Goal: Task Accomplishment & Management: Manage account settings

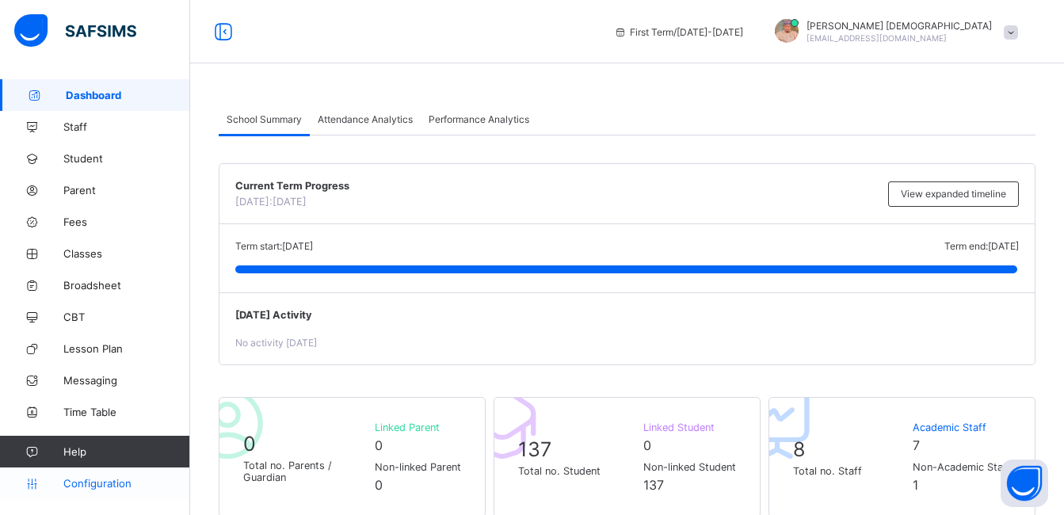
click at [103, 490] on link "Configuration" at bounding box center [94, 483] width 189 height 32
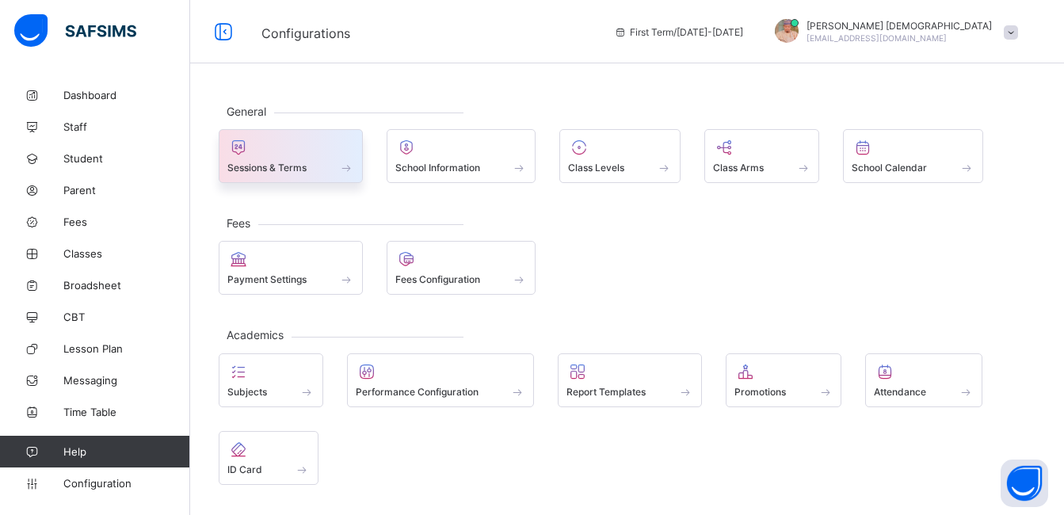
click at [305, 152] on div at bounding box center [290, 147] width 127 height 19
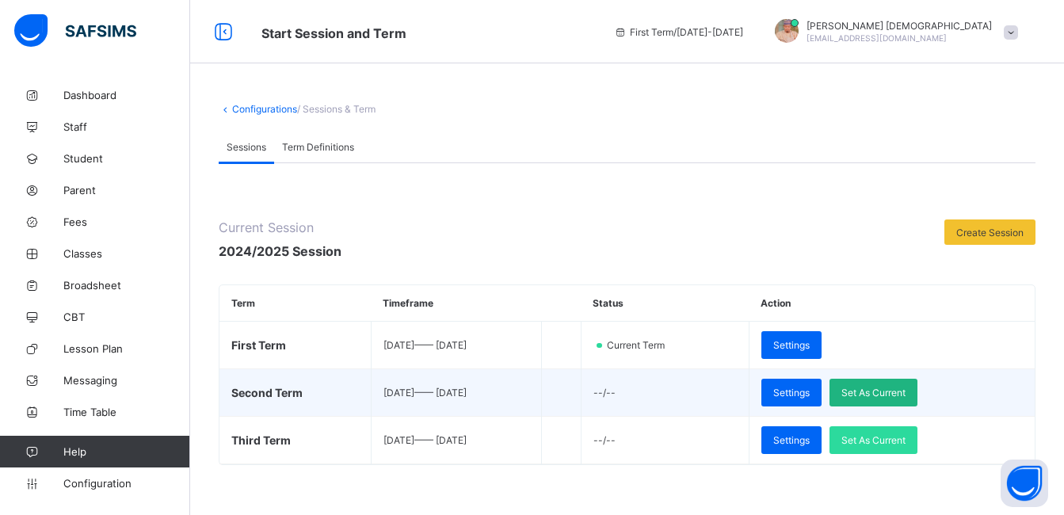
click at [894, 388] on span "Set As Current" at bounding box center [873, 392] width 64 height 12
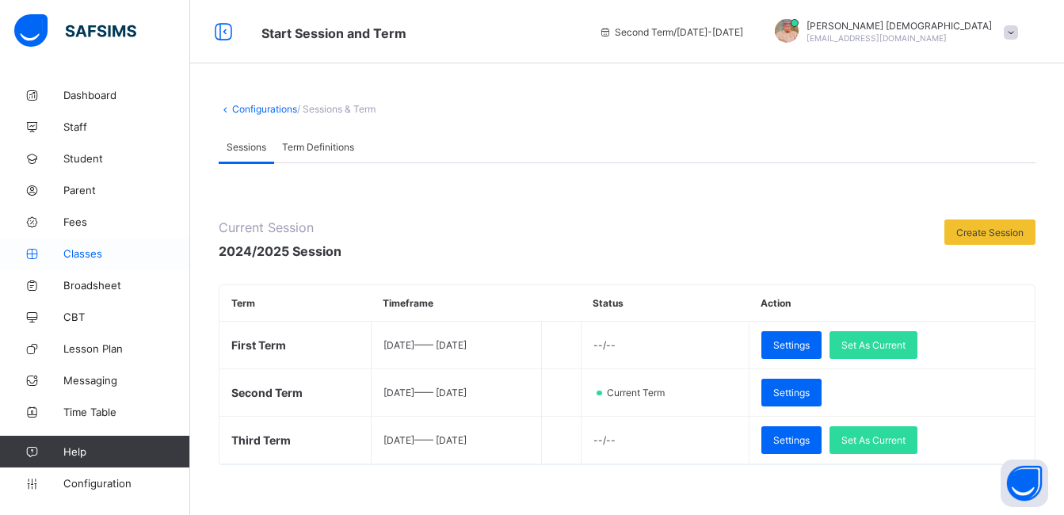
click at [124, 246] on link "Classes" at bounding box center [95, 254] width 190 height 32
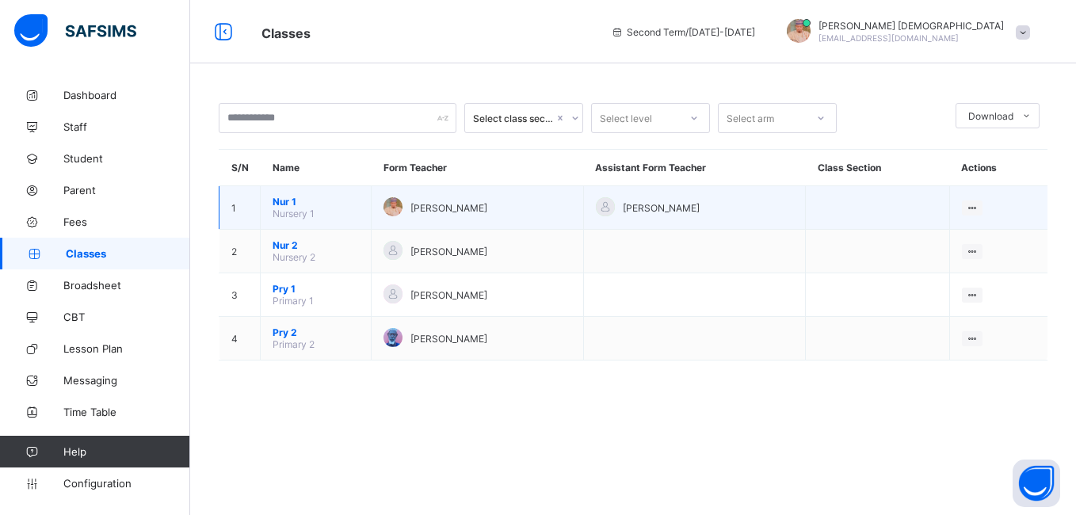
click at [293, 209] on span "Nursery 1" at bounding box center [293, 214] width 42 height 12
click at [314, 210] on span "Nursery 1" at bounding box center [293, 214] width 42 height 12
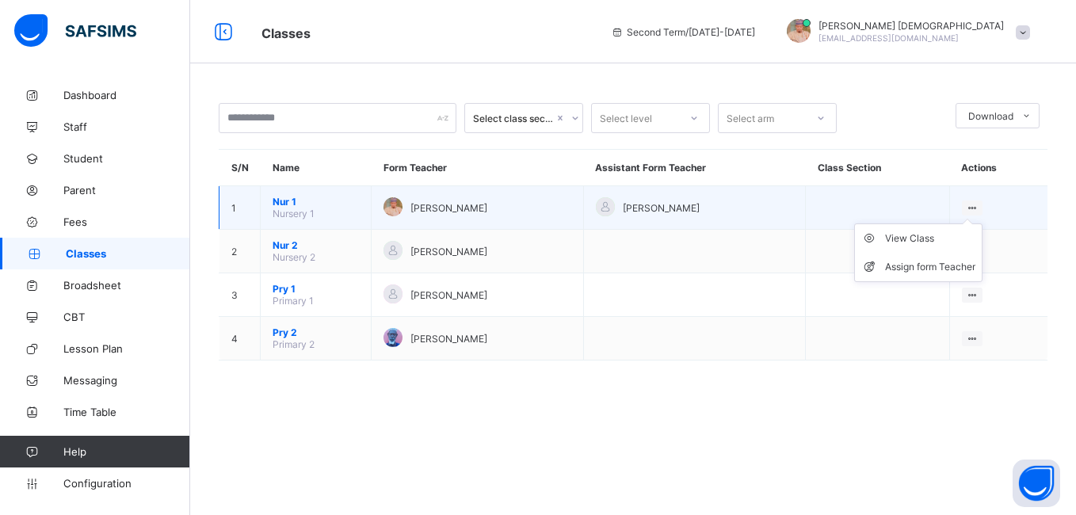
click at [982, 223] on ul "View Class Assign form Teacher" at bounding box center [918, 252] width 128 height 59
click at [954, 239] on div "View Class" at bounding box center [930, 238] width 90 height 16
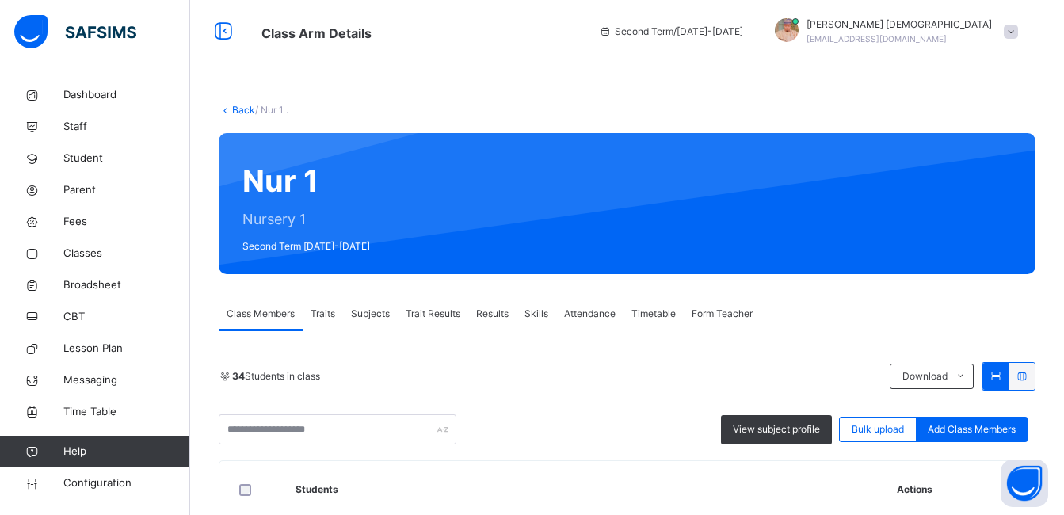
click at [496, 369] on div "34 Students in class" at bounding box center [550, 376] width 663 height 14
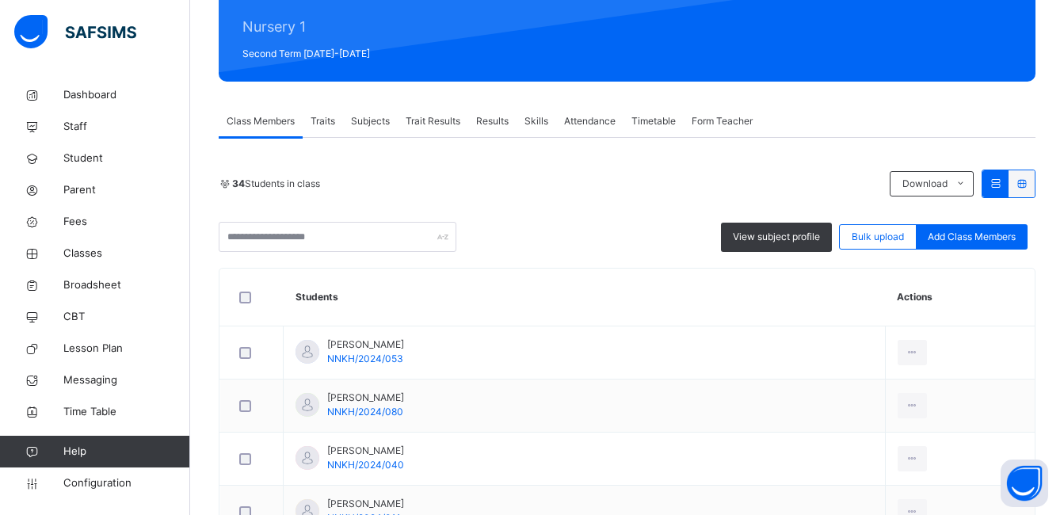
scroll to position [190, 0]
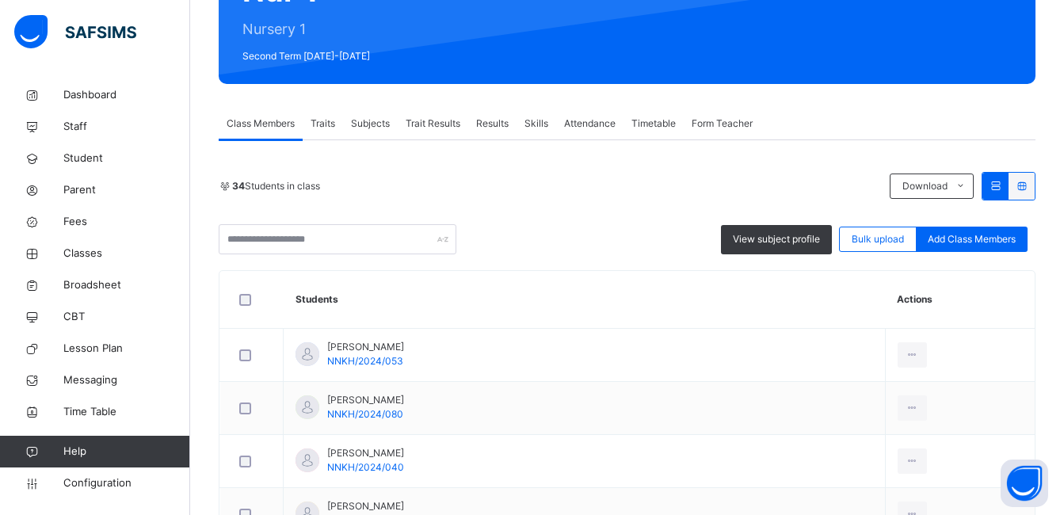
click at [369, 119] on span "Subjects" at bounding box center [370, 123] width 39 height 14
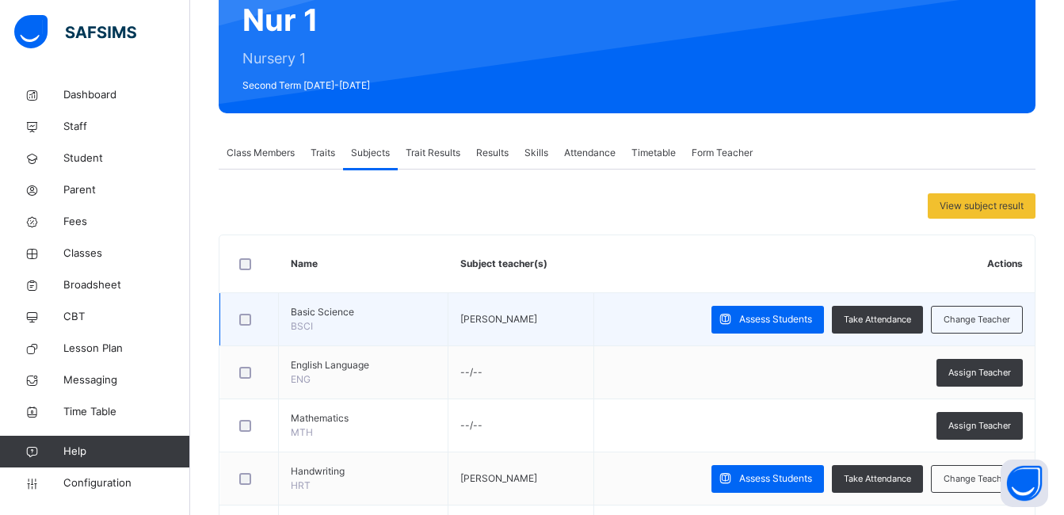
scroll to position [158, 0]
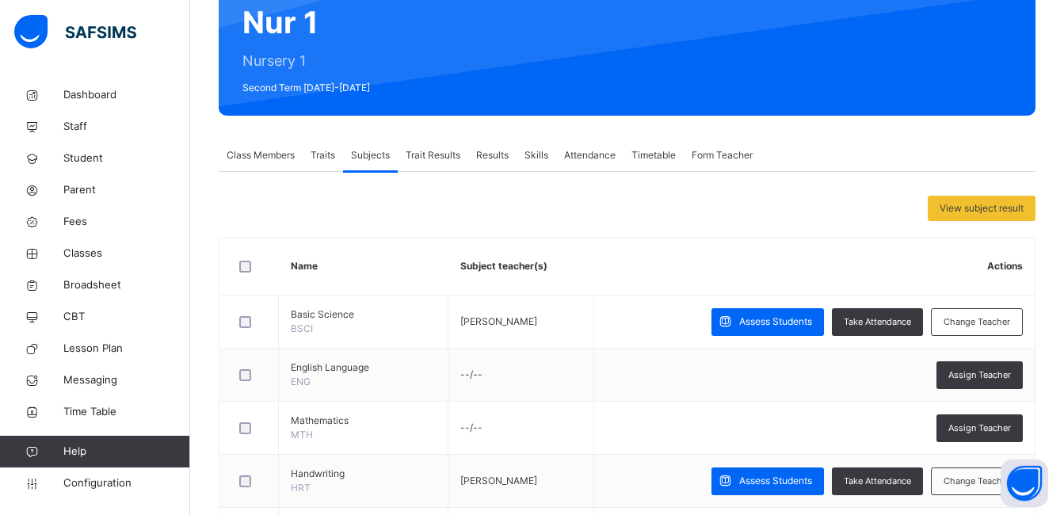
click at [600, 155] on span "Attendance" at bounding box center [589, 155] width 51 height 14
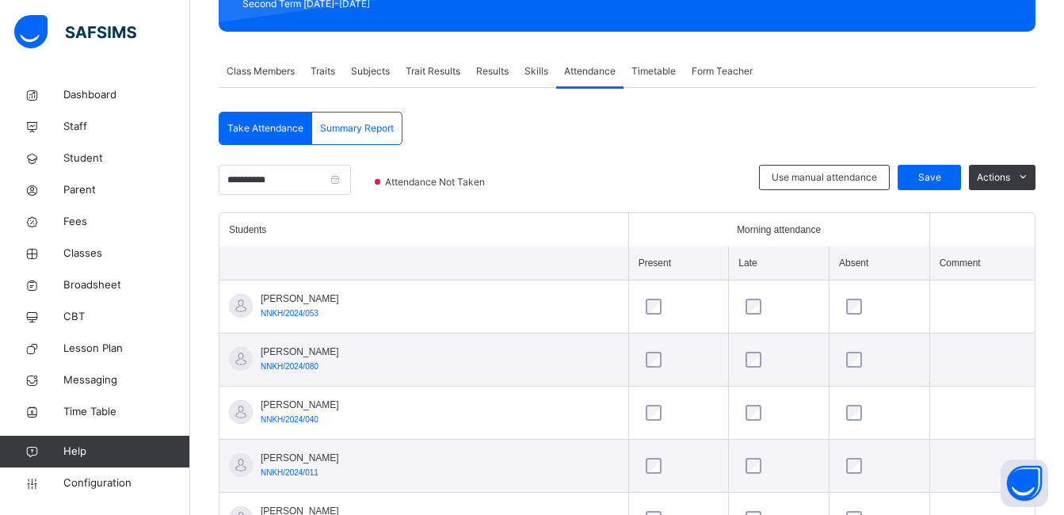
scroll to position [222, 0]
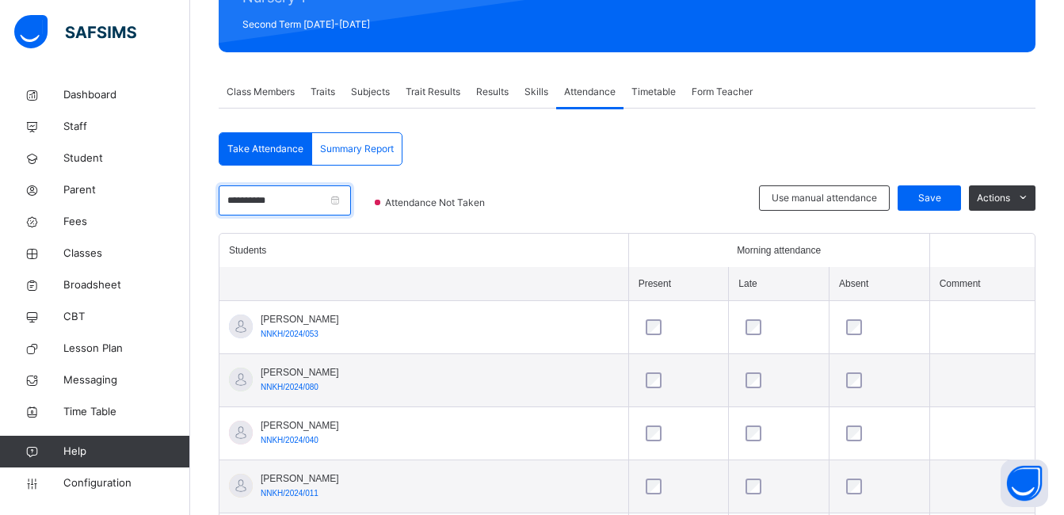
click at [351, 205] on input "**********" at bounding box center [285, 200] width 132 height 30
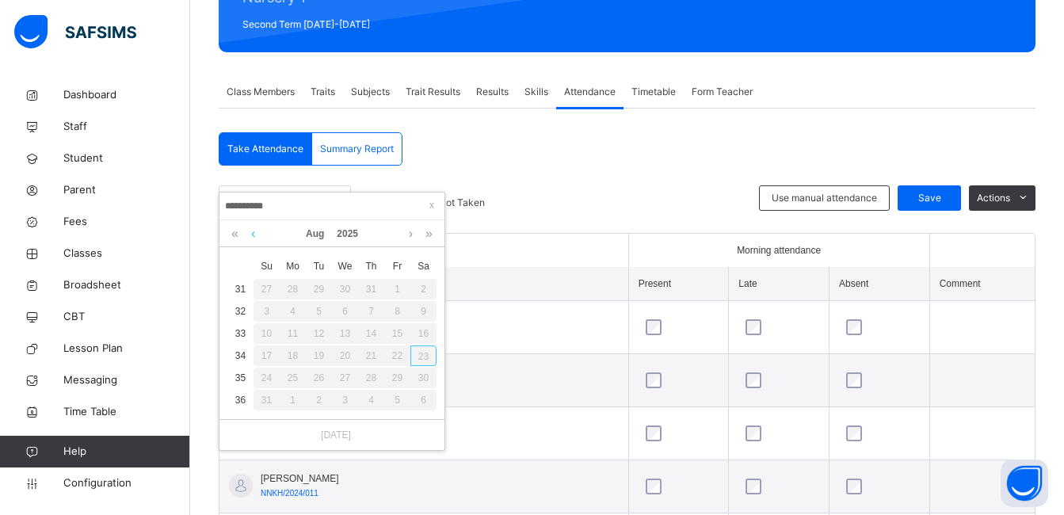
click at [255, 241] on link at bounding box center [253, 233] width 12 height 27
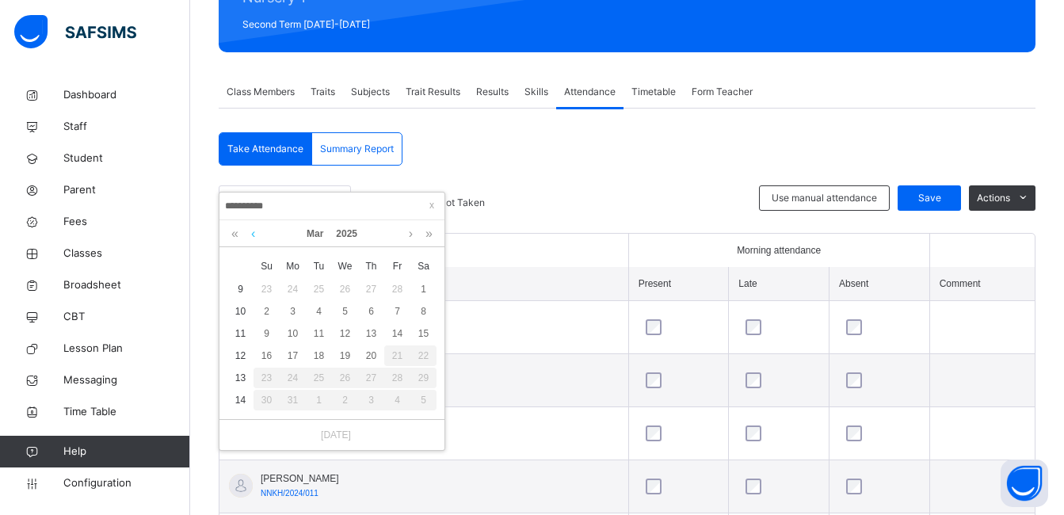
click at [255, 241] on link at bounding box center [253, 233] width 12 height 27
click at [254, 241] on link at bounding box center [253, 233] width 12 height 27
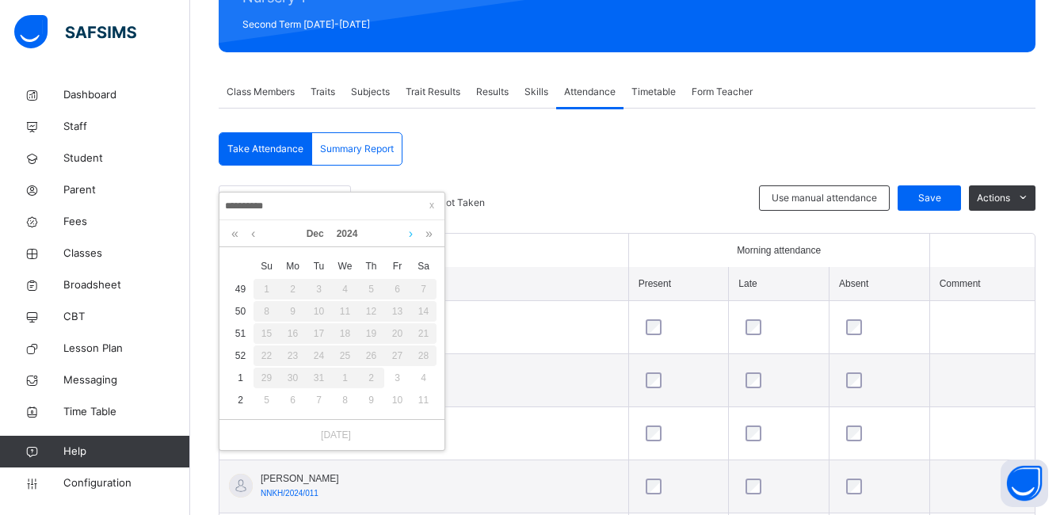
click at [415, 230] on link at bounding box center [411, 233] width 12 height 27
click at [292, 315] on div "6" at bounding box center [293, 311] width 21 height 21
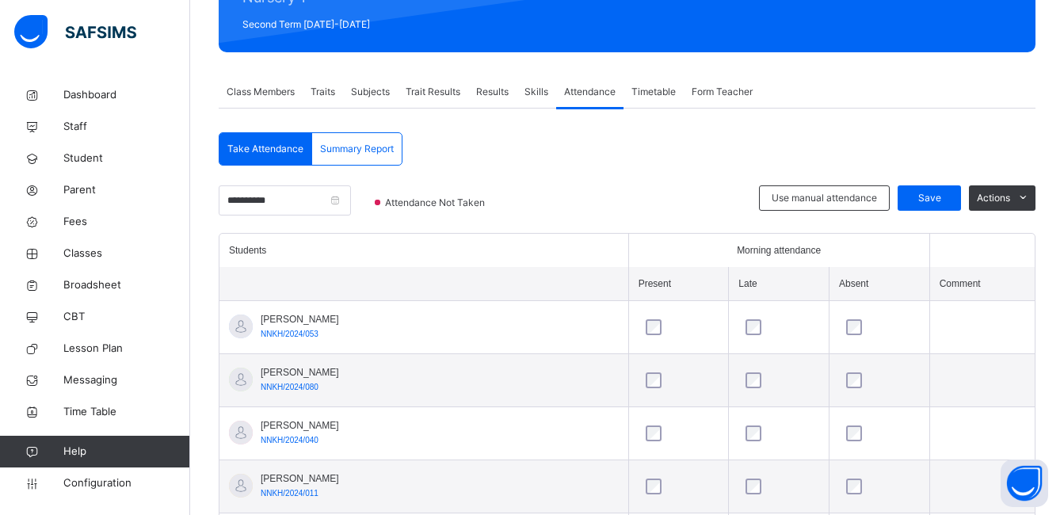
click at [535, 261] on th "Students" at bounding box center [423, 250] width 409 height 33
click at [600, 201] on div at bounding box center [633, 209] width 234 height 48
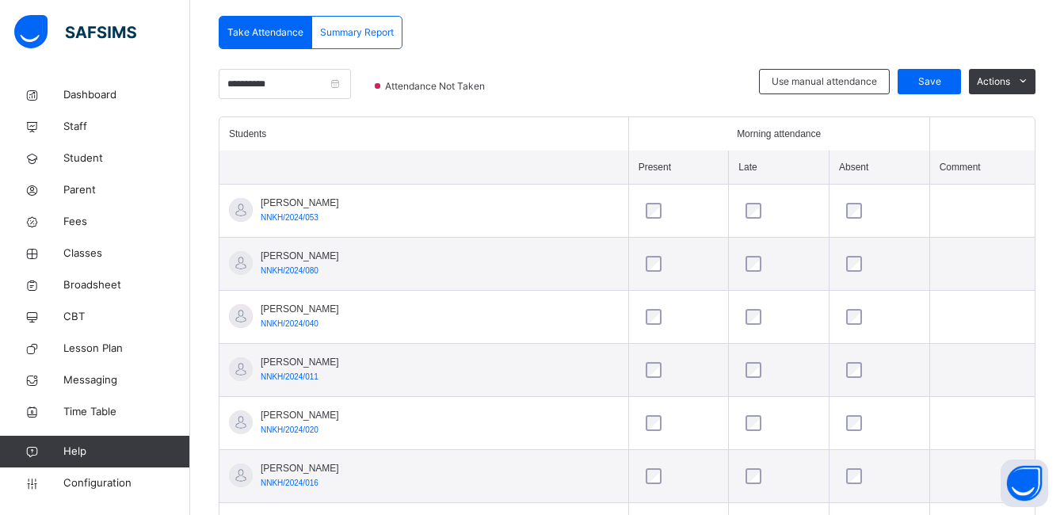
scroll to position [335, 0]
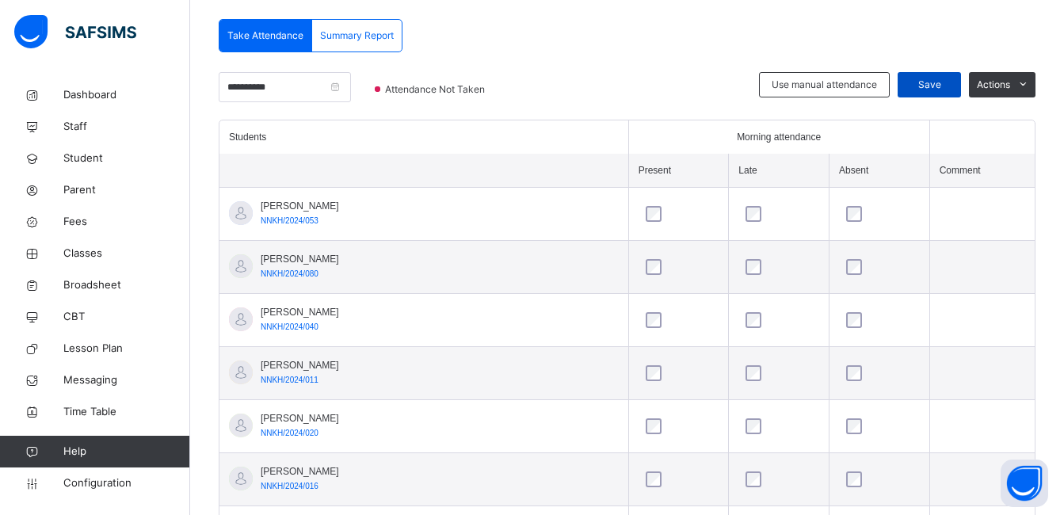
click at [941, 77] on div "Save" at bounding box center [928, 84] width 63 height 25
click at [351, 86] on input "**********" at bounding box center [285, 87] width 132 height 30
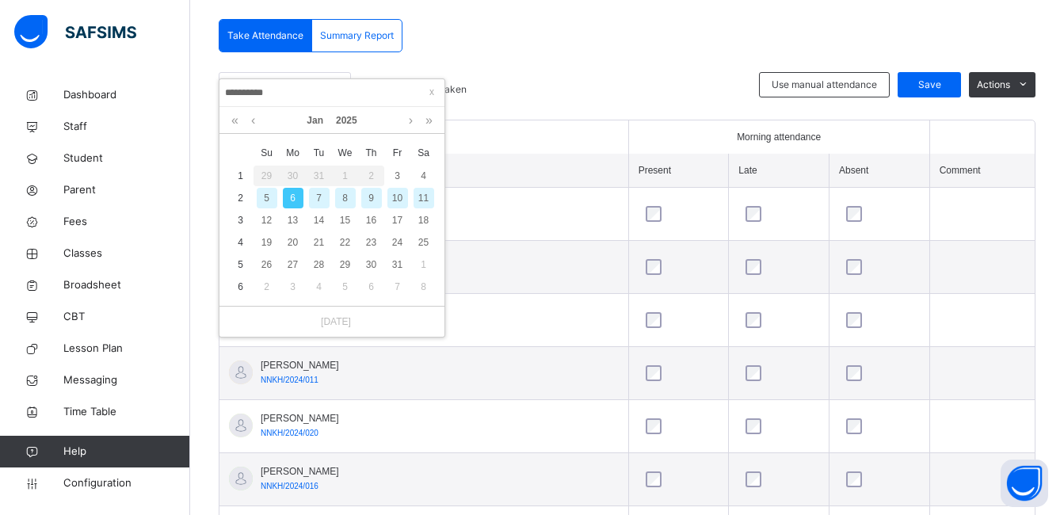
click at [319, 194] on div "7" at bounding box center [319, 198] width 21 height 21
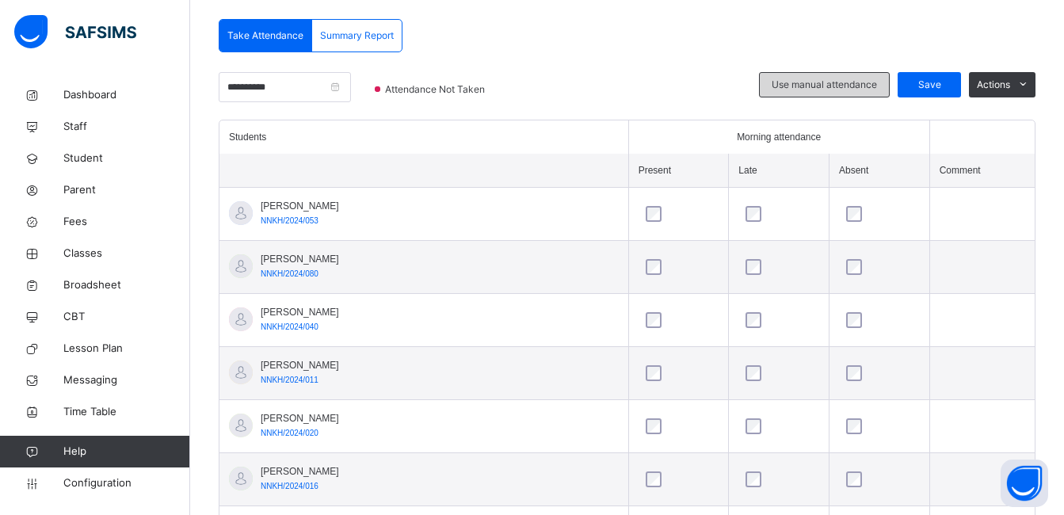
click at [853, 75] on div "Use manual attendance" at bounding box center [824, 84] width 131 height 25
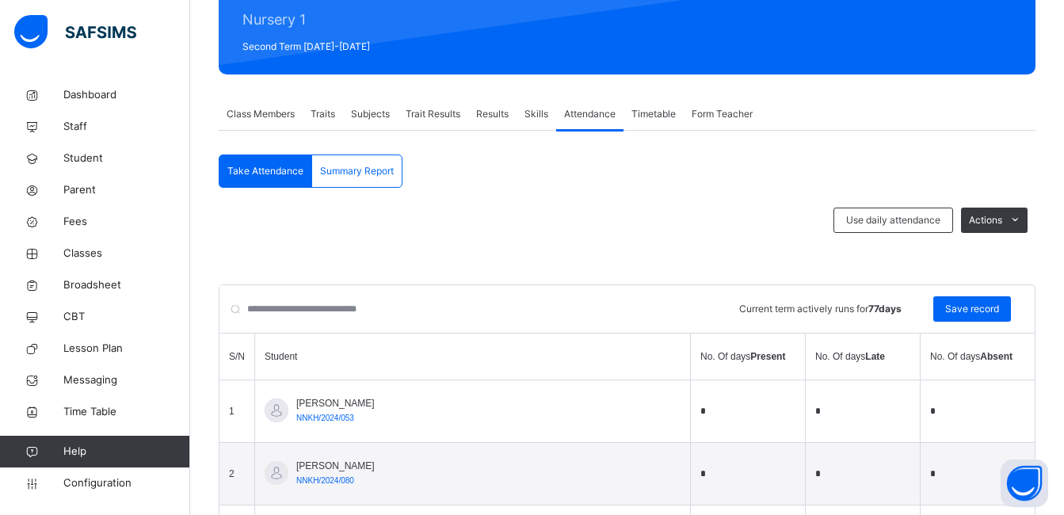
scroll to position [208, 0]
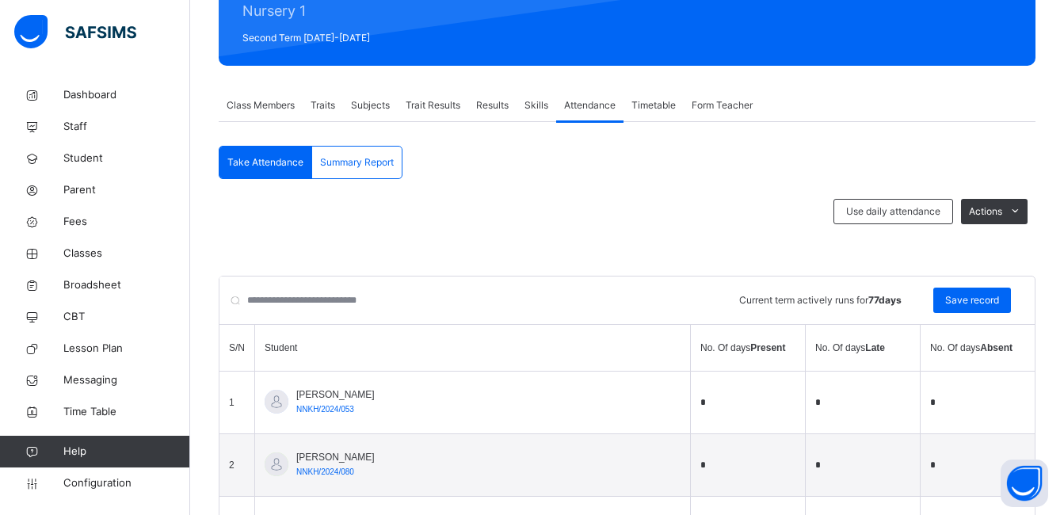
click at [700, 402] on input "*" at bounding box center [747, 402] width 95 height 22
click at [279, 178] on div "Take Attendance Summary Report" at bounding box center [311, 162] width 184 height 33
click at [279, 167] on span "Take Attendance" at bounding box center [265, 162] width 76 height 14
click at [277, 158] on span "Take Attendance" at bounding box center [265, 162] width 76 height 14
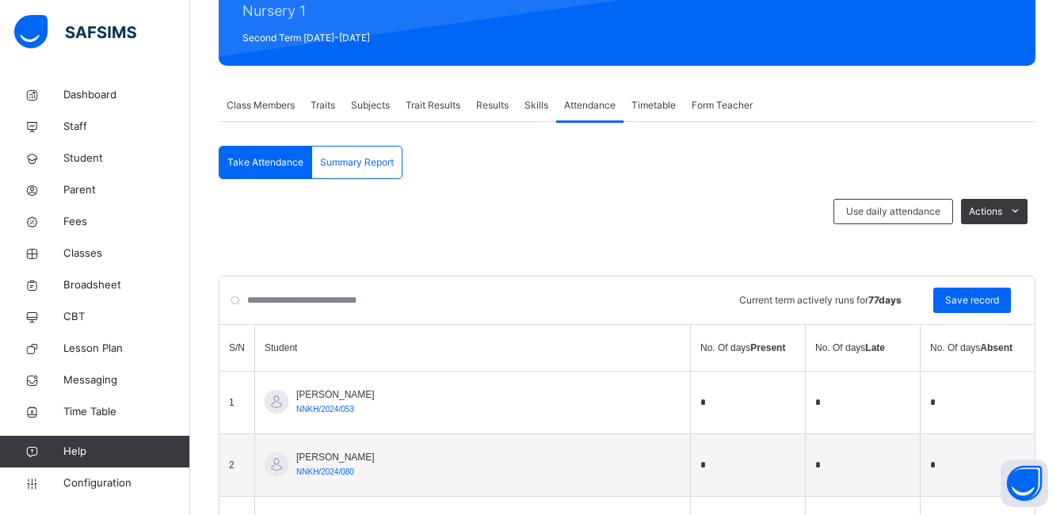
drag, startPoint x: 277, startPoint y: 158, endPoint x: 594, endPoint y: 243, distance: 328.1
click at [406, 303] on input "search" at bounding box center [330, 300] width 222 height 48
click at [546, 105] on span "Skills" at bounding box center [536, 105] width 24 height 14
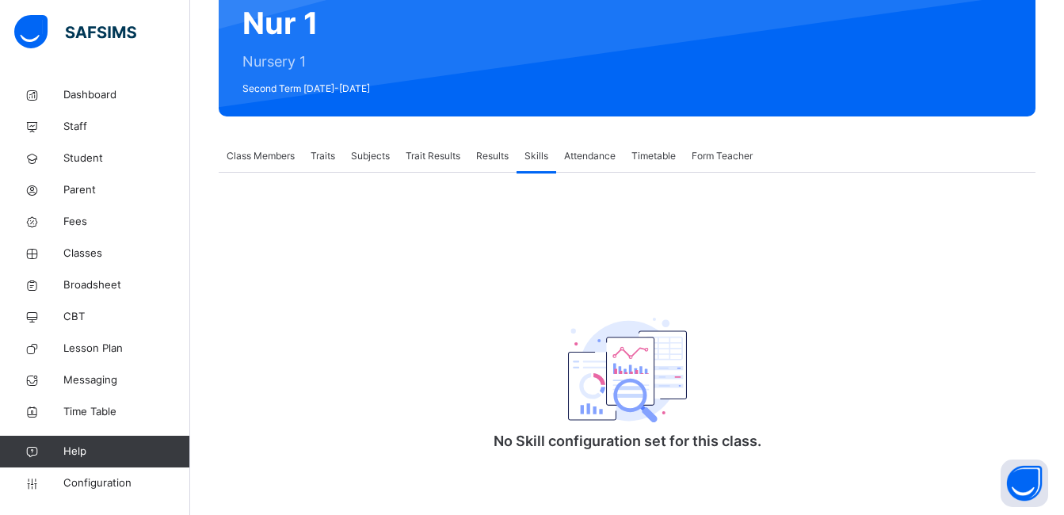
click at [580, 152] on span "Attendance" at bounding box center [589, 156] width 51 height 14
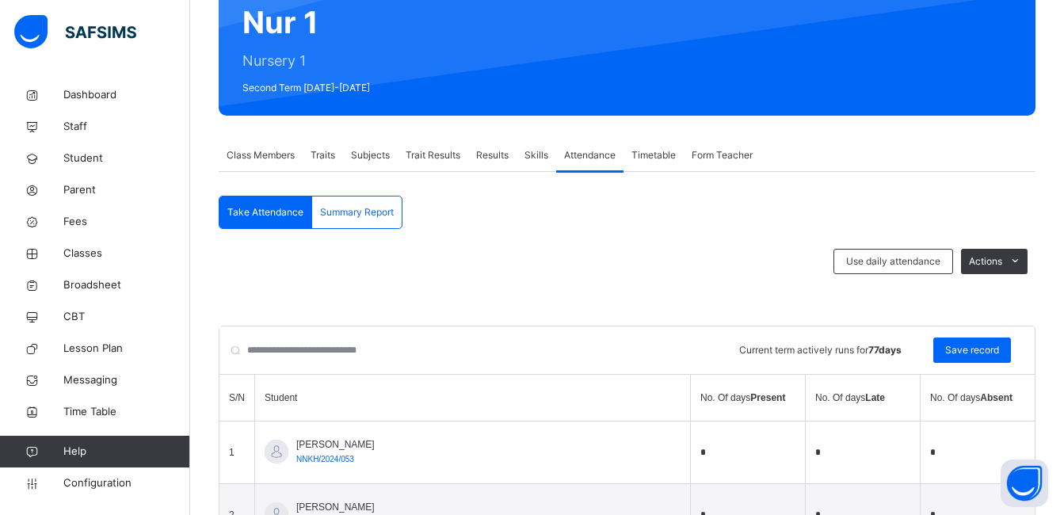
scroll to position [208, 0]
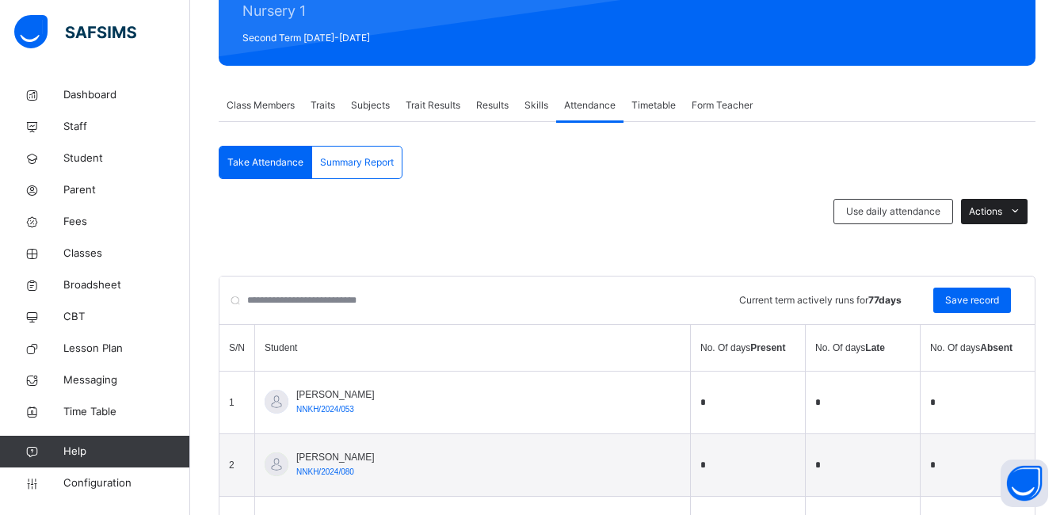
click at [1021, 207] on icon at bounding box center [1015, 211] width 12 height 13
click at [374, 168] on span "Summary Report" at bounding box center [357, 162] width 74 height 14
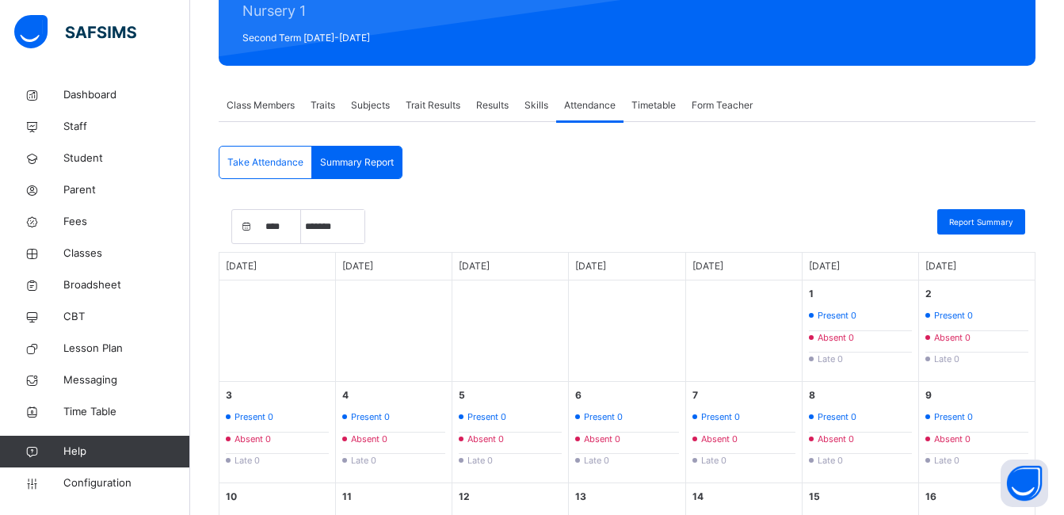
click at [278, 158] on span "Take Attendance" at bounding box center [265, 162] width 76 height 14
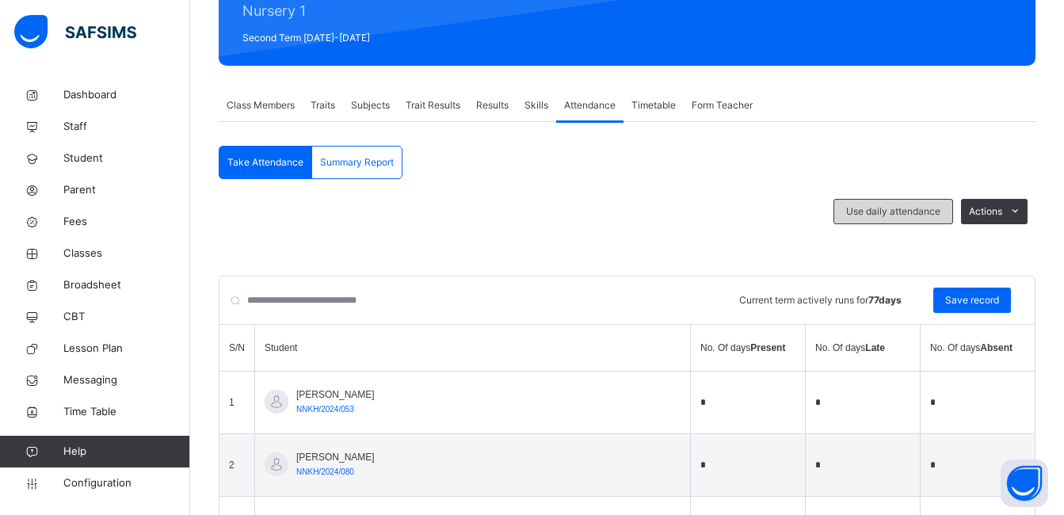
click at [892, 213] on span "Use daily attendance" at bounding box center [893, 211] width 94 height 14
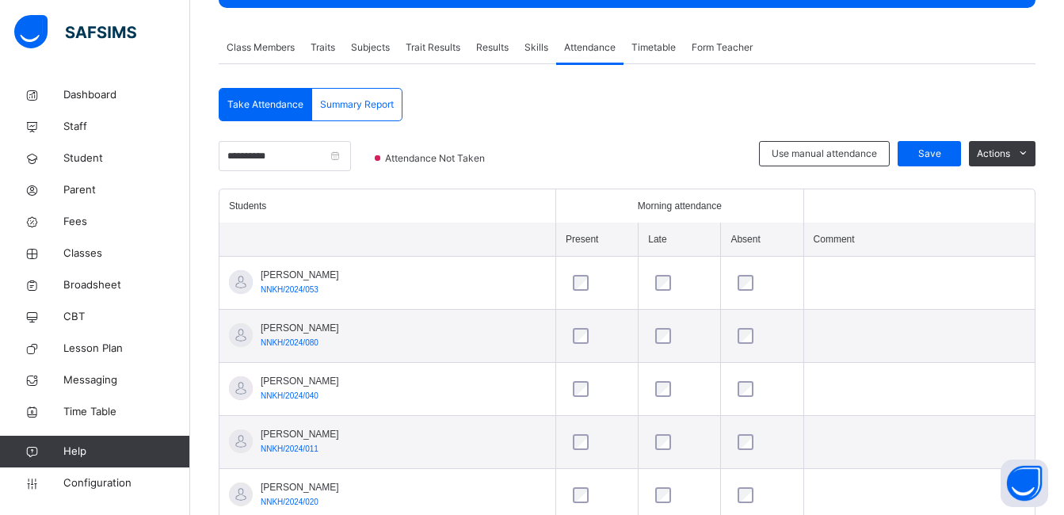
scroll to position [265, 0]
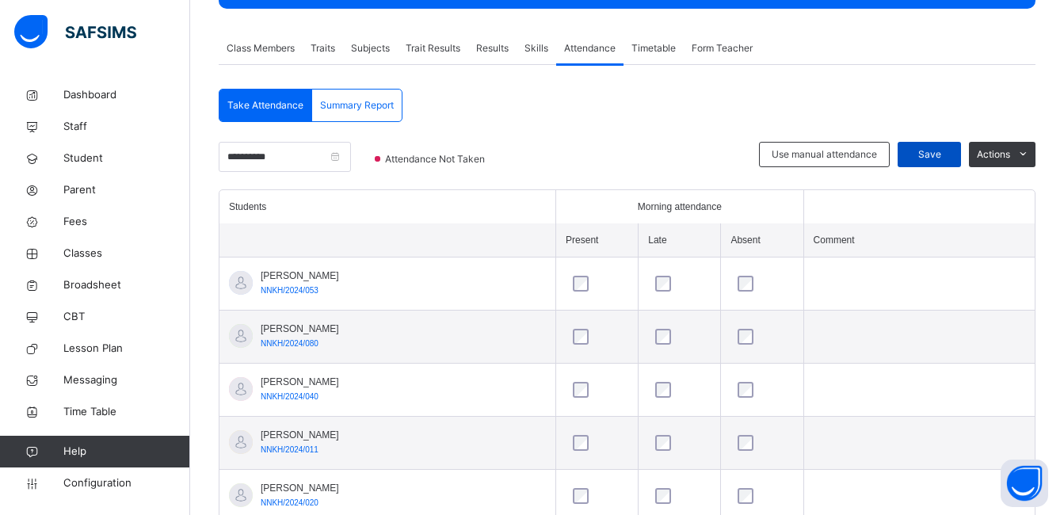
click at [949, 151] on span "Save" at bounding box center [929, 154] width 40 height 14
click at [351, 154] on input "**********" at bounding box center [285, 157] width 132 height 30
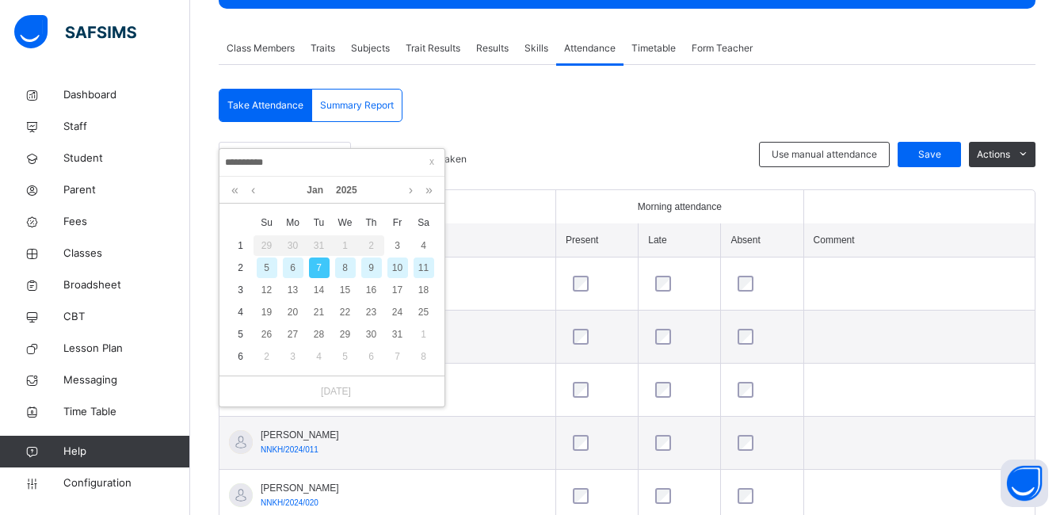
click at [347, 268] on div "8" at bounding box center [345, 267] width 21 height 21
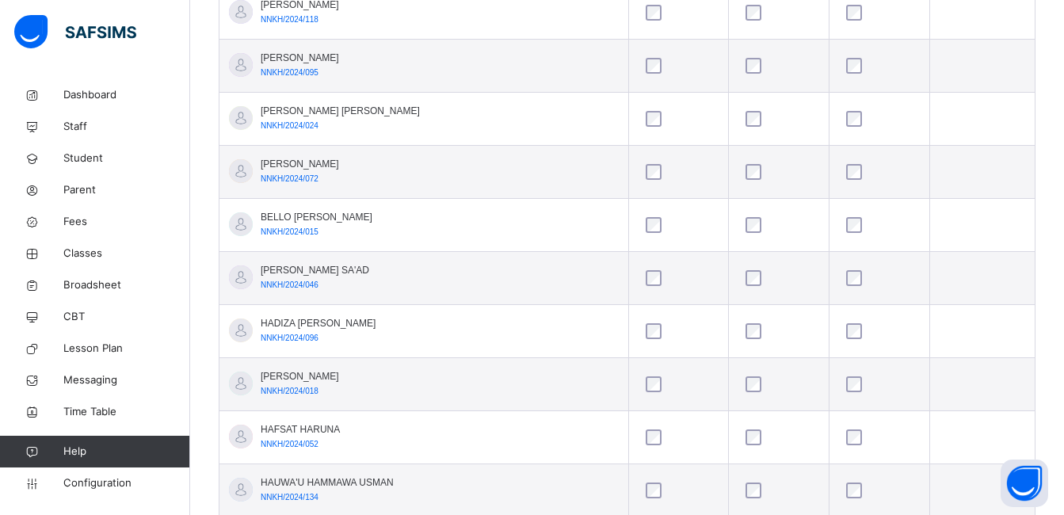
scroll to position [962, 0]
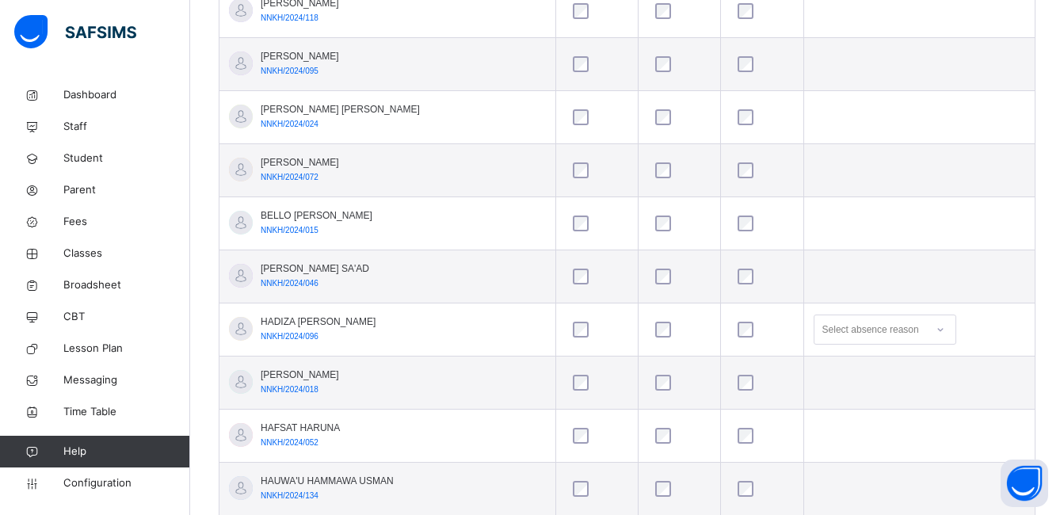
click at [935, 329] on icon at bounding box center [940, 330] width 10 height 16
click at [865, 367] on div "No options" at bounding box center [884, 365] width 141 height 27
click at [935, 329] on icon at bounding box center [940, 330] width 10 height 16
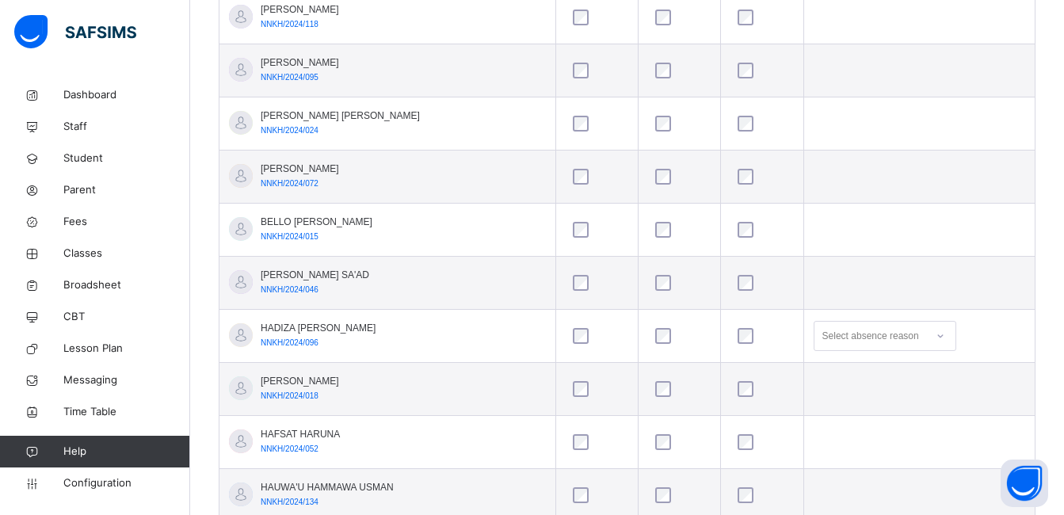
scroll to position [56, 0]
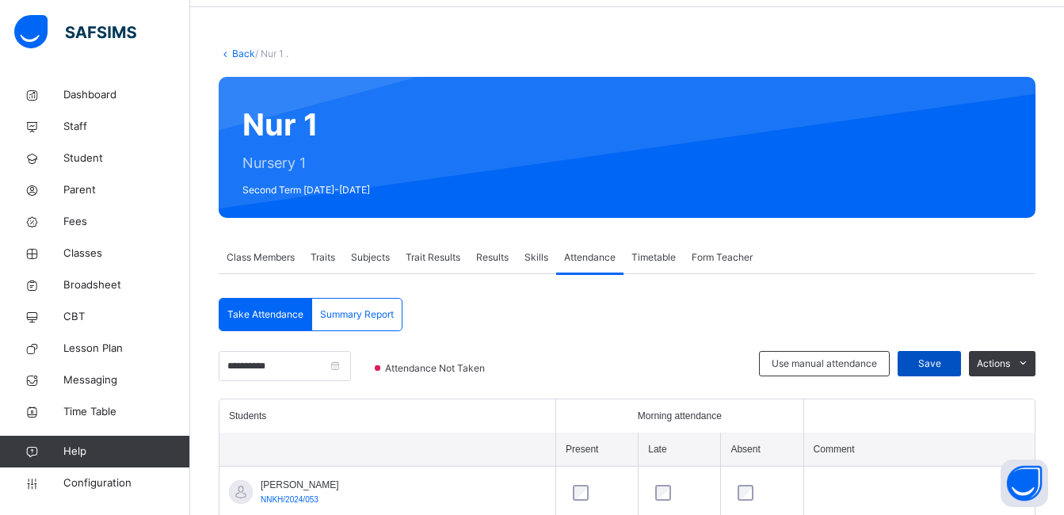
click at [949, 360] on span "Save" at bounding box center [929, 363] width 40 height 14
click at [351, 364] on input "**********" at bounding box center [285, 366] width 132 height 30
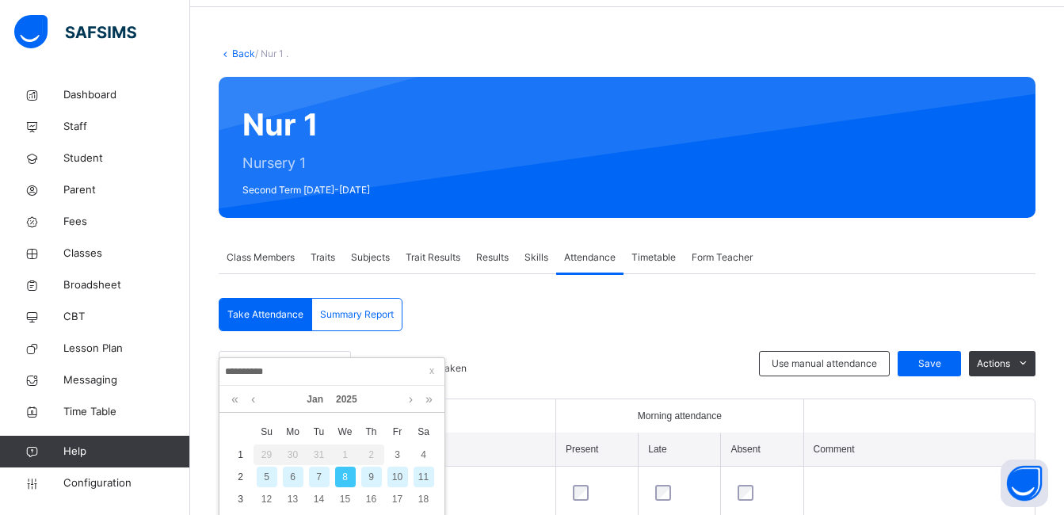
click at [368, 474] on div "9" at bounding box center [371, 476] width 21 height 21
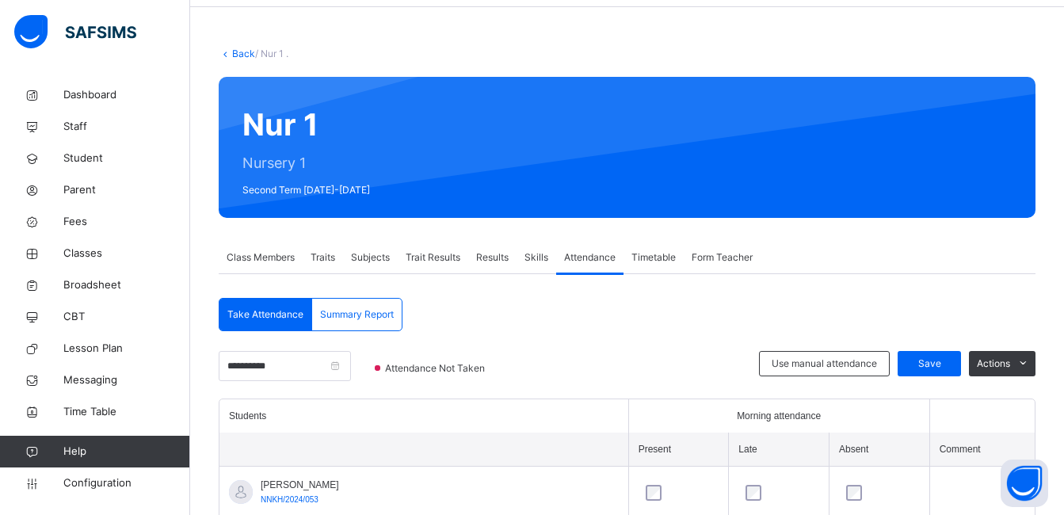
click at [881, 249] on div "Class Members Traits Subjects Trait Results Results Skills Attendance Timetable…" at bounding box center [627, 258] width 817 height 32
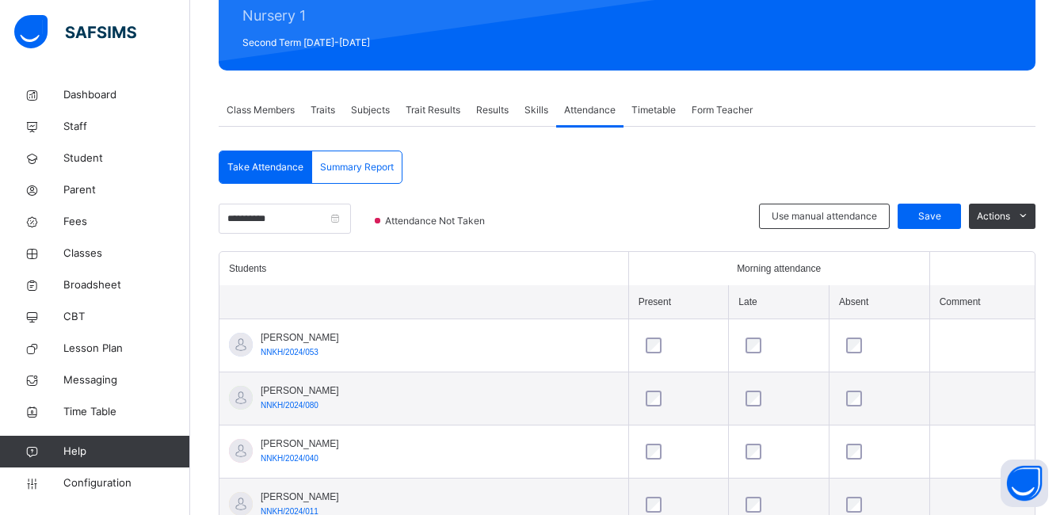
scroll to position [310, 0]
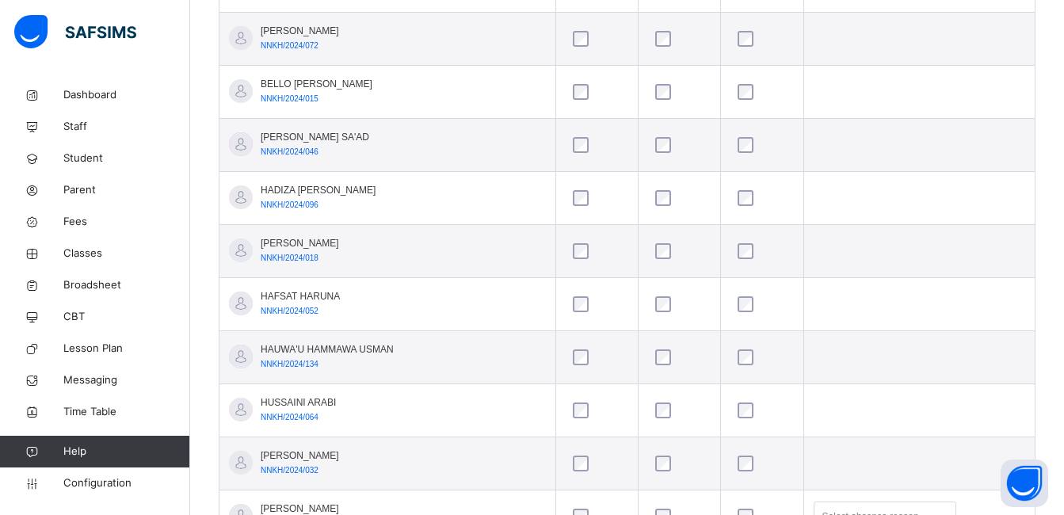
scroll to position [1095, 0]
click at [1063, 208] on div "Back / Nur 1 . Nur 1 Nursery 1 Second Term 2024-2025 Class Members Traits Subje…" at bounding box center [627, 129] width 874 height 2291
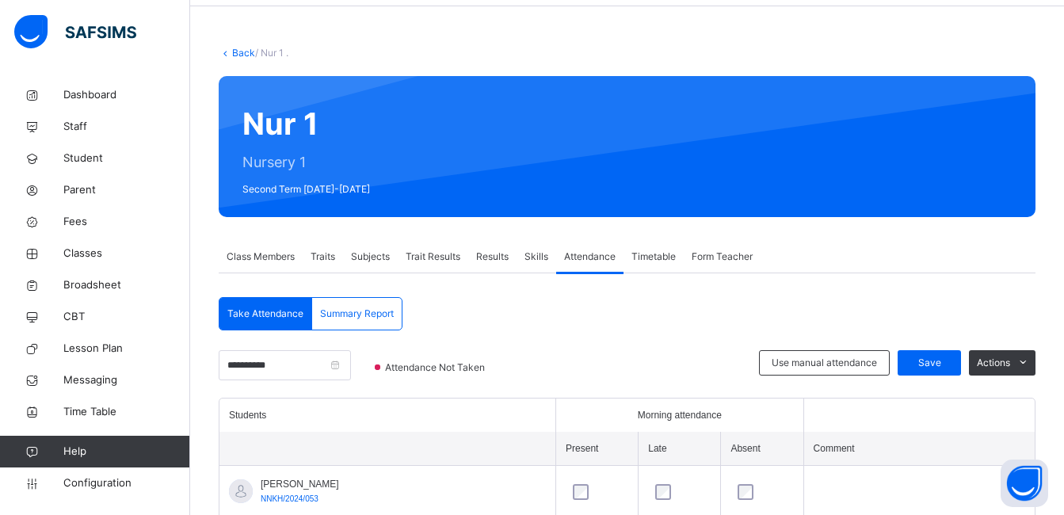
scroll to position [50, 0]
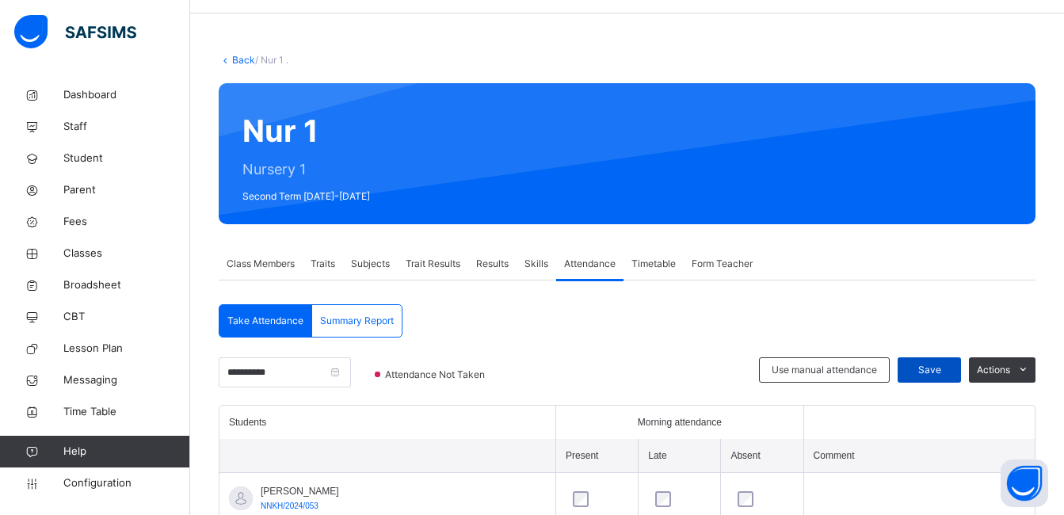
click at [954, 360] on div "Save" at bounding box center [928, 369] width 63 height 25
click at [351, 372] on input "**********" at bounding box center [285, 372] width 132 height 30
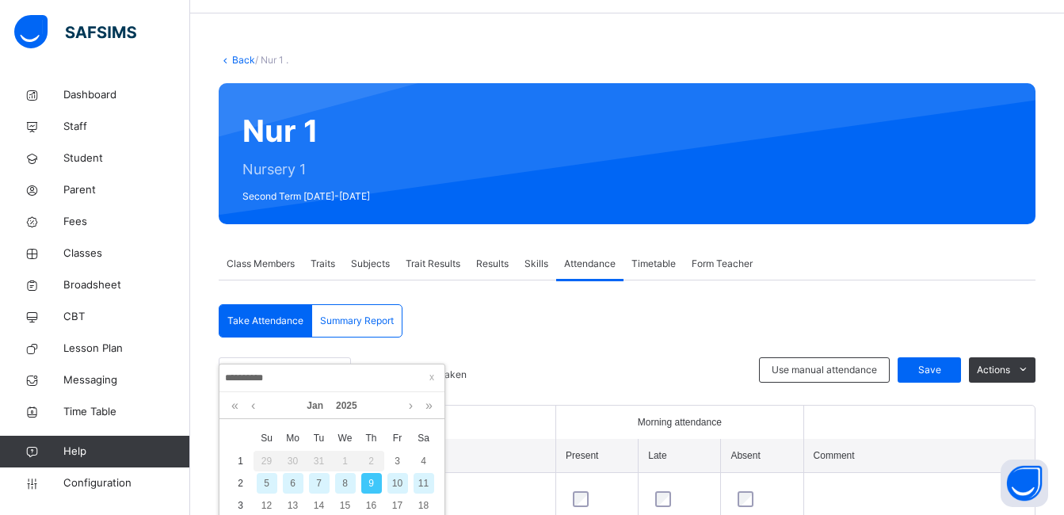
click at [399, 482] on div "10" at bounding box center [397, 483] width 21 height 21
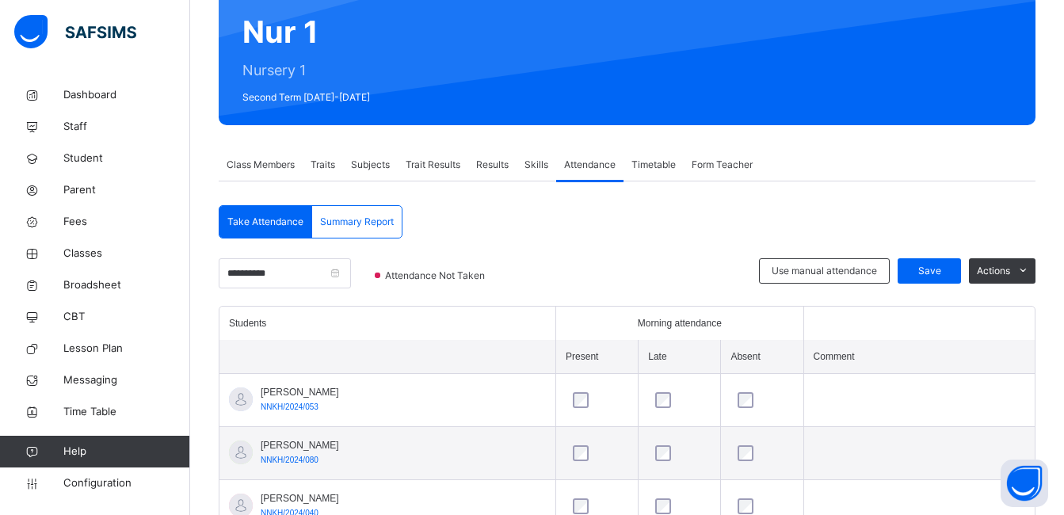
scroll to position [145, 0]
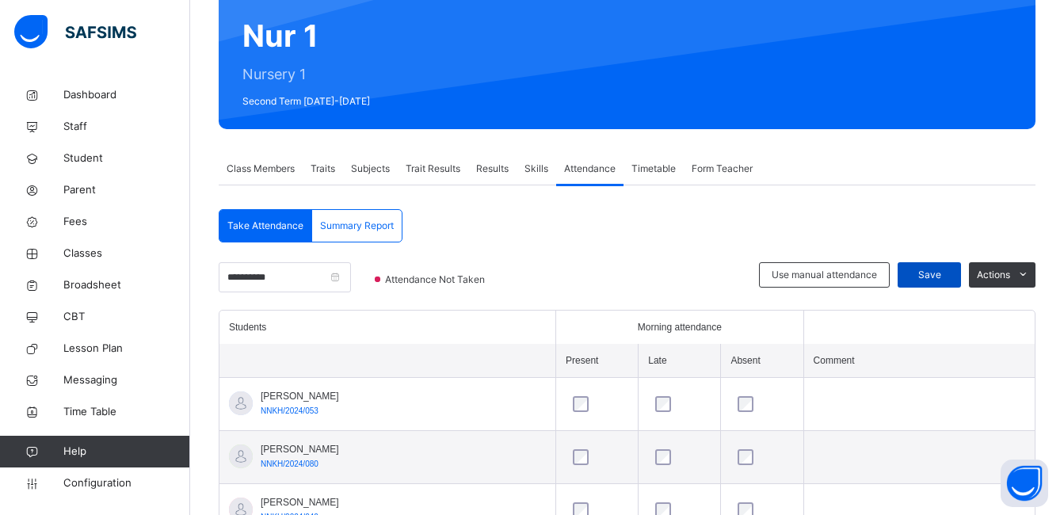
click at [942, 267] on div "Save" at bounding box center [928, 274] width 63 height 25
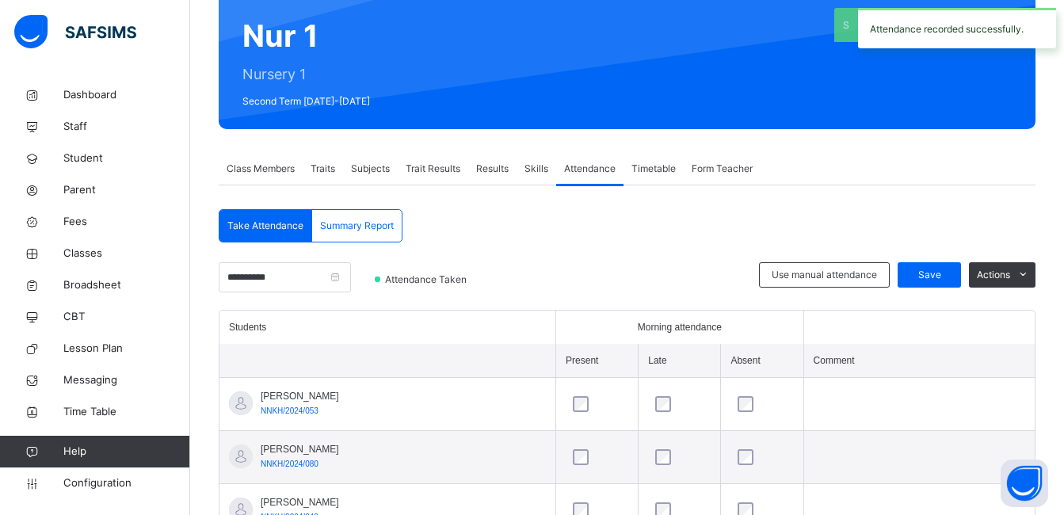
select select "****"
select select "*"
click at [374, 223] on span "Summary Report" at bounding box center [357, 226] width 74 height 14
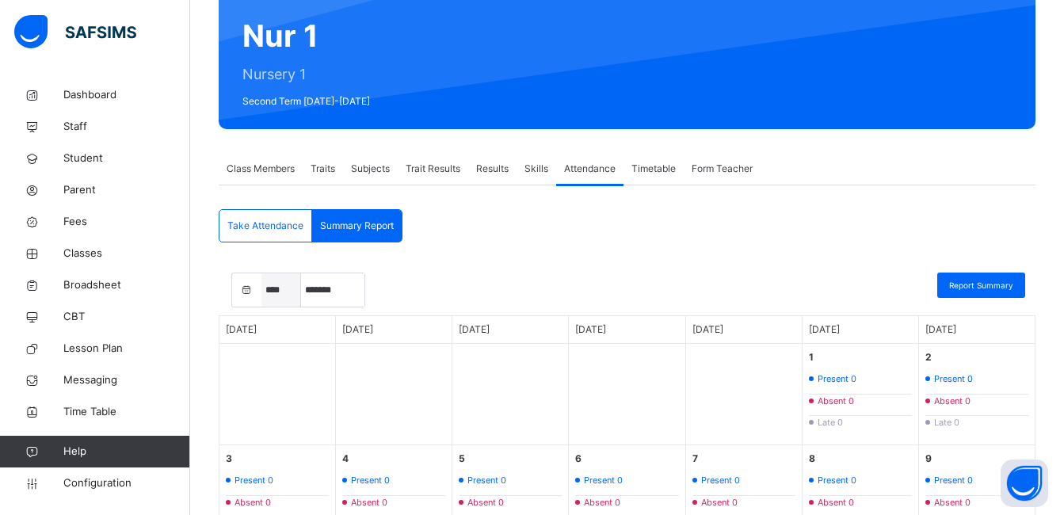
click at [283, 285] on select "**** **** **** **** **** **** **** **** **** **** **** **** **** **** **** ****…" at bounding box center [281, 289] width 40 height 33
click at [280, 290] on select "**** **** **** **** **** **** **** **** **** **** **** **** **** **** **** ****…" at bounding box center [281, 289] width 40 height 33
click at [326, 284] on select "***** ******* ******** ***** ***** *** **** **** ****** ********* ******* *****…" at bounding box center [332, 289] width 63 height 33
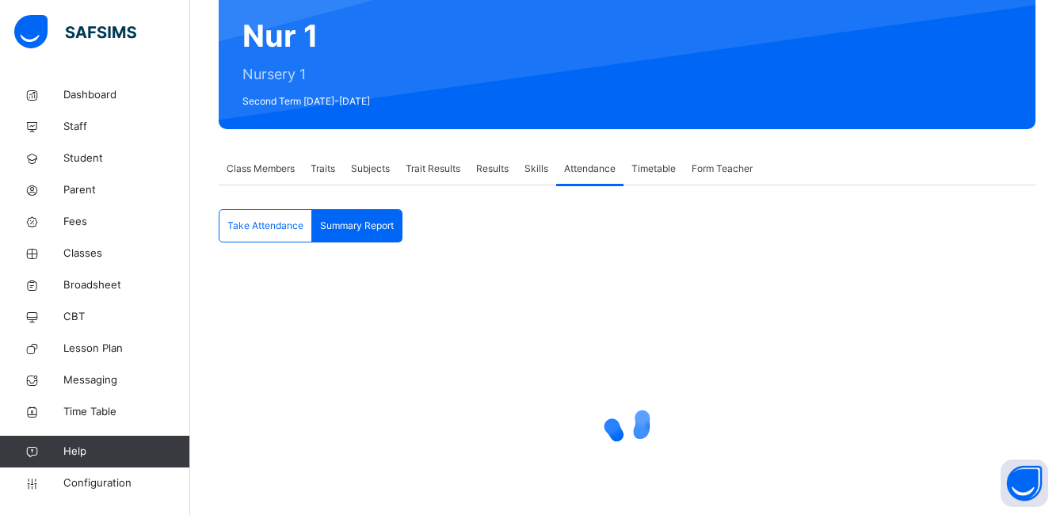
select select "****"
select select "*"
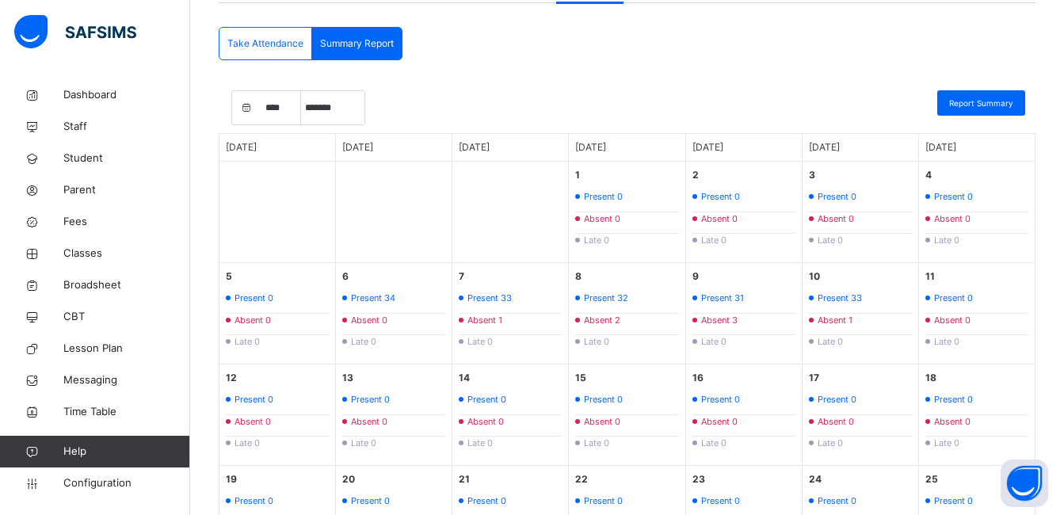
scroll to position [367, 0]
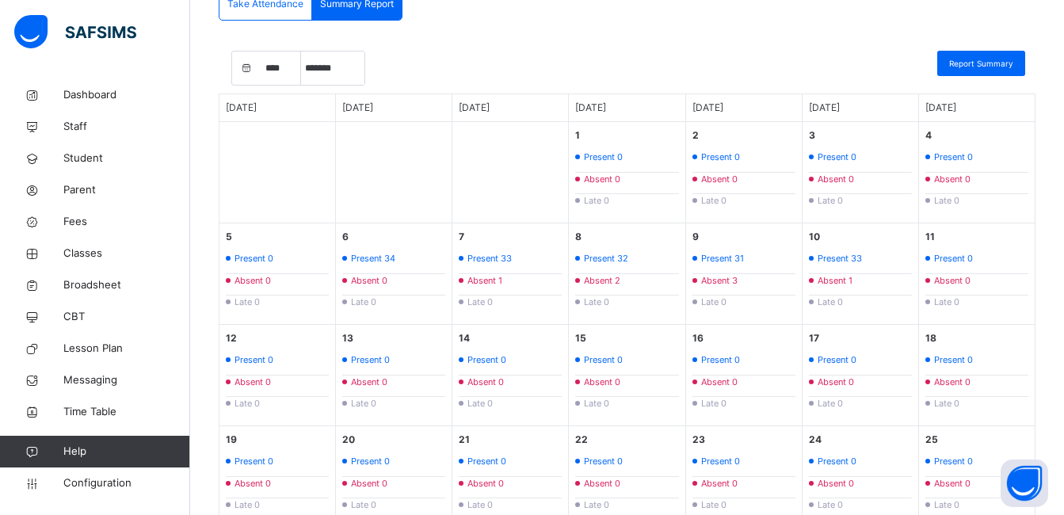
click at [541, 51] on div "**** **** **** **** **** **** **** **** **** **** **** **** **** **** **** ****…" at bounding box center [627, 72] width 817 height 43
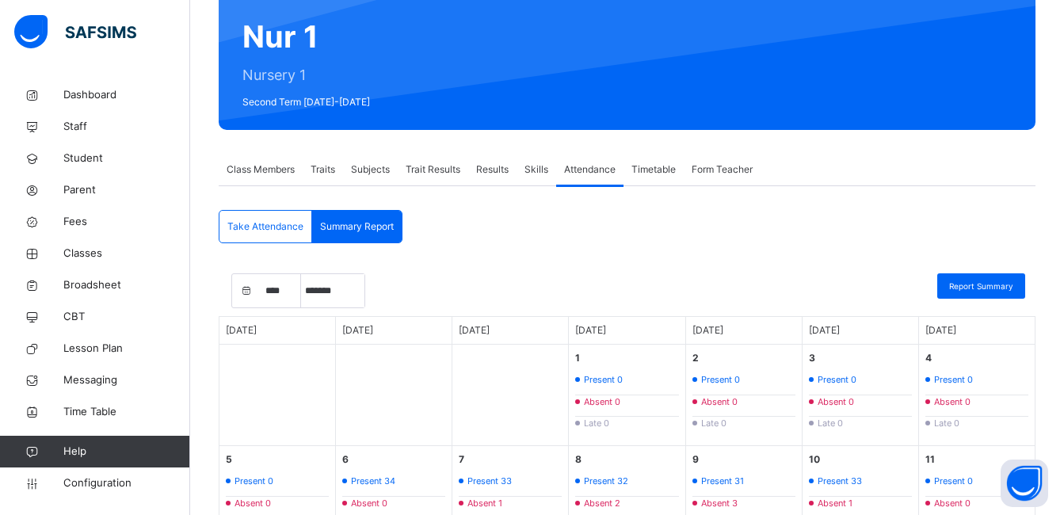
scroll to position [113, 0]
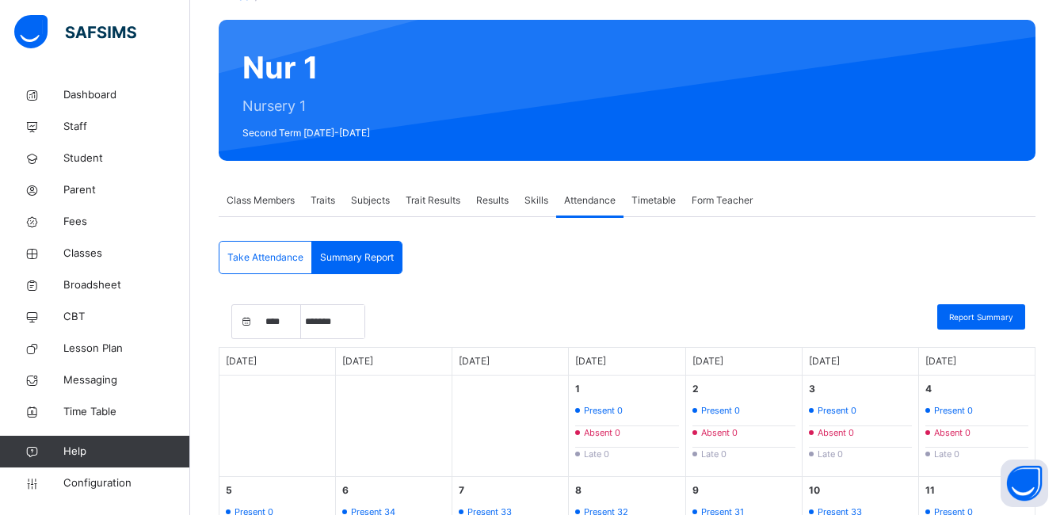
click at [244, 251] on span "Take Attendance" at bounding box center [265, 257] width 76 height 14
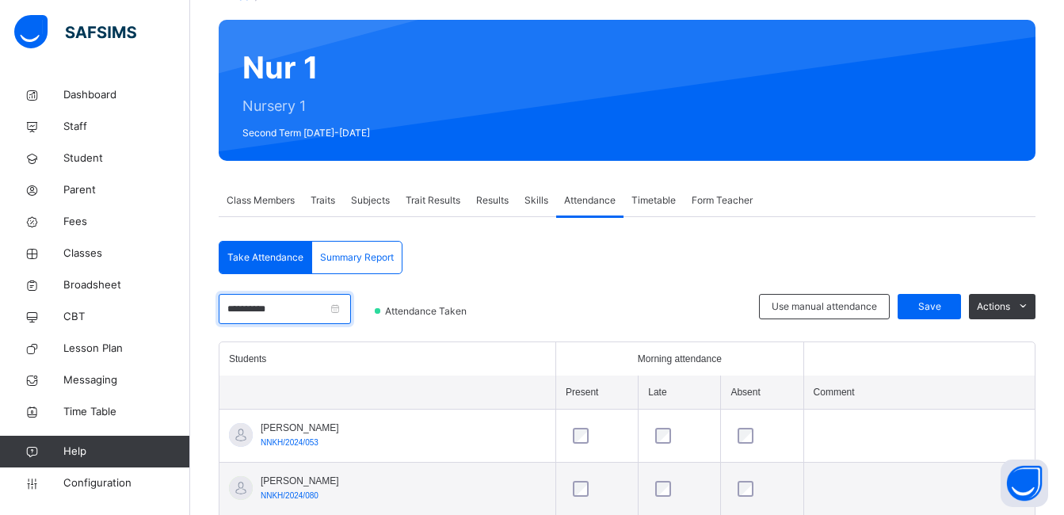
click at [351, 310] on input "**********" at bounding box center [285, 309] width 132 height 30
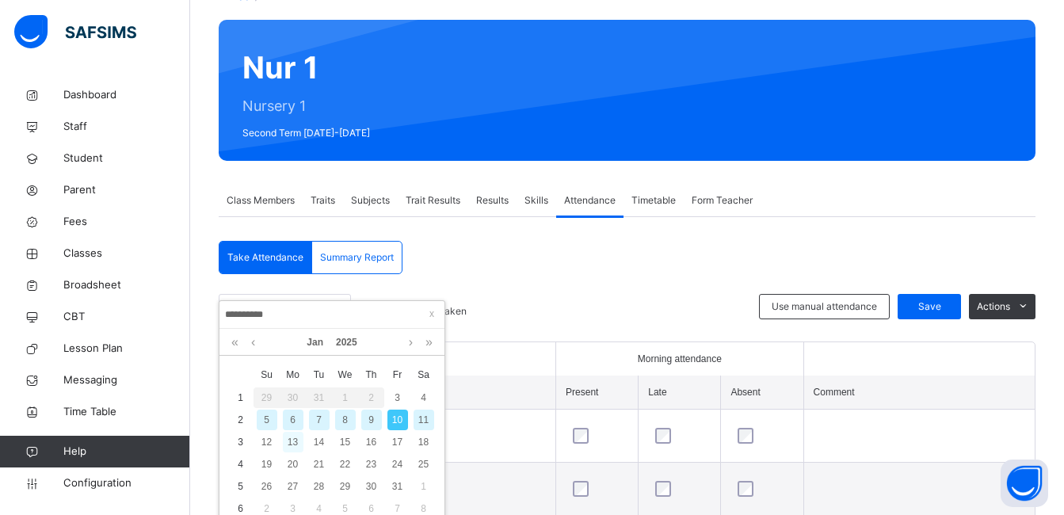
click at [292, 439] on div "13" at bounding box center [293, 442] width 21 height 21
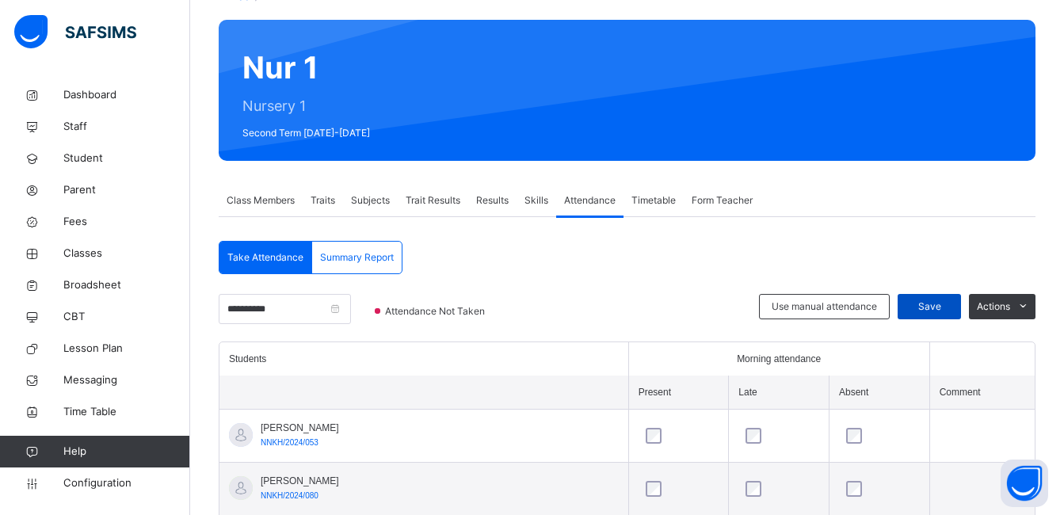
click at [937, 307] on span "Save" at bounding box center [929, 306] width 40 height 14
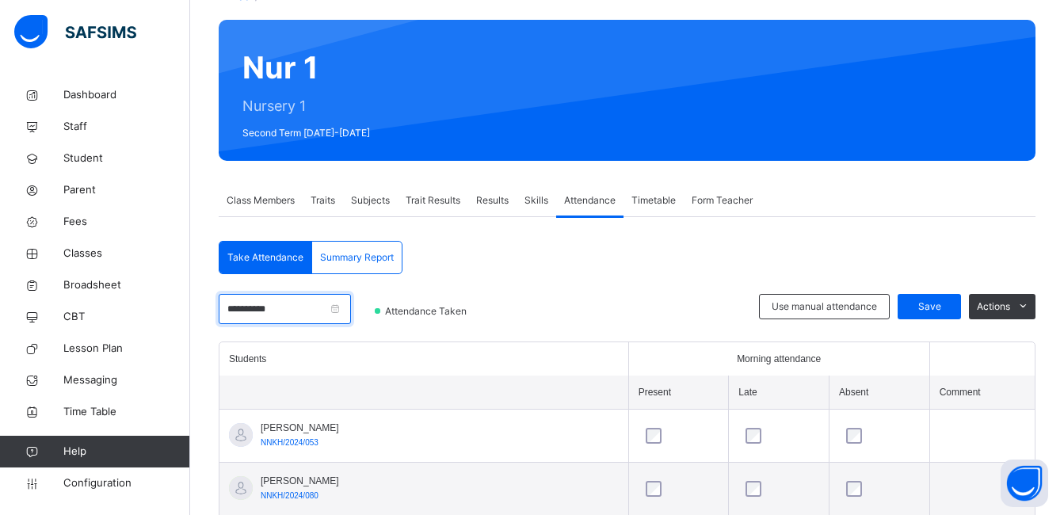
click at [351, 312] on input "**********" at bounding box center [285, 309] width 132 height 30
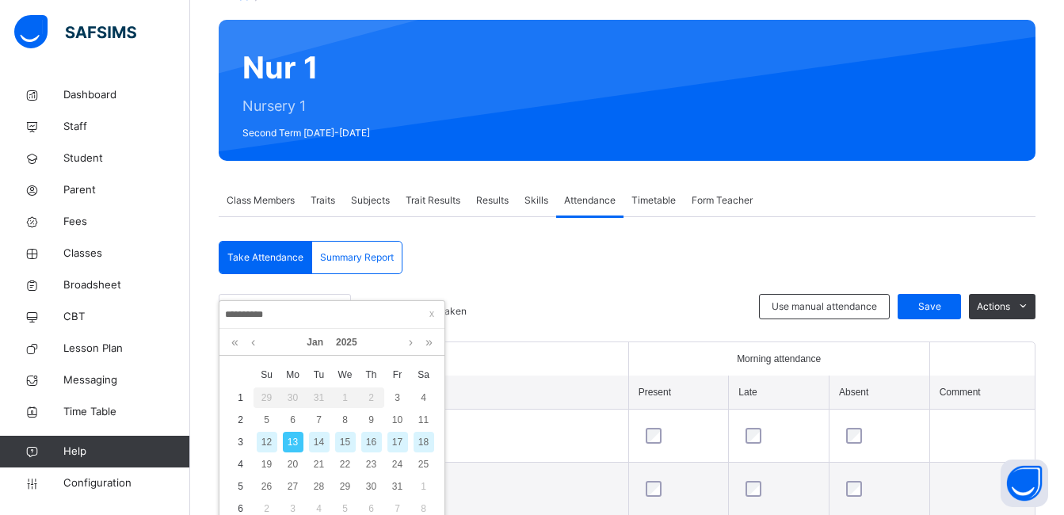
click at [319, 436] on div "14" at bounding box center [319, 442] width 21 height 21
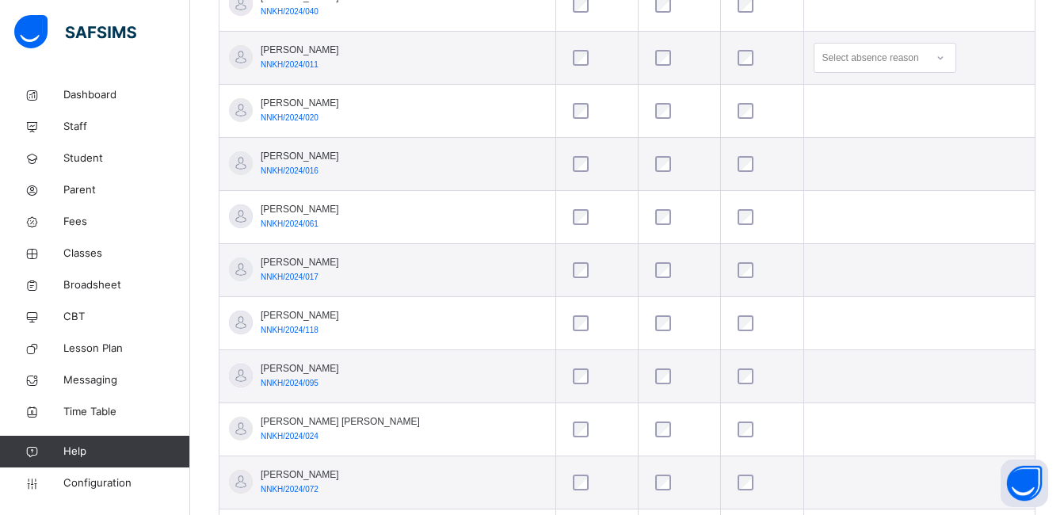
scroll to position [652, 0]
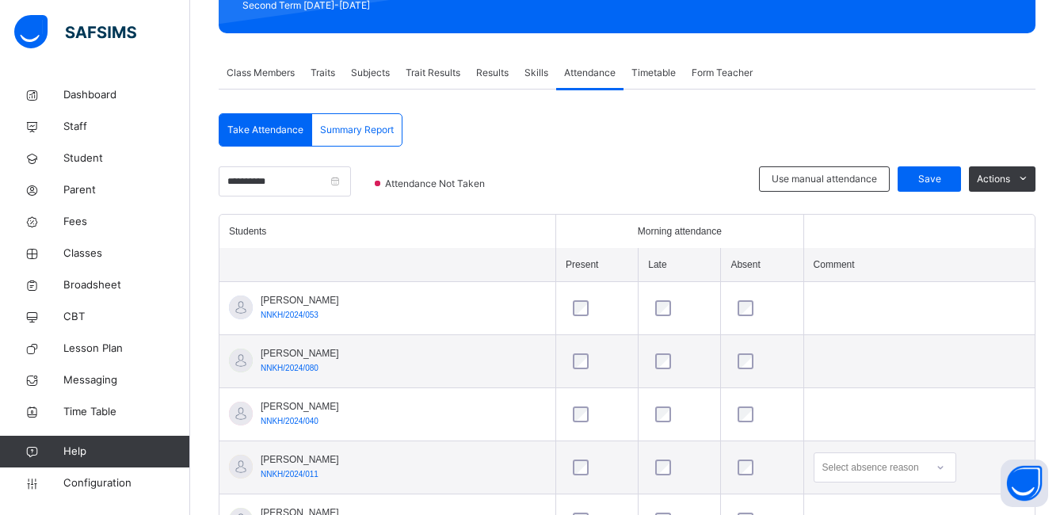
scroll to position [240, 0]
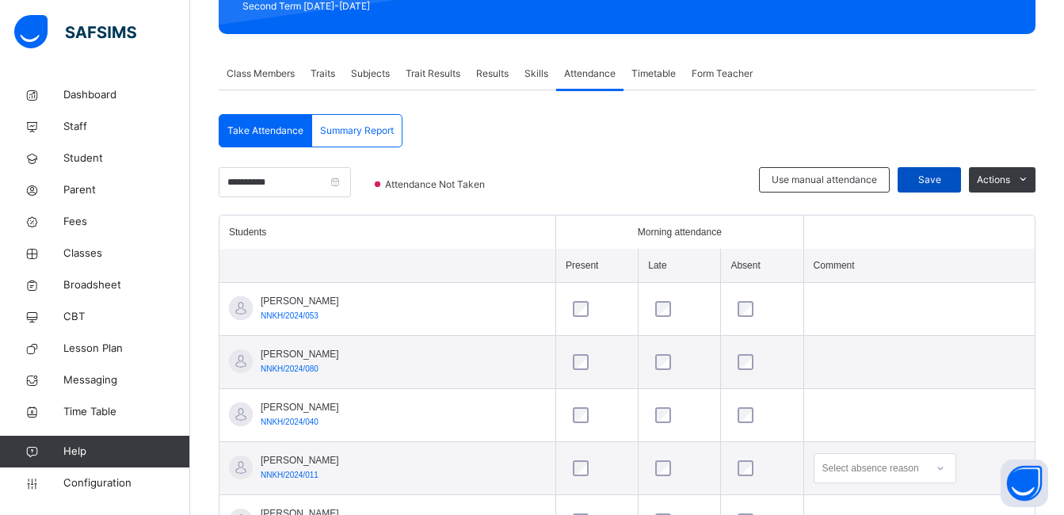
click at [939, 174] on span "Save" at bounding box center [929, 180] width 40 height 14
click at [351, 181] on input "**********" at bounding box center [285, 182] width 132 height 30
click at [949, 177] on span "Save" at bounding box center [929, 180] width 40 height 14
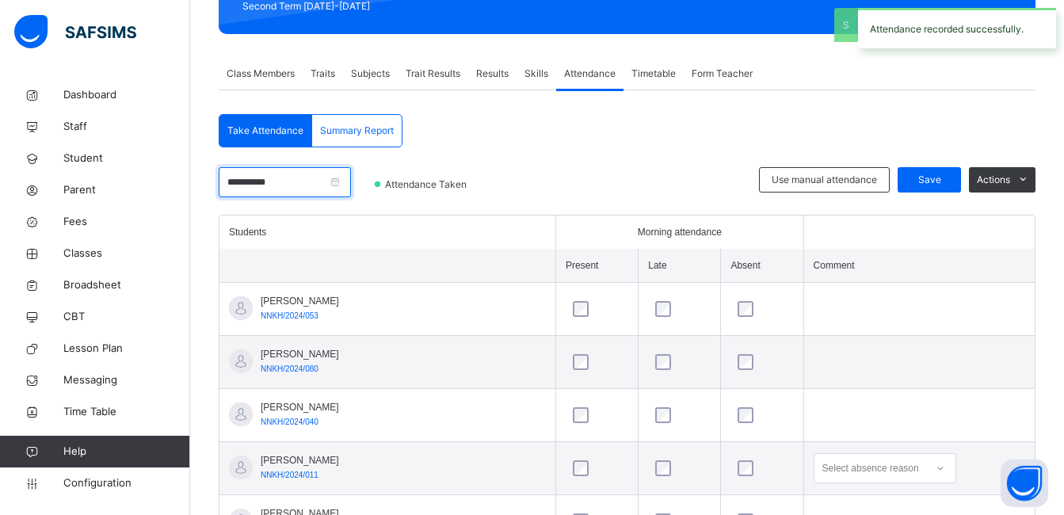
click at [351, 186] on input "**********" at bounding box center [285, 182] width 132 height 30
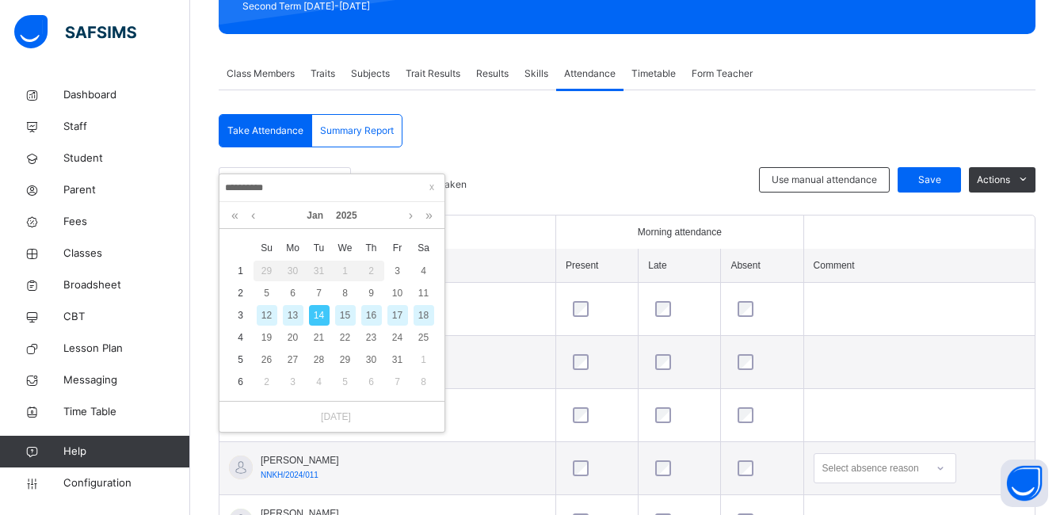
click at [365, 182] on input "**********" at bounding box center [331, 187] width 215 height 17
click at [345, 315] on div "15" at bounding box center [345, 315] width 21 height 21
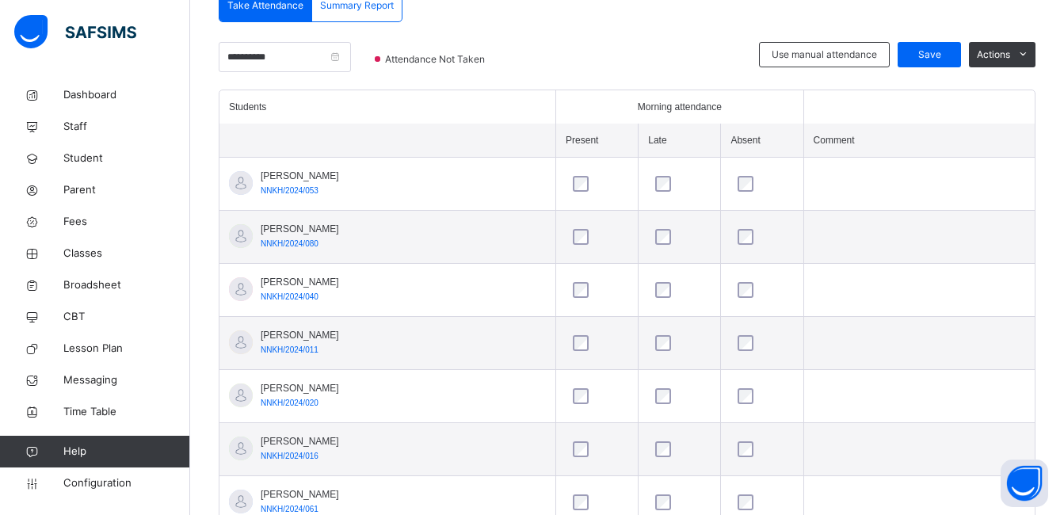
scroll to position [341, 0]
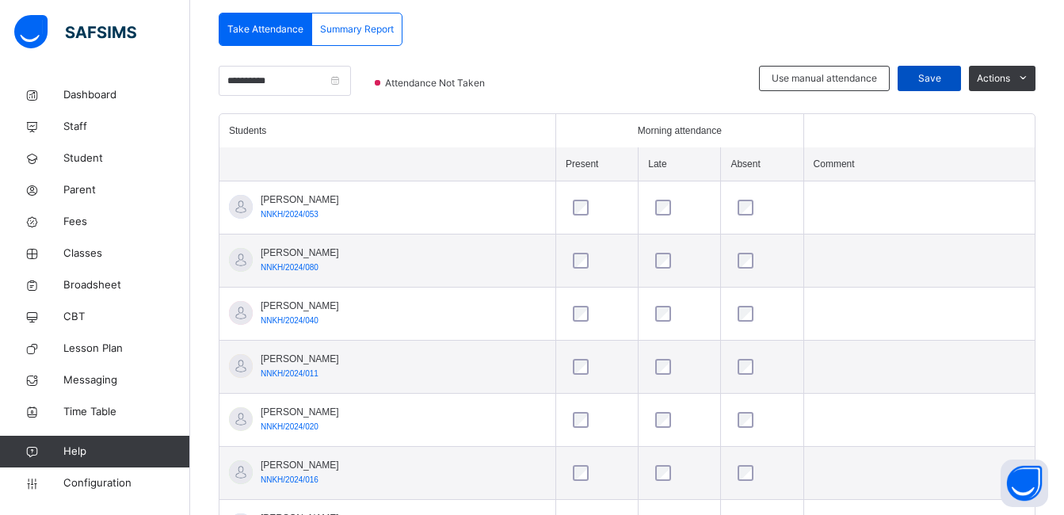
click at [948, 74] on span "Save" at bounding box center [929, 78] width 40 height 14
click at [351, 80] on input "**********" at bounding box center [285, 81] width 132 height 30
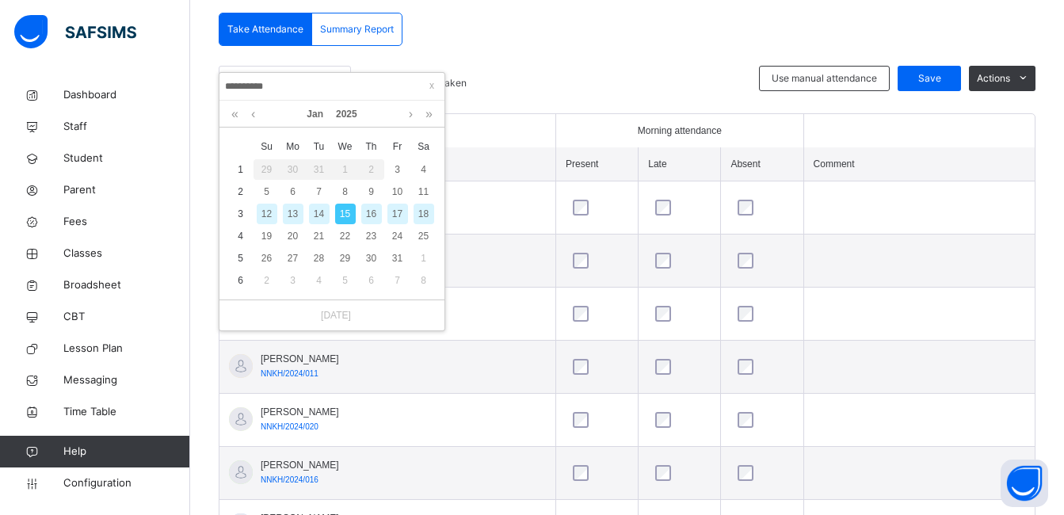
click at [374, 205] on div "16" at bounding box center [371, 214] width 21 height 21
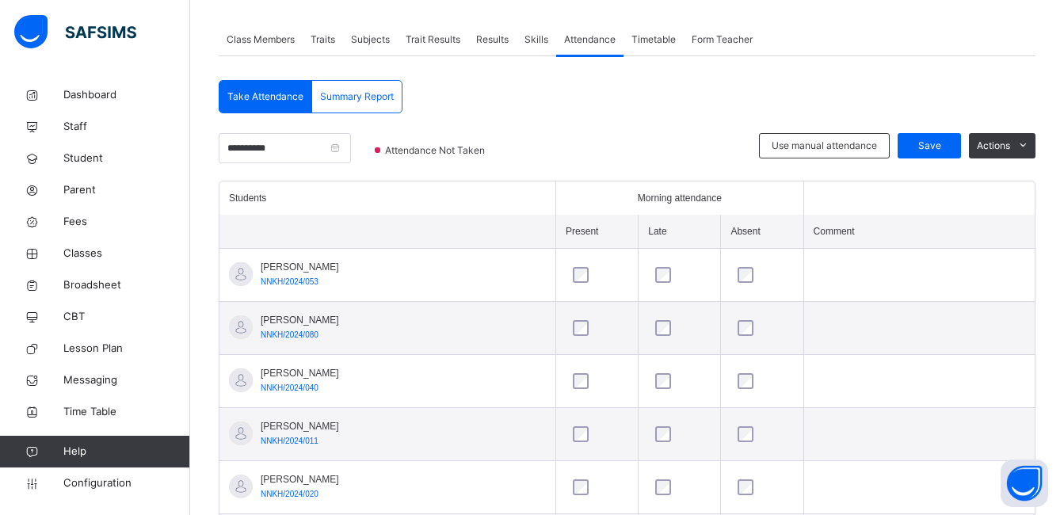
scroll to position [272, 0]
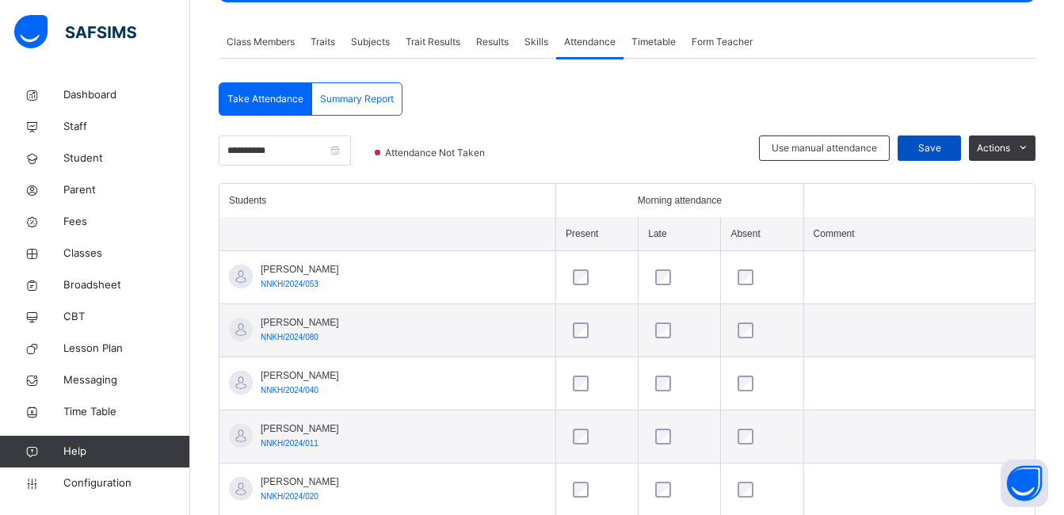
click at [945, 144] on span "Save" at bounding box center [929, 148] width 40 height 14
click at [316, 158] on input "**********" at bounding box center [285, 150] width 132 height 30
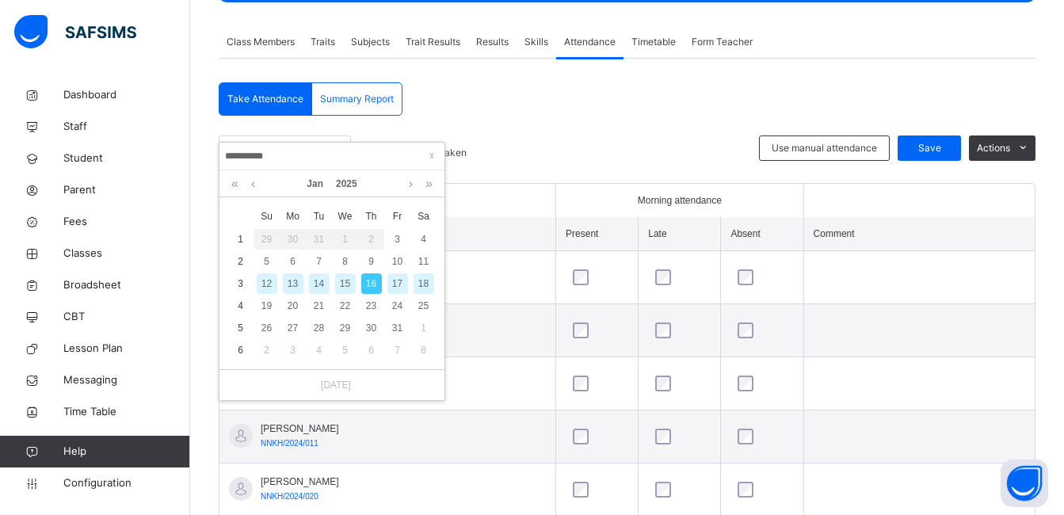
click at [399, 280] on div "17" at bounding box center [397, 283] width 21 height 21
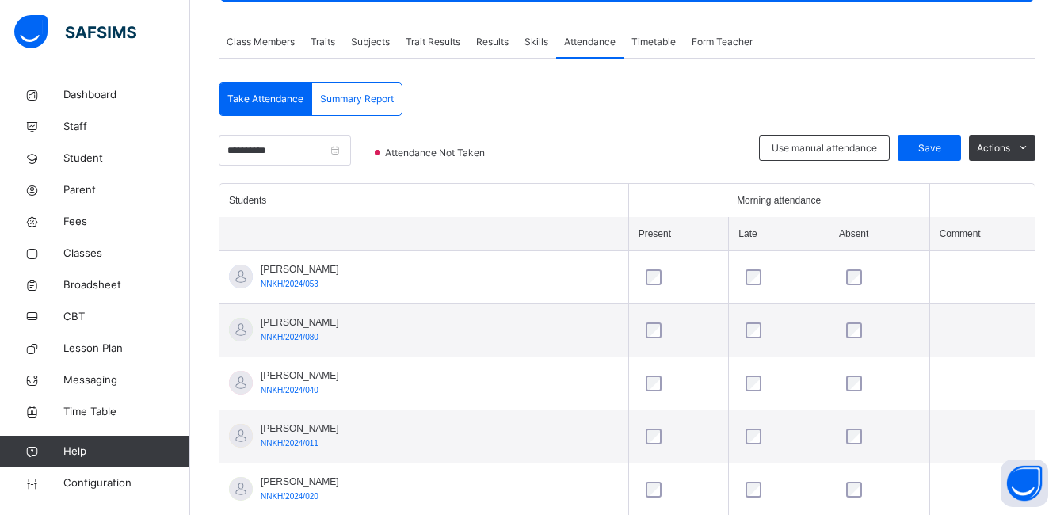
click at [626, 154] on div at bounding box center [633, 159] width 234 height 48
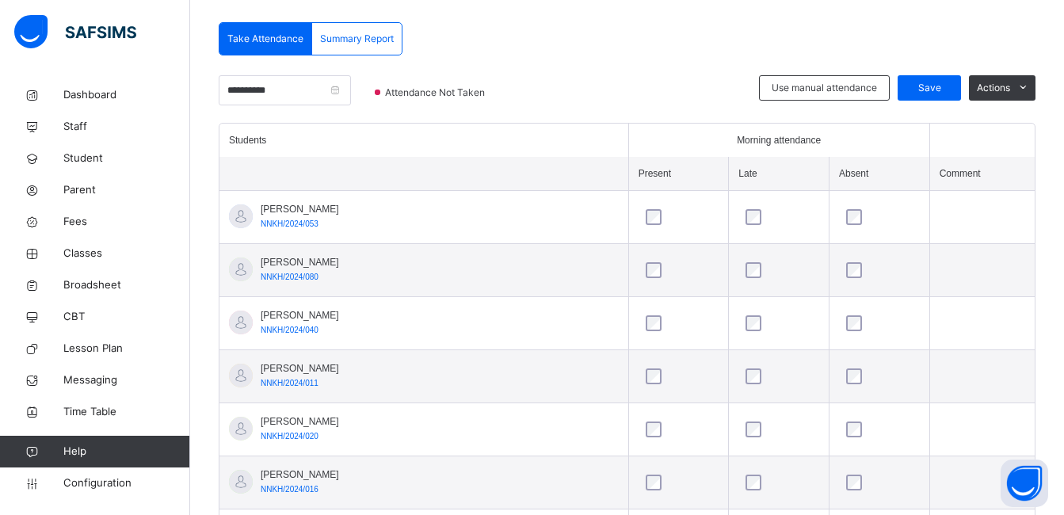
scroll to position [335, 0]
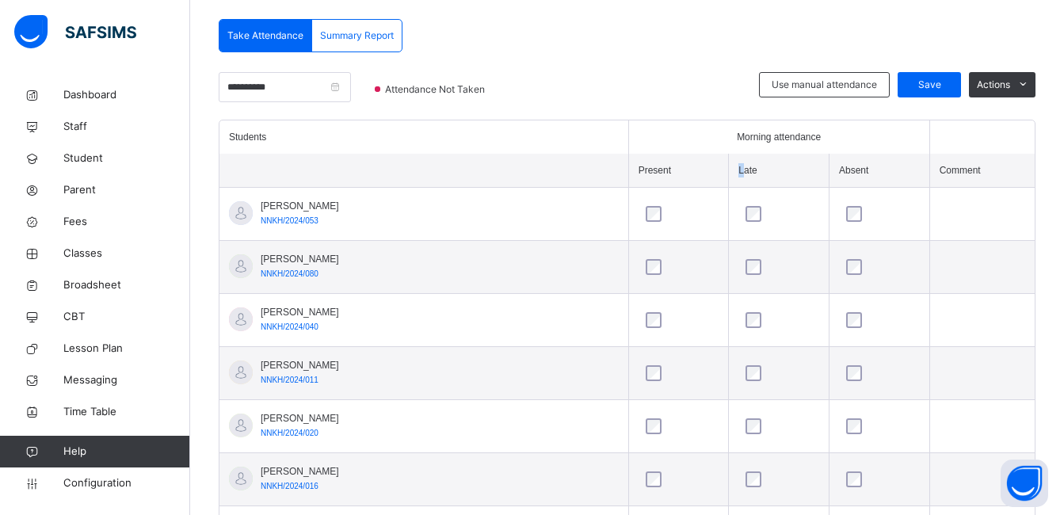
drag, startPoint x: 722, startPoint y: 163, endPoint x: 727, endPoint y: 179, distance: 16.5
click at [729, 179] on th "Late" at bounding box center [779, 171] width 101 height 34
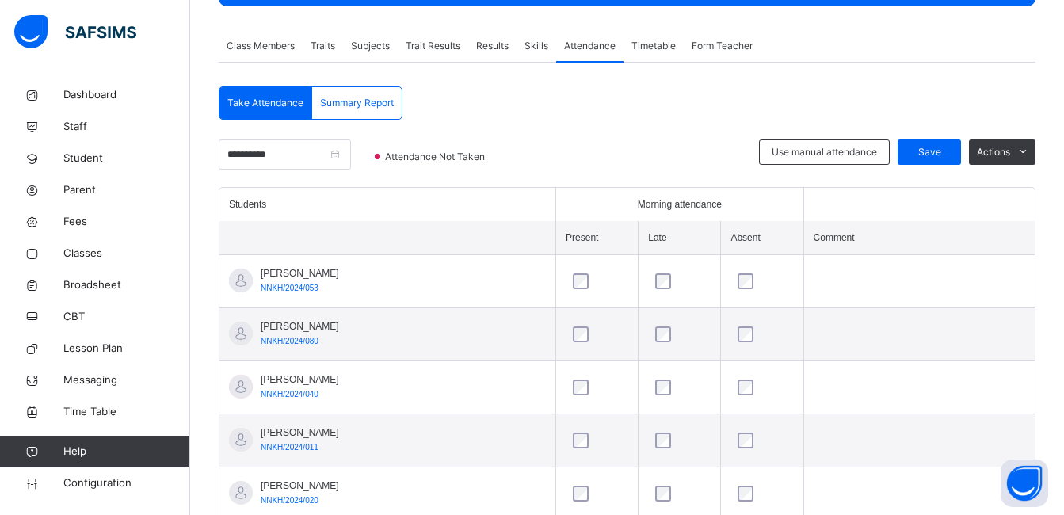
scroll to position [265, 0]
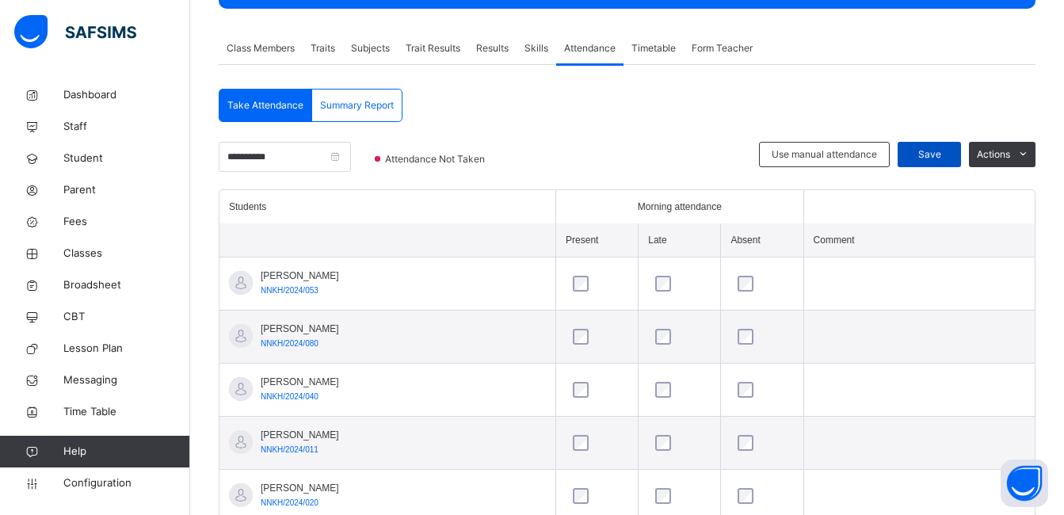
click at [938, 146] on div "Save" at bounding box center [928, 154] width 63 height 25
click at [124, 94] on span "Dashboard" at bounding box center [126, 95] width 127 height 16
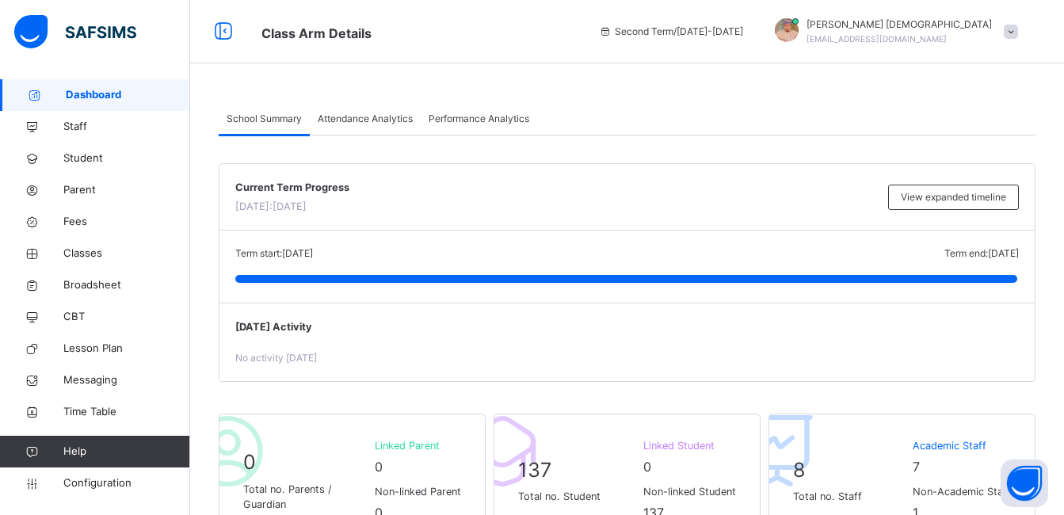
click at [383, 112] on span "Attendance Analytics" at bounding box center [365, 119] width 95 height 14
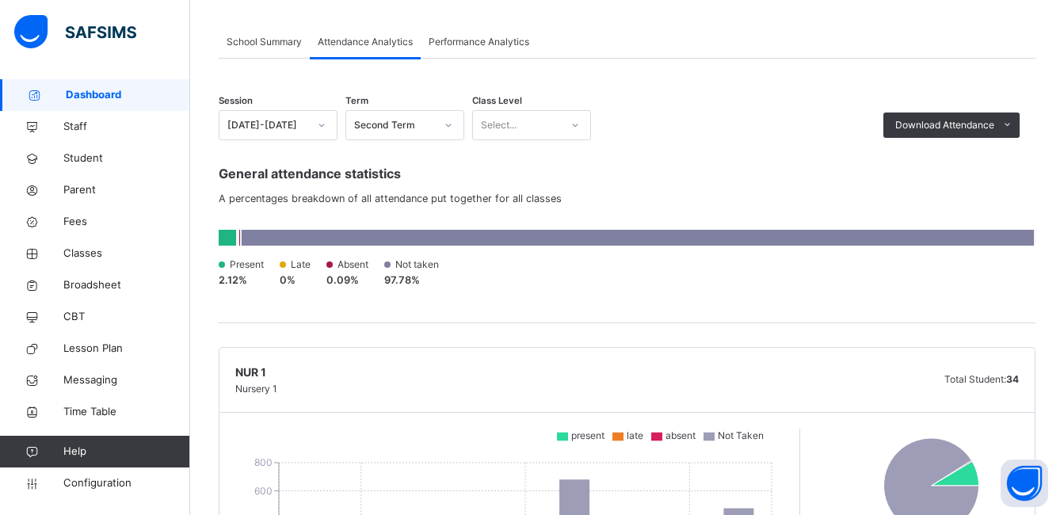
scroll to position [80, 0]
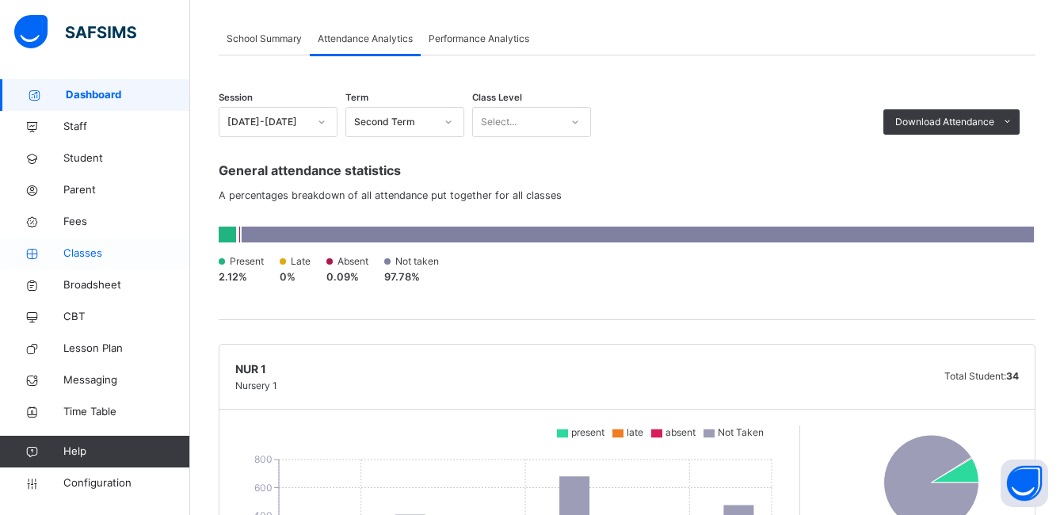
click at [92, 260] on span "Classes" at bounding box center [126, 254] width 127 height 16
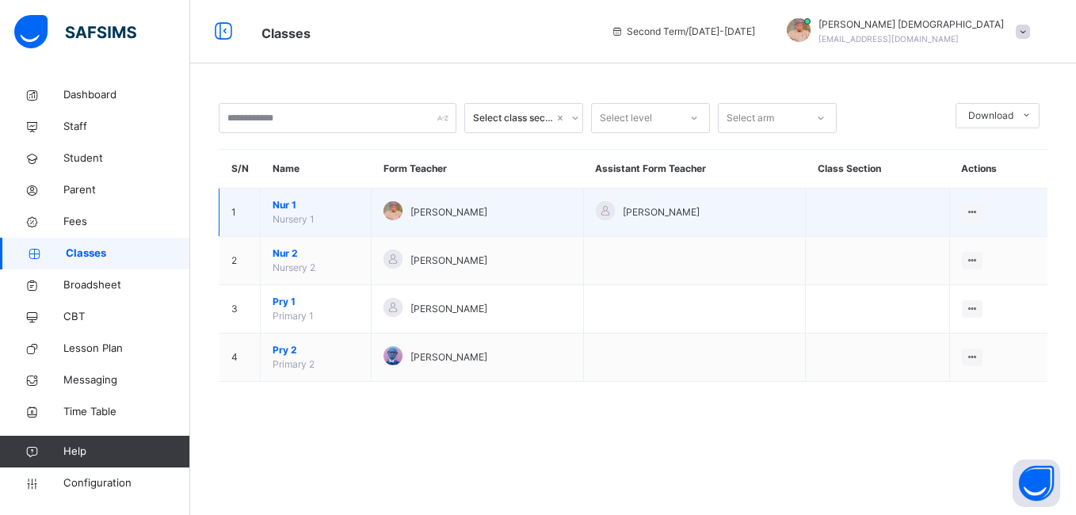
click at [562, 206] on div "Abubakar Abdulkadir Muhammad" at bounding box center [476, 212] width 187 height 23
click at [979, 210] on icon at bounding box center [971, 212] width 13 height 12
click at [928, 246] on div "View Class" at bounding box center [930, 244] width 90 height 16
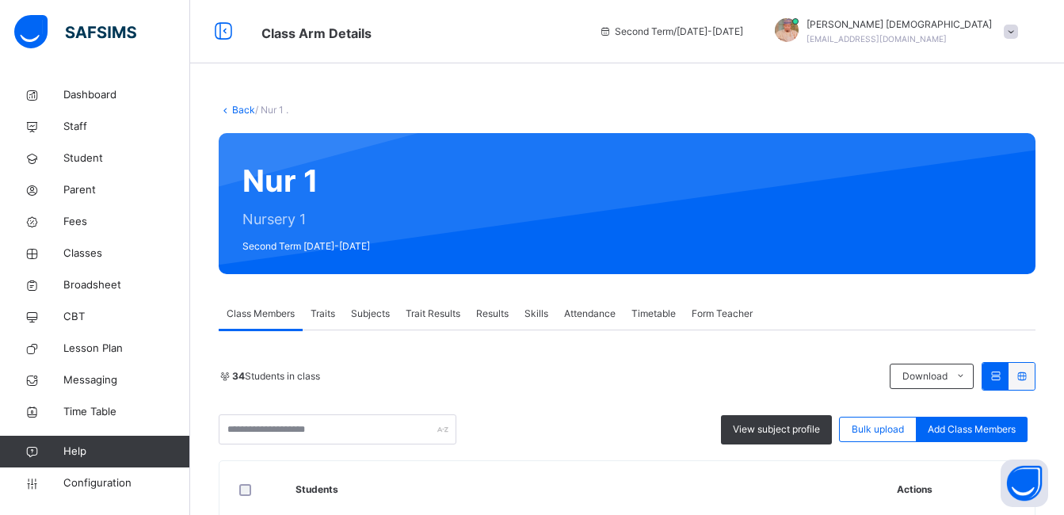
click at [599, 314] on span "Attendance" at bounding box center [589, 314] width 51 height 14
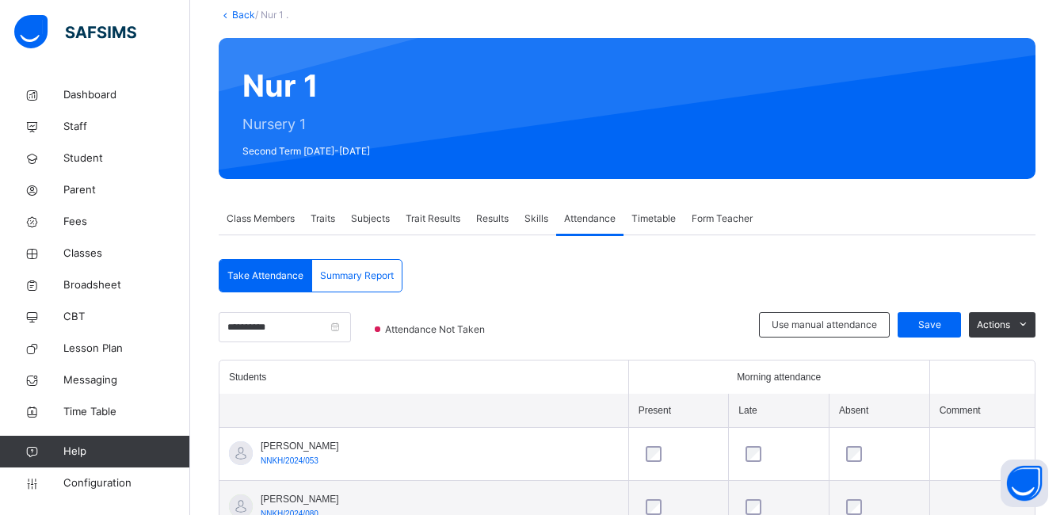
scroll to position [127, 0]
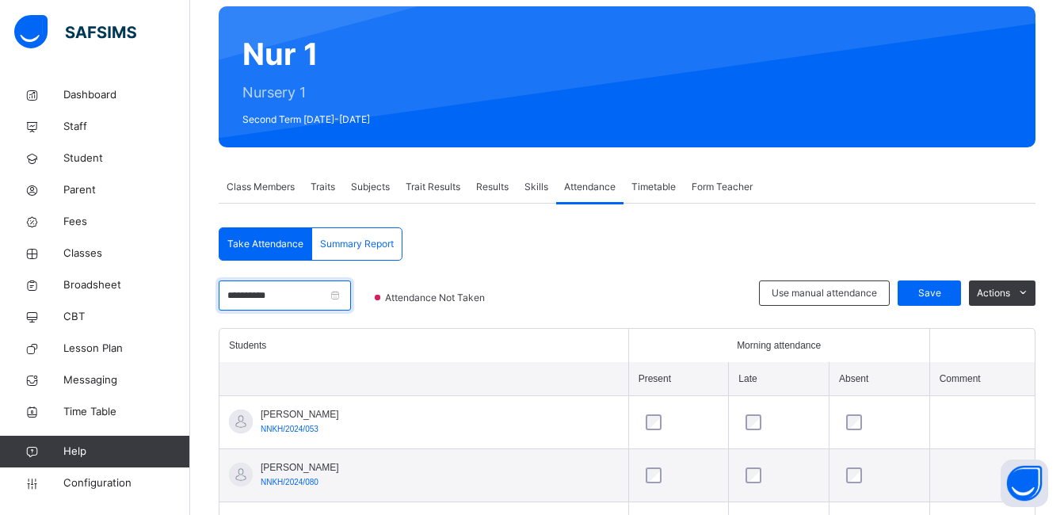
click at [351, 296] on input "**********" at bounding box center [285, 295] width 132 height 30
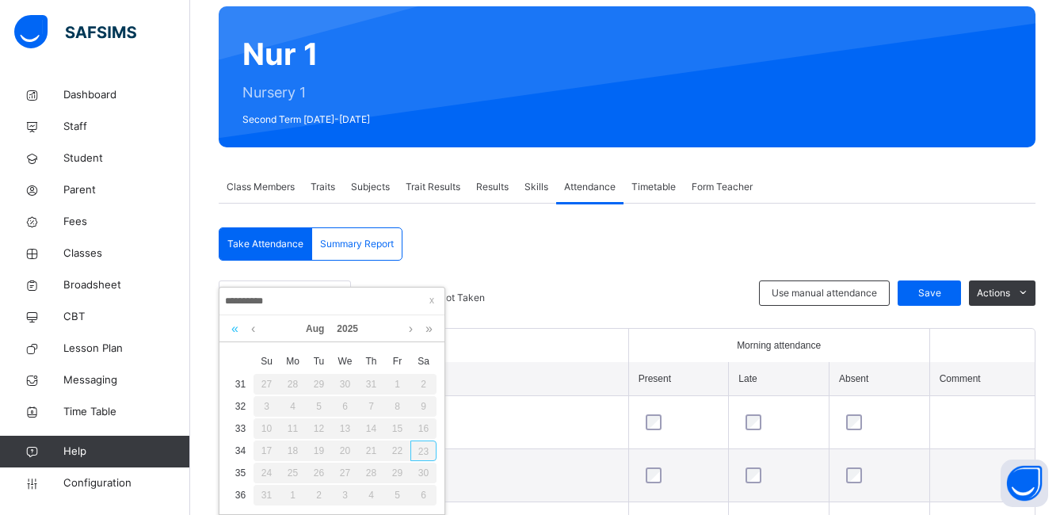
click at [236, 330] on link at bounding box center [234, 328] width 15 height 27
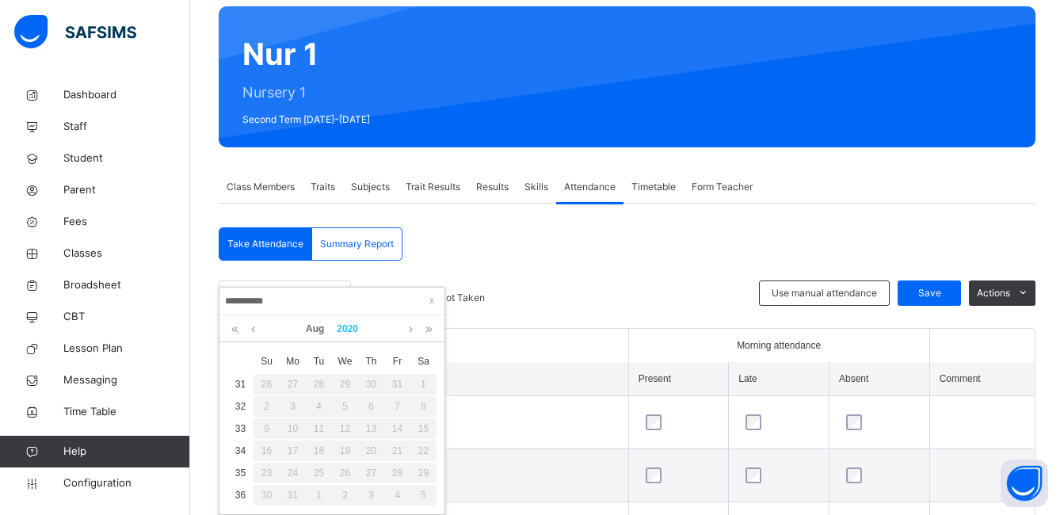
click at [348, 325] on link "2020" at bounding box center [347, 328] width 34 height 27
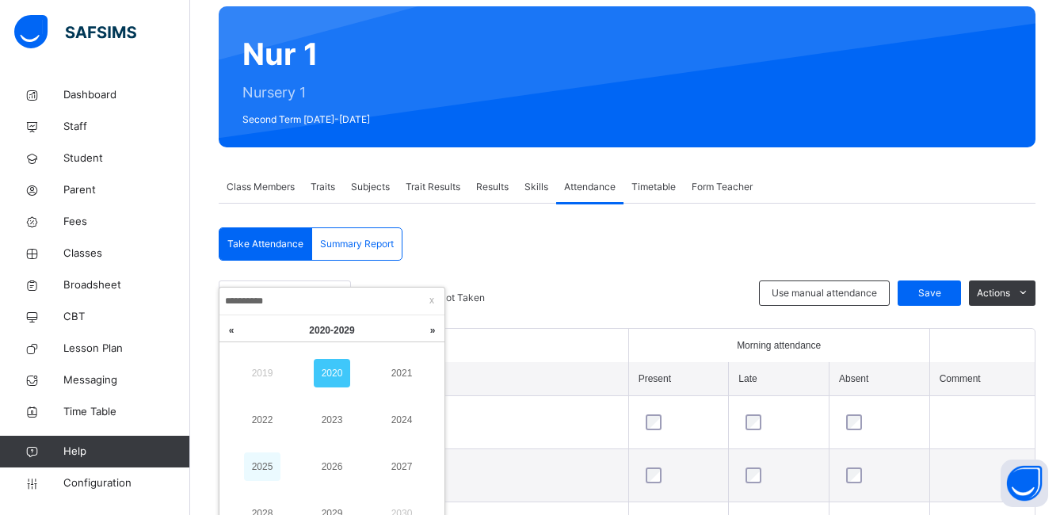
click at [273, 462] on link "2025" at bounding box center [262, 466] width 36 height 29
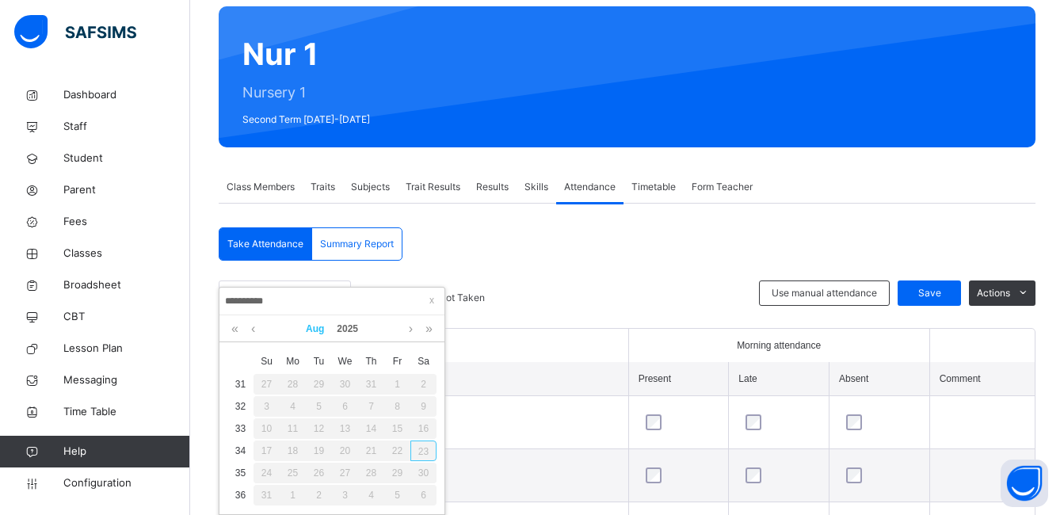
click at [321, 330] on link "Aug" at bounding box center [314, 328] width 31 height 27
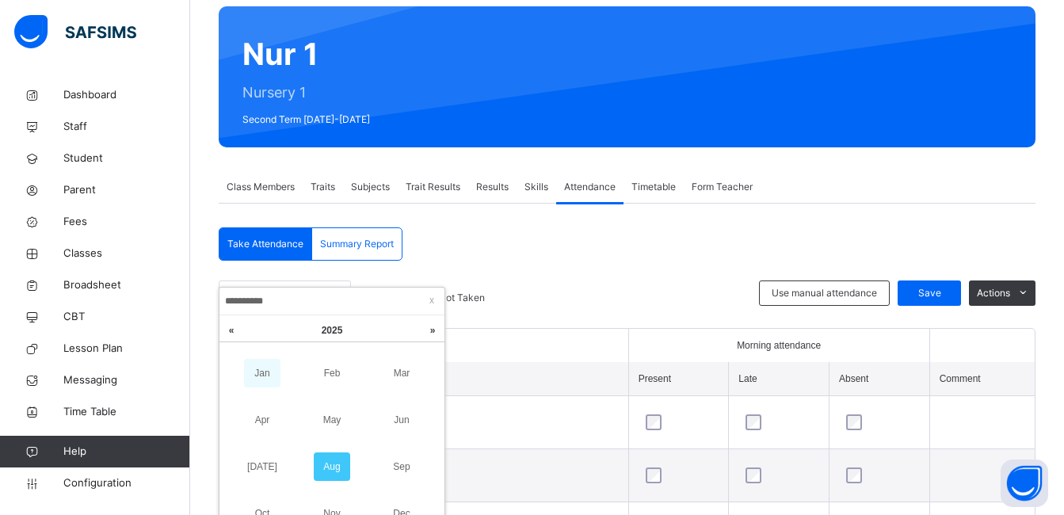
click at [263, 374] on link "Jan" at bounding box center [262, 373] width 36 height 29
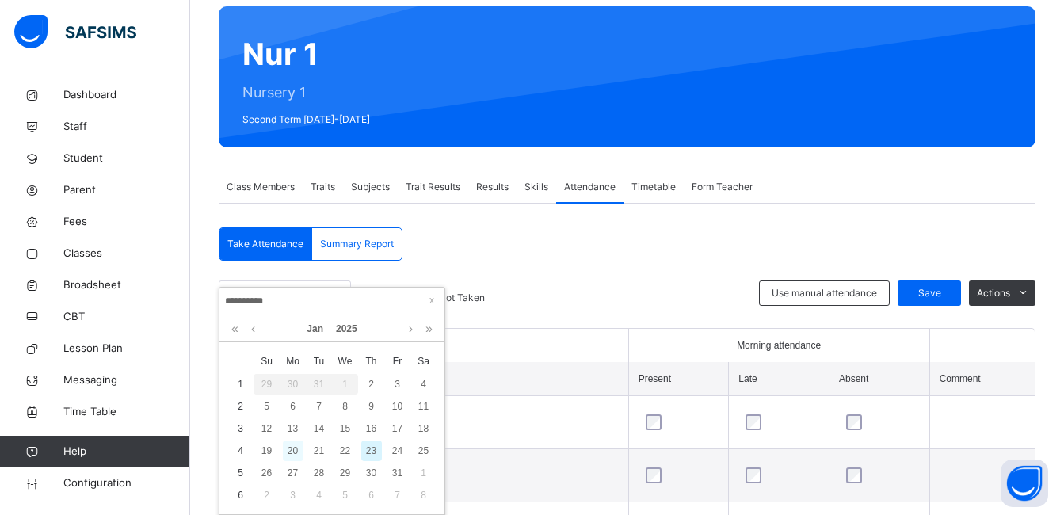
click at [291, 453] on div "20" at bounding box center [293, 450] width 21 height 21
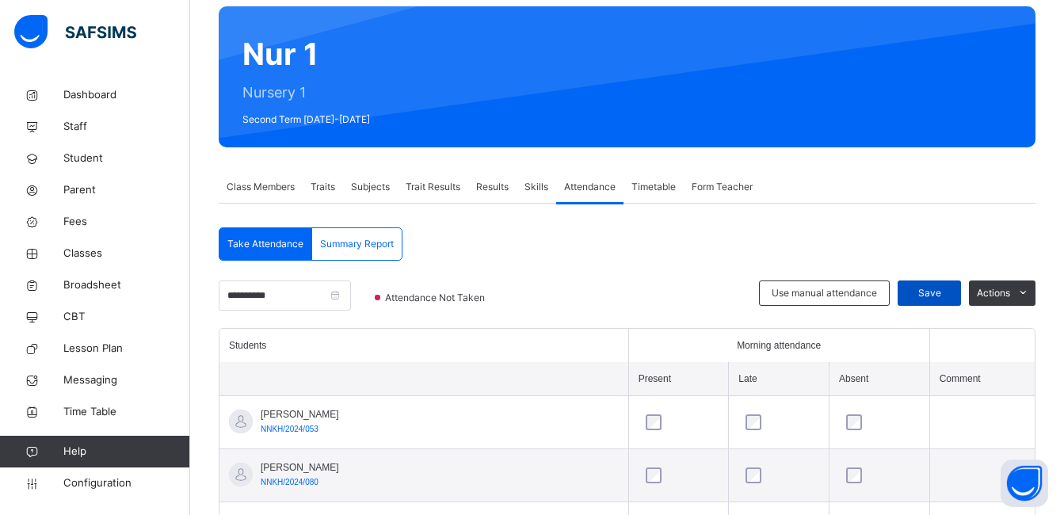
click at [949, 287] on span "Save" at bounding box center [929, 293] width 40 height 14
click at [333, 296] on input "**********" at bounding box center [285, 295] width 132 height 30
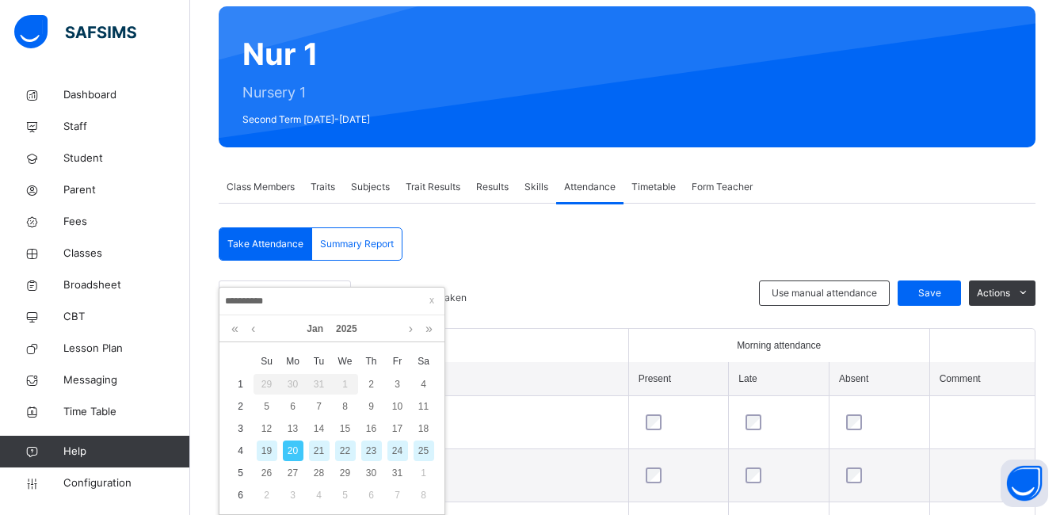
click at [320, 446] on div "21" at bounding box center [319, 450] width 21 height 21
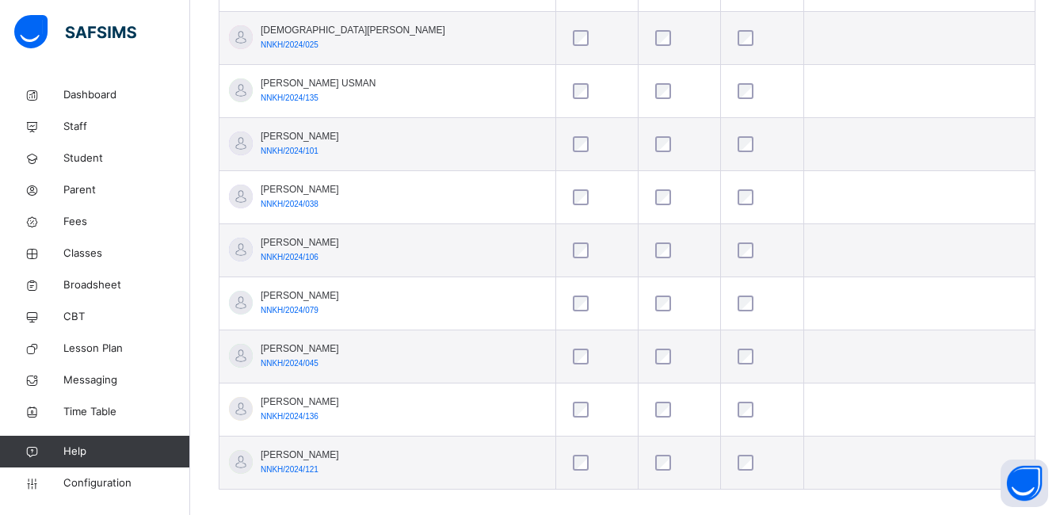
scroll to position [1856, 0]
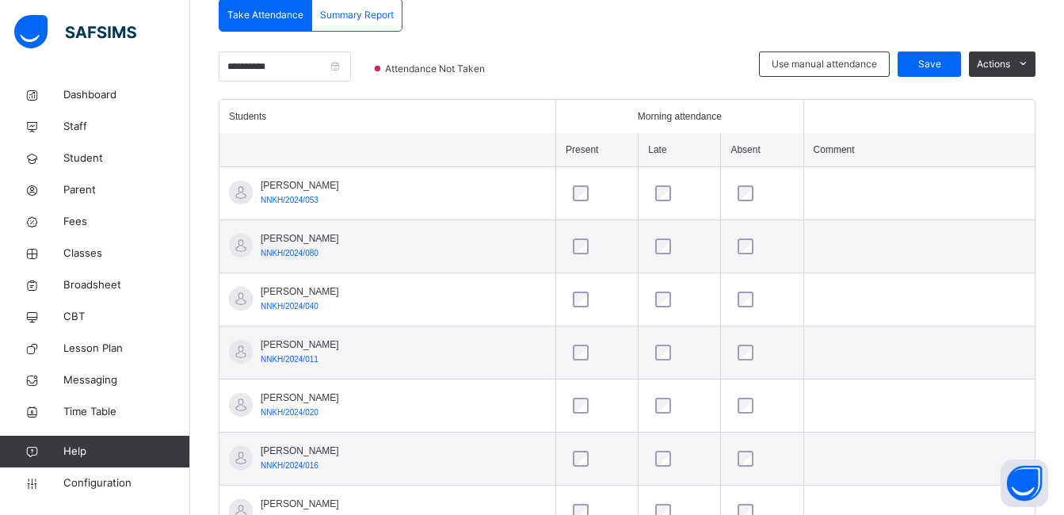
scroll to position [240, 0]
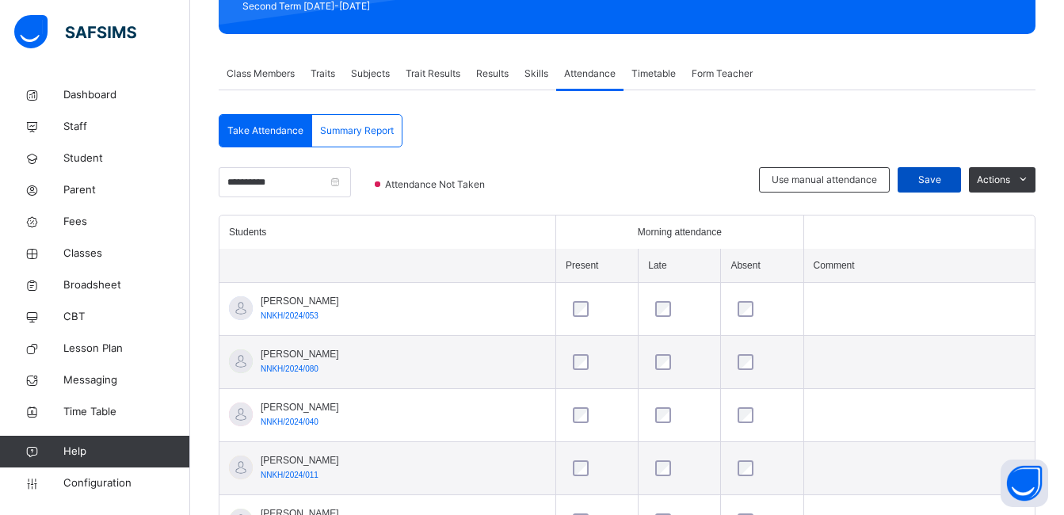
click at [939, 180] on span "Save" at bounding box center [929, 180] width 40 height 14
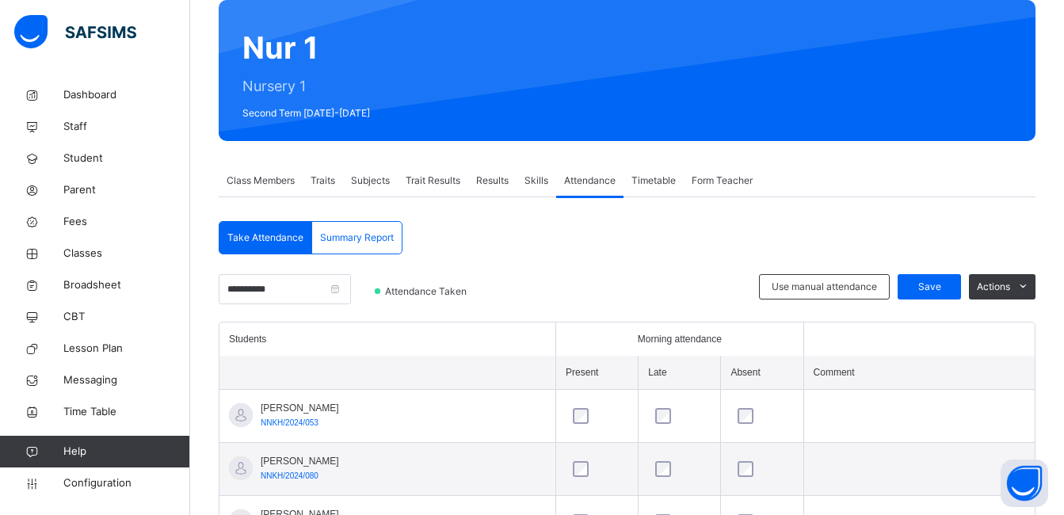
scroll to position [113, 0]
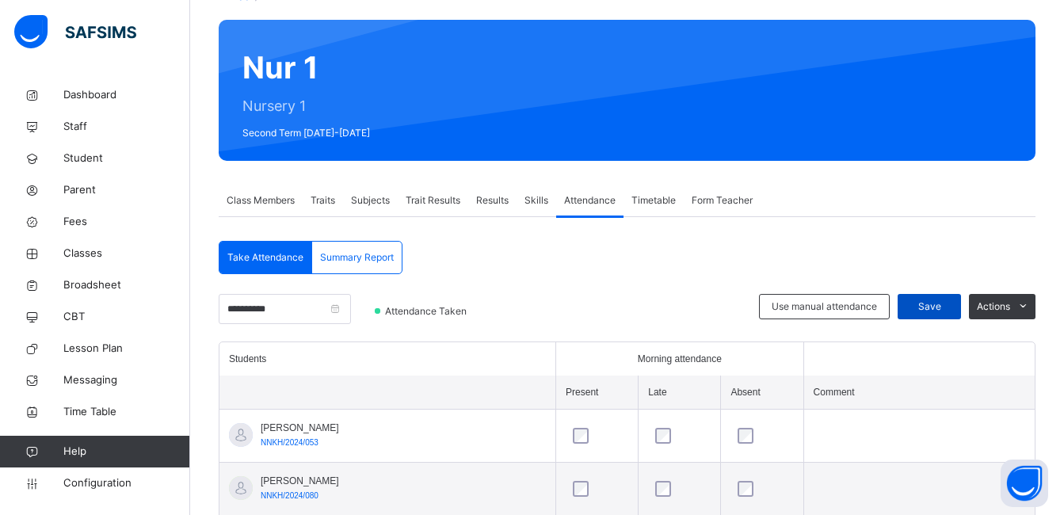
click at [947, 299] on span "Save" at bounding box center [929, 306] width 40 height 14
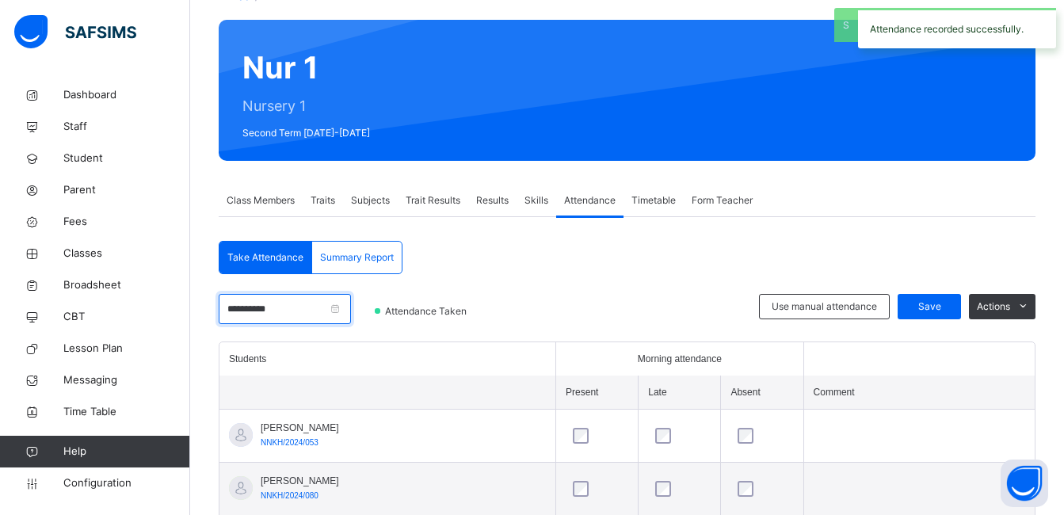
click at [351, 307] on input "**********" at bounding box center [285, 309] width 132 height 30
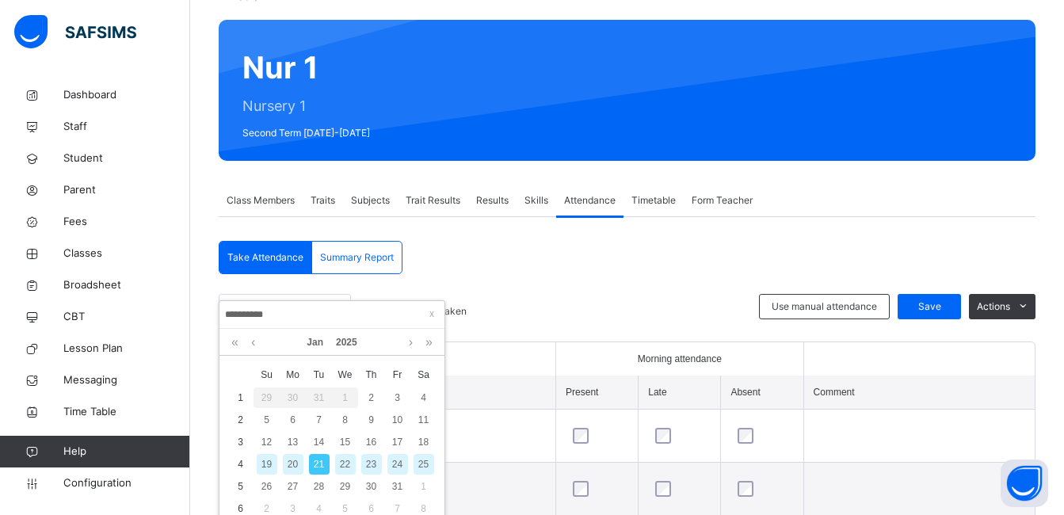
click at [346, 463] on div "22" at bounding box center [345, 464] width 21 height 21
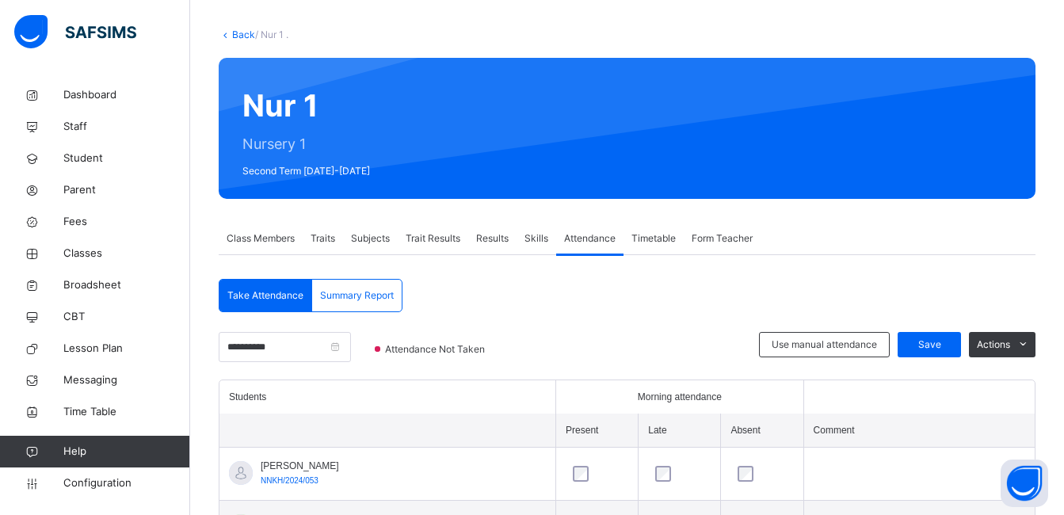
scroll to position [44, 0]
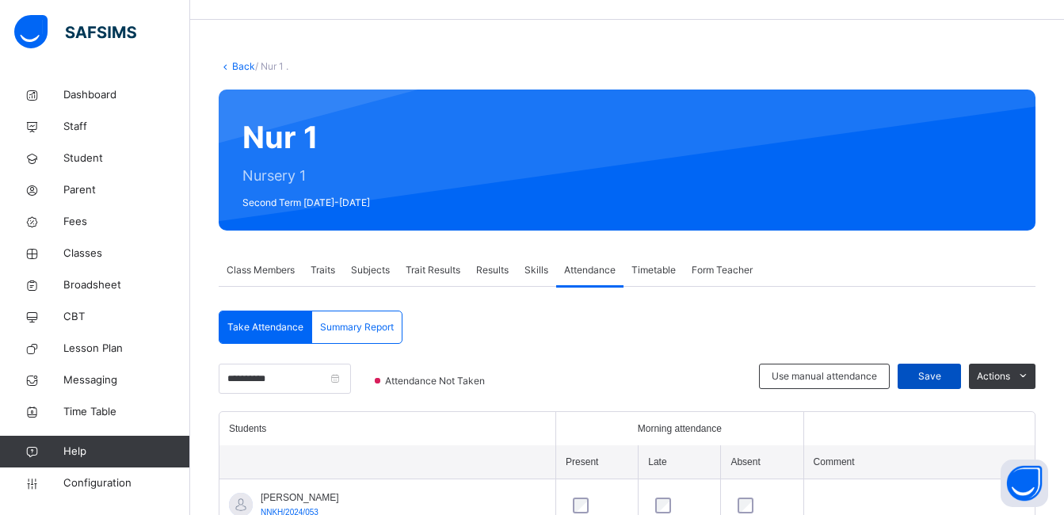
click at [949, 371] on span "Save" at bounding box center [929, 376] width 40 height 14
click at [339, 378] on input "**********" at bounding box center [285, 379] width 132 height 30
click at [351, 380] on input "**********" at bounding box center [285, 379] width 132 height 30
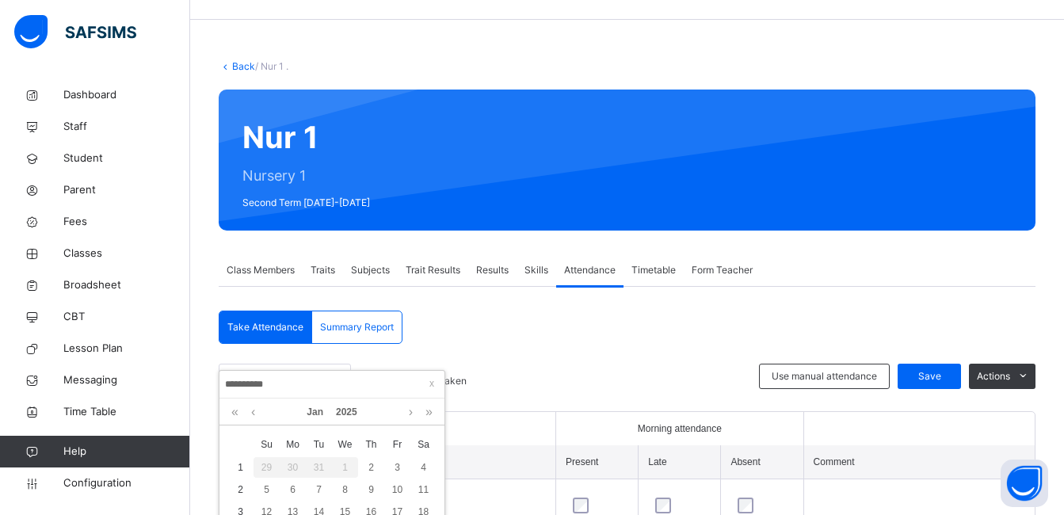
click at [234, 382] on input "**********" at bounding box center [331, 383] width 215 height 17
type input "*********"
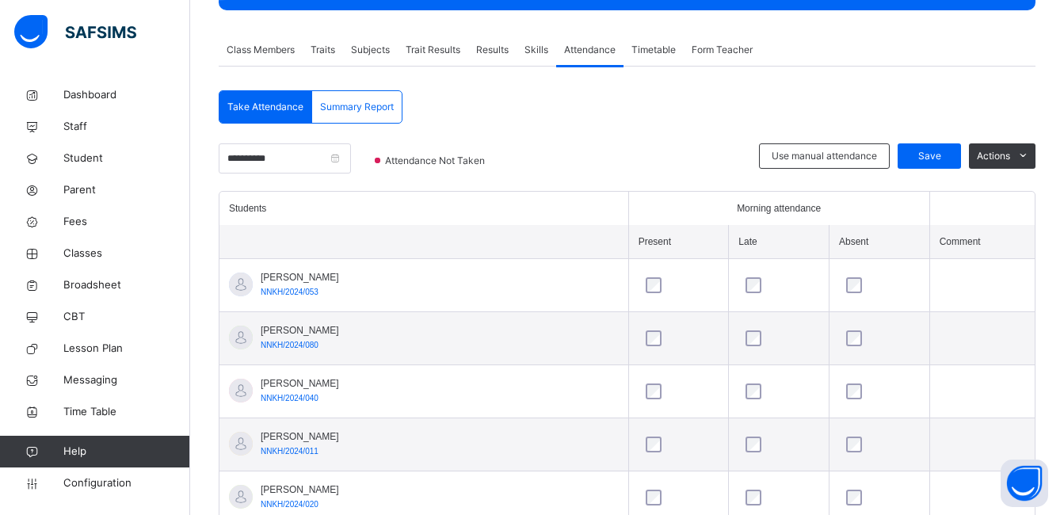
scroll to position [265, 0]
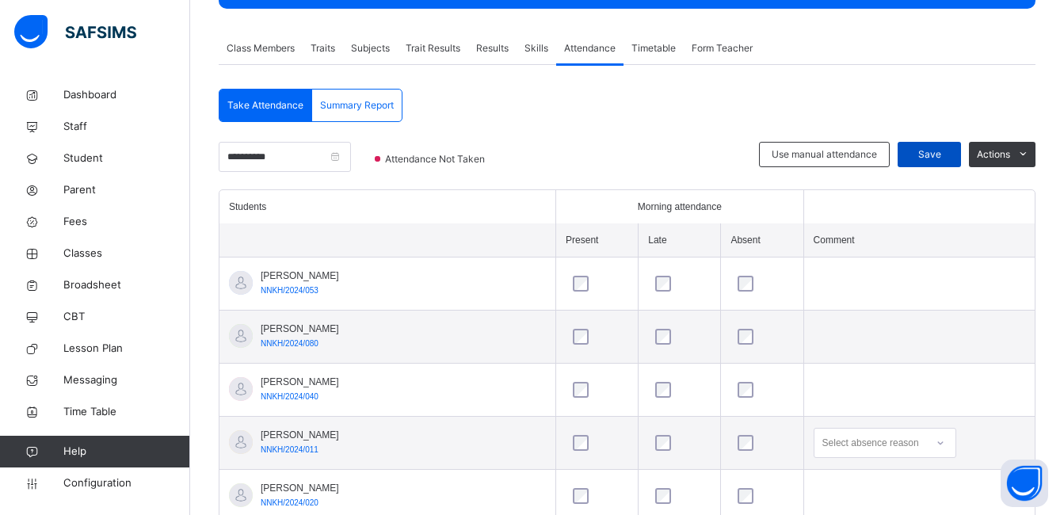
click at [949, 150] on span "Save" at bounding box center [929, 154] width 40 height 14
click at [303, 162] on input "**********" at bounding box center [285, 157] width 132 height 30
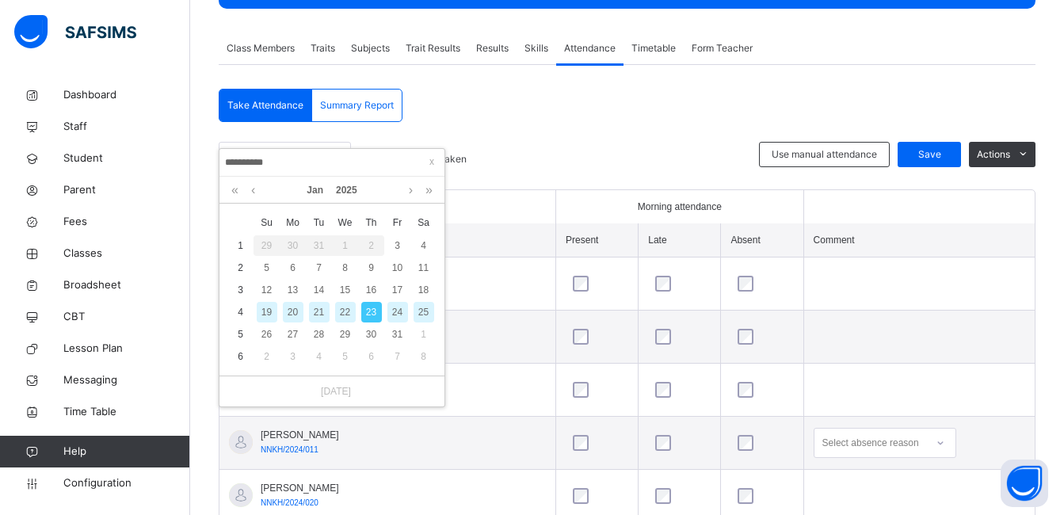
click at [394, 313] on div "24" at bounding box center [397, 312] width 21 height 21
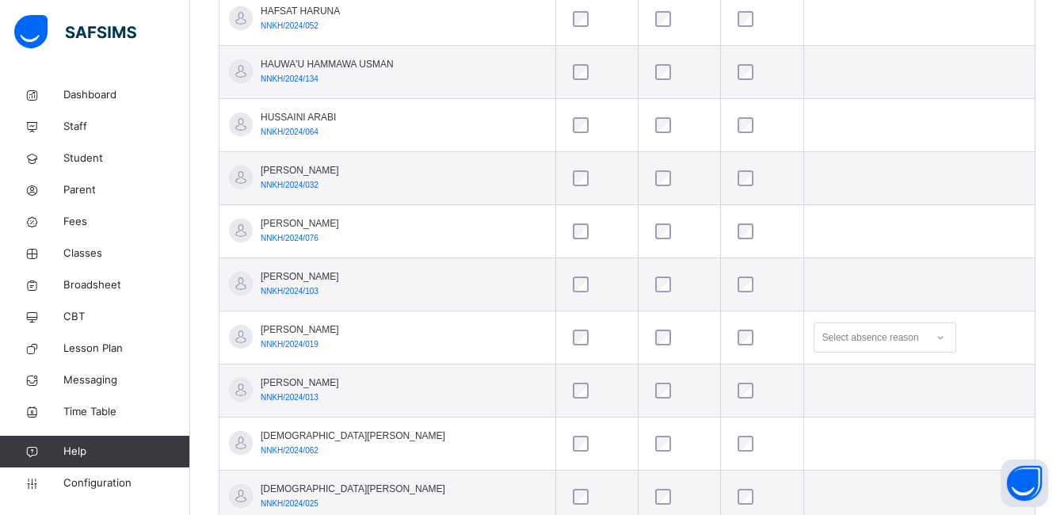
scroll to position [1380, 0]
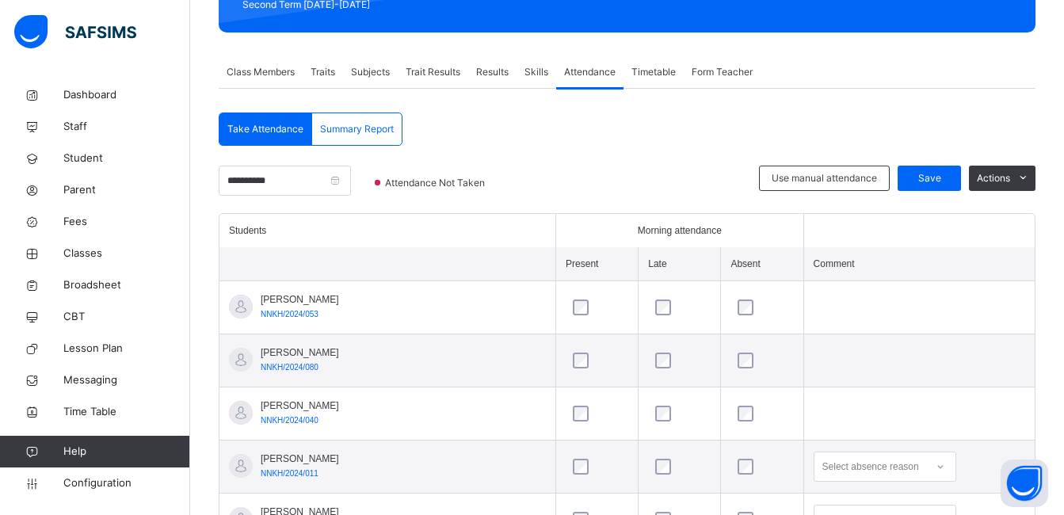
scroll to position [240, 0]
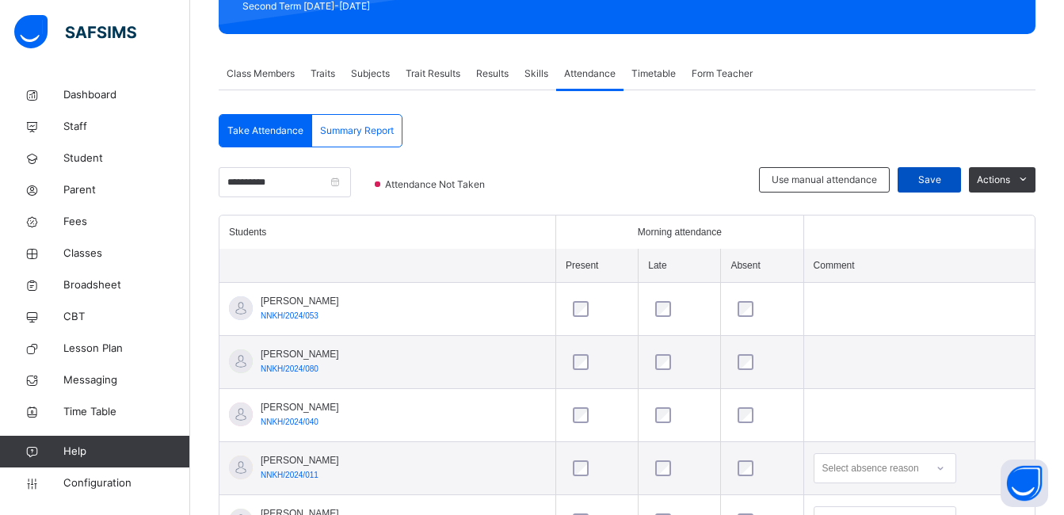
click at [949, 175] on span "Save" at bounding box center [929, 180] width 40 height 14
click at [291, 188] on input "**********" at bounding box center [285, 182] width 132 height 30
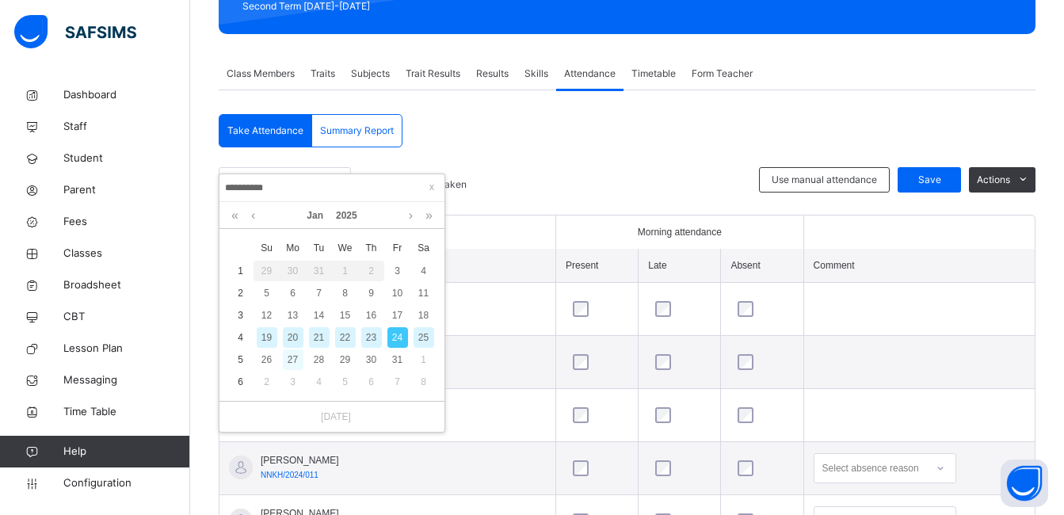
click at [291, 355] on div "27" at bounding box center [293, 359] width 21 height 21
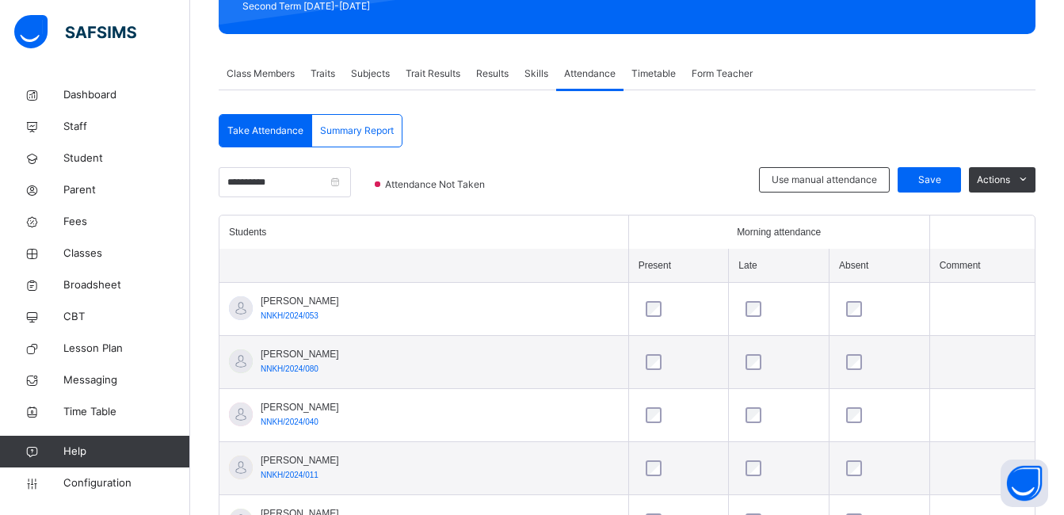
click at [466, 292] on td "ABDULKARIM LIMAN USMAN NNKH/2024/053" at bounding box center [423, 309] width 409 height 53
click at [949, 177] on span "Save" at bounding box center [929, 180] width 40 height 14
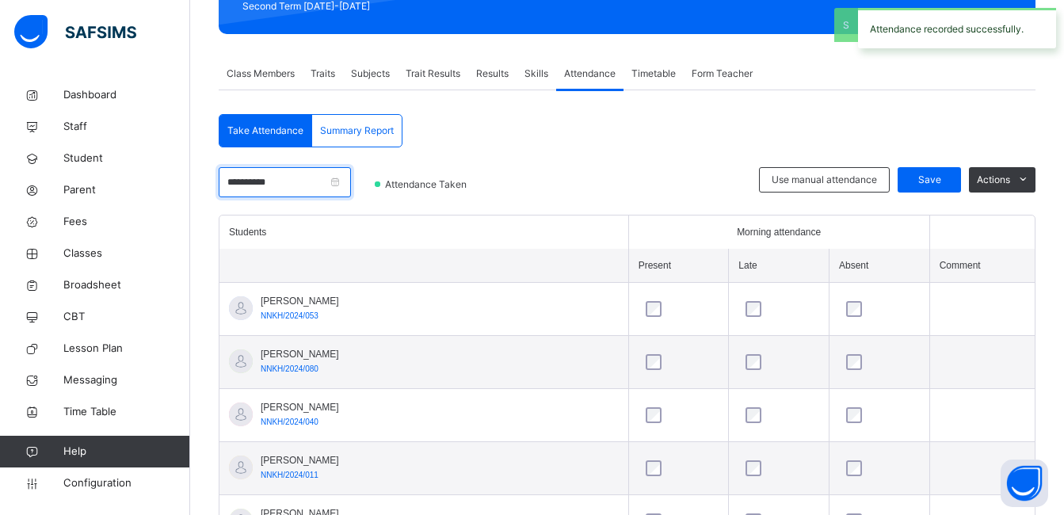
click at [306, 186] on input "**********" at bounding box center [285, 182] width 132 height 30
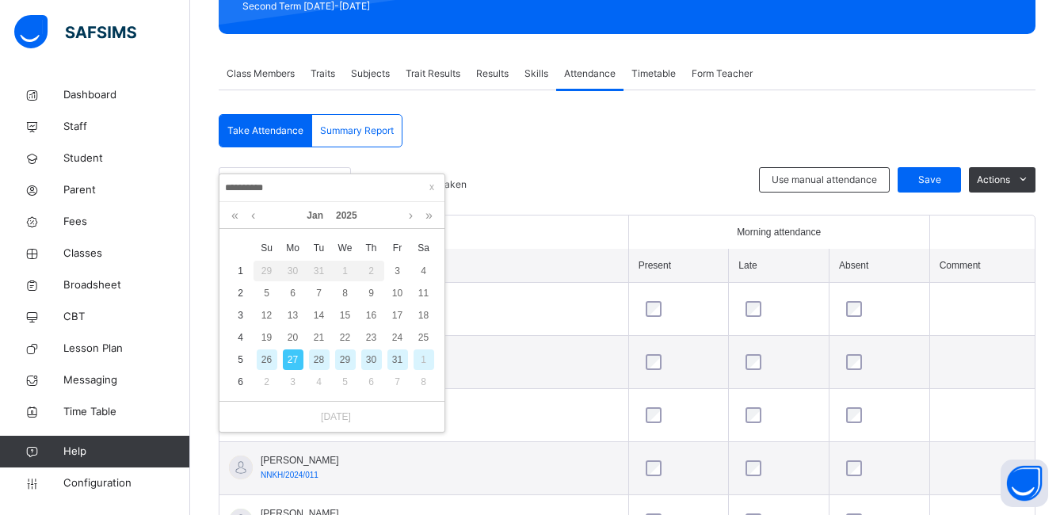
click at [322, 360] on div "28" at bounding box center [319, 359] width 21 height 21
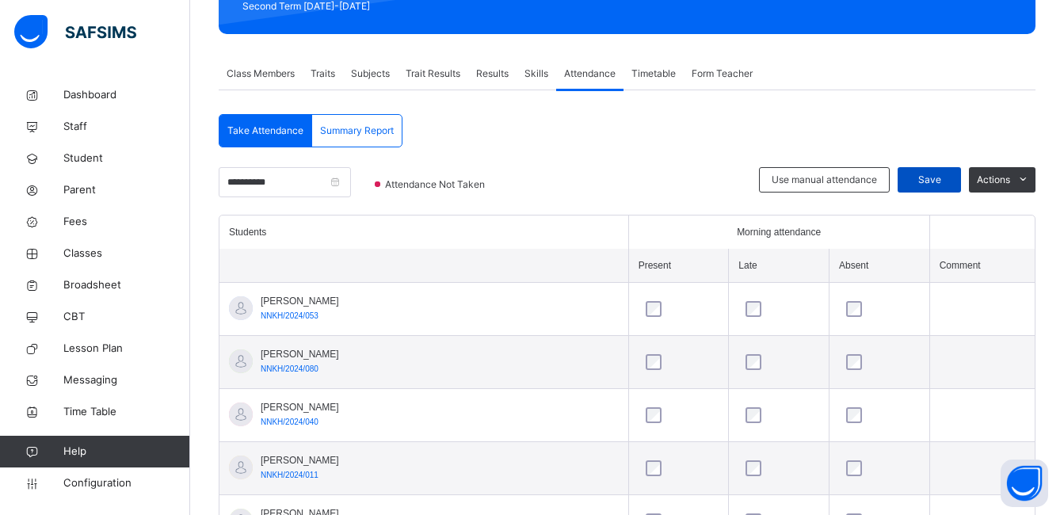
click at [938, 174] on span "Save" at bounding box center [929, 180] width 40 height 14
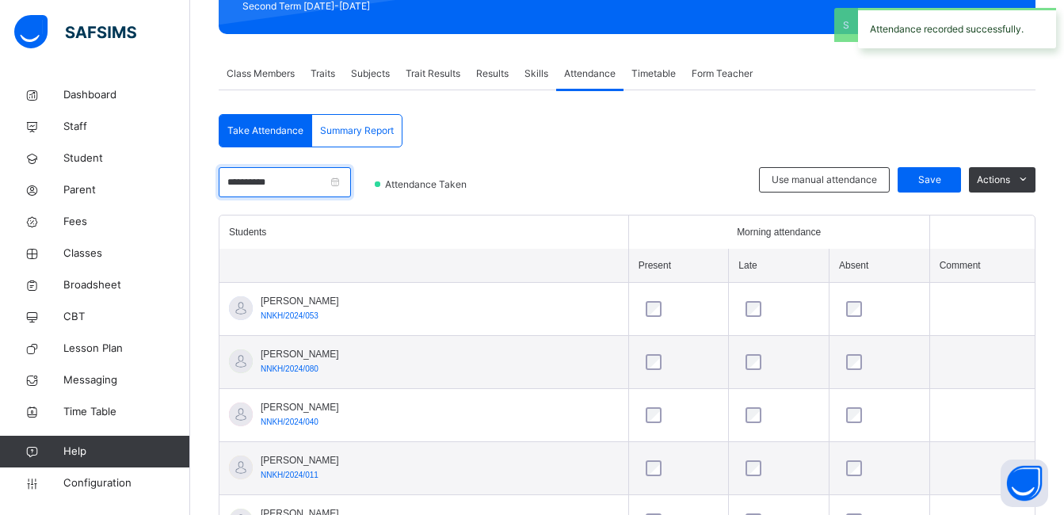
click at [305, 183] on input "**********" at bounding box center [285, 182] width 132 height 30
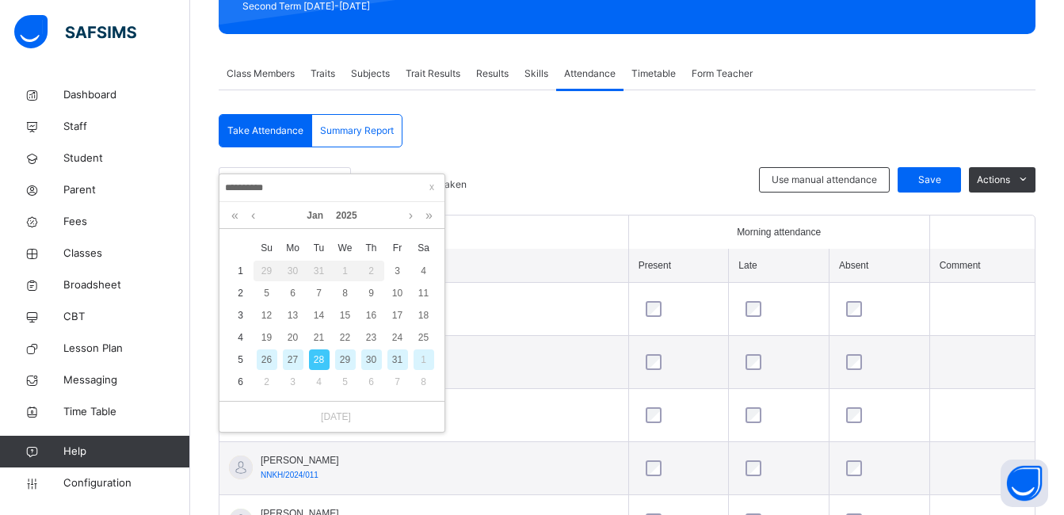
click at [351, 359] on div "29" at bounding box center [345, 359] width 21 height 21
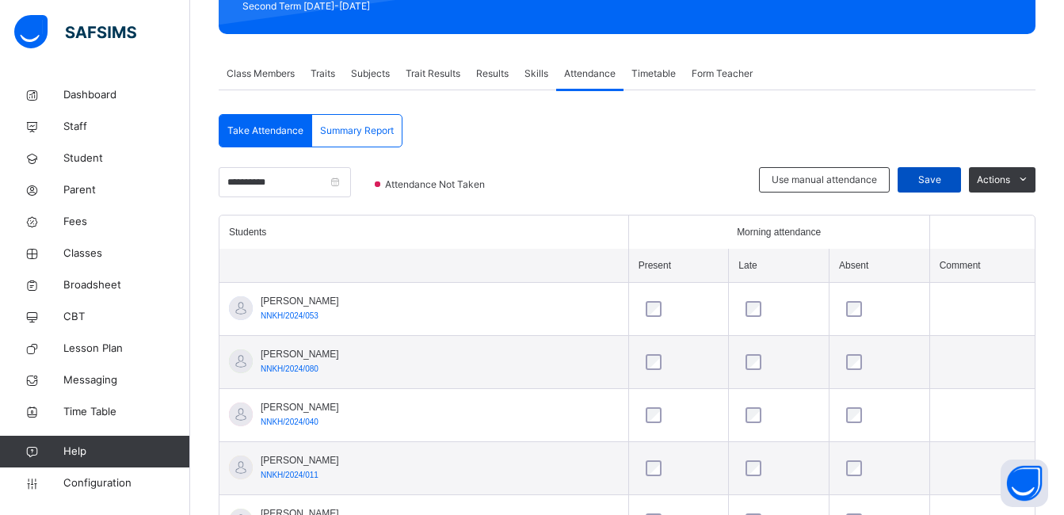
click at [943, 172] on div "Save" at bounding box center [928, 179] width 63 height 25
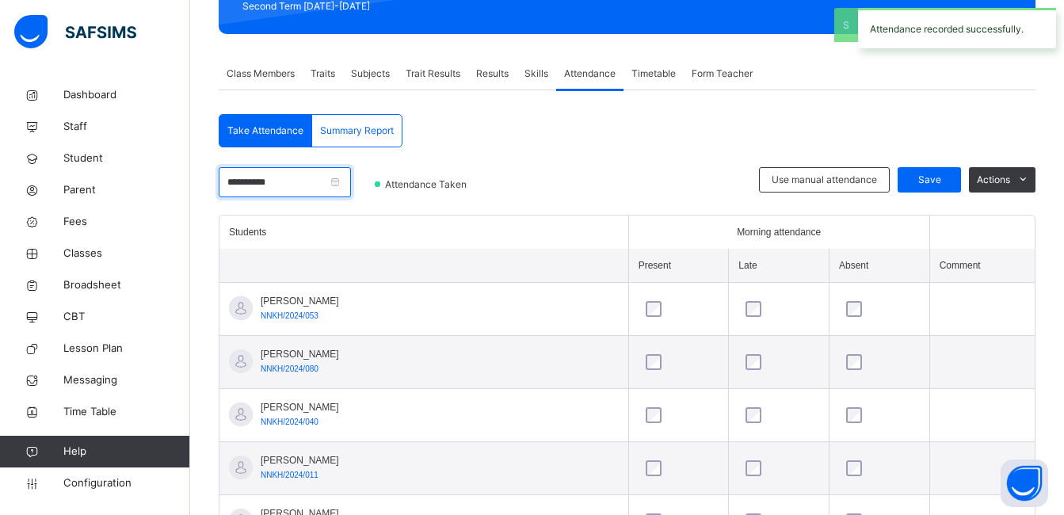
click at [300, 186] on input "**********" at bounding box center [285, 182] width 132 height 30
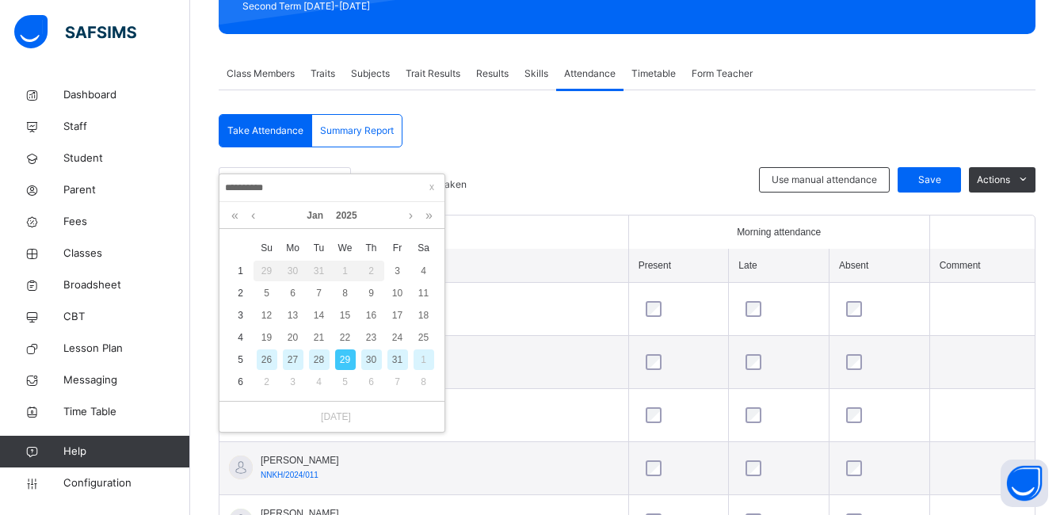
click at [367, 355] on div "30" at bounding box center [371, 359] width 21 height 21
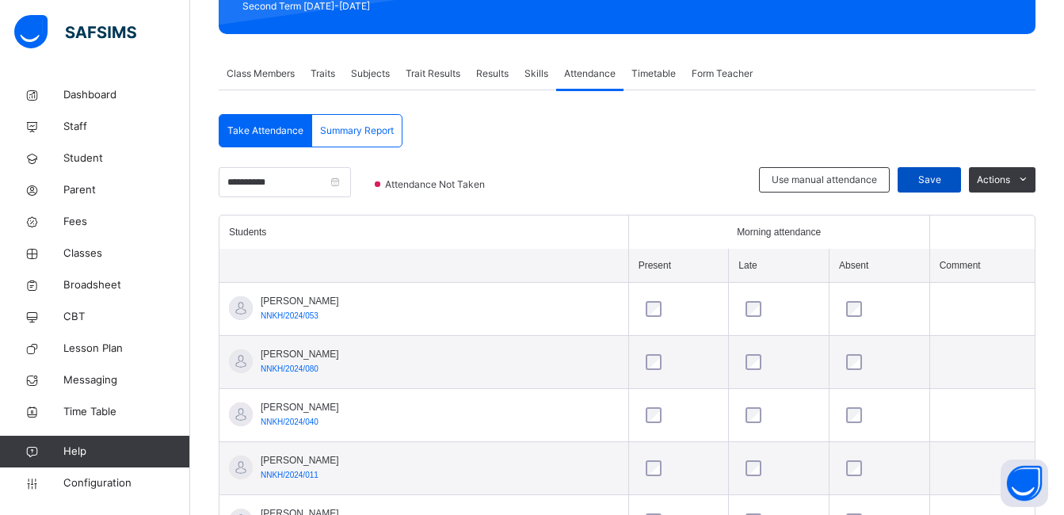
click at [948, 170] on div "Save" at bounding box center [928, 179] width 63 height 25
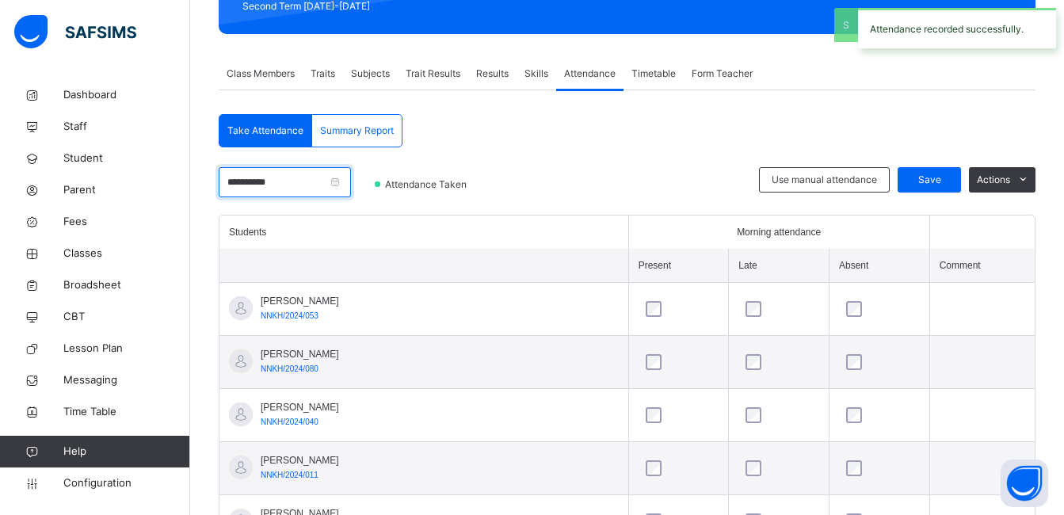
click at [310, 183] on input "**********" at bounding box center [285, 182] width 132 height 30
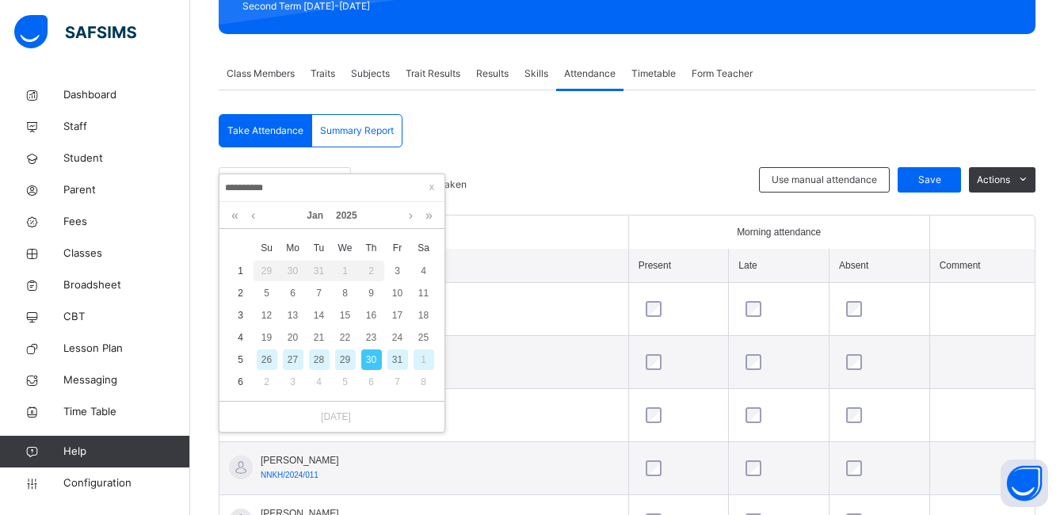
click at [404, 360] on div "31" at bounding box center [397, 359] width 21 height 21
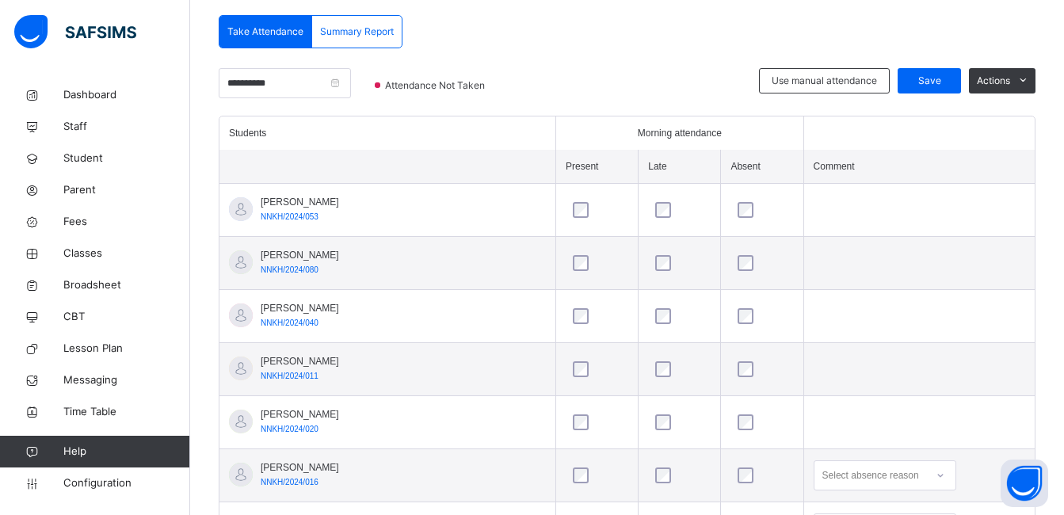
scroll to position [335, 0]
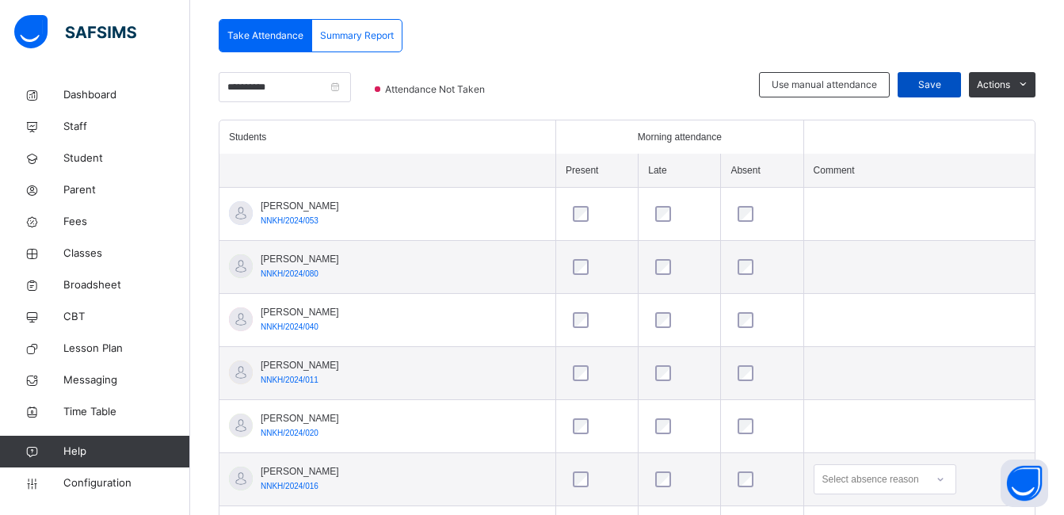
click at [930, 80] on span "Save" at bounding box center [929, 85] width 40 height 14
click at [128, 81] on link "Dashboard" at bounding box center [95, 95] width 190 height 32
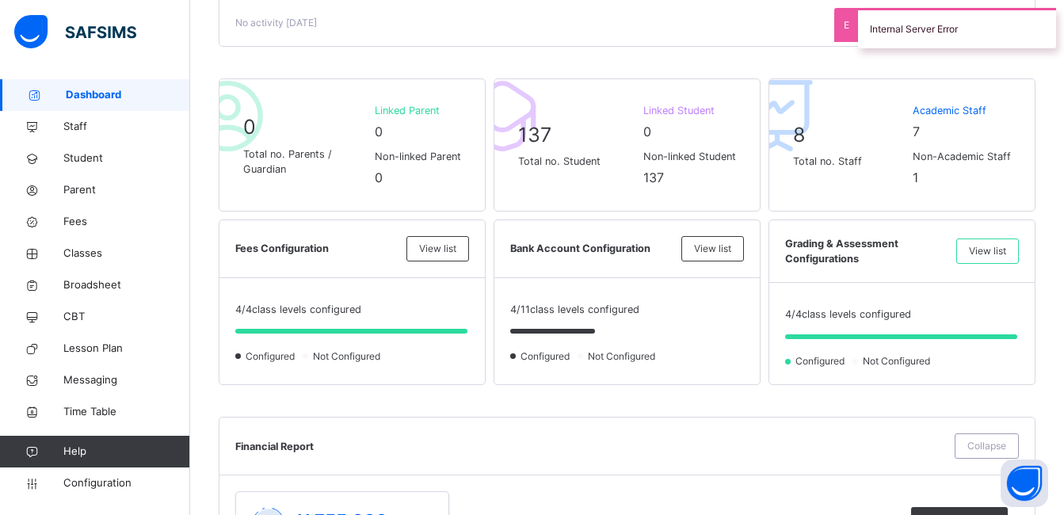
click at [493, 42] on div "Today's Activity No activity today" at bounding box center [626, 7] width 815 height 78
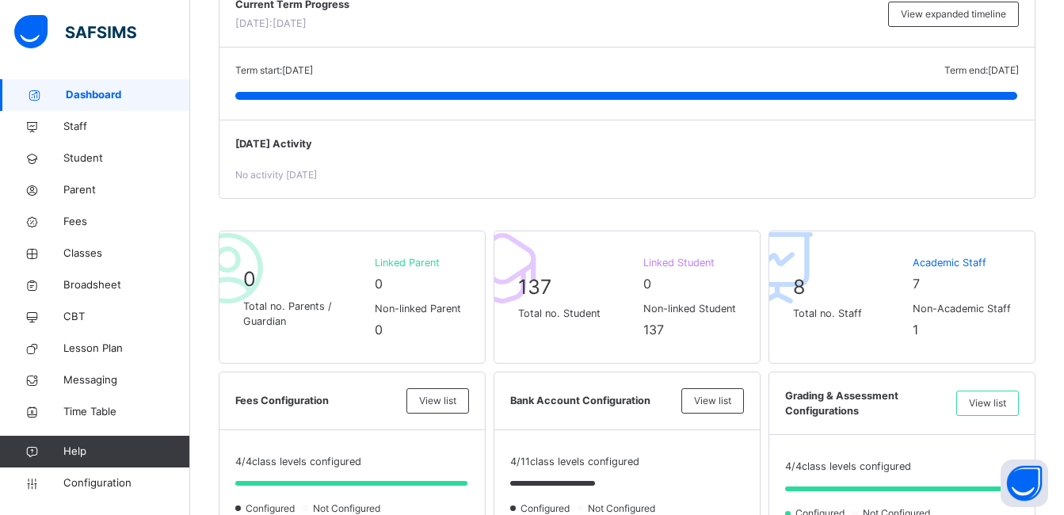
scroll to position [50, 0]
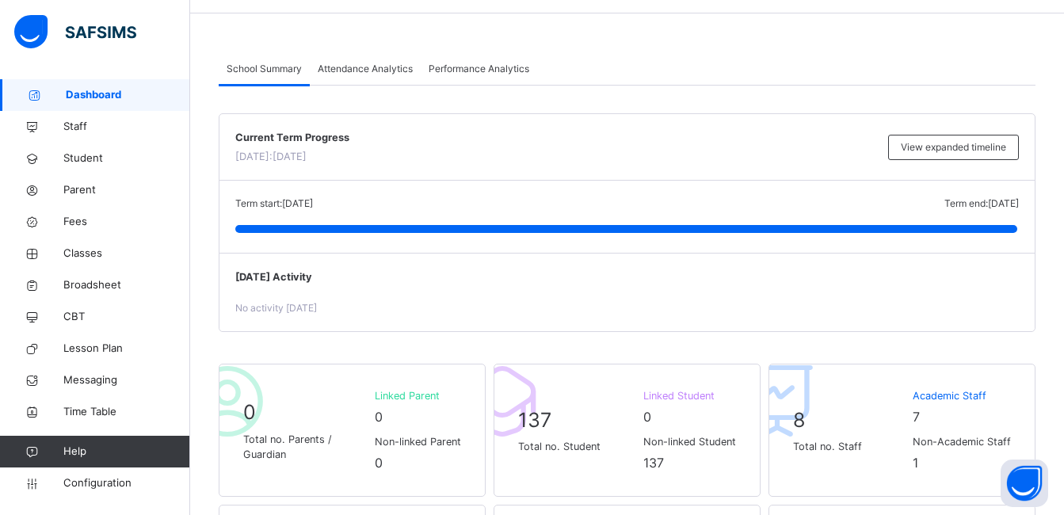
click at [486, 57] on div "Performance Analytics" at bounding box center [479, 69] width 116 height 32
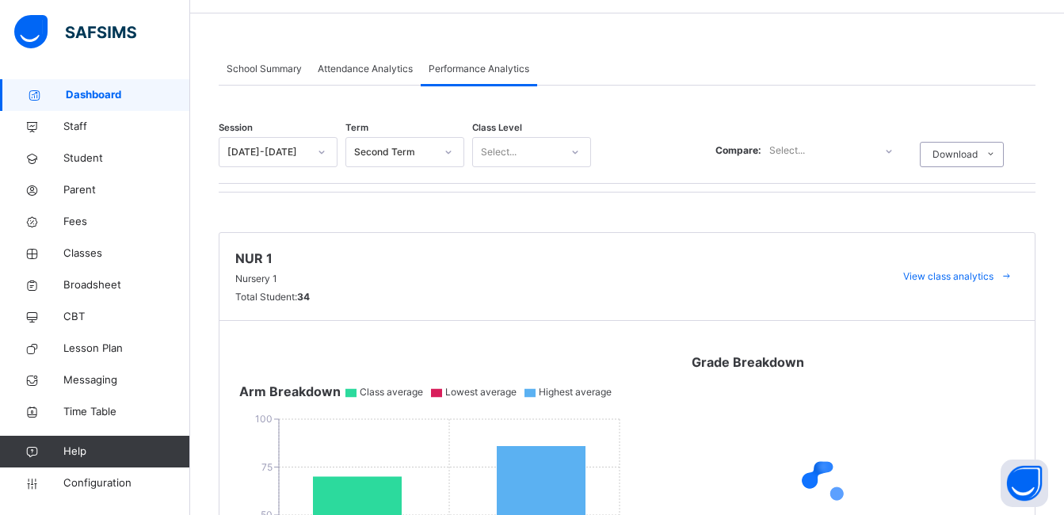
click at [378, 70] on span "Attendance Analytics" at bounding box center [365, 69] width 95 height 14
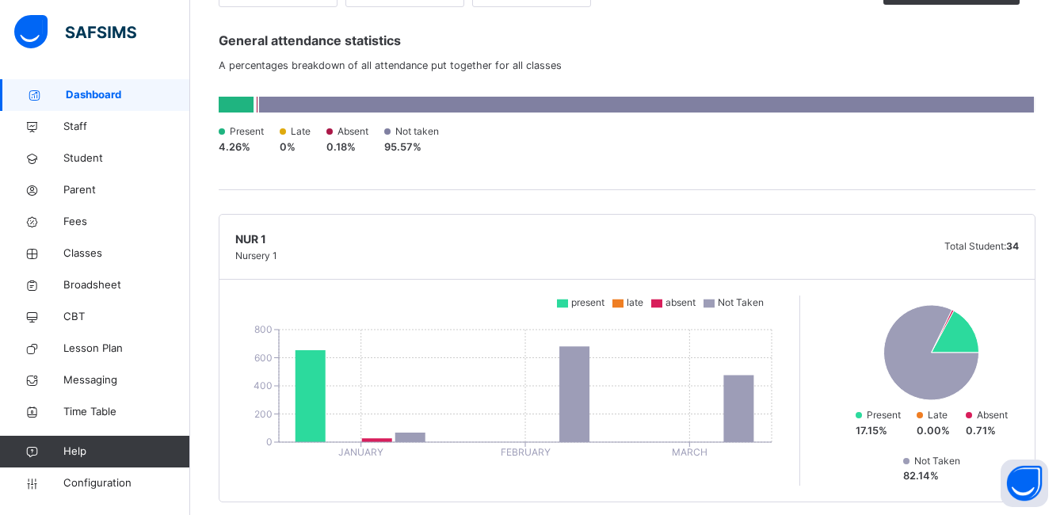
scroll to position [208, 0]
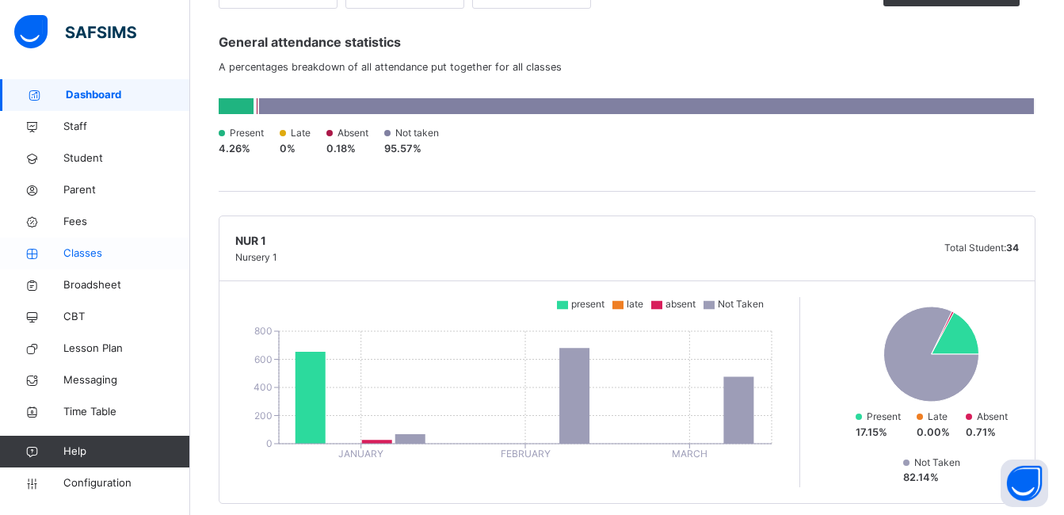
click at [112, 242] on link "Classes" at bounding box center [95, 254] width 190 height 32
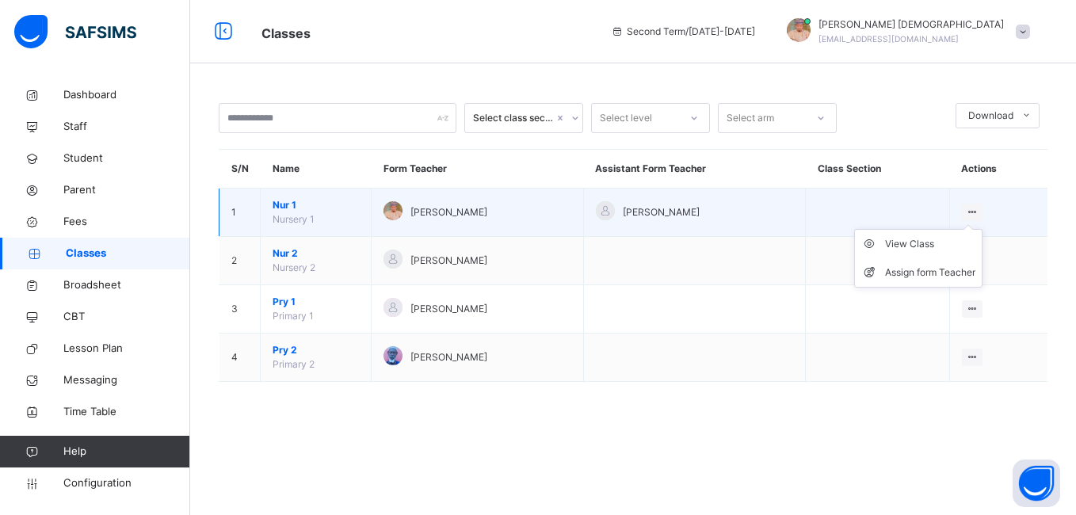
click at [977, 211] on div at bounding box center [971, 212] width 21 height 17
click at [979, 211] on icon at bounding box center [971, 212] width 13 height 12
click at [957, 243] on div "View Class" at bounding box center [930, 244] width 90 height 16
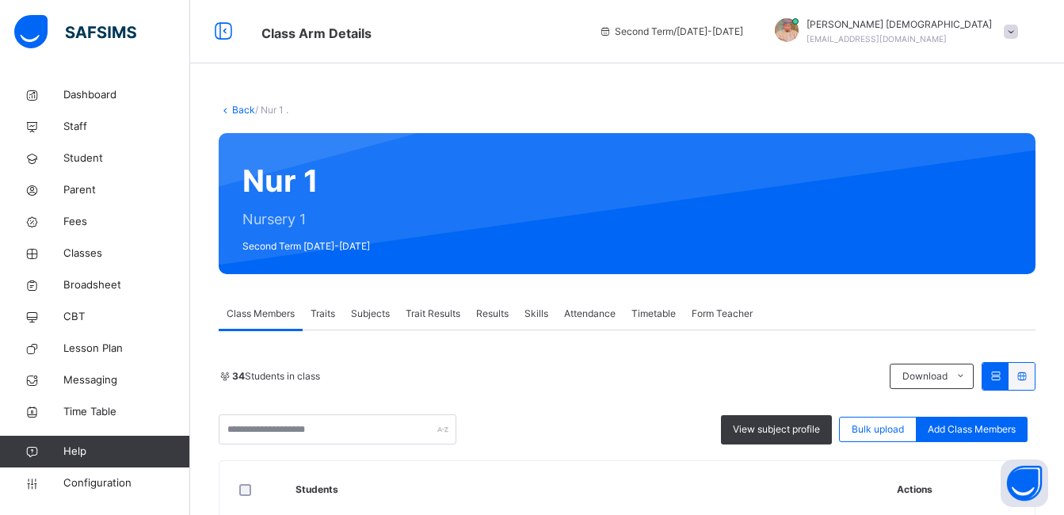
click at [598, 314] on span "Attendance" at bounding box center [589, 314] width 51 height 14
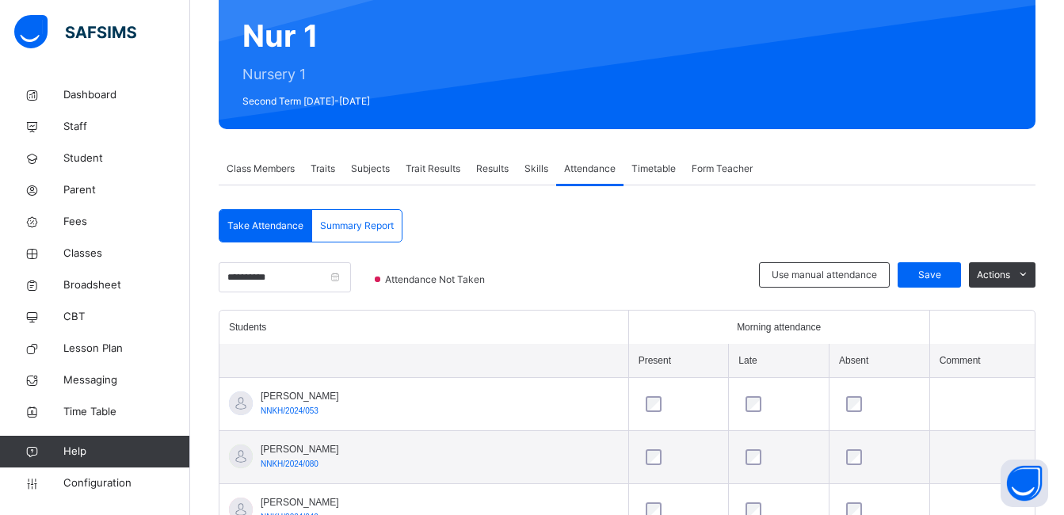
scroll to position [158, 0]
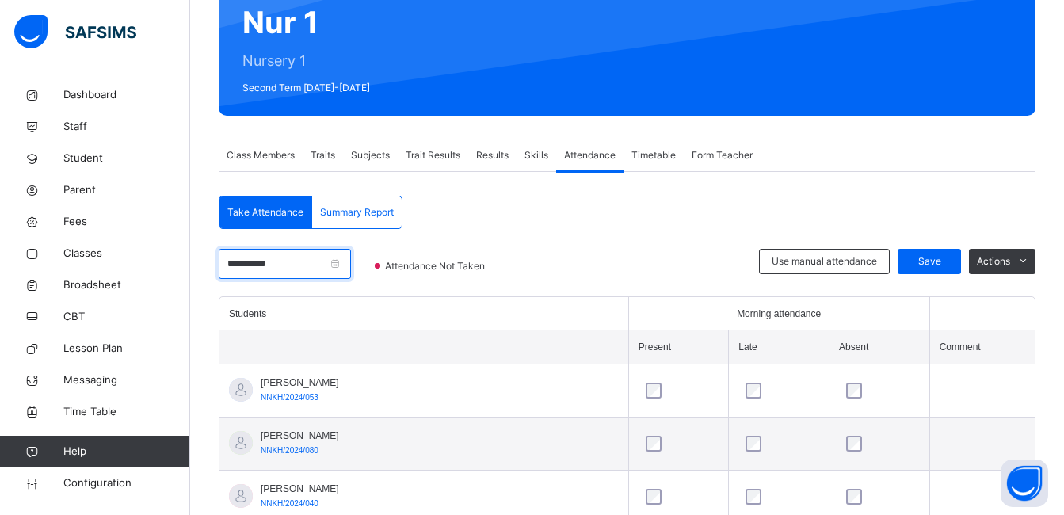
click at [351, 265] on input "**********" at bounding box center [285, 264] width 132 height 30
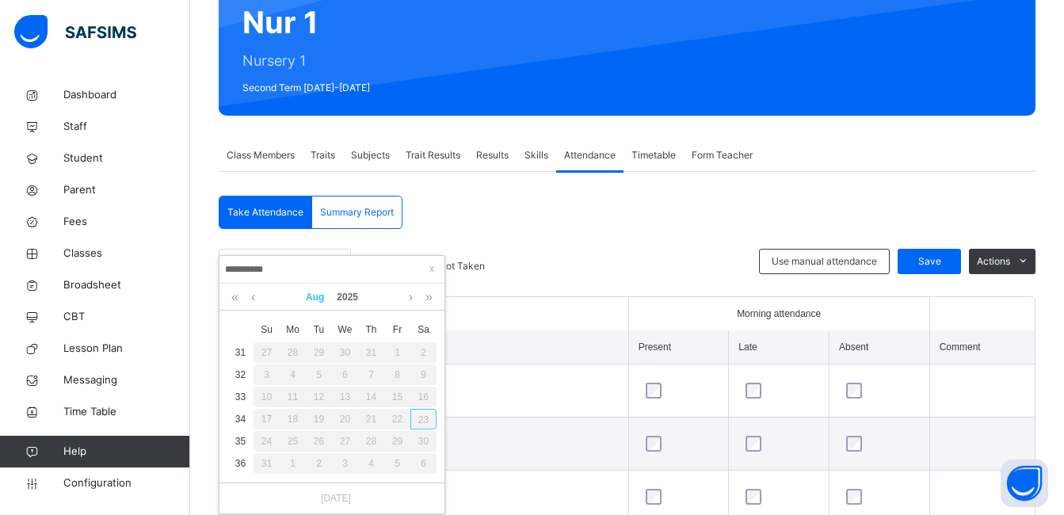
click at [326, 295] on link "Aug" at bounding box center [314, 297] width 31 height 27
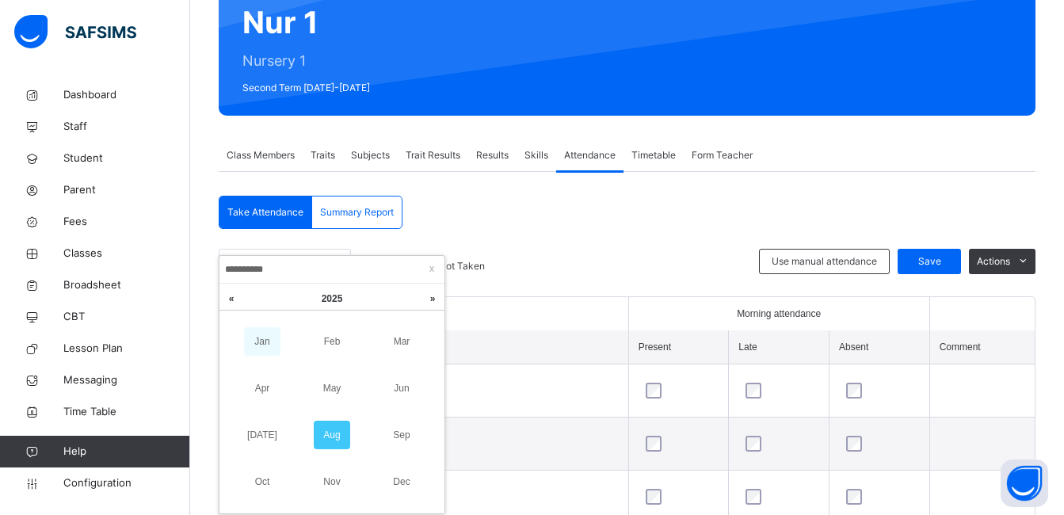
click at [275, 342] on link "Jan" at bounding box center [262, 341] width 36 height 29
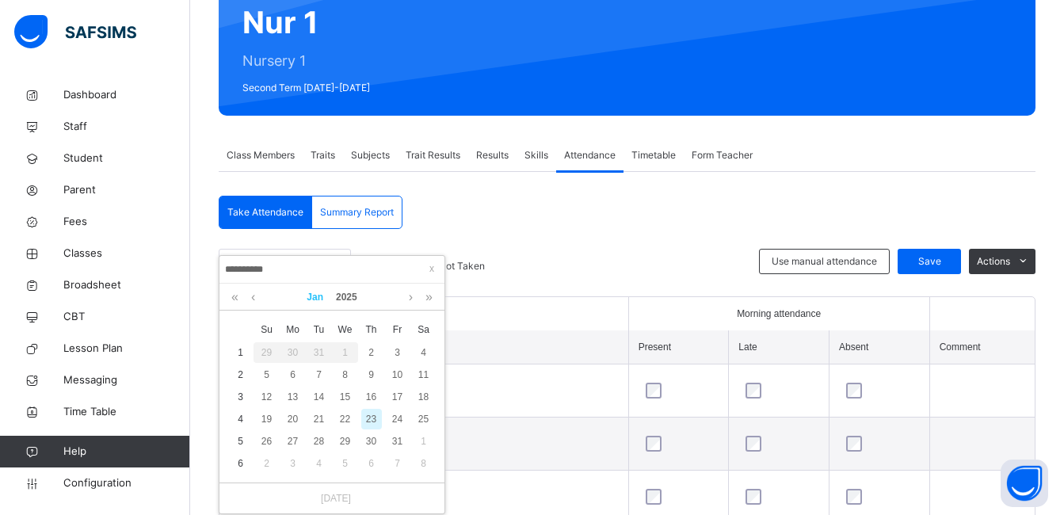
click at [319, 291] on link "Jan" at bounding box center [314, 297] width 29 height 27
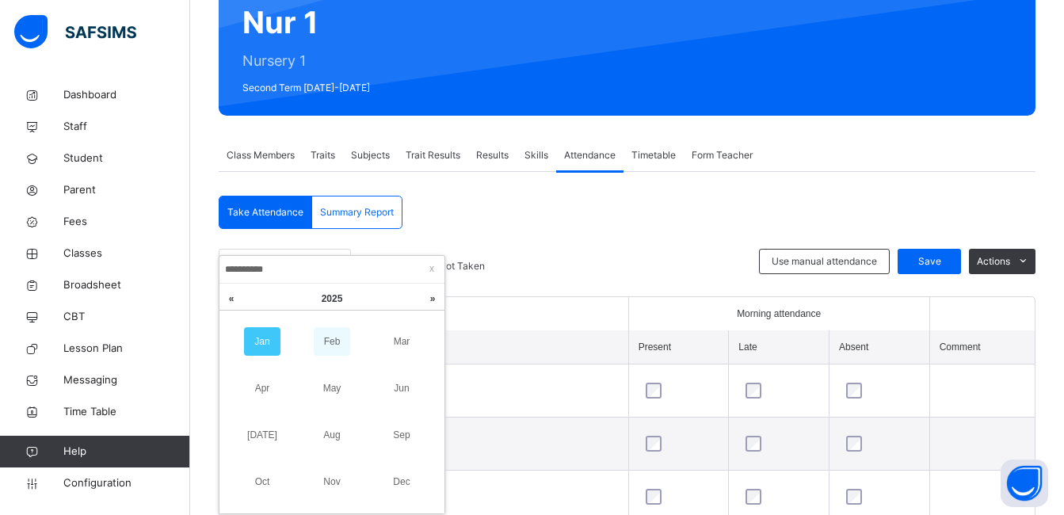
click at [324, 335] on link "Feb" at bounding box center [332, 341] width 36 height 29
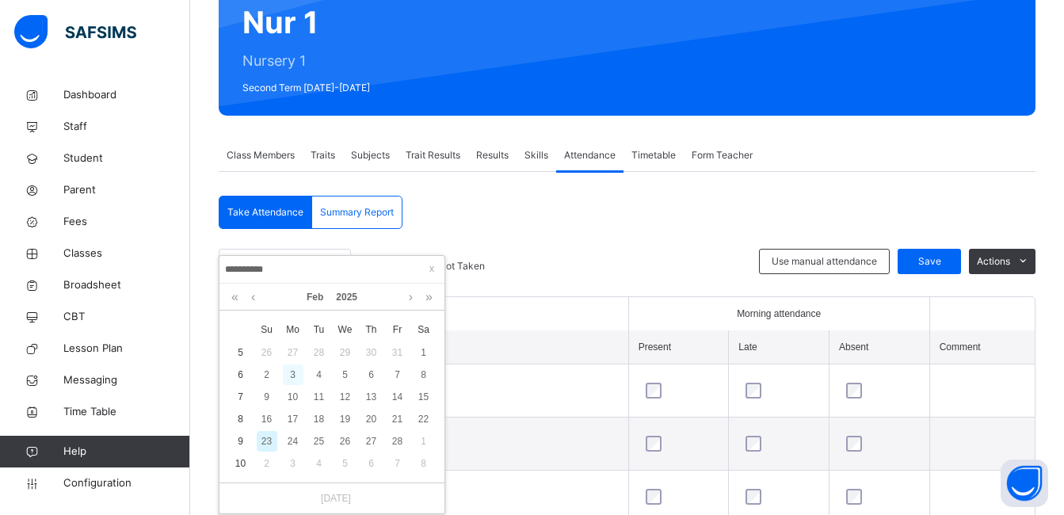
click at [285, 379] on div "3" at bounding box center [293, 374] width 21 height 21
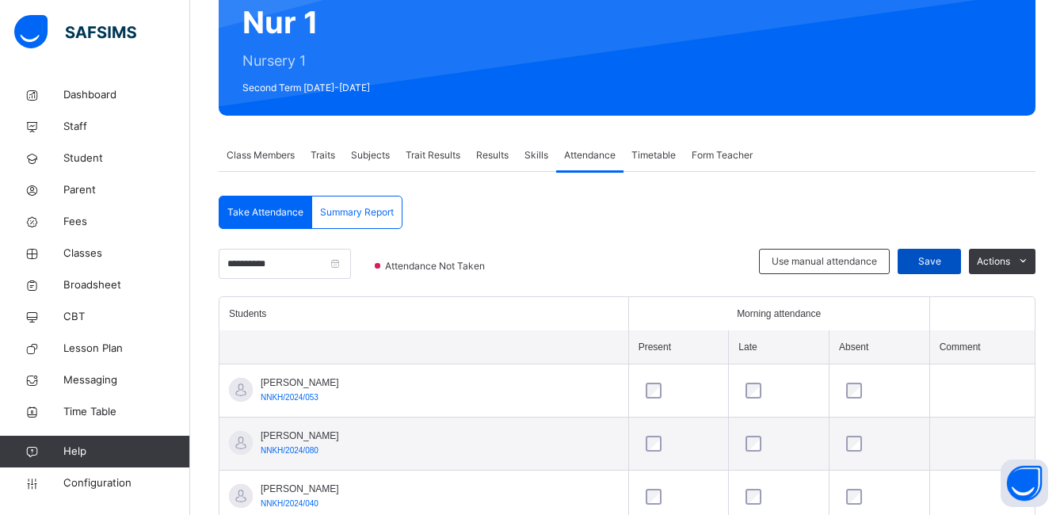
click at [949, 259] on span "Save" at bounding box center [929, 261] width 40 height 14
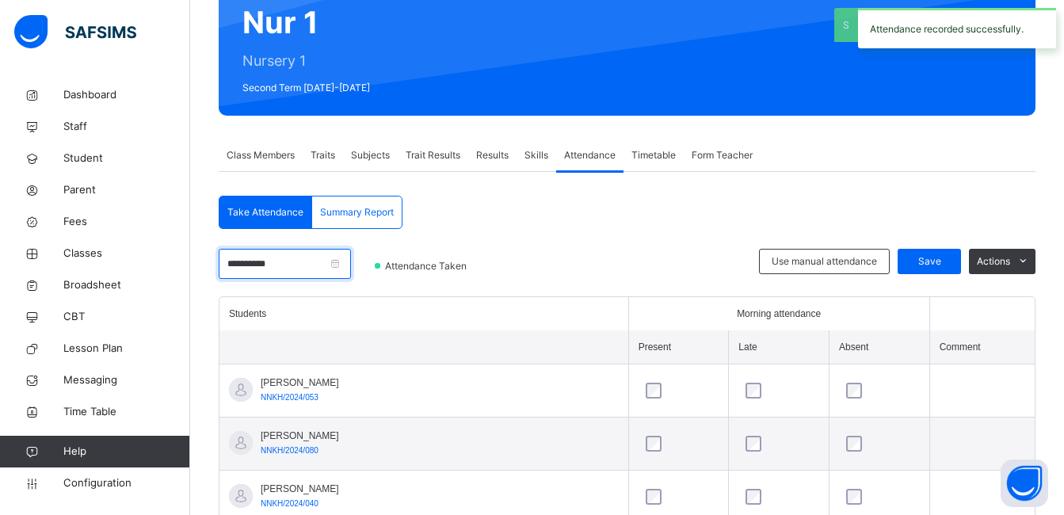
click at [351, 270] on input "**********" at bounding box center [285, 264] width 132 height 30
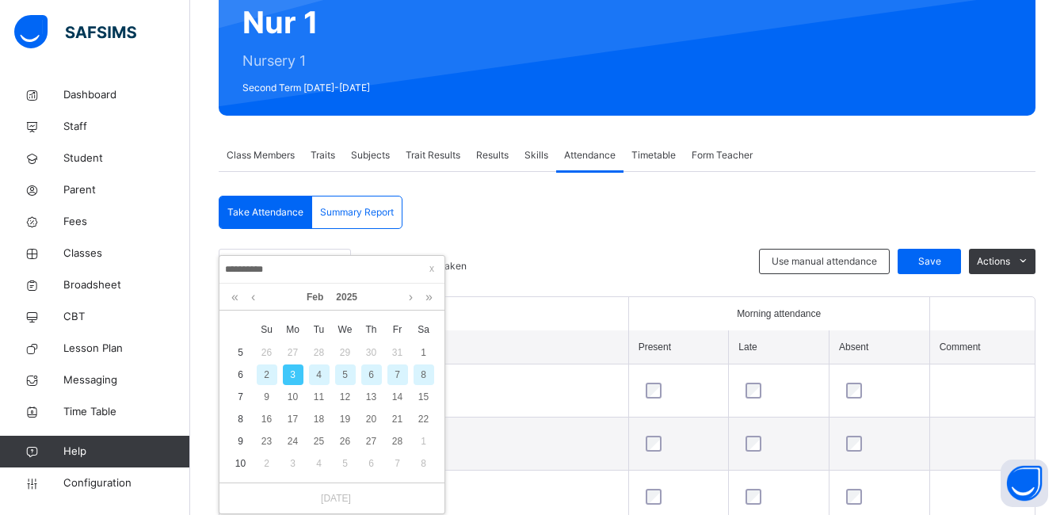
click at [321, 369] on div "4" at bounding box center [319, 374] width 21 height 21
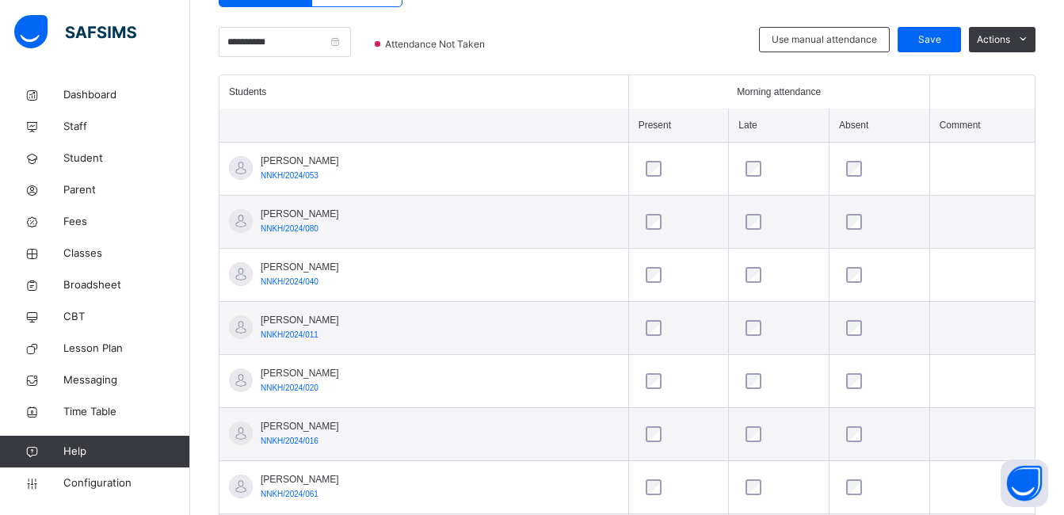
scroll to position [412, 0]
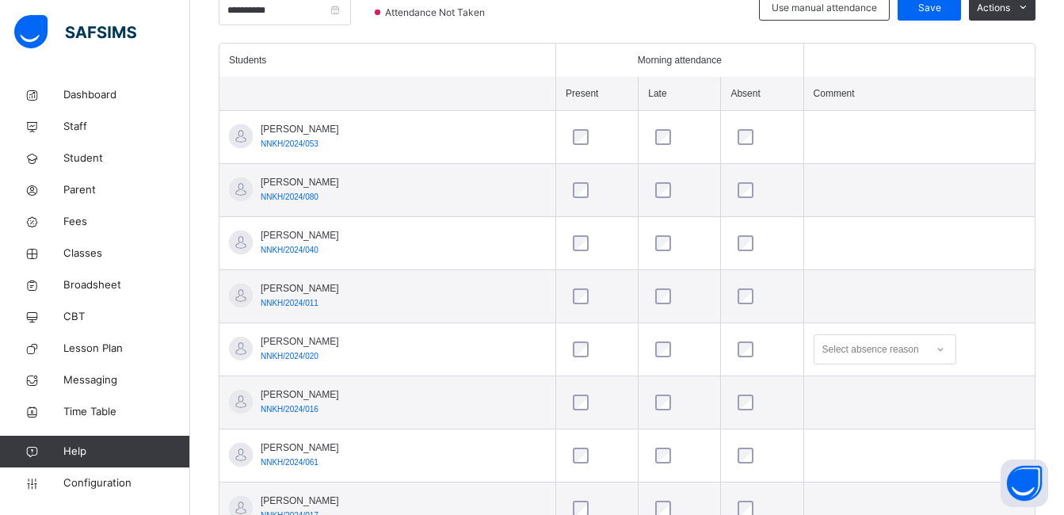
click at [847, 344] on div "Select absence reason" at bounding box center [870, 349] width 97 height 30
click at [946, 9] on span "Save" at bounding box center [929, 8] width 40 height 14
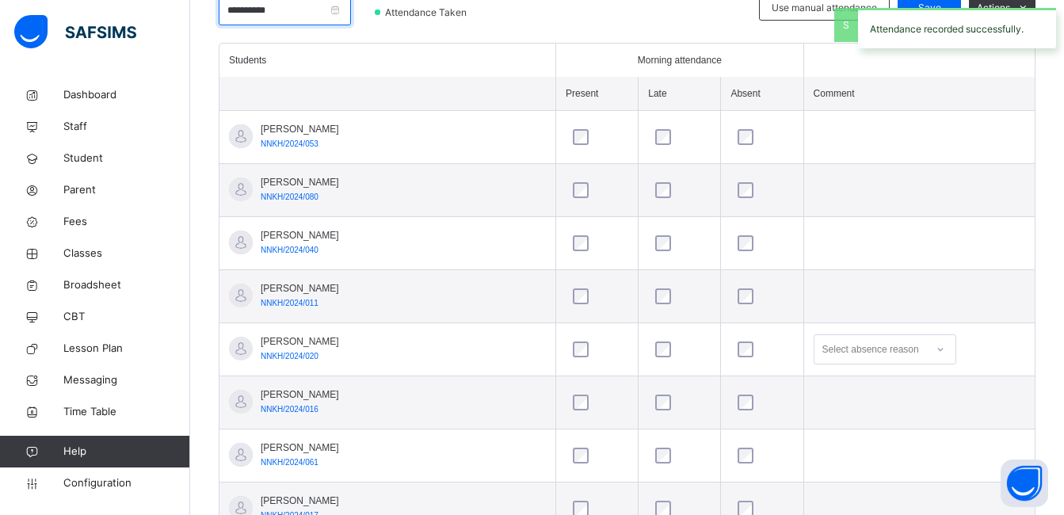
click at [321, 14] on input "**********" at bounding box center [285, 10] width 132 height 30
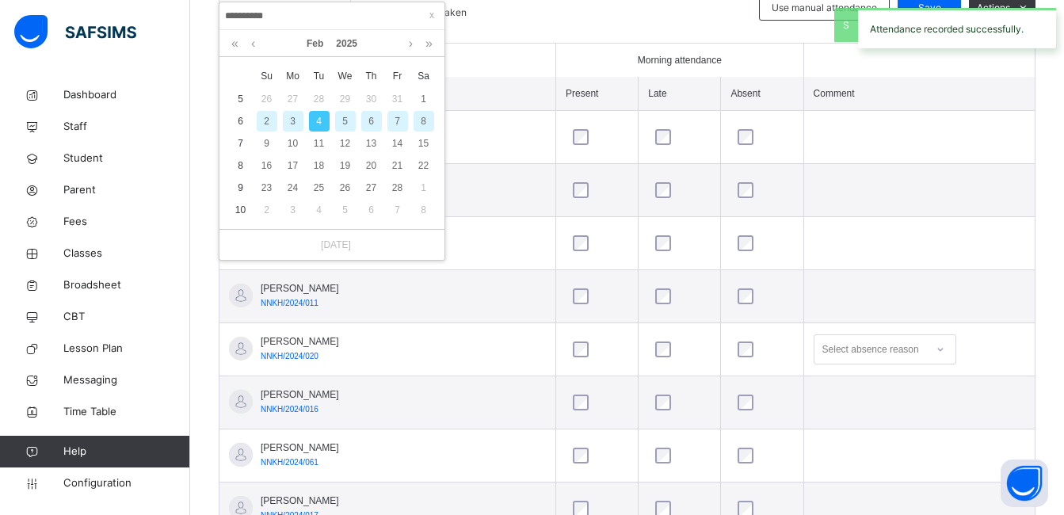
click at [343, 114] on div "5" at bounding box center [345, 121] width 21 height 21
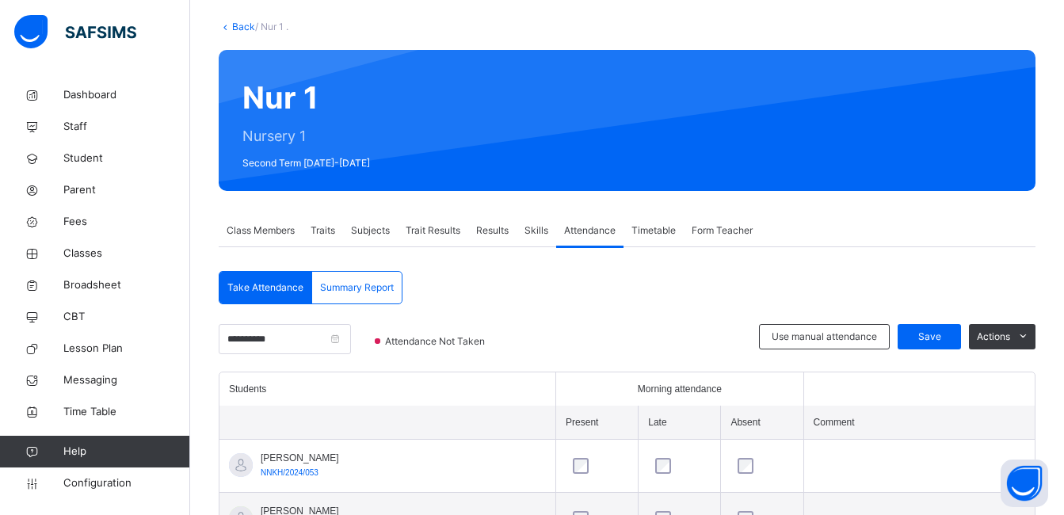
scroll to position [82, 0]
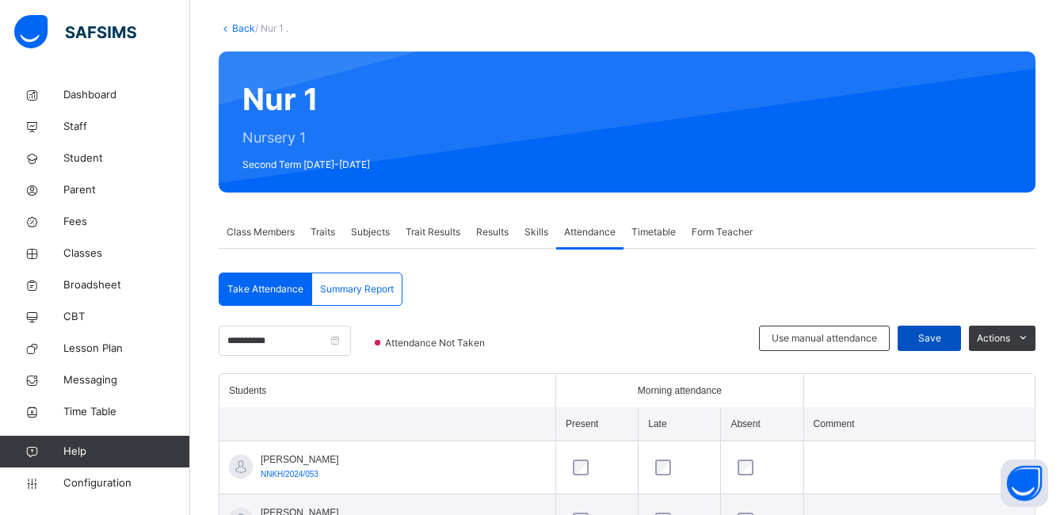
click at [947, 329] on div "Save" at bounding box center [928, 338] width 63 height 25
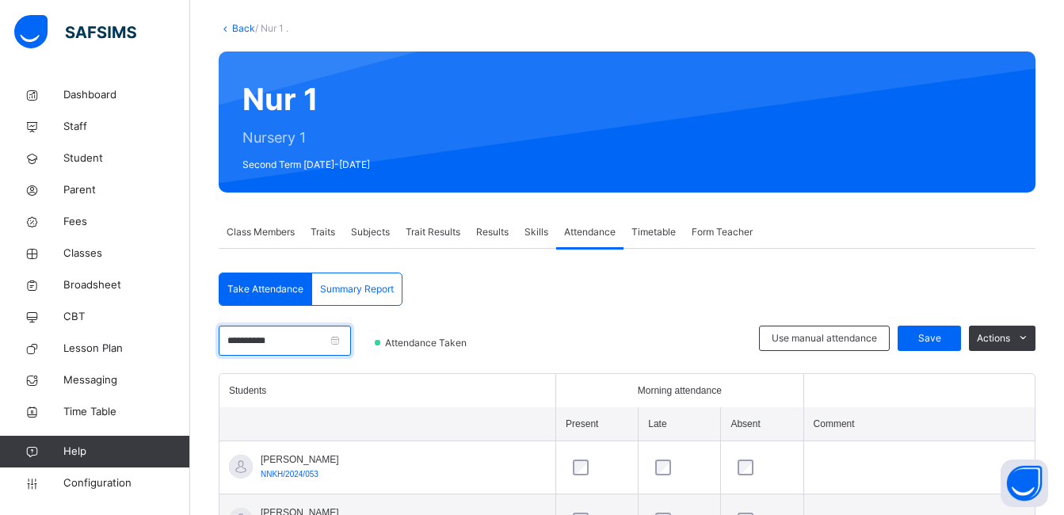
click at [351, 341] on input "**********" at bounding box center [285, 341] width 132 height 30
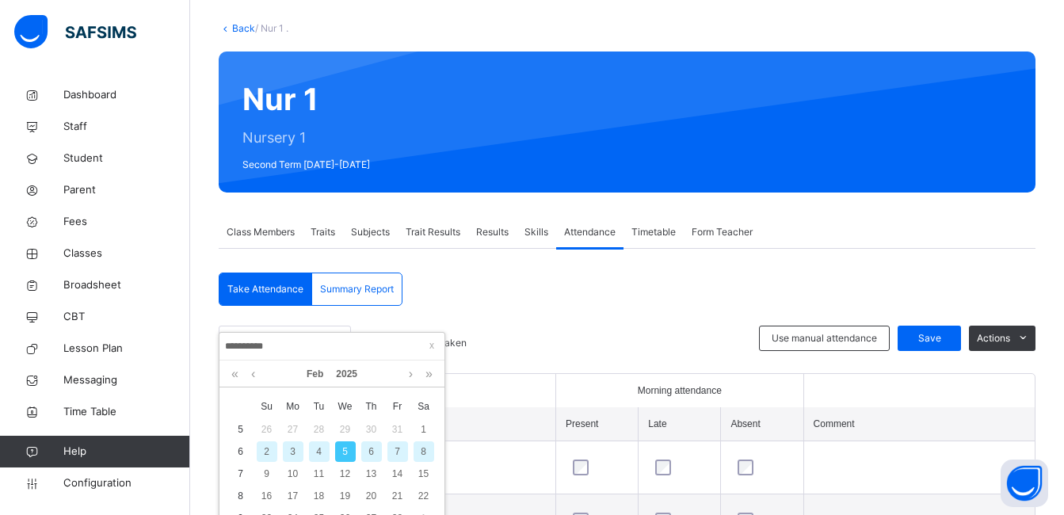
click at [373, 455] on div "6" at bounding box center [371, 451] width 21 height 21
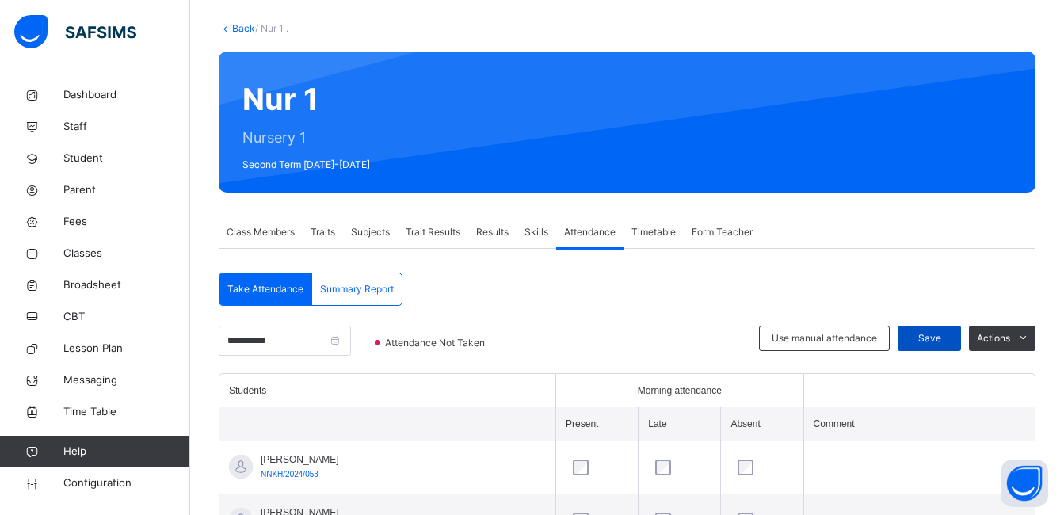
click at [949, 336] on span "Save" at bounding box center [929, 338] width 40 height 14
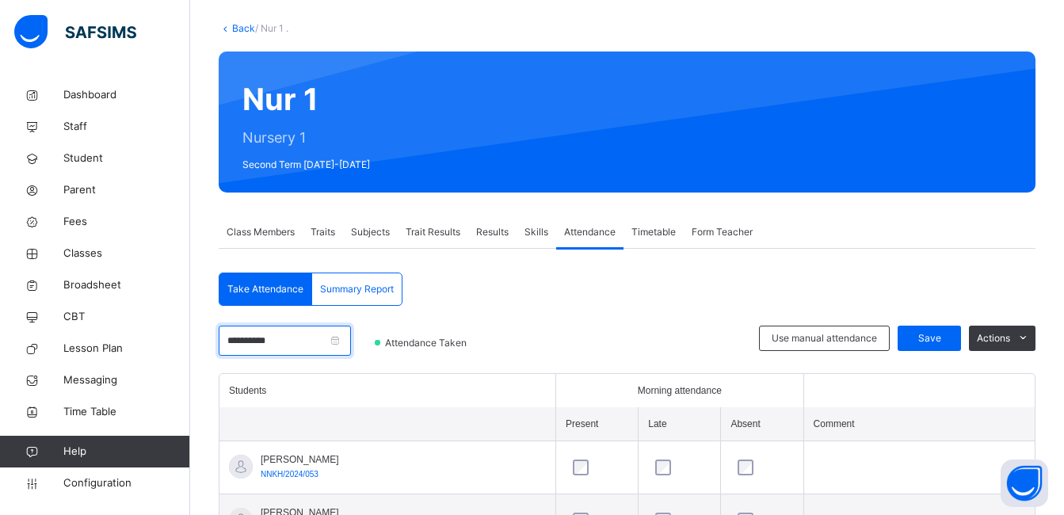
click at [351, 346] on input "**********" at bounding box center [285, 341] width 132 height 30
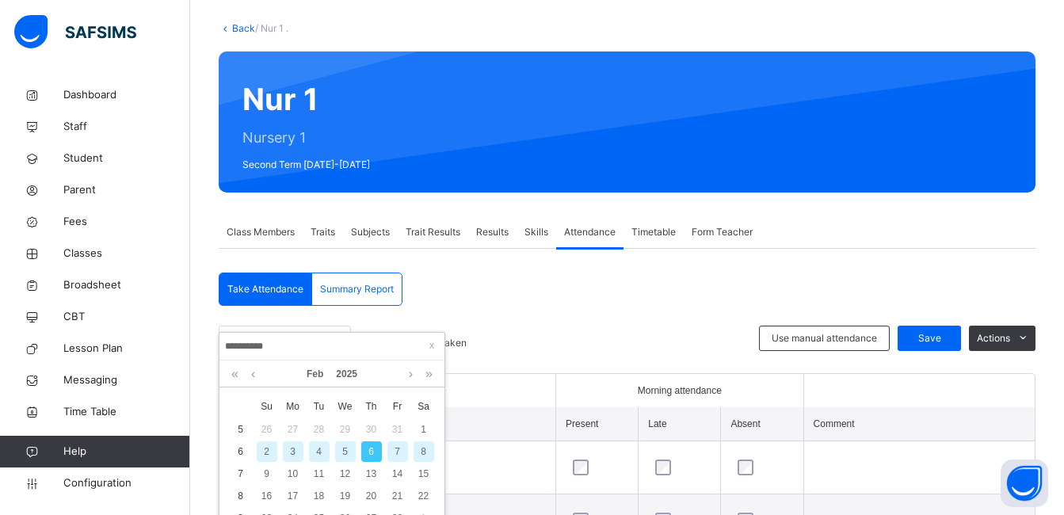
click at [398, 447] on div "7" at bounding box center [397, 451] width 21 height 21
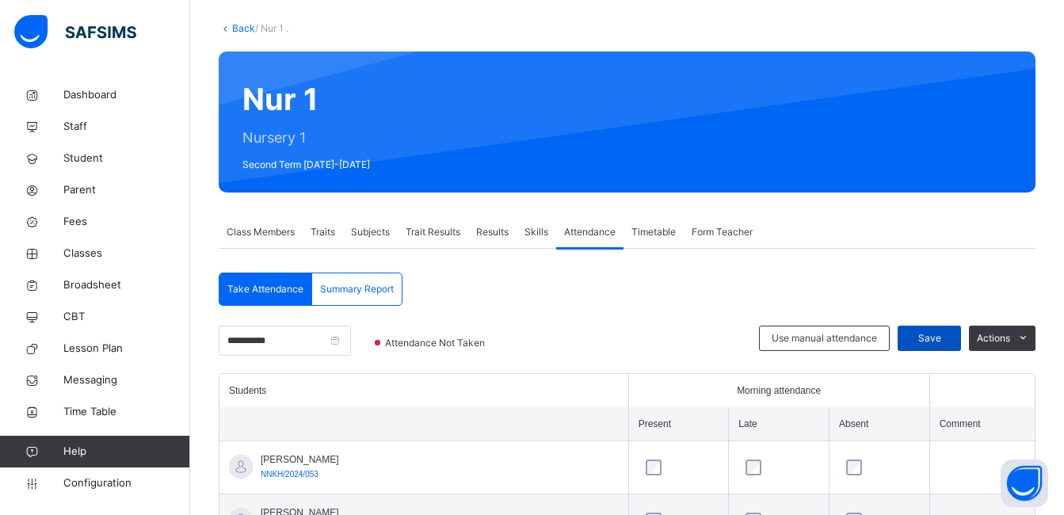
click at [951, 329] on div "Save" at bounding box center [928, 338] width 63 height 25
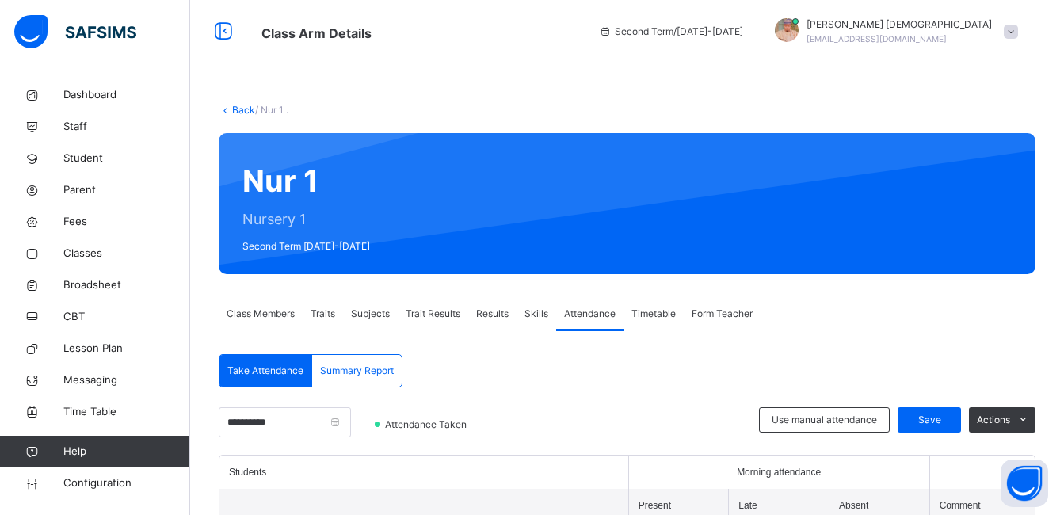
scroll to position [82, 0]
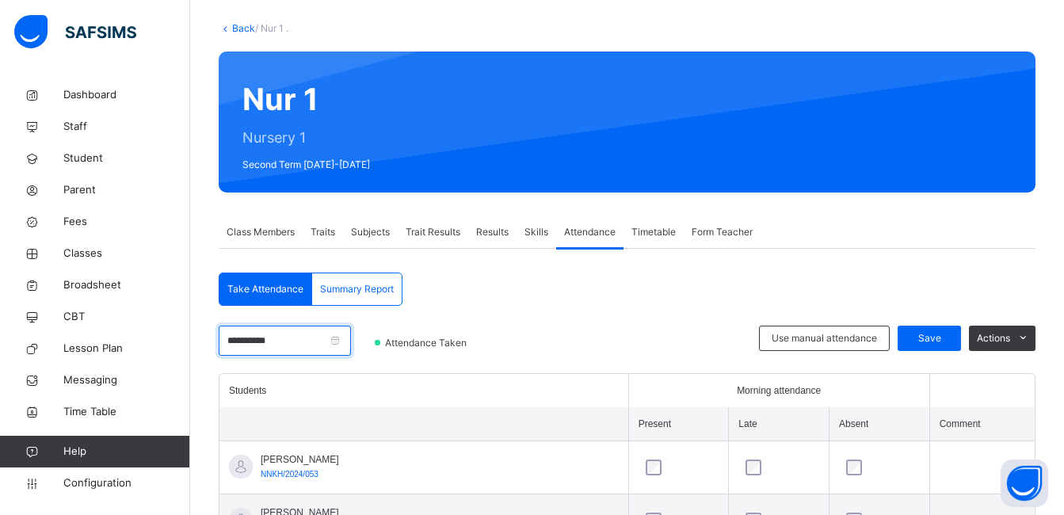
click at [312, 341] on input "**********" at bounding box center [285, 341] width 132 height 30
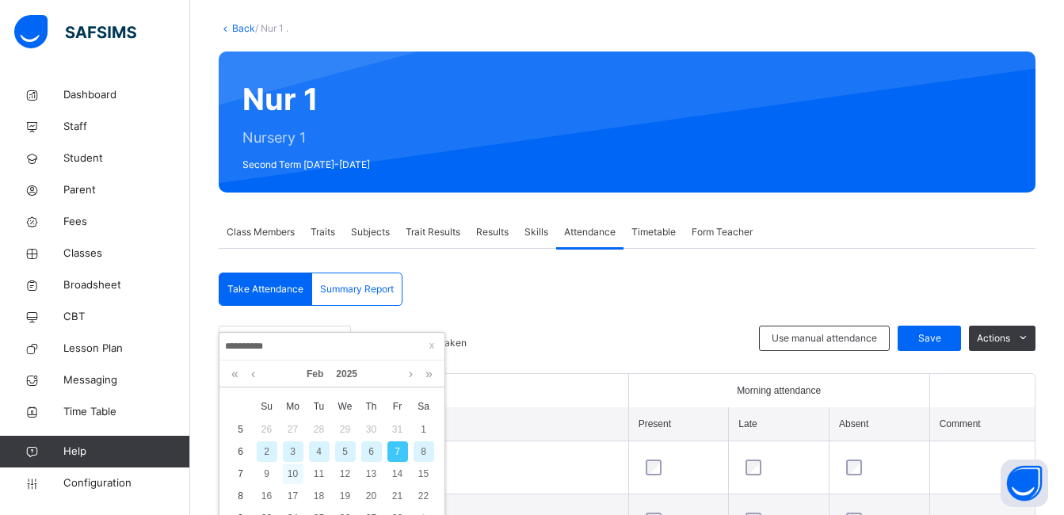
click at [291, 475] on div "10" at bounding box center [293, 473] width 21 height 21
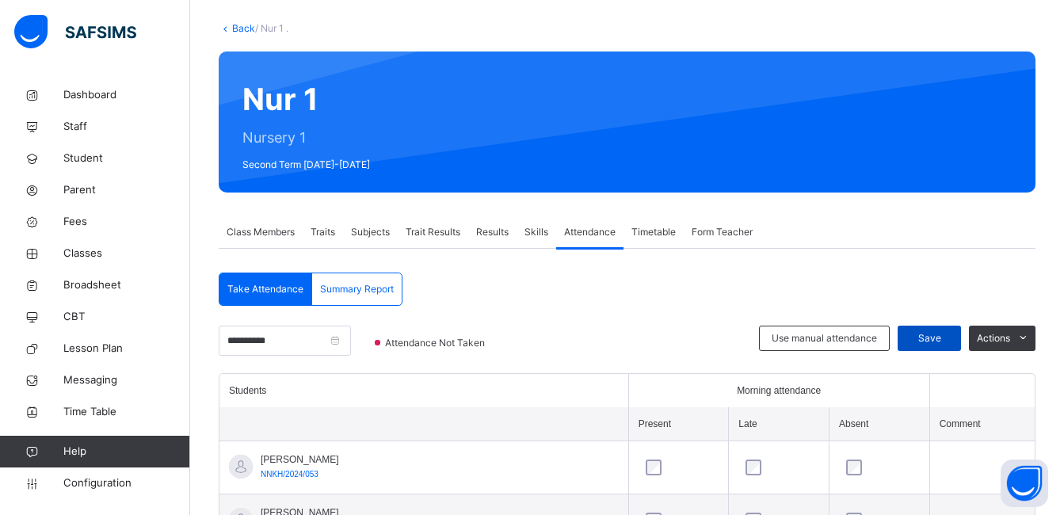
click at [944, 331] on span "Save" at bounding box center [929, 338] width 40 height 14
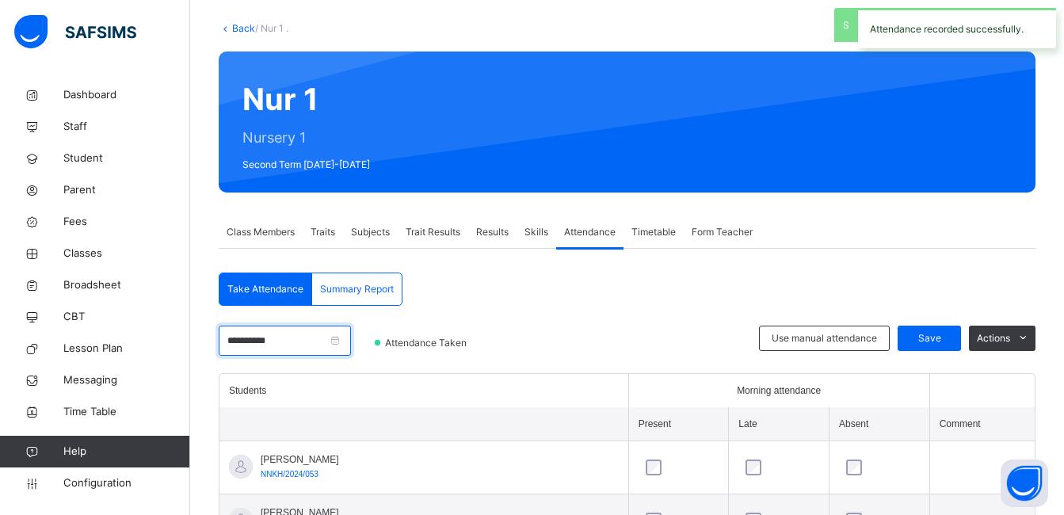
click at [326, 344] on input "**********" at bounding box center [285, 341] width 132 height 30
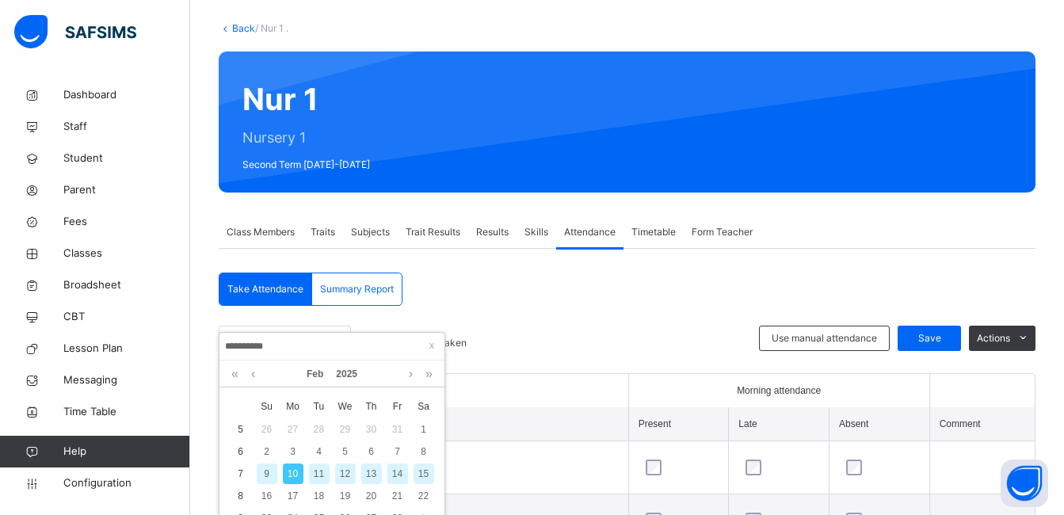
click at [319, 470] on div "11" at bounding box center [319, 473] width 21 height 21
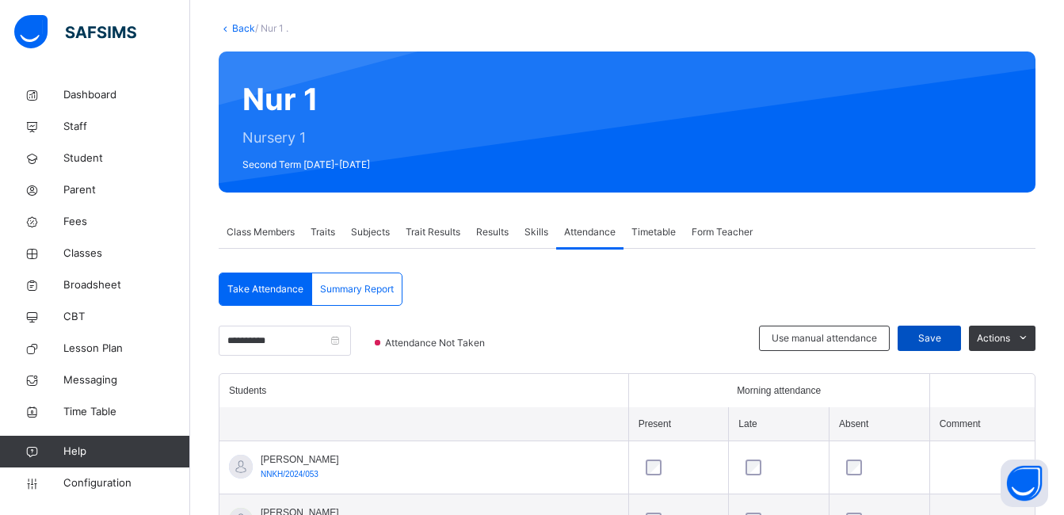
click at [942, 329] on div "Save" at bounding box center [928, 338] width 63 height 25
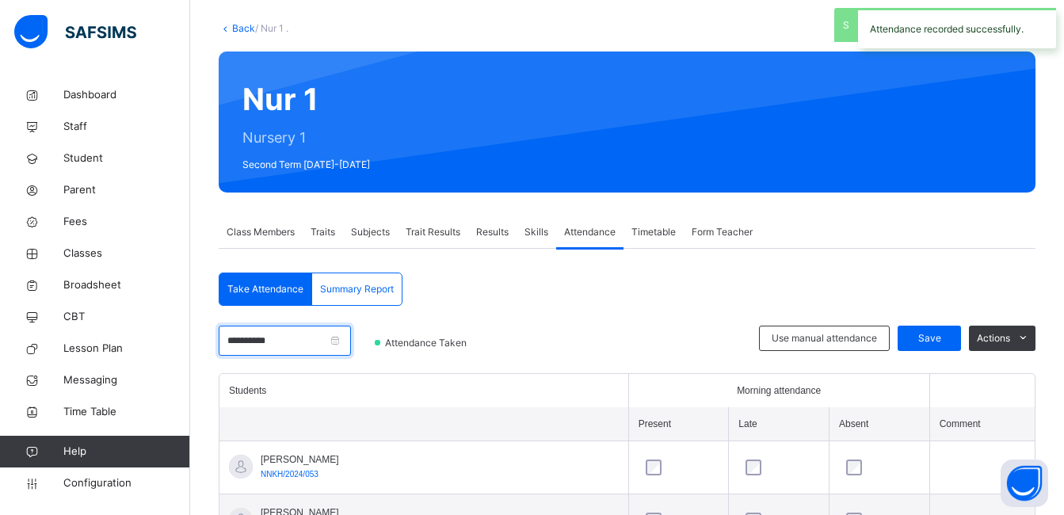
click at [350, 341] on input "**********" at bounding box center [285, 341] width 132 height 30
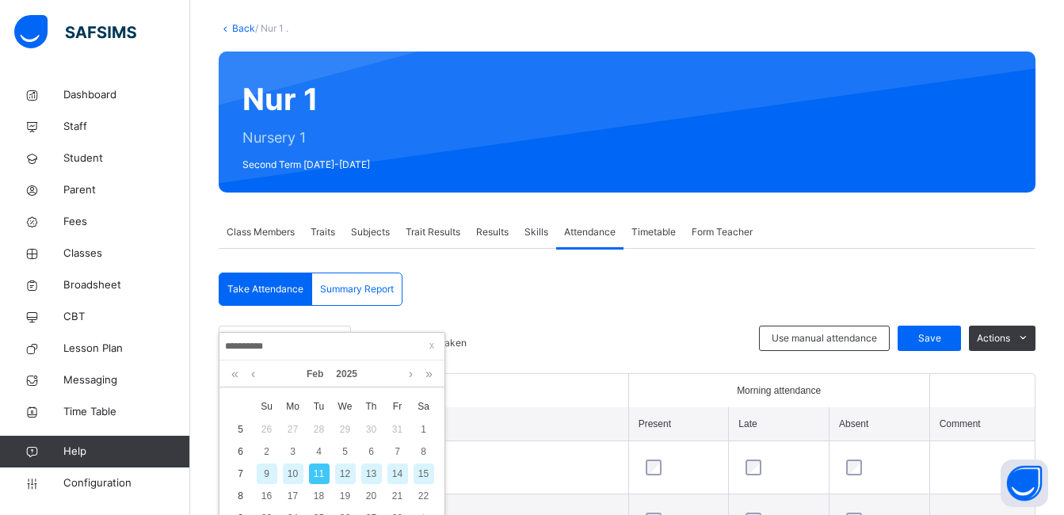
click at [345, 472] on div "12" at bounding box center [345, 473] width 21 height 21
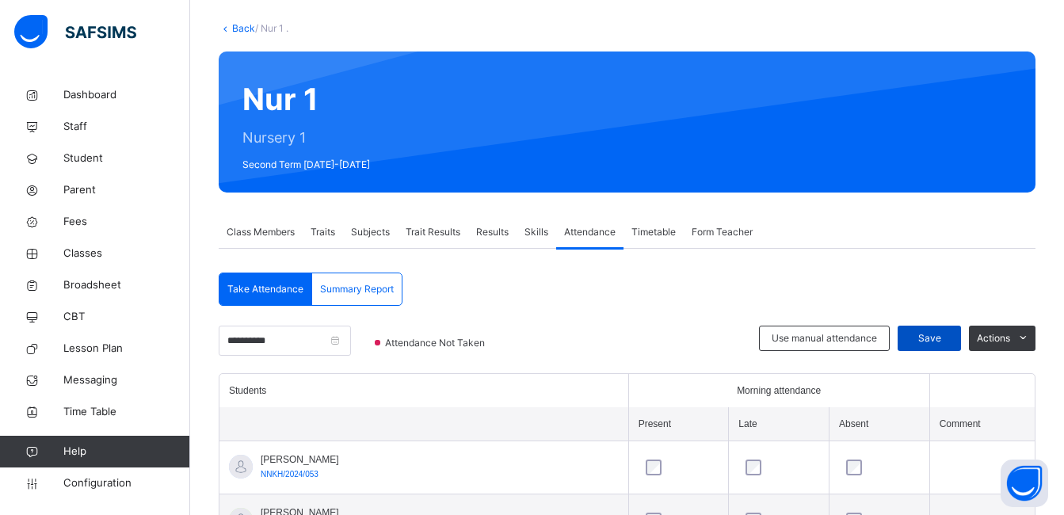
click at [933, 338] on span "Save" at bounding box center [929, 338] width 40 height 14
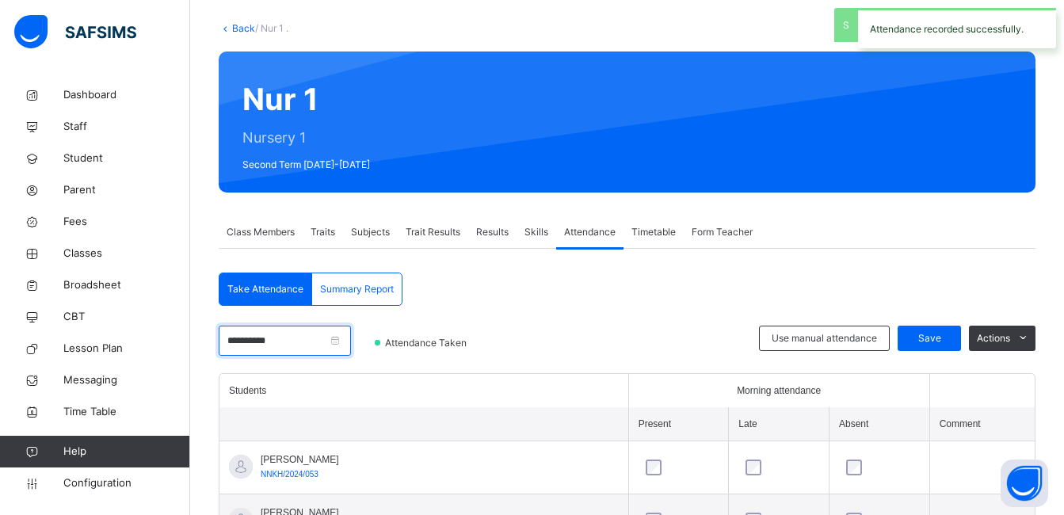
click at [326, 349] on input "**********" at bounding box center [285, 341] width 132 height 30
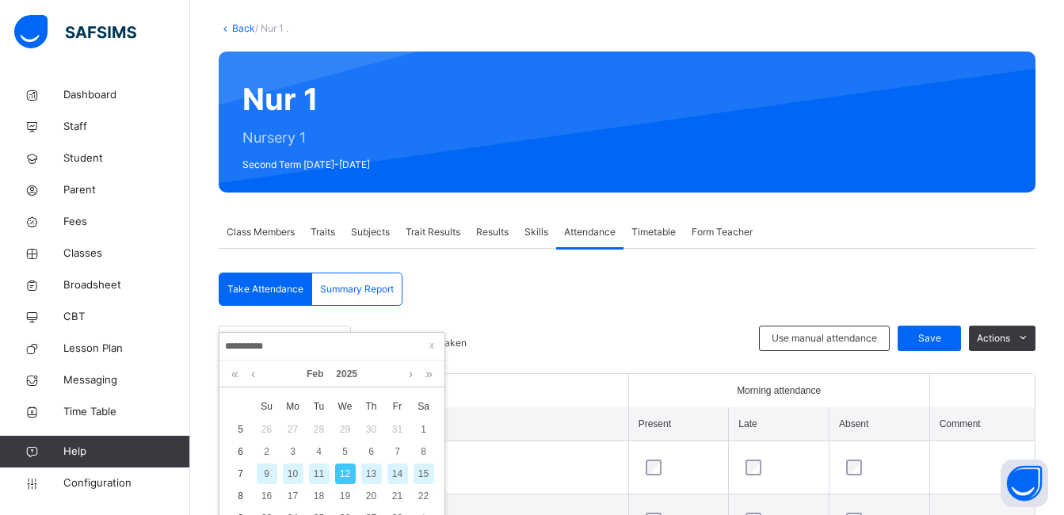
click at [373, 470] on div "13" at bounding box center [371, 473] width 21 height 21
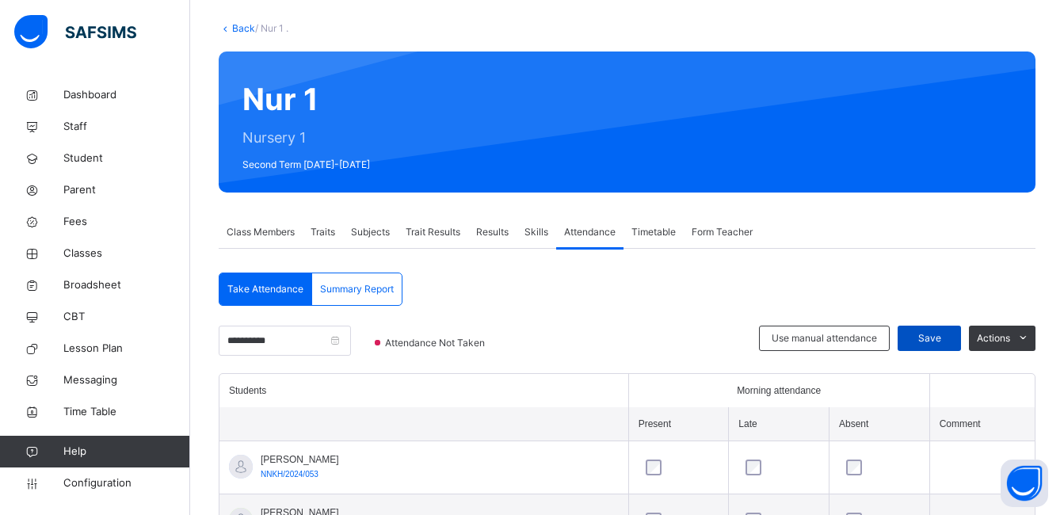
click at [948, 333] on span "Save" at bounding box center [929, 338] width 40 height 14
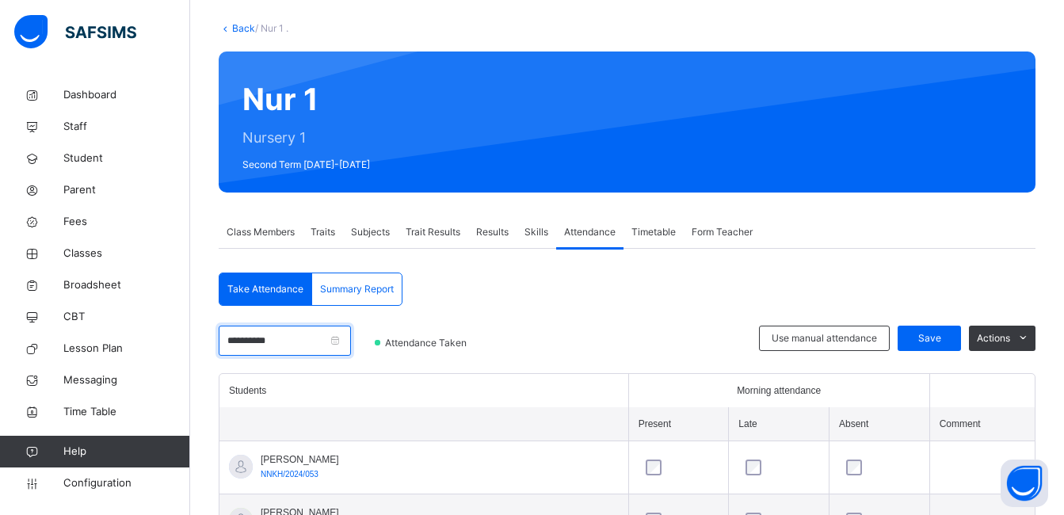
click at [350, 345] on input "**********" at bounding box center [285, 341] width 132 height 30
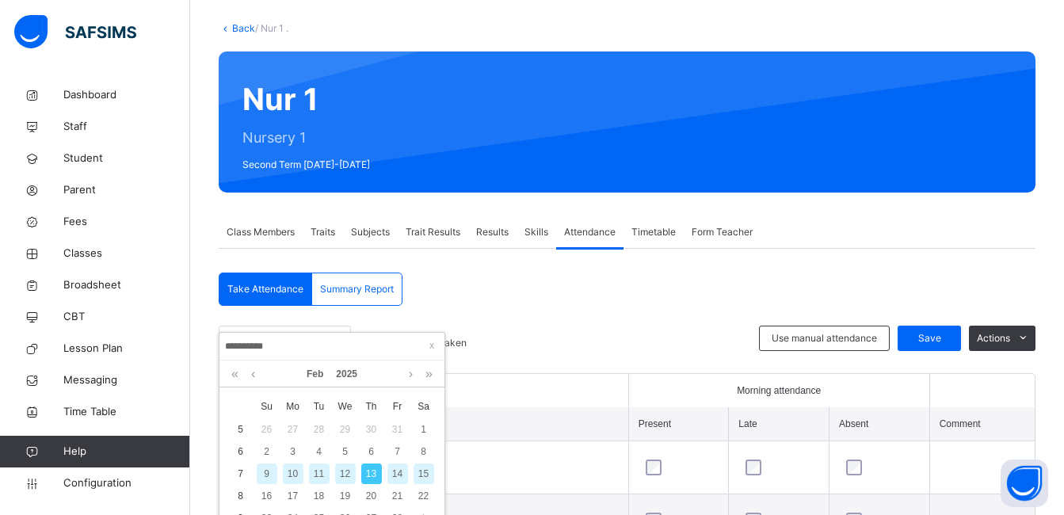
click at [401, 470] on div "14" at bounding box center [397, 473] width 21 height 21
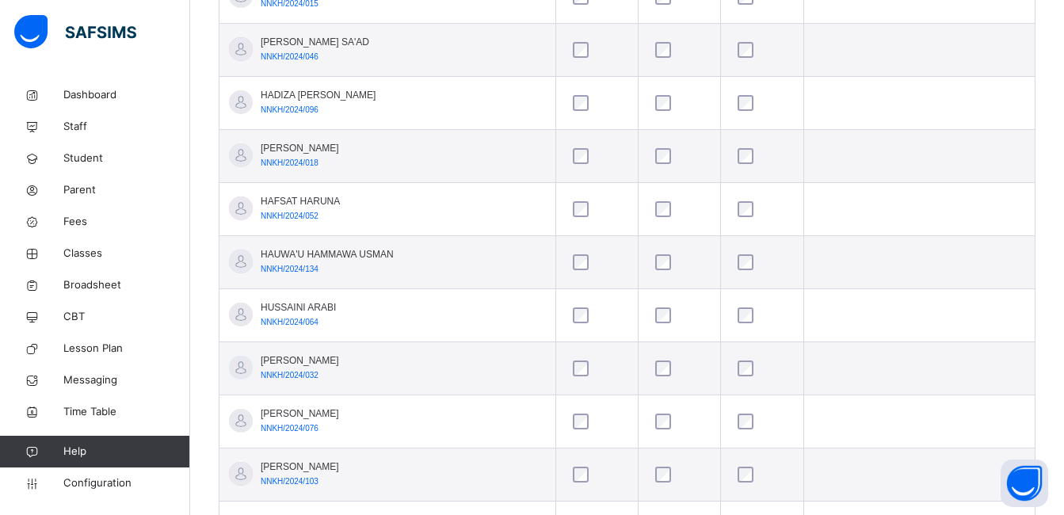
scroll to position [1190, 0]
click at [917, 400] on td at bounding box center [918, 420] width 231 height 53
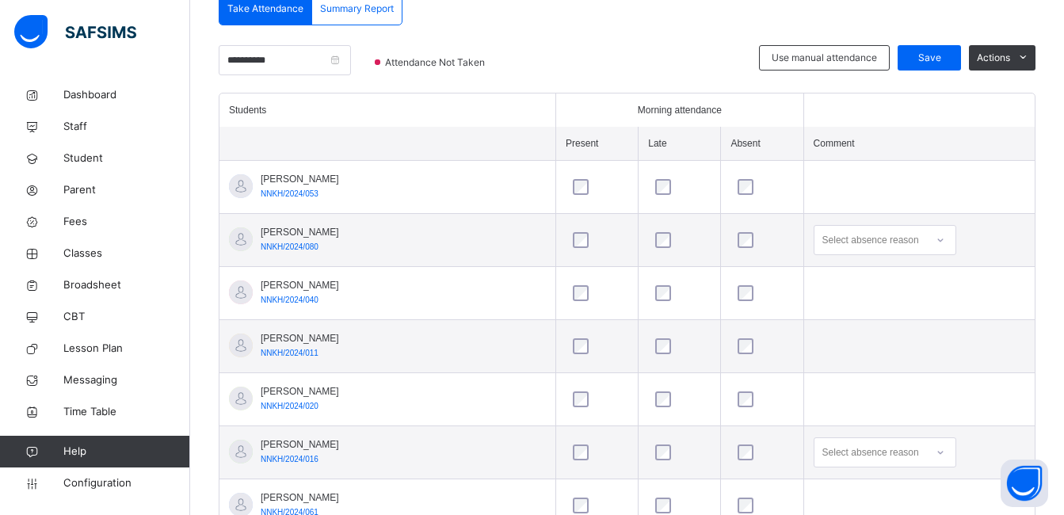
scroll to position [360, 0]
click at [949, 53] on span "Save" at bounding box center [929, 59] width 40 height 14
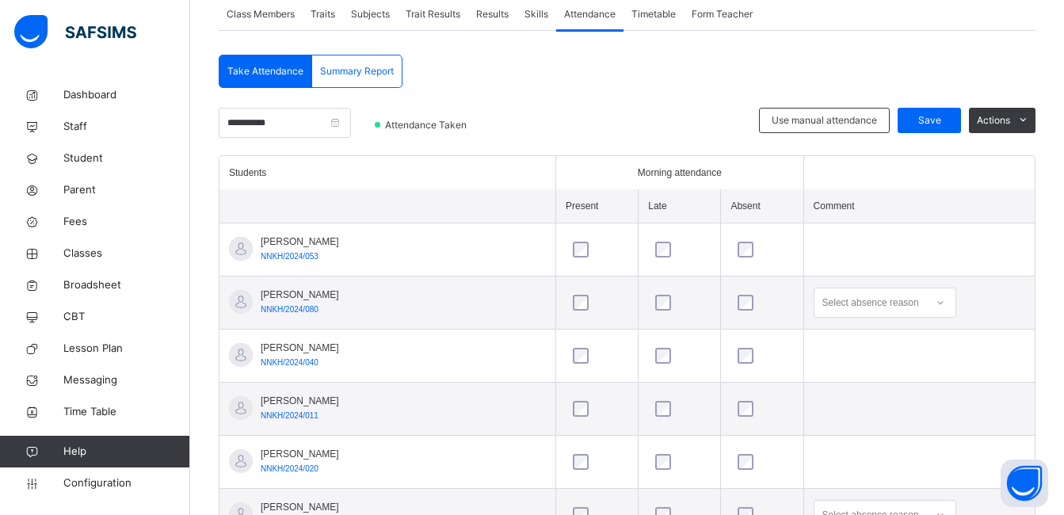
scroll to position [297, 0]
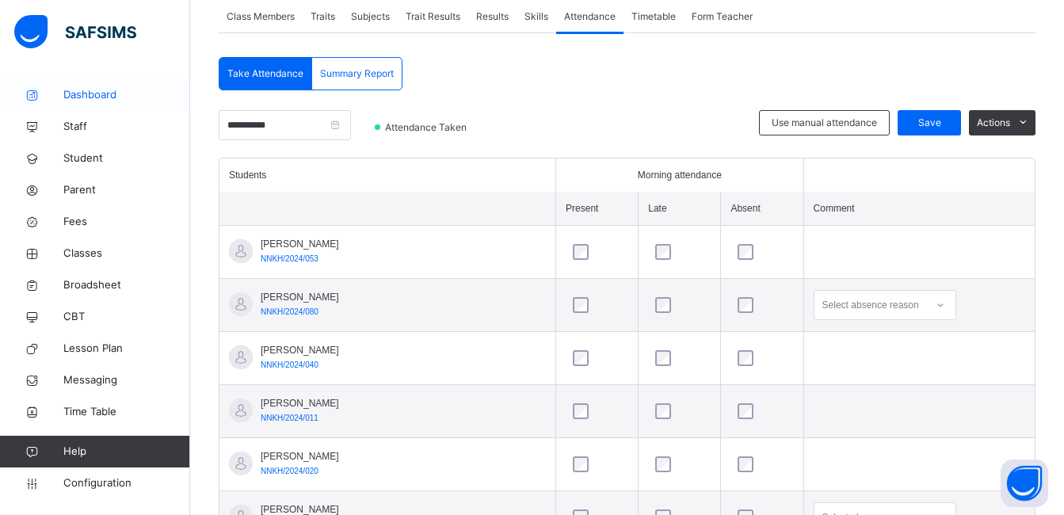
click at [137, 93] on span "Dashboard" at bounding box center [126, 95] width 127 height 16
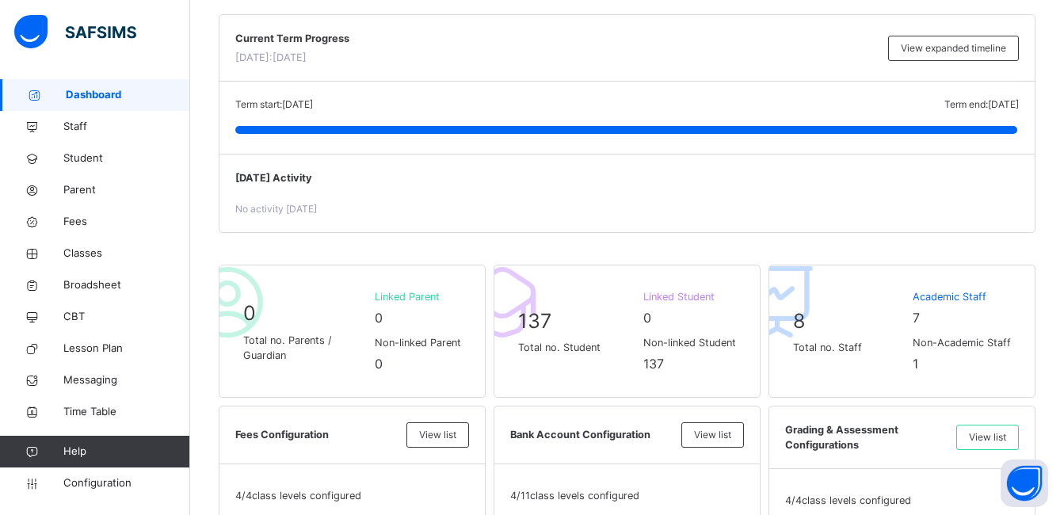
scroll to position [75, 0]
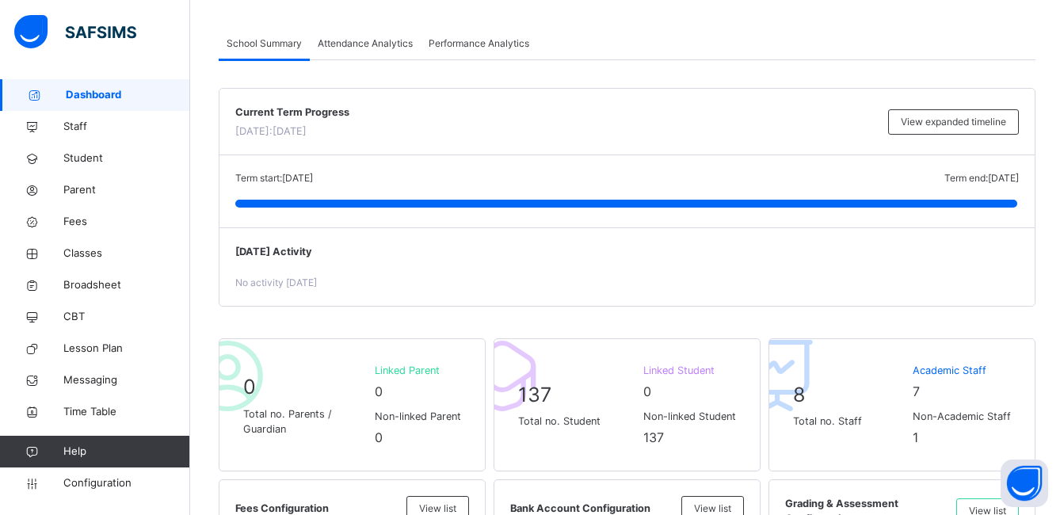
click at [414, 36] on div "Attendance Analytics" at bounding box center [365, 44] width 111 height 32
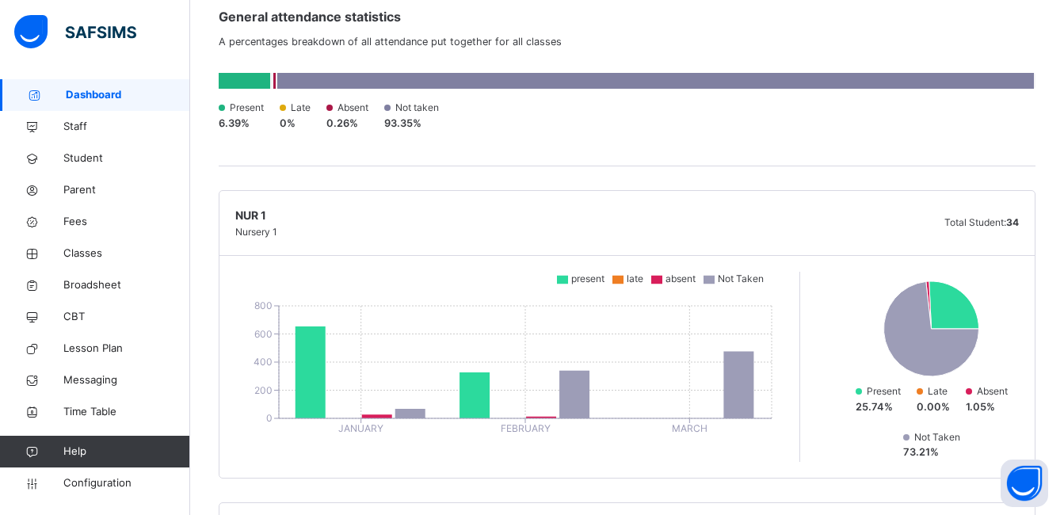
scroll to position [297, 0]
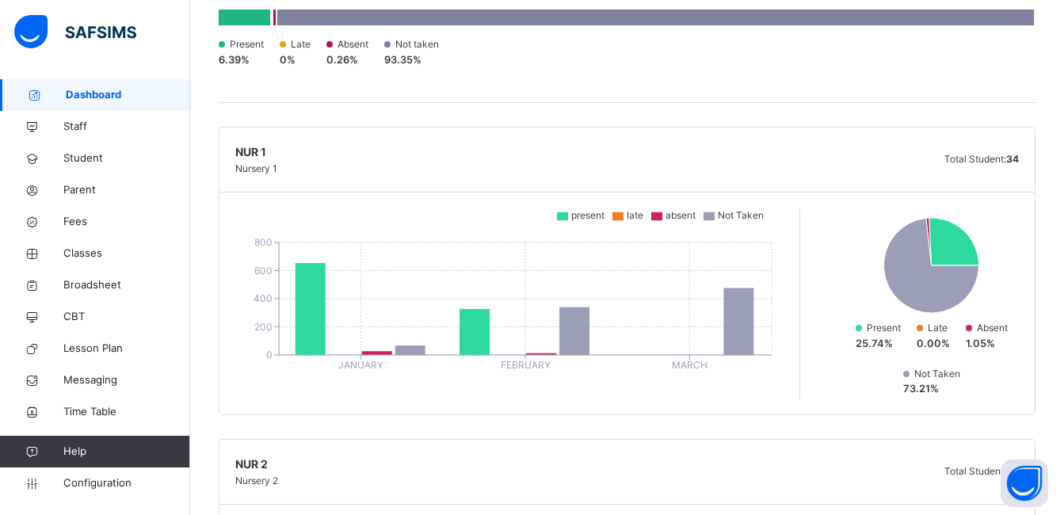
click at [607, 94] on div "General attendance statistics A percentages breakdown of all attendance put tog…" at bounding box center [627, 11] width 817 height 183
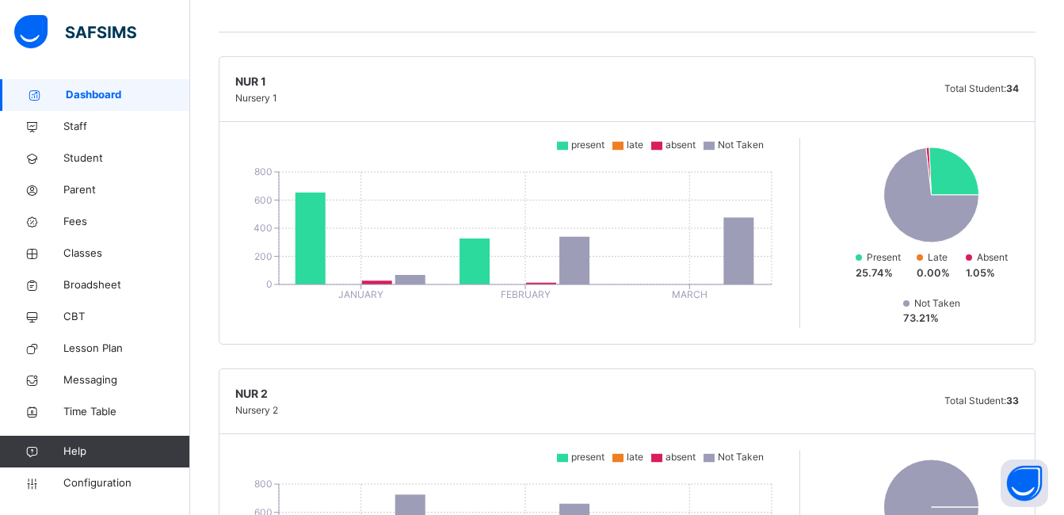
scroll to position [365, 0]
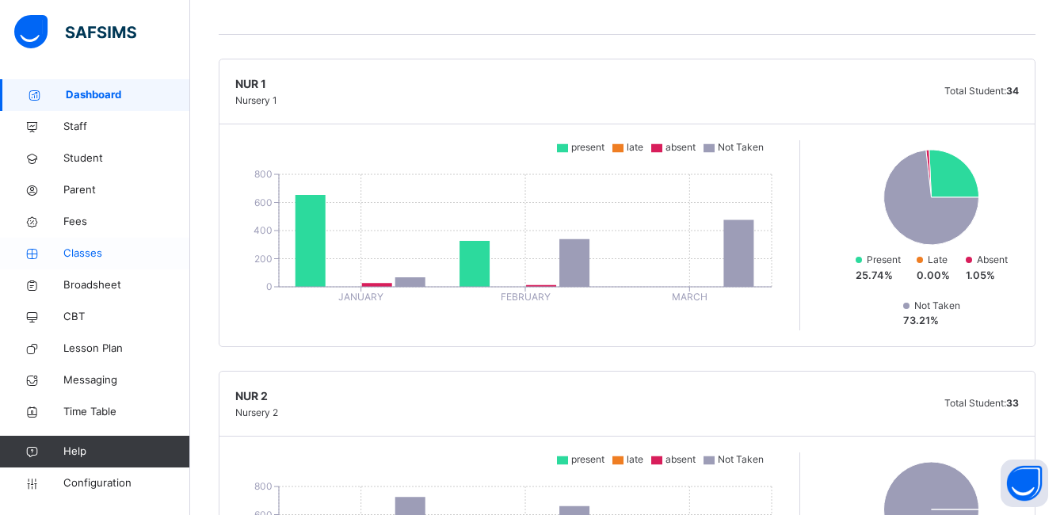
click at [127, 254] on span "Classes" at bounding box center [126, 254] width 127 height 16
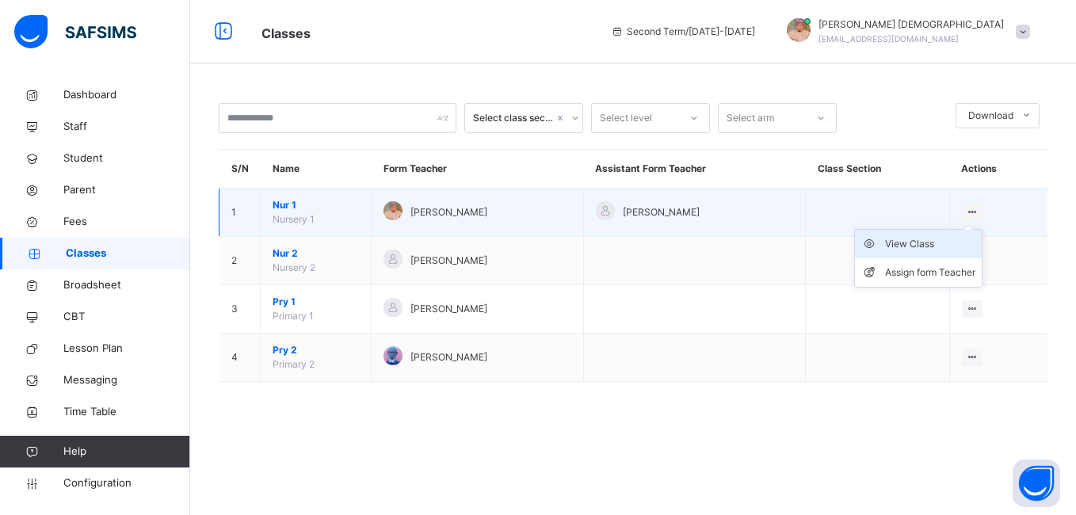
click at [946, 241] on div "View Class" at bounding box center [930, 244] width 90 height 16
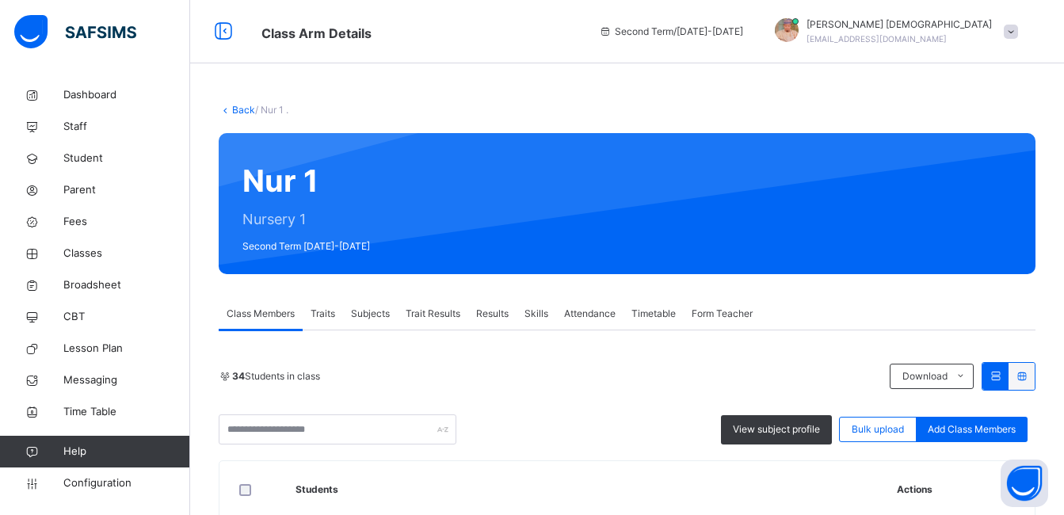
click at [586, 312] on span "Attendance" at bounding box center [589, 314] width 51 height 14
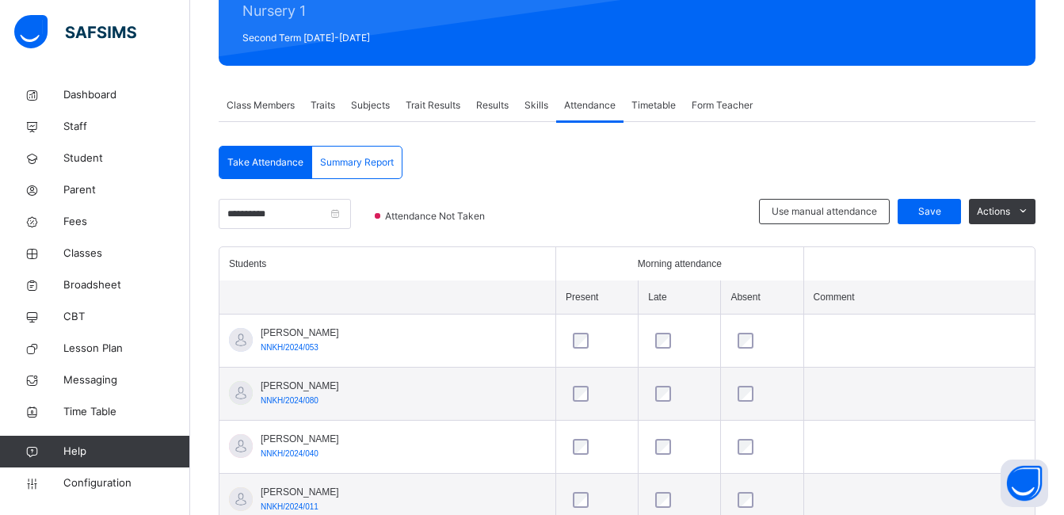
scroll to position [177, 0]
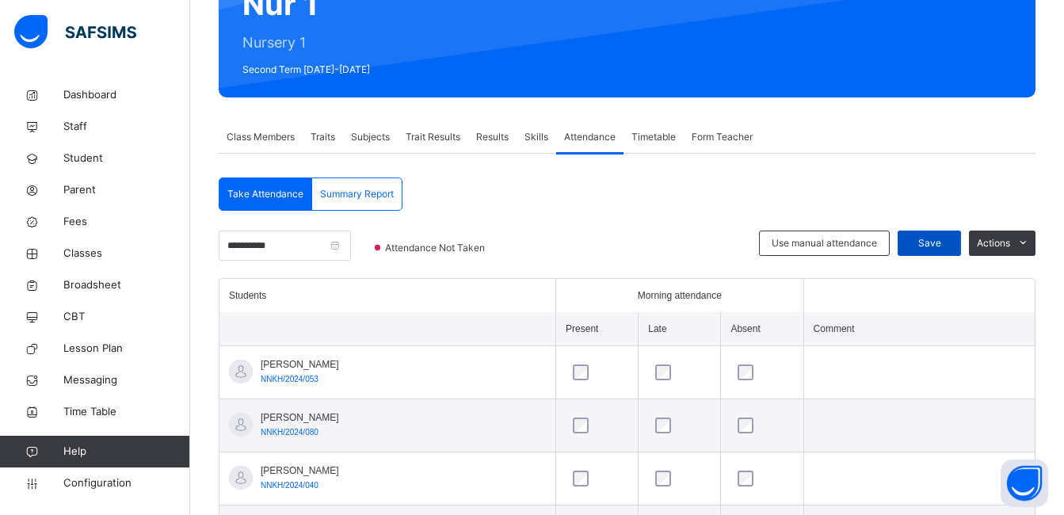
click at [949, 238] on span "Save" at bounding box center [929, 243] width 40 height 14
click at [290, 254] on input "**********" at bounding box center [285, 245] width 132 height 30
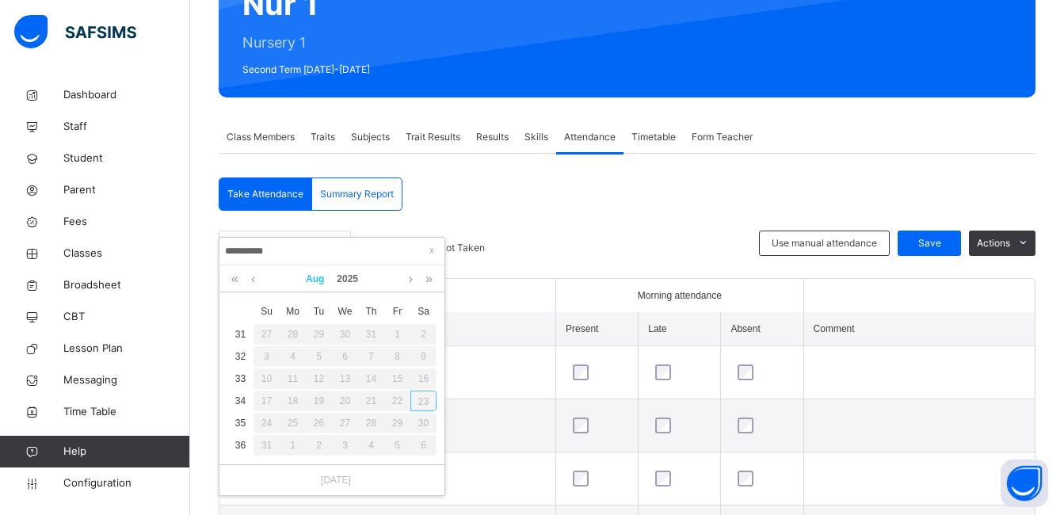
click at [307, 276] on link "Aug" at bounding box center [314, 278] width 31 height 27
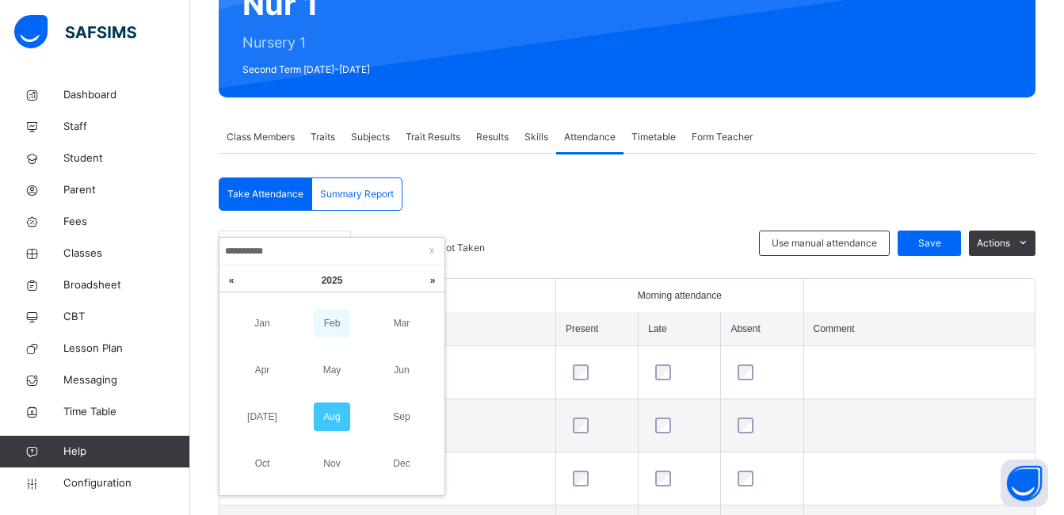
click at [338, 326] on link "Feb" at bounding box center [332, 323] width 36 height 29
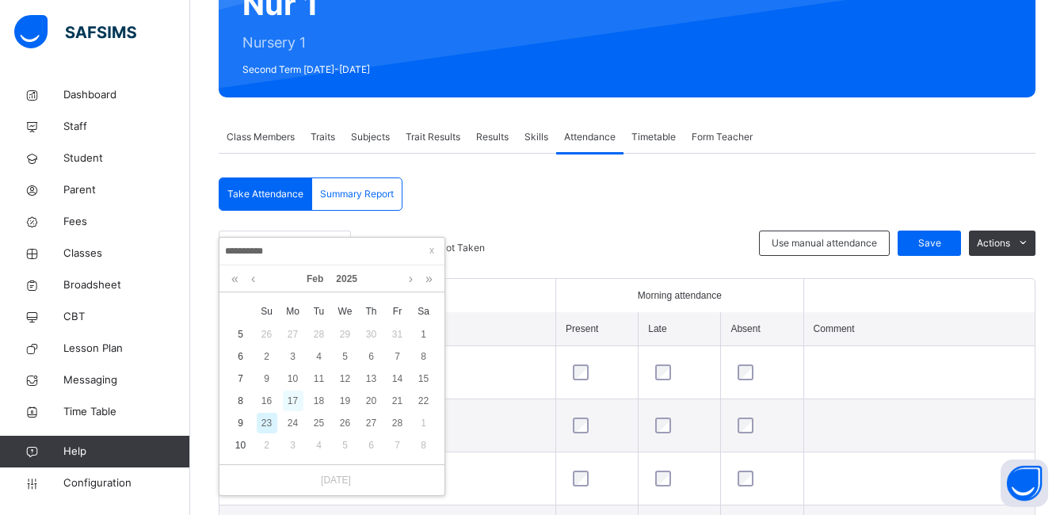
click at [291, 401] on div "17" at bounding box center [293, 400] width 21 height 21
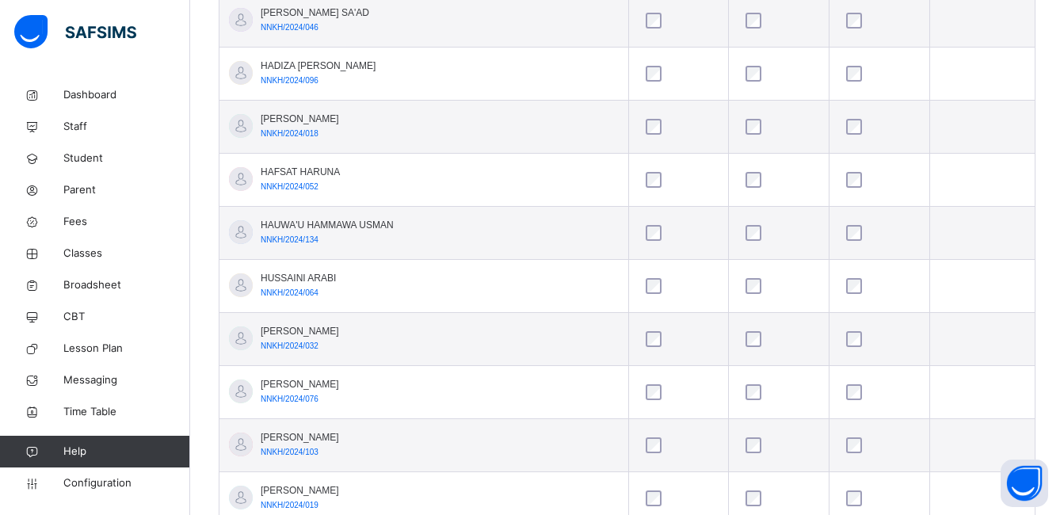
scroll to position [1222, 0]
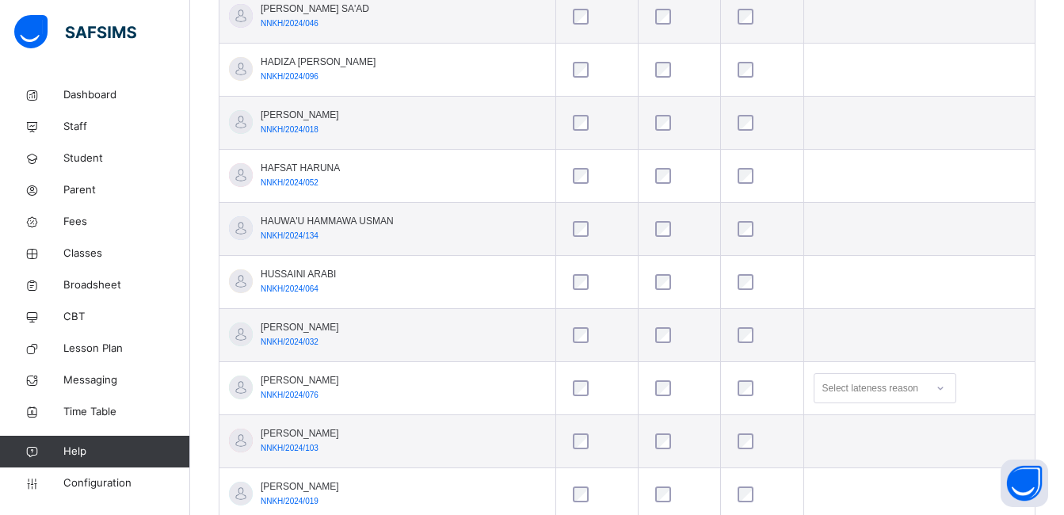
click at [640, 437] on tbody "ABDULKARIM LIMAN USMAN NNKH/2024/053 ABUBAKAR ABDULLAHI NNKH/2024/080 ABUBAKAR …" at bounding box center [626, 203] width 815 height 1804
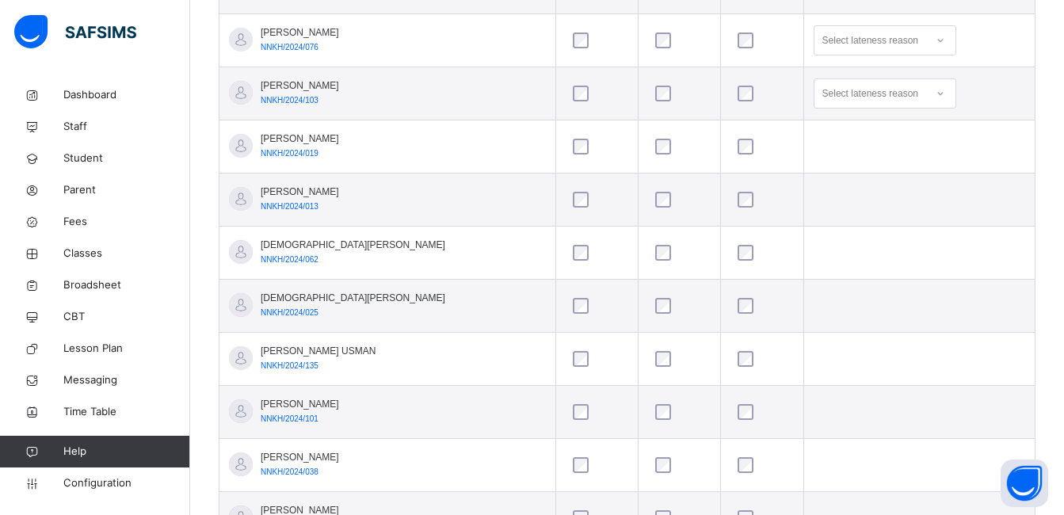
scroll to position [1571, 0]
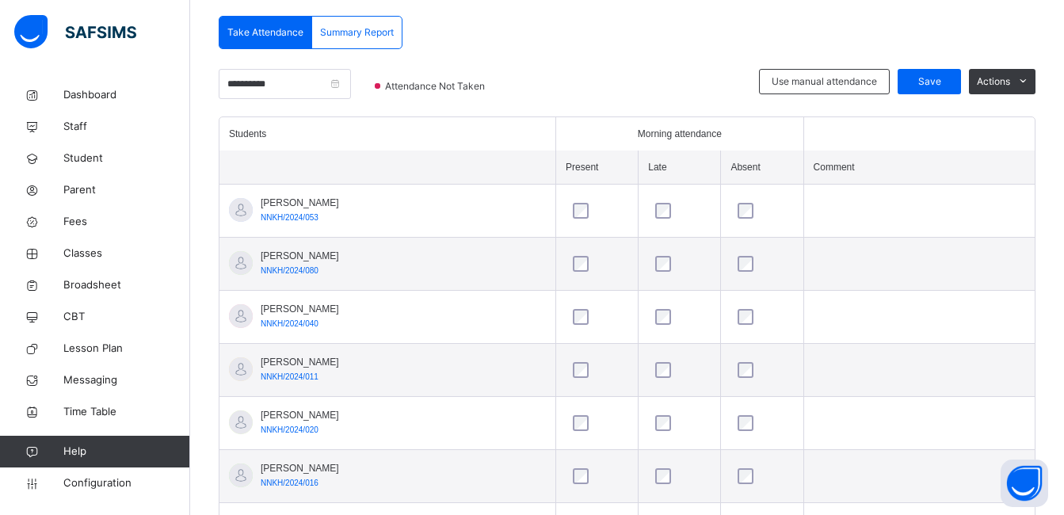
scroll to position [240, 0]
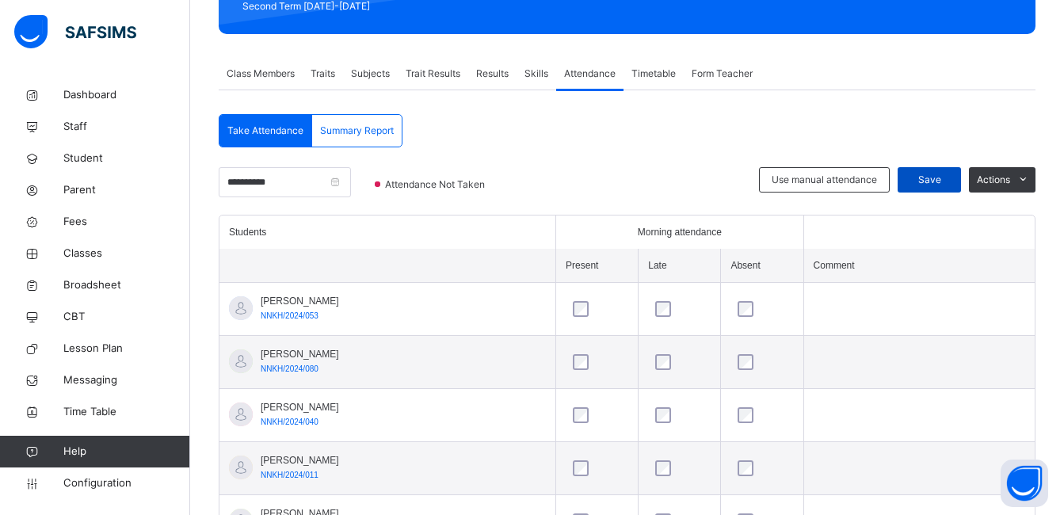
click at [939, 176] on span "Save" at bounding box center [929, 180] width 40 height 14
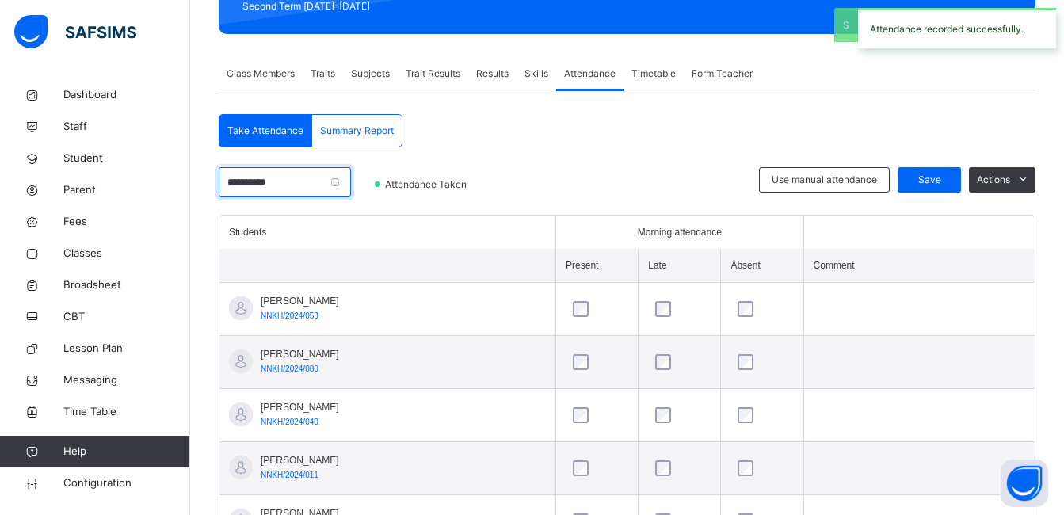
click at [351, 188] on input "**********" at bounding box center [285, 182] width 132 height 30
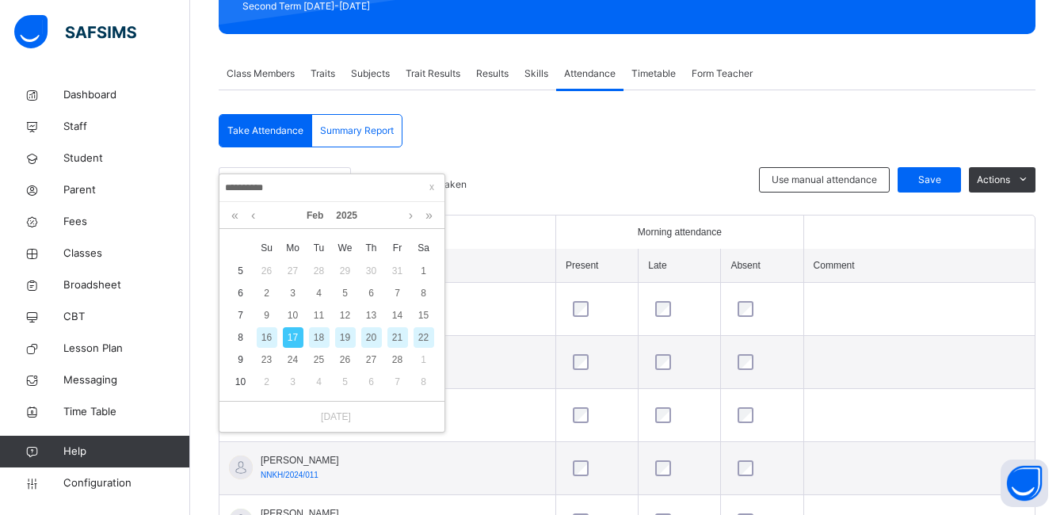
click at [316, 333] on div "18" at bounding box center [319, 337] width 21 height 21
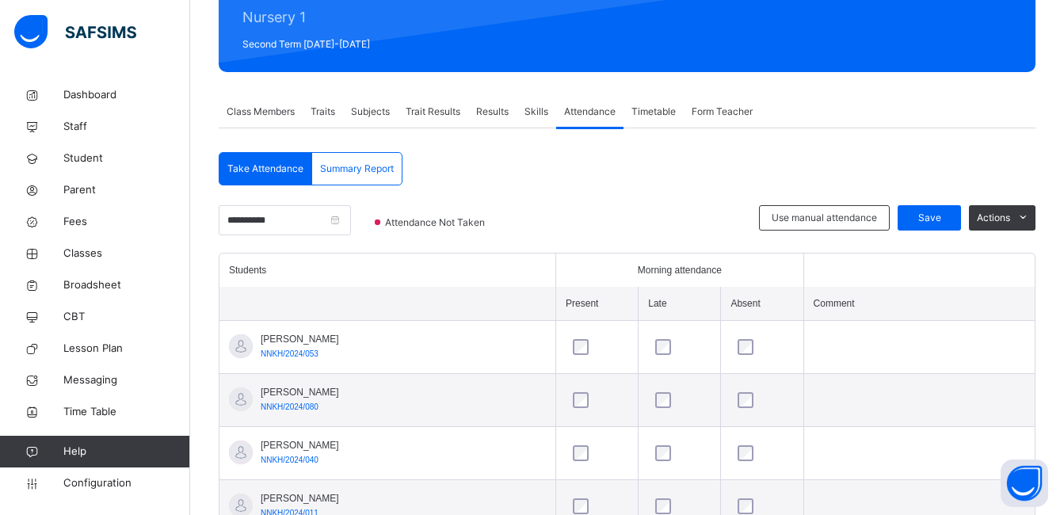
scroll to position [177, 0]
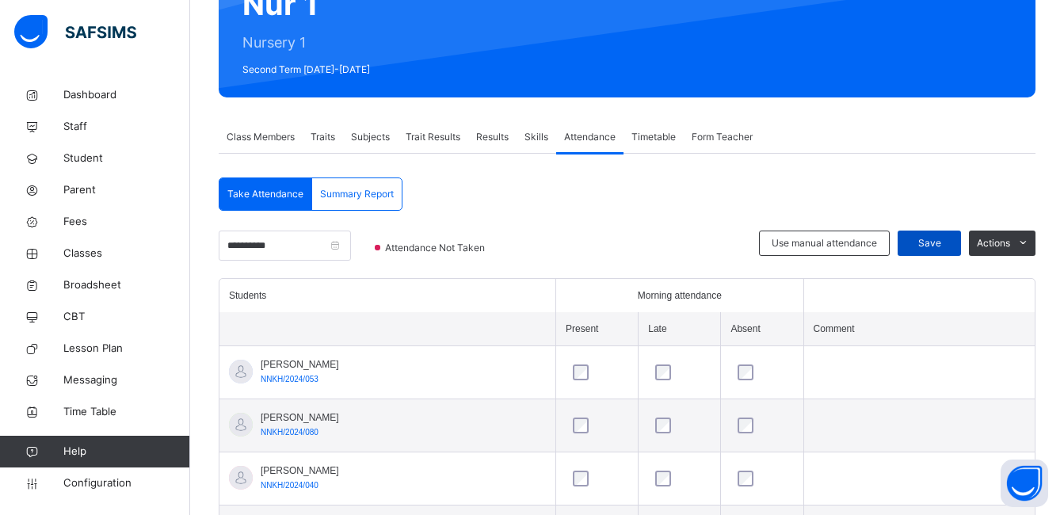
click at [949, 238] on span "Save" at bounding box center [929, 243] width 40 height 14
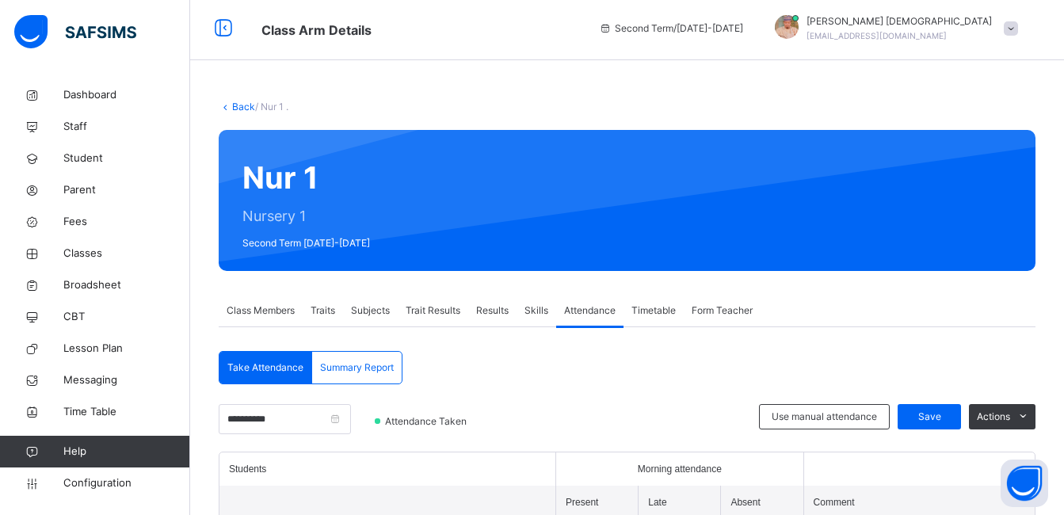
scroll to position [0, 0]
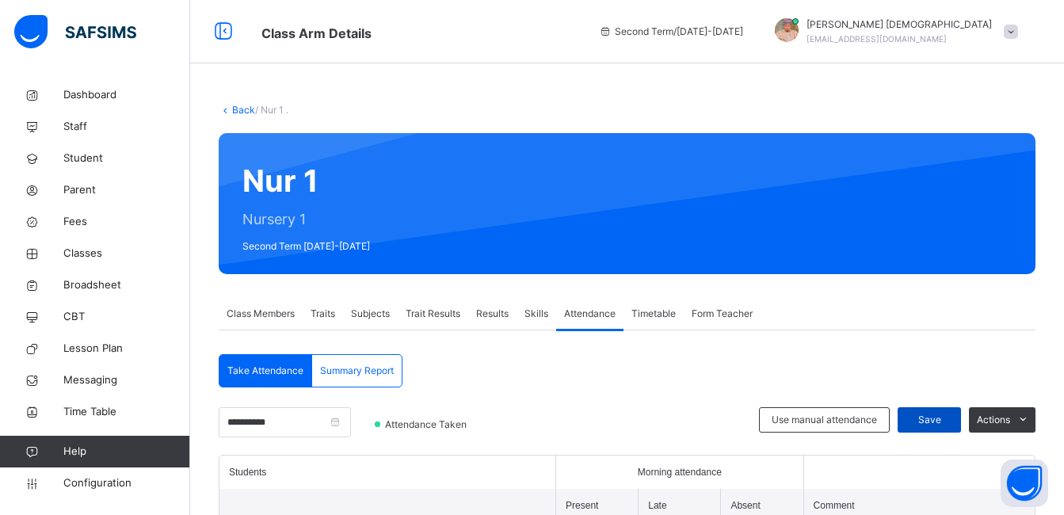
click at [957, 409] on div "Save" at bounding box center [928, 419] width 63 height 25
click at [333, 428] on input "**********" at bounding box center [285, 422] width 132 height 30
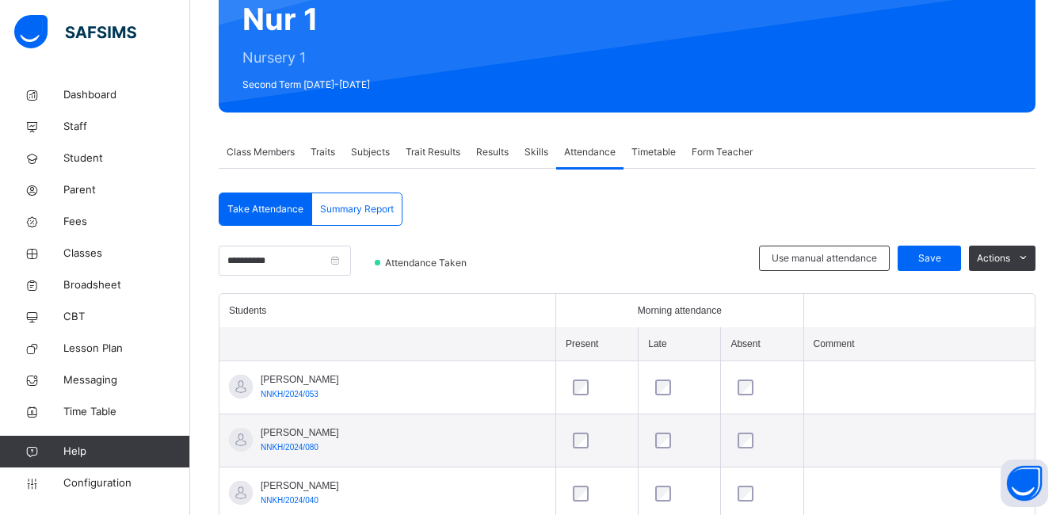
scroll to position [222, 0]
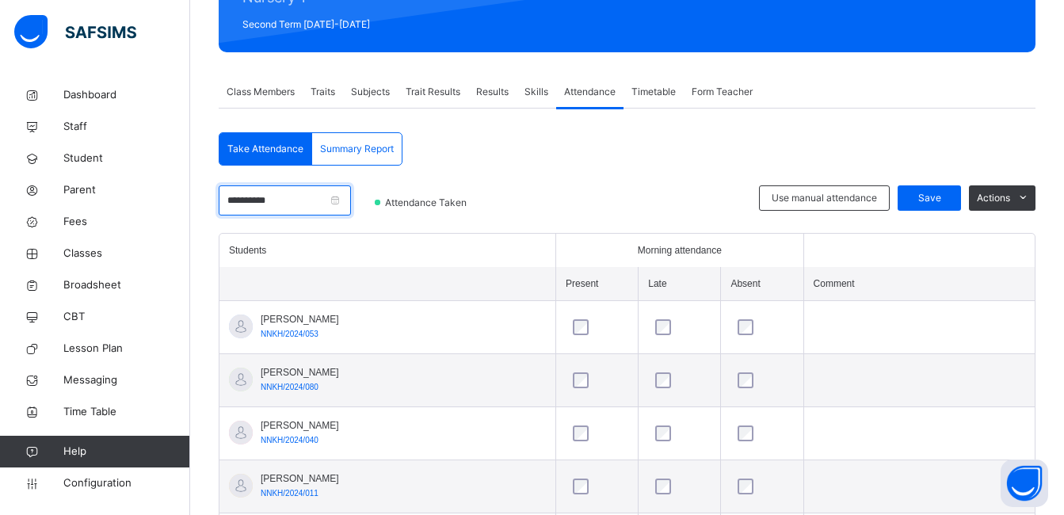
click at [296, 203] on input "**********" at bounding box center [285, 200] width 132 height 30
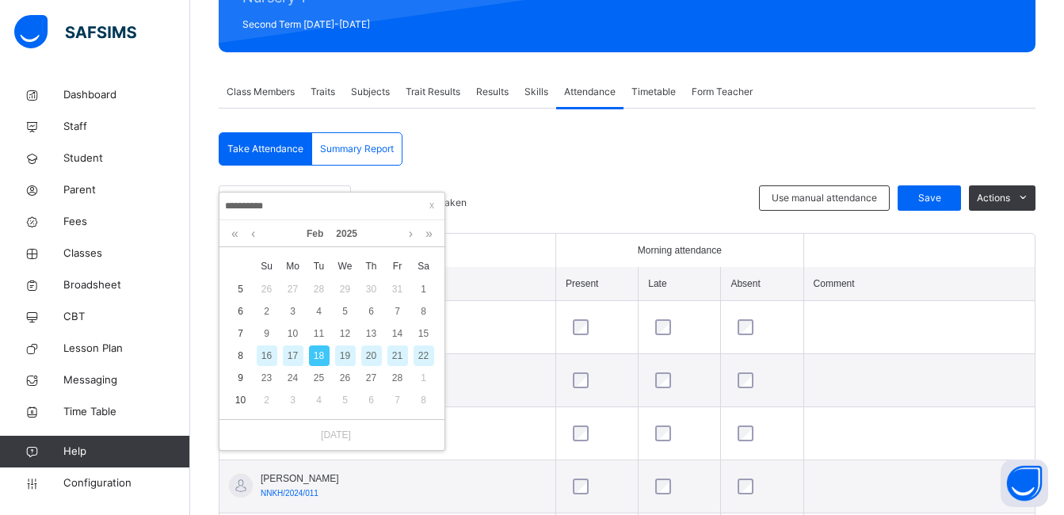
click at [342, 356] on div "19" at bounding box center [345, 355] width 21 height 21
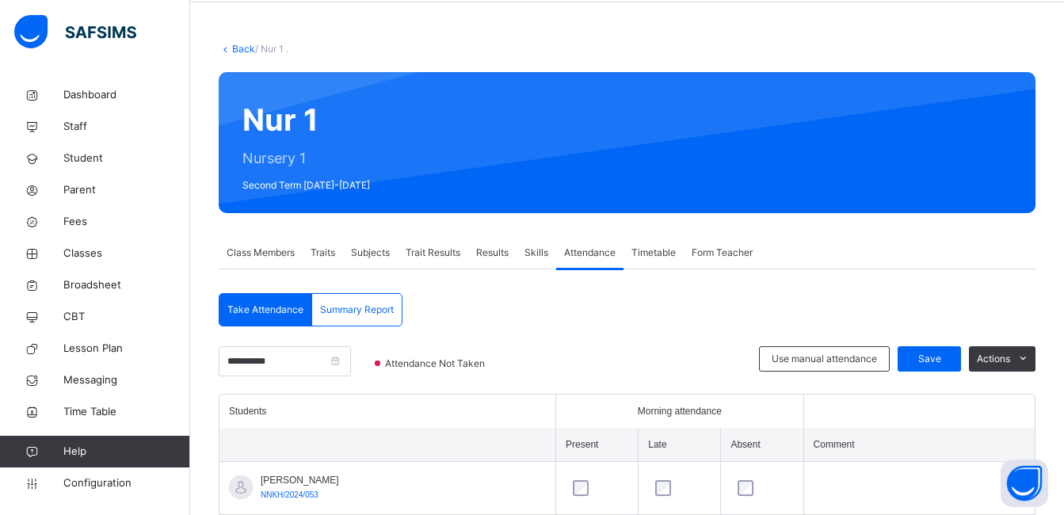
scroll to position [50, 0]
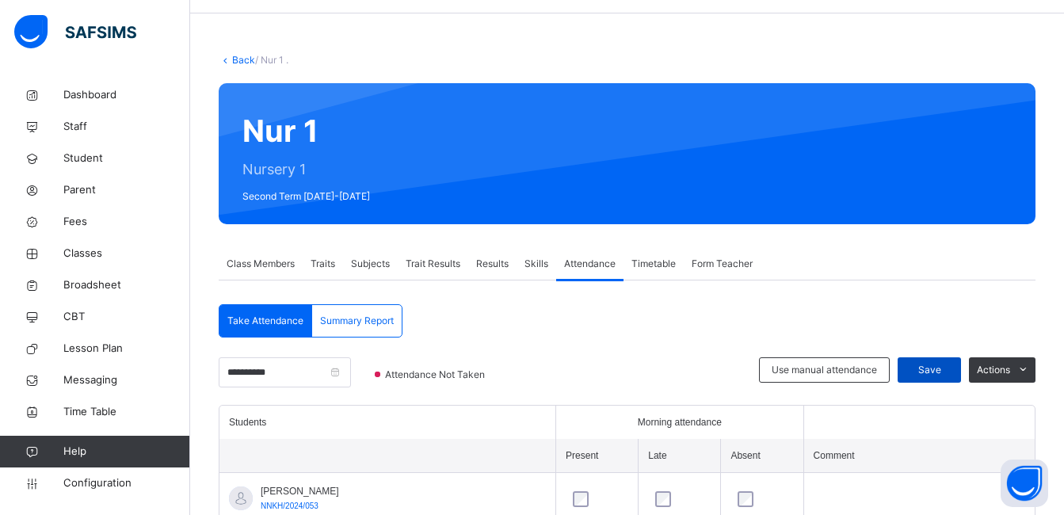
click at [949, 364] on span "Save" at bounding box center [929, 370] width 40 height 14
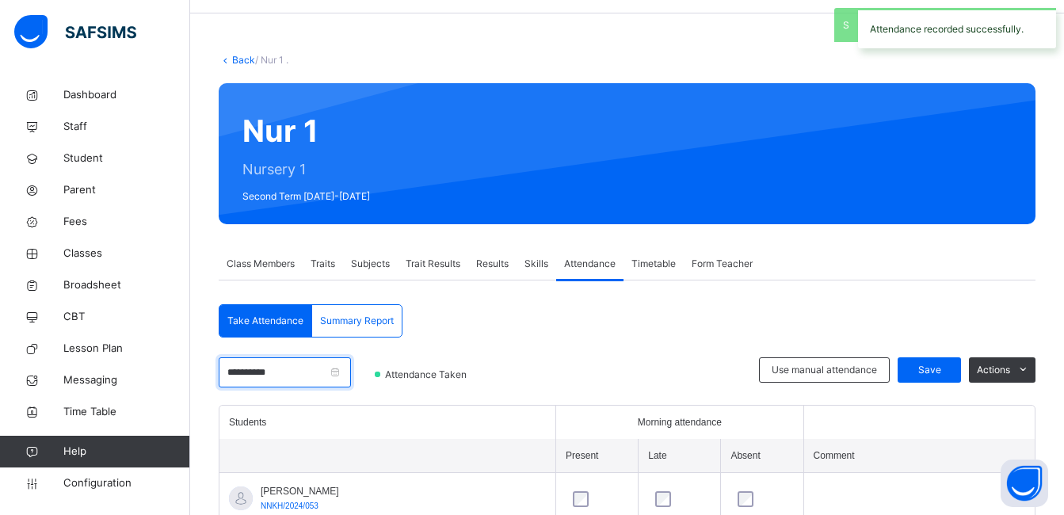
click at [325, 372] on input "**********" at bounding box center [285, 372] width 132 height 30
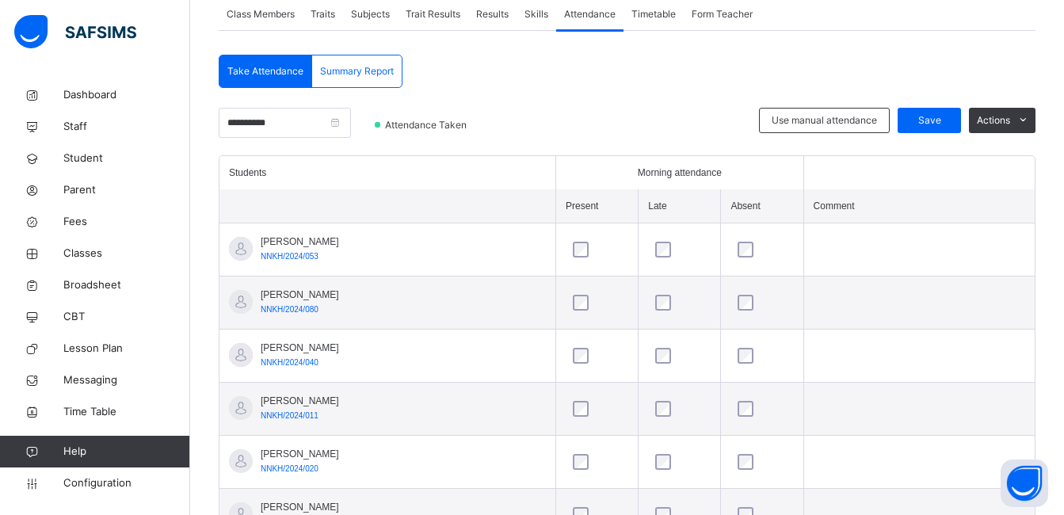
scroll to position [303, 0]
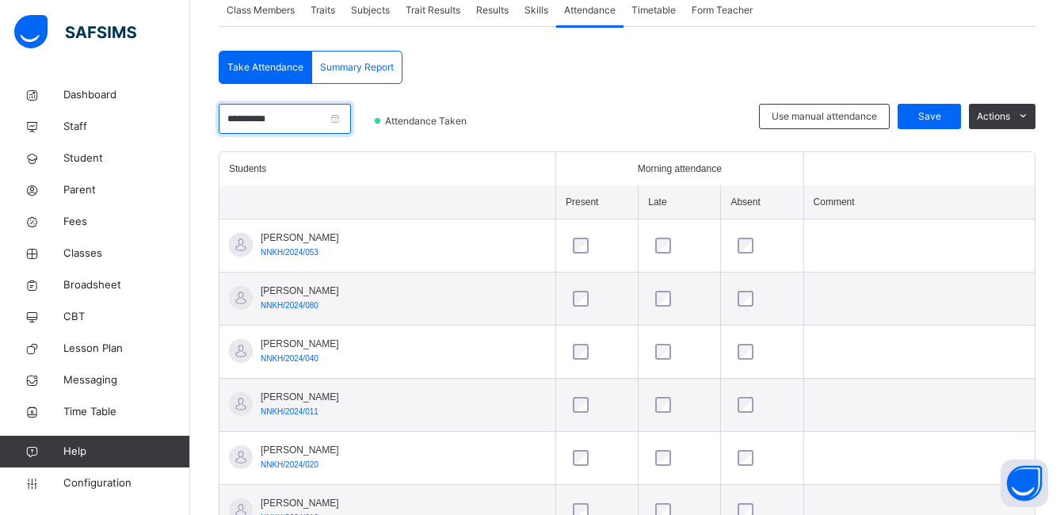
click at [329, 125] on input "**********" at bounding box center [285, 119] width 132 height 30
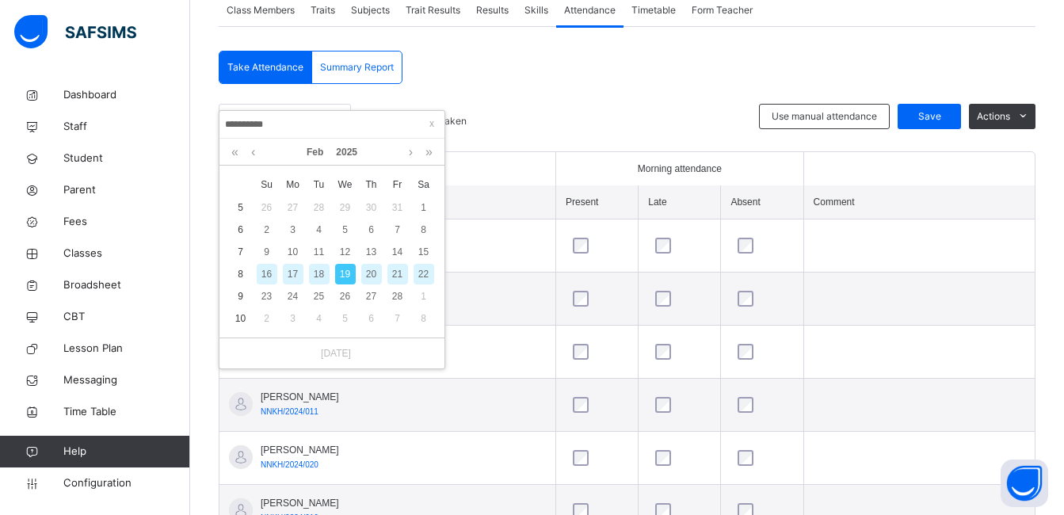
click at [370, 266] on div "20" at bounding box center [371, 274] width 21 height 21
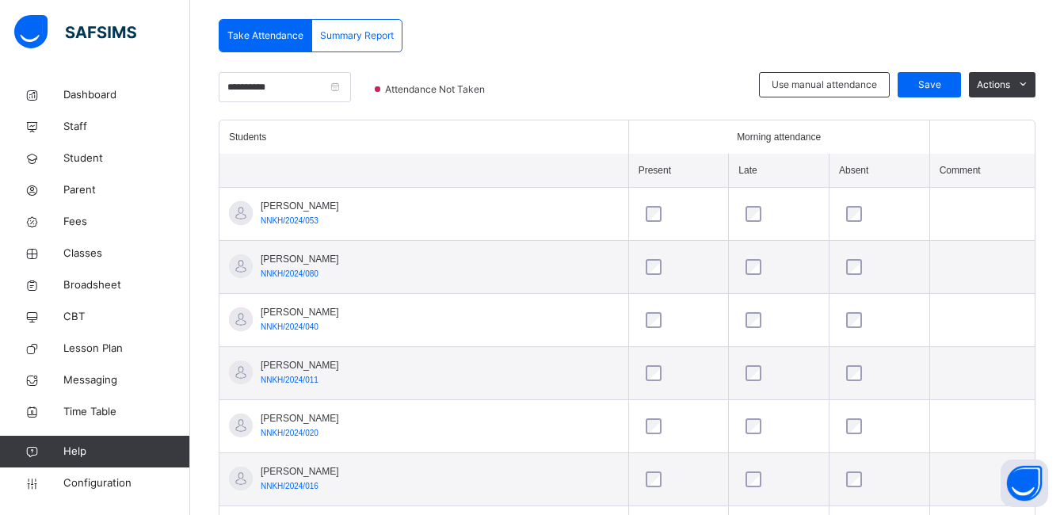
click at [706, 95] on div at bounding box center [633, 96] width 234 height 48
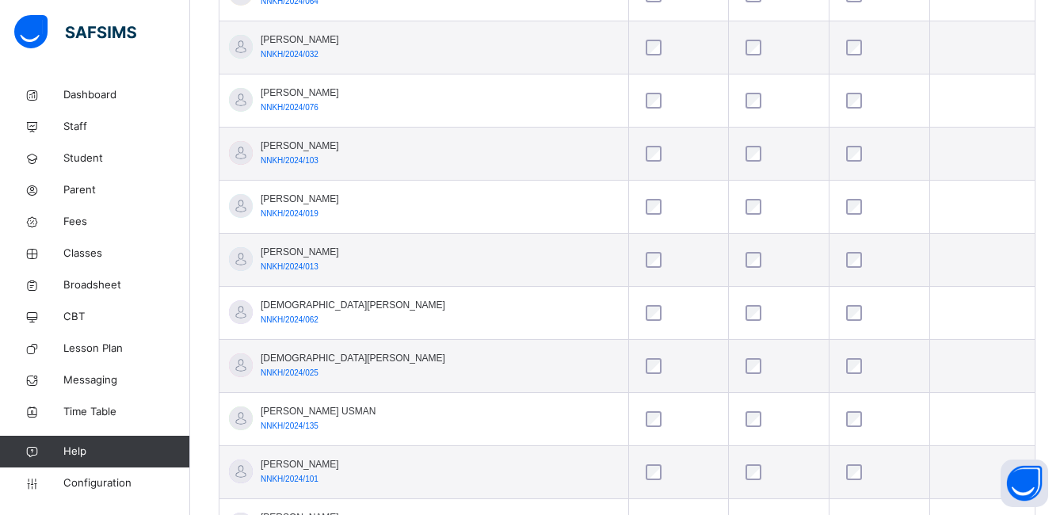
scroll to position [1507, 0]
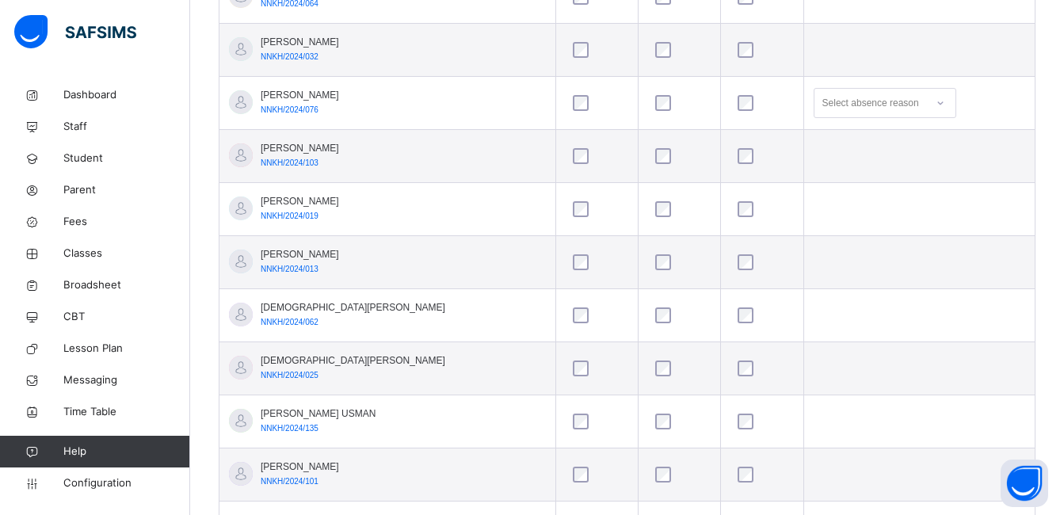
click at [989, 56] on td at bounding box center [918, 50] width 231 height 53
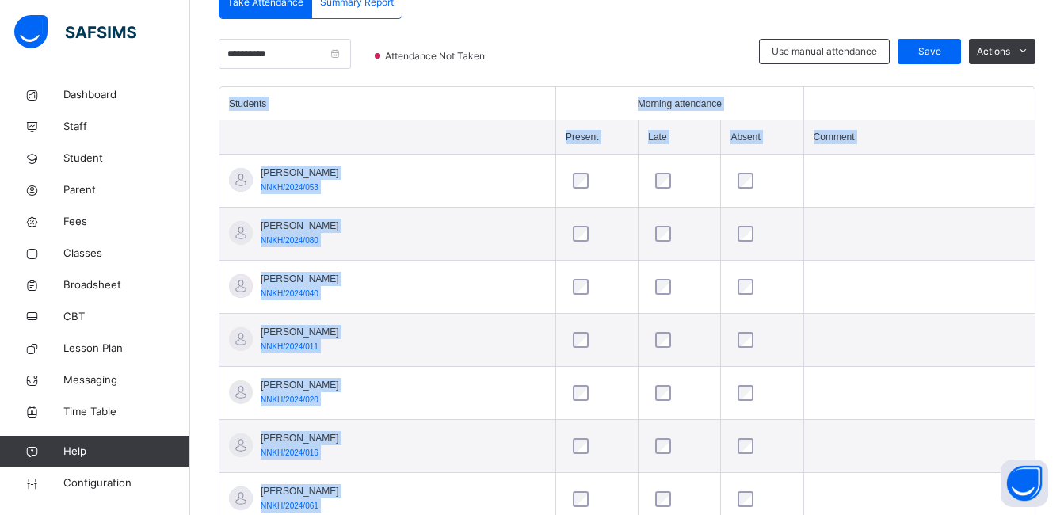
scroll to position [367, 0]
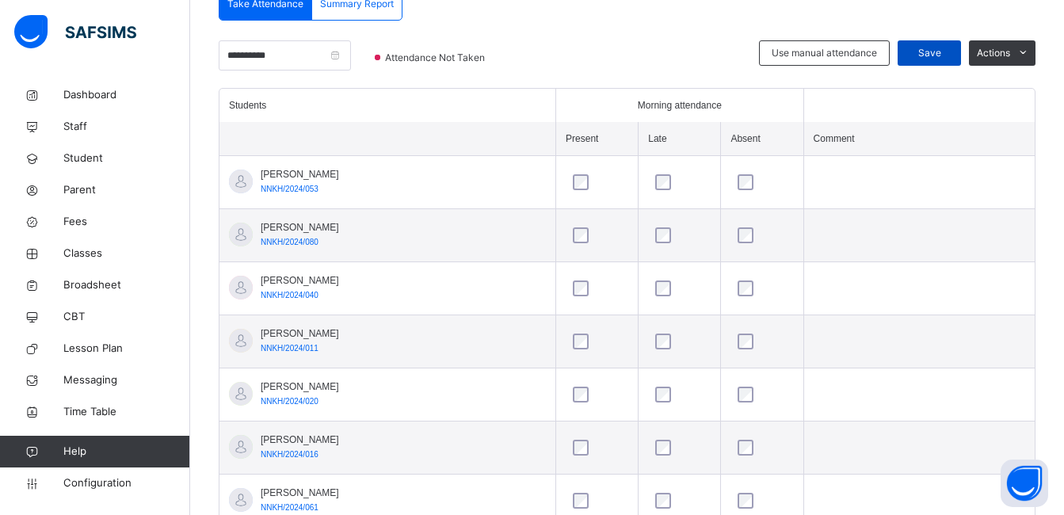
click at [949, 48] on span "Save" at bounding box center [929, 53] width 40 height 14
click at [351, 48] on input "**********" at bounding box center [285, 55] width 132 height 30
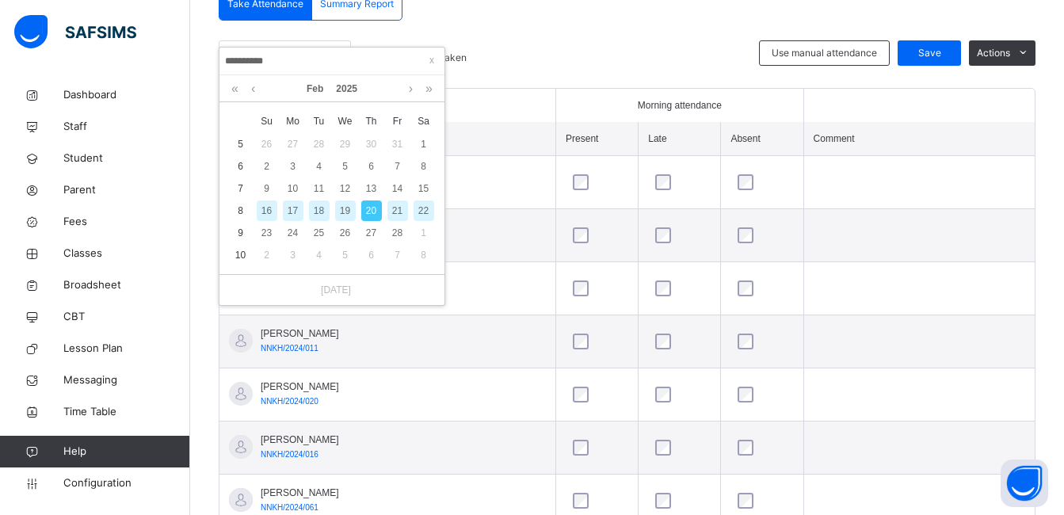
click at [392, 206] on div "21" at bounding box center [397, 210] width 21 height 21
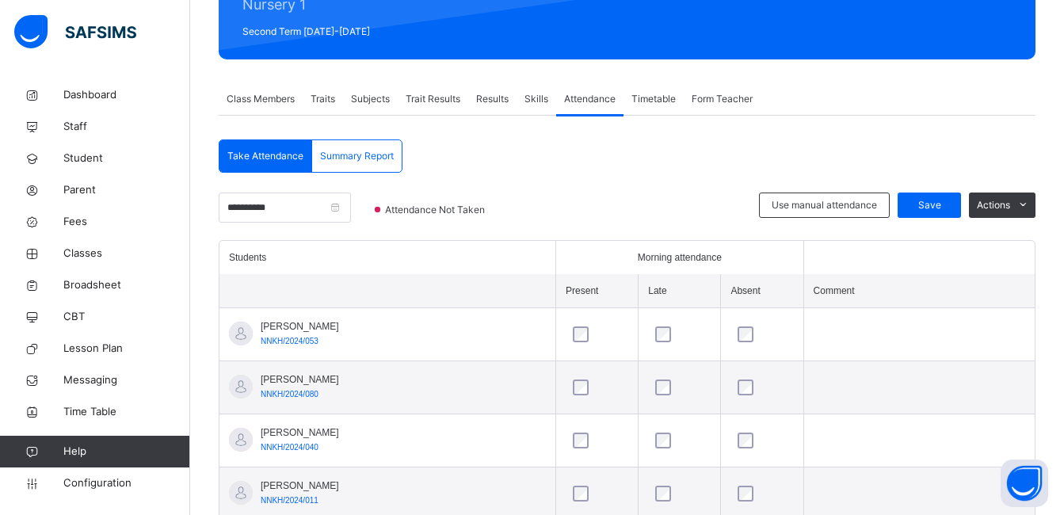
scroll to position [75, 0]
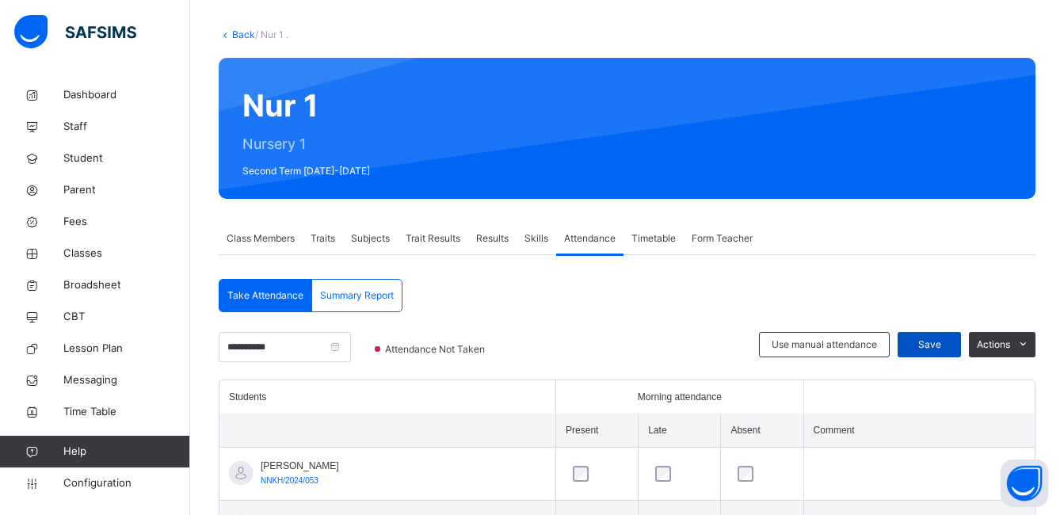
click at [942, 347] on span "Save" at bounding box center [929, 344] width 40 height 14
click at [282, 345] on input "**********" at bounding box center [285, 347] width 132 height 30
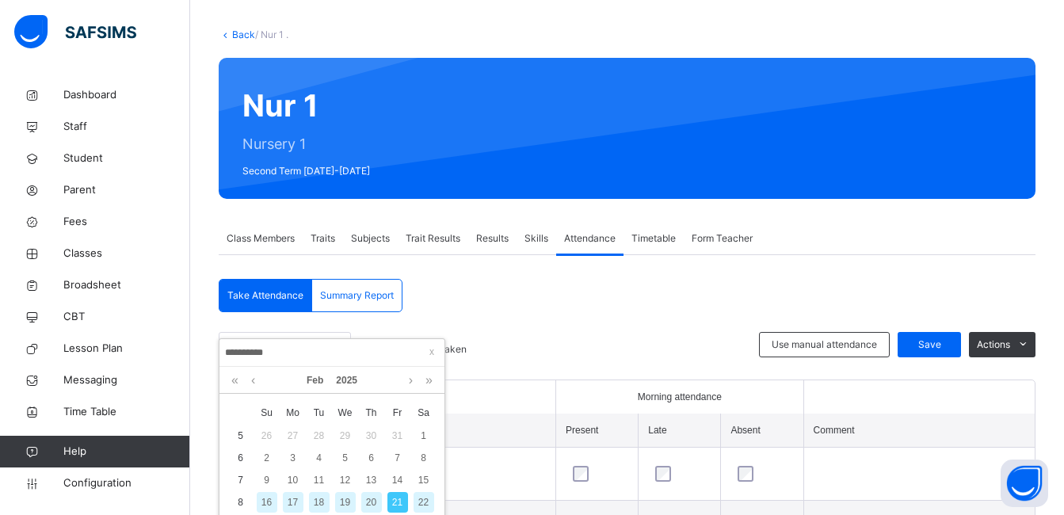
click at [291, 500] on div "17" at bounding box center [293, 502] width 21 height 21
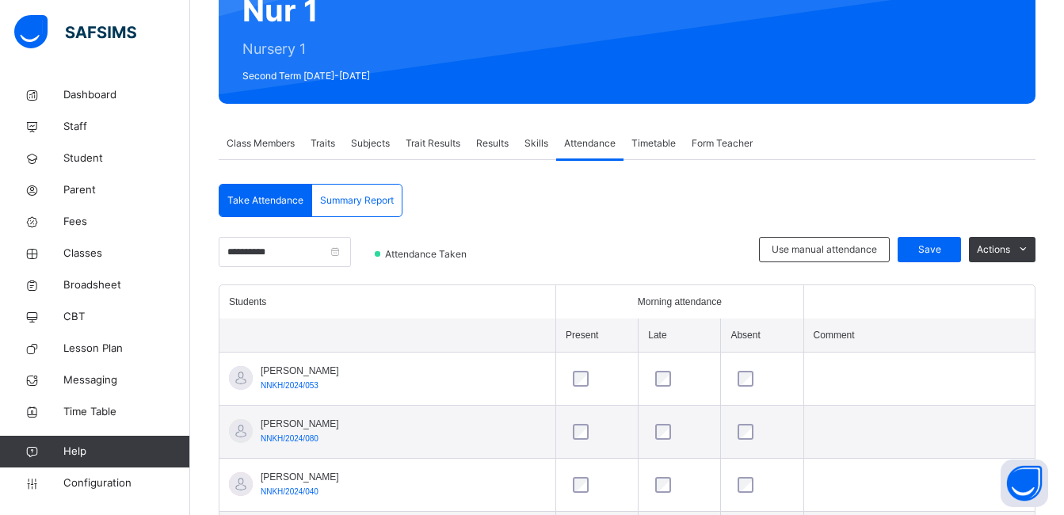
scroll to position [177, 0]
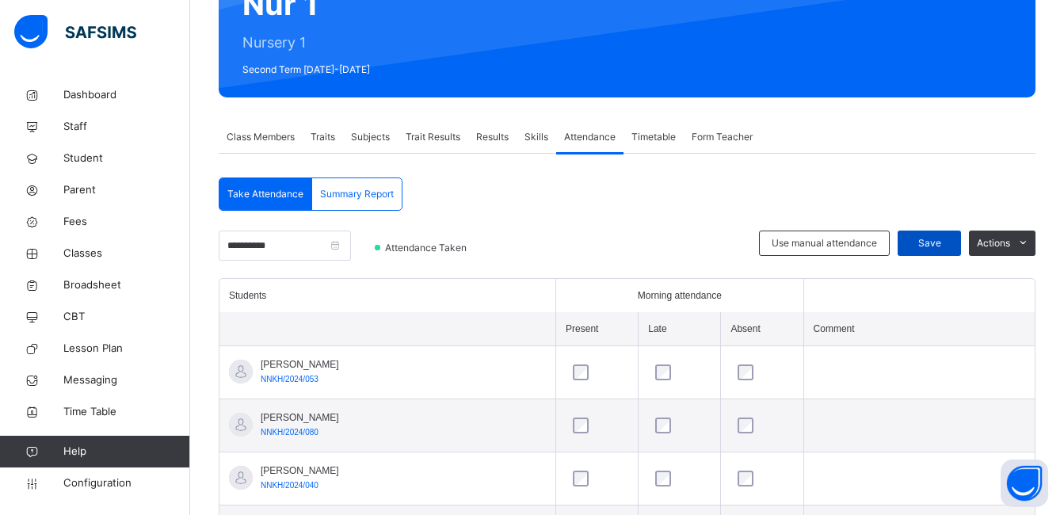
click at [948, 245] on span "Save" at bounding box center [929, 243] width 40 height 14
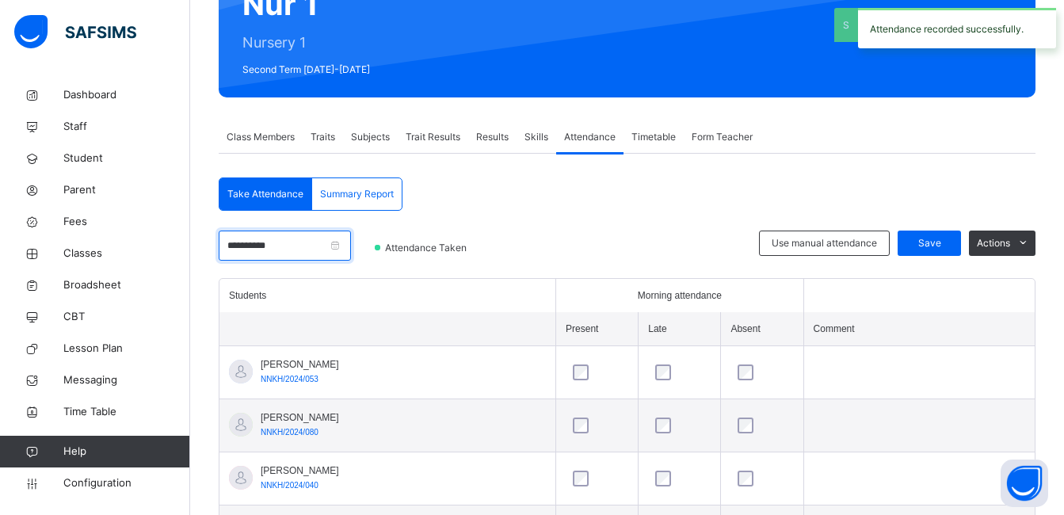
click at [351, 242] on input "**********" at bounding box center [285, 245] width 132 height 30
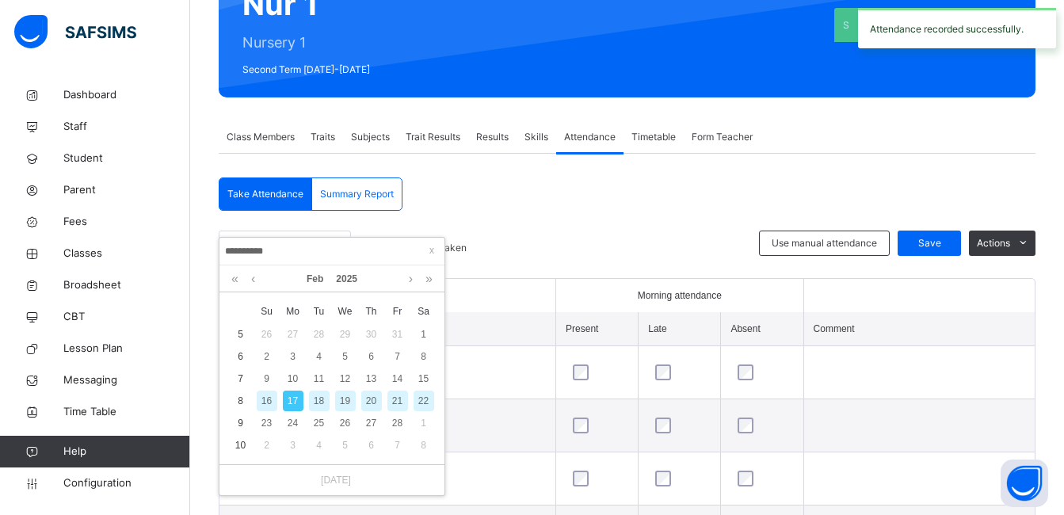
click at [319, 392] on div "18" at bounding box center [319, 400] width 21 height 21
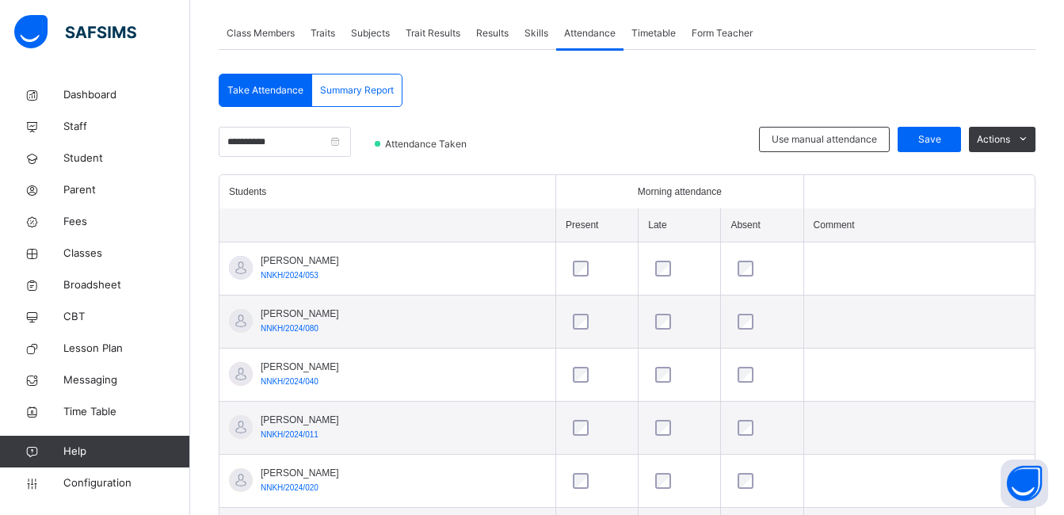
scroll to position [272, 0]
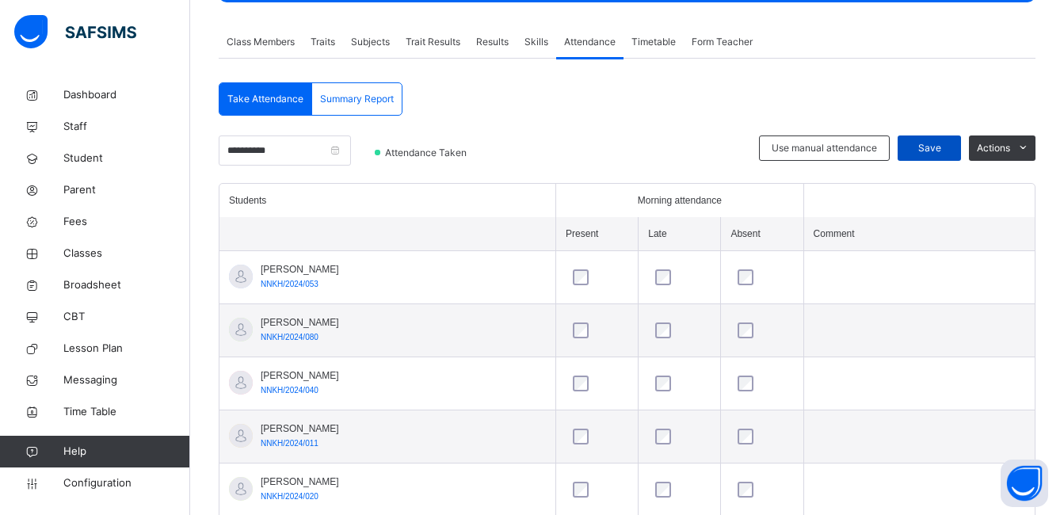
click at [948, 137] on div "Save" at bounding box center [928, 147] width 63 height 25
click at [345, 158] on input "**********" at bounding box center [285, 150] width 132 height 30
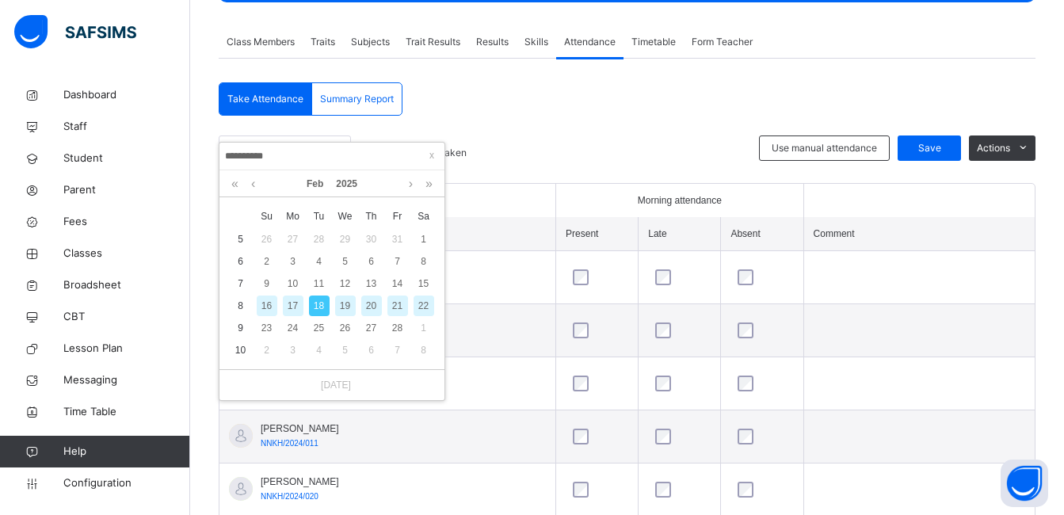
click at [344, 299] on div "19" at bounding box center [345, 305] width 21 height 21
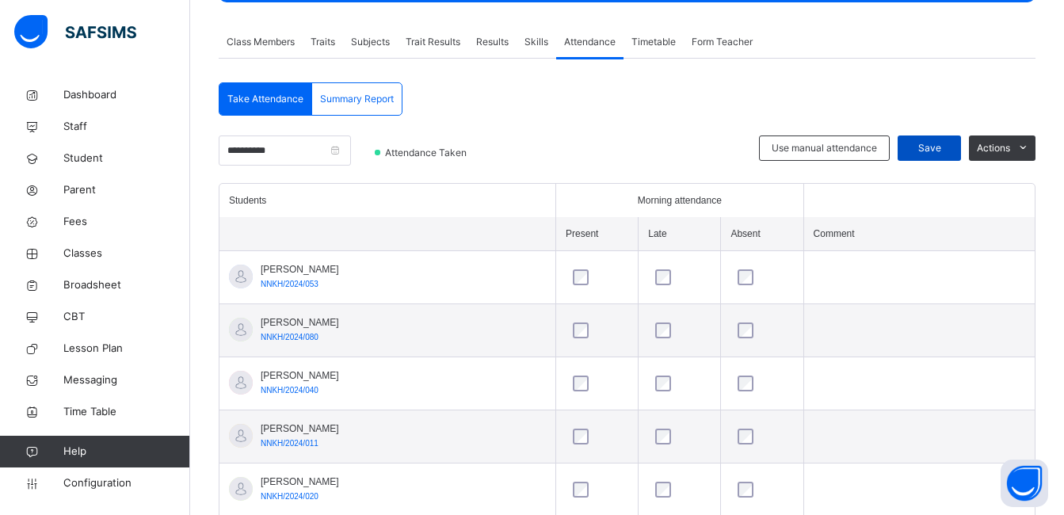
click at [945, 147] on span "Save" at bounding box center [929, 148] width 40 height 14
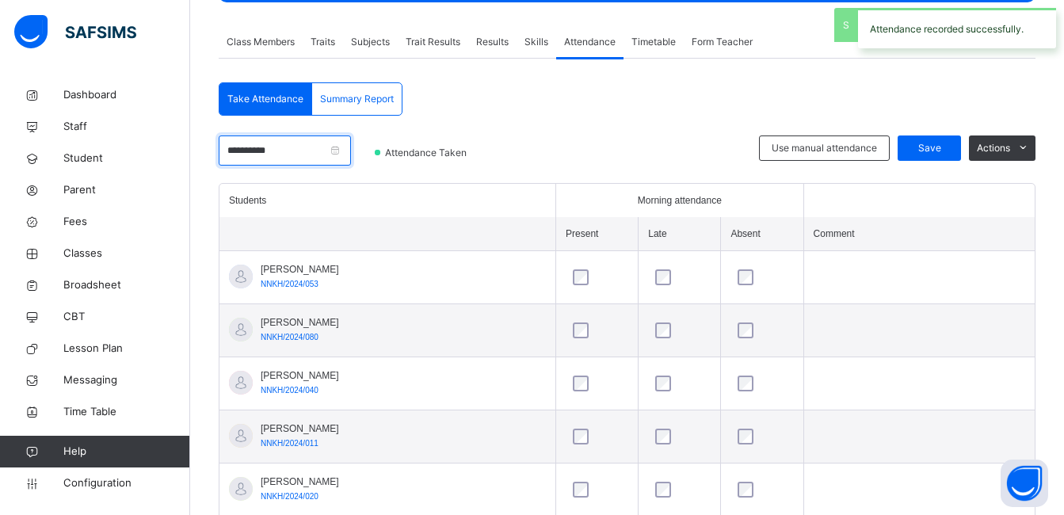
click at [340, 154] on input "**********" at bounding box center [285, 150] width 132 height 30
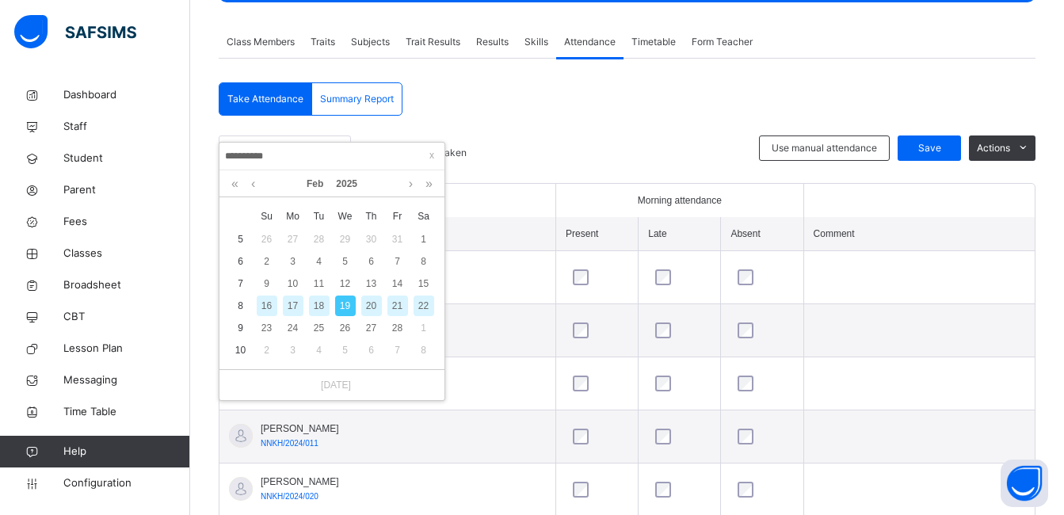
click at [367, 299] on div "20" at bounding box center [371, 305] width 21 height 21
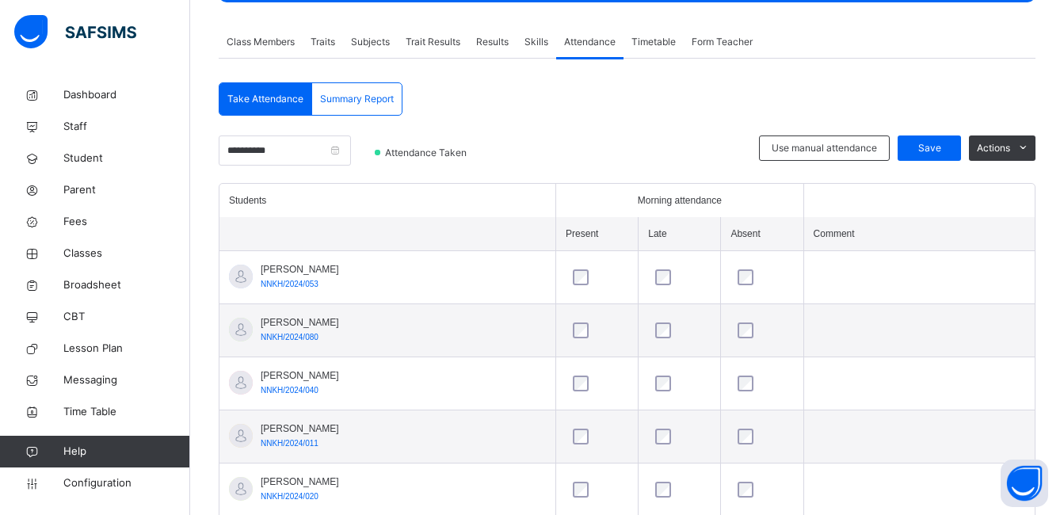
click at [705, 158] on div at bounding box center [624, 159] width 253 height 48
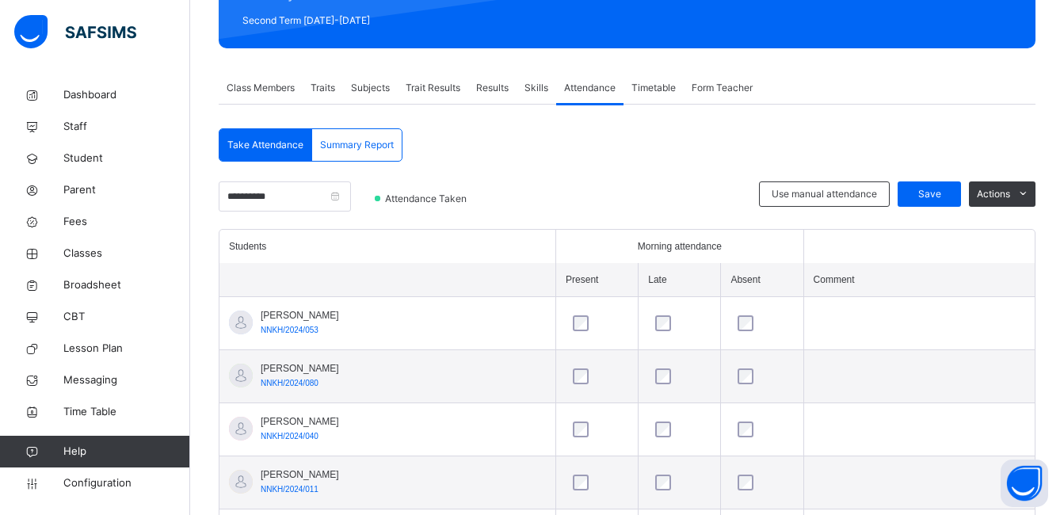
scroll to position [208, 0]
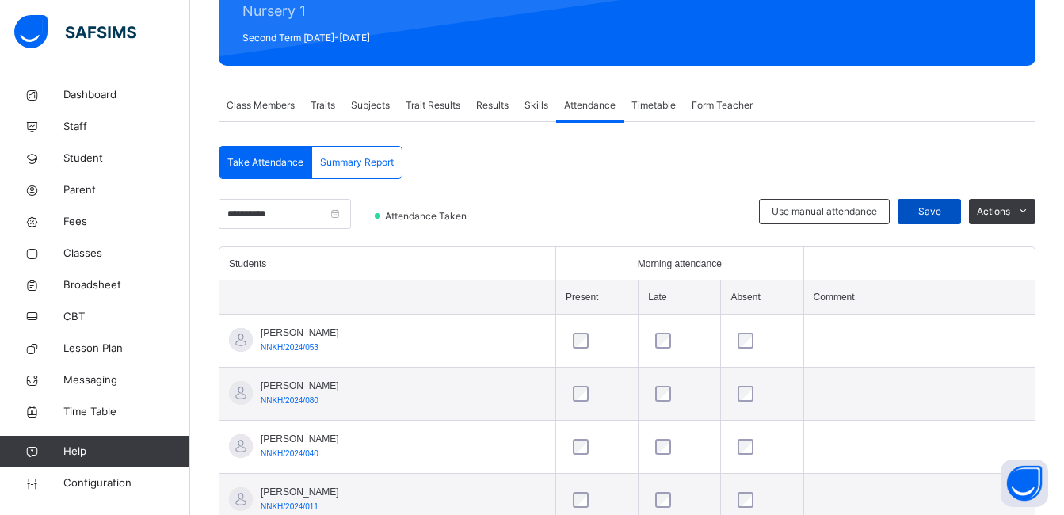
click at [935, 206] on span "Save" at bounding box center [929, 211] width 40 height 14
click at [301, 208] on input "**********" at bounding box center [285, 214] width 132 height 30
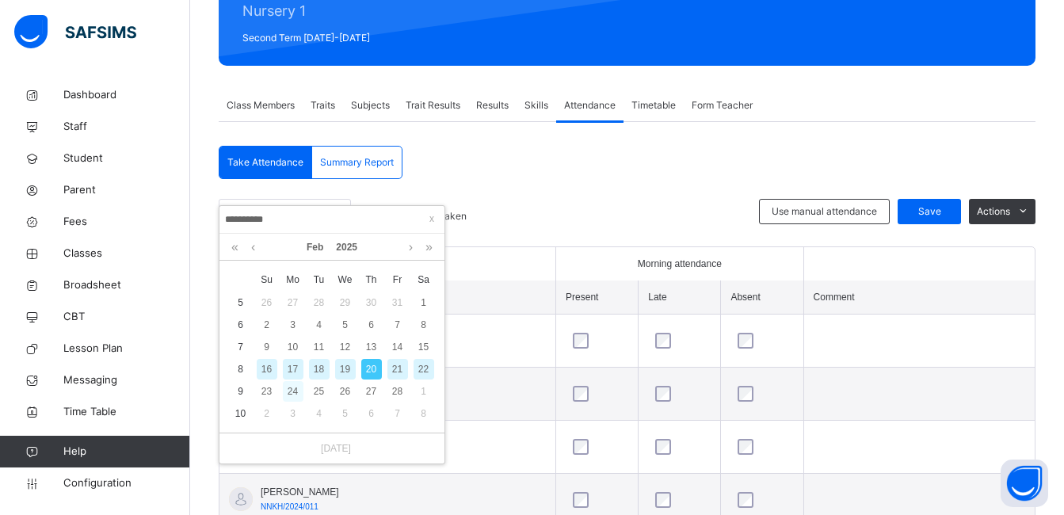
click at [290, 397] on div "24" at bounding box center [293, 391] width 21 height 21
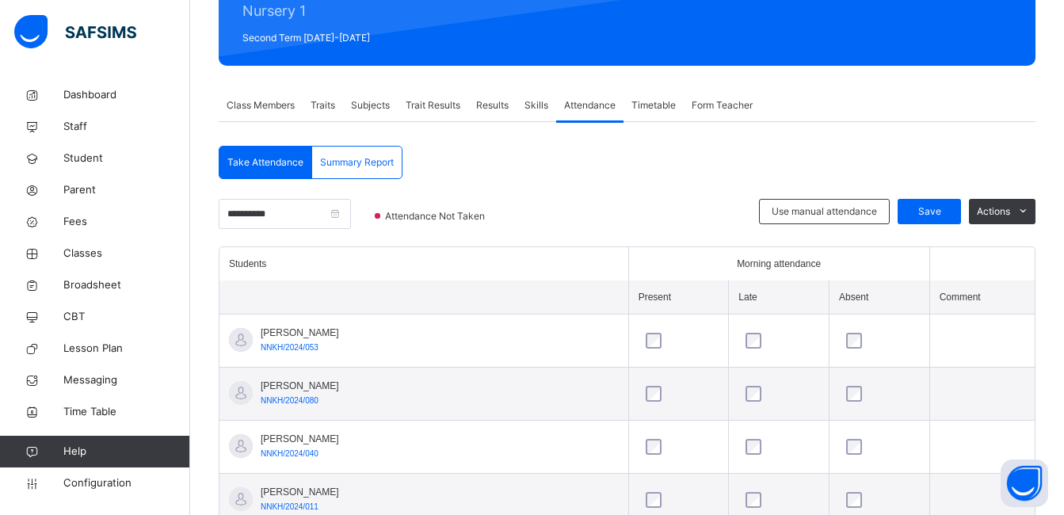
click at [914, 261] on div "Morning attendance" at bounding box center [778, 264] width 281 height 14
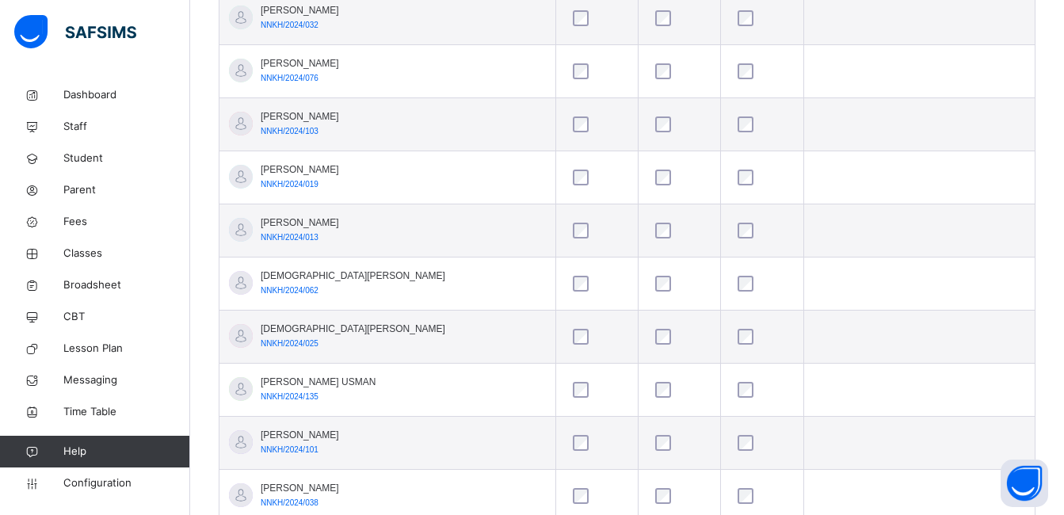
scroll to position [1571, 0]
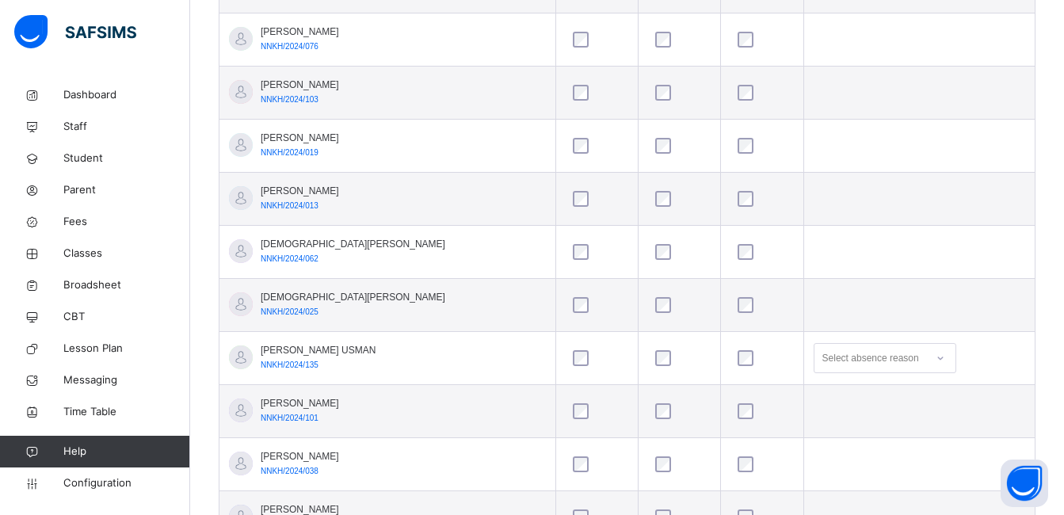
click at [931, 139] on td at bounding box center [918, 146] width 231 height 53
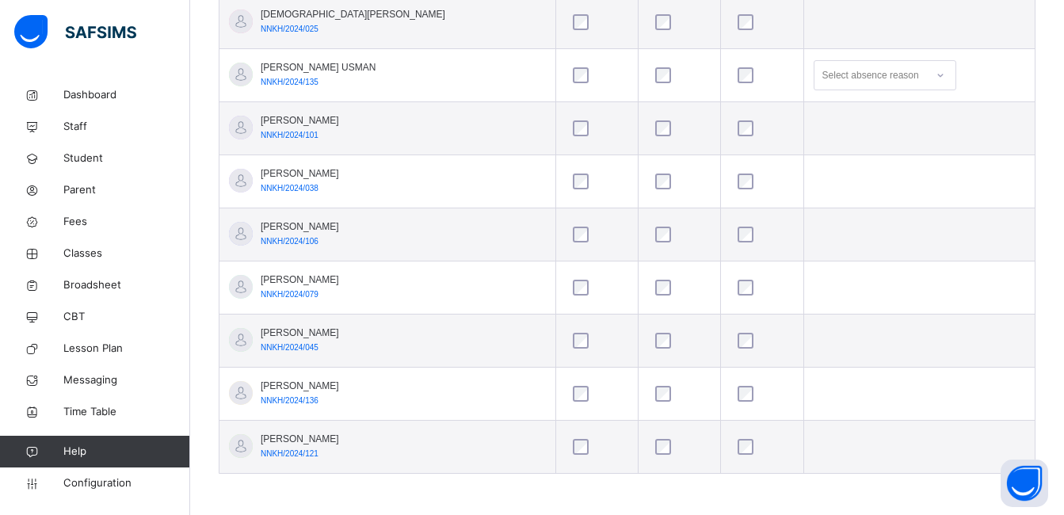
scroll to position [1856, 0]
click at [868, 323] on td at bounding box center [918, 338] width 231 height 53
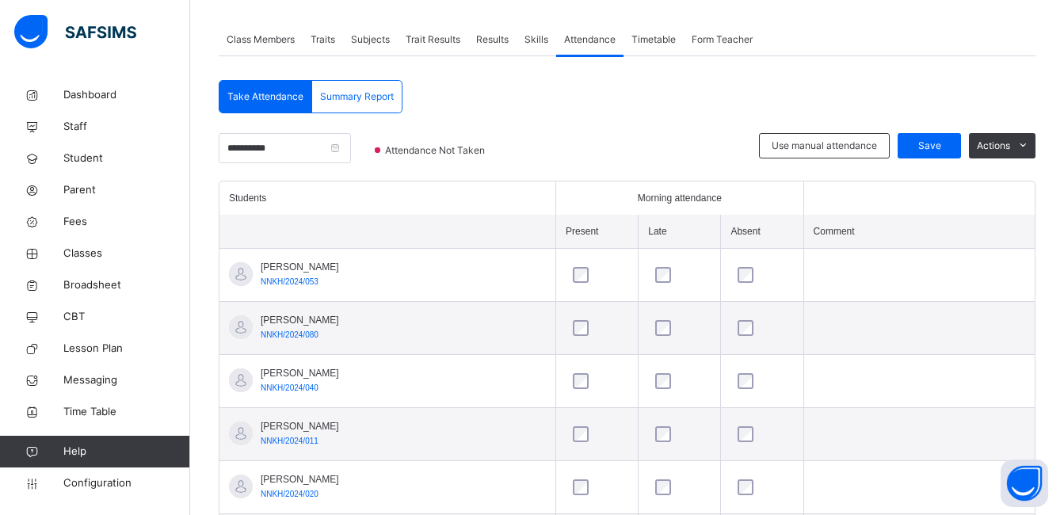
scroll to position [272, 0]
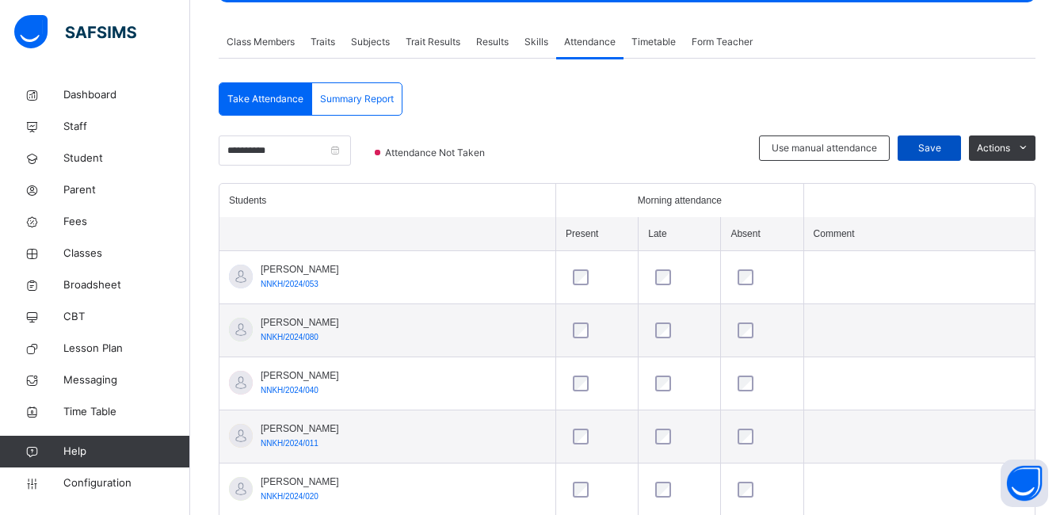
click at [944, 139] on div "Save" at bounding box center [928, 147] width 63 height 25
click at [329, 155] on input "**********" at bounding box center [285, 150] width 132 height 30
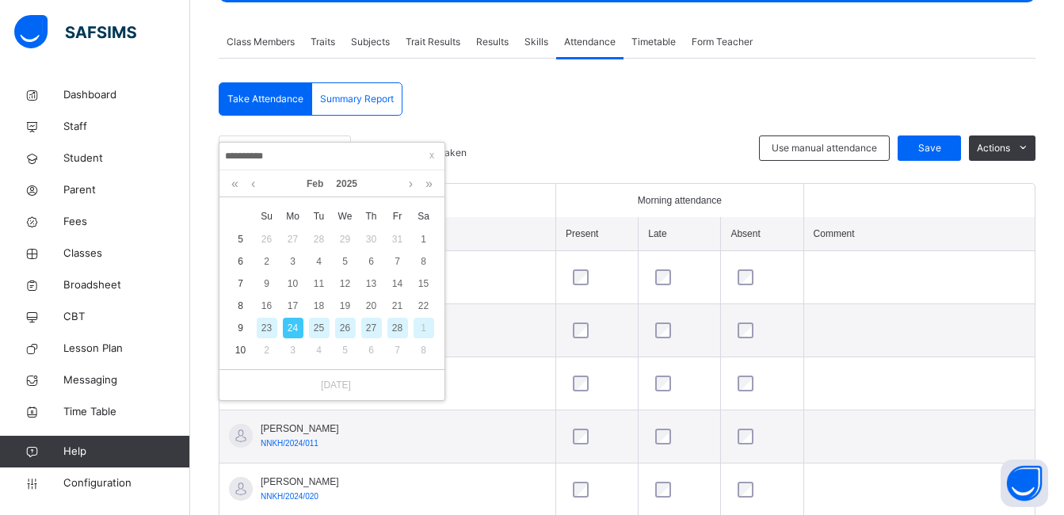
click at [322, 322] on div "25" at bounding box center [319, 328] width 21 height 21
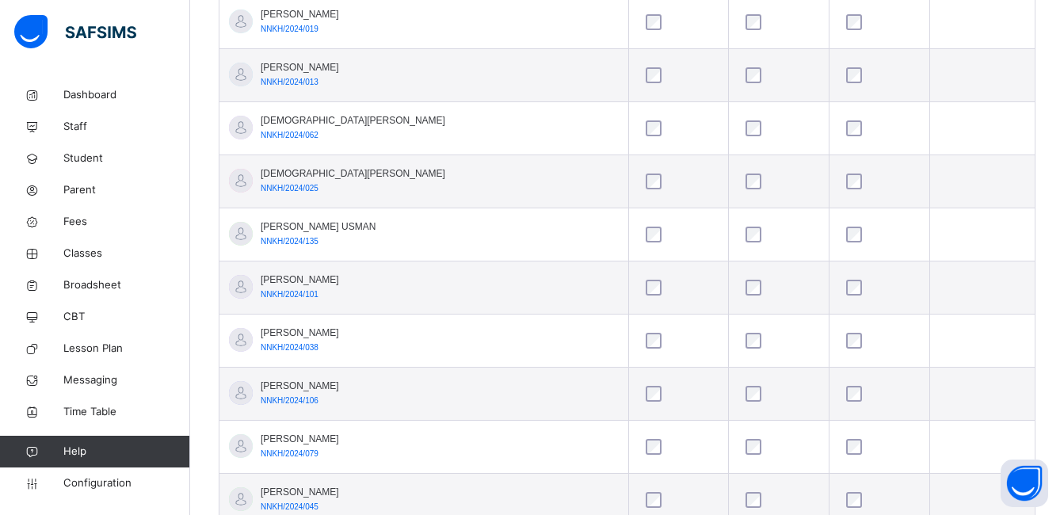
scroll to position [1697, 0]
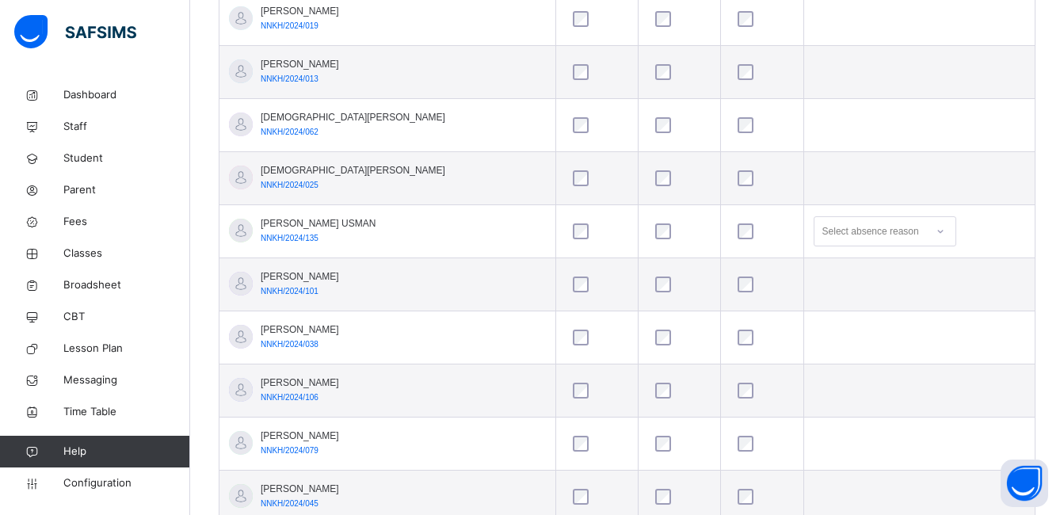
click at [1003, 118] on td at bounding box center [918, 125] width 231 height 53
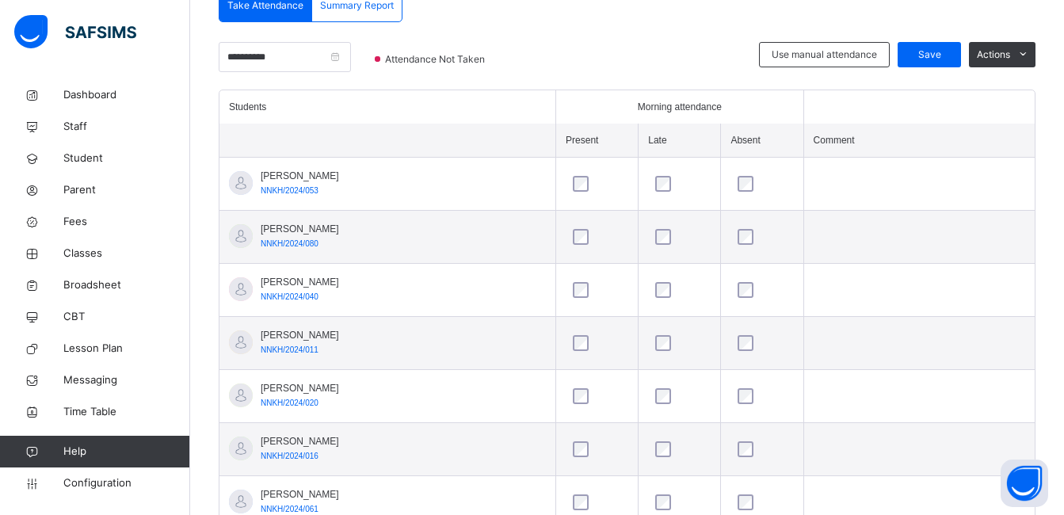
scroll to position [335, 0]
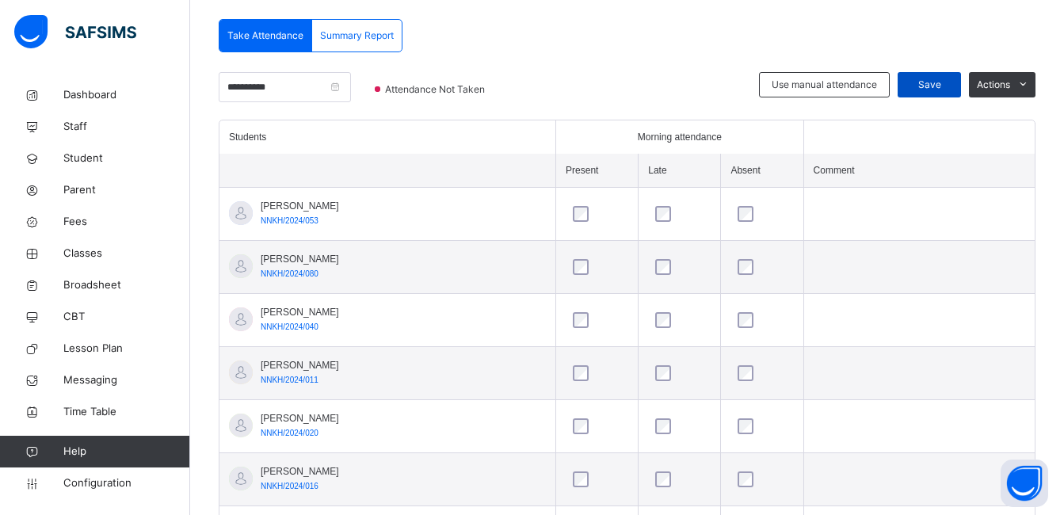
click at [941, 82] on span "Save" at bounding box center [929, 85] width 40 height 14
click at [299, 93] on input "**********" at bounding box center [285, 87] width 132 height 30
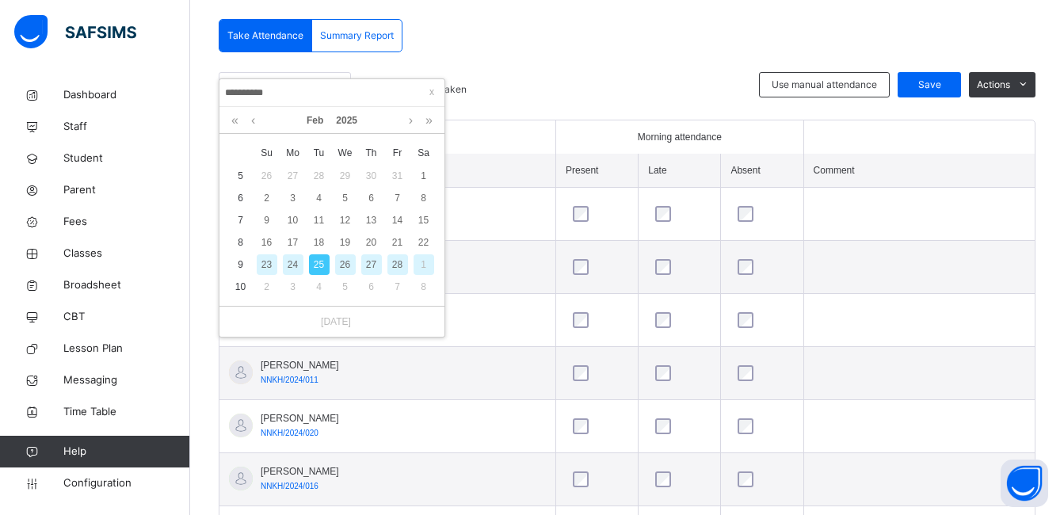
click at [347, 272] on div "26" at bounding box center [345, 264] width 21 height 21
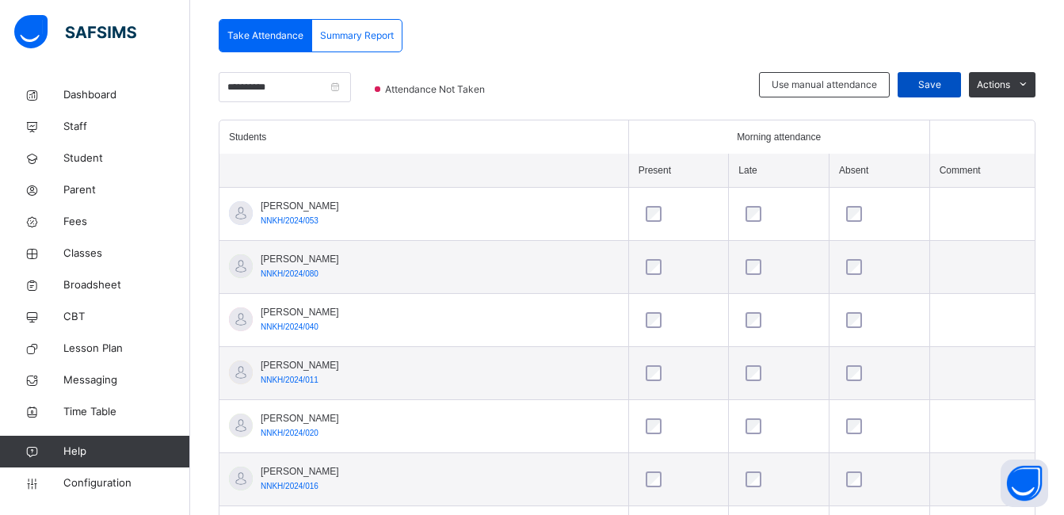
click at [943, 79] on span "Save" at bounding box center [929, 85] width 40 height 14
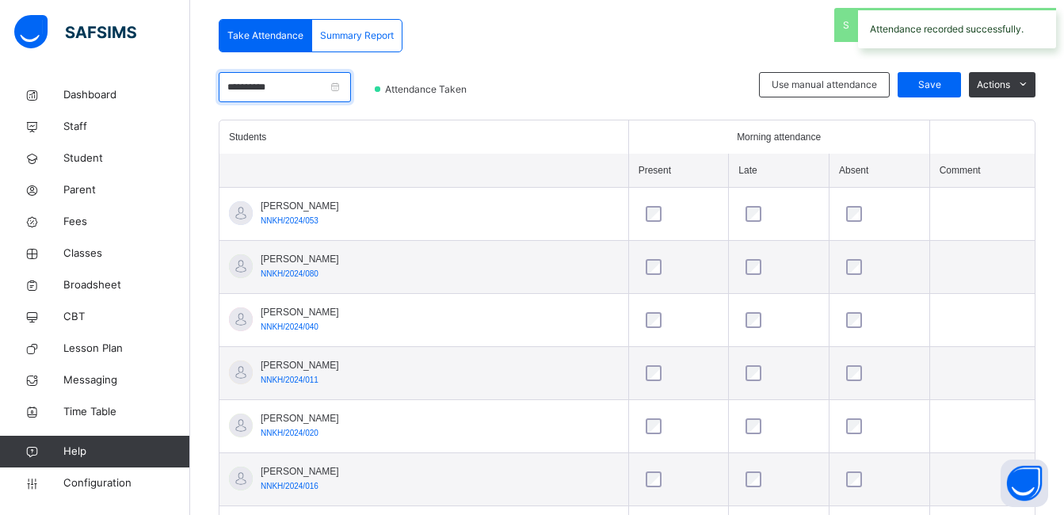
click at [312, 89] on input "**********" at bounding box center [285, 87] width 132 height 30
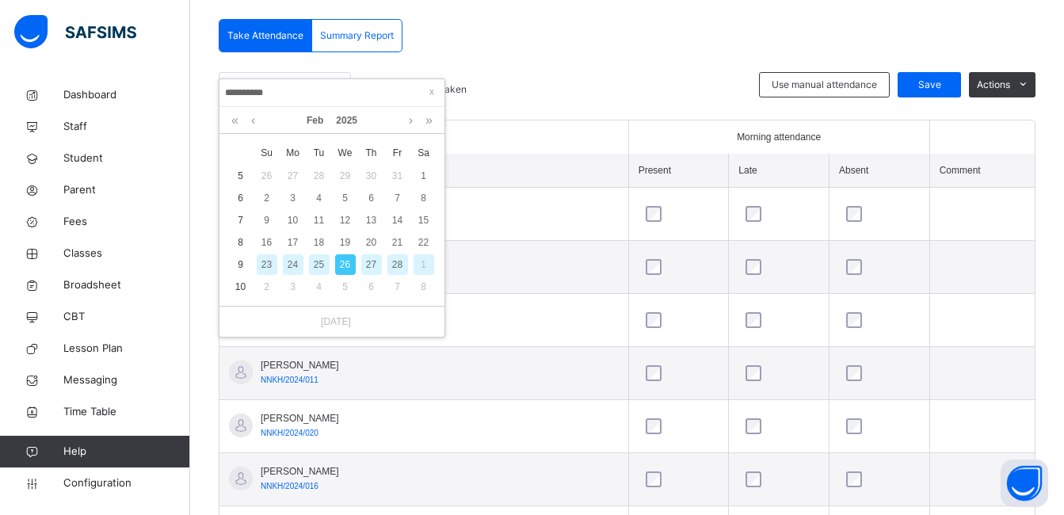
click at [372, 259] on div "27" at bounding box center [371, 264] width 21 height 21
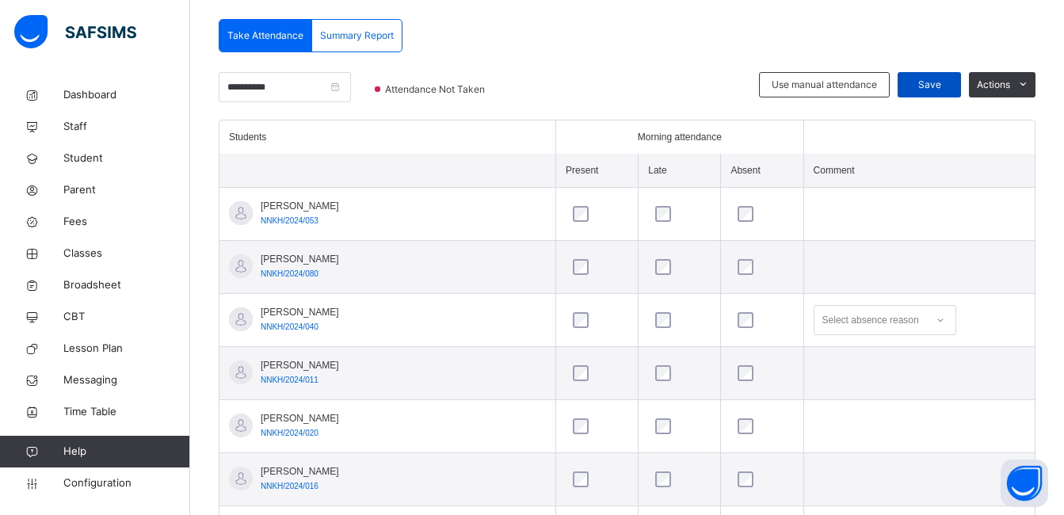
click at [931, 77] on div "Save" at bounding box center [928, 84] width 63 height 25
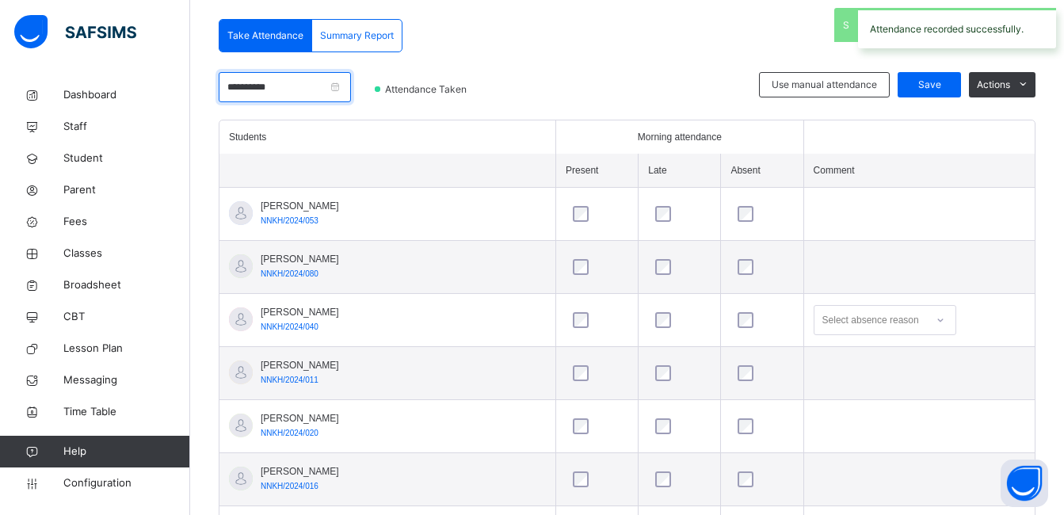
click at [307, 88] on input "**********" at bounding box center [285, 87] width 132 height 30
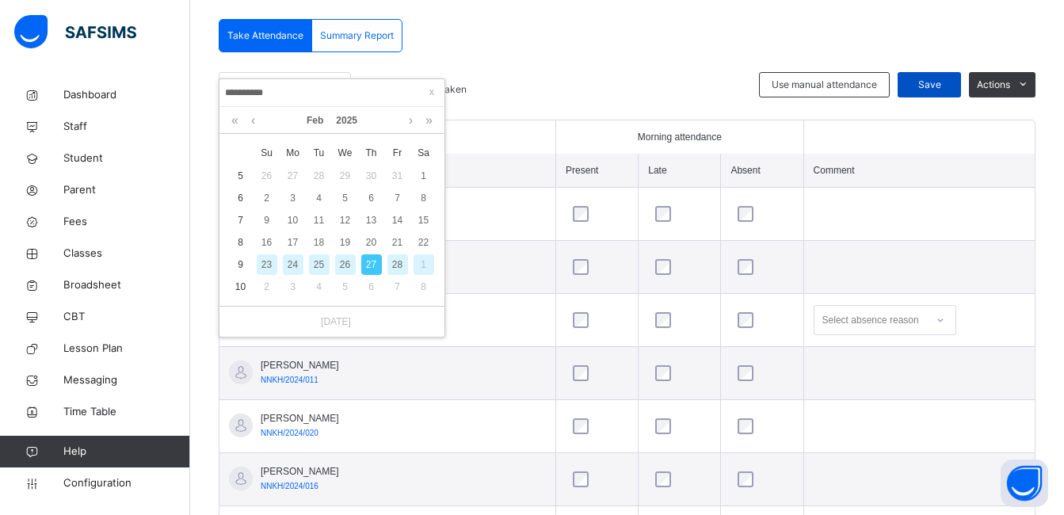
click at [945, 77] on div "Save" at bounding box center [928, 84] width 63 height 25
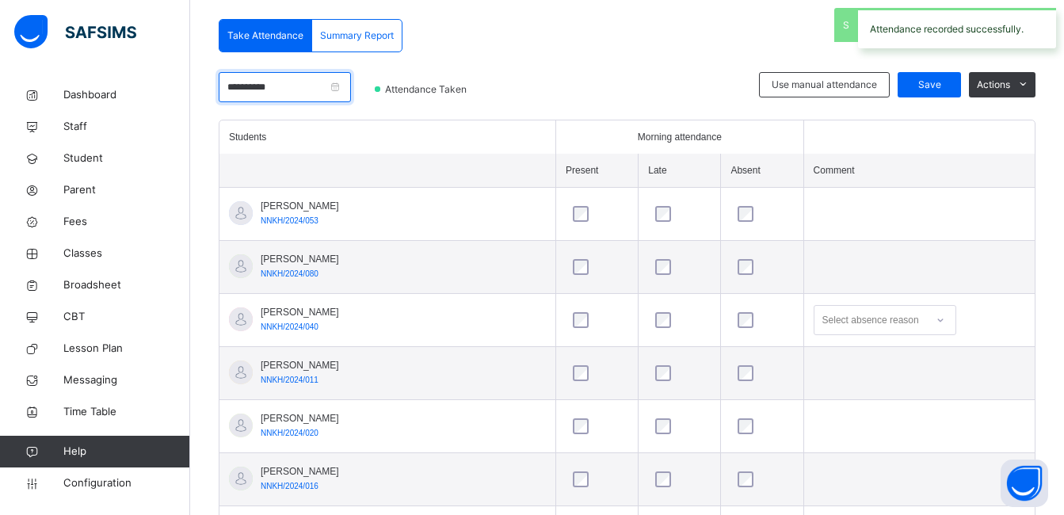
click at [333, 87] on input "**********" at bounding box center [285, 87] width 132 height 30
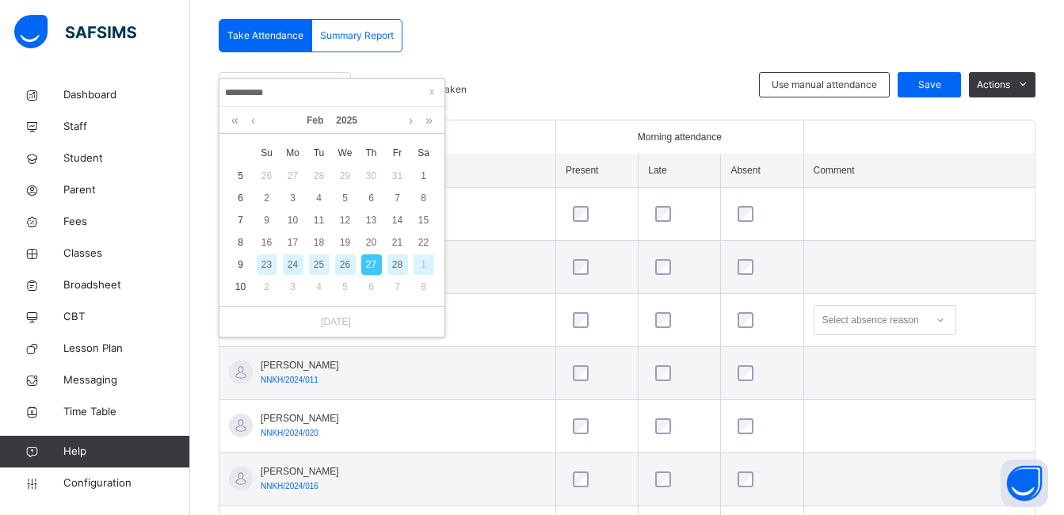
click at [398, 265] on div "28" at bounding box center [397, 264] width 21 height 21
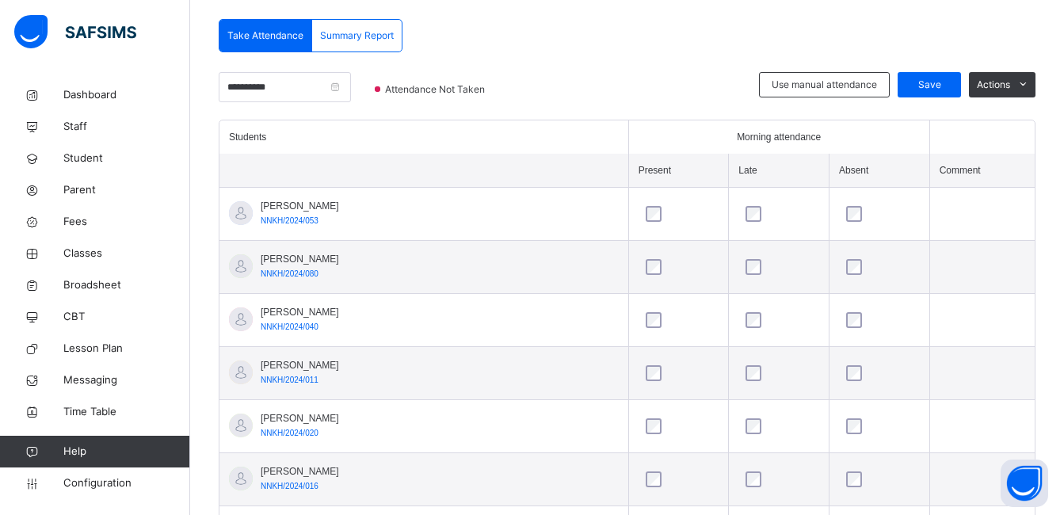
click at [664, 135] on div "Morning attendance" at bounding box center [778, 137] width 281 height 14
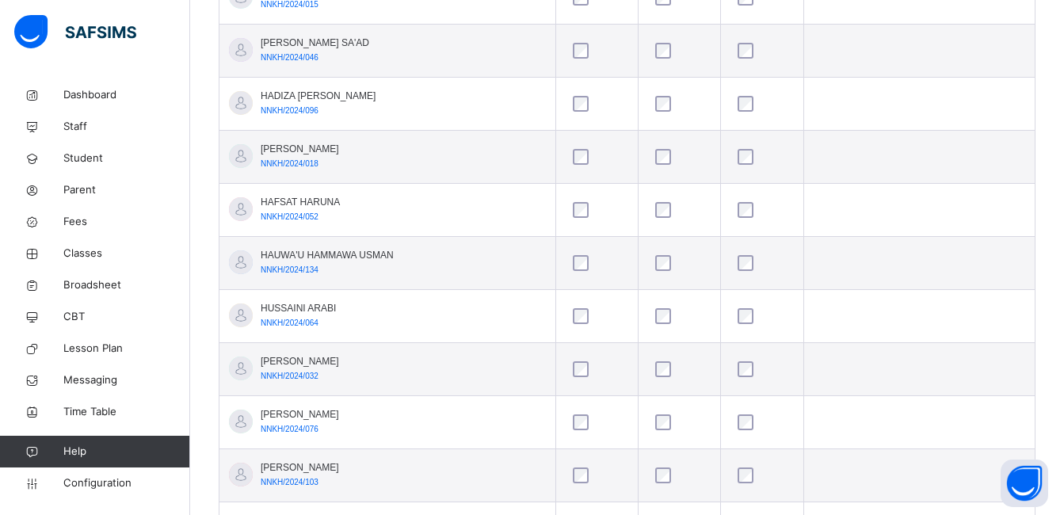
scroll to position [1190, 0]
click at [1053, 48] on div "Back / Nur 1 . Nur 1 Nursery 1 Second Term 2024-2025 Class Members Traits Subje…" at bounding box center [627, 34] width 874 height 2291
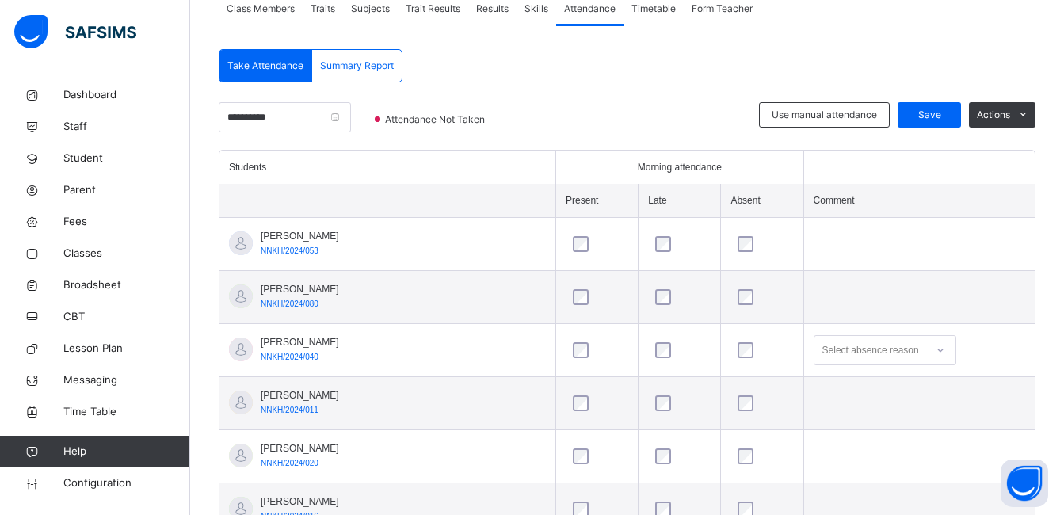
scroll to position [303, 0]
click at [955, 108] on div "Save" at bounding box center [928, 116] width 63 height 25
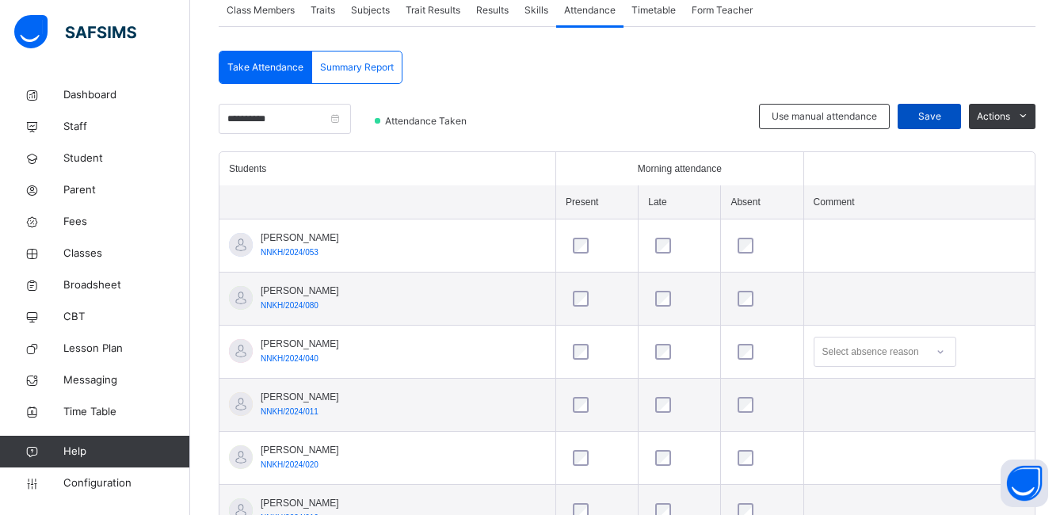
click at [936, 110] on span "Save" at bounding box center [929, 116] width 40 height 14
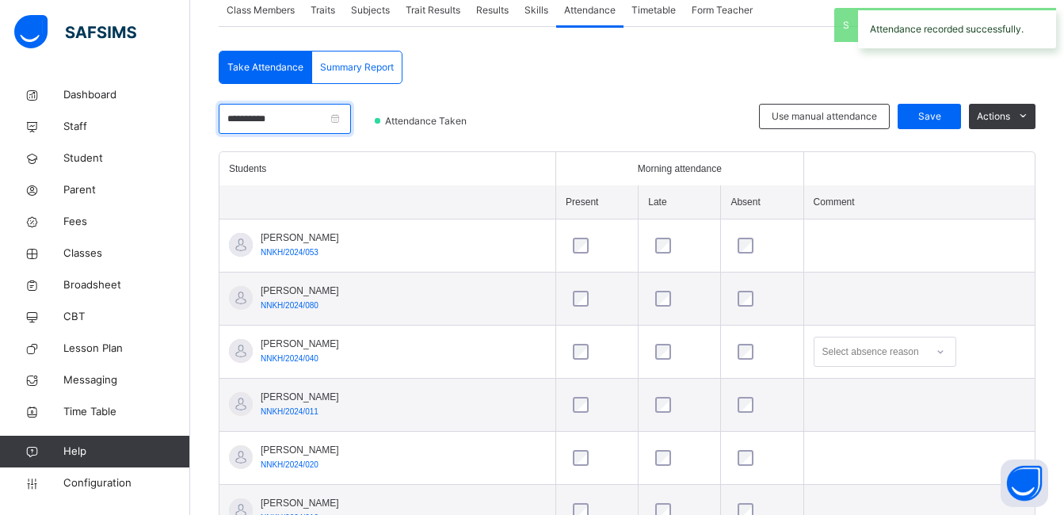
click at [322, 124] on input "**********" at bounding box center [285, 119] width 132 height 30
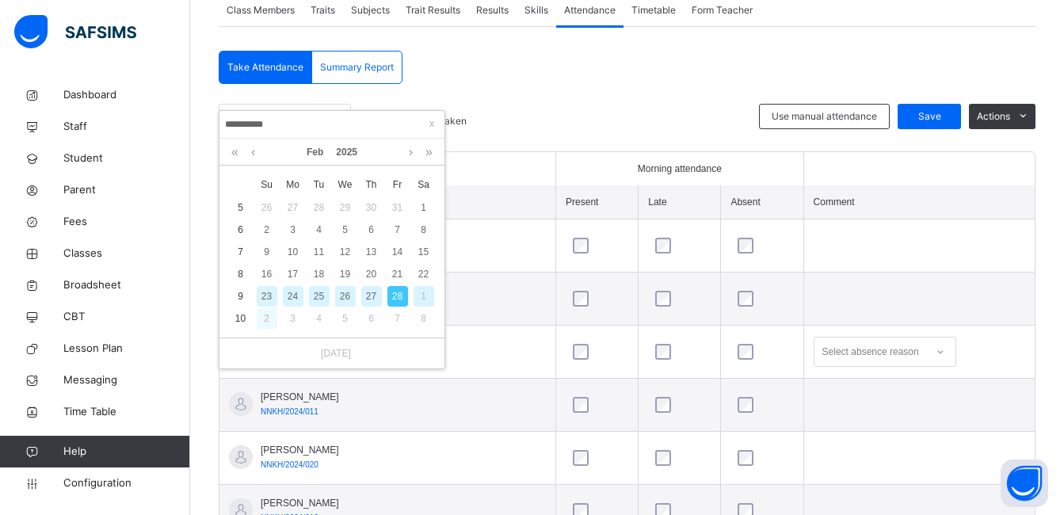
click at [262, 318] on div "2" at bounding box center [267, 318] width 21 height 21
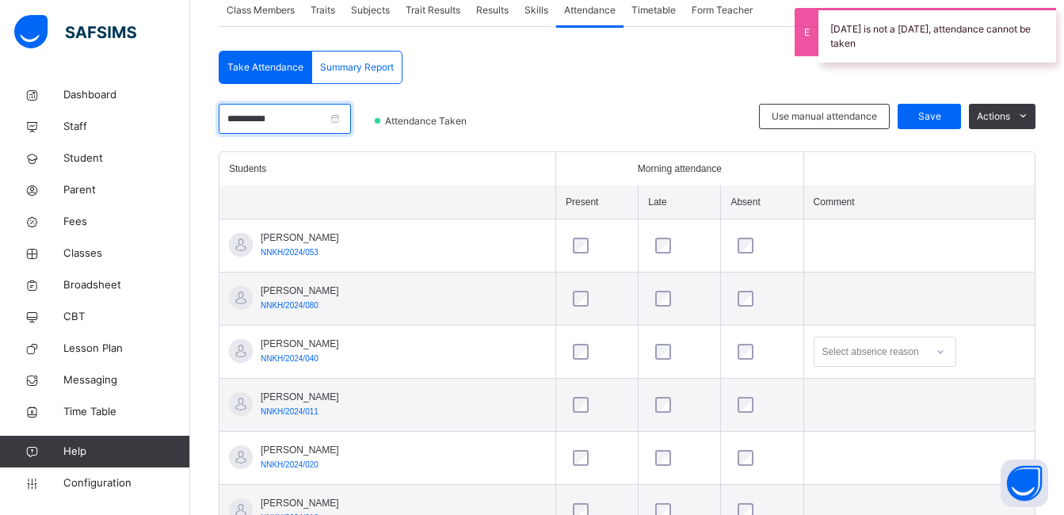
click at [351, 124] on input "**********" at bounding box center [285, 119] width 132 height 30
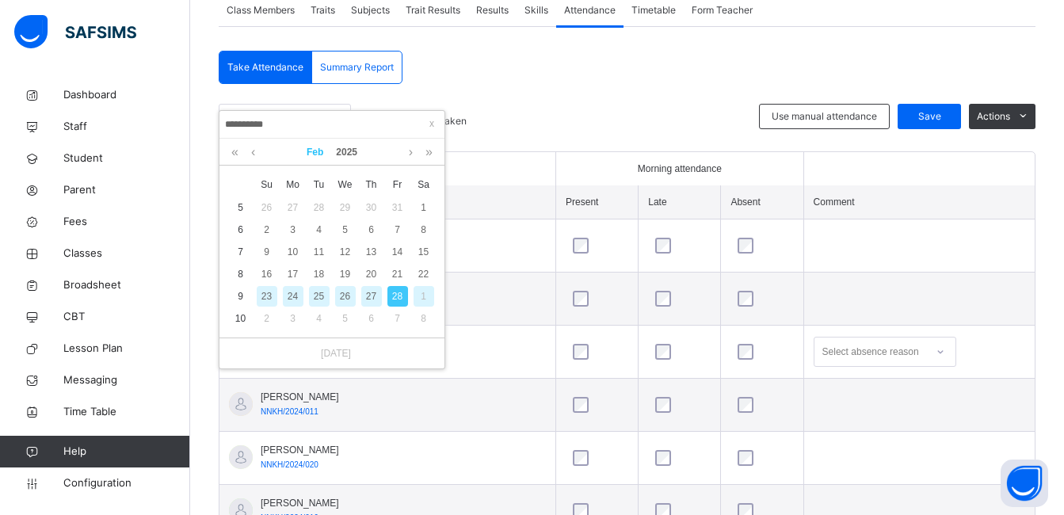
click at [310, 150] on link "Feb" at bounding box center [314, 152] width 29 height 27
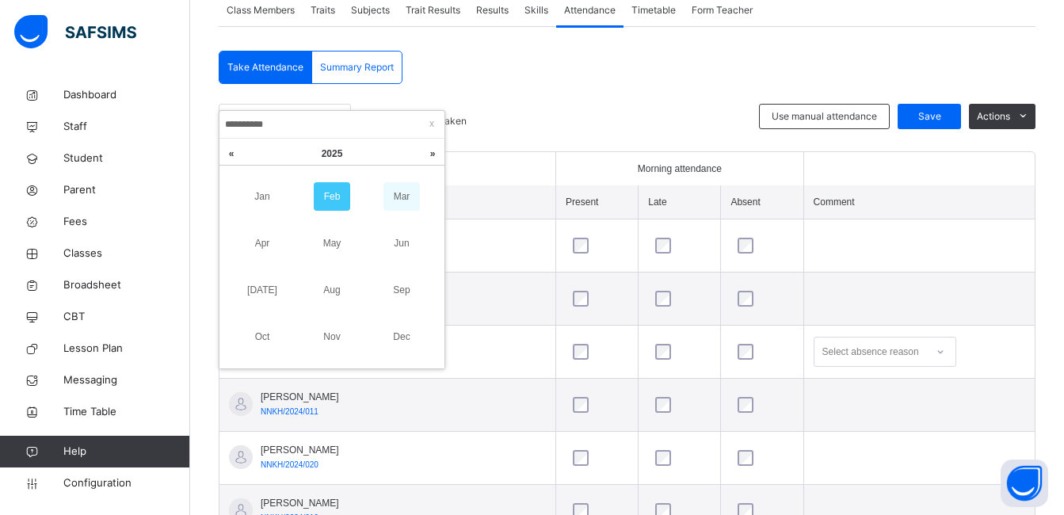
click at [406, 192] on link "Mar" at bounding box center [401, 196] width 36 height 29
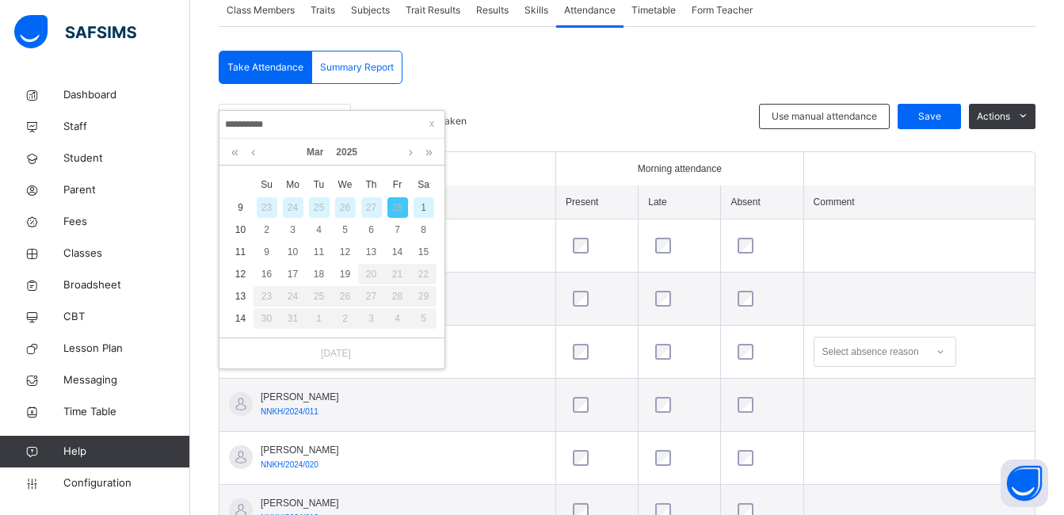
click at [400, 211] on div "28" at bounding box center [397, 207] width 21 height 21
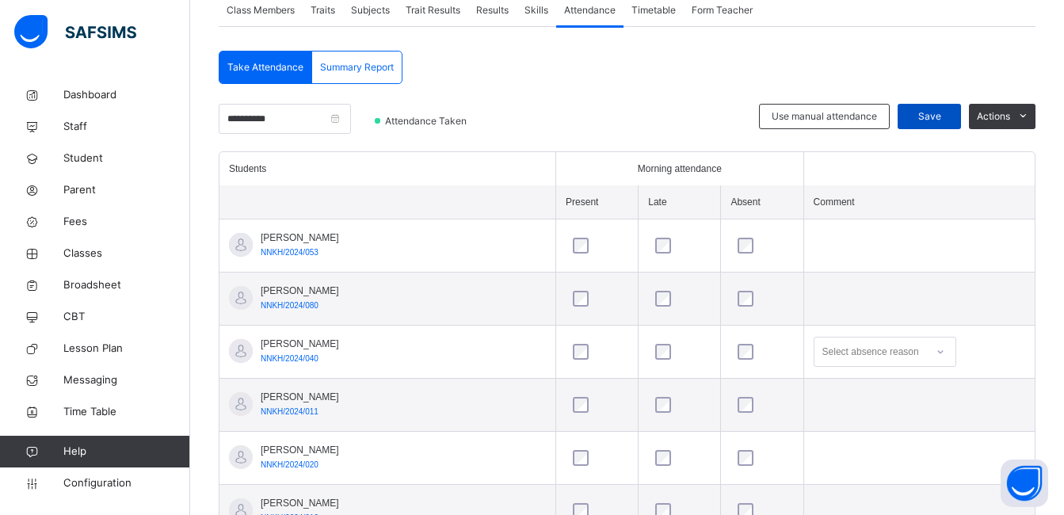
click at [947, 107] on div "Save" at bounding box center [928, 116] width 63 height 25
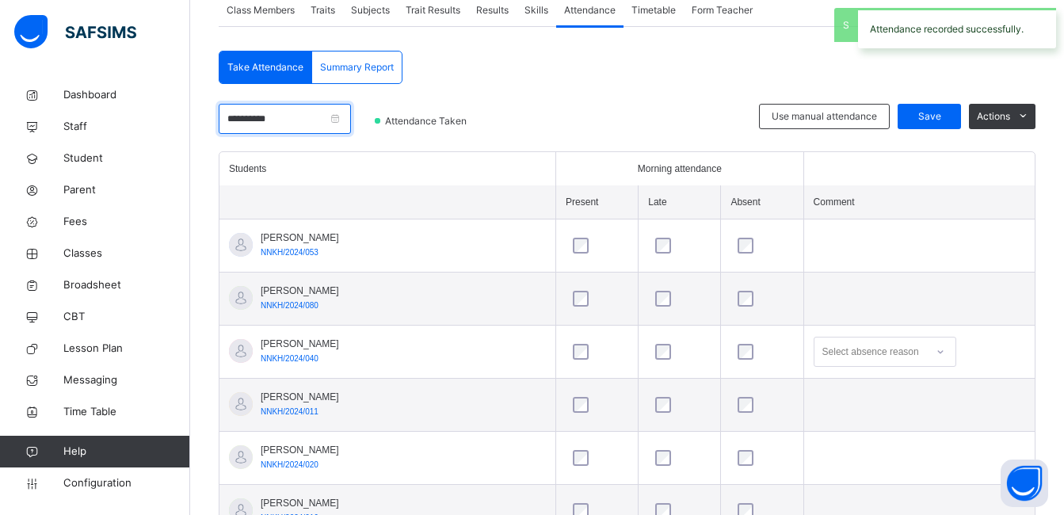
click at [307, 117] on input "**********" at bounding box center [285, 119] width 132 height 30
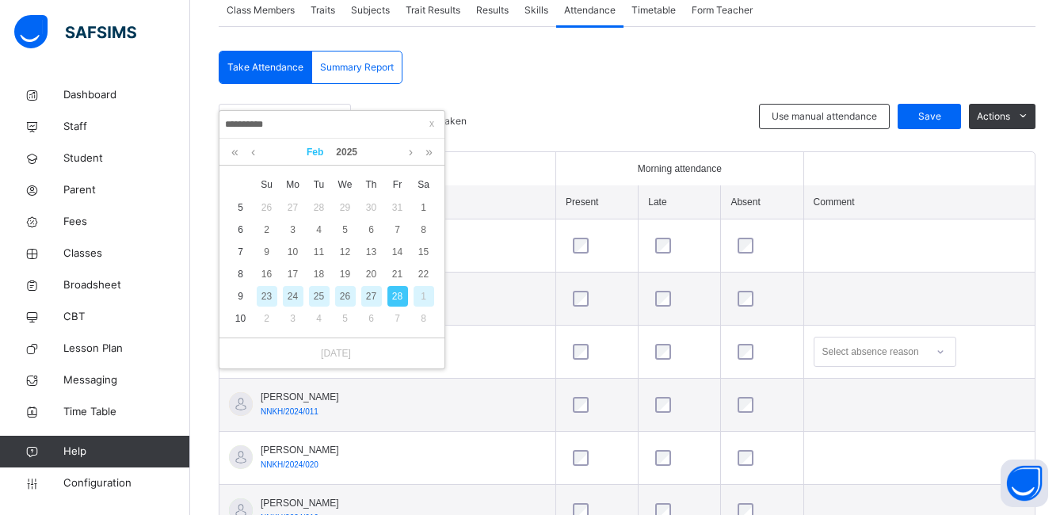
click at [318, 150] on link "Feb" at bounding box center [314, 152] width 29 height 27
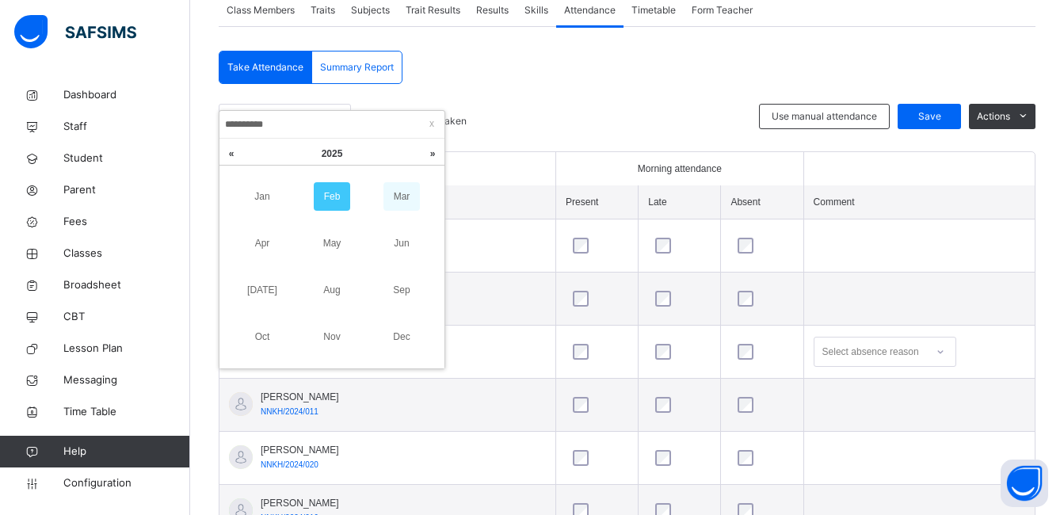
click at [392, 193] on link "Mar" at bounding box center [401, 196] width 36 height 29
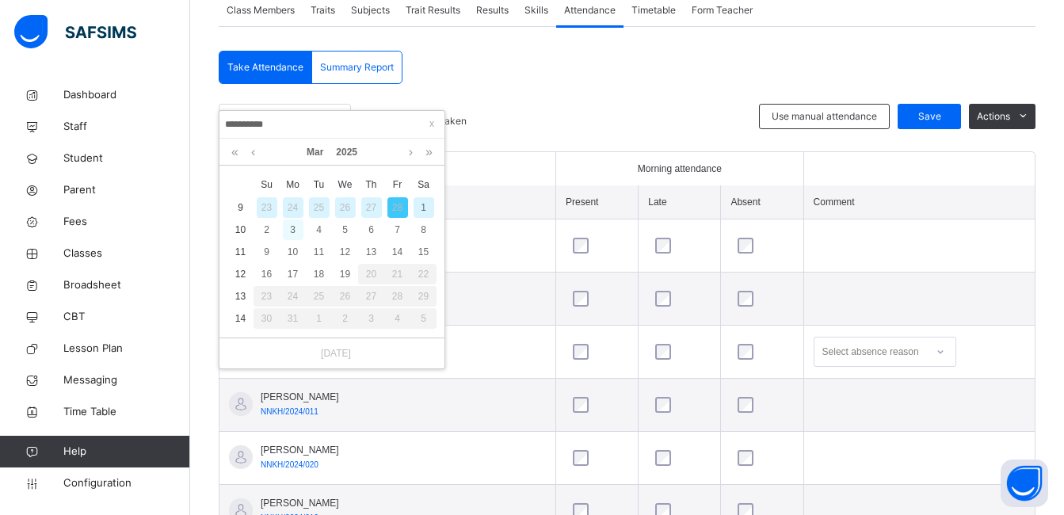
click at [290, 236] on div "3" at bounding box center [293, 229] width 21 height 21
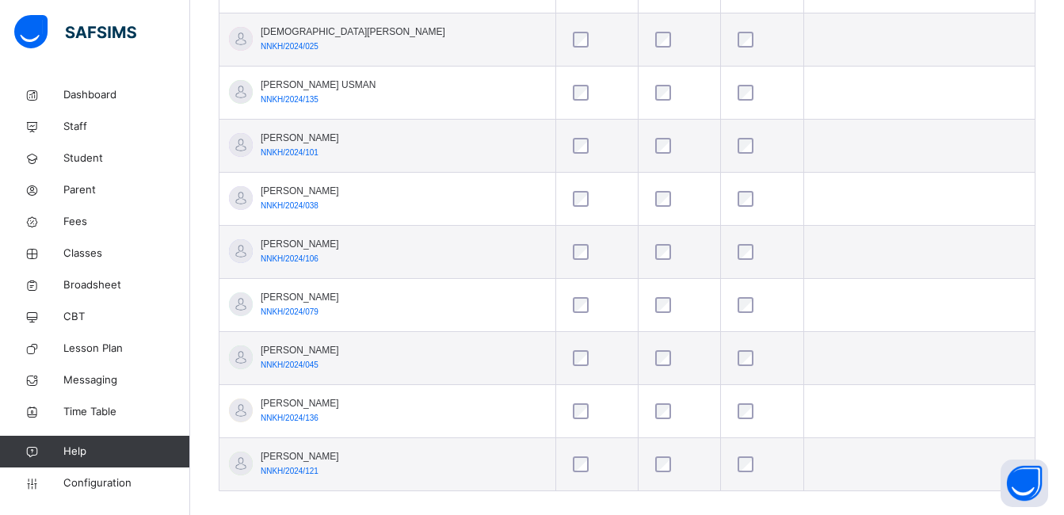
scroll to position [1856, 0]
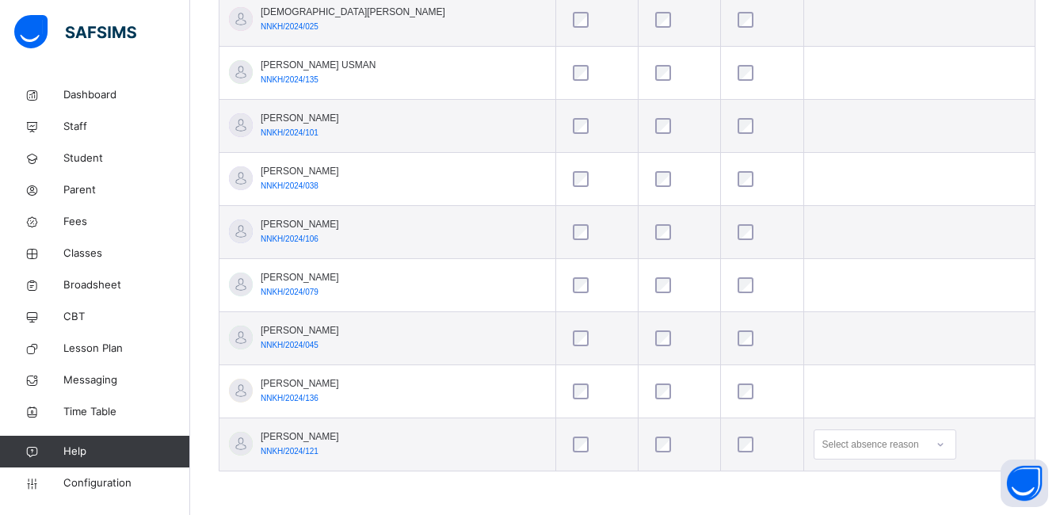
click at [977, 296] on td at bounding box center [918, 285] width 231 height 53
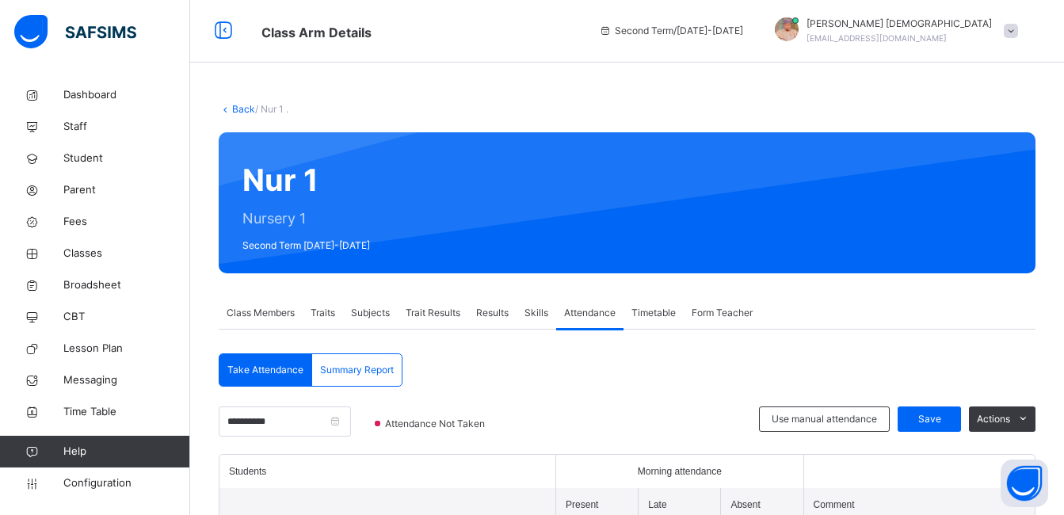
scroll to position [0, 0]
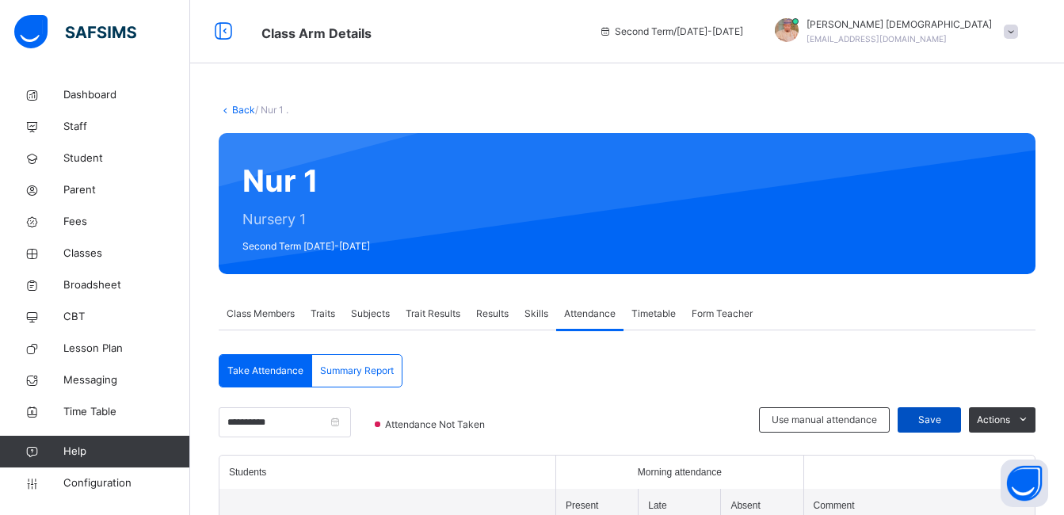
click at [949, 415] on span "Save" at bounding box center [929, 420] width 40 height 14
click at [316, 416] on input "**********" at bounding box center [285, 422] width 132 height 30
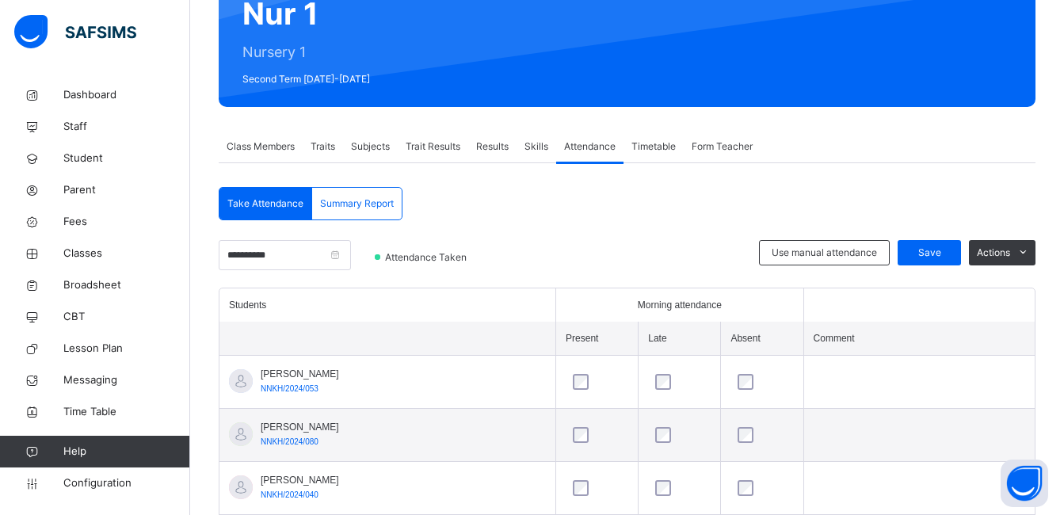
scroll to position [190, 0]
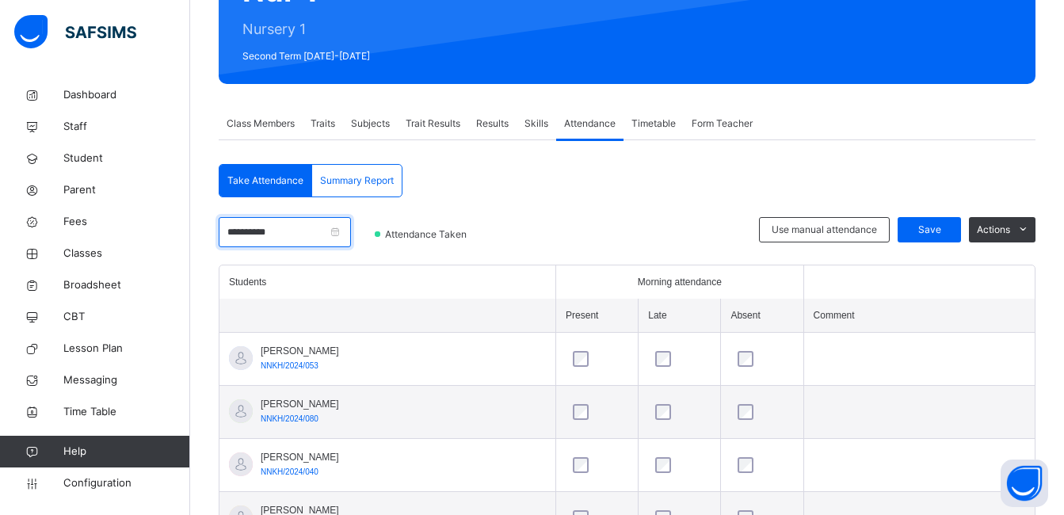
click at [290, 239] on input "**********" at bounding box center [285, 232] width 132 height 30
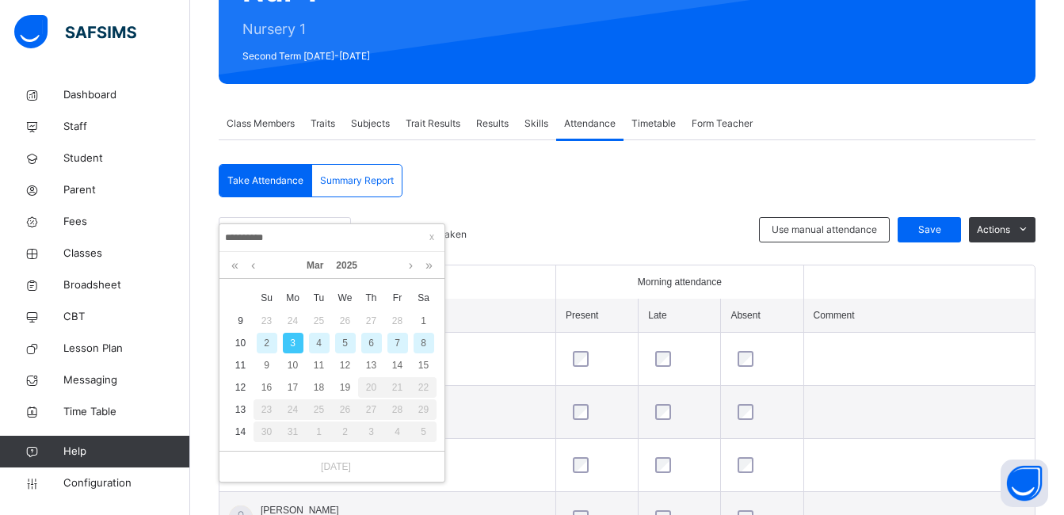
click at [314, 338] on div "4" at bounding box center [319, 343] width 21 height 21
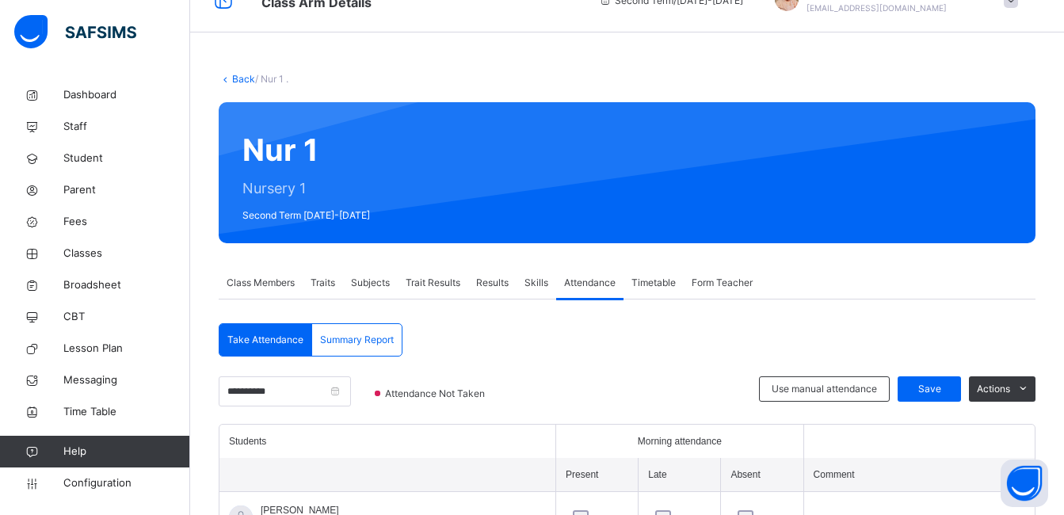
scroll to position [0, 0]
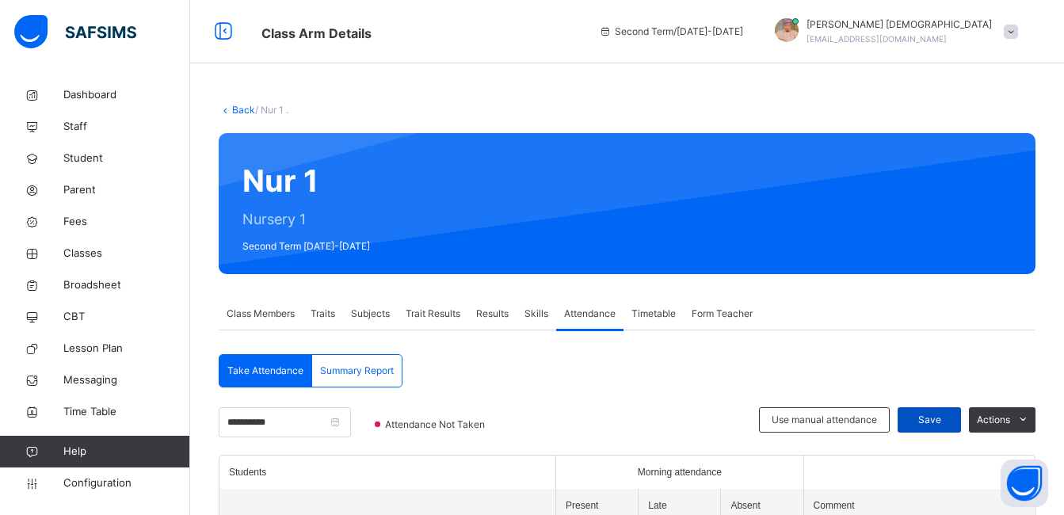
click at [942, 418] on span "Save" at bounding box center [929, 420] width 40 height 14
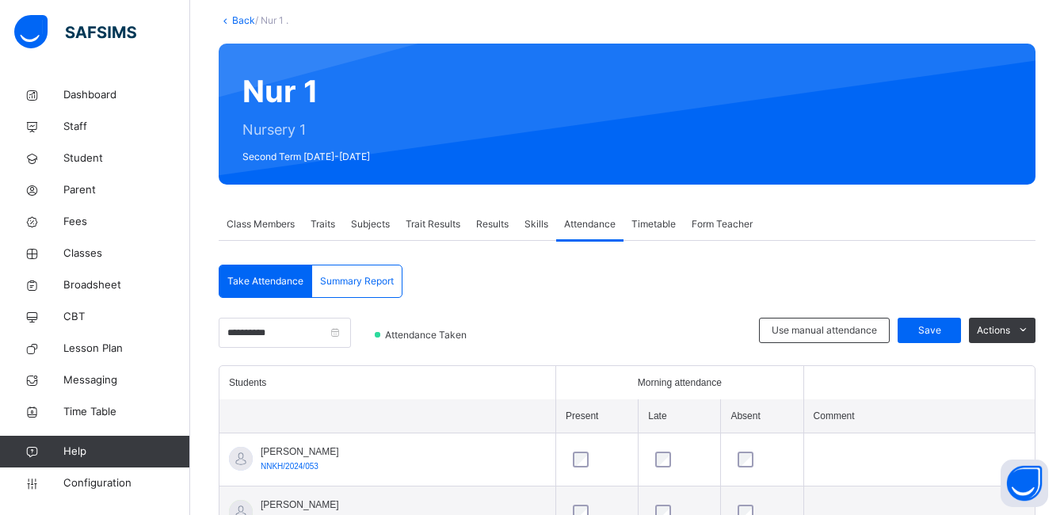
scroll to position [127, 0]
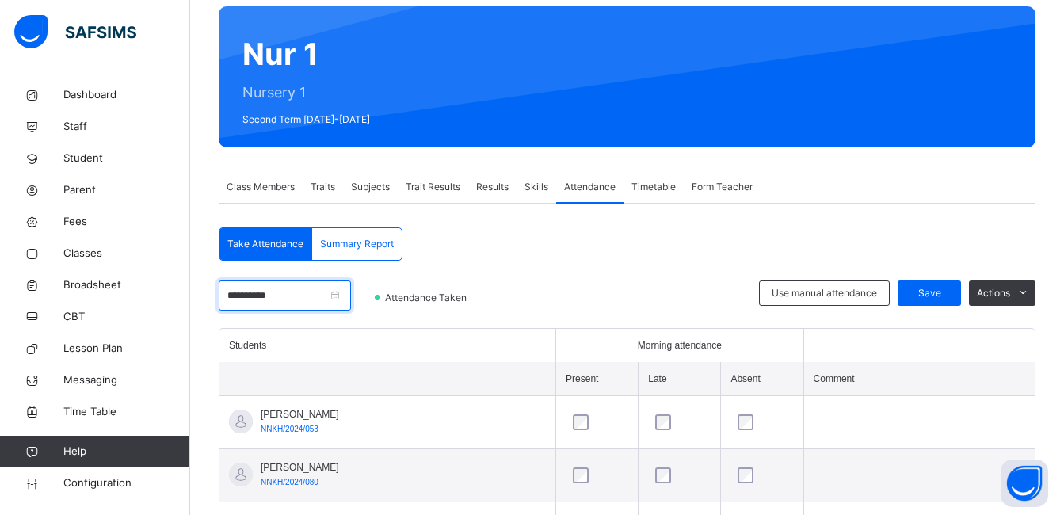
click at [326, 300] on input "**********" at bounding box center [285, 295] width 132 height 30
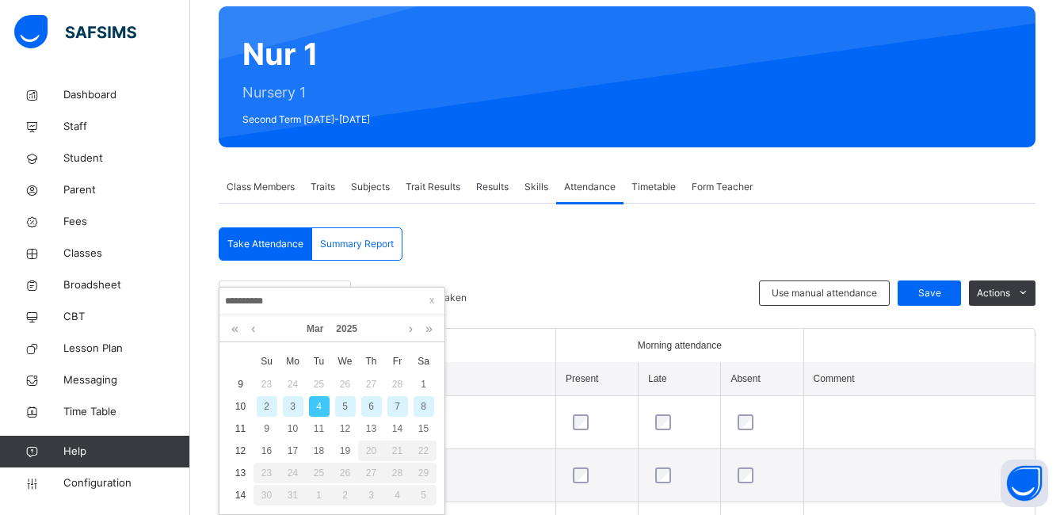
click at [345, 395] on td "5" at bounding box center [345, 406] width 26 height 22
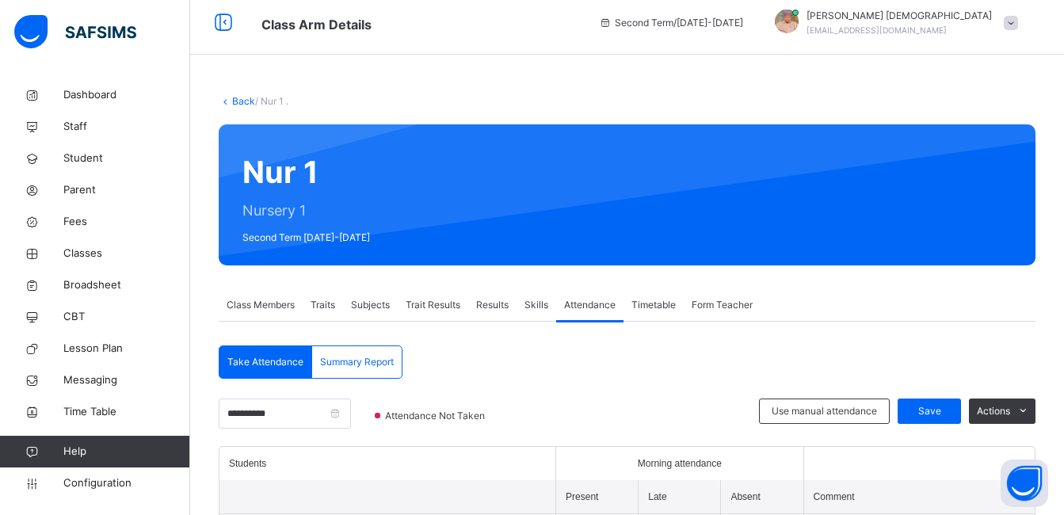
scroll to position [0, 0]
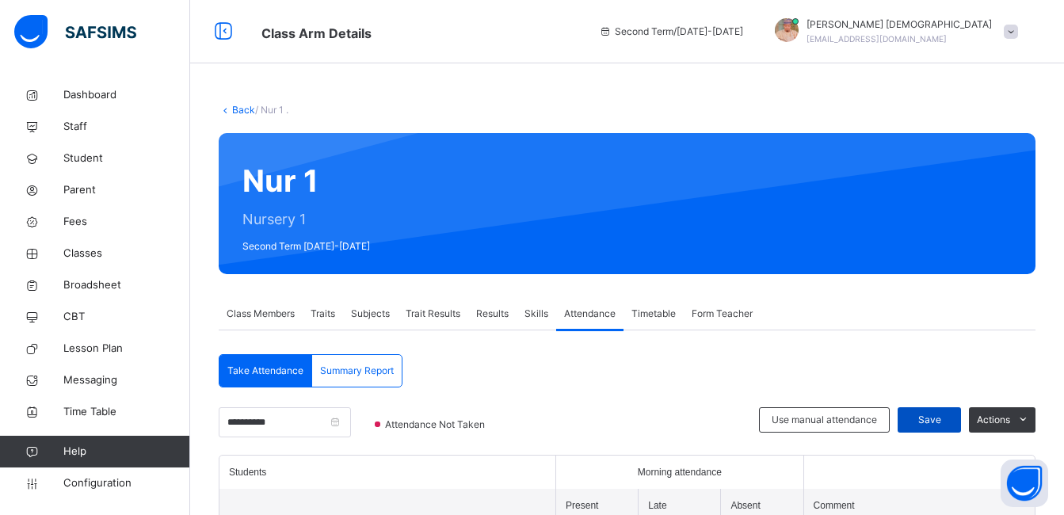
click at [949, 419] on span "Save" at bounding box center [929, 420] width 40 height 14
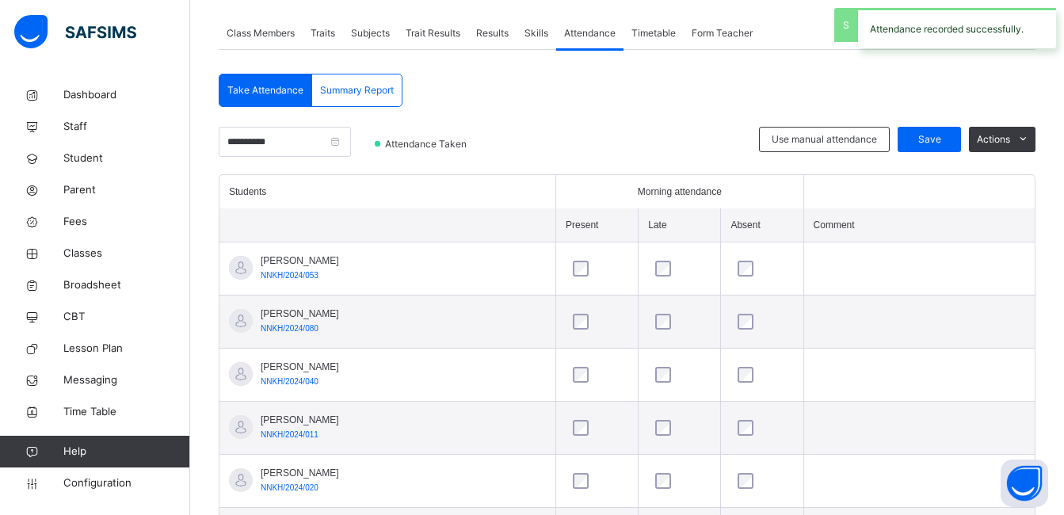
scroll to position [285, 0]
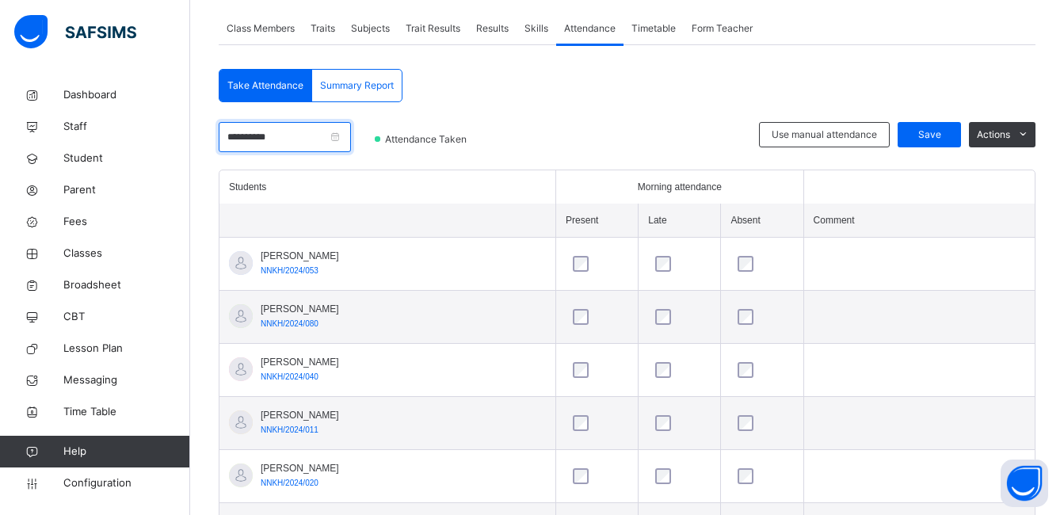
click at [348, 139] on input "**********" at bounding box center [285, 137] width 132 height 30
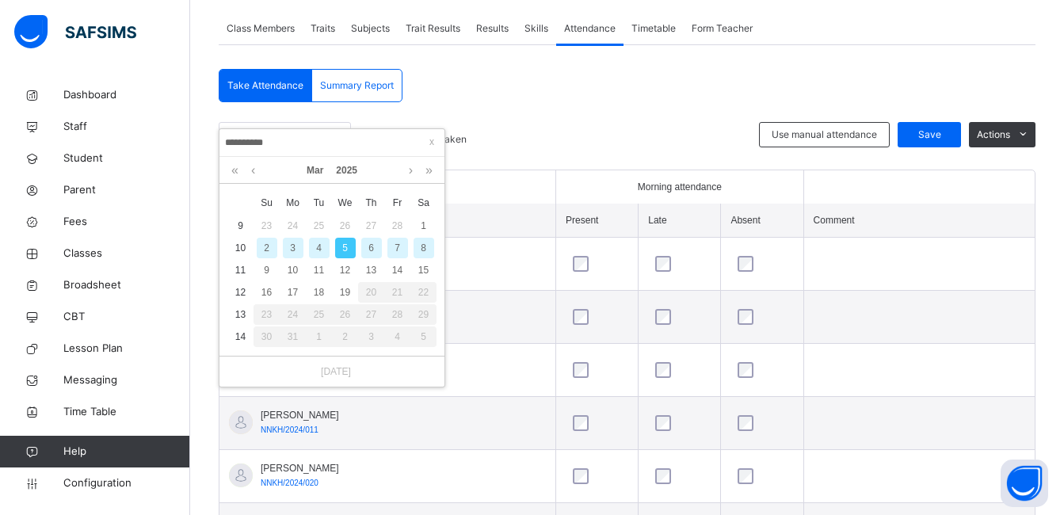
click at [372, 244] on div "6" at bounding box center [371, 248] width 21 height 21
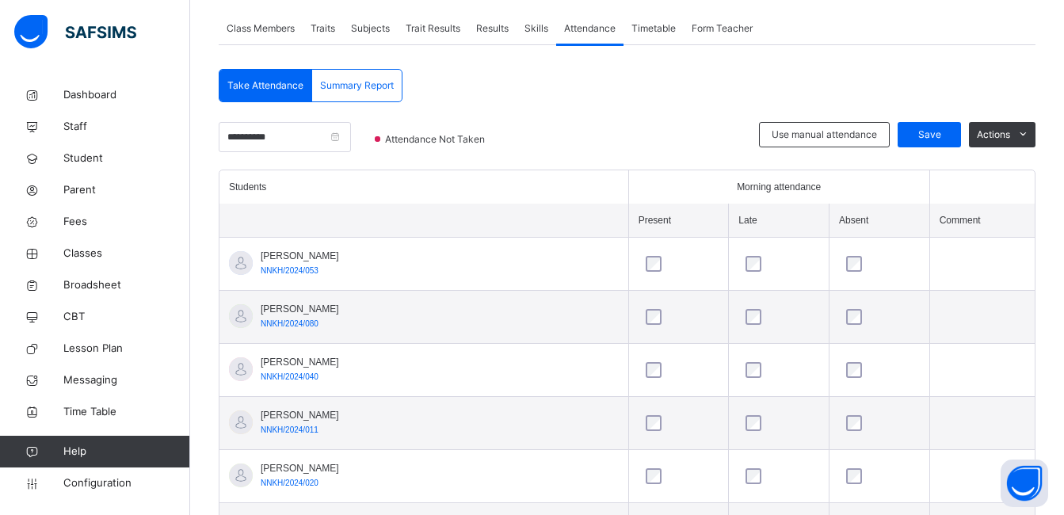
click at [573, 141] on div at bounding box center [633, 146] width 234 height 48
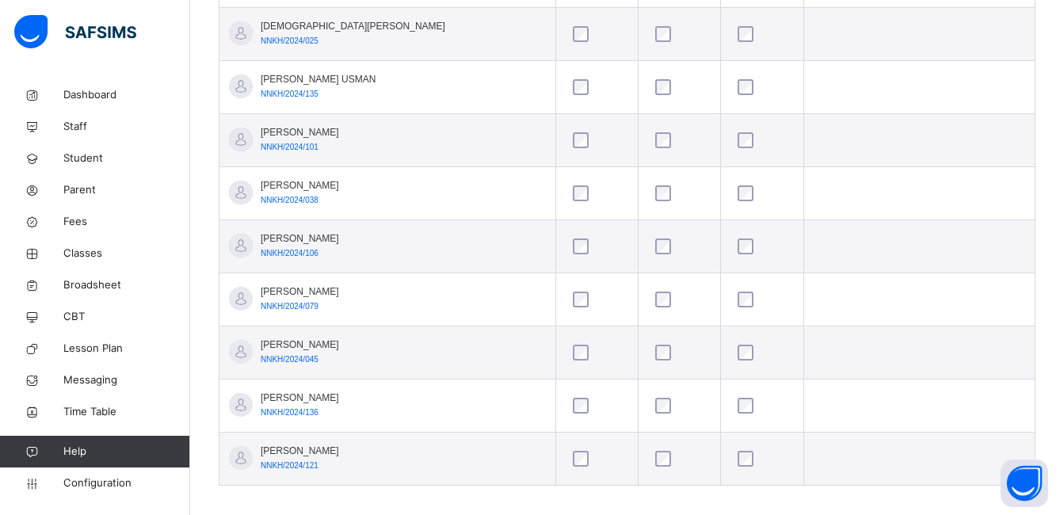
scroll to position [1856, 0]
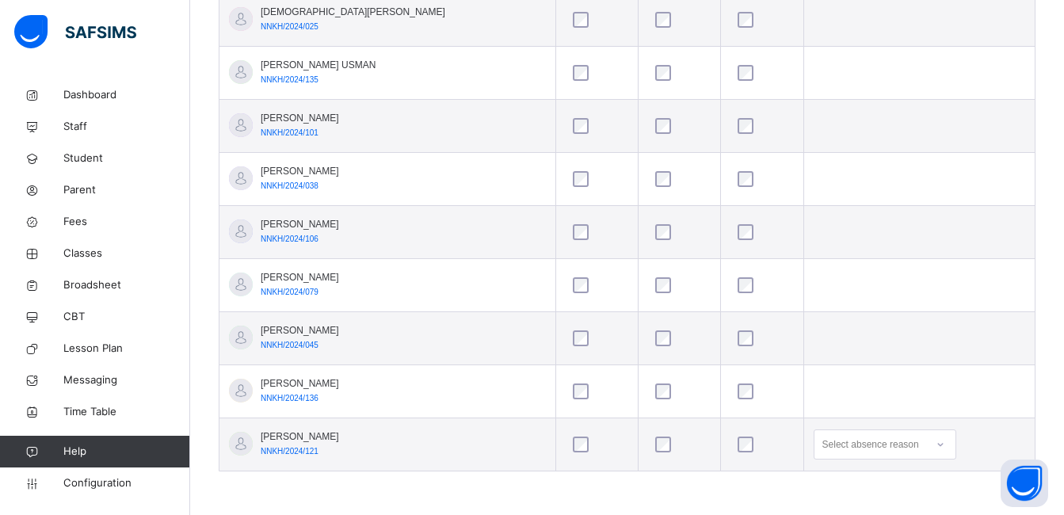
click at [988, 288] on td at bounding box center [918, 285] width 231 height 53
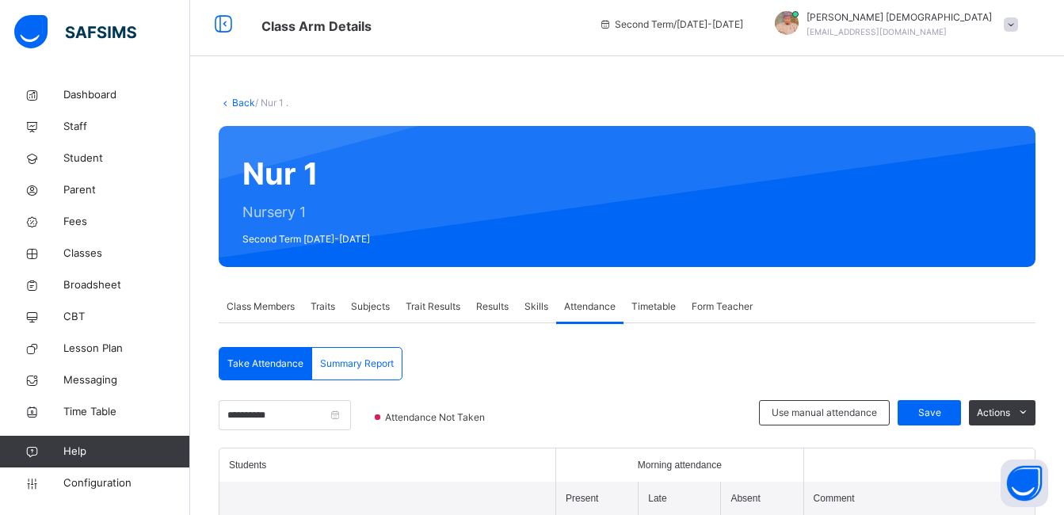
scroll to position [0, 0]
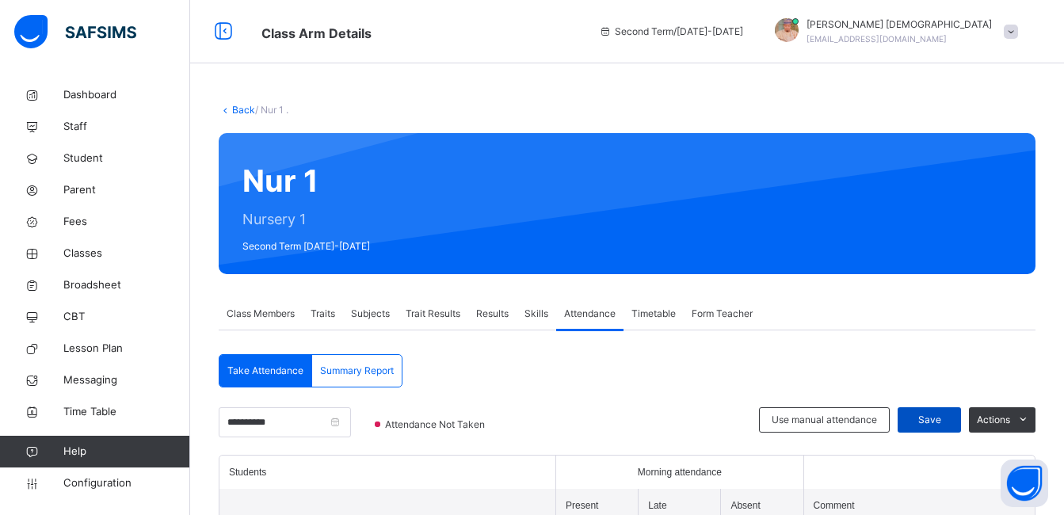
click at [938, 420] on span "Save" at bounding box center [929, 420] width 40 height 14
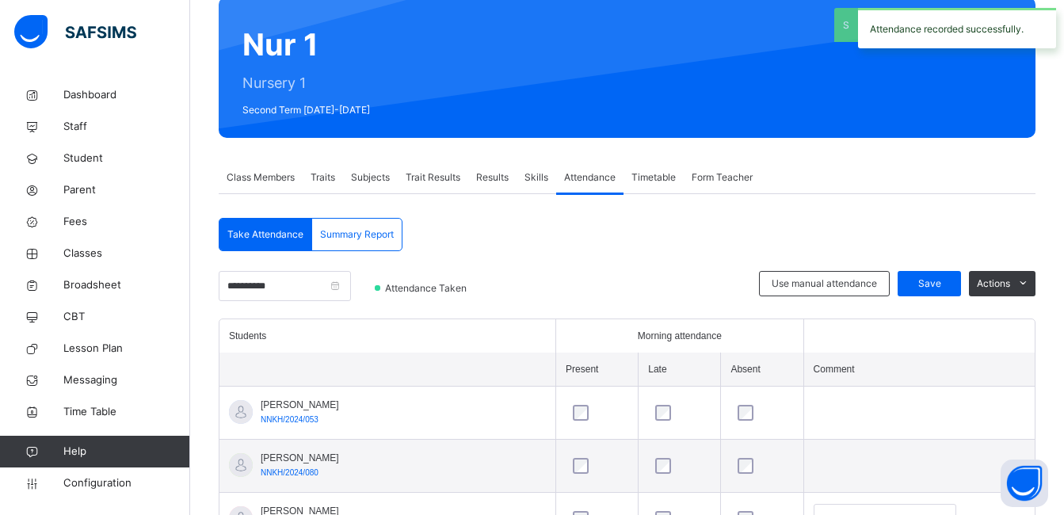
scroll to position [253, 0]
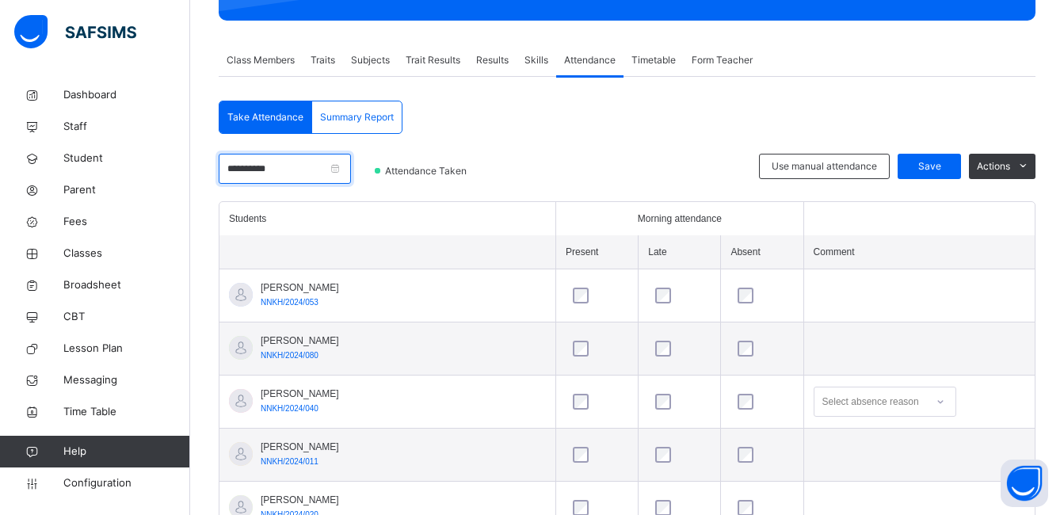
click at [331, 176] on input "**********" at bounding box center [285, 169] width 132 height 30
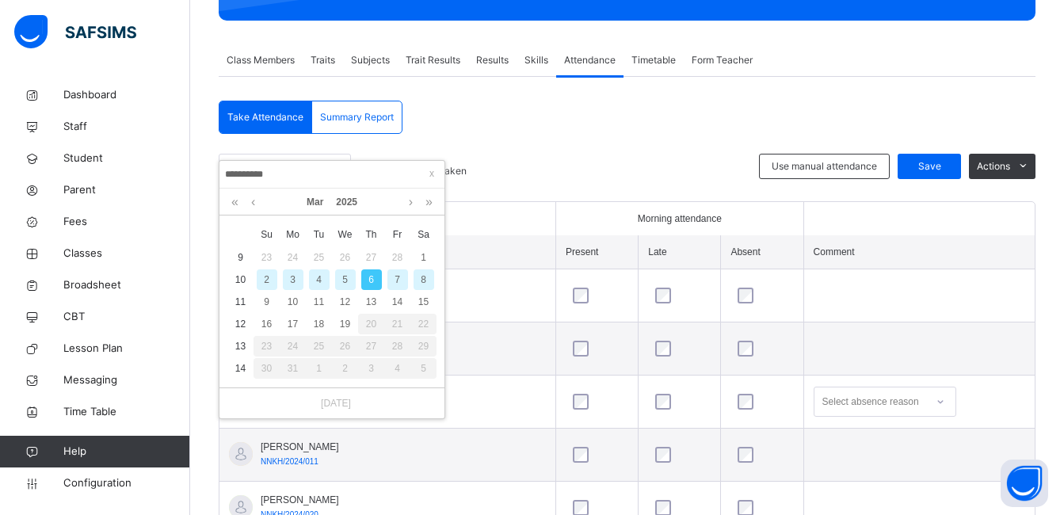
click at [398, 269] on div "7" at bounding box center [397, 279] width 21 height 21
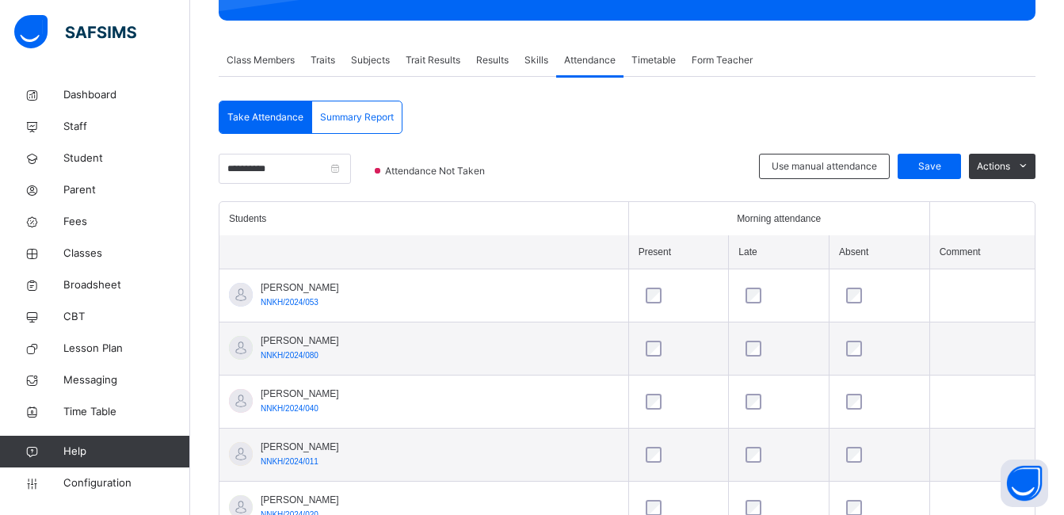
click at [582, 161] on div at bounding box center [633, 178] width 234 height 48
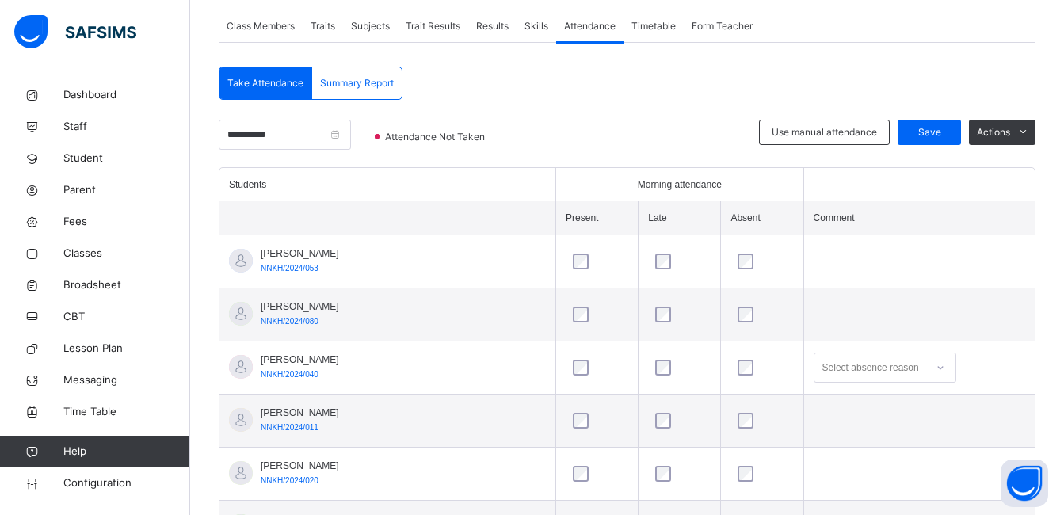
scroll to position [285, 0]
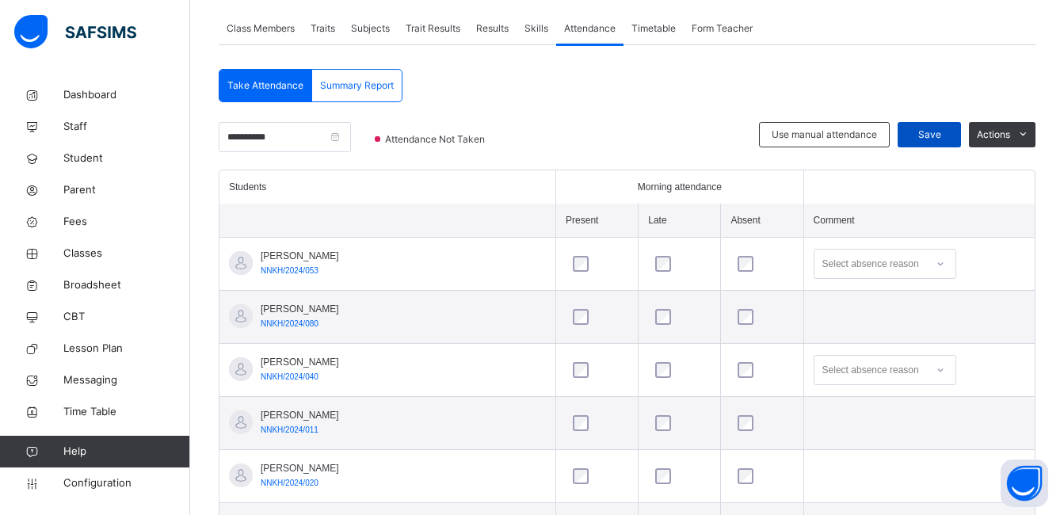
click at [939, 129] on span "Save" at bounding box center [929, 135] width 40 height 14
click at [348, 140] on input "**********" at bounding box center [285, 137] width 132 height 30
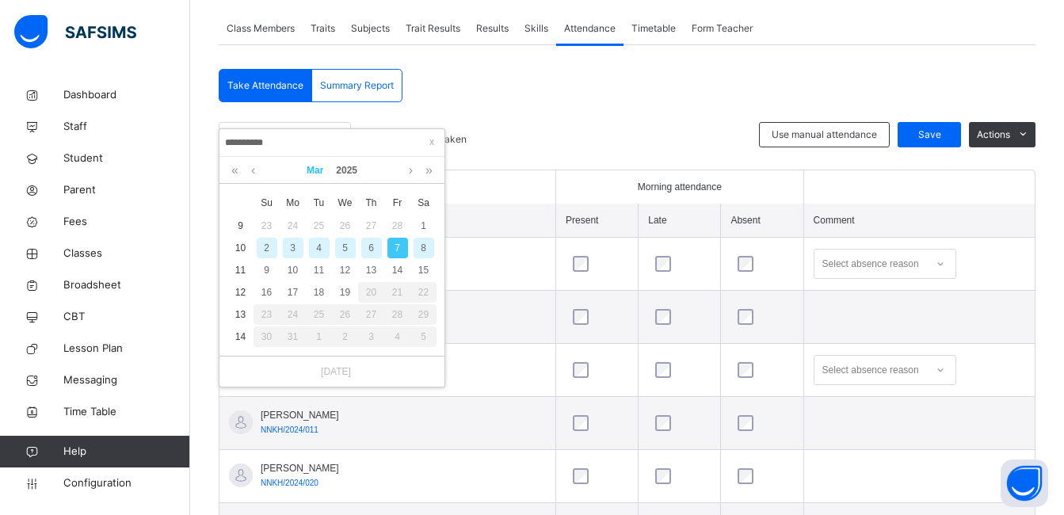
click at [322, 170] on link "Mar" at bounding box center [314, 170] width 29 height 27
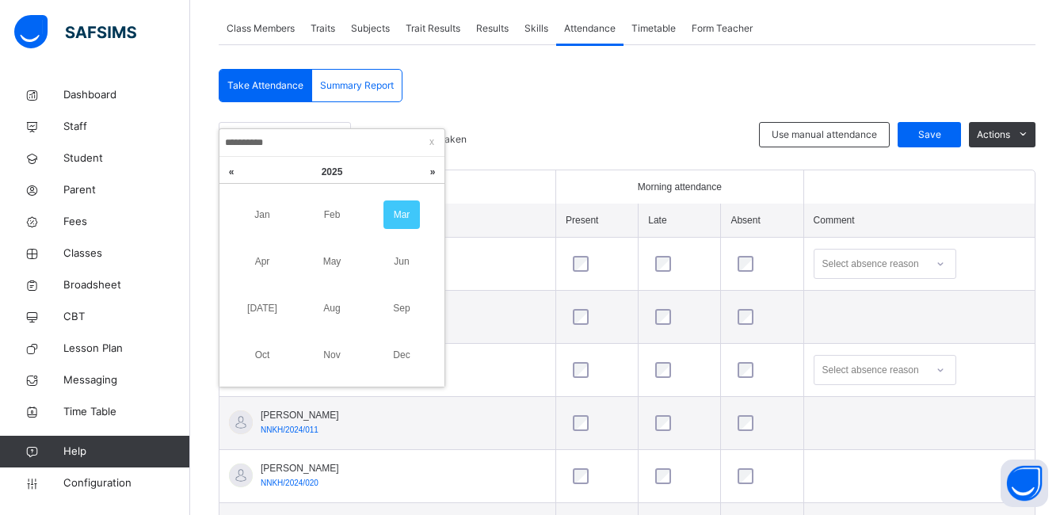
click at [399, 211] on link "Mar" at bounding box center [401, 214] width 36 height 29
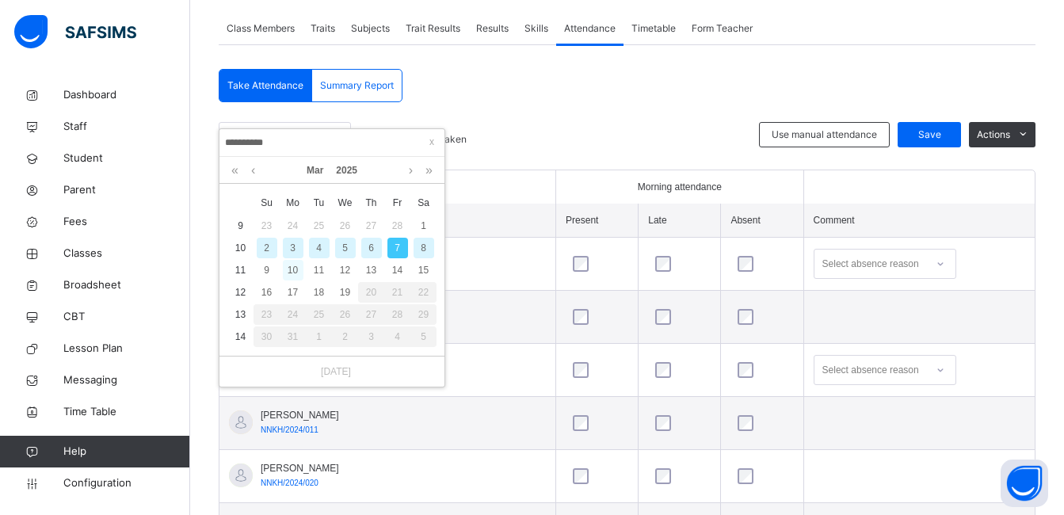
click at [291, 273] on div "10" at bounding box center [293, 270] width 21 height 21
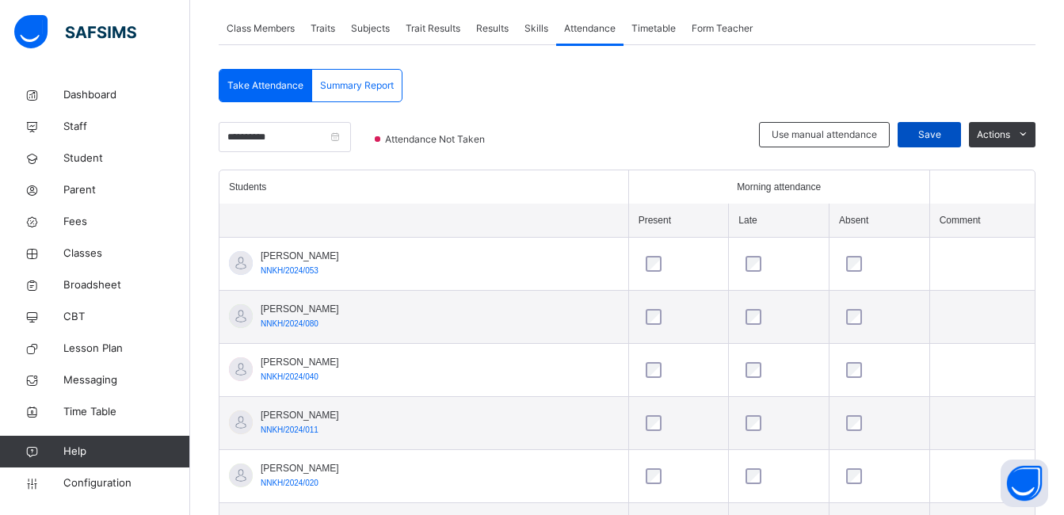
click at [949, 125] on div "Save" at bounding box center [928, 134] width 63 height 25
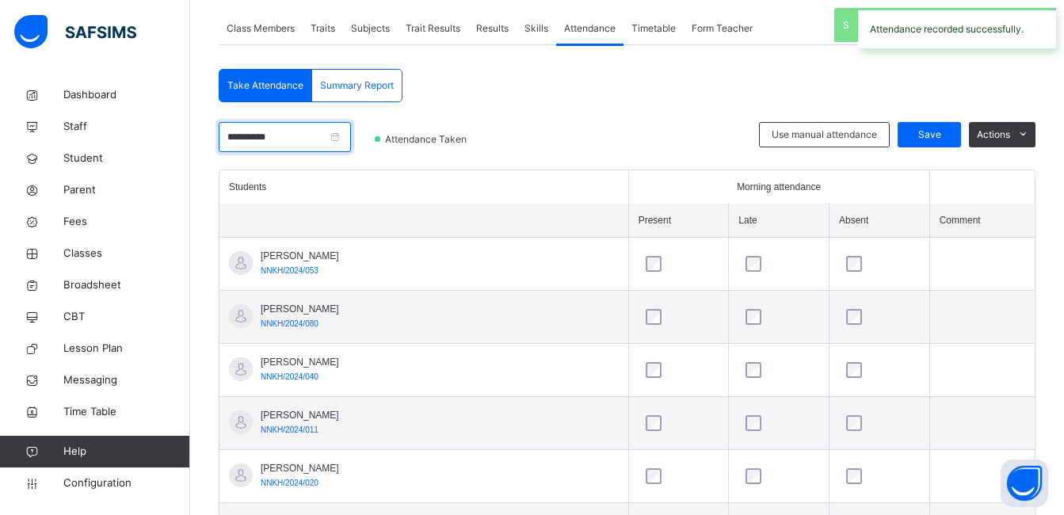
click at [313, 137] on input "**********" at bounding box center [285, 137] width 132 height 30
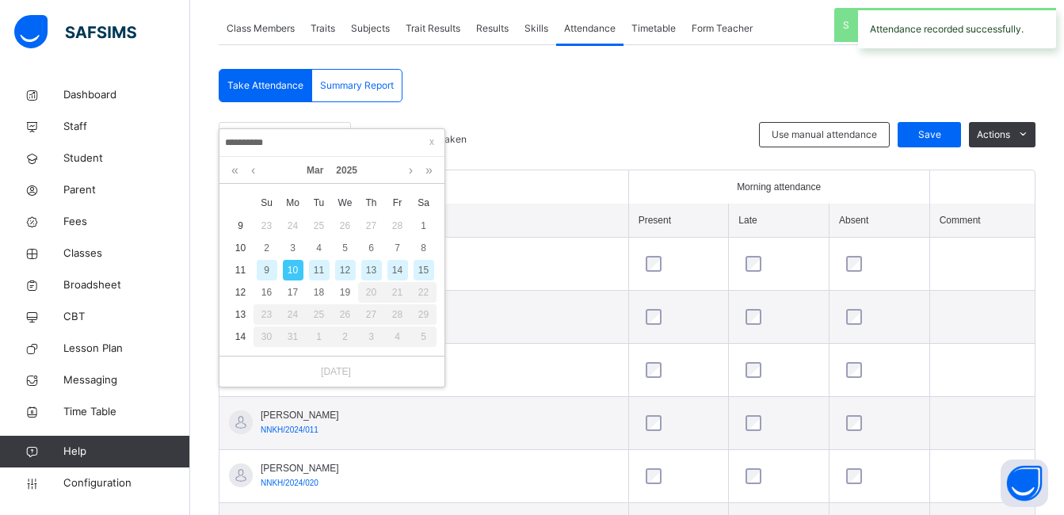
click at [325, 272] on div "11" at bounding box center [319, 270] width 21 height 21
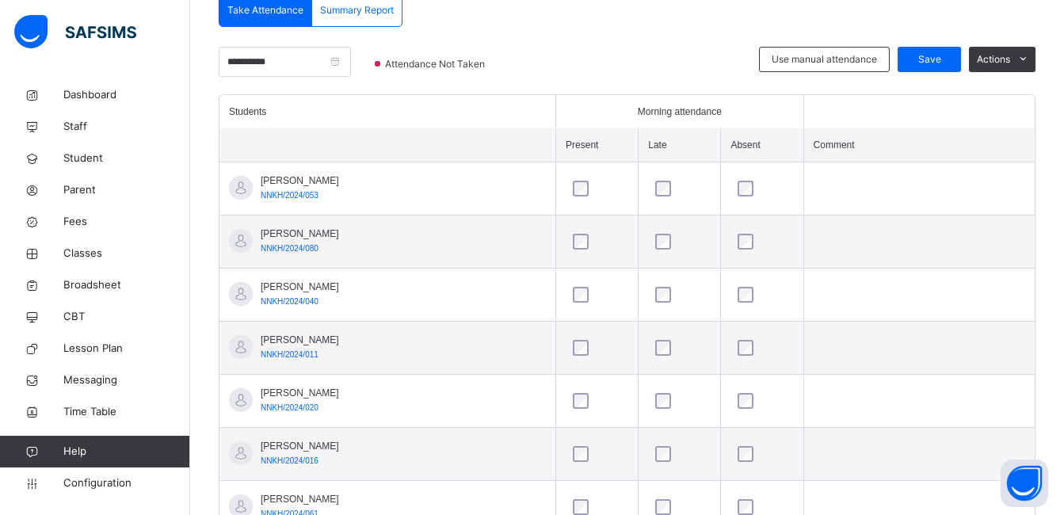
scroll to position [329, 0]
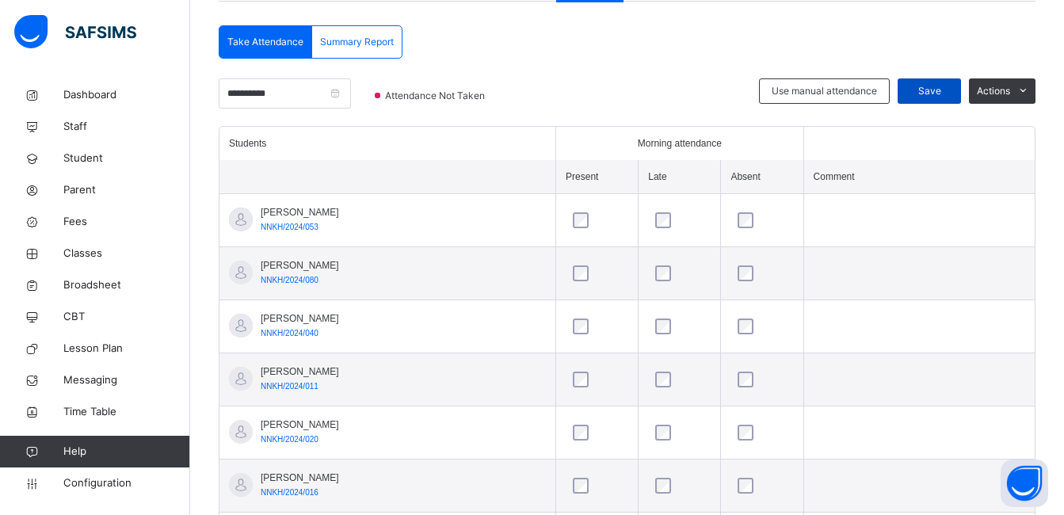
click at [949, 87] on span "Save" at bounding box center [929, 91] width 40 height 14
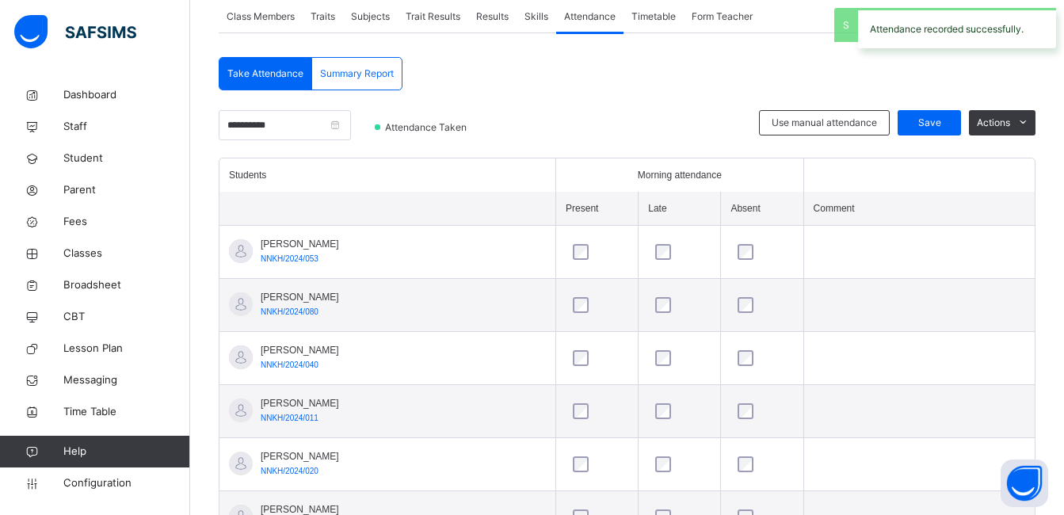
scroll to position [234, 0]
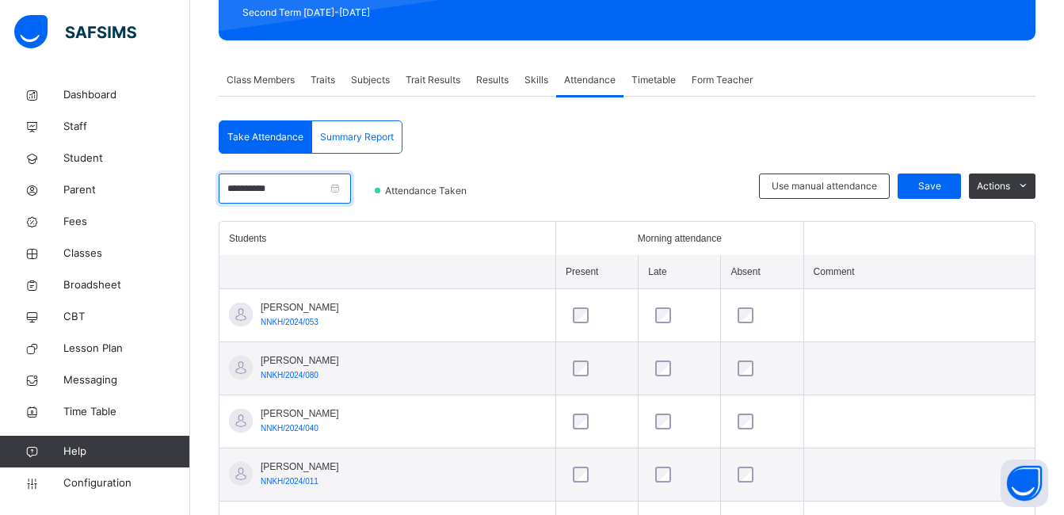
click at [351, 188] on input "**********" at bounding box center [285, 188] width 132 height 30
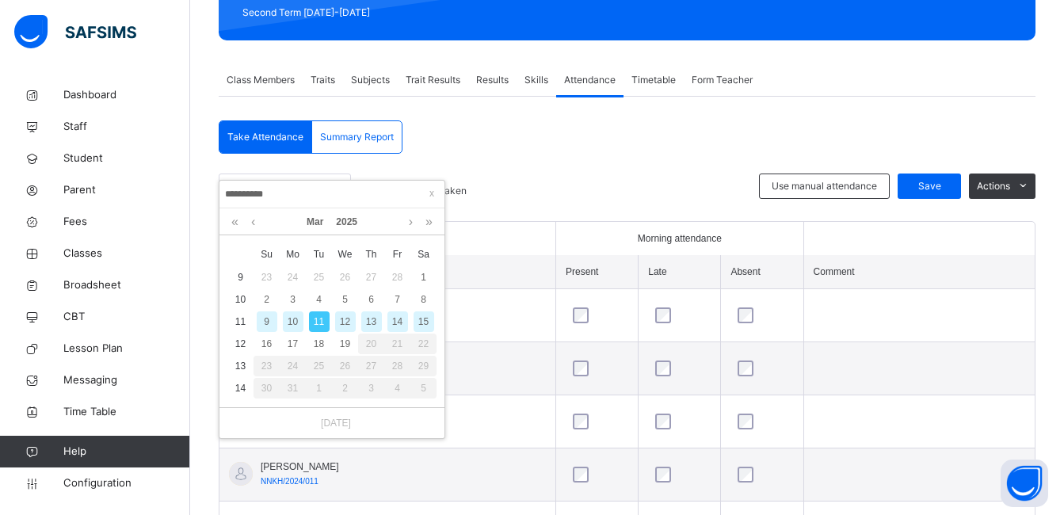
click at [345, 313] on div "12" at bounding box center [345, 321] width 21 height 21
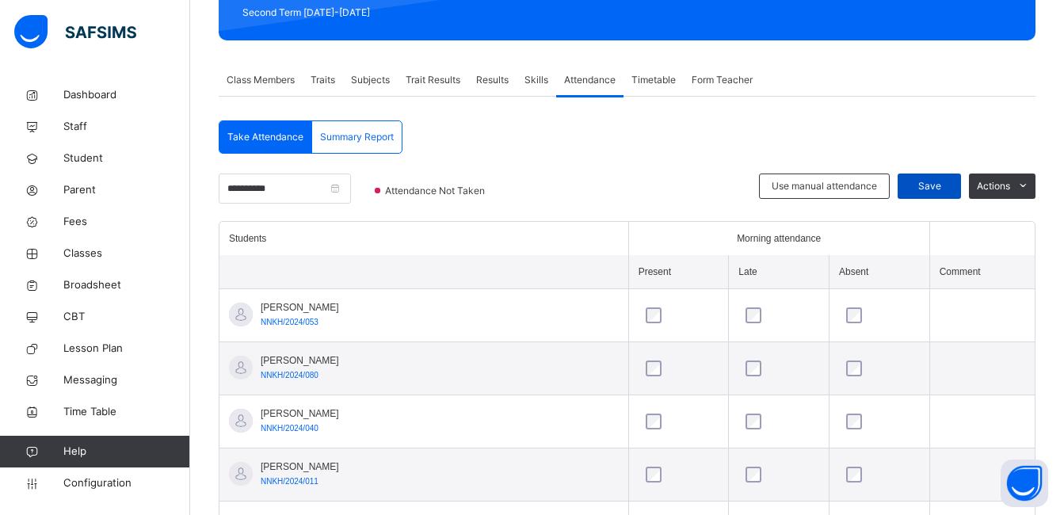
click at [945, 180] on span "Save" at bounding box center [929, 186] width 40 height 14
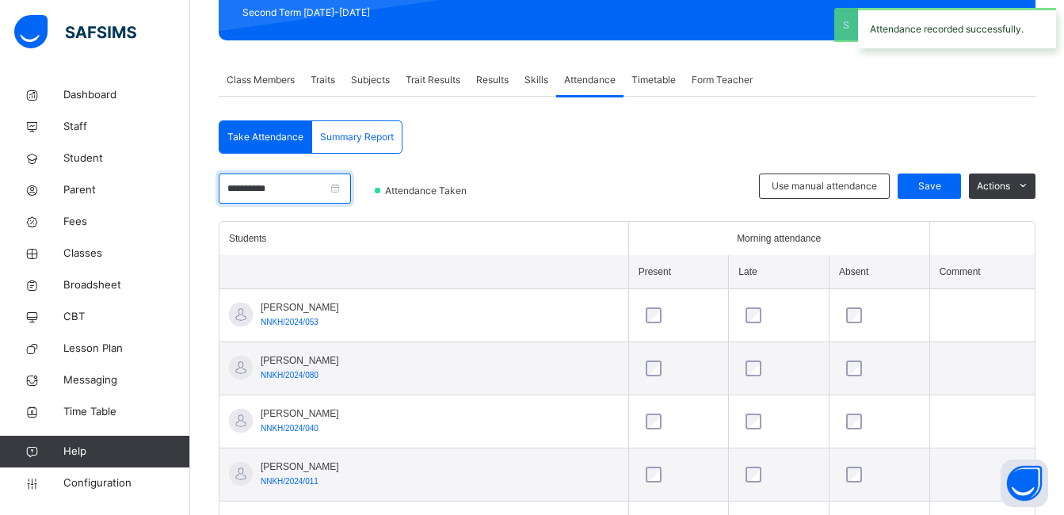
click at [318, 188] on input "**********" at bounding box center [285, 188] width 132 height 30
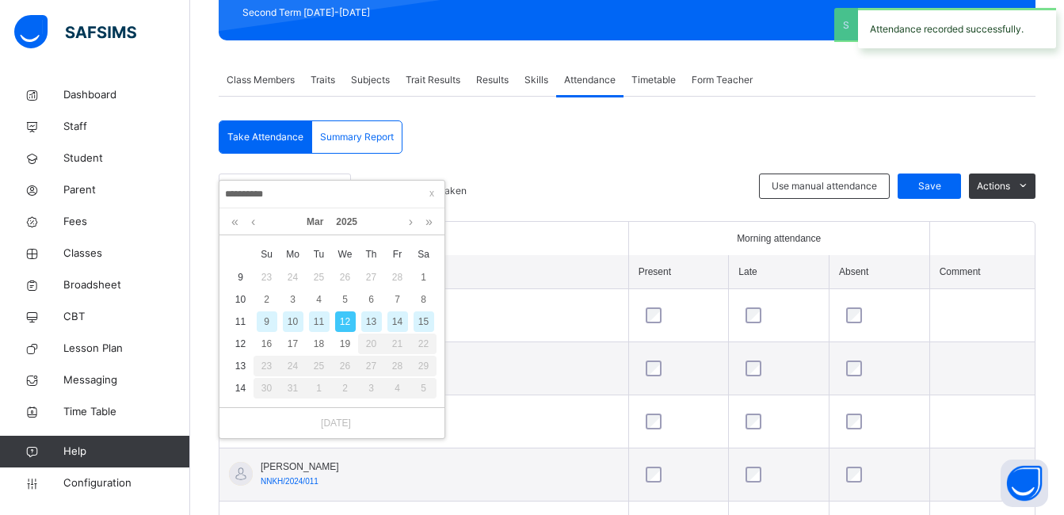
click at [367, 199] on input "**********" at bounding box center [331, 193] width 215 height 17
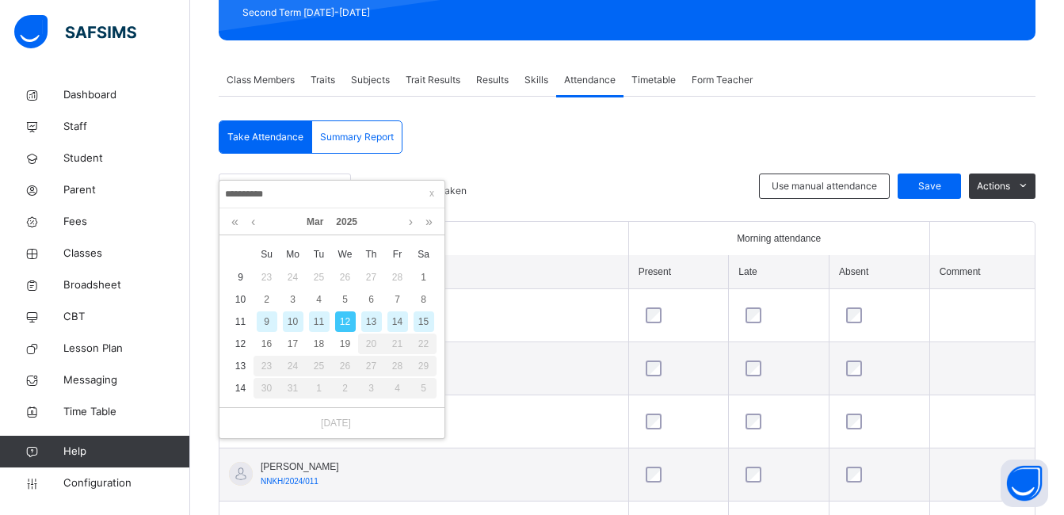
click at [375, 317] on div "13" at bounding box center [371, 321] width 21 height 21
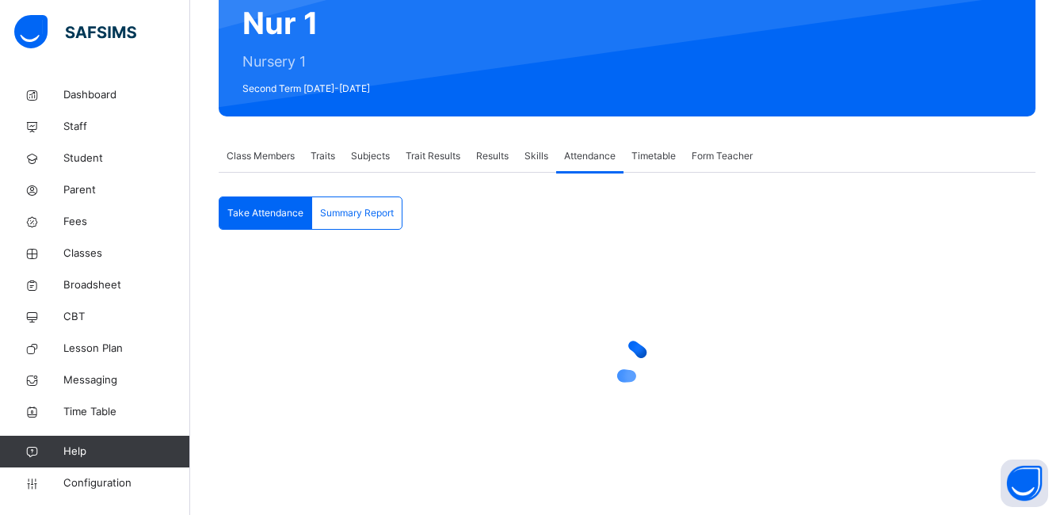
click at [375, 317] on div at bounding box center [627, 360] width 817 height 222
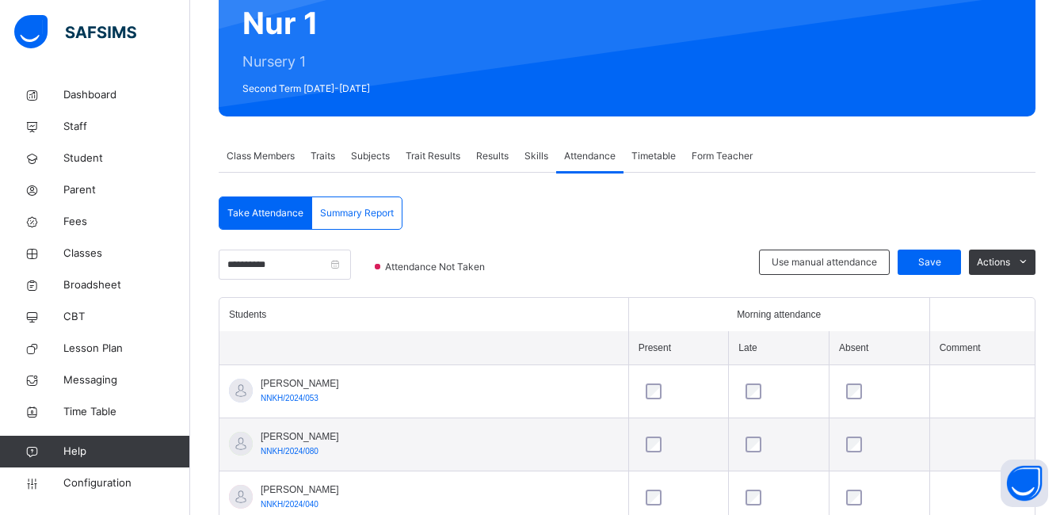
scroll to position [234, 0]
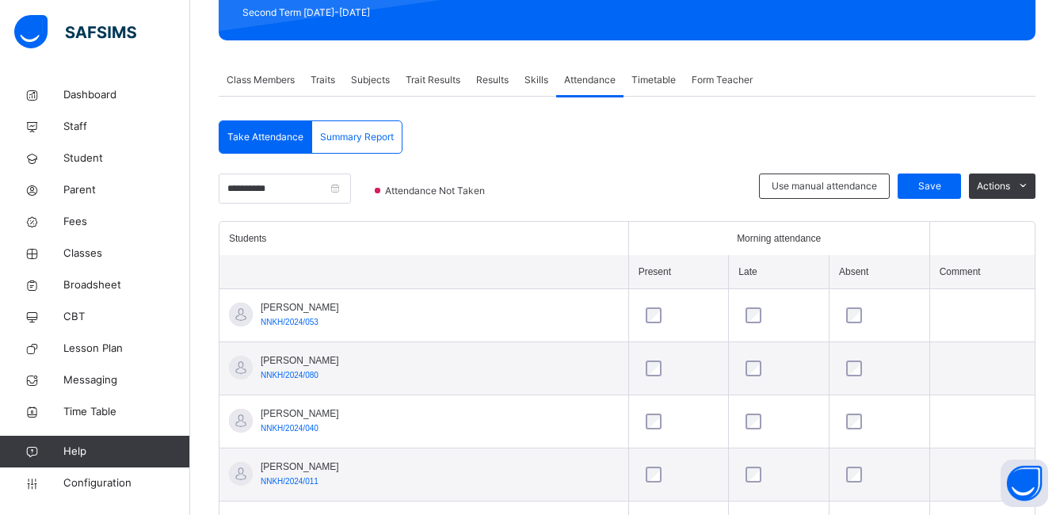
drag, startPoint x: 375, startPoint y: 317, endPoint x: 542, endPoint y: 163, distance: 227.0
click at [351, 193] on input "**********" at bounding box center [285, 188] width 132 height 30
click at [935, 176] on div "Save" at bounding box center [928, 185] width 63 height 25
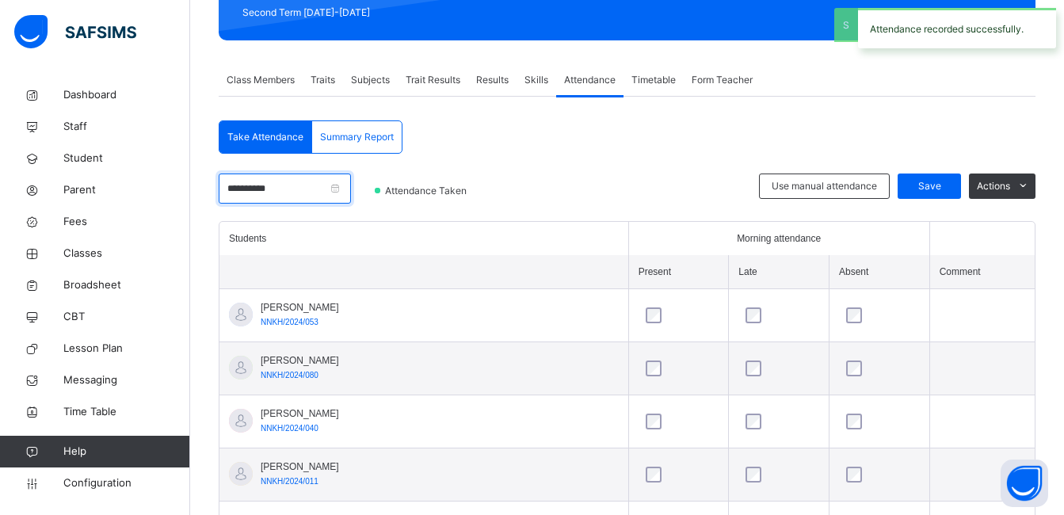
click at [329, 190] on input "**********" at bounding box center [285, 188] width 132 height 30
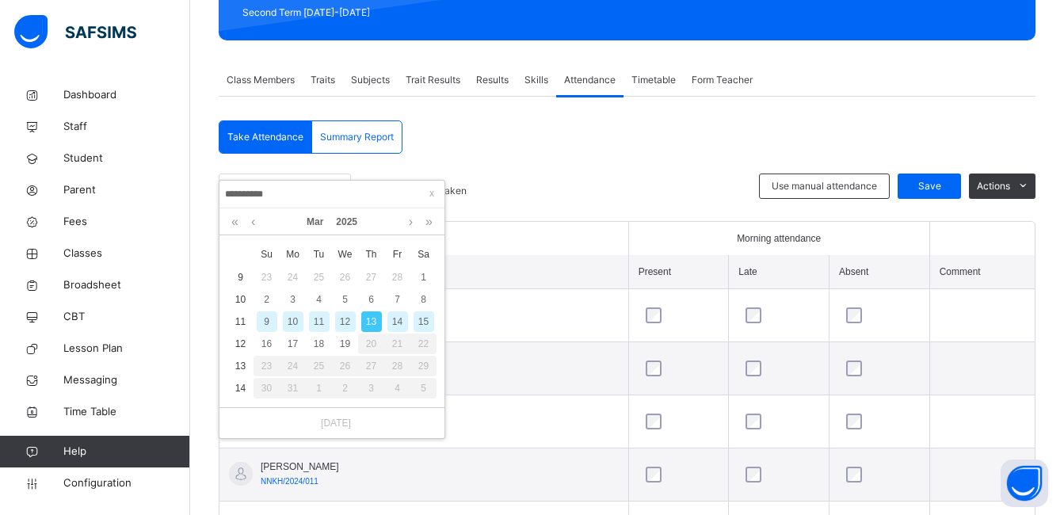
click at [398, 321] on div "14" at bounding box center [397, 321] width 21 height 21
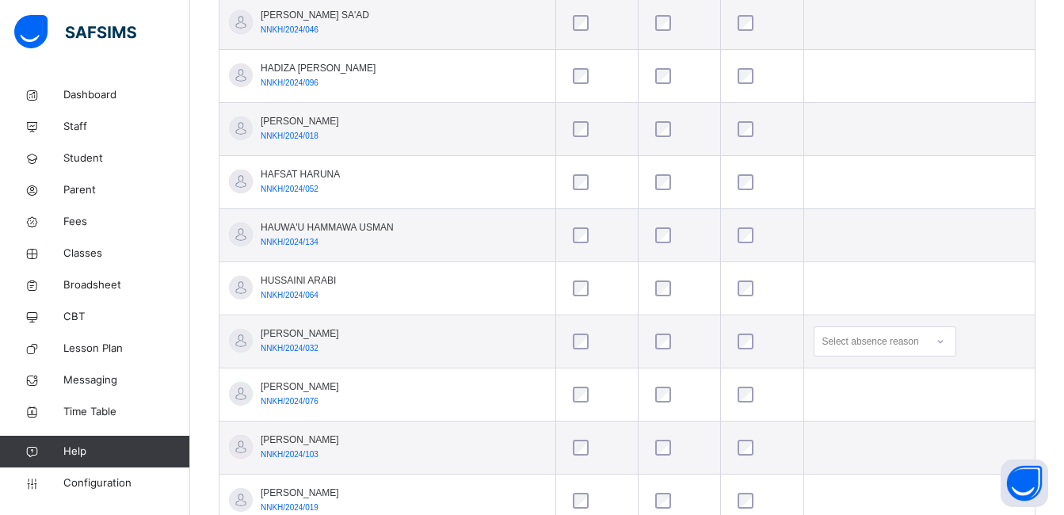
scroll to position [766, 0]
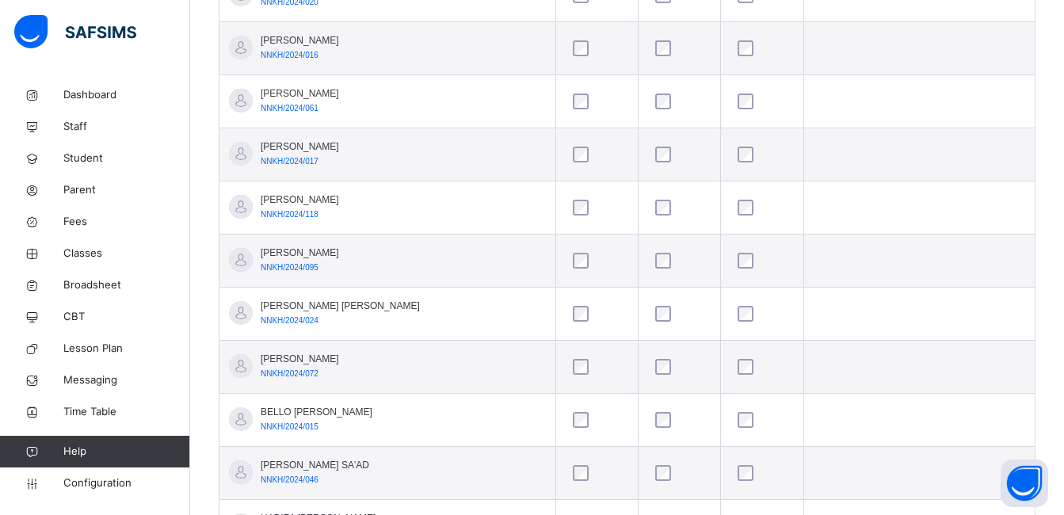
click at [993, 47] on td at bounding box center [918, 48] width 231 height 53
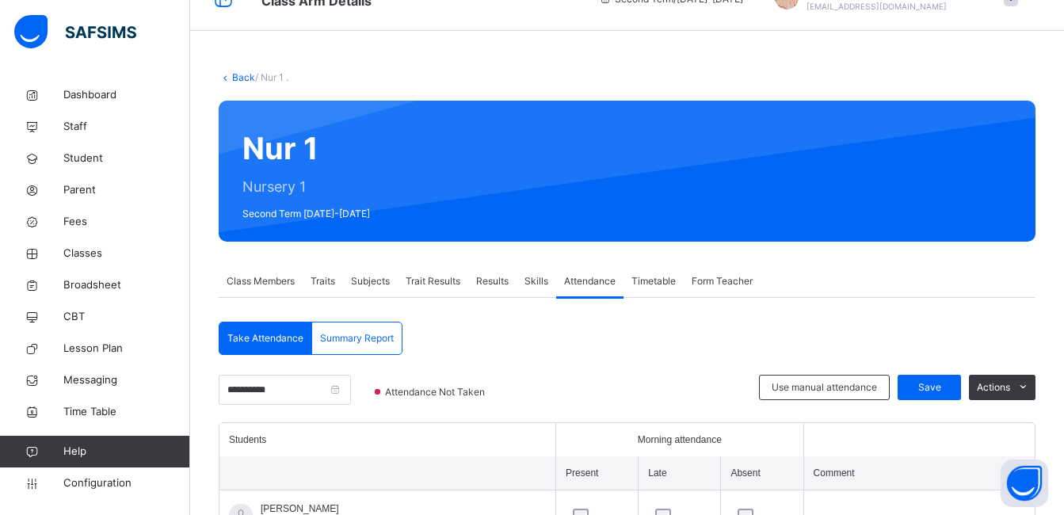
scroll to position [6, 0]
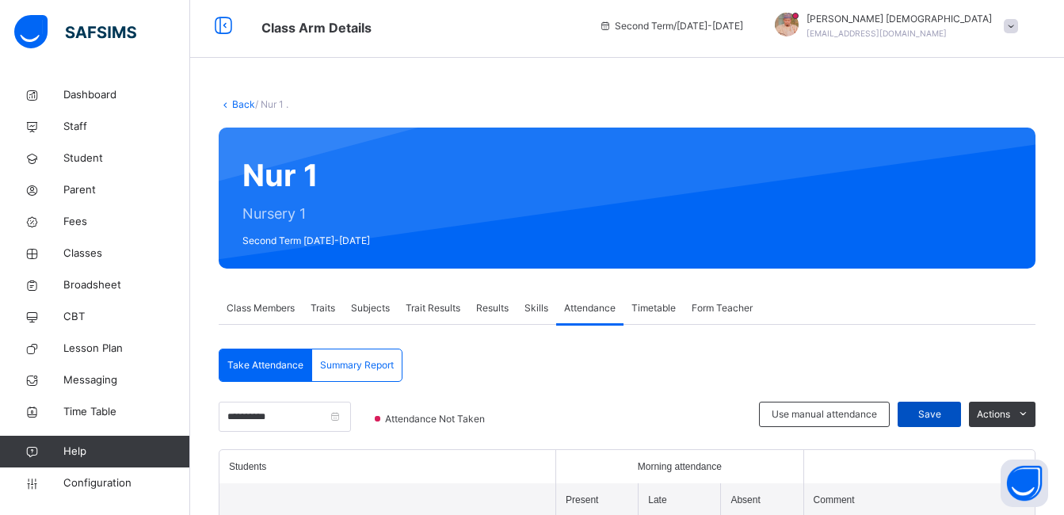
click at [946, 416] on span "Save" at bounding box center [929, 414] width 40 height 14
click at [295, 310] on span "Class Members" at bounding box center [261, 308] width 68 height 14
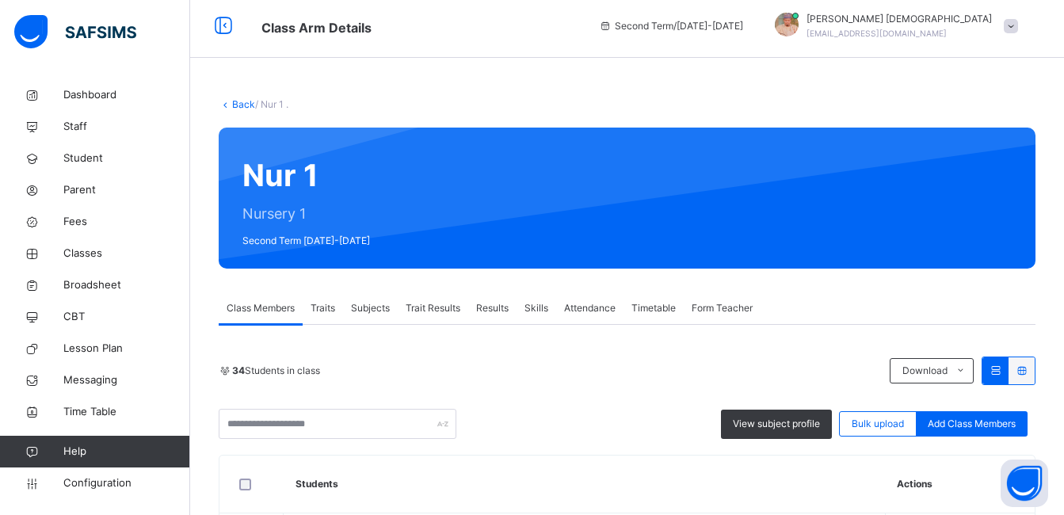
click at [343, 308] on div "Traits" at bounding box center [323, 308] width 40 height 32
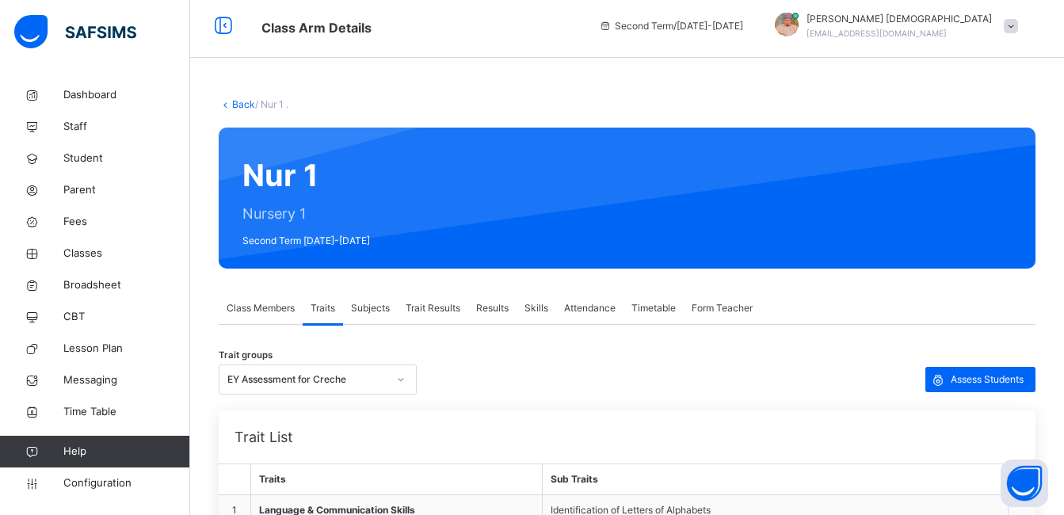
click at [383, 303] on span "Subjects" at bounding box center [370, 308] width 39 height 14
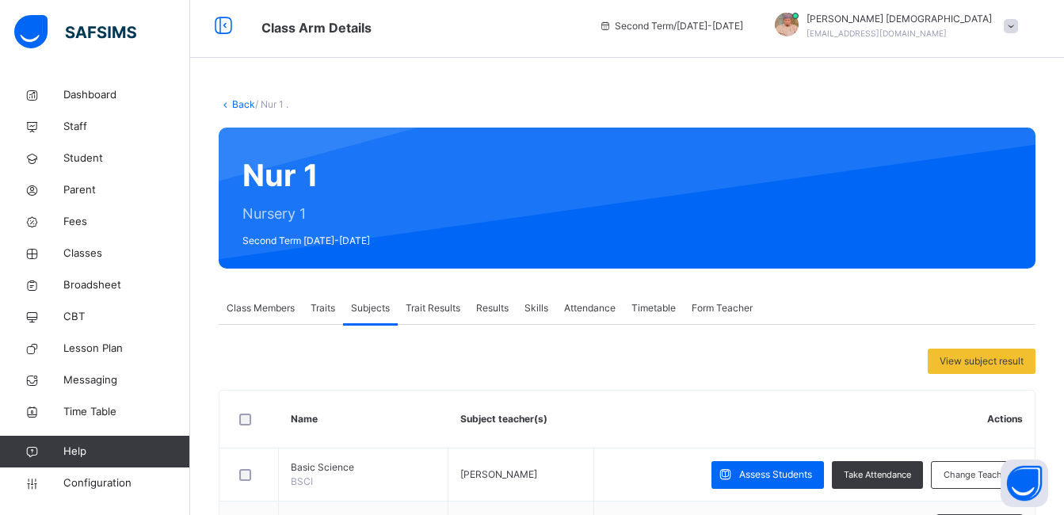
click at [421, 307] on span "Trait Results" at bounding box center [433, 308] width 55 height 14
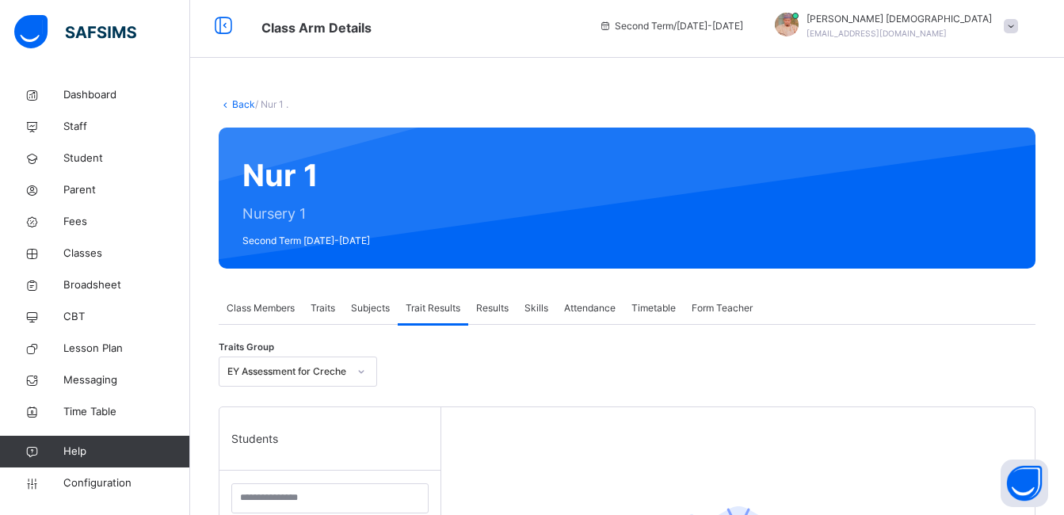
click at [478, 304] on span "Results" at bounding box center [492, 308] width 32 height 14
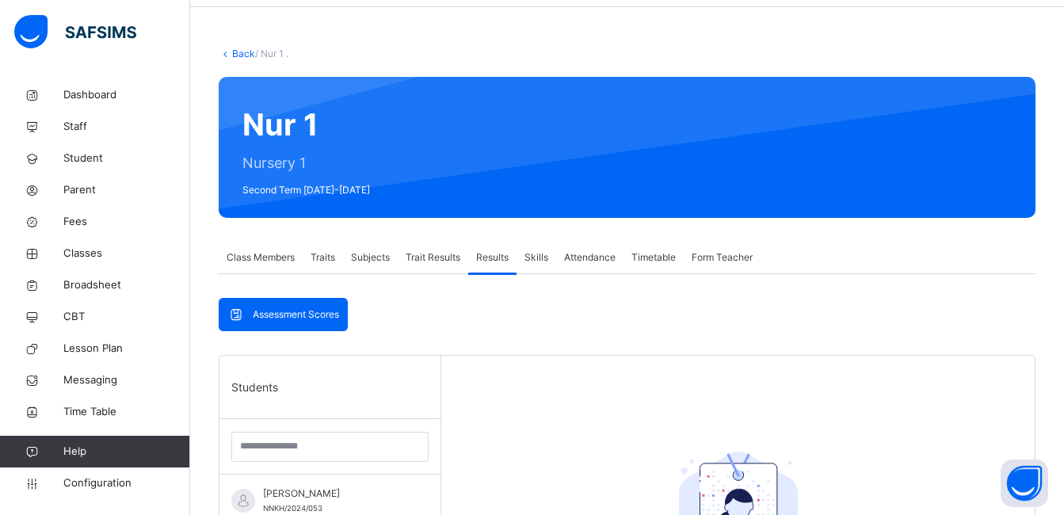
scroll to position [0, 0]
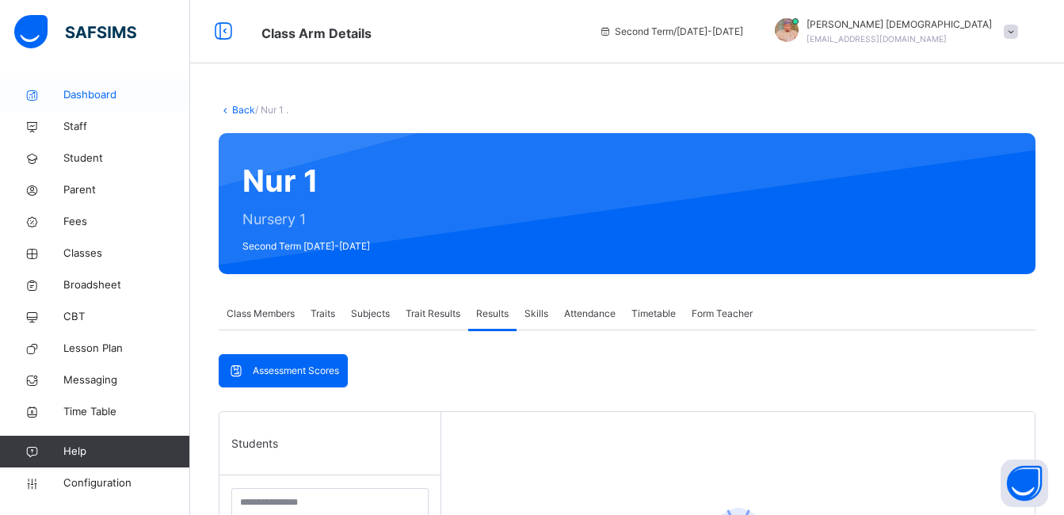
click at [127, 104] on link "Dashboard" at bounding box center [95, 95] width 190 height 32
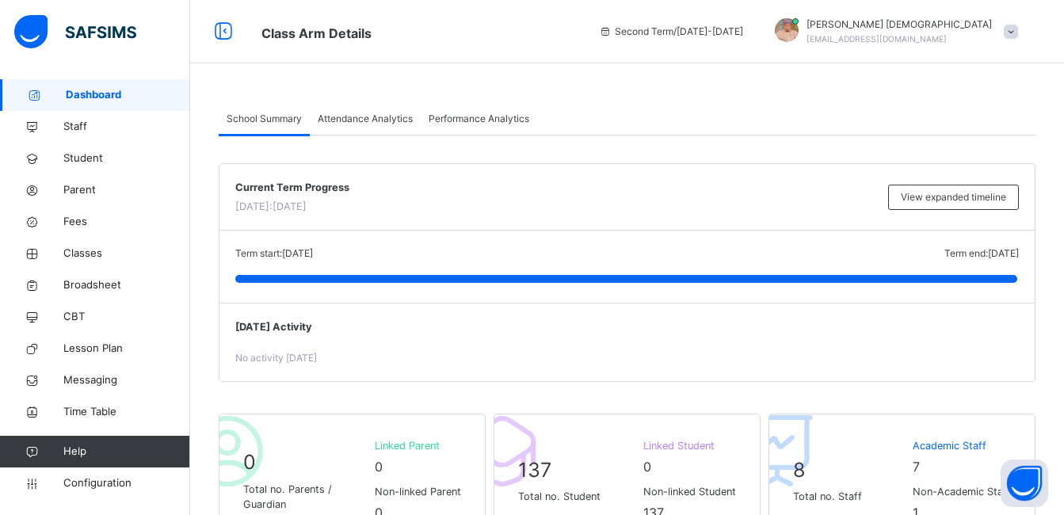
click at [388, 128] on div "Attendance Analytics" at bounding box center [365, 119] width 111 height 32
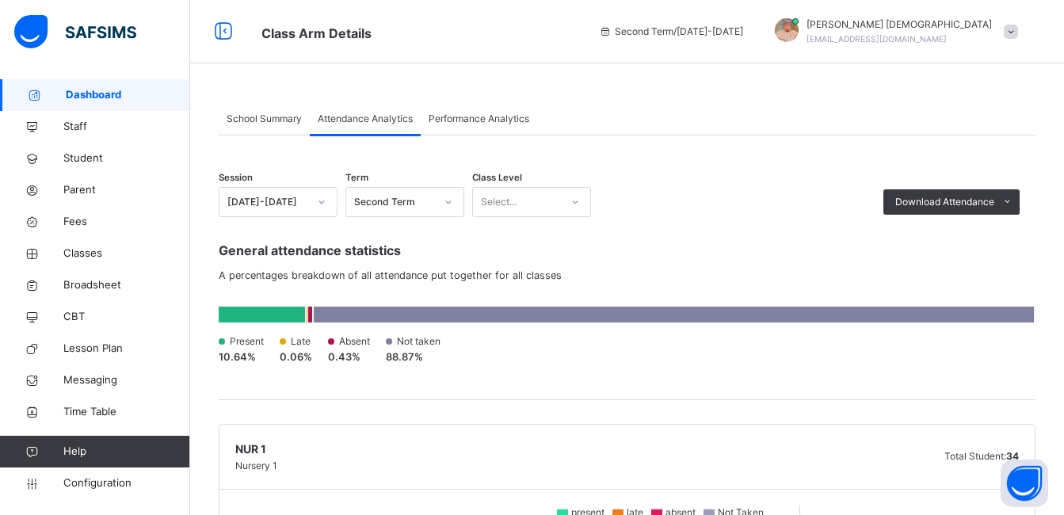
click at [496, 358] on div "Present 10.64 % Late 0.06 % Absent 0.43 % Not taken 88.87 %" at bounding box center [627, 349] width 817 height 30
click at [523, 201] on div "Select..." at bounding box center [516, 202] width 87 height 25
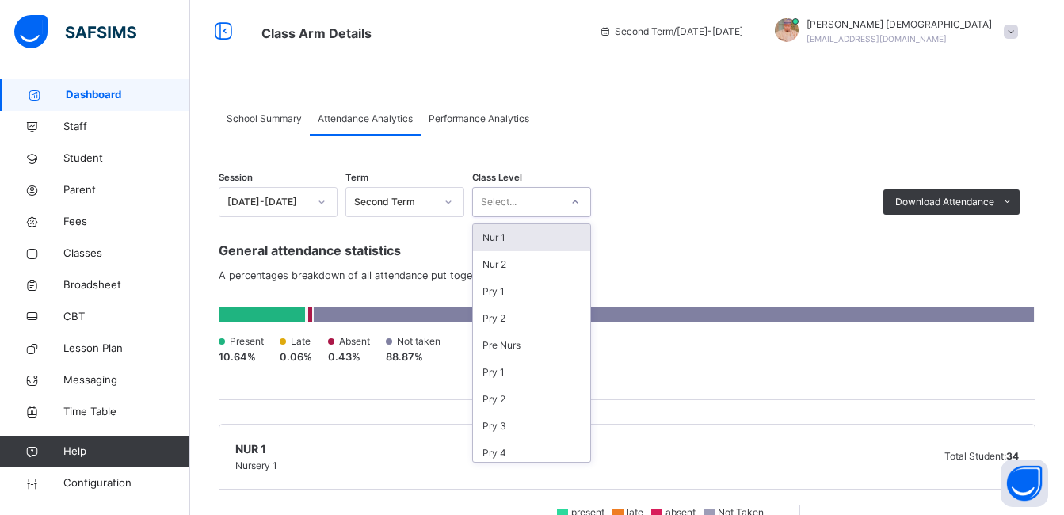
click at [522, 231] on div "Nur 1" at bounding box center [531, 237] width 117 height 27
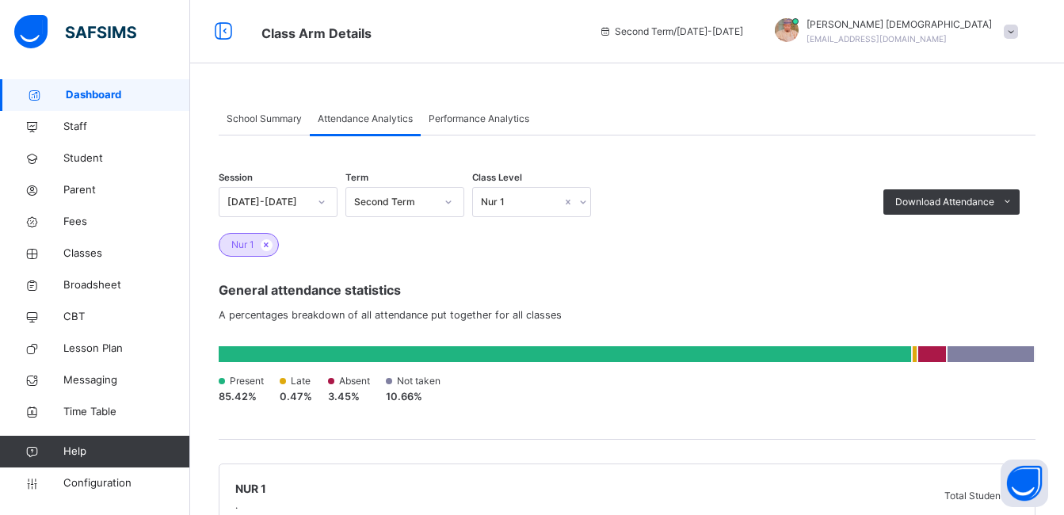
click at [776, 186] on div "Session 2024-2025 Term Second Term Class Level Nur 1 Download Attendance PDF Ex…" at bounding box center [627, 194] width 817 height 46
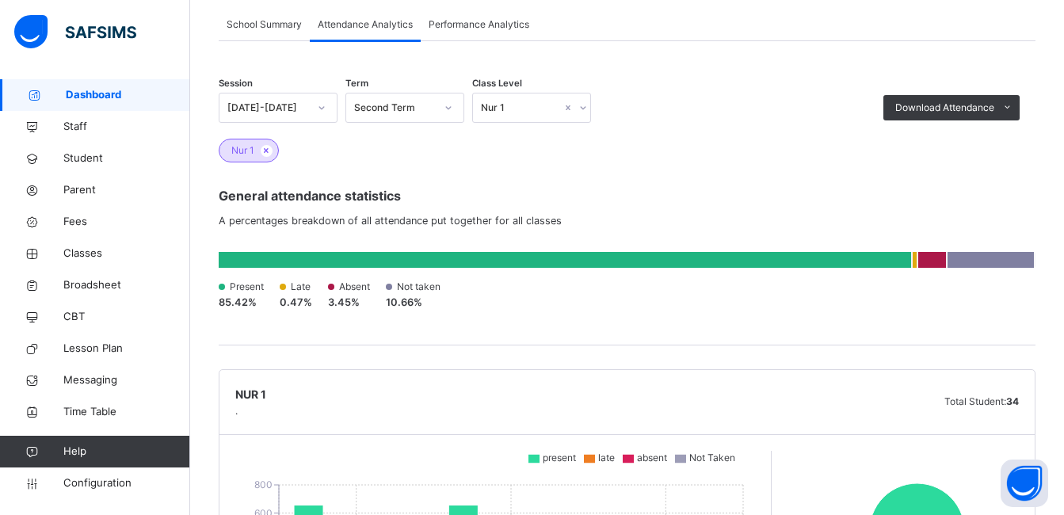
scroll to position [39, 0]
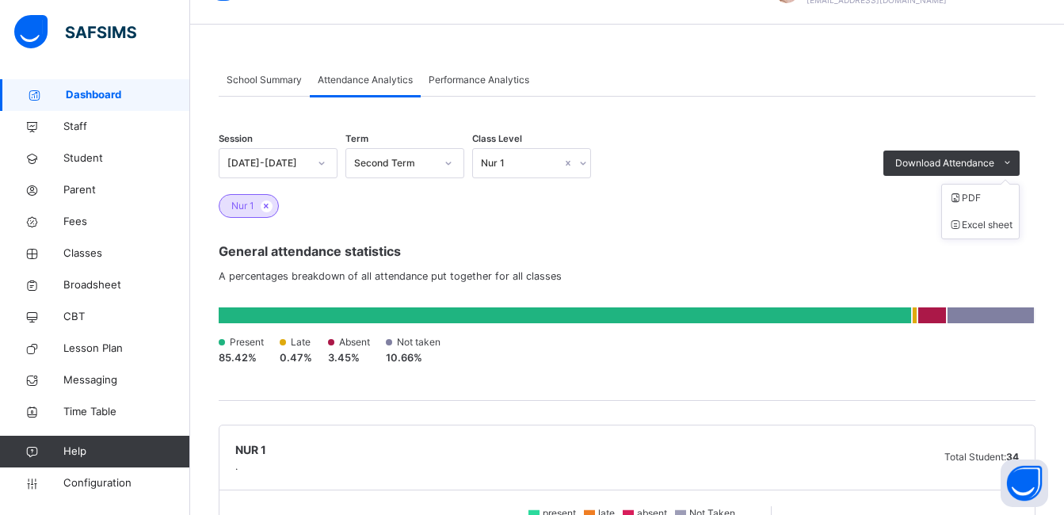
click at [971, 192] on ul "PDF Excel sheet" at bounding box center [980, 211] width 78 height 55
click at [961, 196] on span at bounding box center [954, 198] width 13 height 12
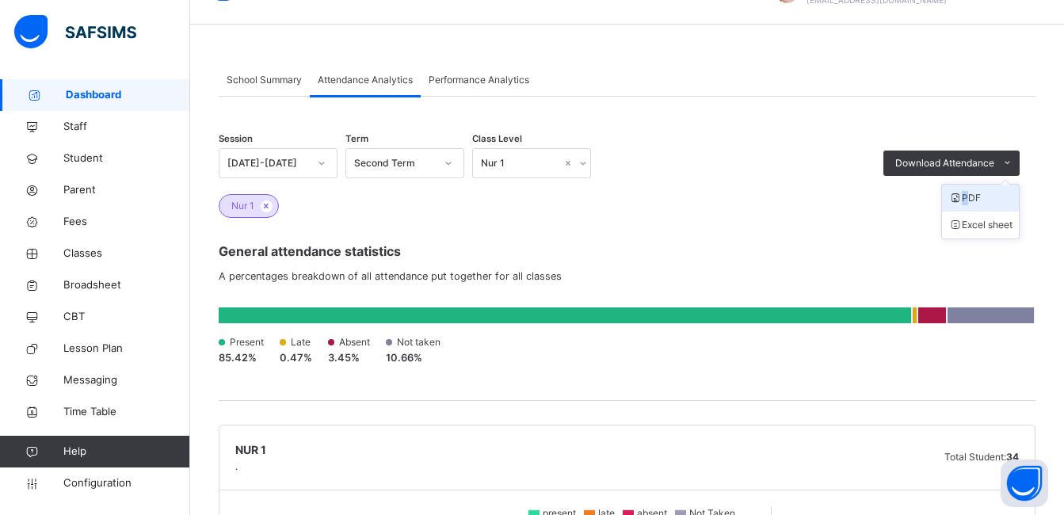
click at [961, 196] on span at bounding box center [954, 198] width 13 height 12
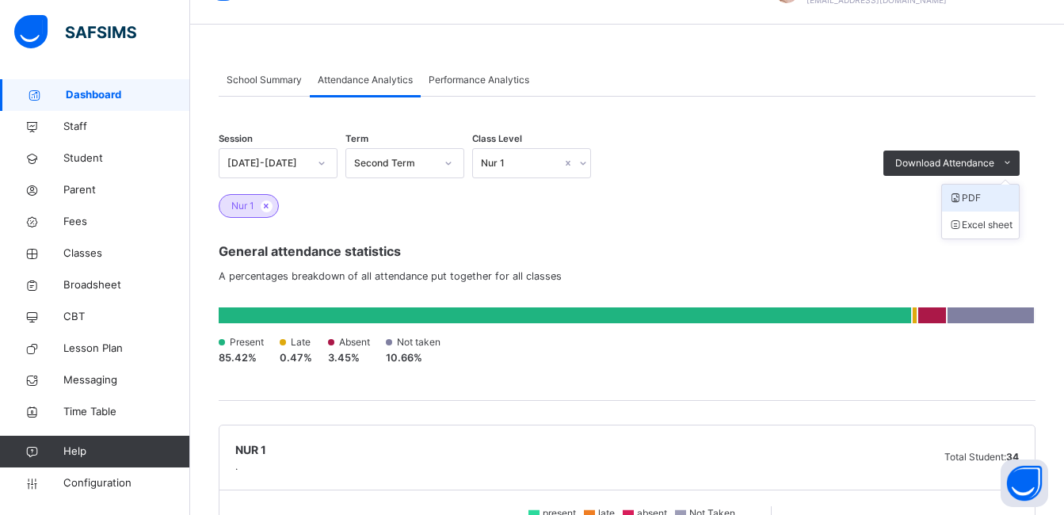
scroll to position [0, 0]
click at [998, 195] on li "PDF" at bounding box center [980, 198] width 77 height 27
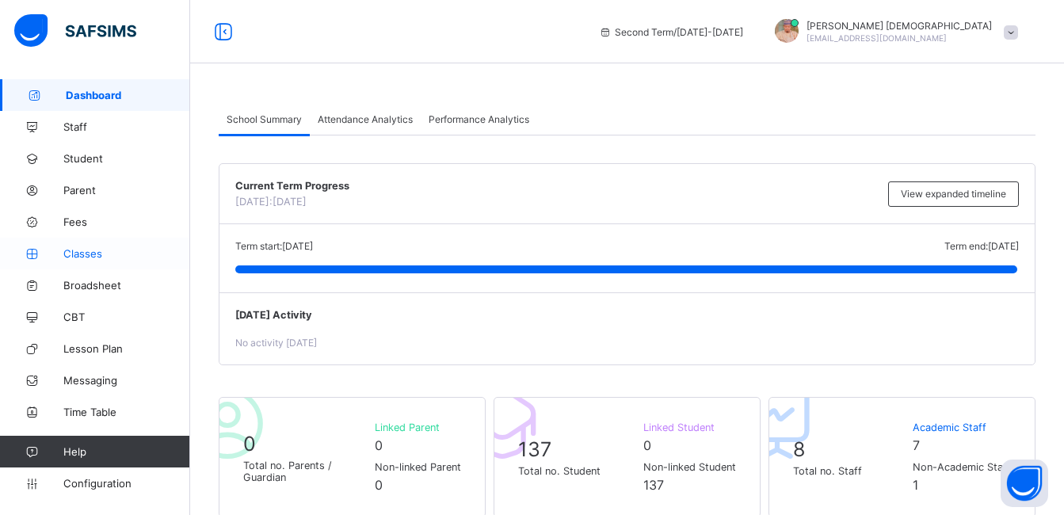
click at [104, 261] on link "Classes" at bounding box center [95, 254] width 190 height 32
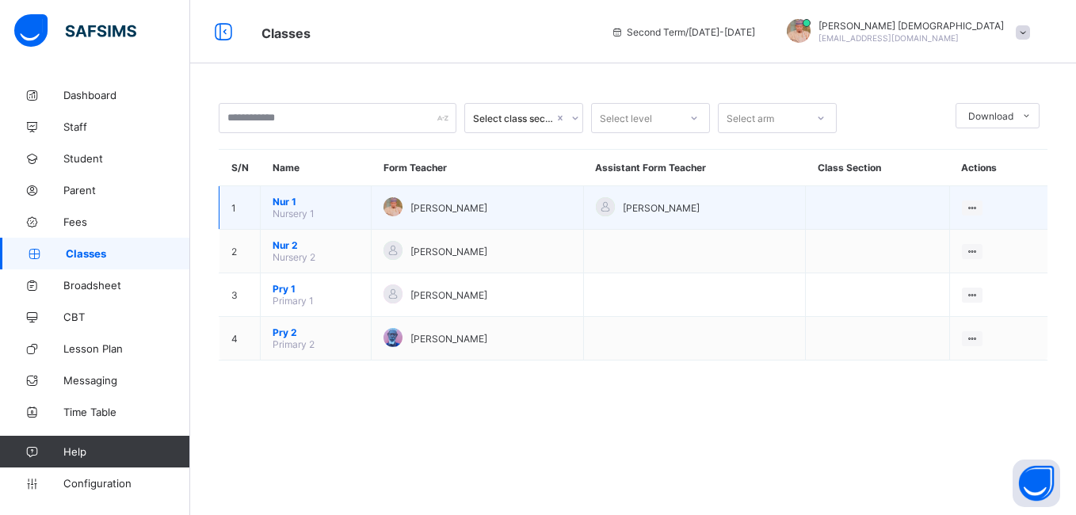
click at [436, 197] on div "[PERSON_NAME]" at bounding box center [476, 207] width 187 height 21
click at [451, 203] on span "[PERSON_NAME]" at bounding box center [448, 208] width 77 height 12
click at [457, 214] on div "[PERSON_NAME]" at bounding box center [476, 207] width 187 height 21
click at [457, 215] on div "[PERSON_NAME]" at bounding box center [476, 207] width 187 height 21
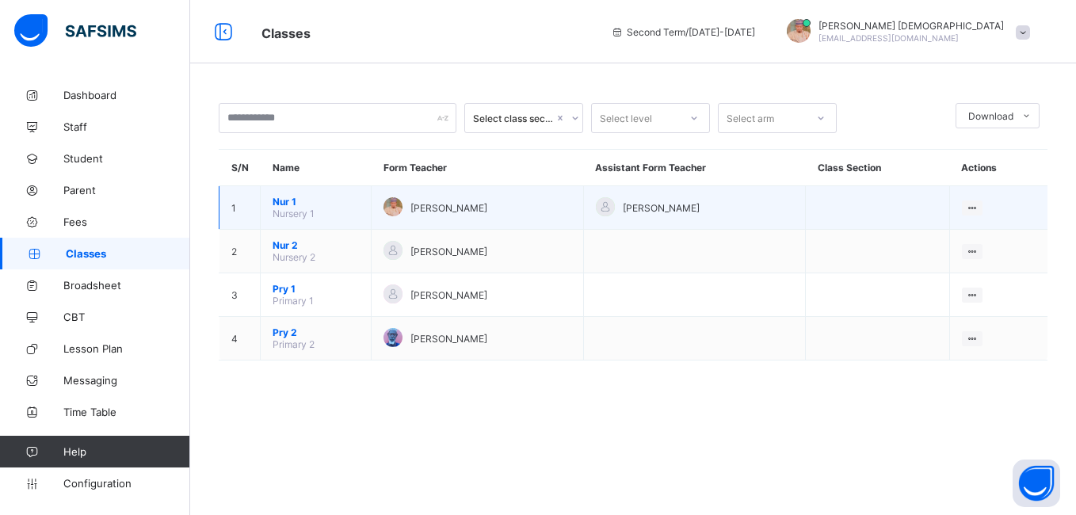
click at [249, 213] on td "1" at bounding box center [239, 208] width 41 height 44
click at [979, 207] on div at bounding box center [971, 207] width 21 height 15
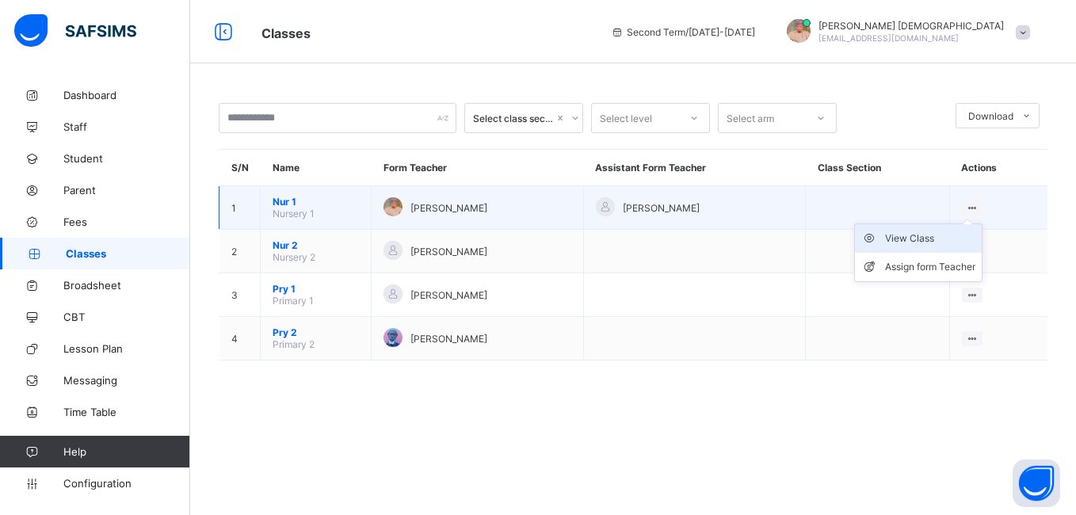
click at [952, 246] on li "View Class" at bounding box center [918, 238] width 127 height 29
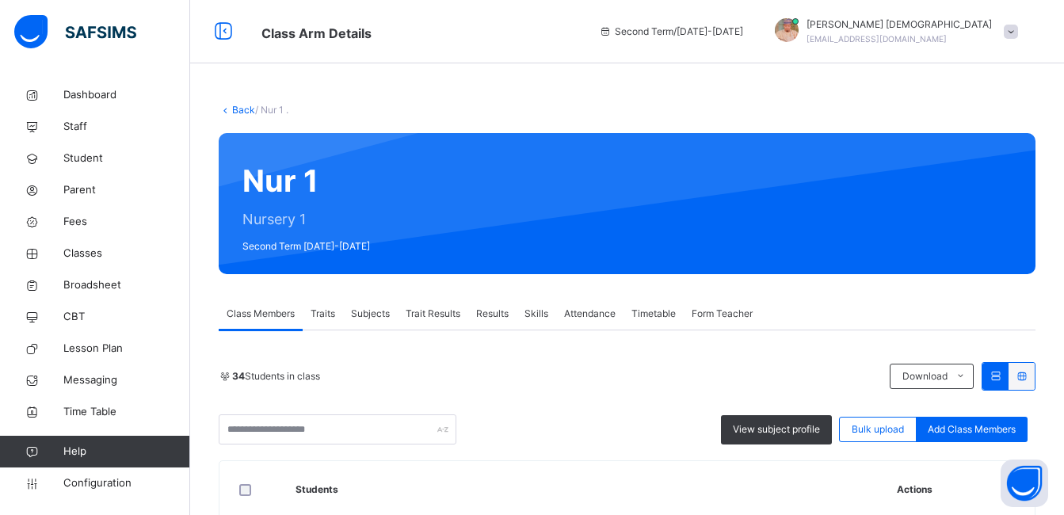
click at [496, 316] on span "Results" at bounding box center [492, 314] width 32 height 14
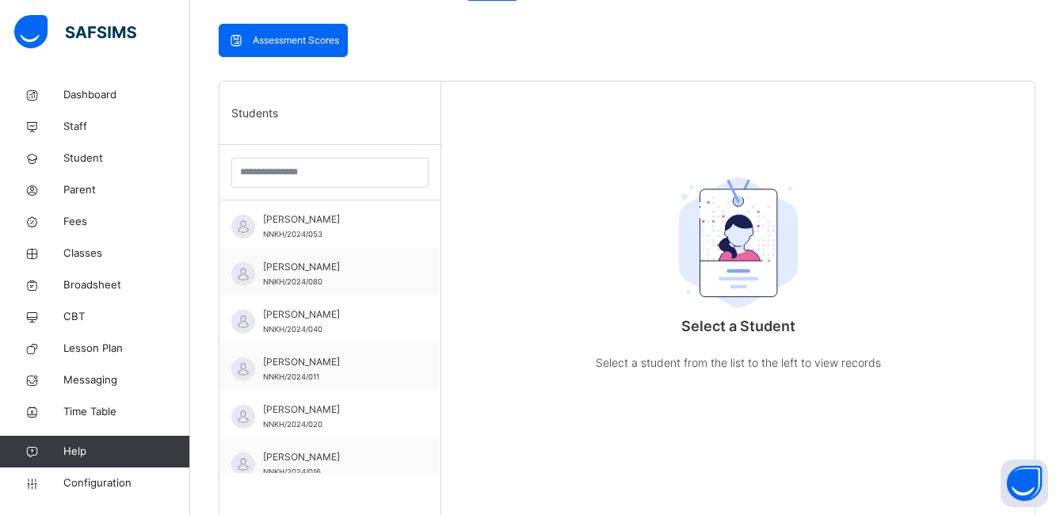
scroll to position [348, 0]
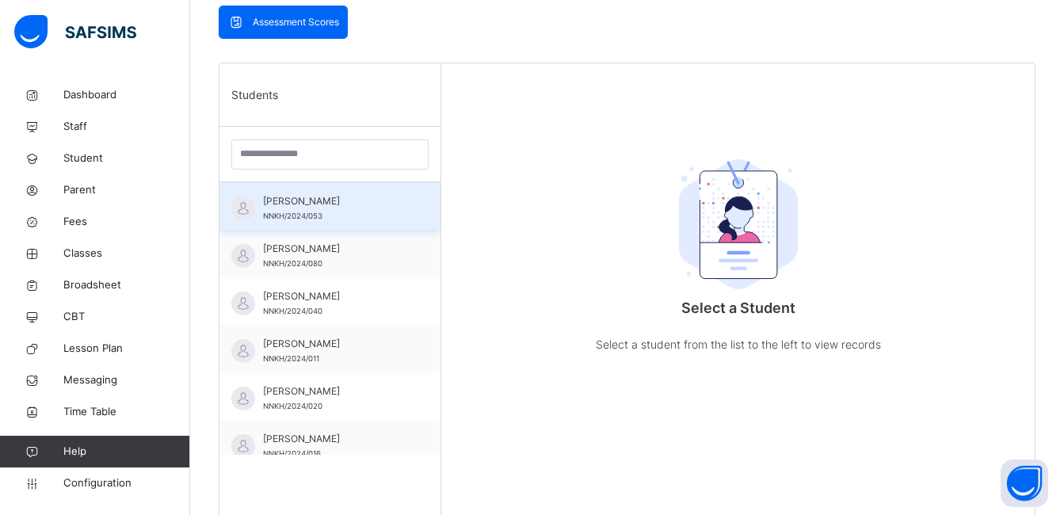
click at [292, 207] on span "[PERSON_NAME]" at bounding box center [334, 201] width 142 height 14
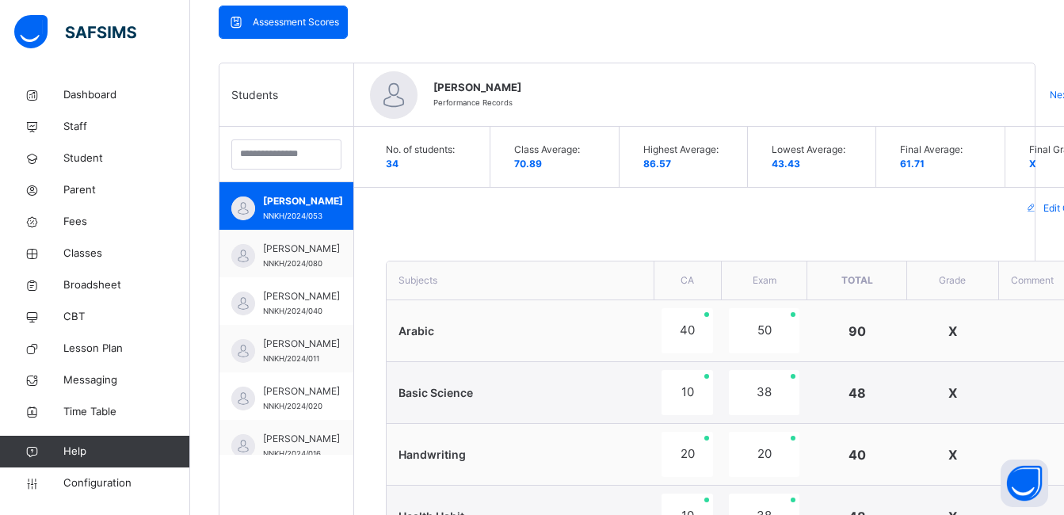
click at [604, 227] on div "Edit Comment" at bounding box center [751, 208] width 795 height 41
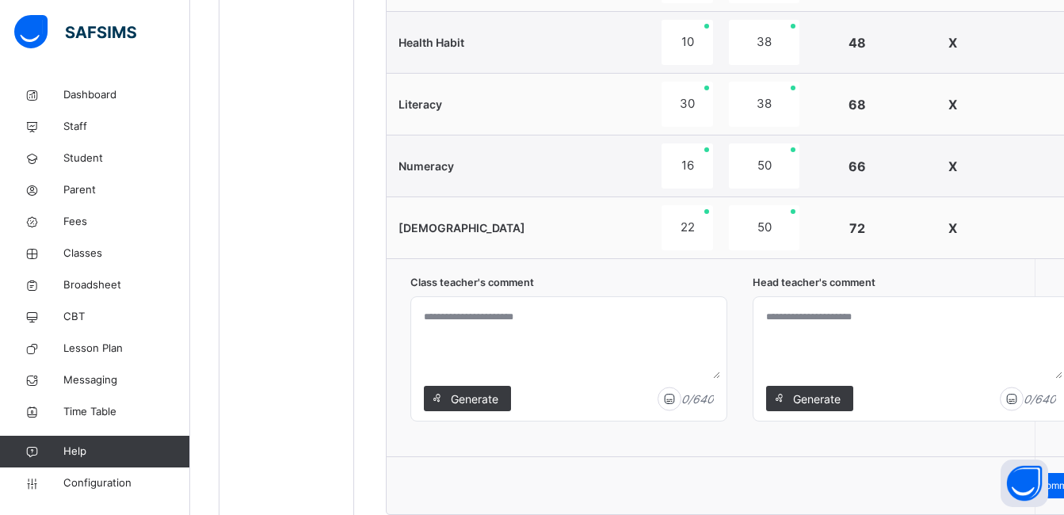
scroll to position [824, 0]
click at [544, 329] on textarea at bounding box center [568, 339] width 303 height 75
click at [459, 394] on span "Generate" at bounding box center [474, 397] width 50 height 17
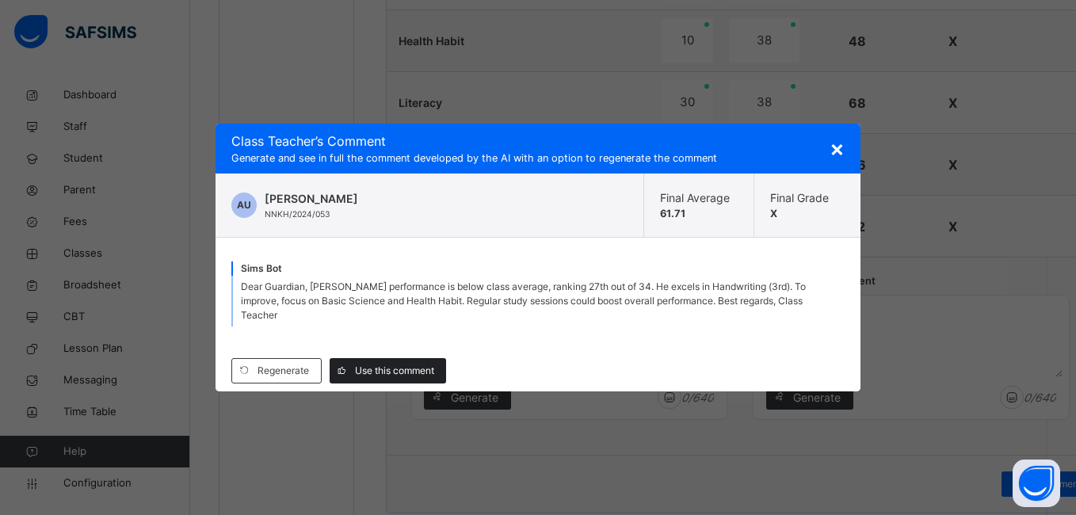
click at [388, 364] on span "Use this comment" at bounding box center [394, 371] width 79 height 14
type textarea "**********"
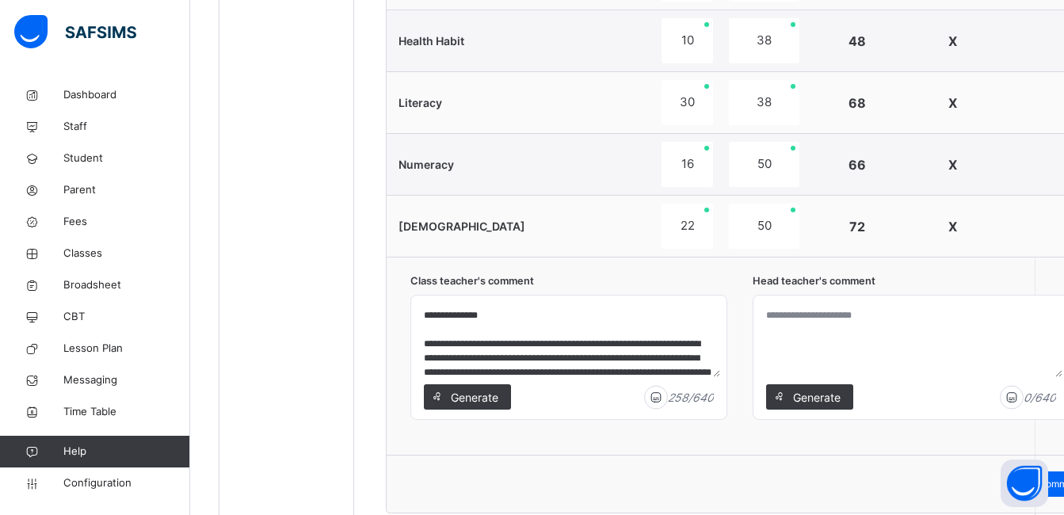
click at [818, 348] on textarea at bounding box center [911, 339] width 303 height 75
click at [817, 389] on span "Generate" at bounding box center [816, 397] width 50 height 17
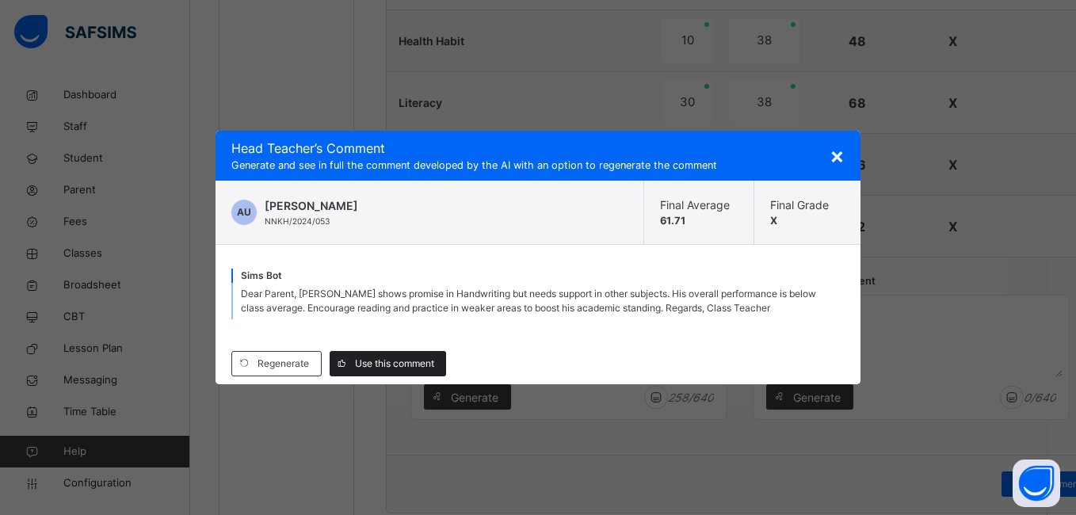
click at [400, 358] on span "Use this comment" at bounding box center [394, 363] width 79 height 14
type textarea "**********"
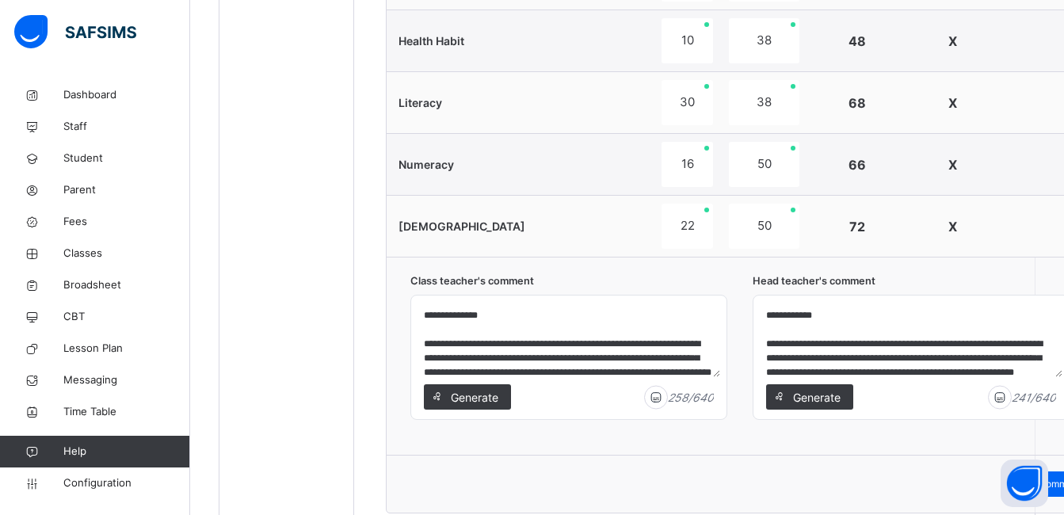
click at [741, 270] on div "**********" at bounding box center [751, 356] width 730 height 198
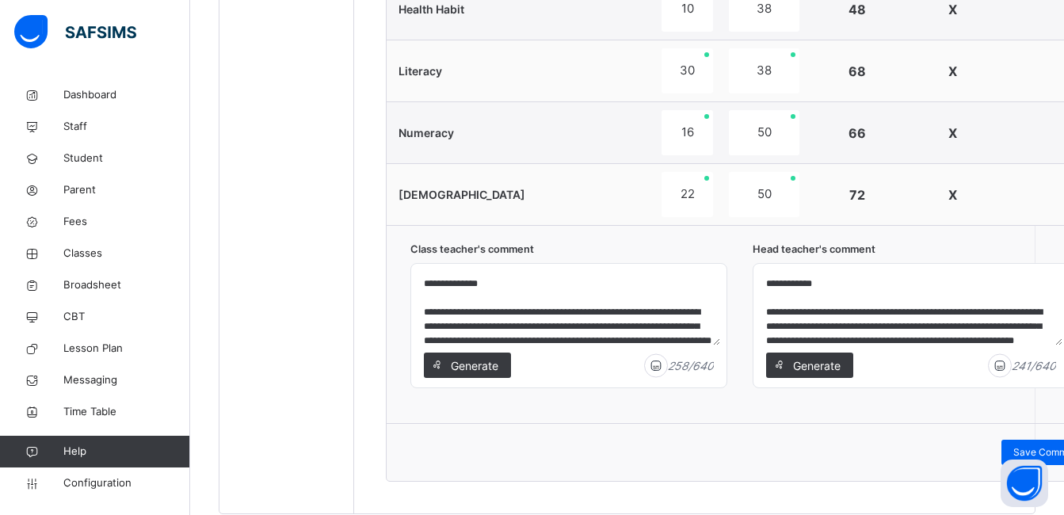
scroll to position [902, 0]
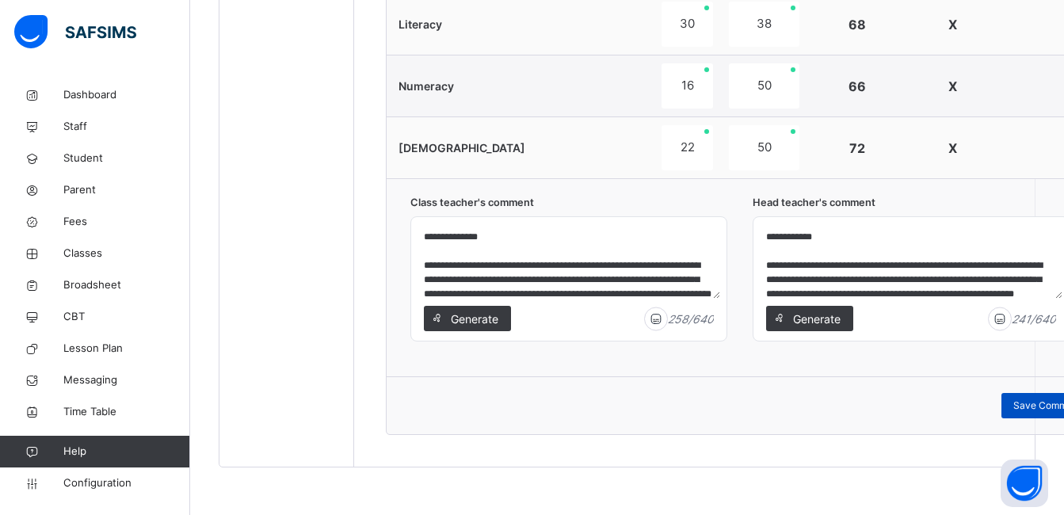
click at [1014, 398] on div "Save Comment" at bounding box center [1047, 405] width 92 height 25
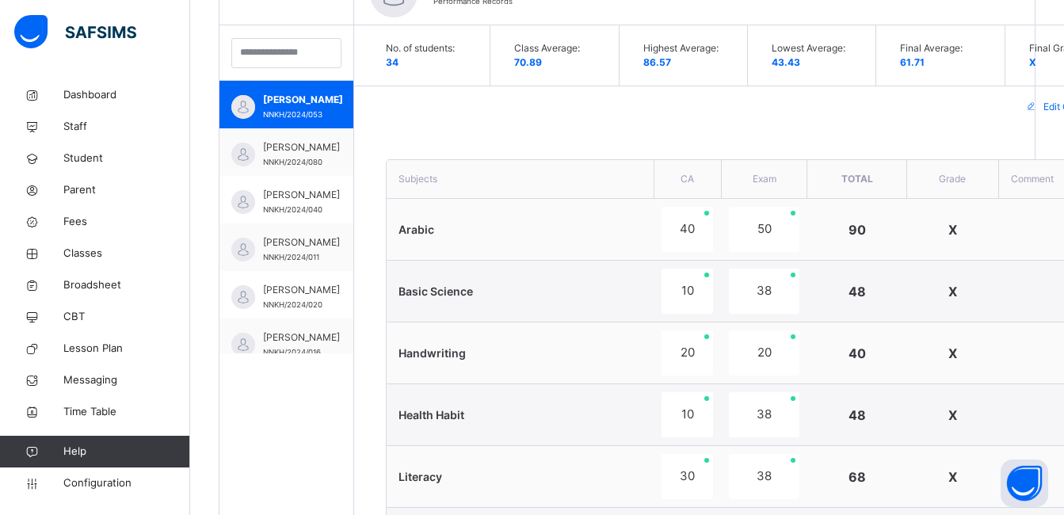
scroll to position [427, 0]
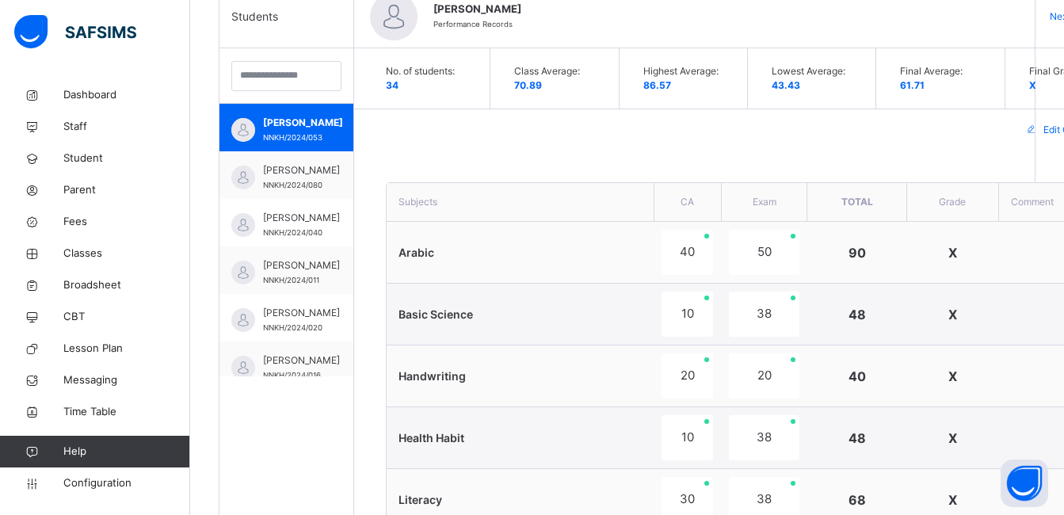
click at [1047, 131] on span "Edit Comment" at bounding box center [1074, 130] width 62 height 14
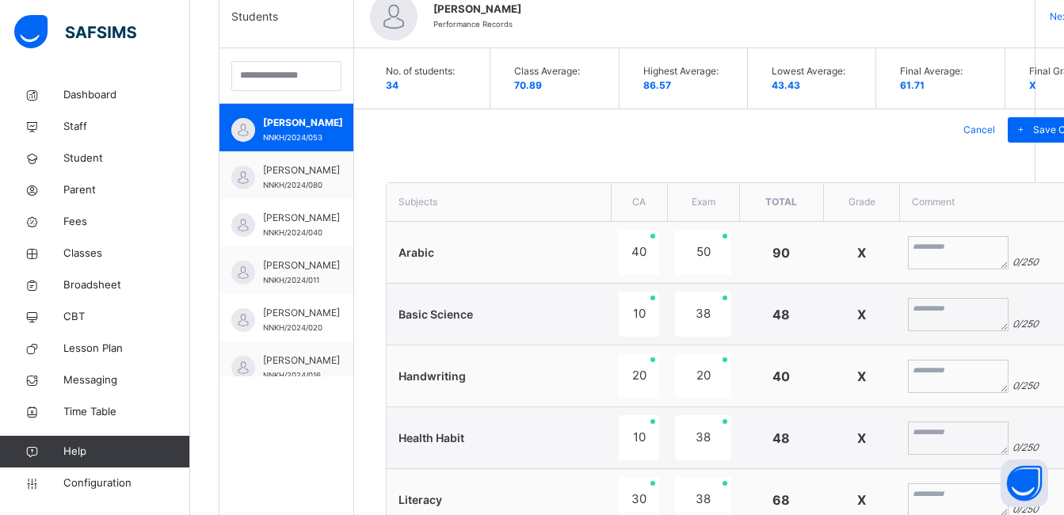
click at [857, 249] on span "X" at bounding box center [861, 253] width 9 height 16
click at [857, 250] on span "X" at bounding box center [861, 253] width 9 height 16
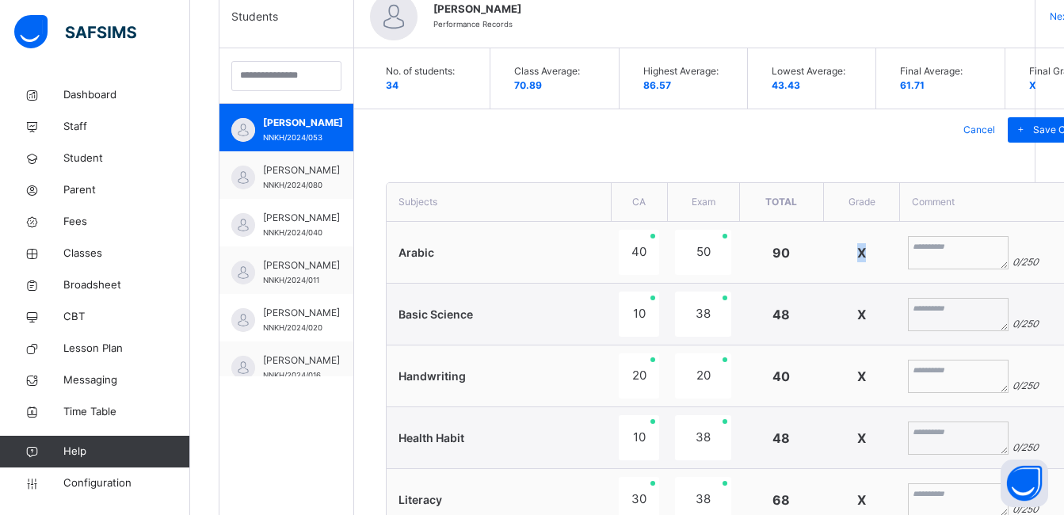
click at [857, 250] on span "X" at bounding box center [861, 253] width 9 height 16
drag, startPoint x: 824, startPoint y: 250, endPoint x: 754, endPoint y: 167, distance: 109.0
click at [754, 167] on div "**********" at bounding box center [751, 494] width 795 height 893
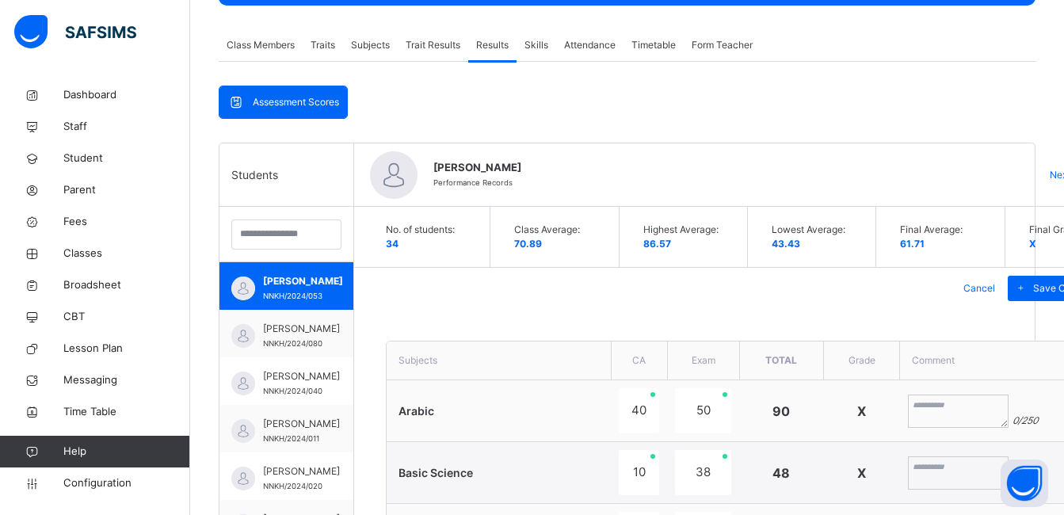
scroll to position [332, 0]
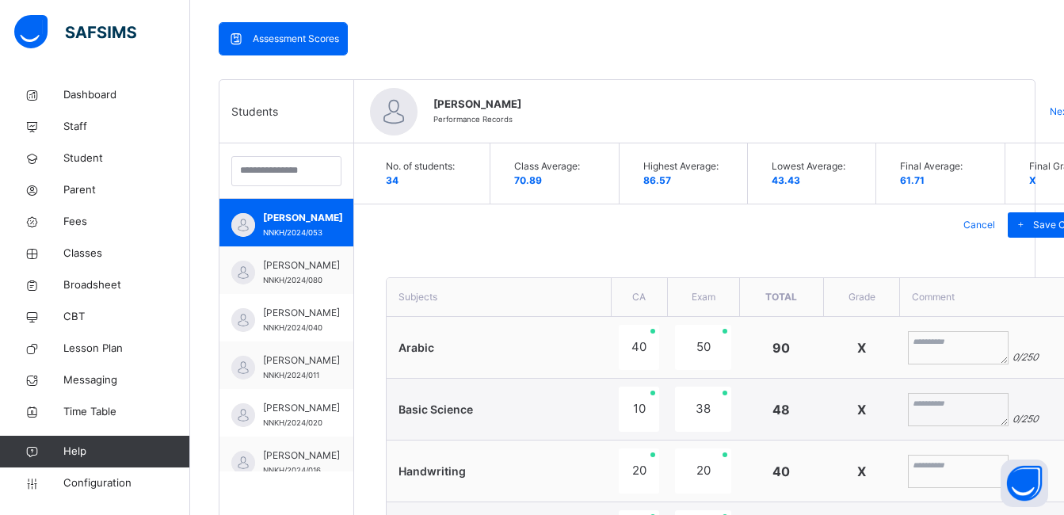
click at [984, 233] on div "Cancel" at bounding box center [978, 224] width 57 height 25
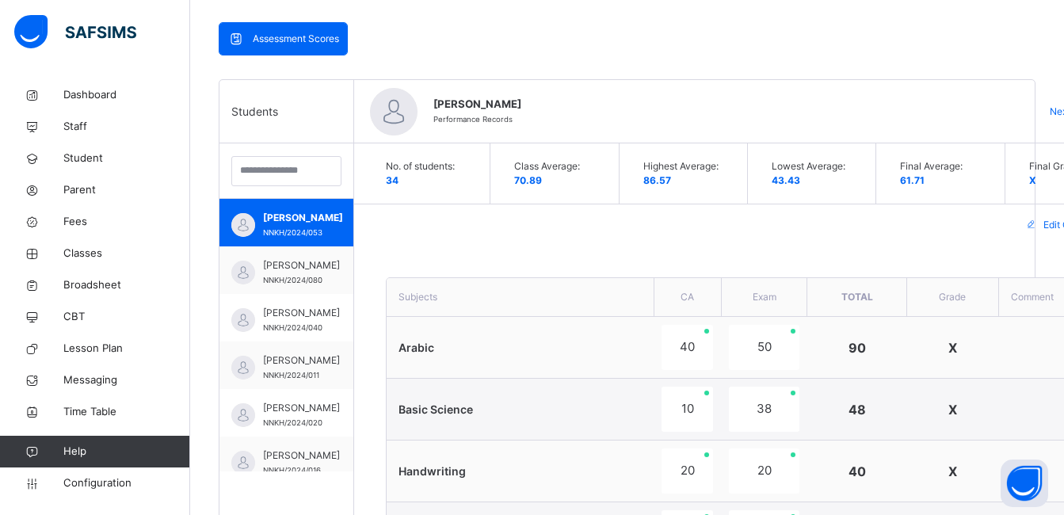
click at [786, 220] on div "Edit Comment" at bounding box center [751, 224] width 795 height 41
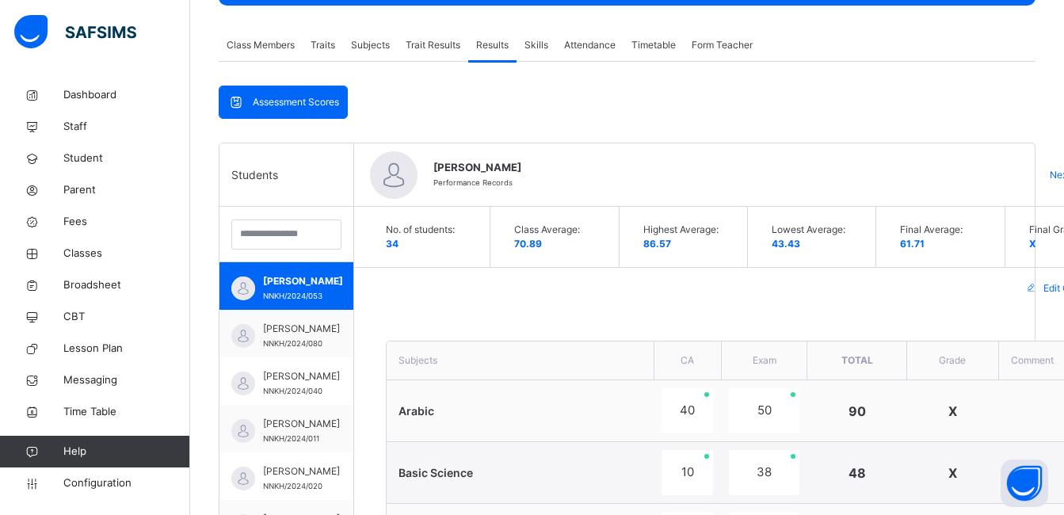
scroll to position [237, 0]
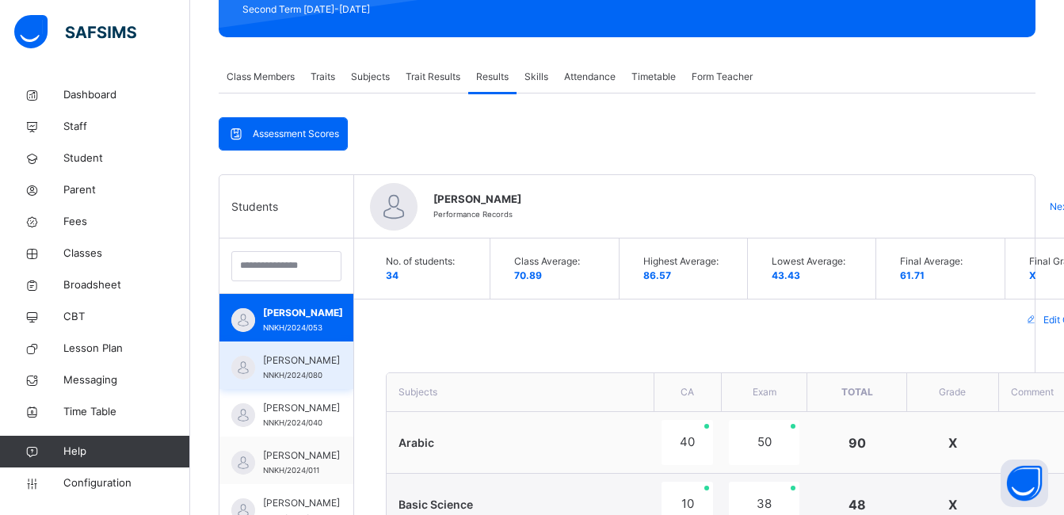
click at [294, 364] on span "ABUBAKAR ABDULLAHI" at bounding box center [301, 360] width 77 height 14
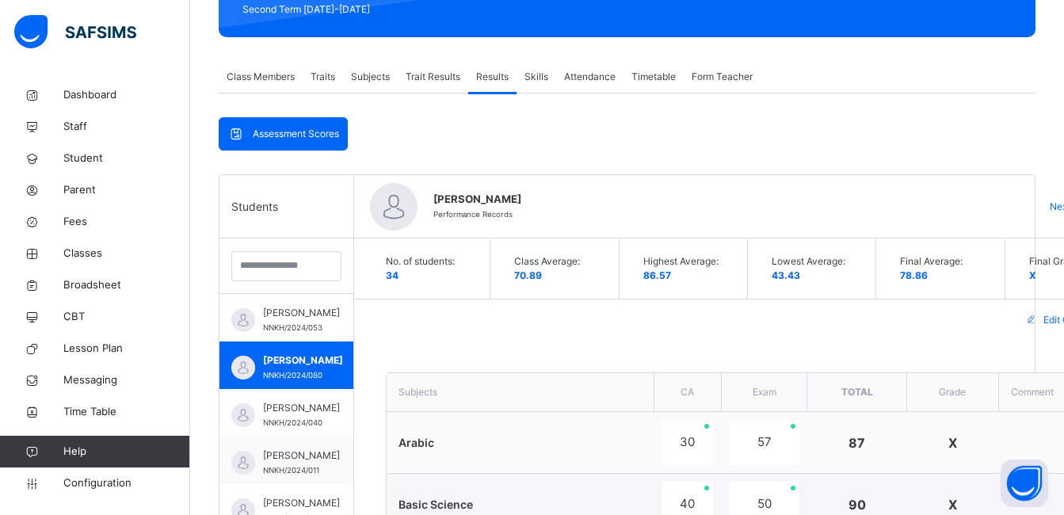
click at [579, 318] on div "Edit Comment" at bounding box center [751, 319] width 795 height 41
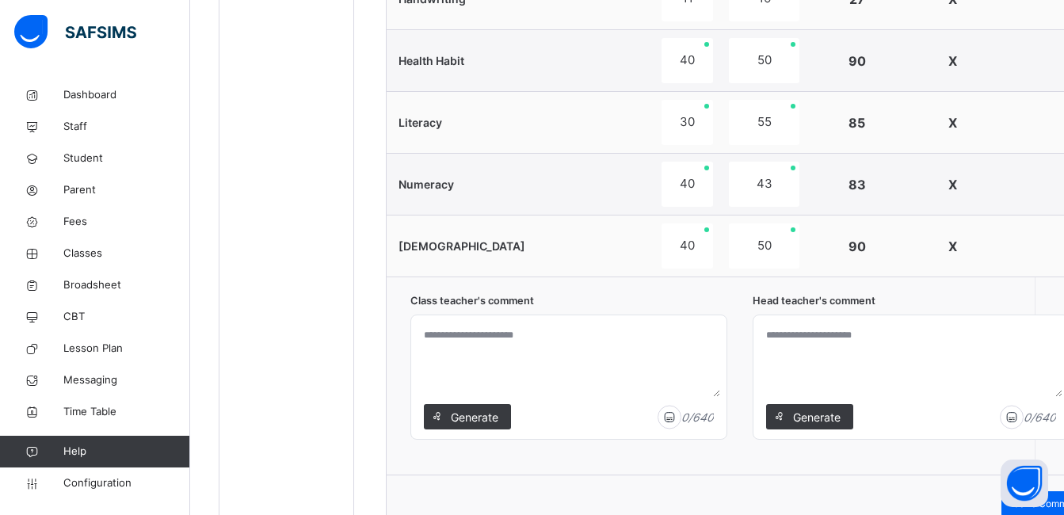
scroll to position [807, 0]
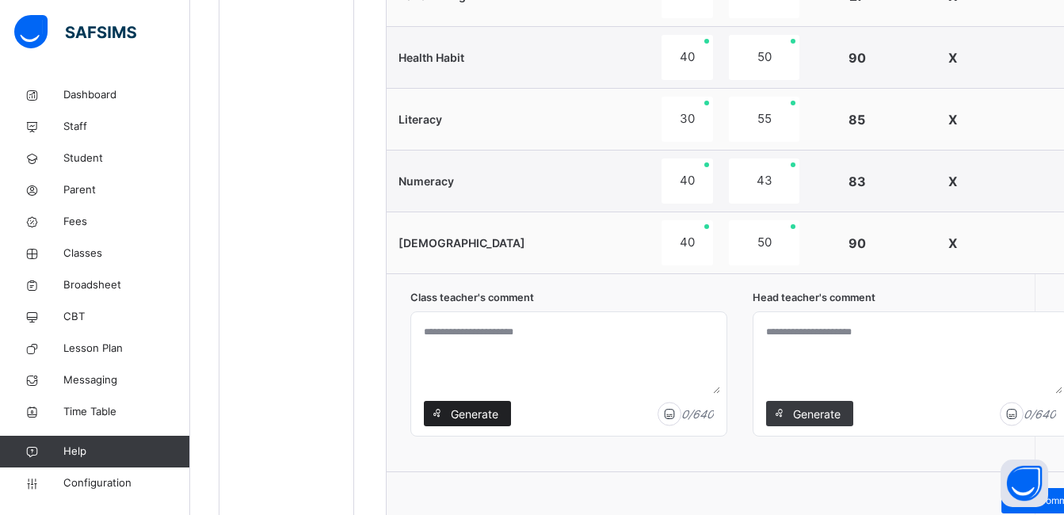
click at [463, 409] on span "Generate" at bounding box center [474, 414] width 50 height 17
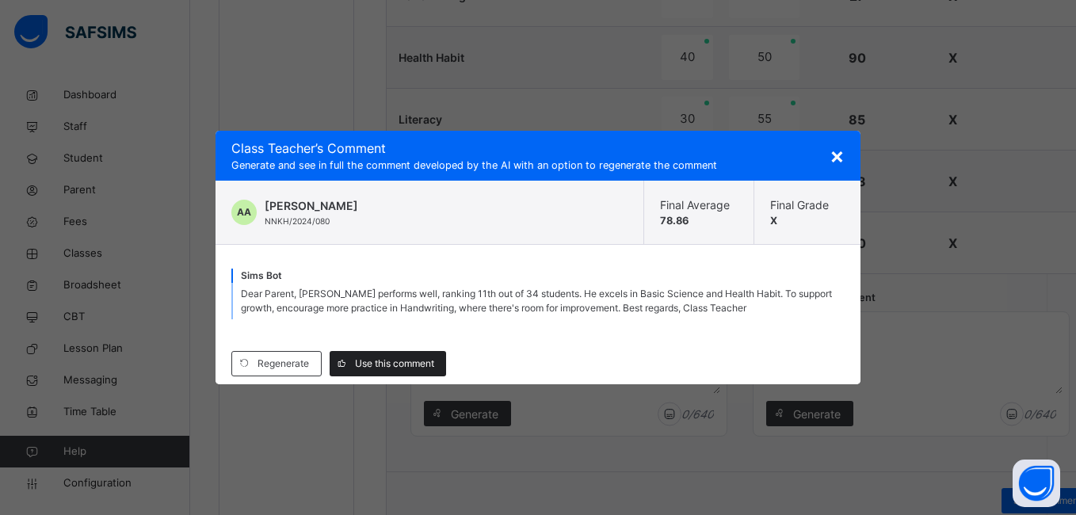
click at [418, 365] on span "Use this comment" at bounding box center [394, 363] width 79 height 14
type textarea "**********"
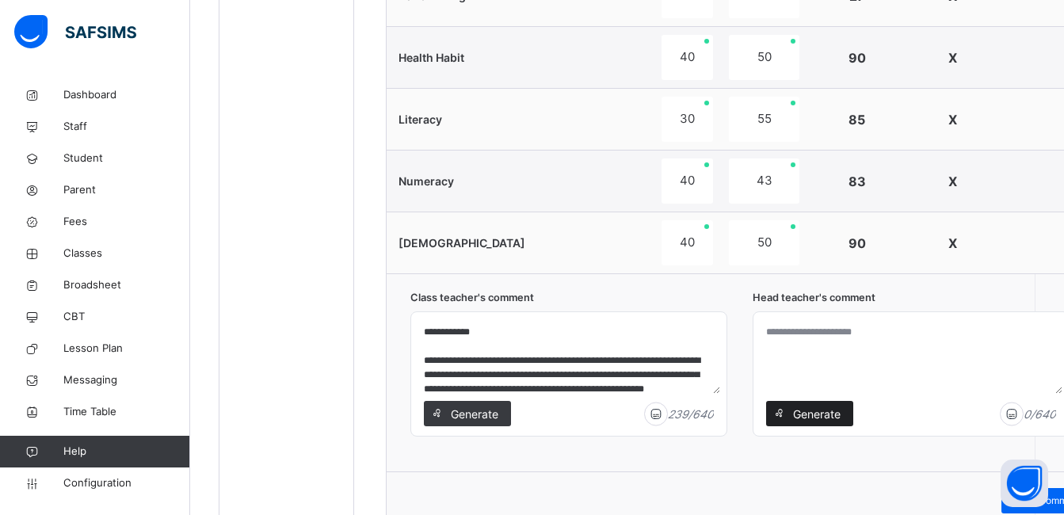
click at [802, 409] on span "Generate" at bounding box center [816, 414] width 50 height 17
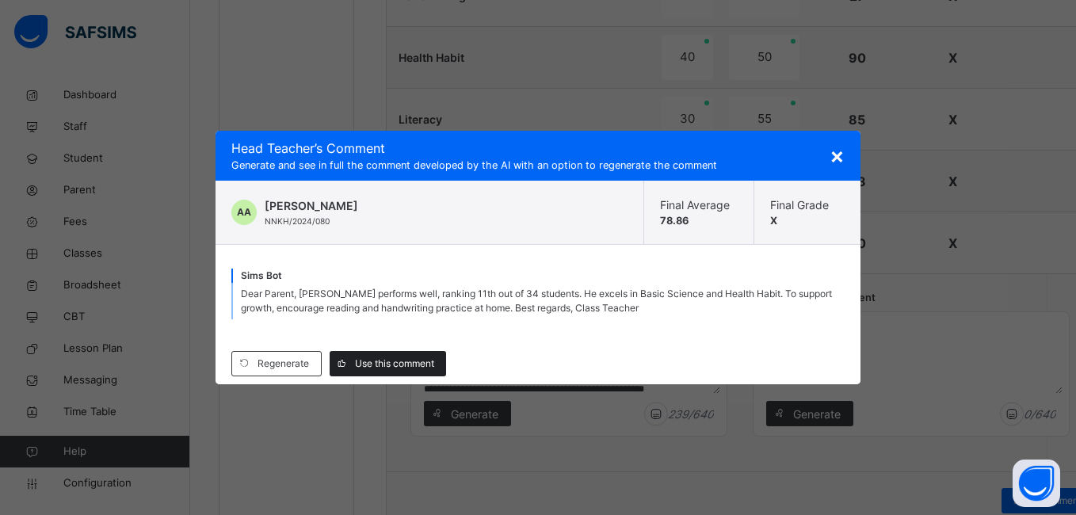
click at [390, 356] on div "Use this comment" at bounding box center [387, 363] width 116 height 25
type textarea "**********"
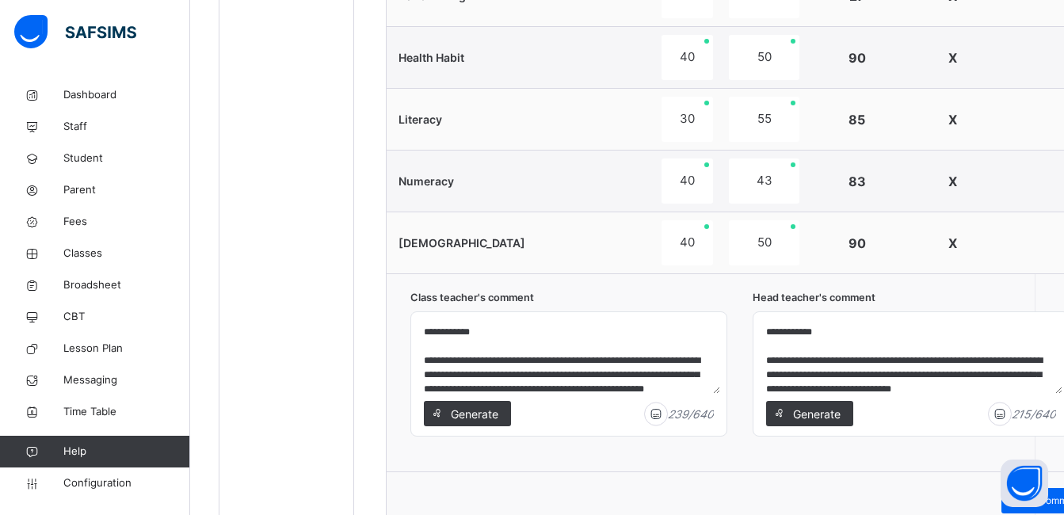
click at [1049, 241] on td at bounding box center [1057, 243] width 119 height 62
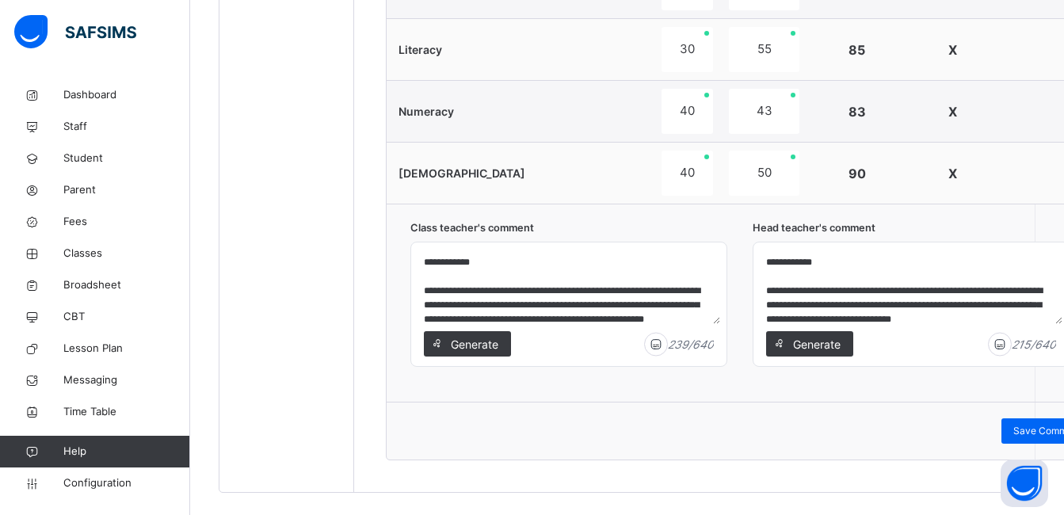
scroll to position [902, 0]
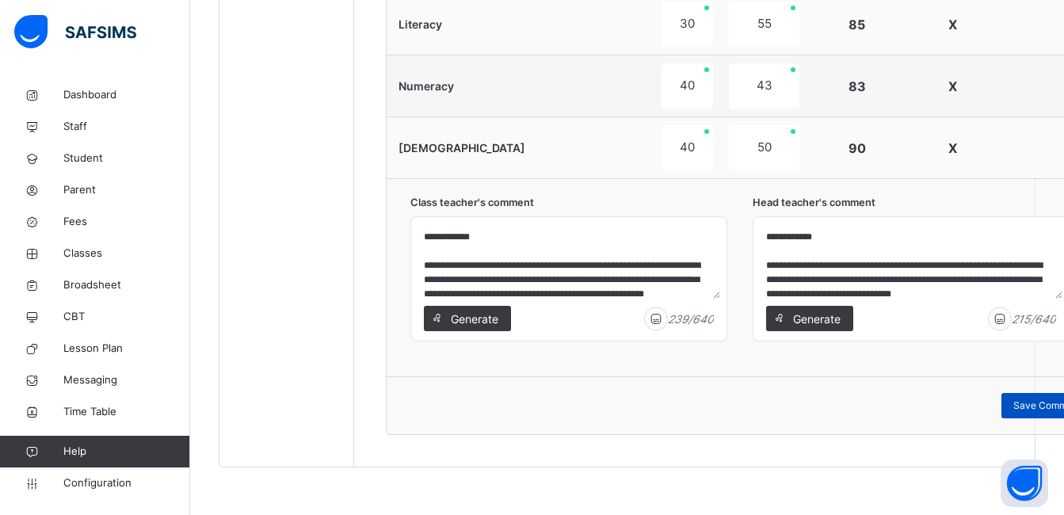
click at [1024, 394] on div "Save Comment" at bounding box center [1047, 405] width 92 height 25
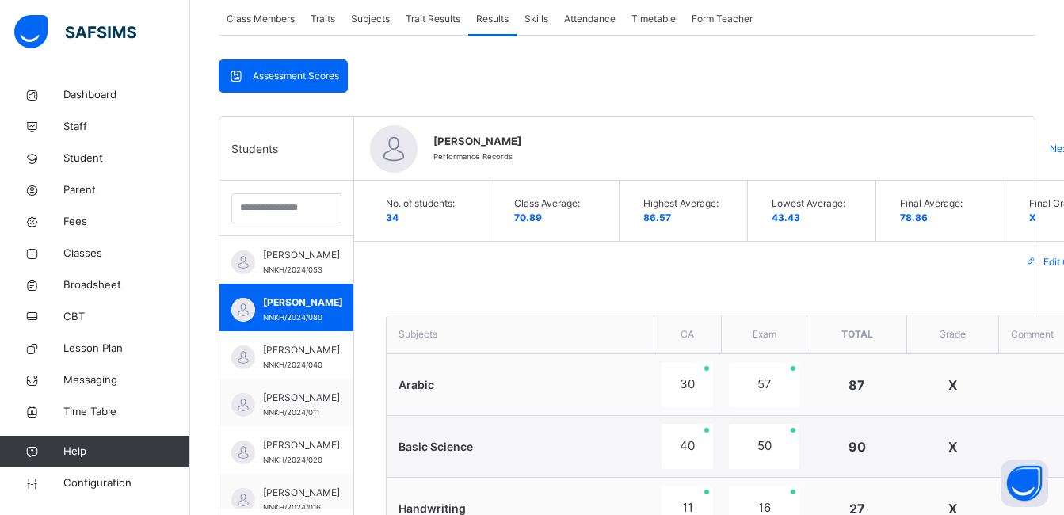
scroll to position [300, 0]
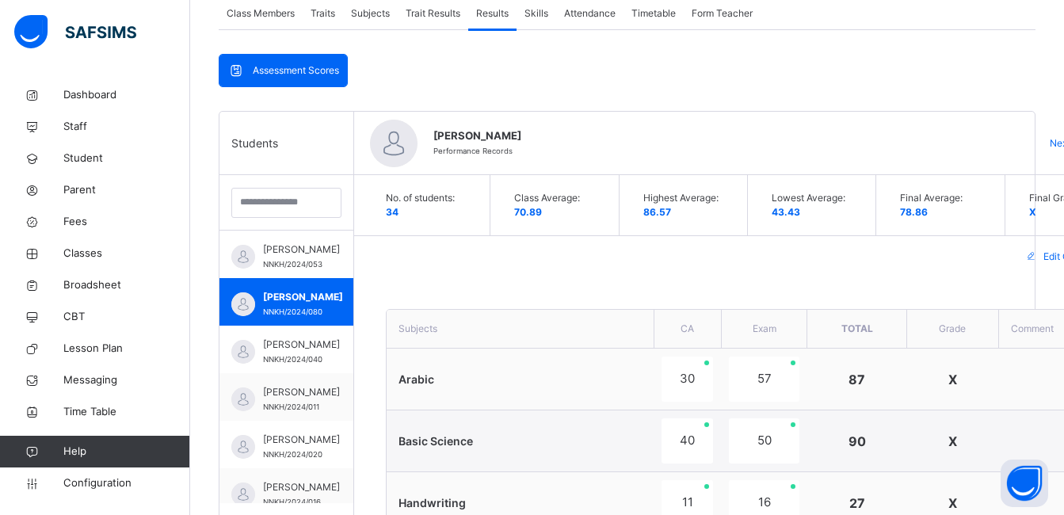
click at [275, 61] on div "Assessment Scores" at bounding box center [283, 71] width 128 height 32
click at [287, 62] on div "Assessment Scores" at bounding box center [283, 71] width 128 height 32
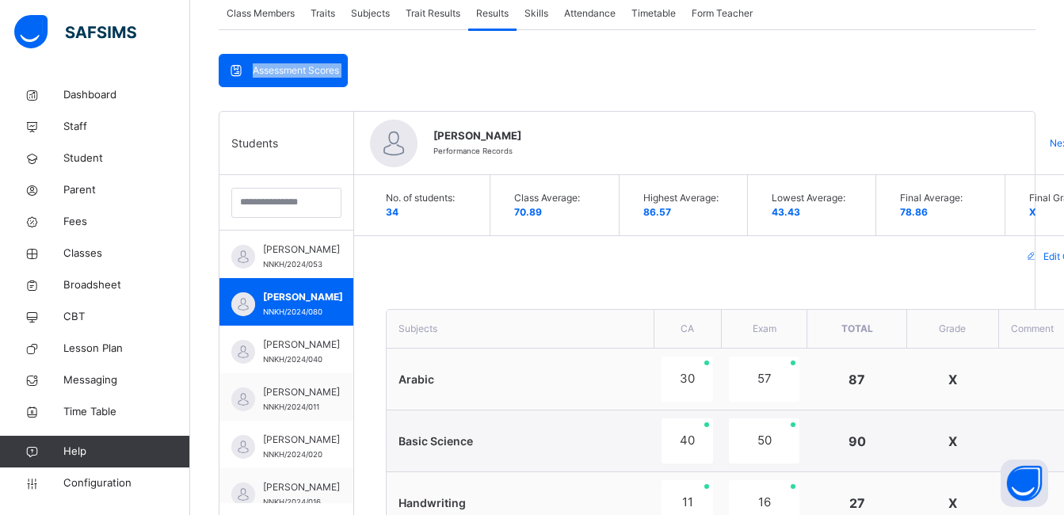
drag, startPoint x: 287, startPoint y: 62, endPoint x: 272, endPoint y: 67, distance: 15.3
click at [272, 67] on span "Assessment Scores" at bounding box center [296, 70] width 86 height 14
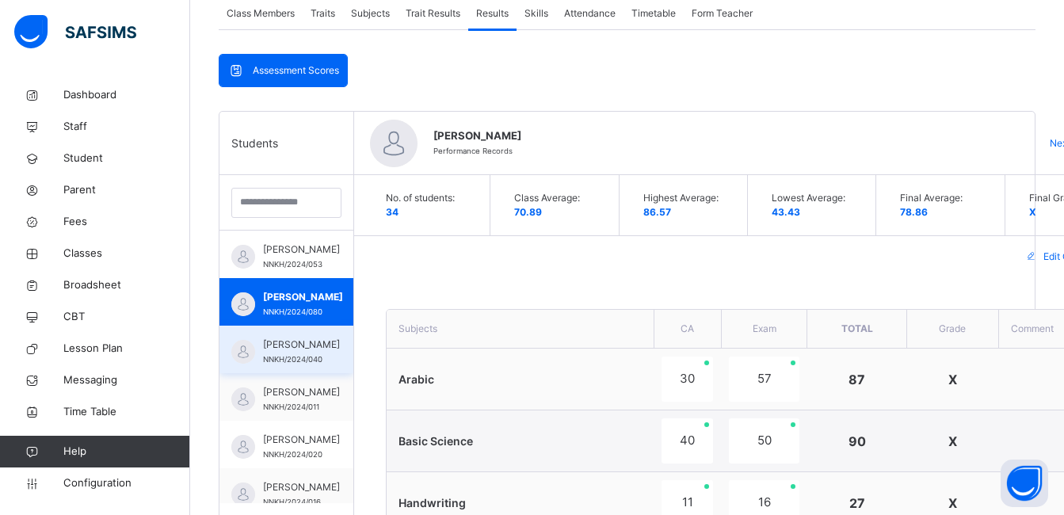
click at [298, 345] on span "[PERSON_NAME]" at bounding box center [301, 344] width 77 height 14
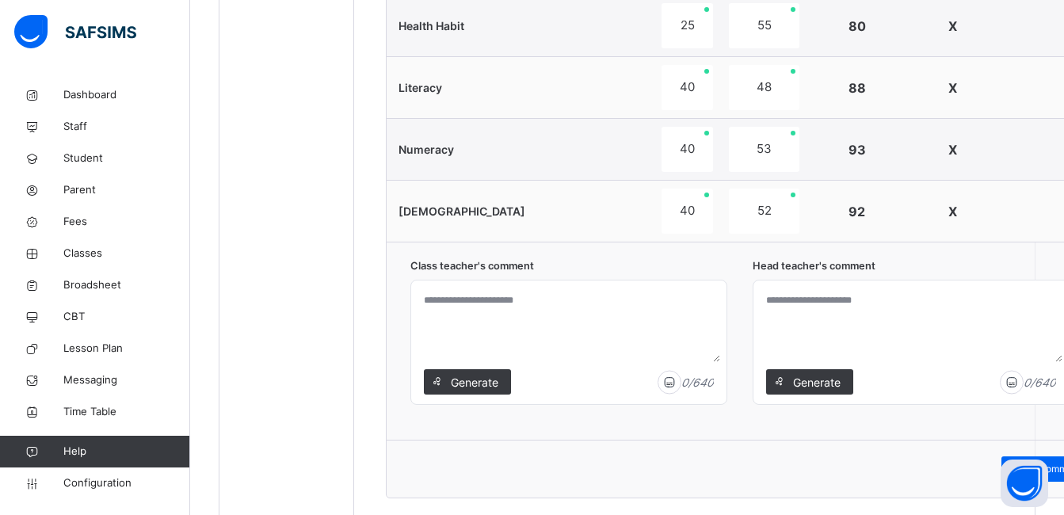
scroll to position [870, 0]
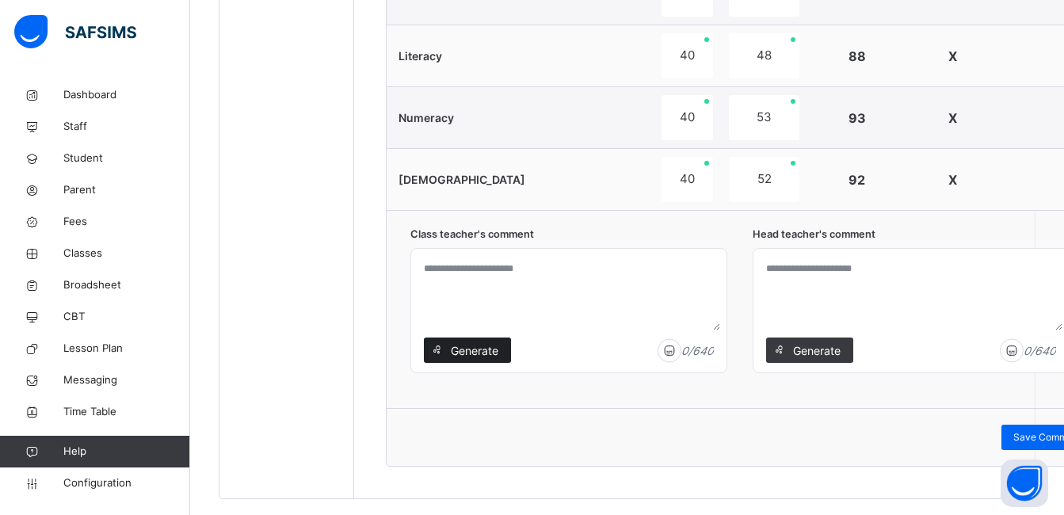
click at [448, 351] on span at bounding box center [436, 349] width 25 height 25
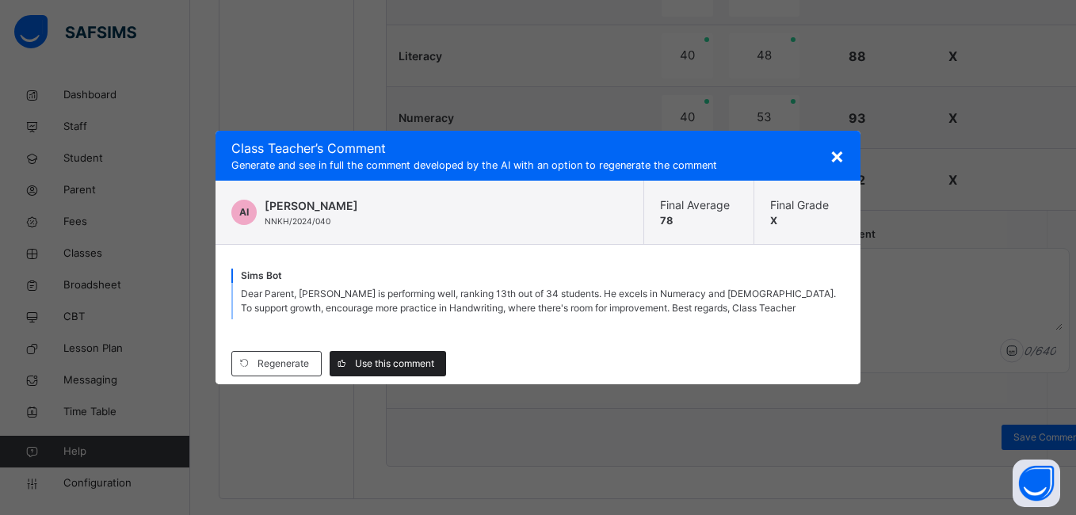
click at [421, 359] on span "Use this comment" at bounding box center [394, 363] width 79 height 14
type textarea "**********"
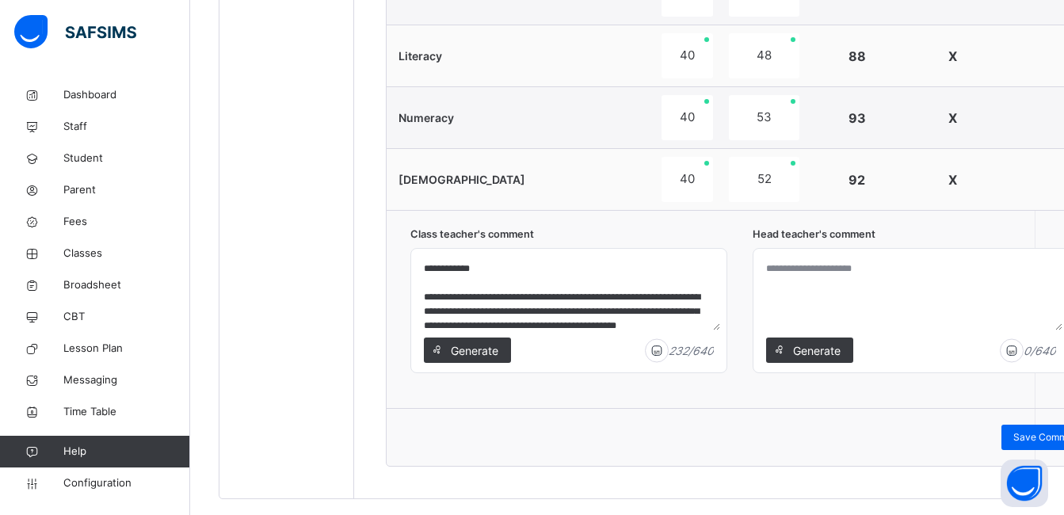
click at [814, 322] on textarea at bounding box center [911, 292] width 303 height 75
click at [810, 349] on span "Generate" at bounding box center [816, 350] width 50 height 17
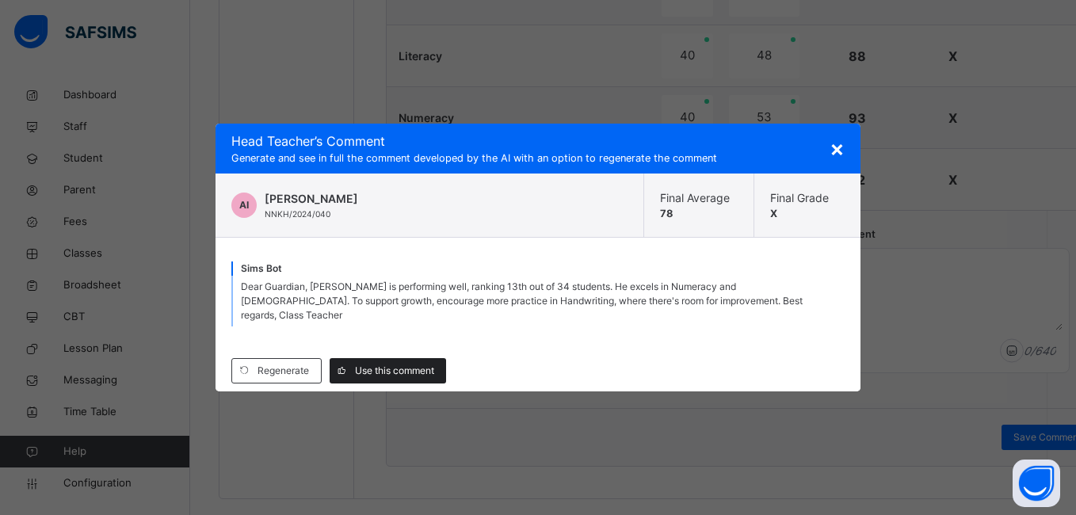
click at [413, 364] on span "Use this comment" at bounding box center [394, 371] width 79 height 14
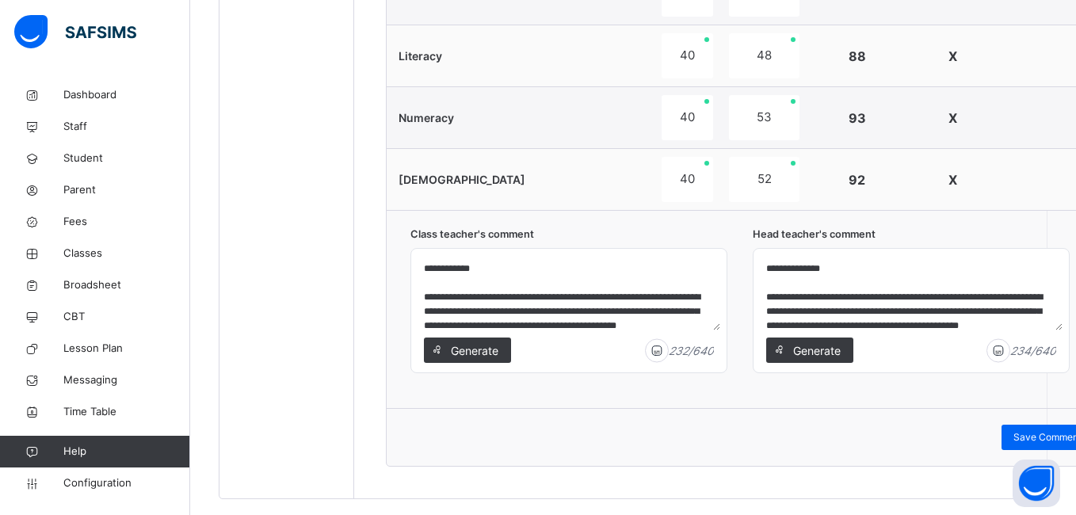
type textarea "**********"
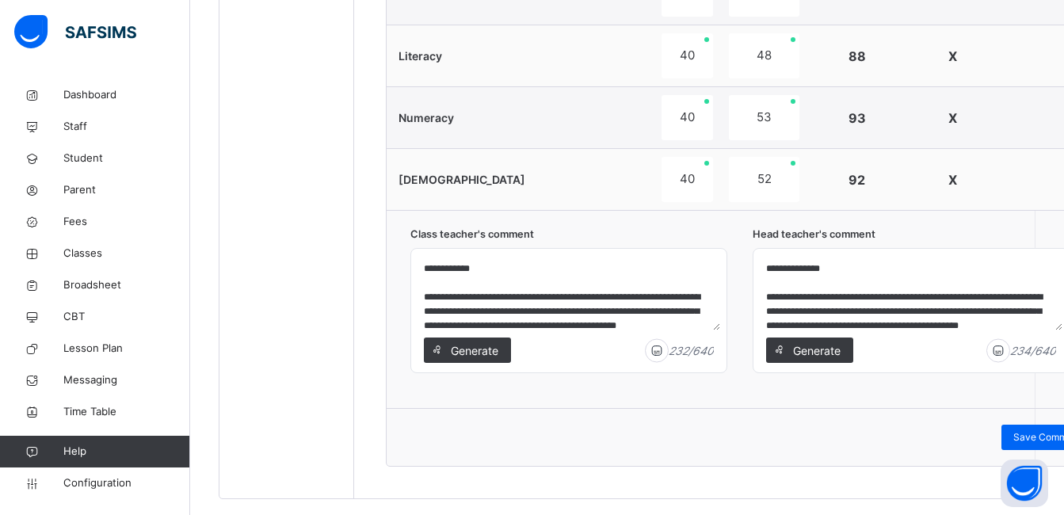
click at [611, 231] on span "Class teacher's comment" at bounding box center [568, 234] width 317 height 15
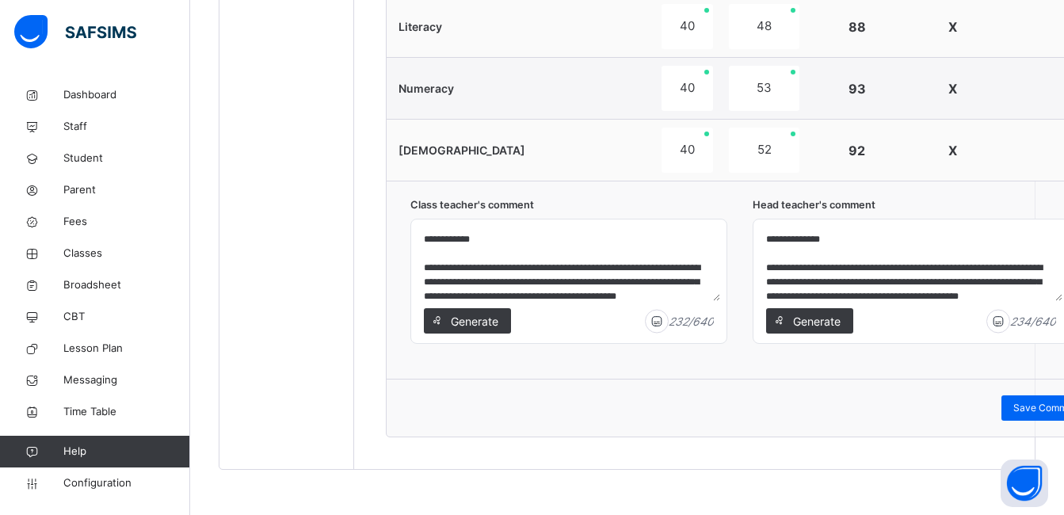
scroll to position [902, 0]
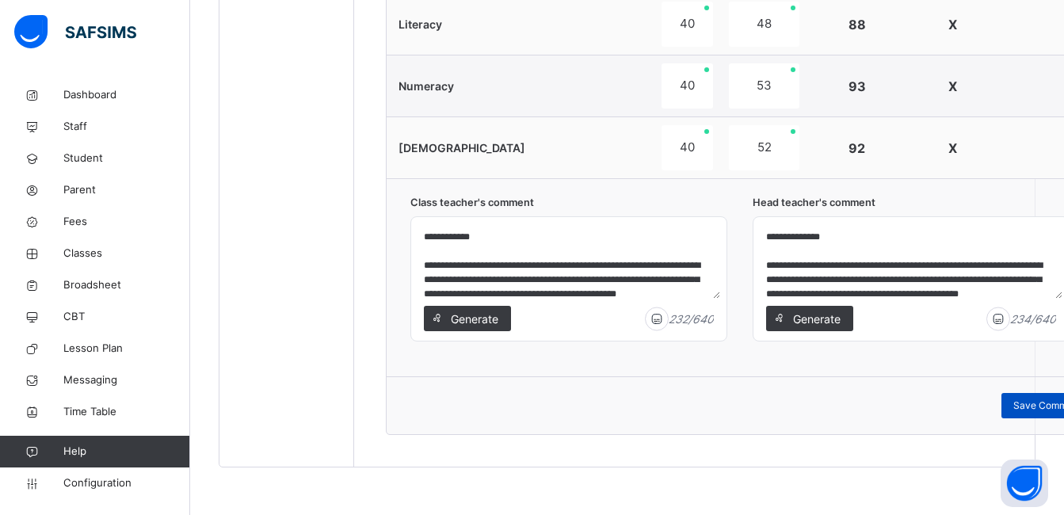
click at [1039, 409] on span "Save Comment" at bounding box center [1047, 405] width 68 height 14
click at [712, 190] on div "**********" at bounding box center [751, 277] width 730 height 198
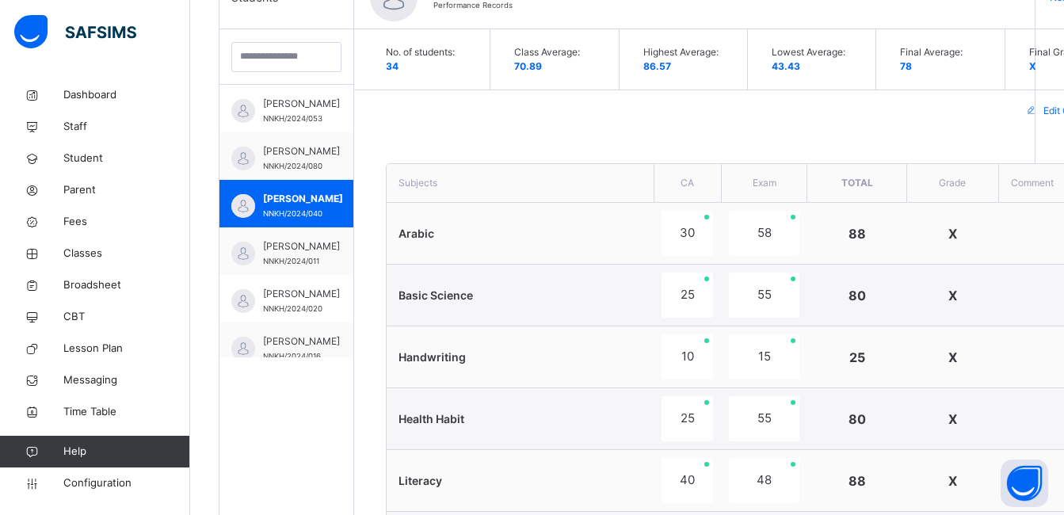
scroll to position [395, 0]
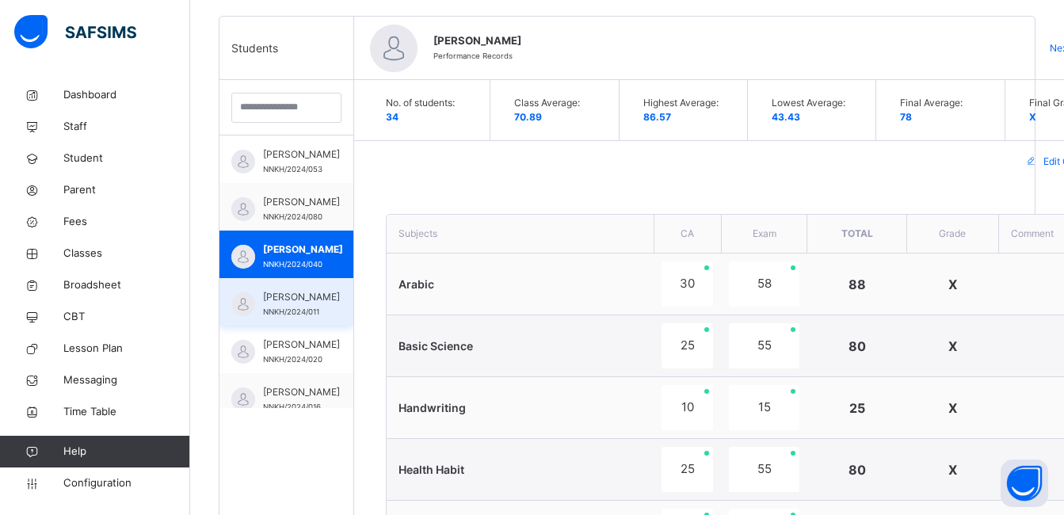
click at [295, 303] on span "[PERSON_NAME]" at bounding box center [301, 297] width 77 height 14
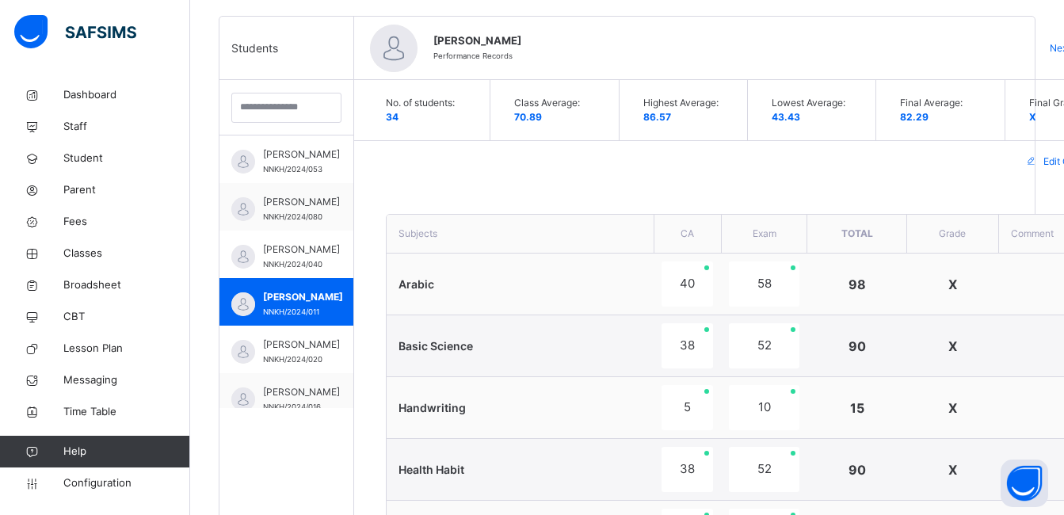
scroll to position [32, 0]
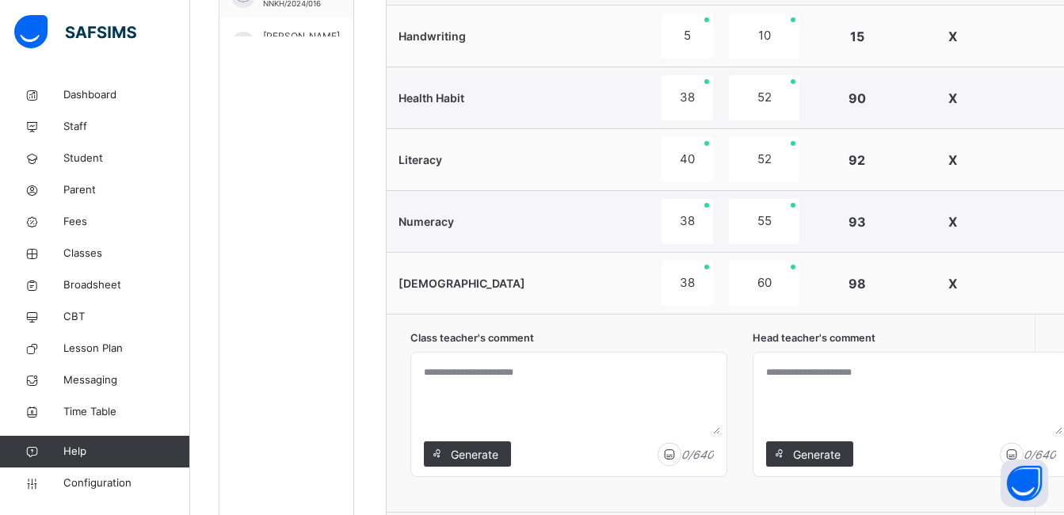
scroll to position [902, 0]
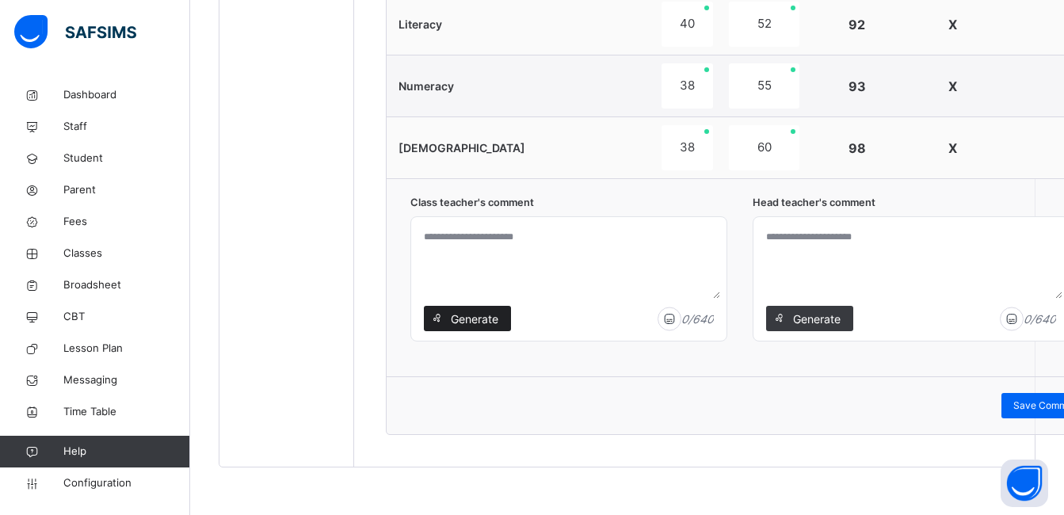
click at [482, 322] on span "Generate" at bounding box center [474, 318] width 50 height 17
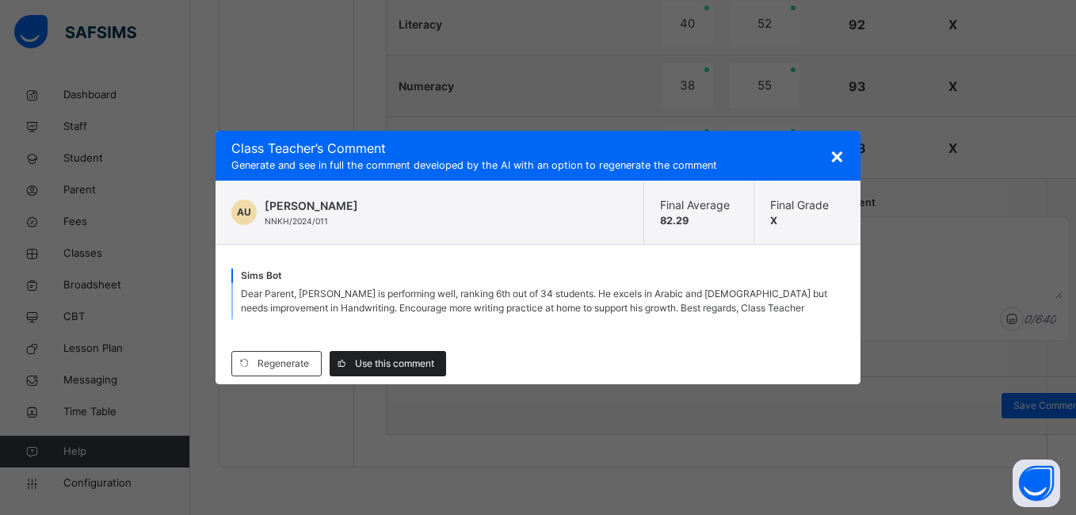
click at [428, 365] on span "Use this comment" at bounding box center [394, 363] width 79 height 14
type textarea "**********"
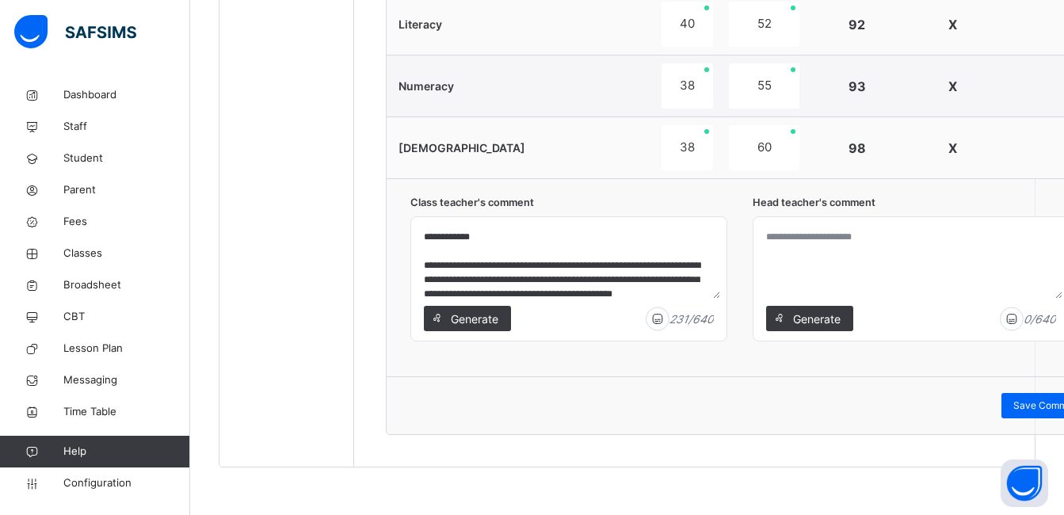
click at [804, 285] on textarea at bounding box center [911, 260] width 303 height 75
click at [805, 318] on span "Generate" at bounding box center [816, 318] width 50 height 17
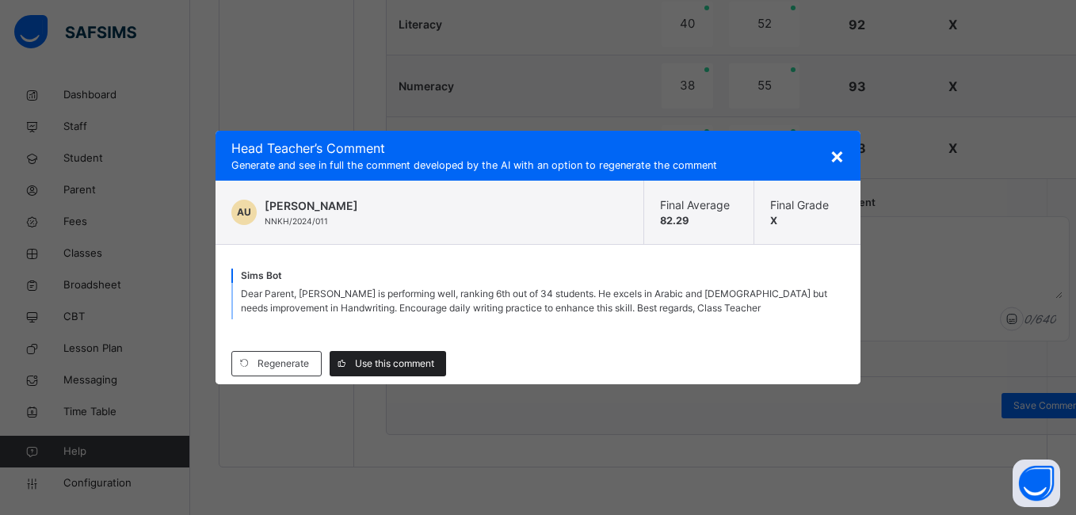
click at [402, 363] on span "Use this comment" at bounding box center [394, 363] width 79 height 14
type textarea "**********"
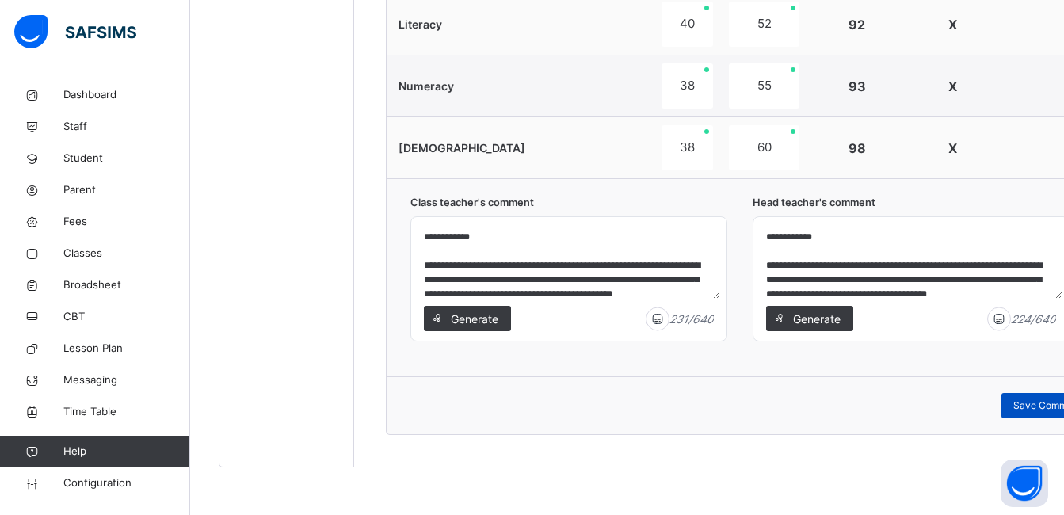
click at [1045, 406] on span "Save Comment" at bounding box center [1047, 405] width 68 height 14
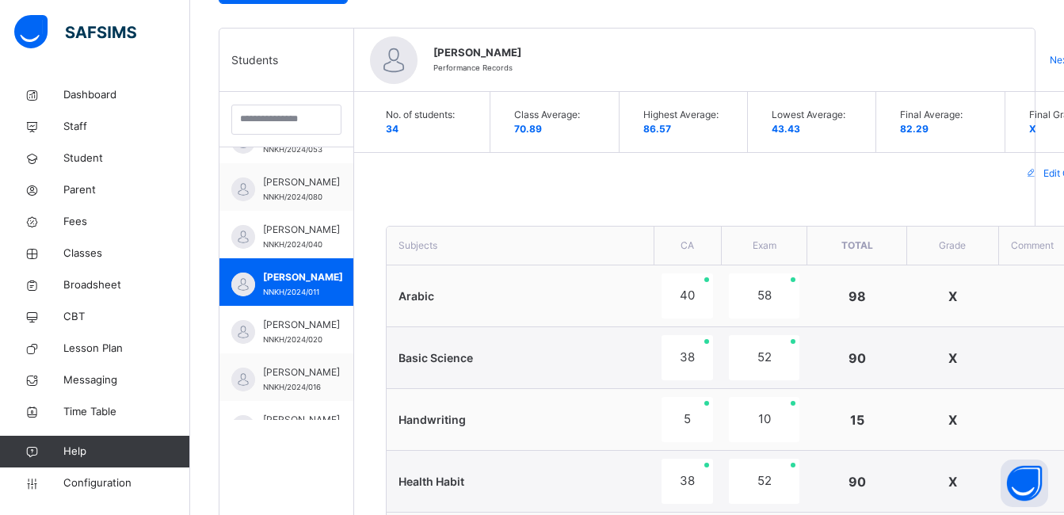
scroll to position [395, 0]
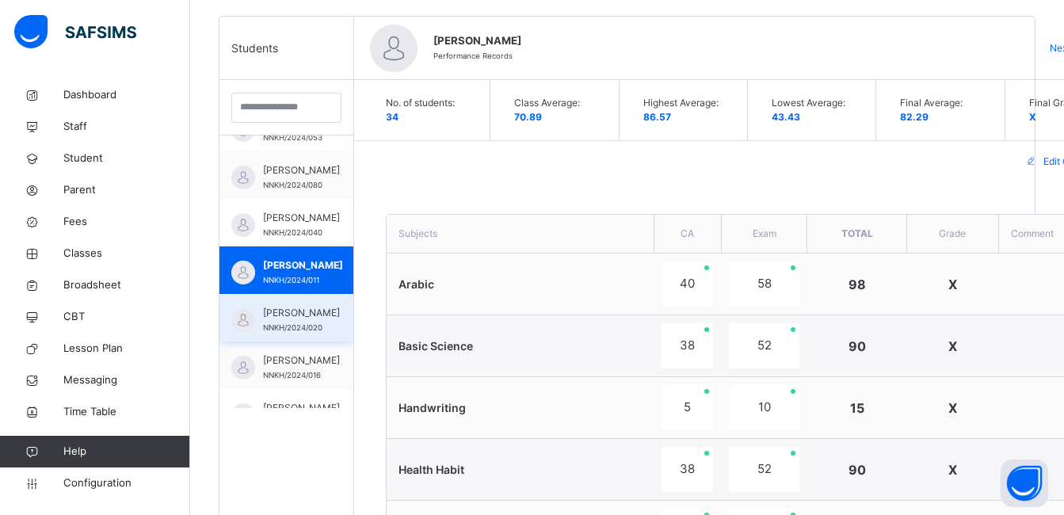
click at [291, 320] on span "AISHA BASHIRU" at bounding box center [301, 313] width 77 height 14
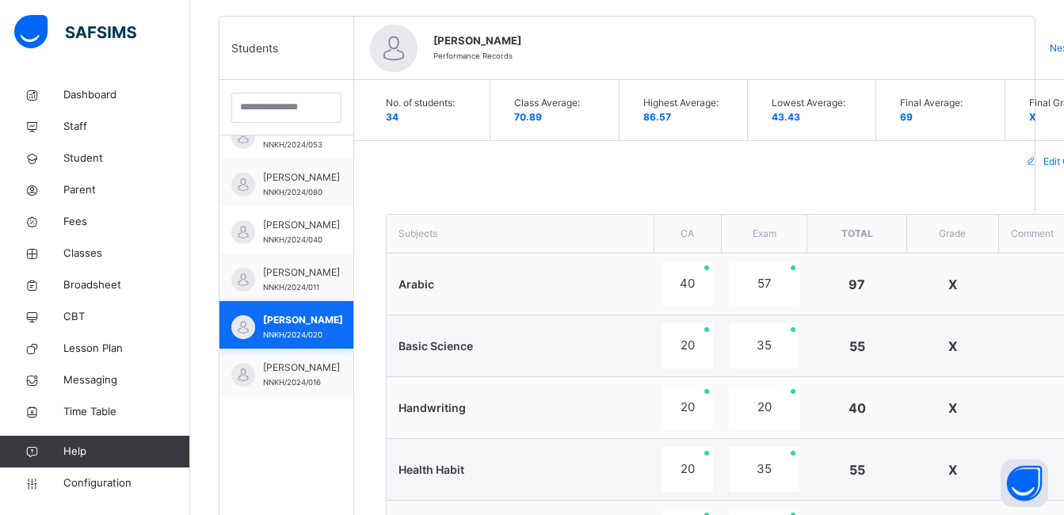
scroll to position [32, 0]
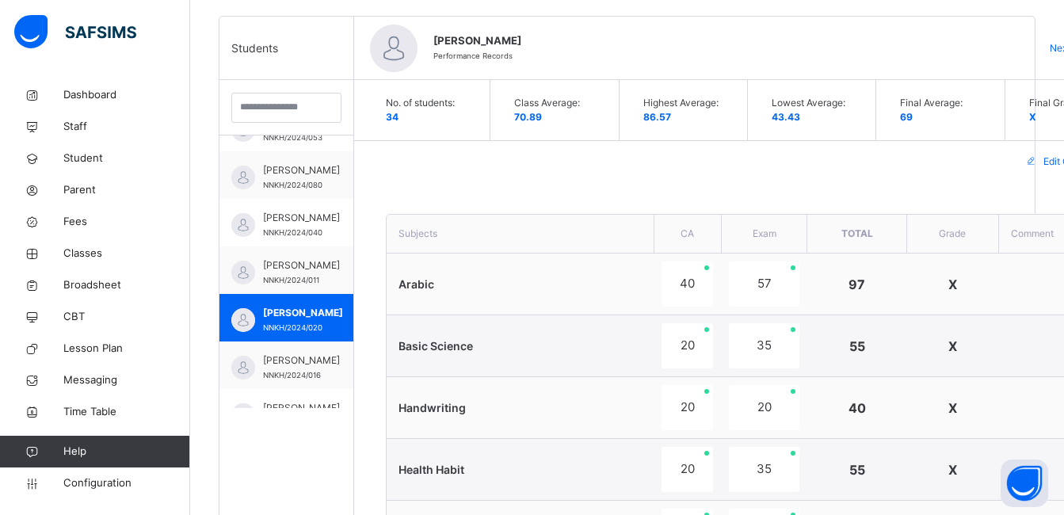
click at [537, 175] on div "Edit Comment" at bounding box center [751, 161] width 795 height 41
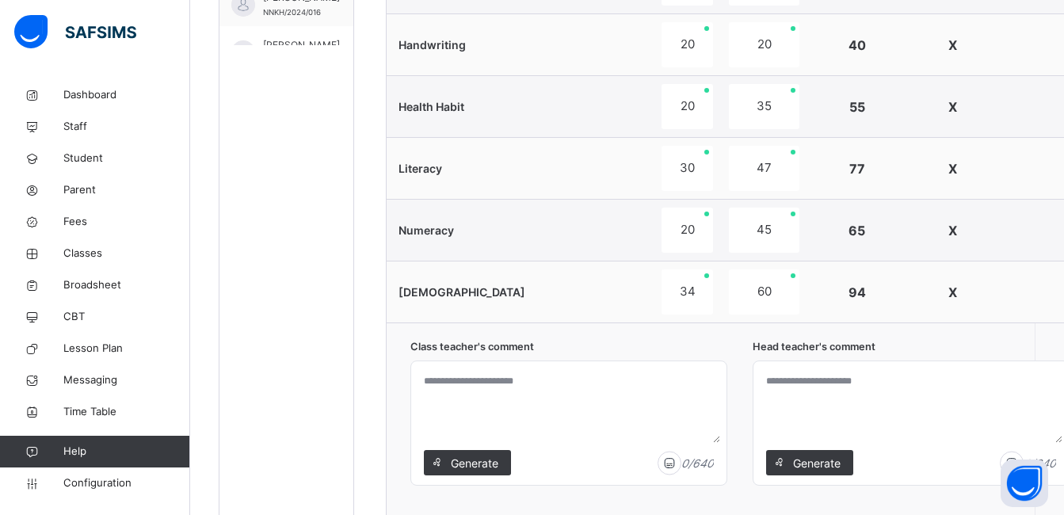
scroll to position [902, 0]
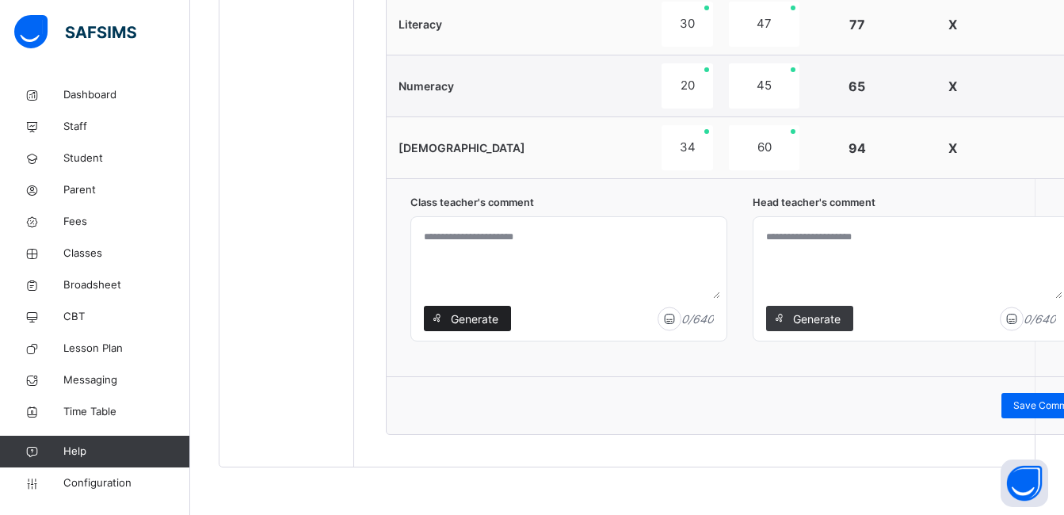
click at [462, 318] on span "Generate" at bounding box center [474, 318] width 50 height 17
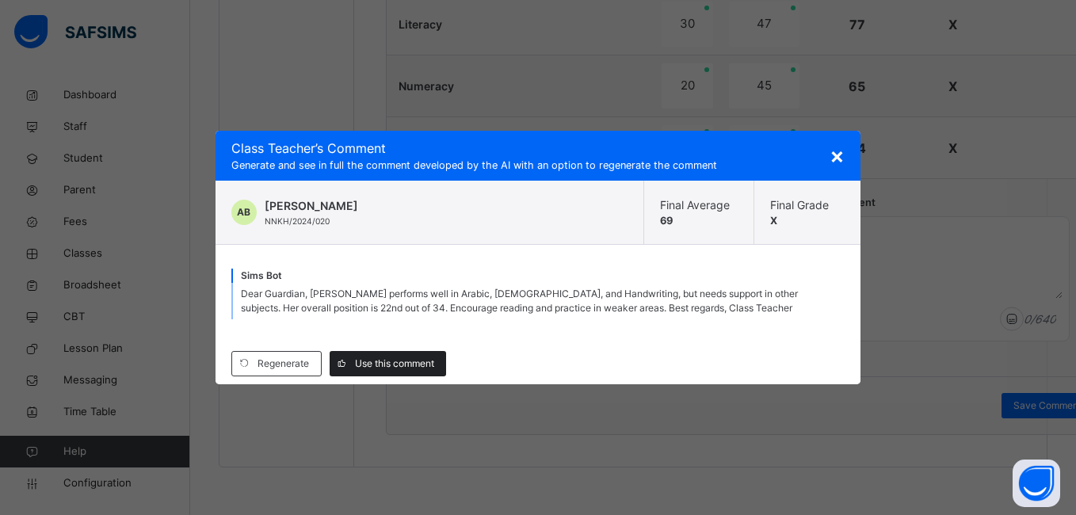
click at [427, 352] on div "Use this comment" at bounding box center [387, 363] width 116 height 25
type textarea "**********"
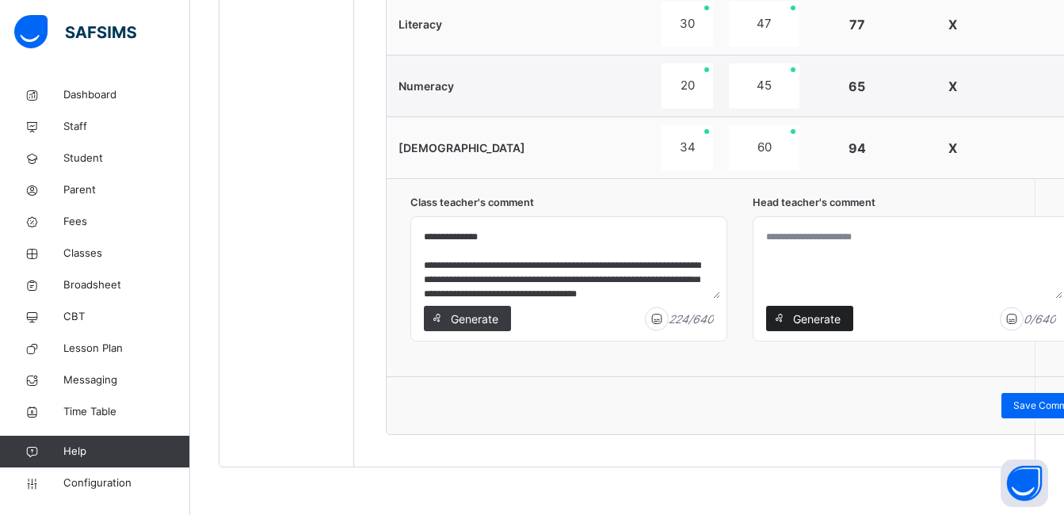
click at [802, 307] on div "Generate" at bounding box center [809, 318] width 87 height 25
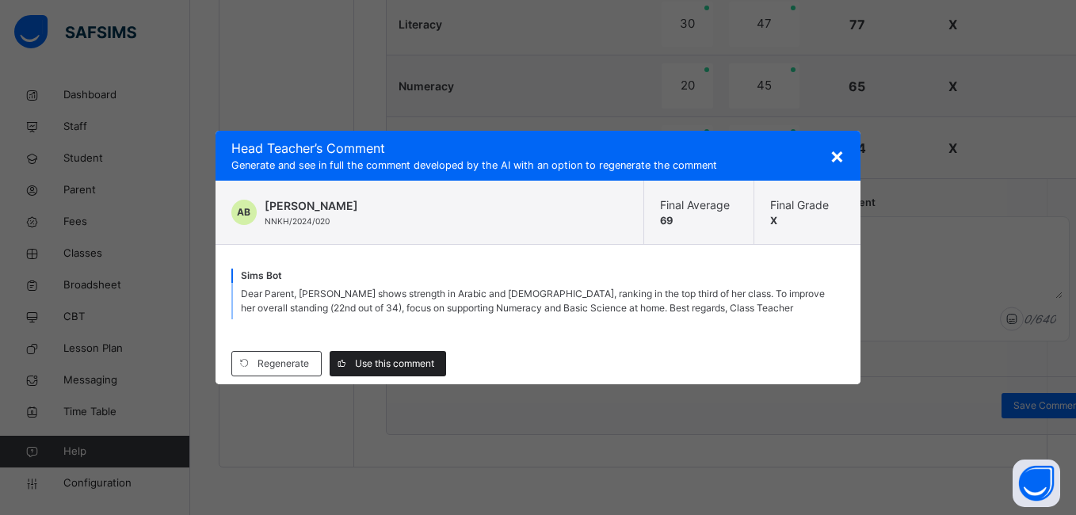
click at [426, 365] on span "Use this comment" at bounding box center [394, 363] width 79 height 14
type textarea "**********"
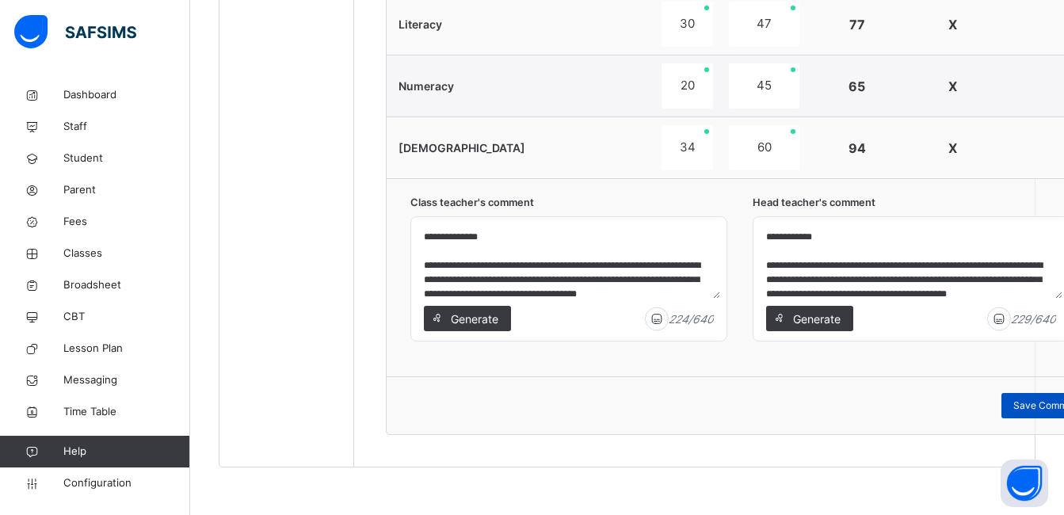
click at [1057, 403] on span "Save Comment" at bounding box center [1047, 405] width 68 height 14
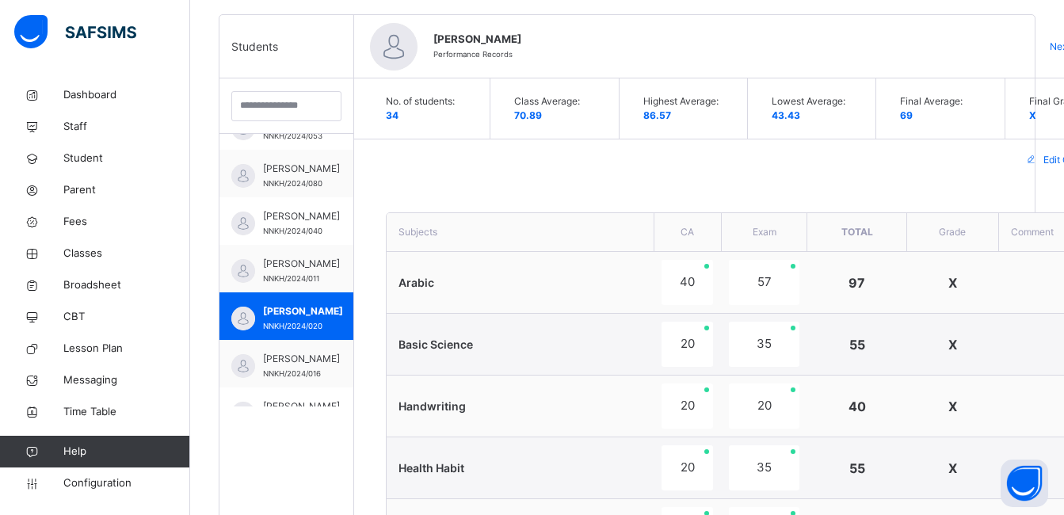
scroll to position [395, 0]
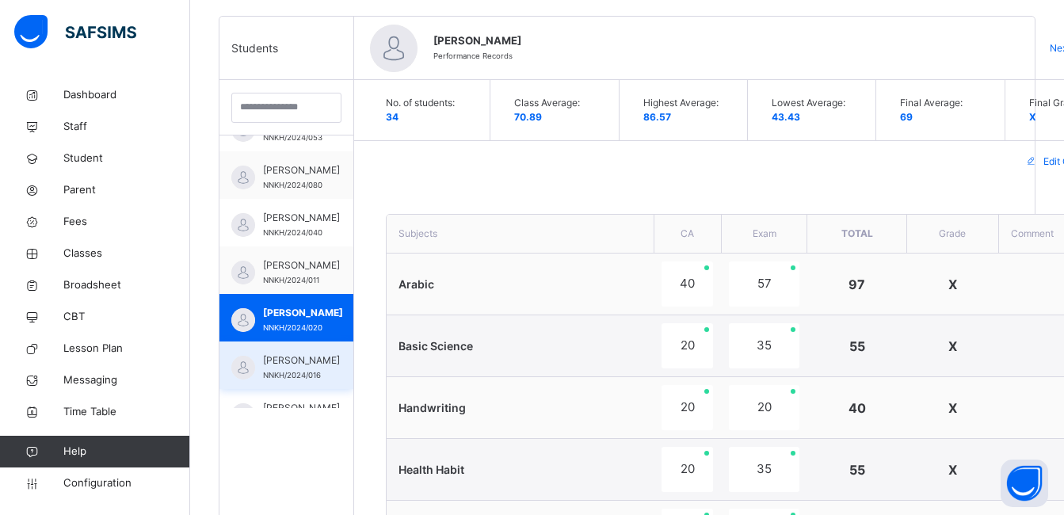
click at [286, 382] on div "AISHA IBRAHIM NNKH/2024/016" at bounding box center [301, 367] width 77 height 29
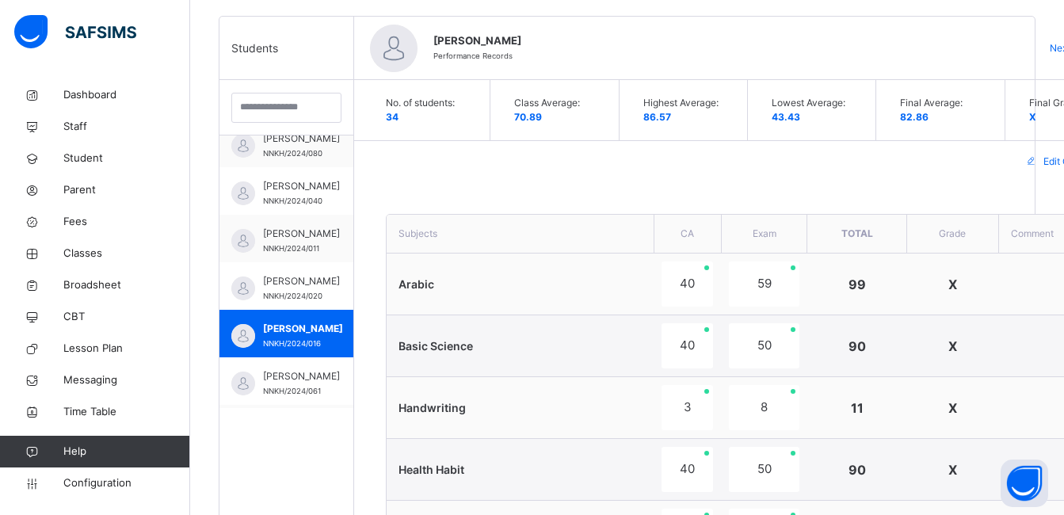
scroll to position [95, 0]
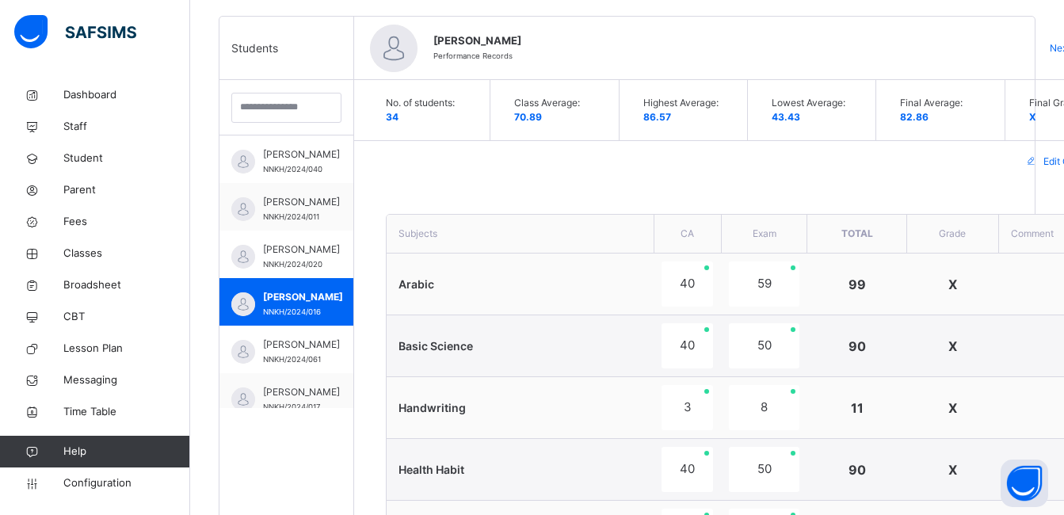
click at [749, 136] on div "No. of students: 34 Class Average: 70.89 Highest Average: 86.57 Lowest Average:…" at bounding box center [751, 110] width 763 height 60
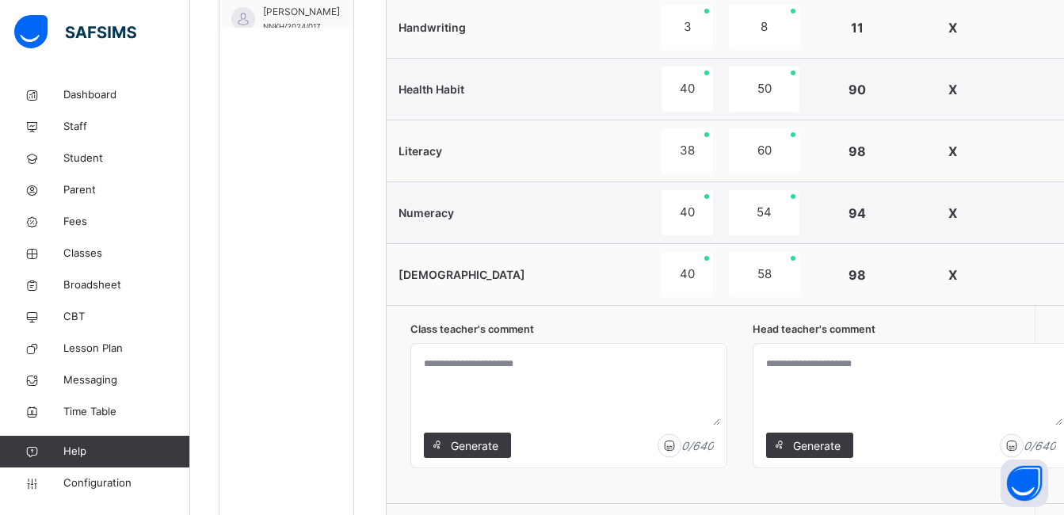
scroll to position [807, 0]
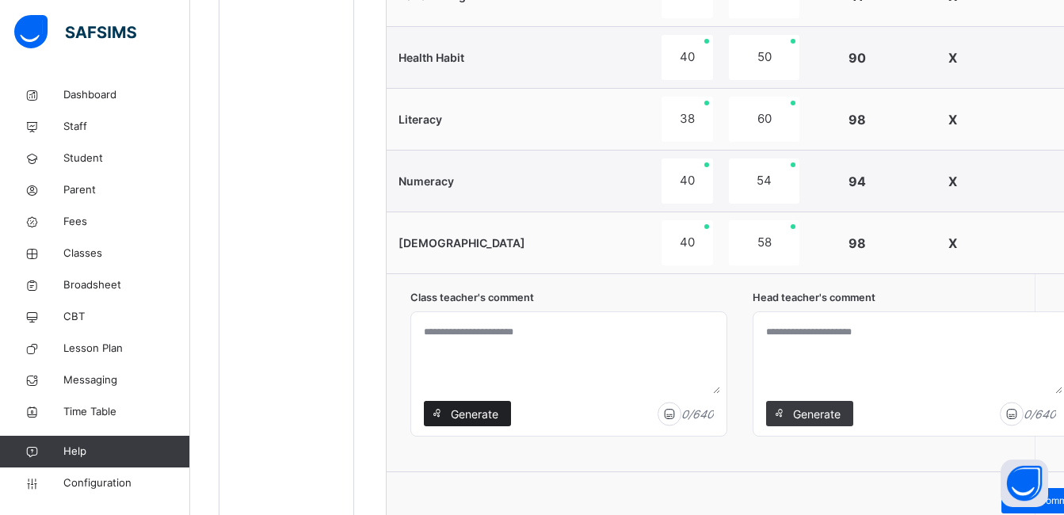
click at [470, 415] on span "Generate" at bounding box center [474, 414] width 50 height 17
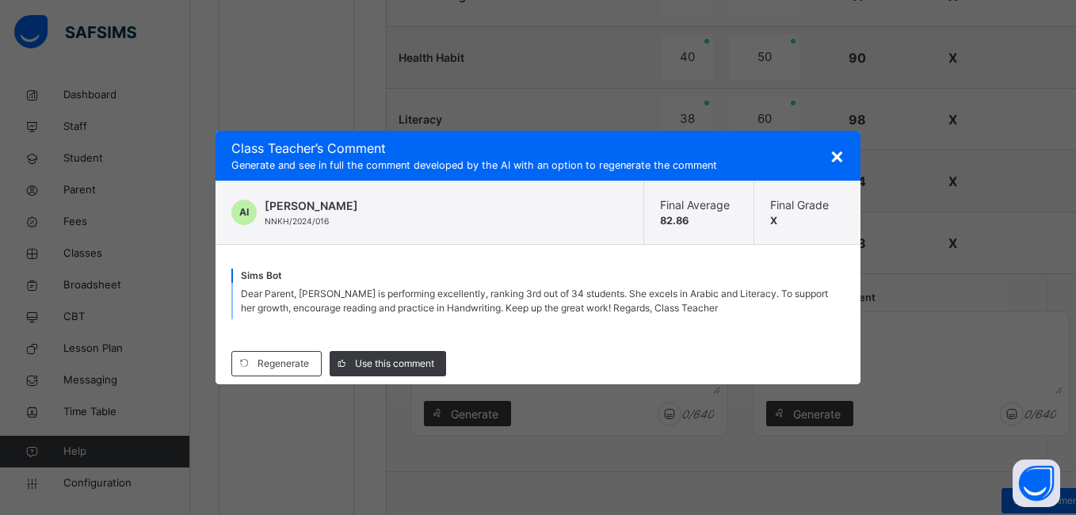
click at [419, 350] on div "Regenerate Use this comment" at bounding box center [537, 363] width 645 height 41
click at [417, 360] on span "Use this comment" at bounding box center [394, 363] width 79 height 14
type textarea "**********"
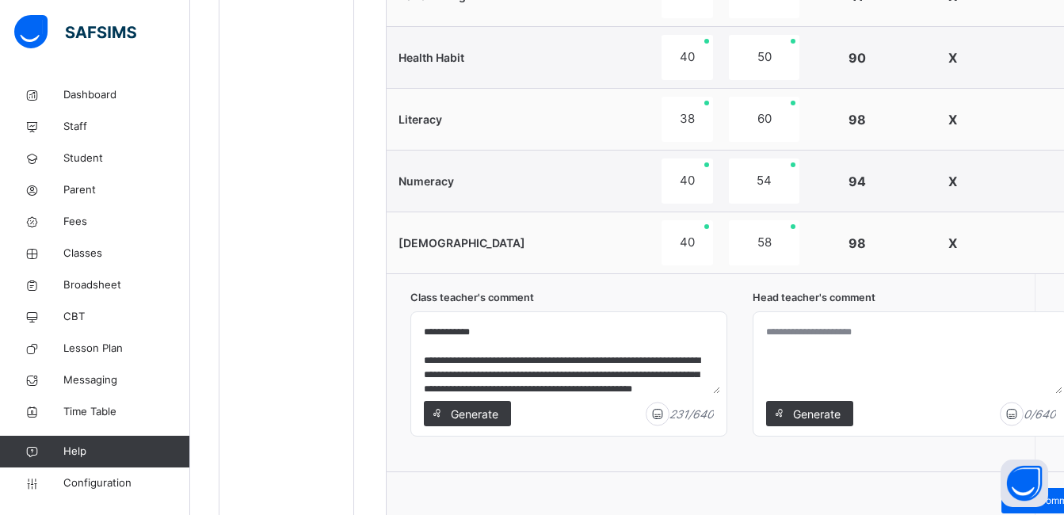
click at [792, 400] on div at bounding box center [910, 374] width 315 height 124
click at [820, 406] on span "Generate" at bounding box center [816, 414] width 50 height 17
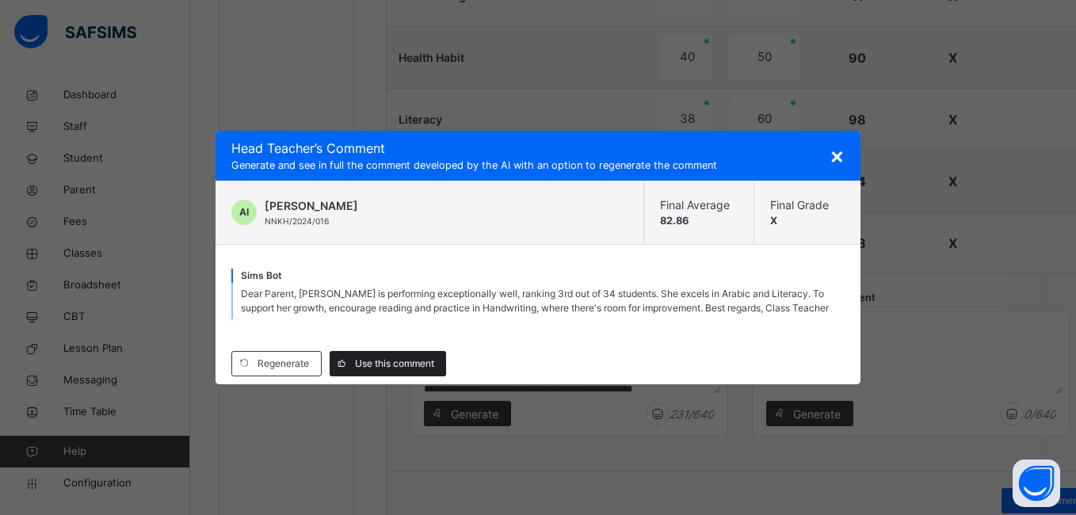
click at [404, 362] on span "Use this comment" at bounding box center [394, 363] width 79 height 14
type textarea "**********"
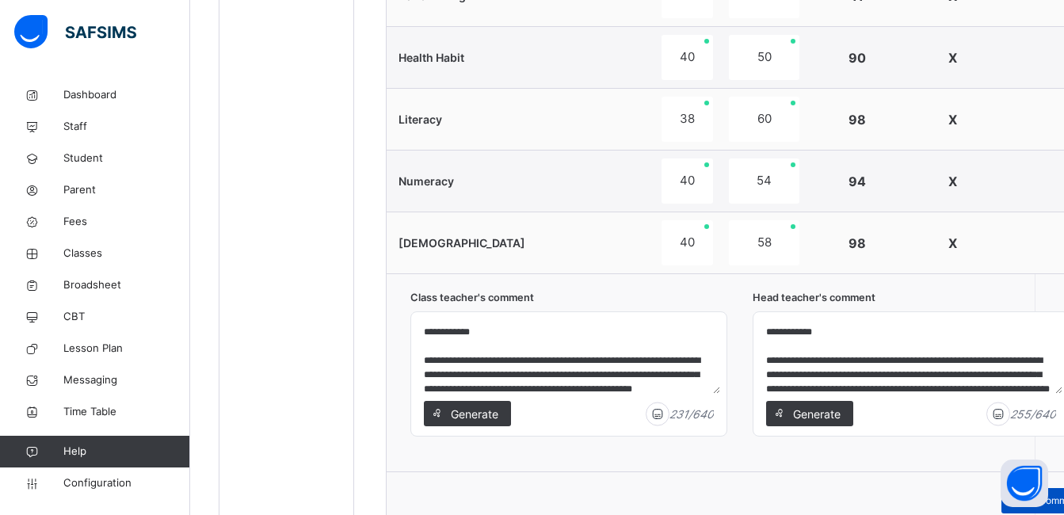
click at [1060, 493] on div "Save Comment" at bounding box center [1047, 500] width 92 height 25
click at [387, 299] on div "**********" at bounding box center [751, 372] width 730 height 198
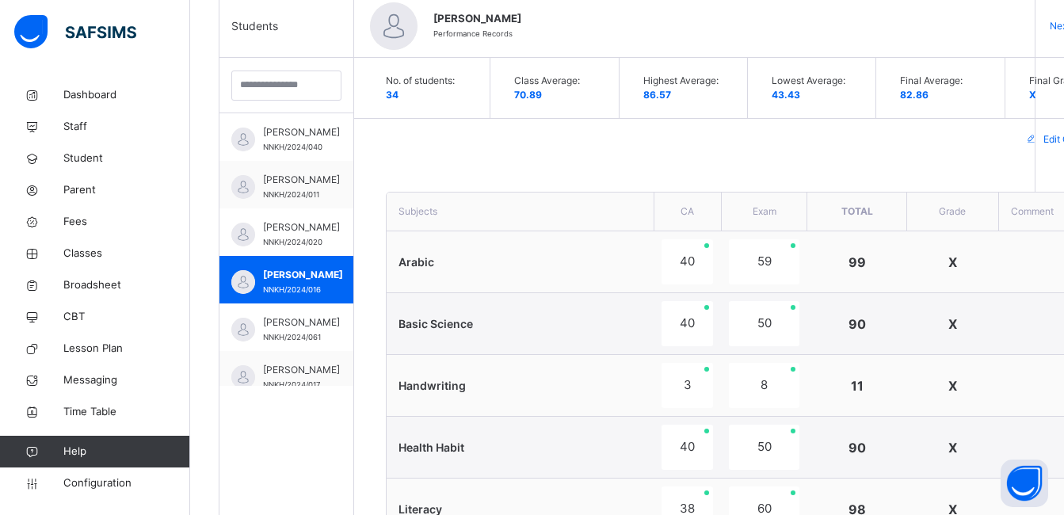
scroll to position [300, 0]
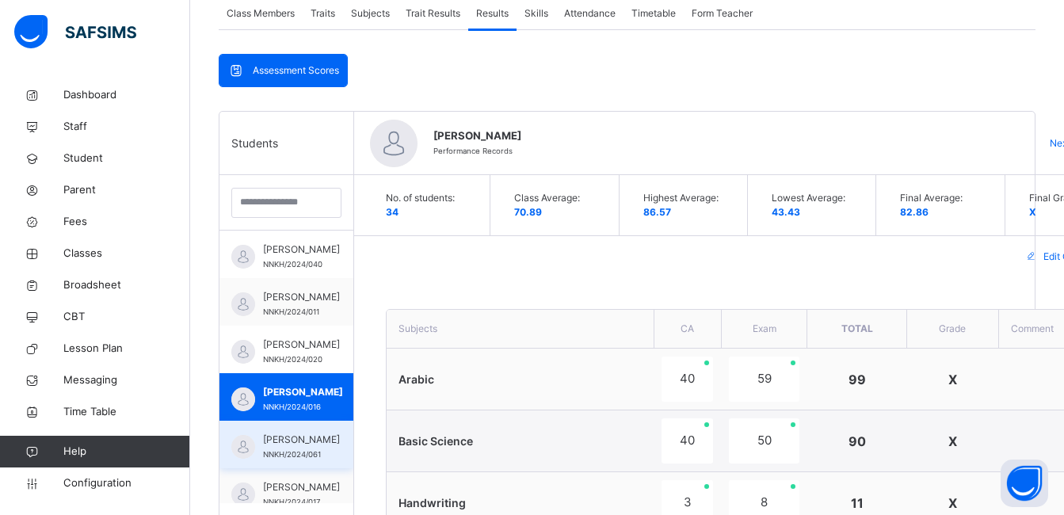
click at [310, 447] on span "AISHA KABIRU" at bounding box center [301, 439] width 77 height 14
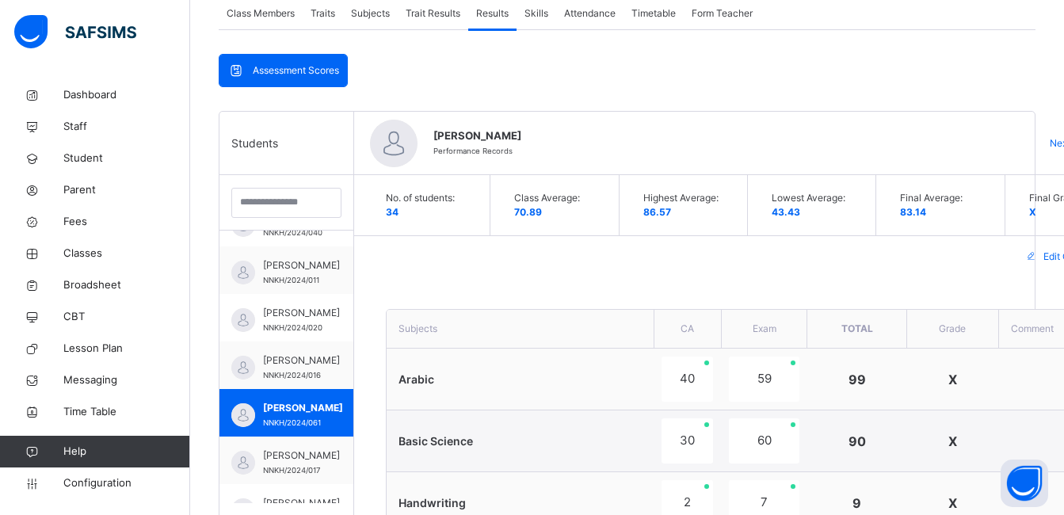
scroll to position [190, 0]
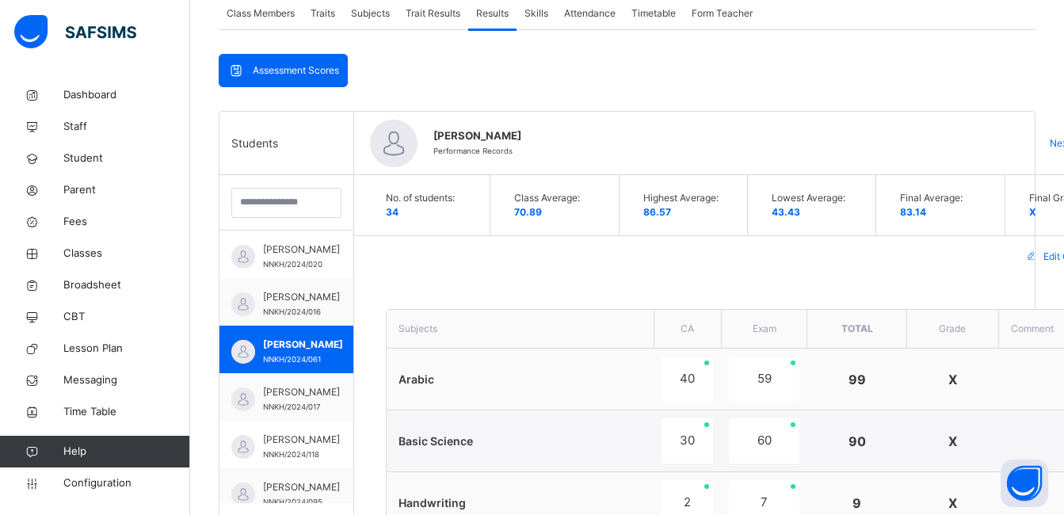
click at [668, 267] on div "Edit Comment" at bounding box center [751, 256] width 795 height 41
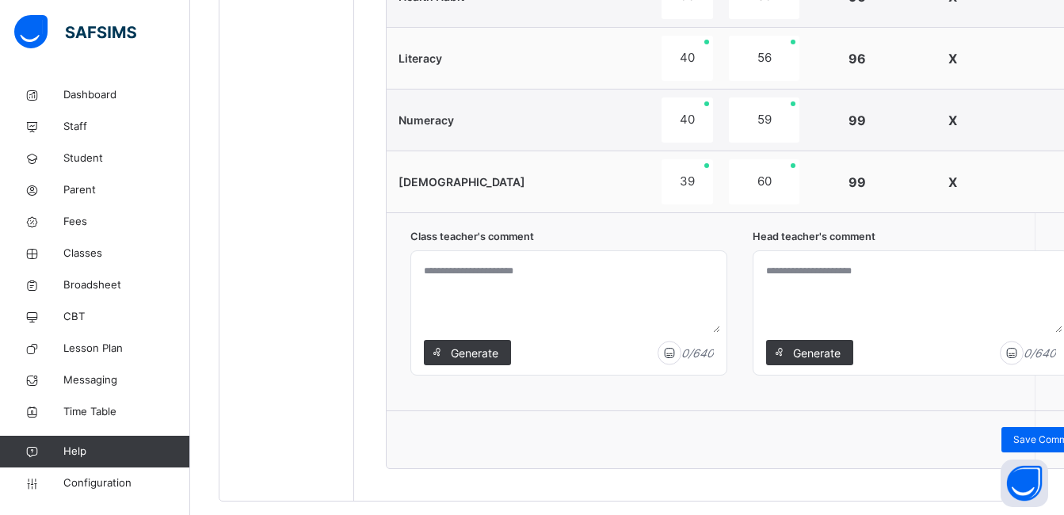
scroll to position [870, 0]
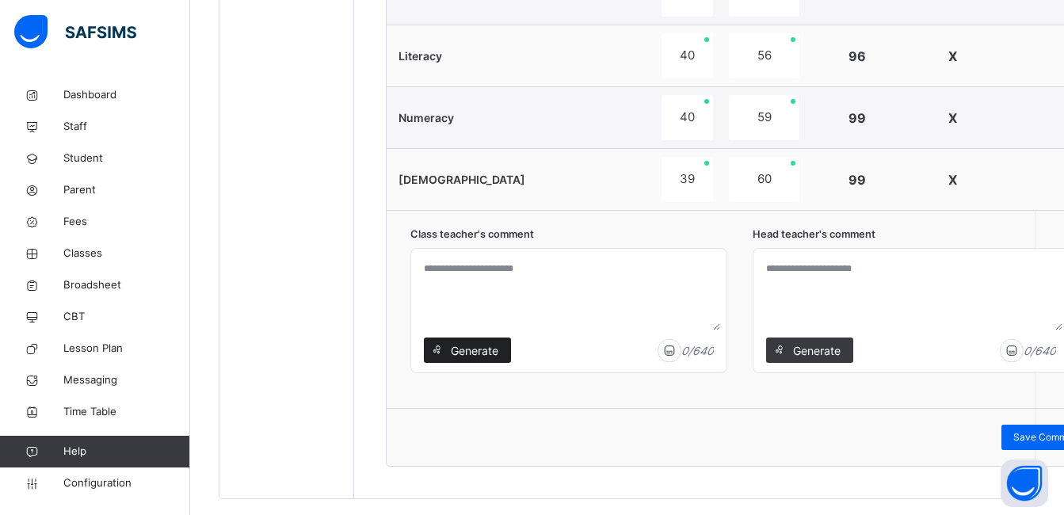
click at [477, 352] on span "Generate" at bounding box center [474, 350] width 50 height 17
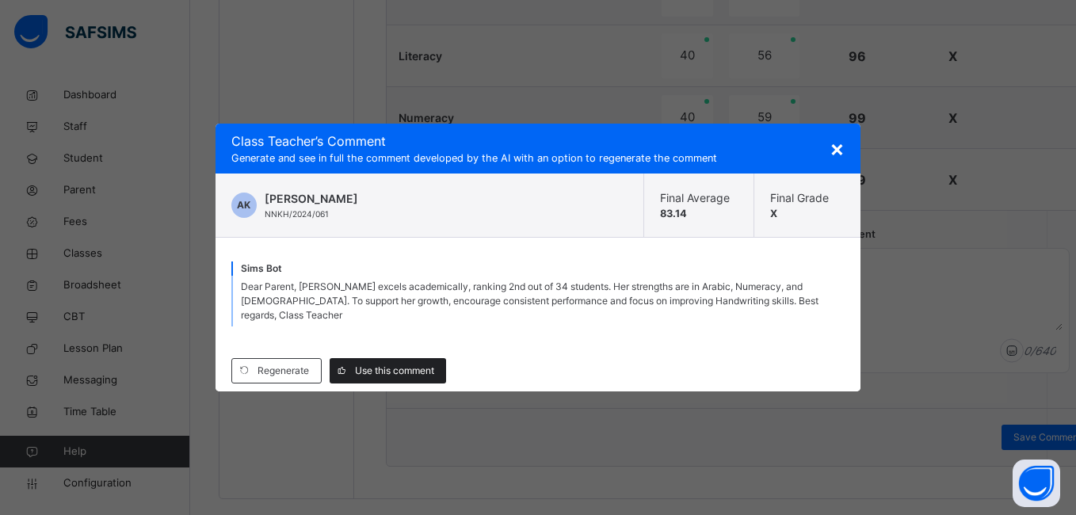
click at [439, 359] on div "Use this comment" at bounding box center [387, 370] width 116 height 25
type textarea "**********"
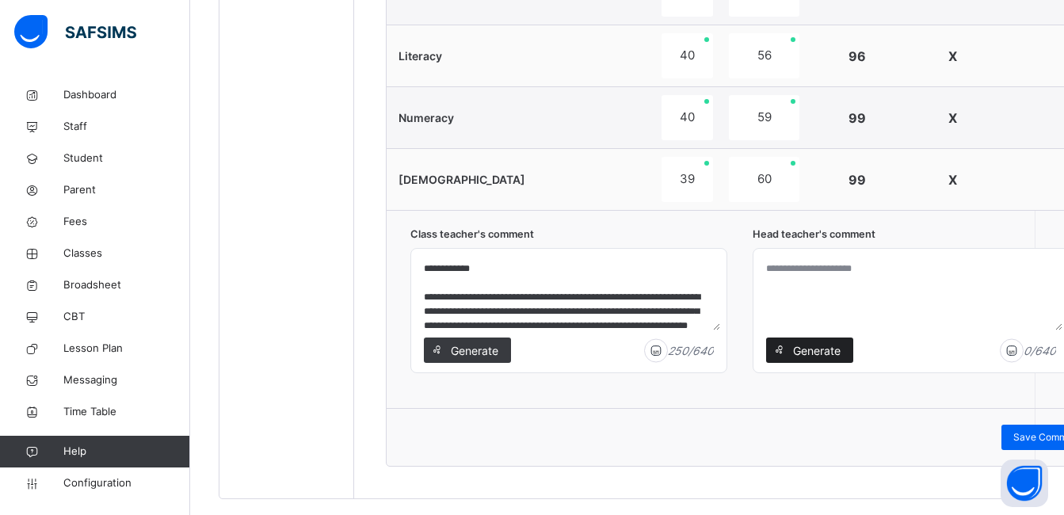
click at [816, 340] on div "Generate" at bounding box center [809, 349] width 87 height 25
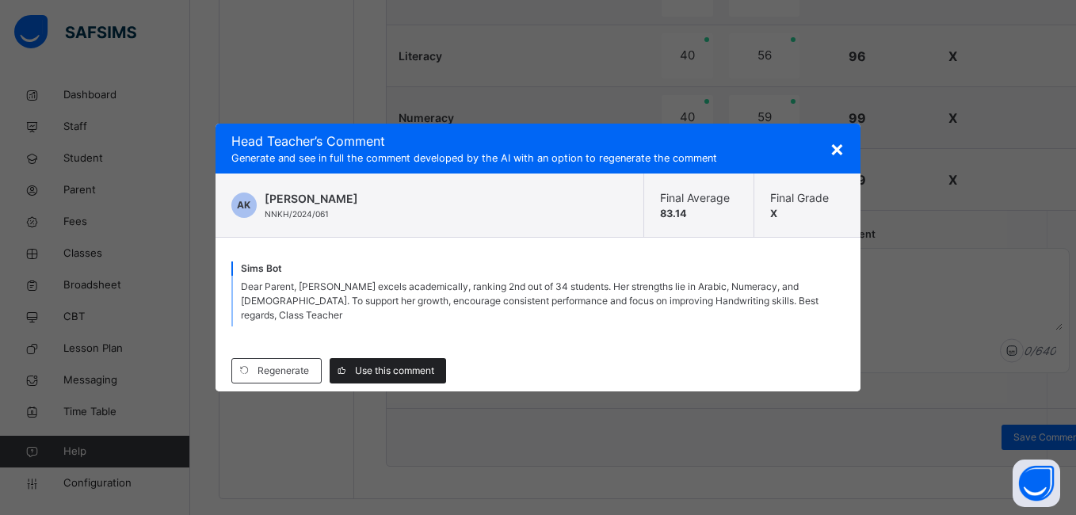
click at [420, 358] on div "Use this comment" at bounding box center [387, 370] width 116 height 25
type textarea "**********"
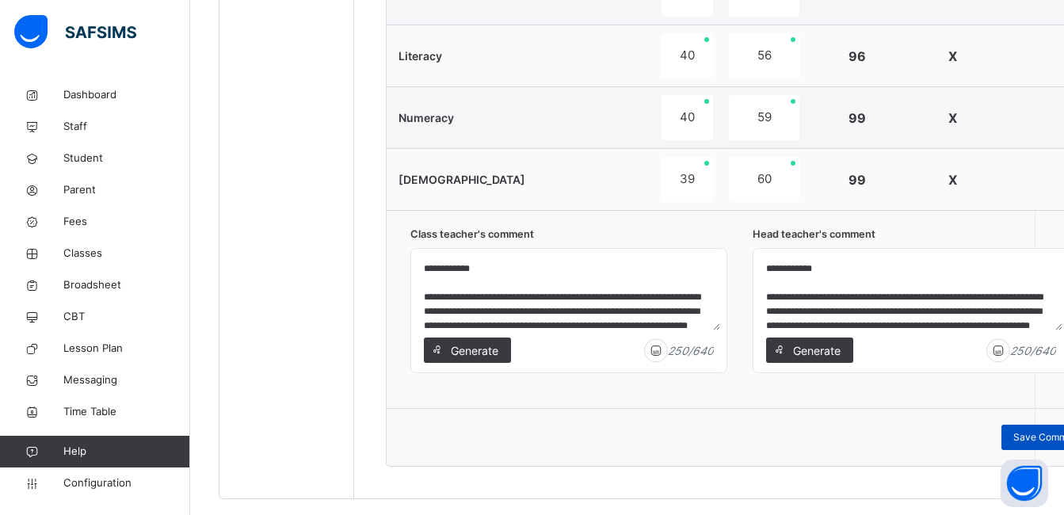
click at [1021, 425] on div "Save Comment" at bounding box center [1047, 437] width 92 height 25
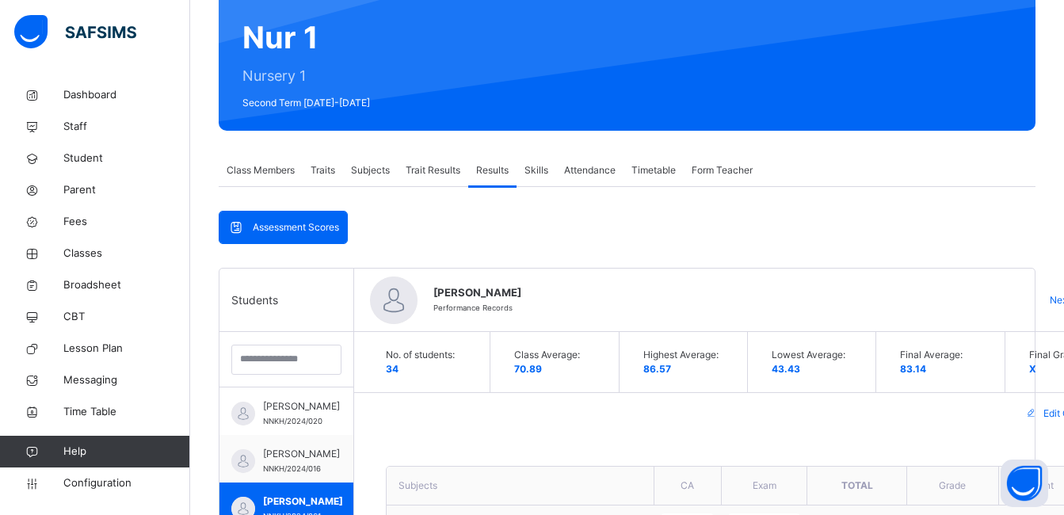
scroll to position [142, 0]
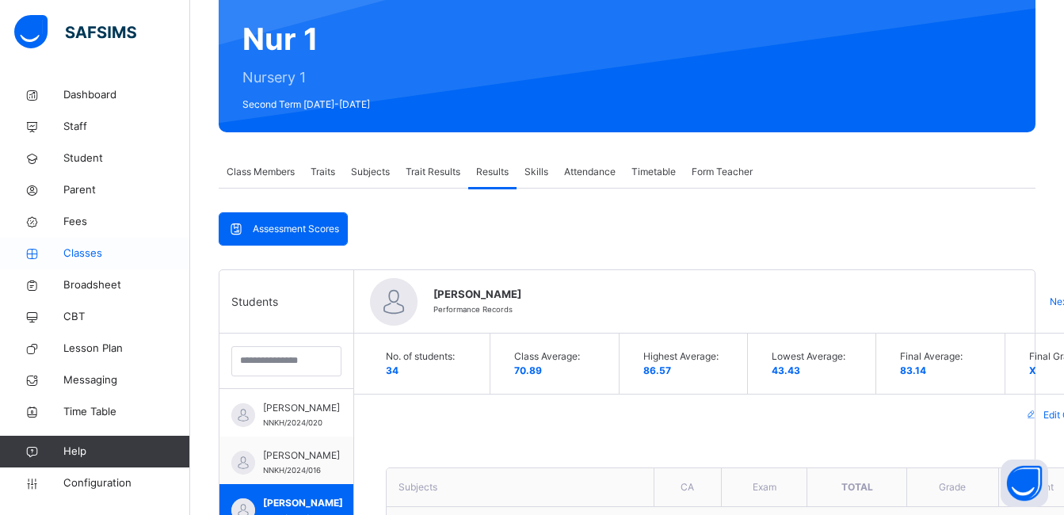
click at [95, 248] on span "Classes" at bounding box center [126, 254] width 127 height 16
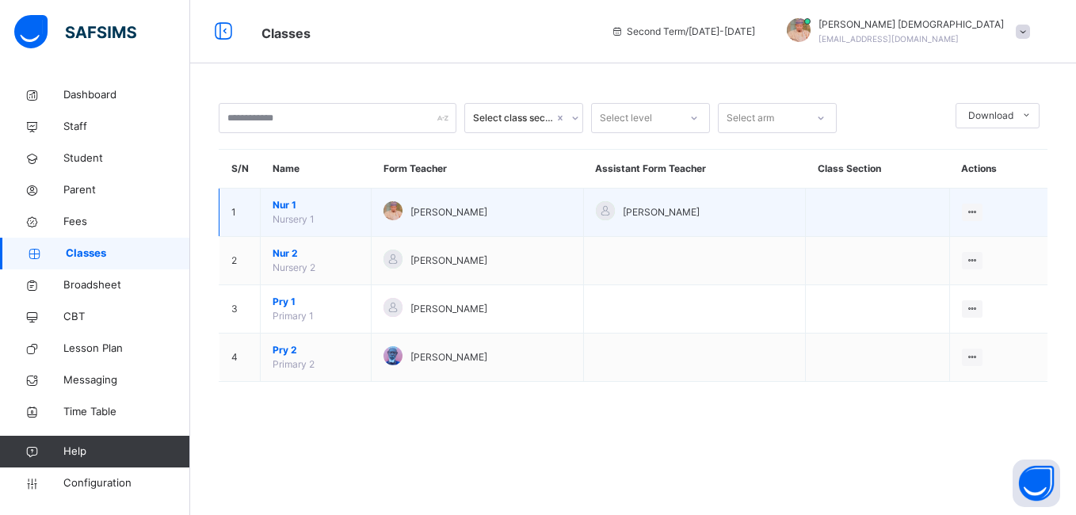
click at [406, 204] on div "Abubakar Abdulkadir Muhammad" at bounding box center [476, 212] width 187 height 23
click at [413, 213] on span "Abubakar Abdulkadir Muhammad" at bounding box center [448, 212] width 77 height 14
click at [383, 218] on div at bounding box center [392, 210] width 19 height 19
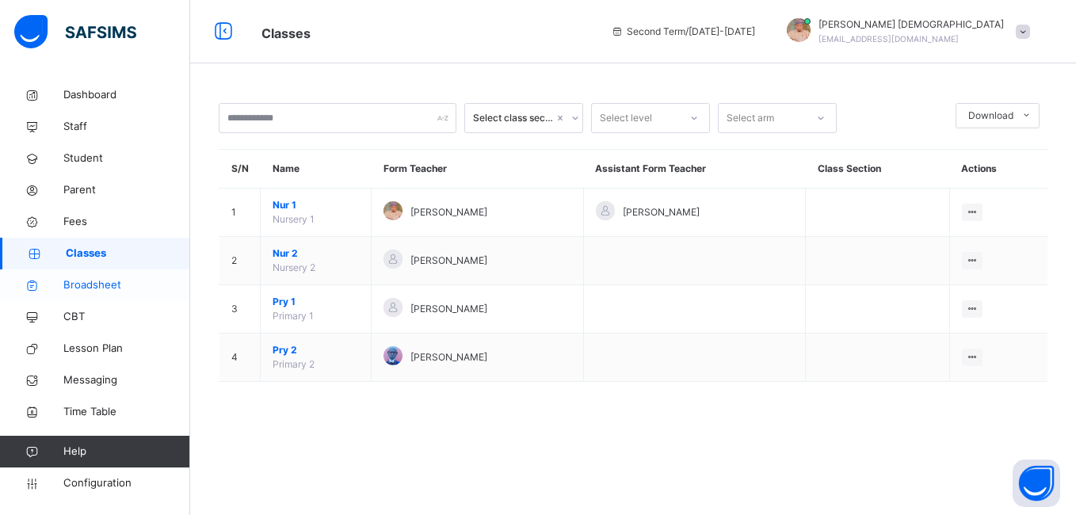
click at [91, 280] on span "Broadsheet" at bounding box center [126, 285] width 127 height 16
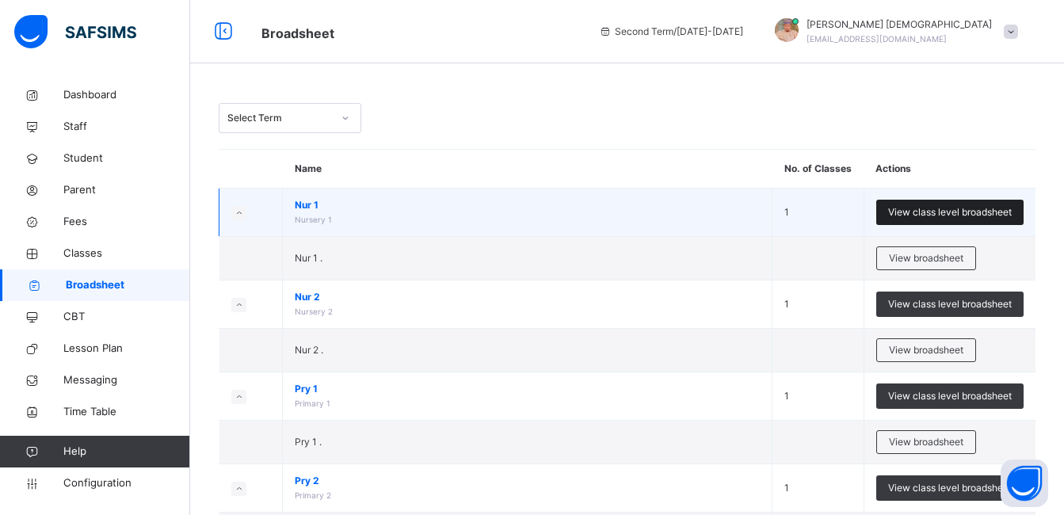
click at [924, 208] on span "View class level broadsheet" at bounding box center [950, 212] width 124 height 14
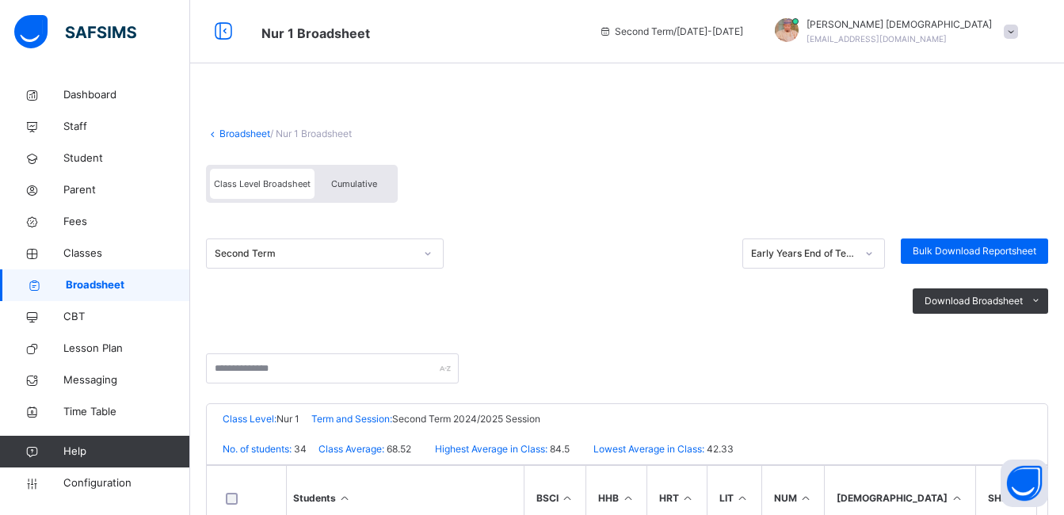
click at [648, 302] on div "Download Broadsheet PDF Excel sheet" at bounding box center [627, 300] width 842 height 65
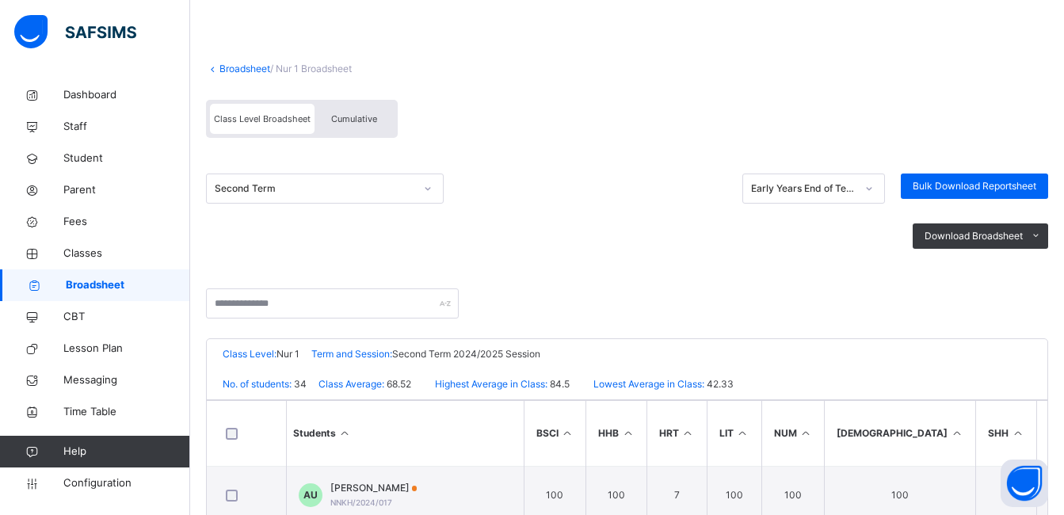
scroll to position [61, 0]
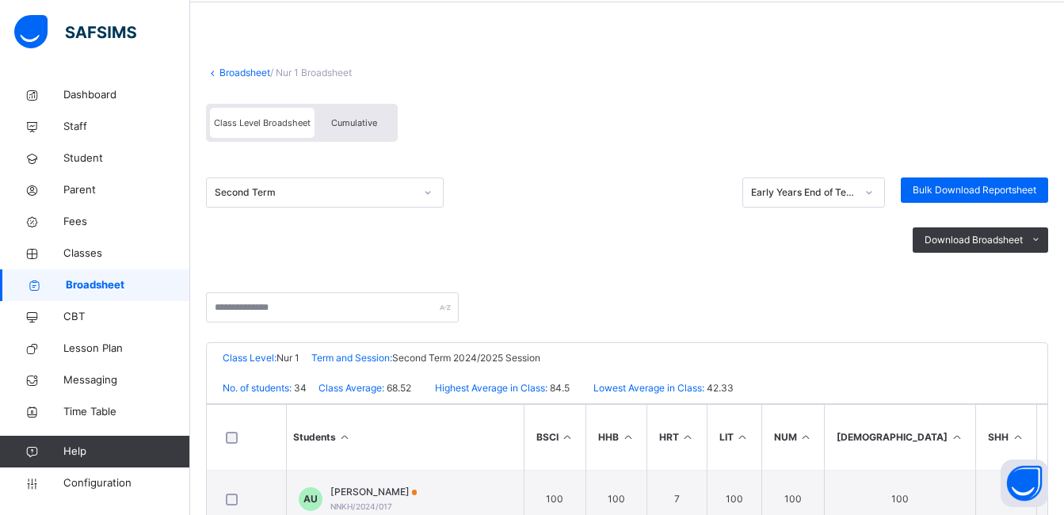
click at [367, 126] on span "Cumulative" at bounding box center [354, 122] width 46 height 11
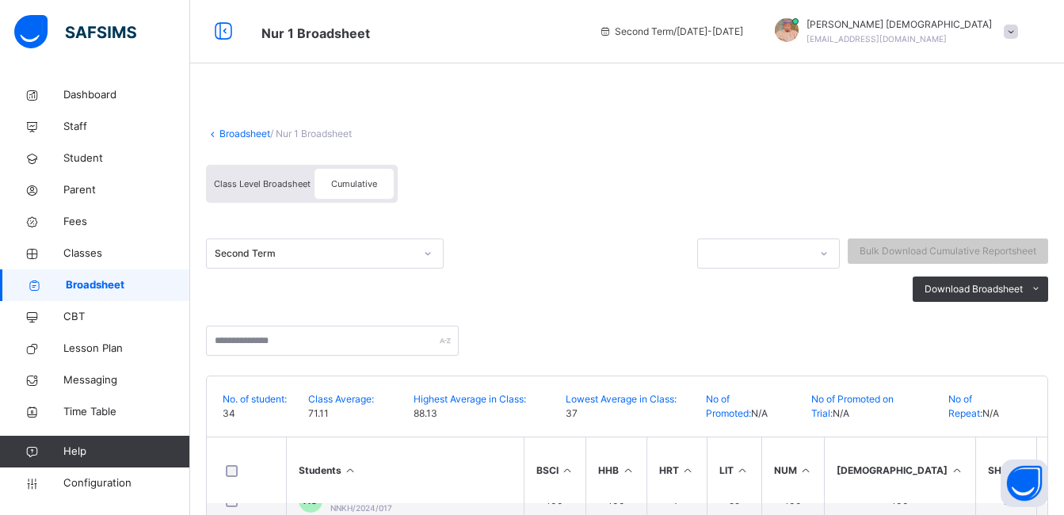
scroll to position [127, 0]
click at [596, 316] on div at bounding box center [627, 333] width 842 height 46
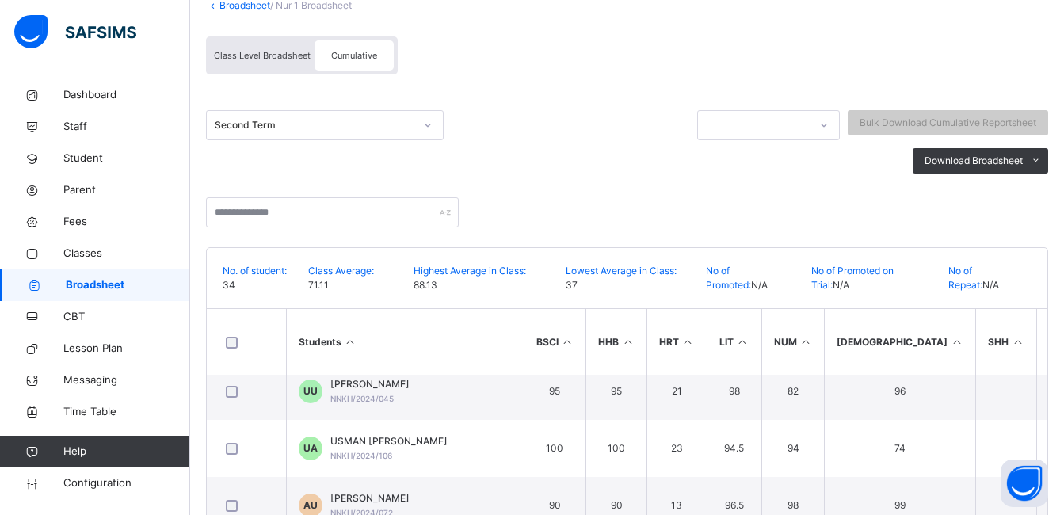
scroll to position [160, 0]
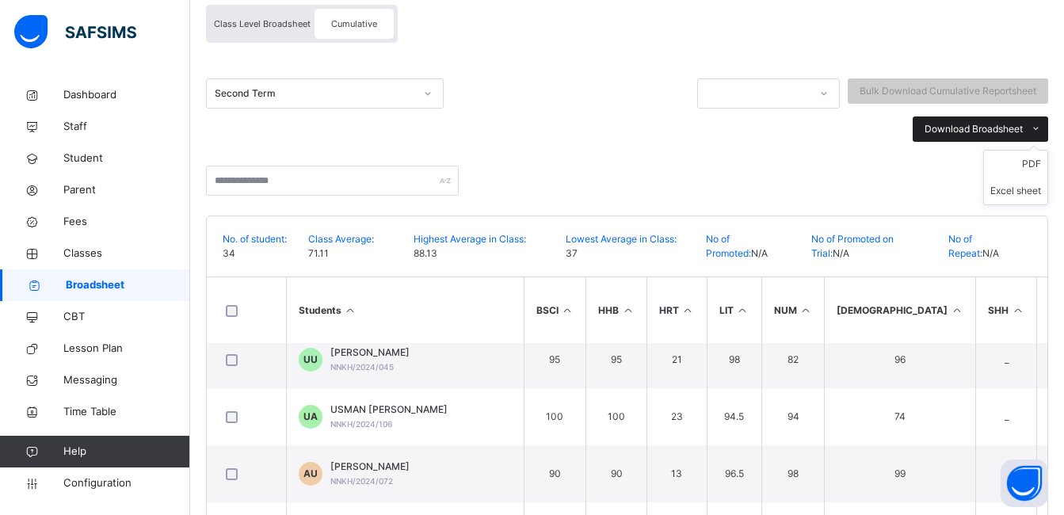
click at [958, 127] on span "Download Broadsheet" at bounding box center [973, 129] width 98 height 14
click at [1018, 162] on li "PDF" at bounding box center [1015, 163] width 63 height 27
click at [138, 477] on span "Configuration" at bounding box center [126, 483] width 126 height 16
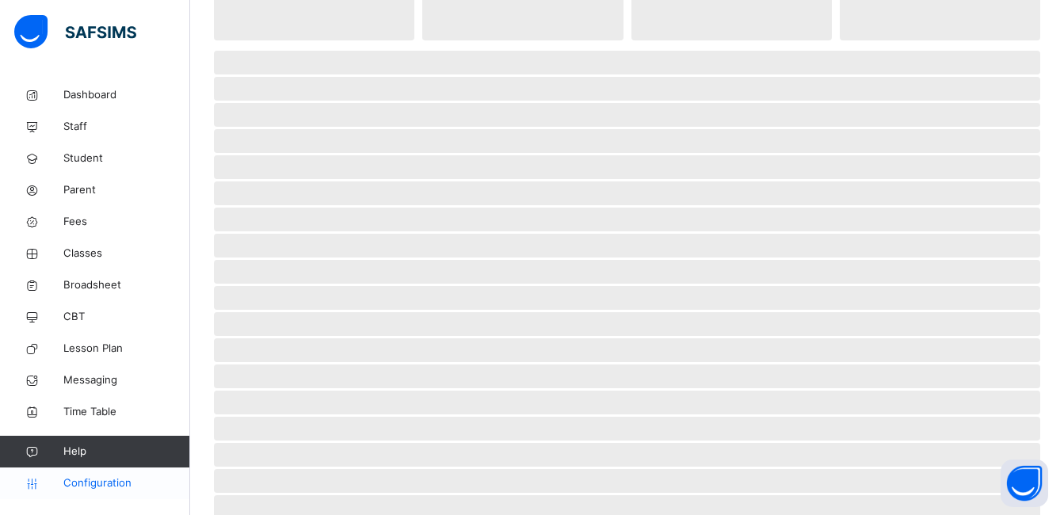
scroll to position [145, 0]
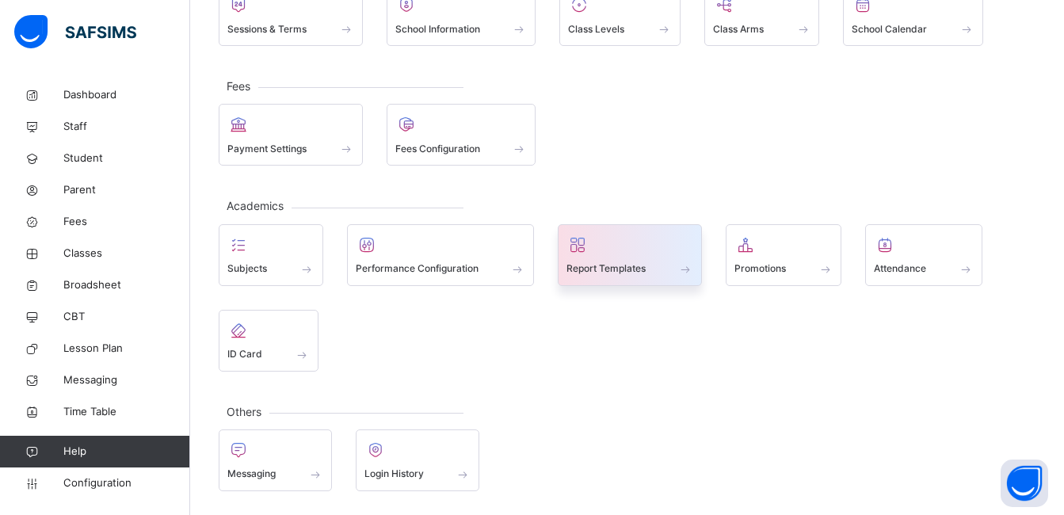
click at [639, 276] on div "Report Templates" at bounding box center [629, 269] width 127 height 17
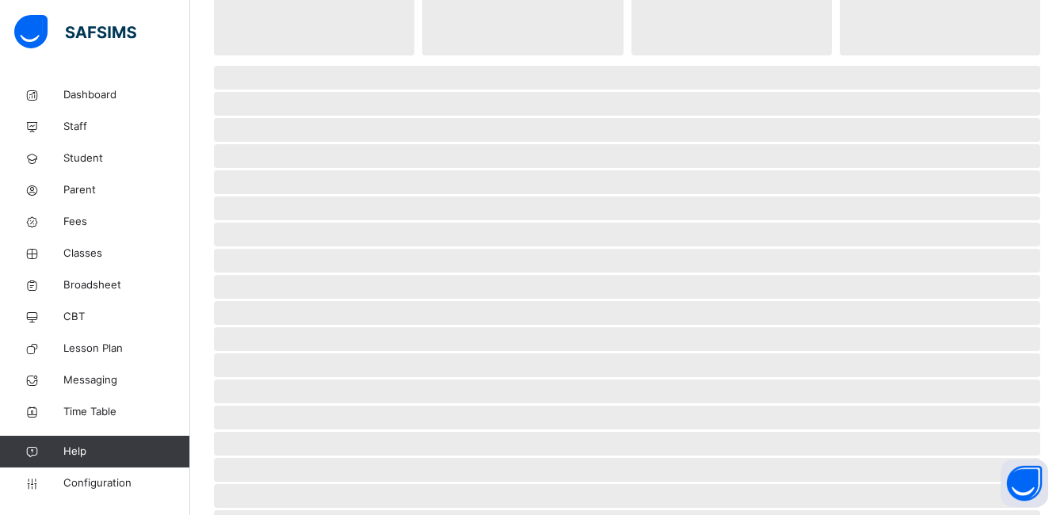
scroll to position [160, 0]
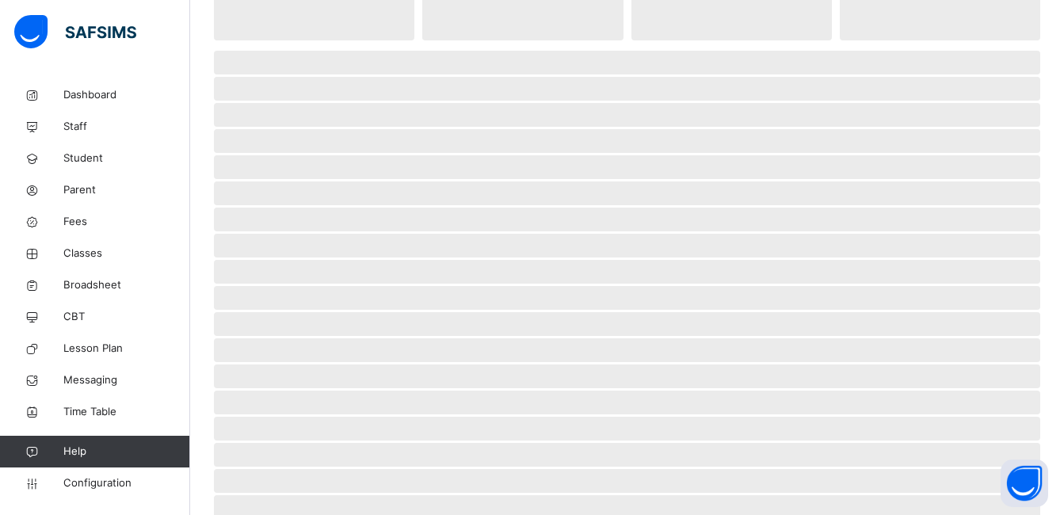
click at [639, 276] on span "‌" at bounding box center [627, 272] width 826 height 24
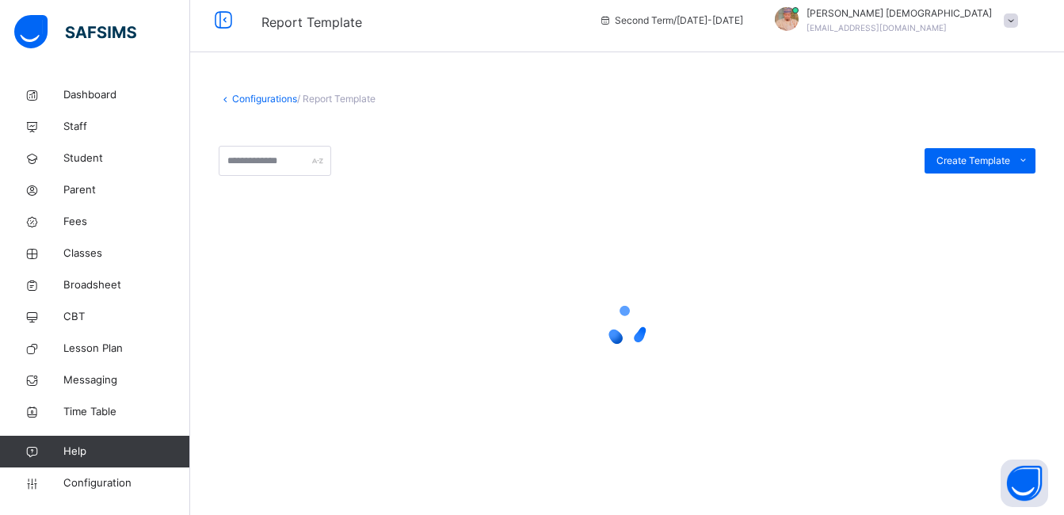
scroll to position [0, 0]
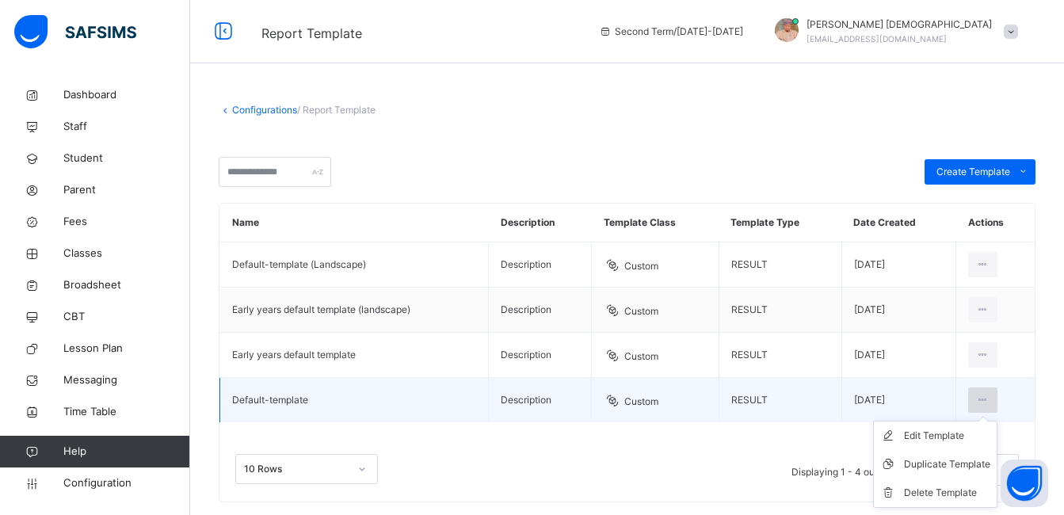
click at [997, 395] on div at bounding box center [982, 399] width 29 height 25
click at [974, 430] on div "Edit Template" at bounding box center [947, 436] width 86 height 16
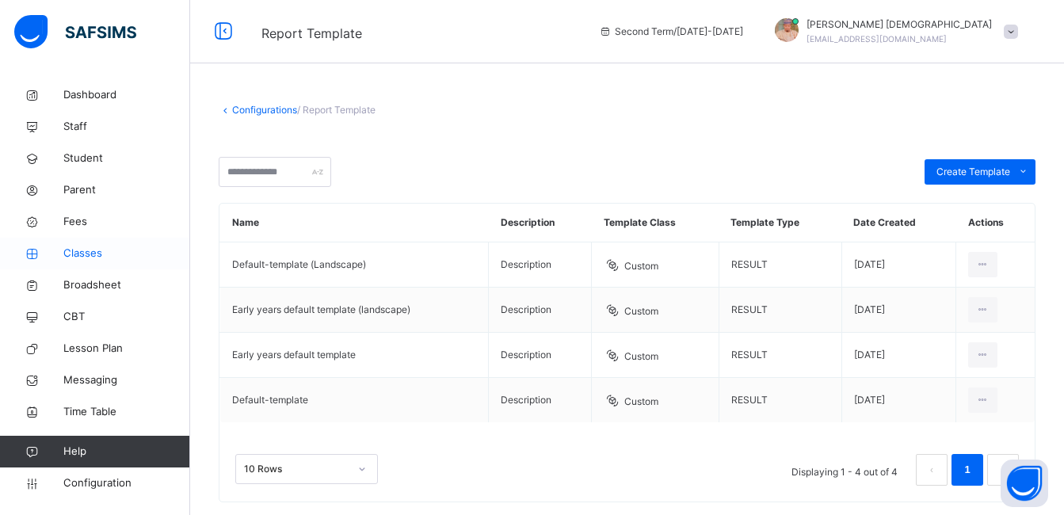
click at [107, 256] on span "Classes" at bounding box center [126, 254] width 127 height 16
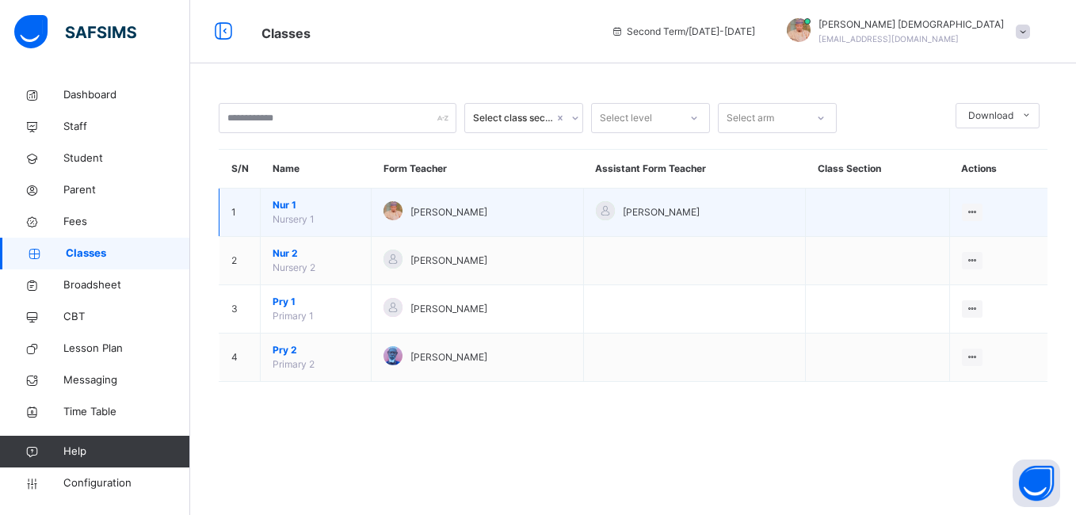
click at [537, 196] on td "Abubakar Abdulkadir Muhammad" at bounding box center [476, 212] width 211 height 48
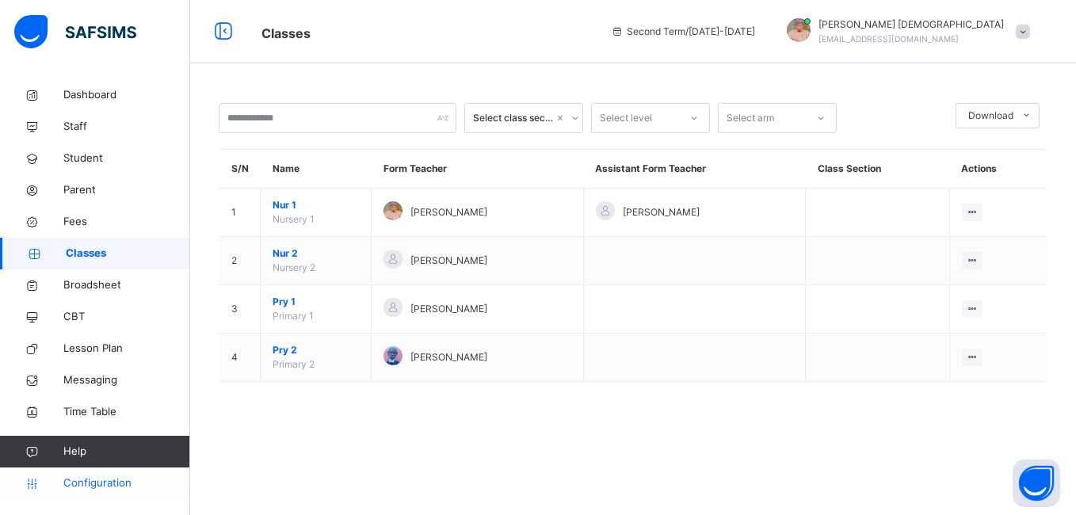
click at [116, 474] on link "Configuration" at bounding box center [94, 483] width 189 height 32
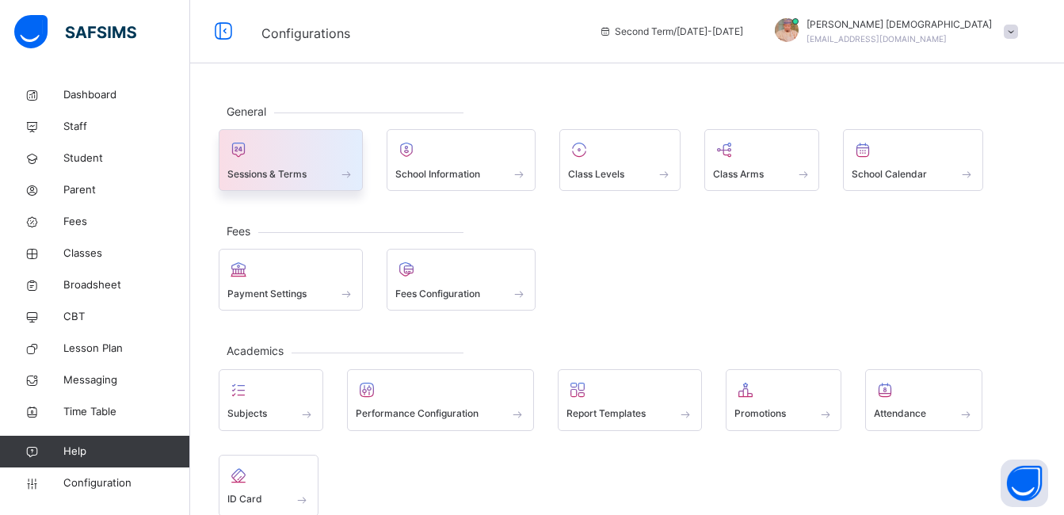
click at [284, 149] on div at bounding box center [290, 150] width 127 height 24
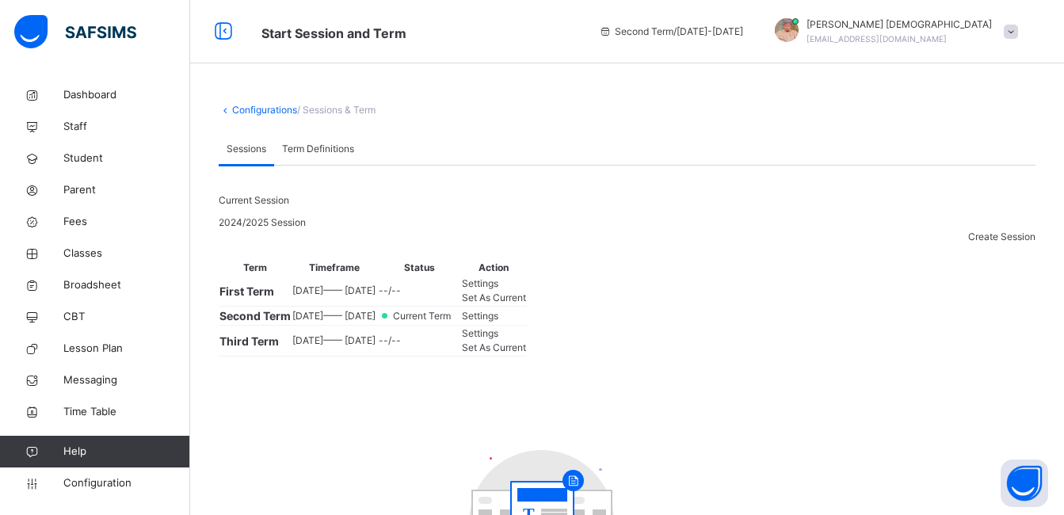
click at [335, 113] on span "/ Sessions & Term" at bounding box center [336, 110] width 78 height 12
click at [133, 486] on span "Configuration" at bounding box center [126, 483] width 126 height 16
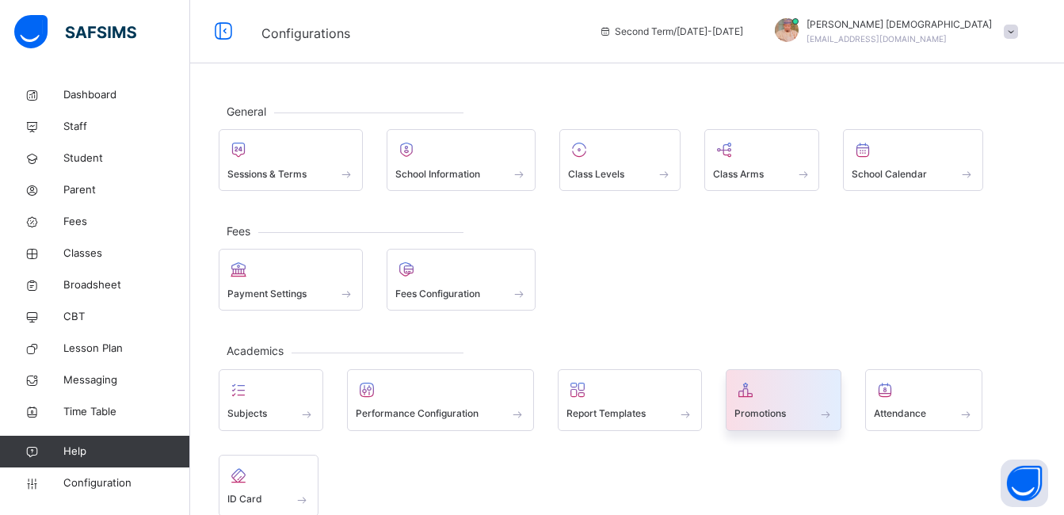
click at [792, 387] on div at bounding box center [783, 390] width 99 height 24
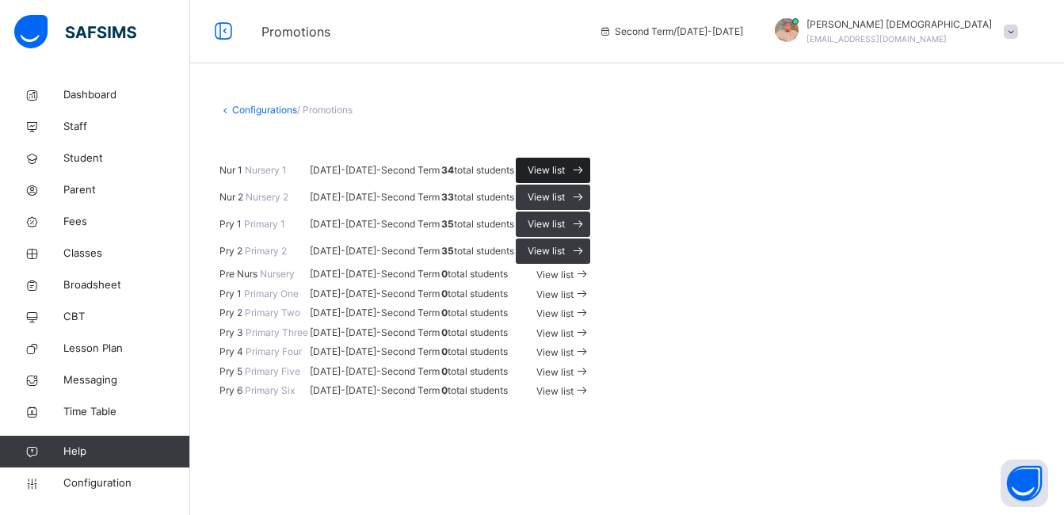
click at [565, 177] on span "View list" at bounding box center [545, 170] width 37 height 14
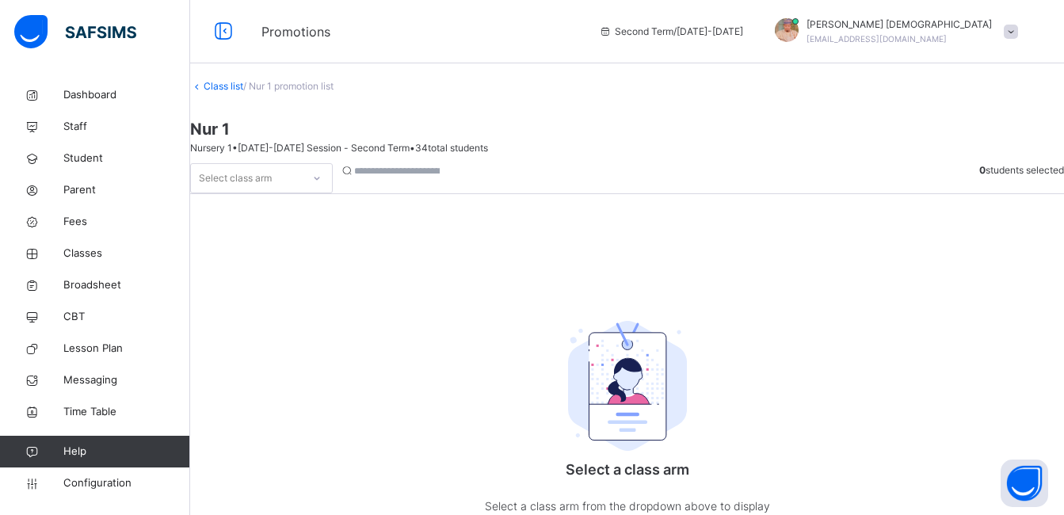
click at [158, 497] on link "Configuration" at bounding box center [94, 483] width 189 height 32
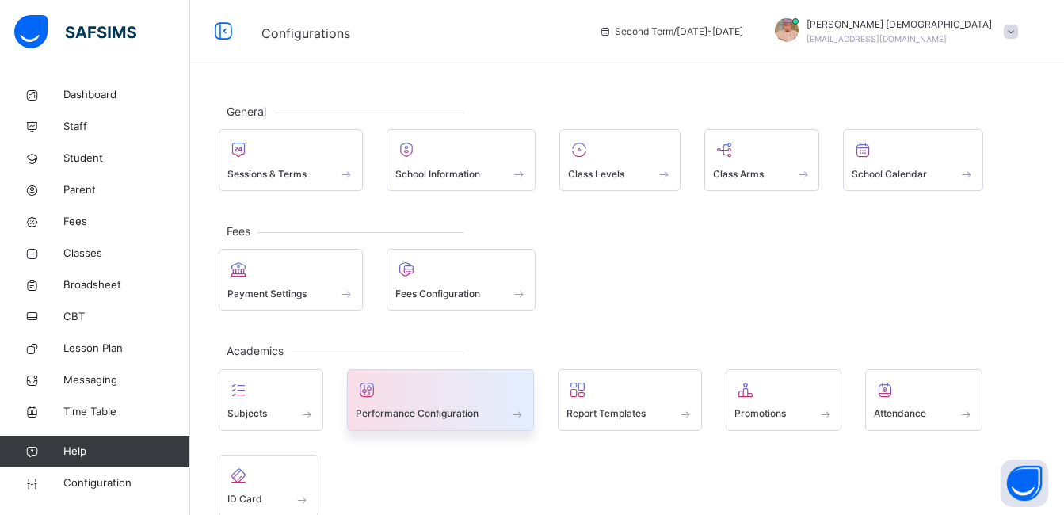
click at [367, 394] on icon at bounding box center [367, 389] width 22 height 19
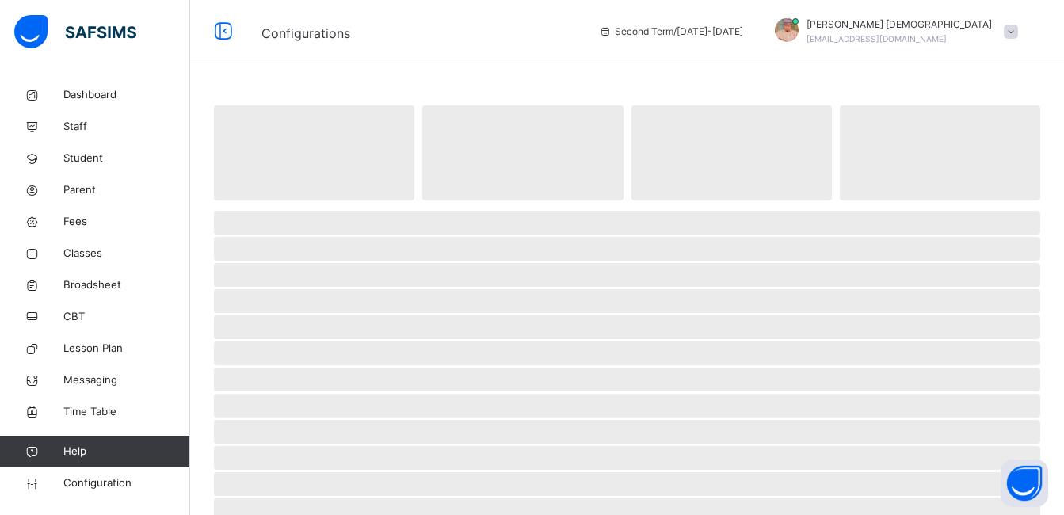
click at [367, 394] on span "‌" at bounding box center [627, 406] width 826 height 24
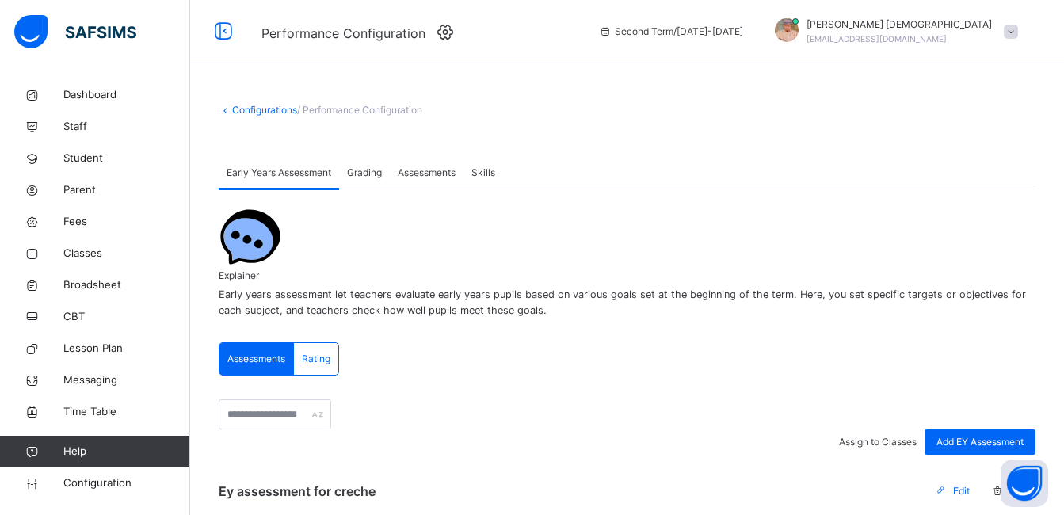
drag, startPoint x: 367, startPoint y: 394, endPoint x: 554, endPoint y: 330, distance: 197.4
click at [512, 326] on span at bounding box center [627, 330] width 817 height 24
click at [360, 162] on div "Grading" at bounding box center [364, 173] width 51 height 32
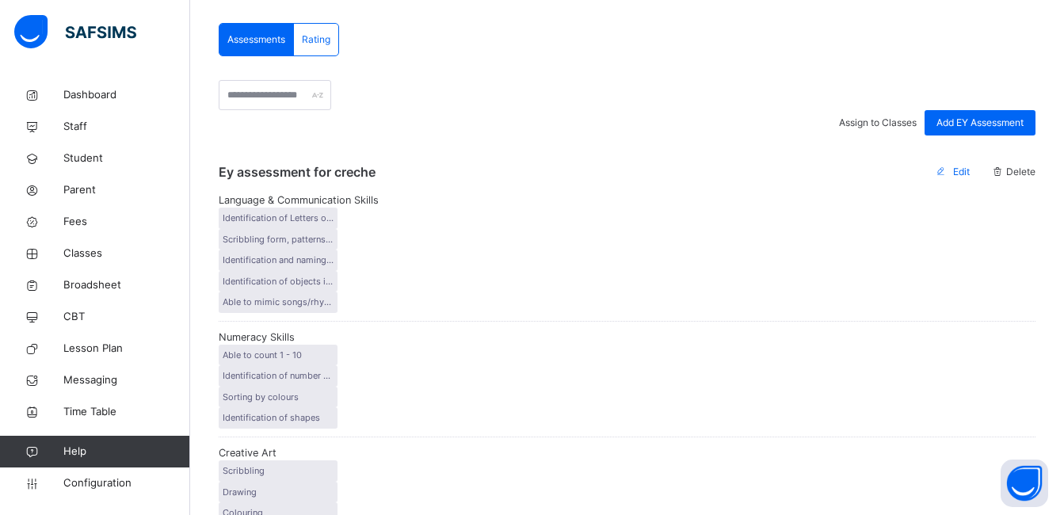
scroll to position [315, 0]
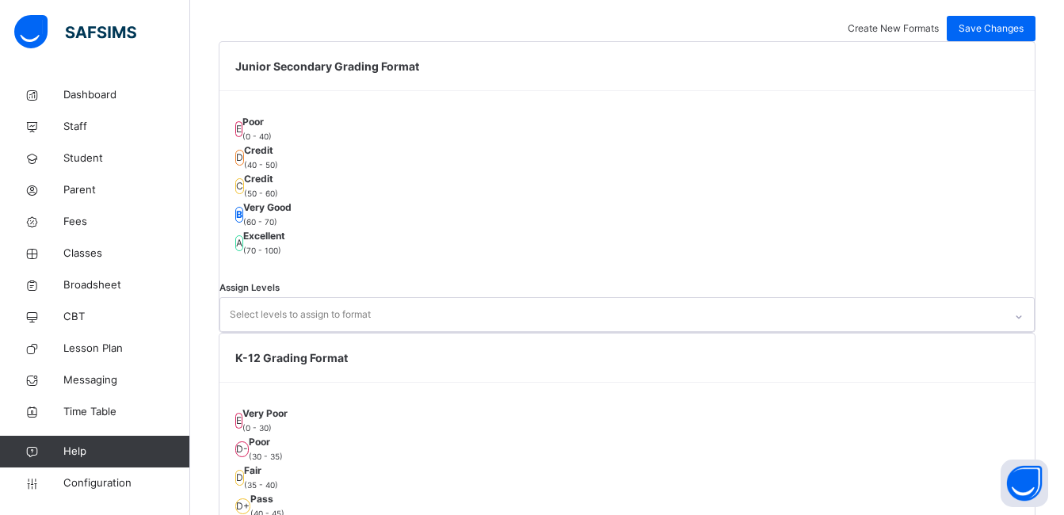
scroll to position [699, 0]
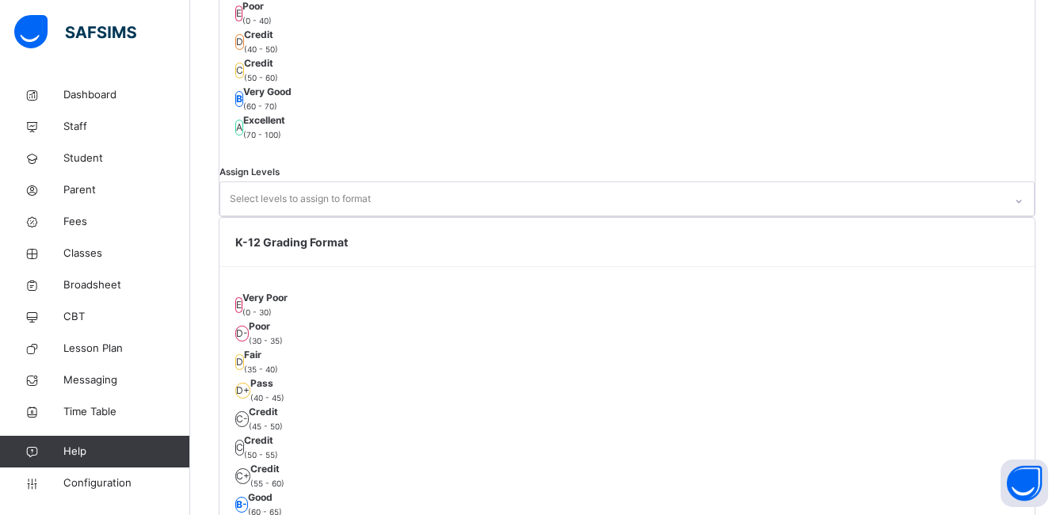
scroll to position [600, 0]
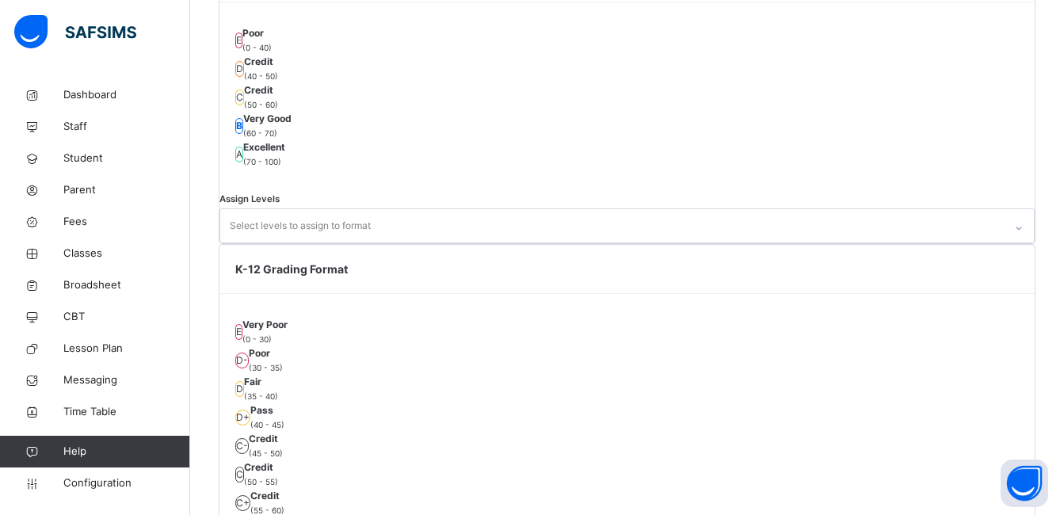
scroll to position [600, 0]
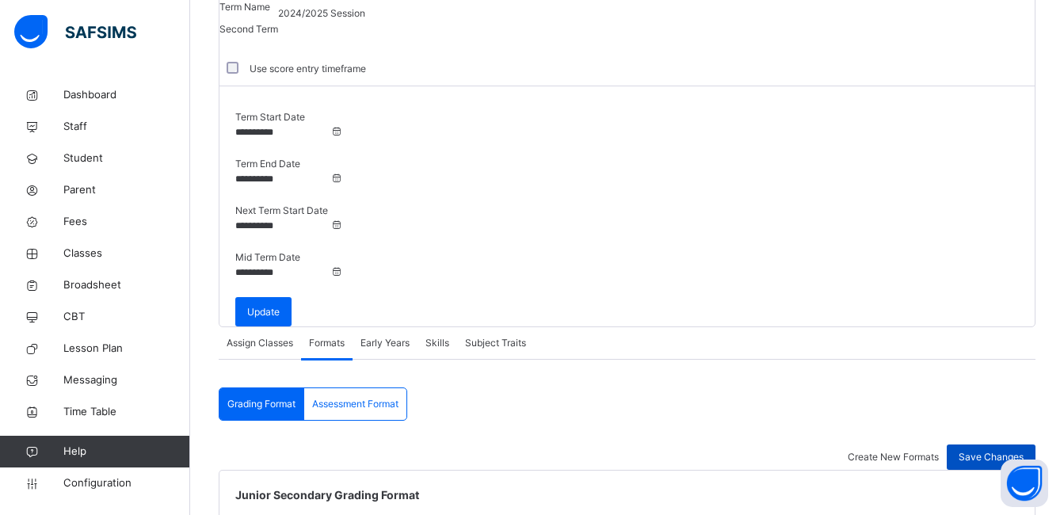
click at [1019, 450] on span "Save Changes" at bounding box center [990, 457] width 65 height 14
click at [579, 444] on div "Create New Formats Save Changes" at bounding box center [627, 456] width 817 height 25
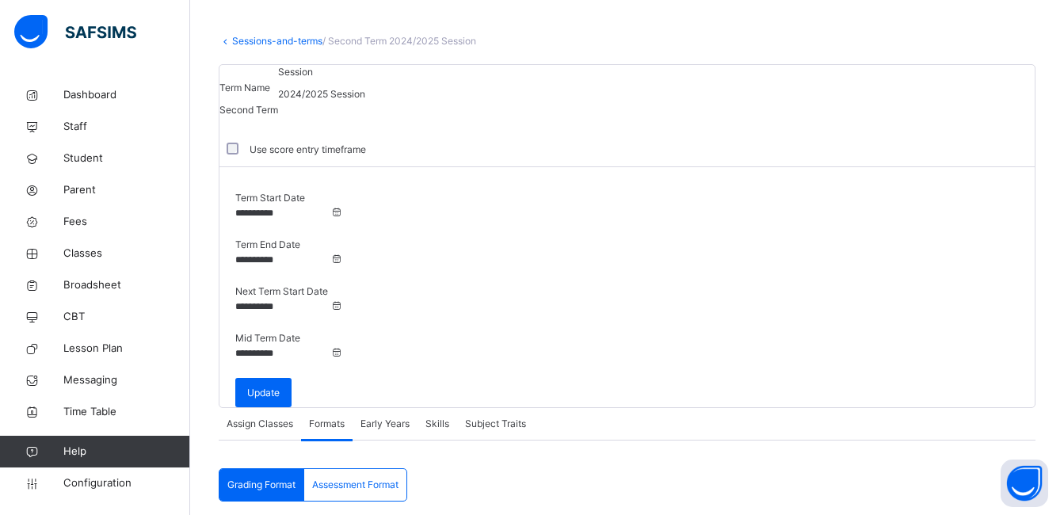
scroll to position [0, 0]
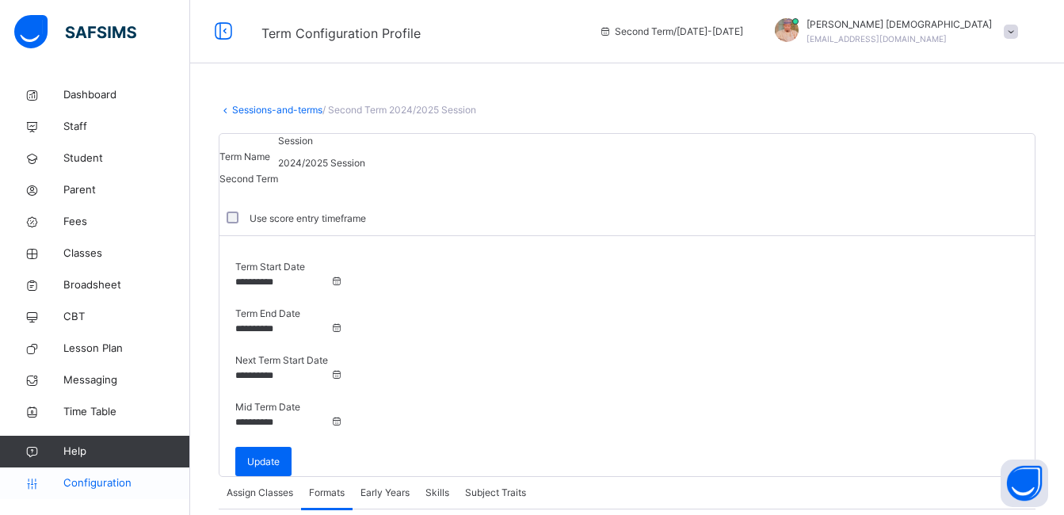
click at [147, 489] on span "Configuration" at bounding box center [126, 483] width 126 height 16
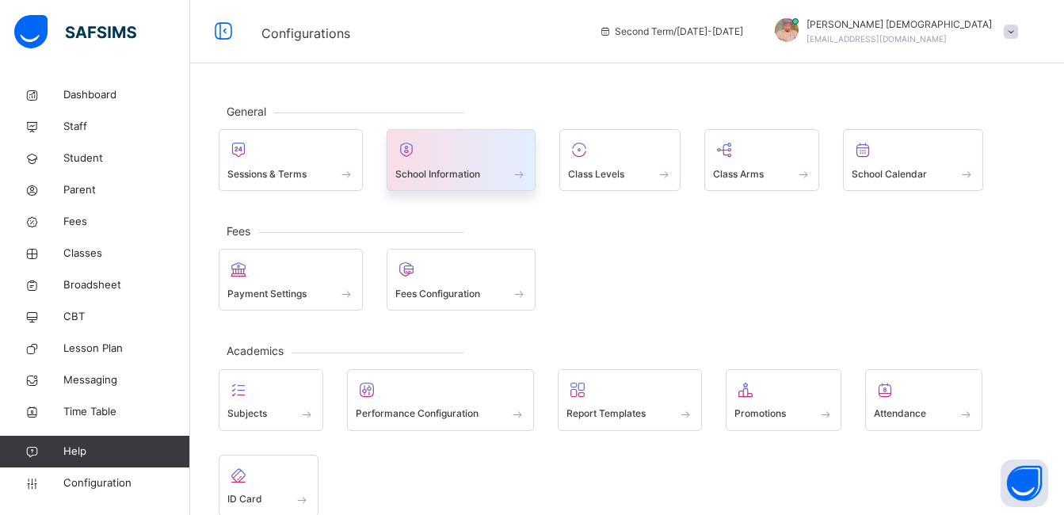
click at [485, 158] on div at bounding box center [461, 150] width 132 height 24
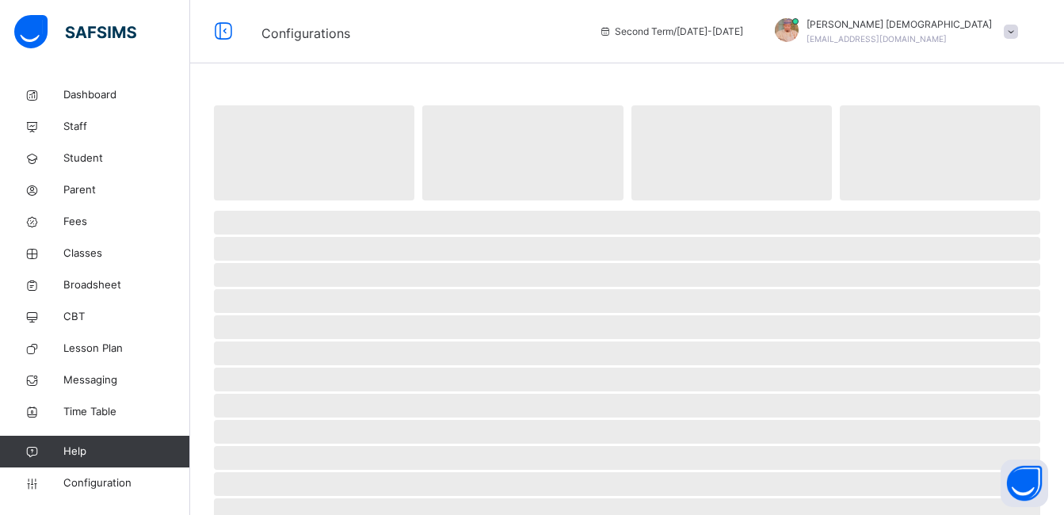
select select "**"
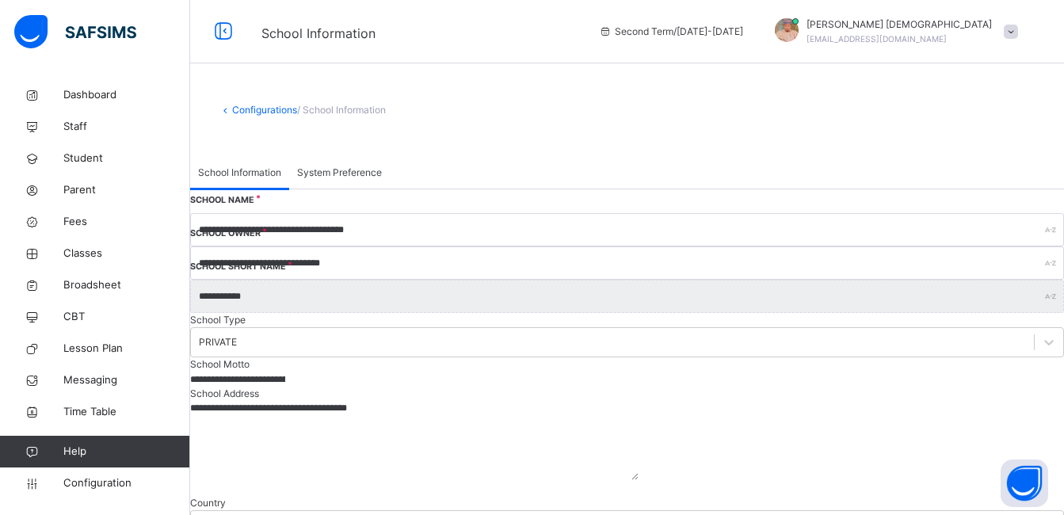
click at [634, 179] on div "School Information System Preference" at bounding box center [627, 173] width 874 height 32
click at [382, 168] on span "System Preference" at bounding box center [339, 173] width 85 height 14
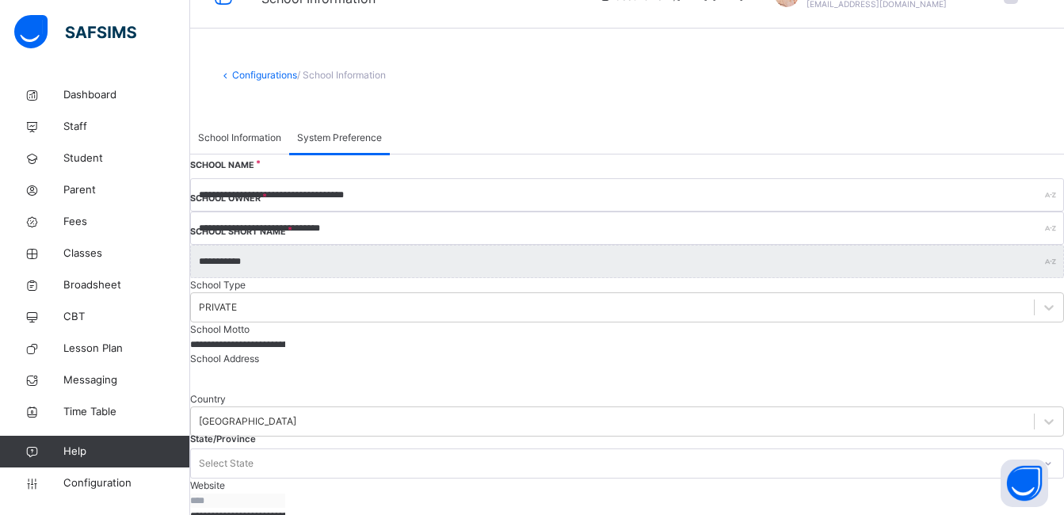
scroll to position [108, 0]
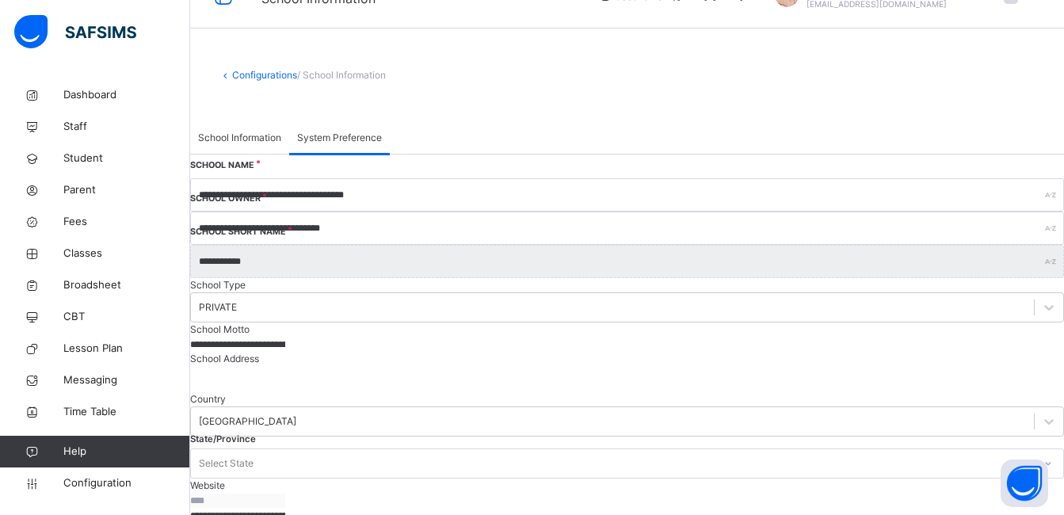
click at [75, 196] on span "Parent" at bounding box center [126, 190] width 127 height 16
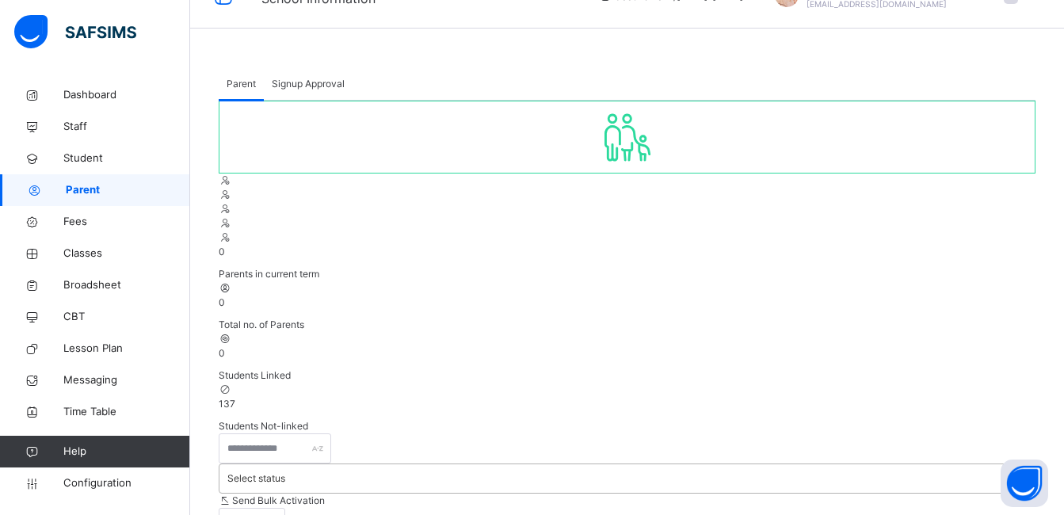
click at [425, 466] on div "Select status" at bounding box center [612, 478] width 786 height 25
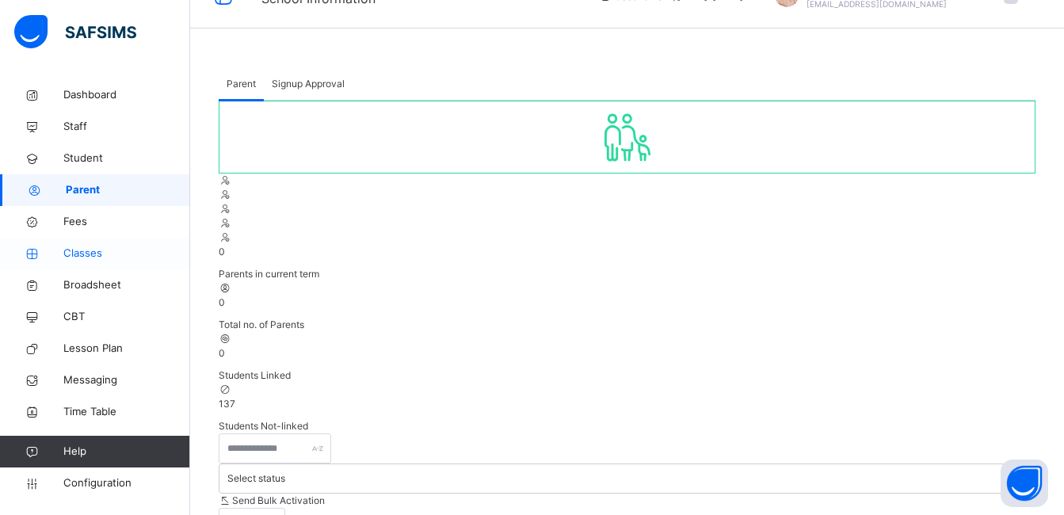
click at [110, 248] on span "Classes" at bounding box center [126, 254] width 127 height 16
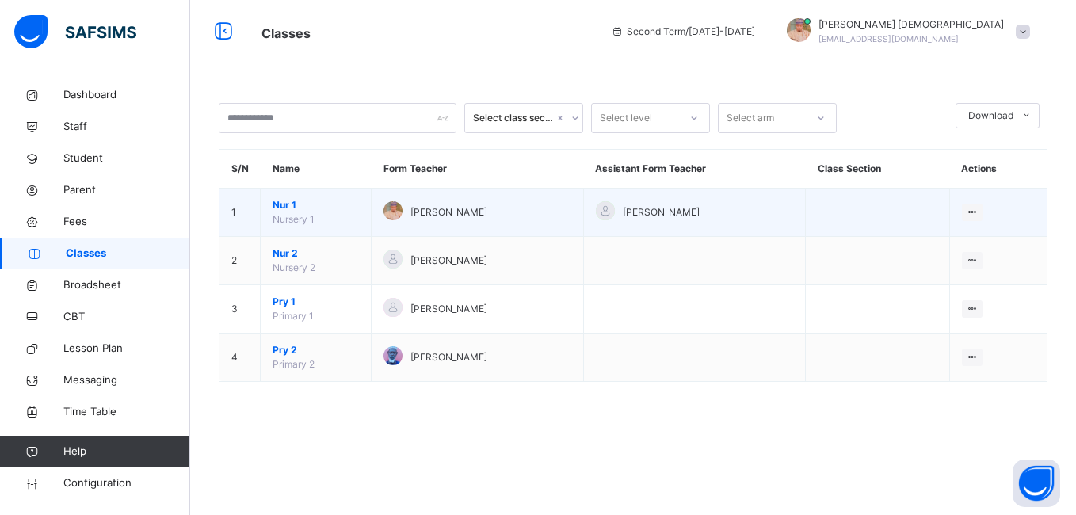
click at [427, 208] on span "Abubakar Abdulkadir Muhammad" at bounding box center [448, 212] width 77 height 14
click at [907, 243] on div "View Class" at bounding box center [930, 244] width 90 height 16
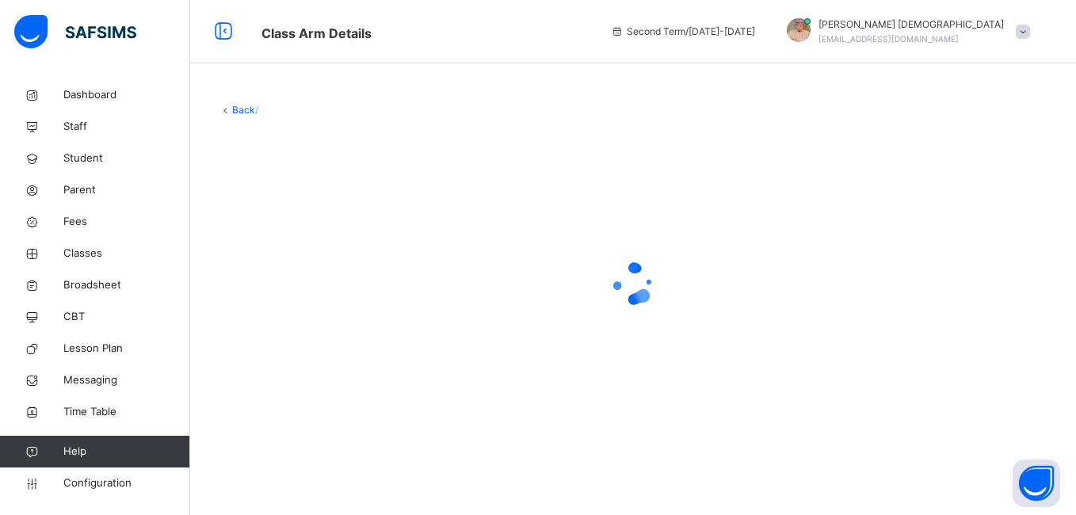
click at [907, 243] on div at bounding box center [633, 283] width 828 height 301
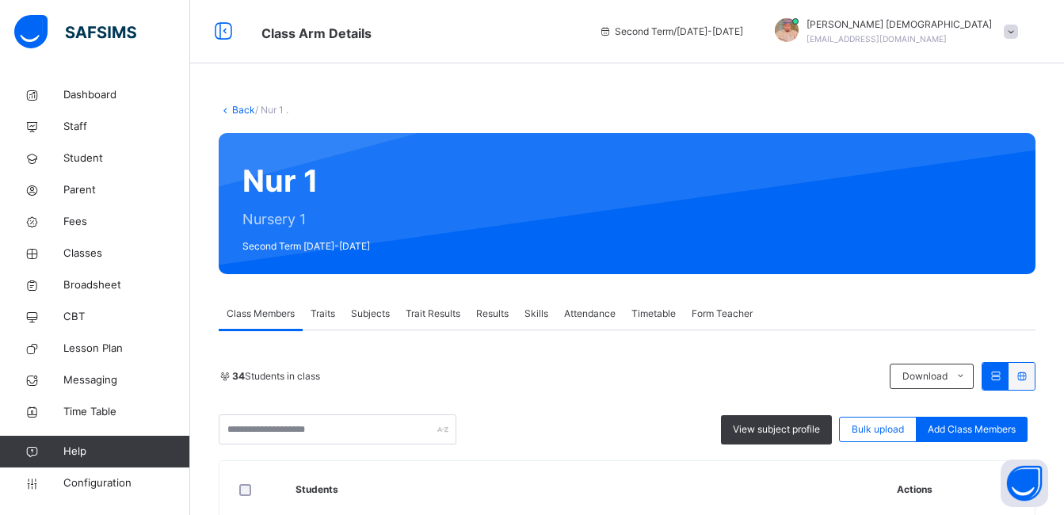
click at [499, 316] on span "Results" at bounding box center [492, 314] width 32 height 14
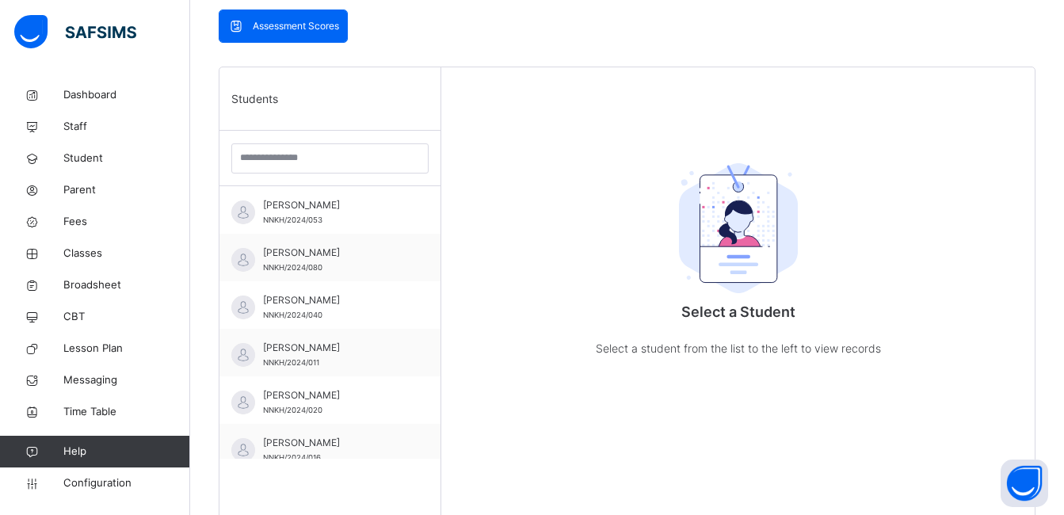
scroll to position [348, 0]
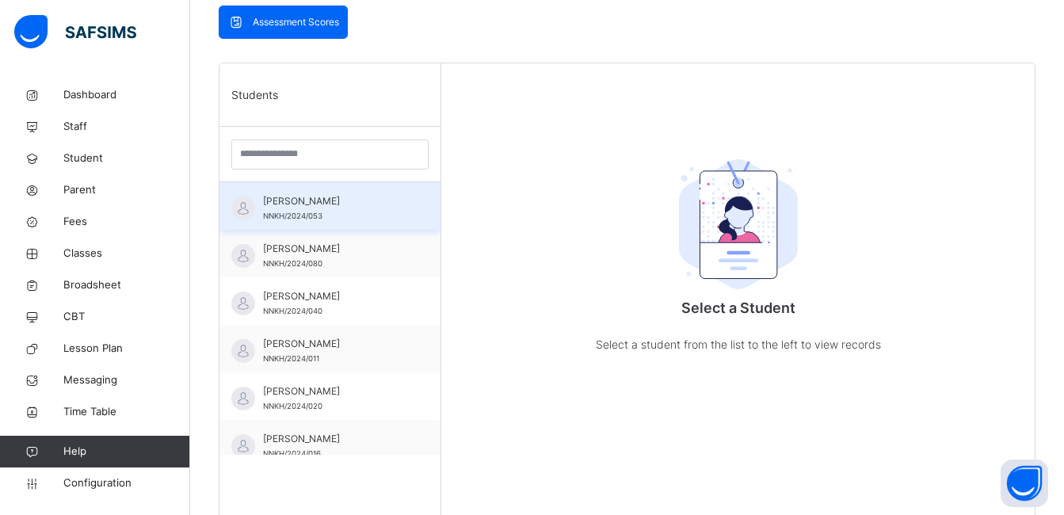
click at [355, 208] on span "[PERSON_NAME]" at bounding box center [334, 201] width 142 height 14
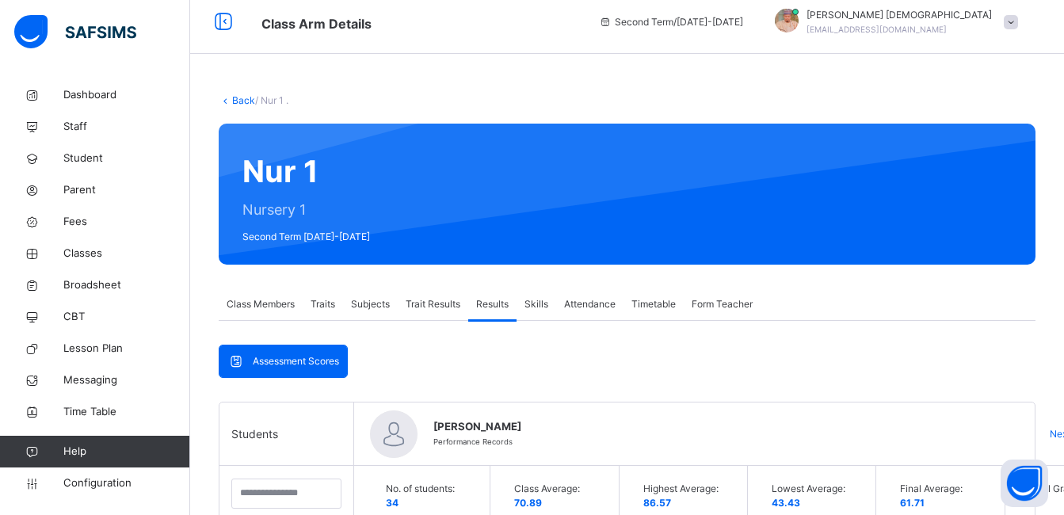
scroll to position [0, 0]
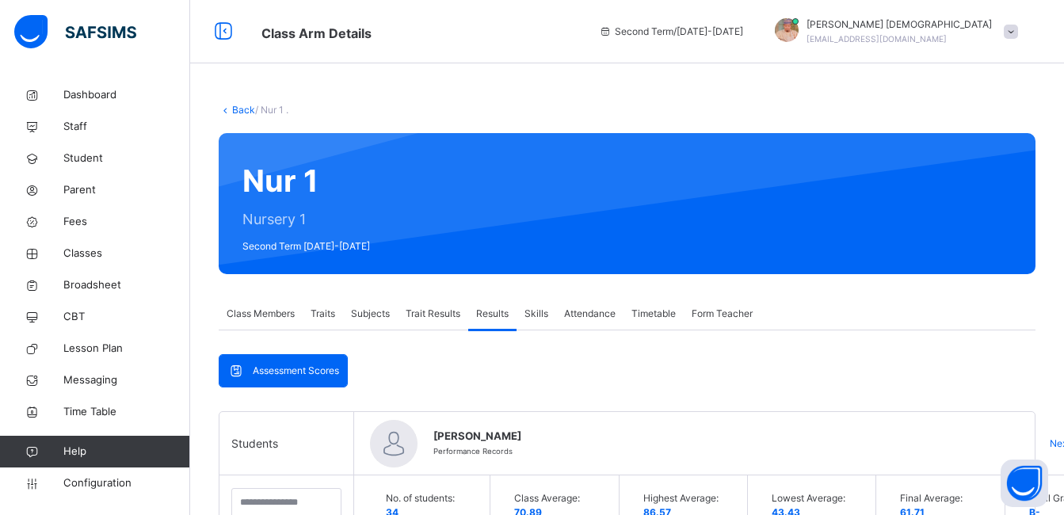
click at [542, 306] on div "Skills" at bounding box center [536, 314] width 40 height 32
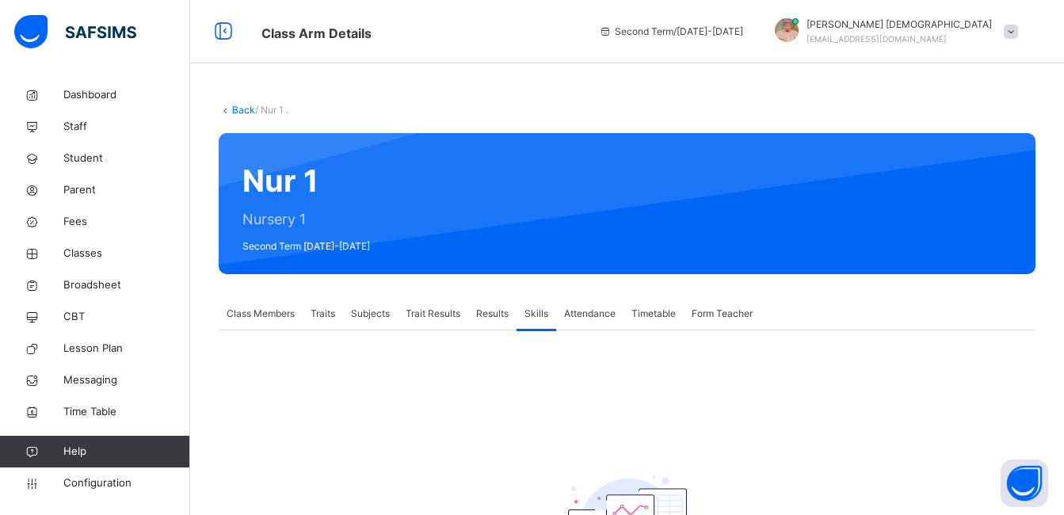
click at [500, 332] on div "No Skill configuration set for this class." at bounding box center [627, 481] width 817 height 303
click at [596, 314] on span "Attendance" at bounding box center [589, 314] width 51 height 14
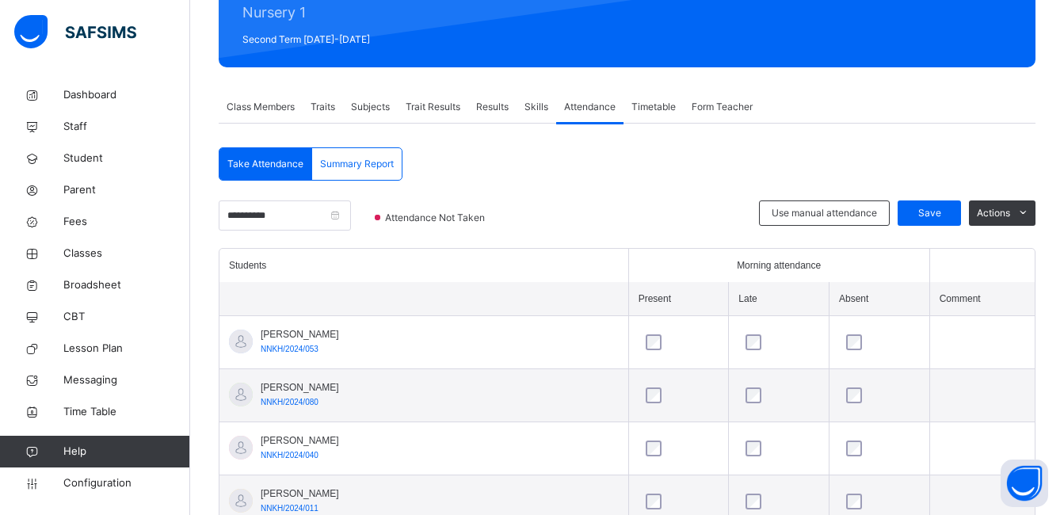
scroll to position [127, 0]
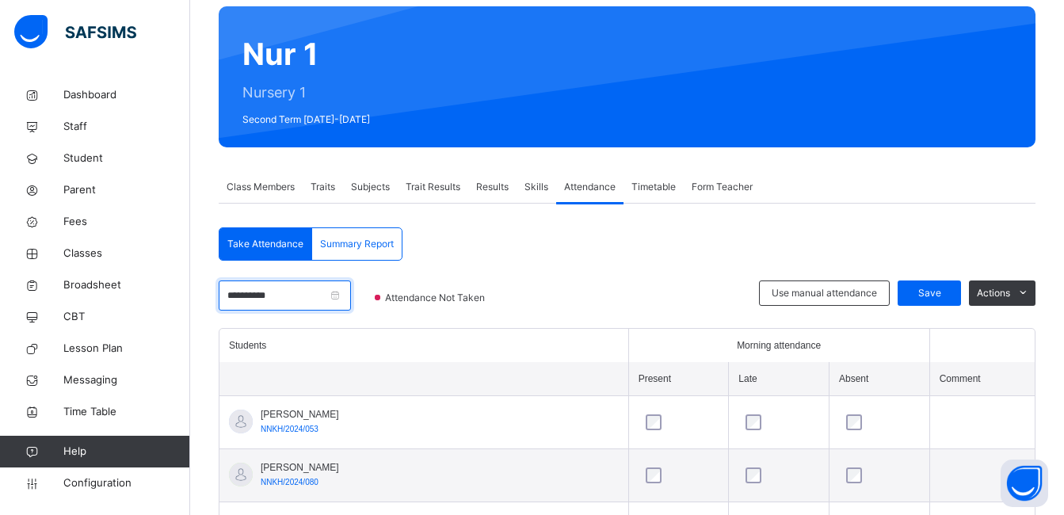
click at [322, 299] on input "**********" at bounding box center [285, 295] width 132 height 30
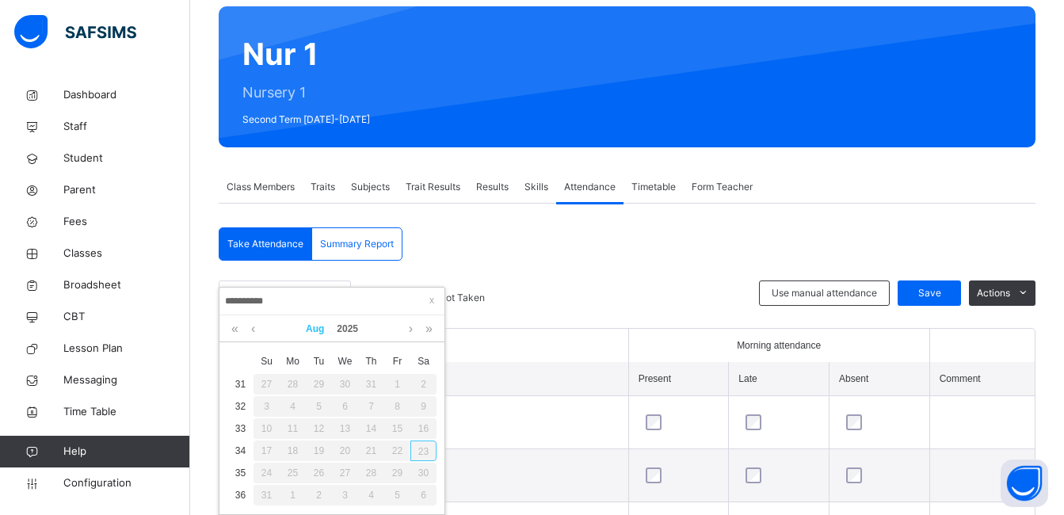
click at [314, 328] on link "Aug" at bounding box center [314, 328] width 31 height 27
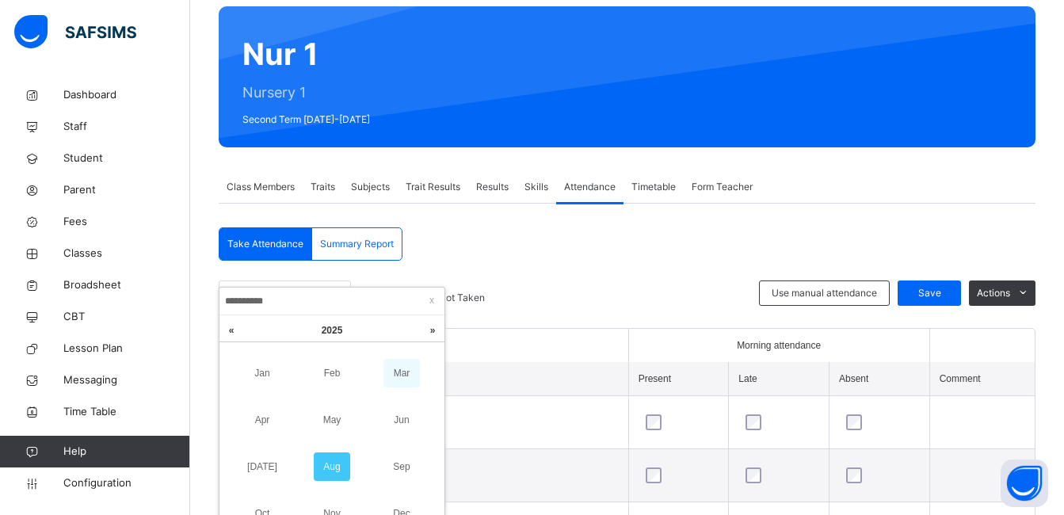
click at [394, 376] on link "Mar" at bounding box center [401, 373] width 36 height 29
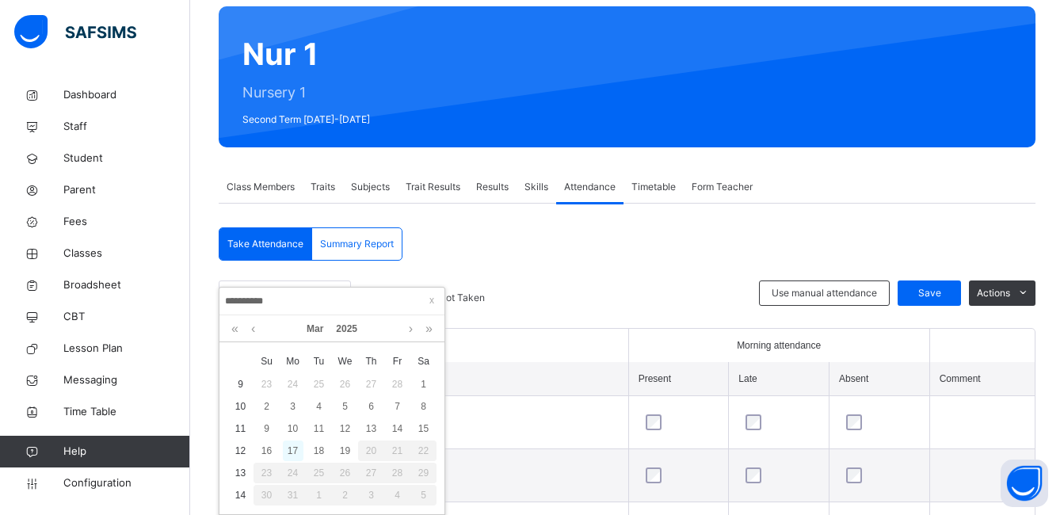
click at [294, 452] on div "17" at bounding box center [293, 450] width 21 height 21
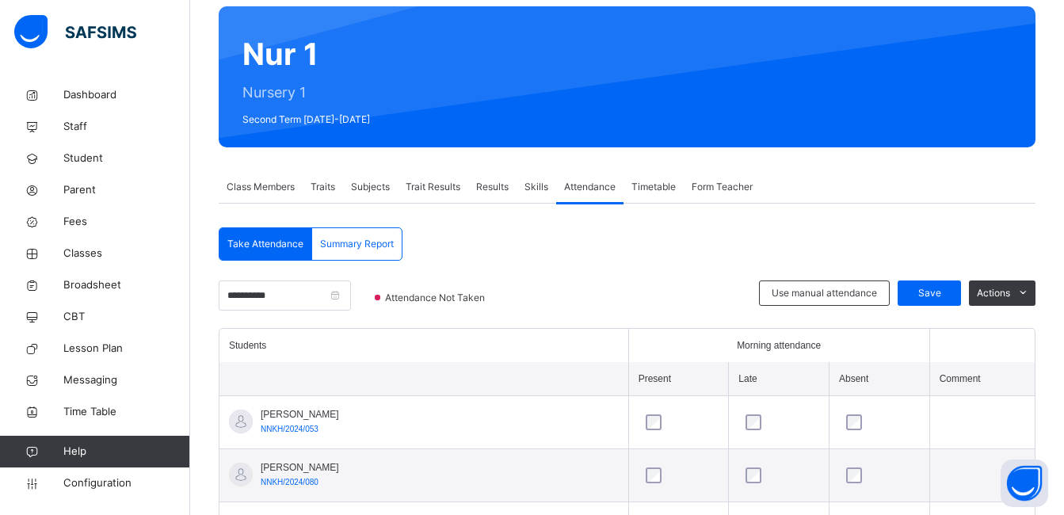
drag, startPoint x: 294, startPoint y: 452, endPoint x: 653, endPoint y: 258, distance: 407.9
click at [387, 239] on span "Summary Report" at bounding box center [357, 244] width 74 height 14
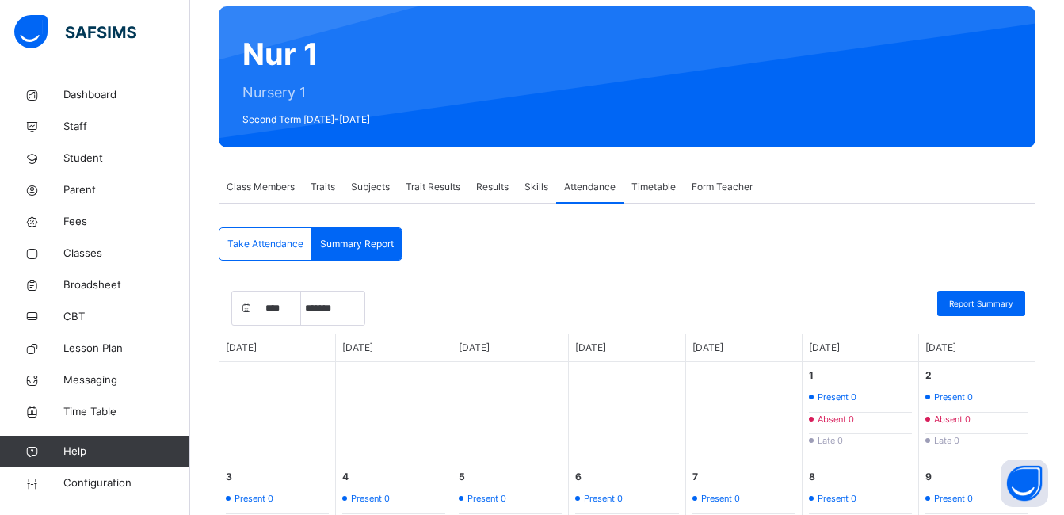
click at [272, 246] on span "Take Attendance" at bounding box center [265, 244] width 76 height 14
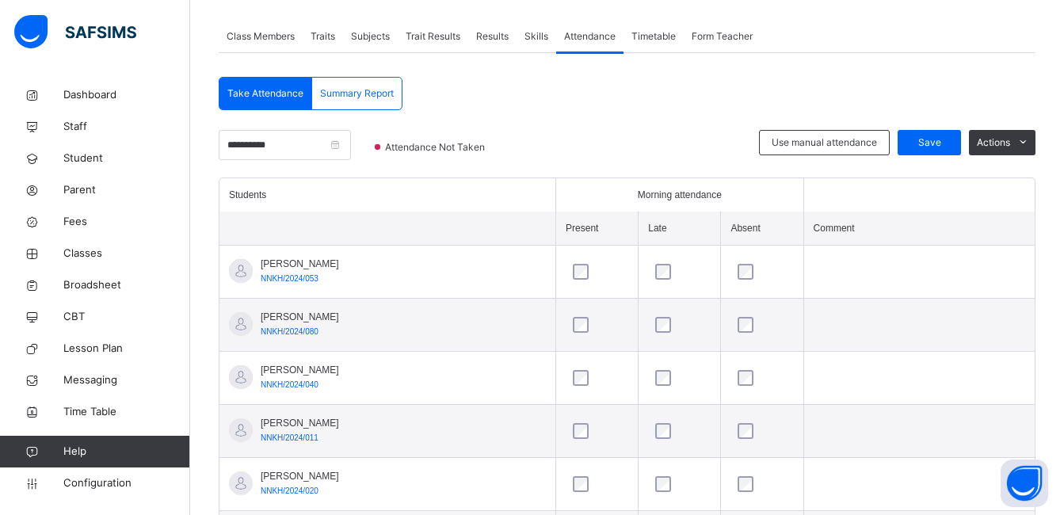
scroll to position [272, 0]
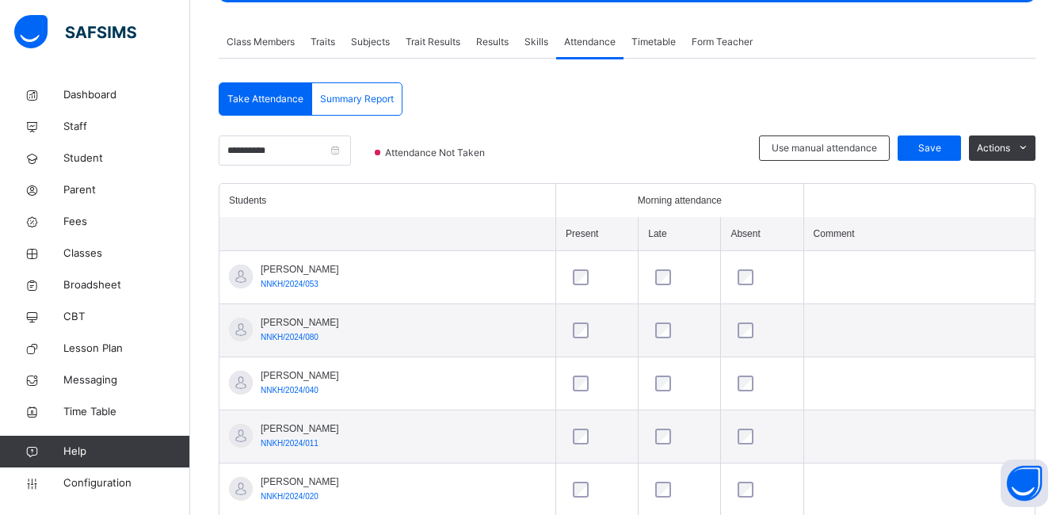
click at [744, 279] on div at bounding box center [761, 277] width 55 height 16
click at [730, 280] on div at bounding box center [761, 277] width 63 height 33
click at [949, 142] on span "Save" at bounding box center [929, 148] width 40 height 14
click at [1029, 147] on icon at bounding box center [1023, 148] width 12 height 13
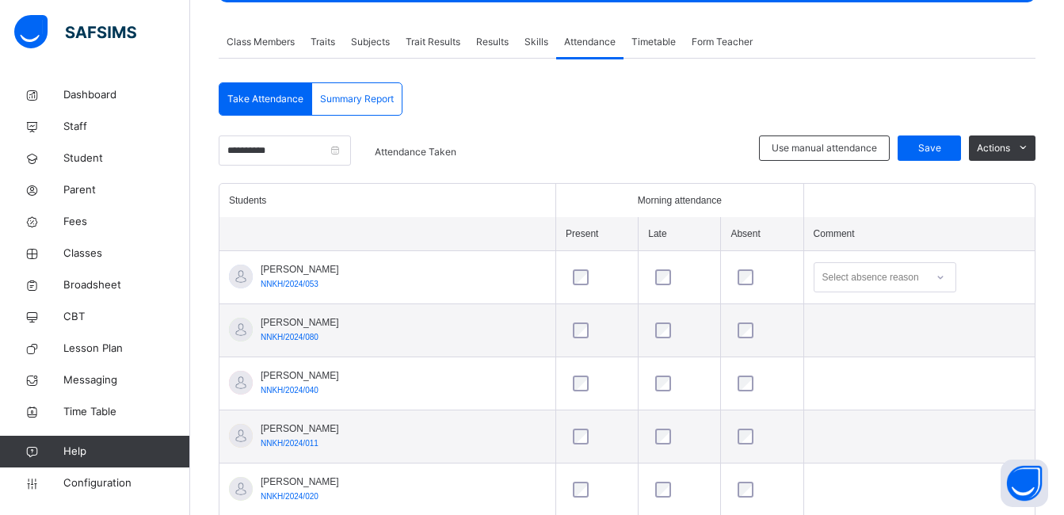
click at [383, 97] on span "Summary Report" at bounding box center [357, 99] width 74 height 14
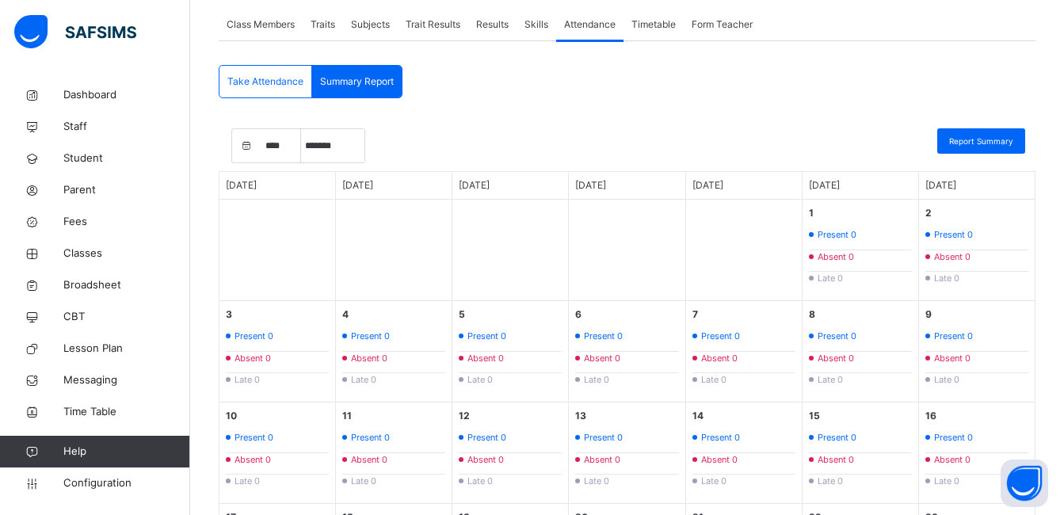
scroll to position [277, 0]
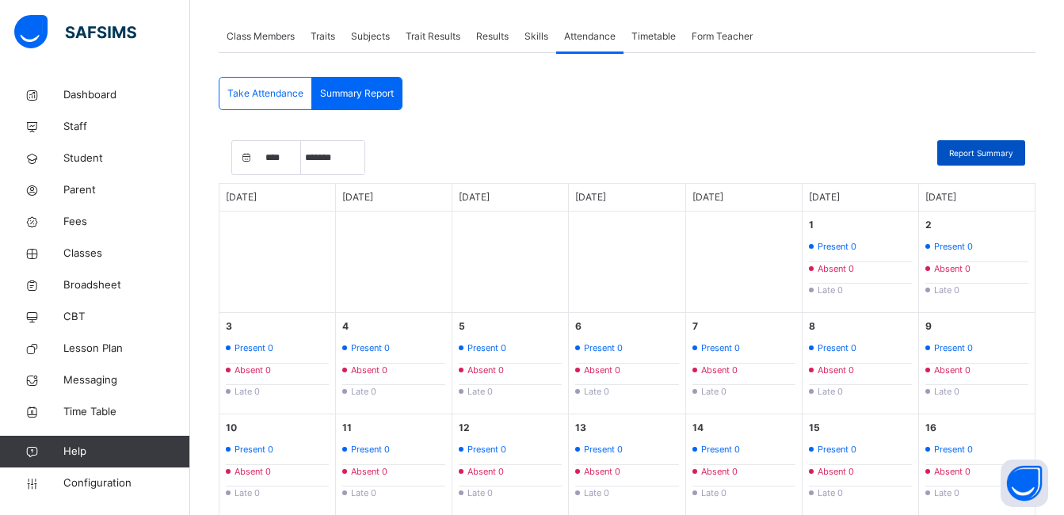
click at [992, 154] on span "Report Summary" at bounding box center [981, 153] width 64 height 12
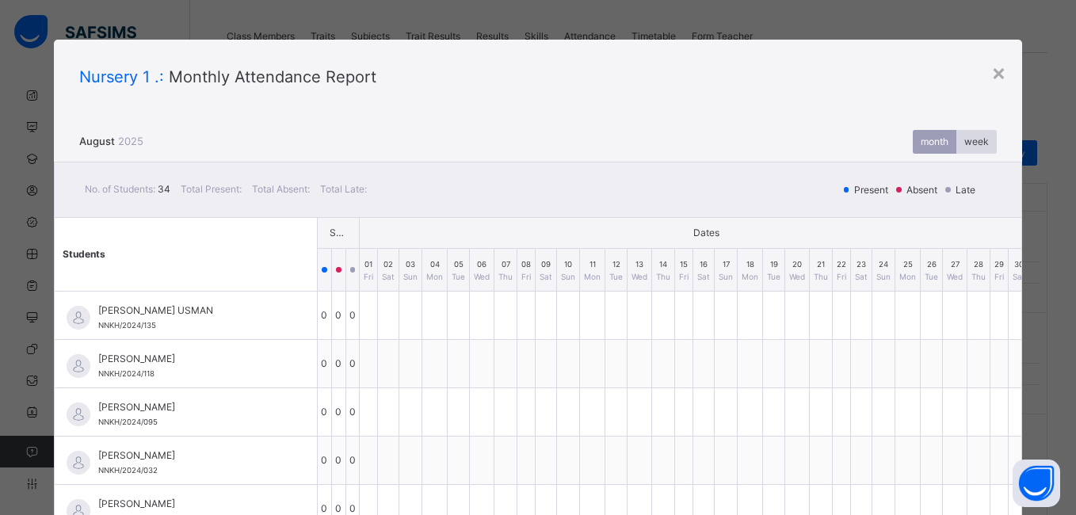
click at [966, 133] on div "week" at bounding box center [976, 142] width 40 height 24
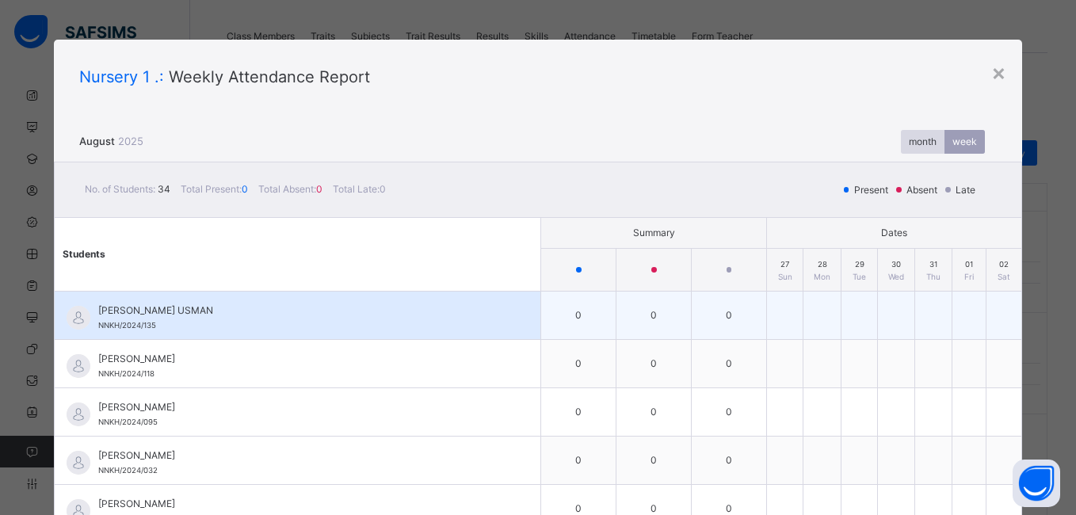
click at [572, 328] on td "0" at bounding box center [578, 315] width 75 height 48
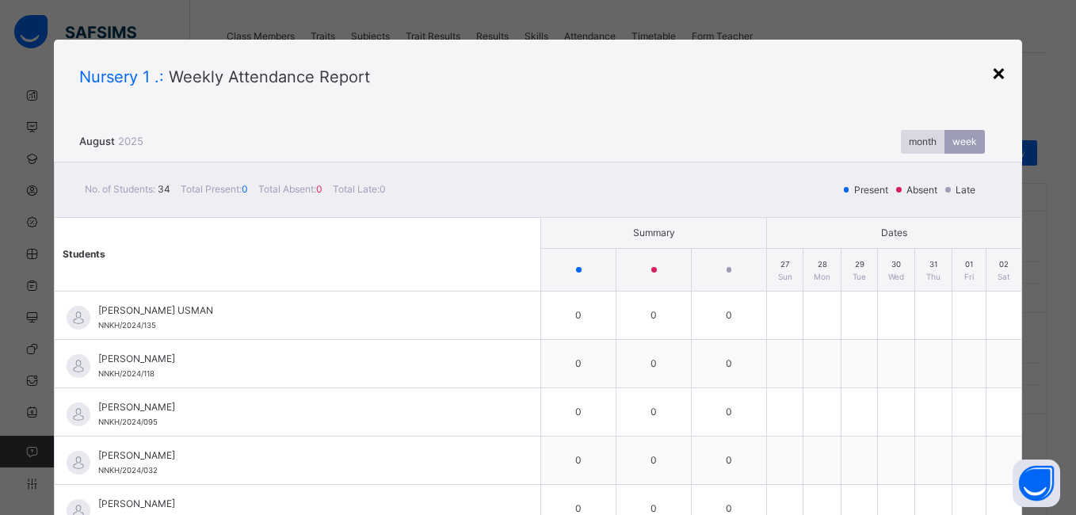
click at [991, 71] on div "×" at bounding box center [998, 71] width 15 height 33
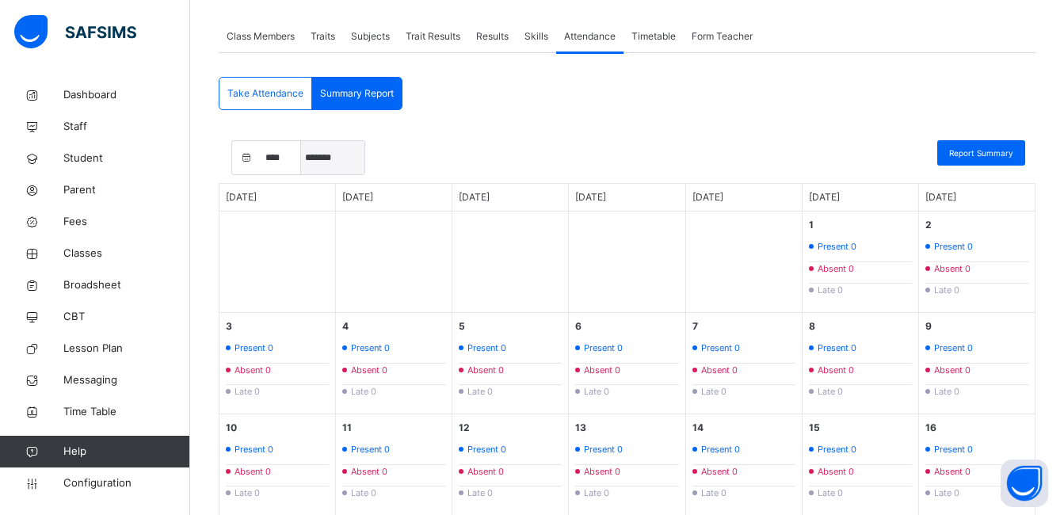
click at [327, 156] on select "***** ******* ******** ***** ***** *** **** **** ****** ********* ******* *****…" at bounding box center [332, 157] width 63 height 33
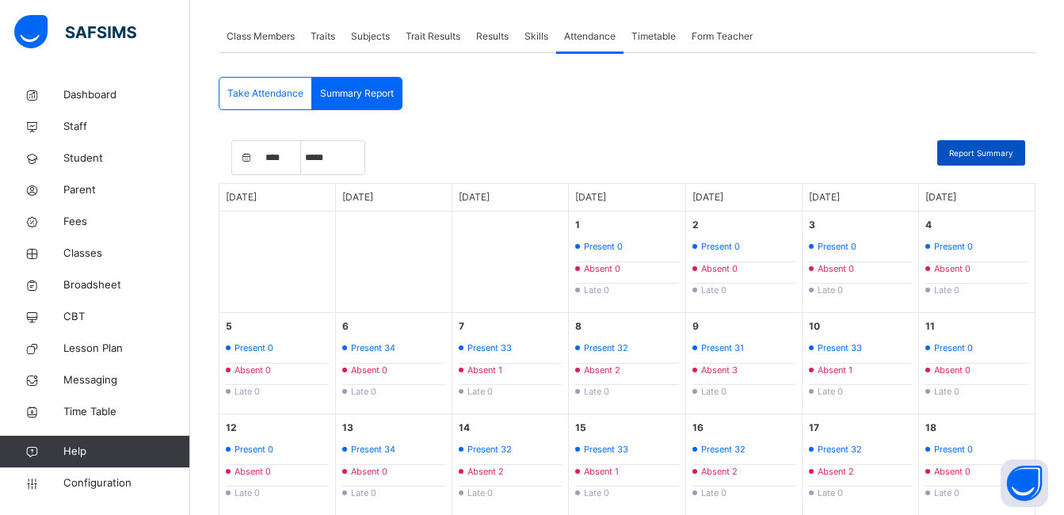
click at [977, 155] on span "Report Summary" at bounding box center [981, 153] width 64 height 12
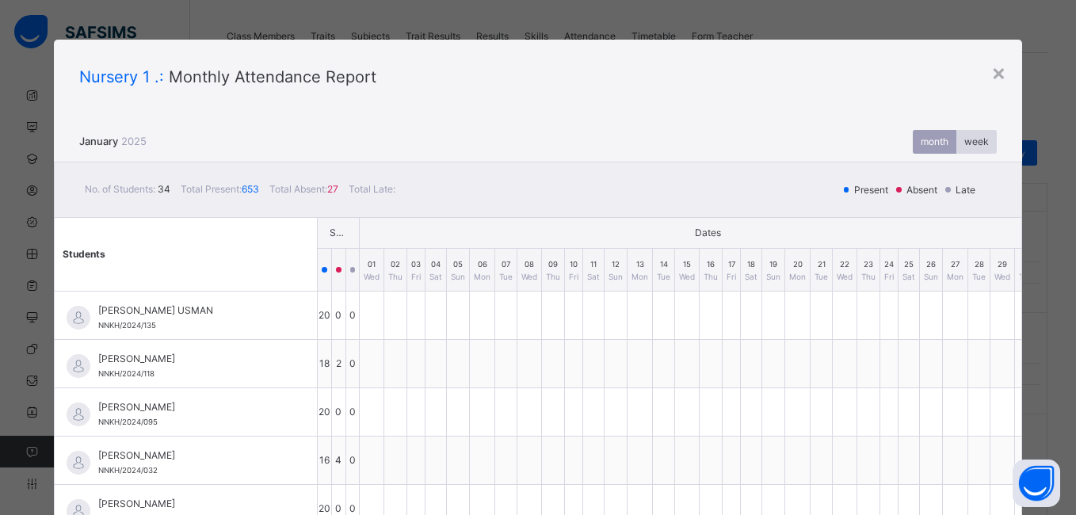
click at [781, 223] on th "Dates" at bounding box center [708, 232] width 696 height 31
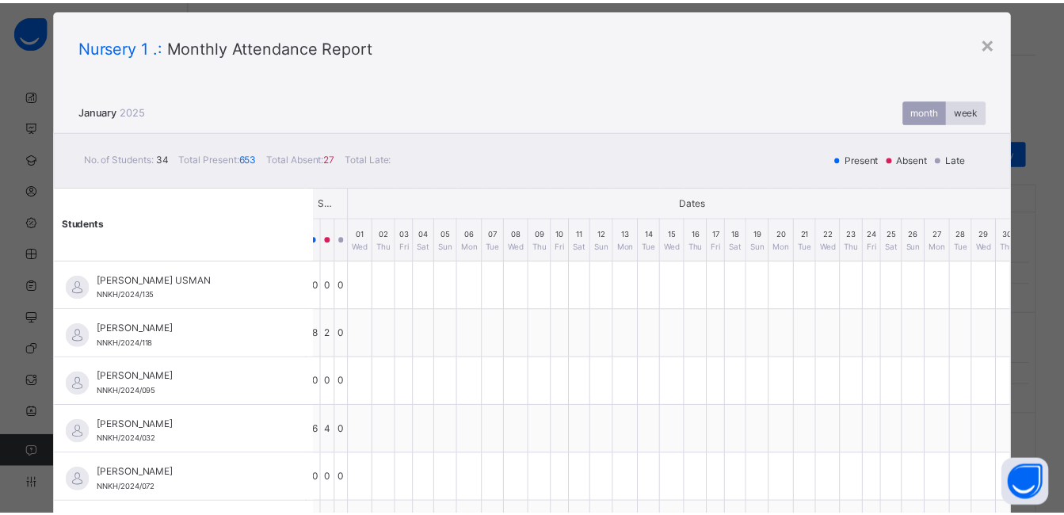
scroll to position [32, 0]
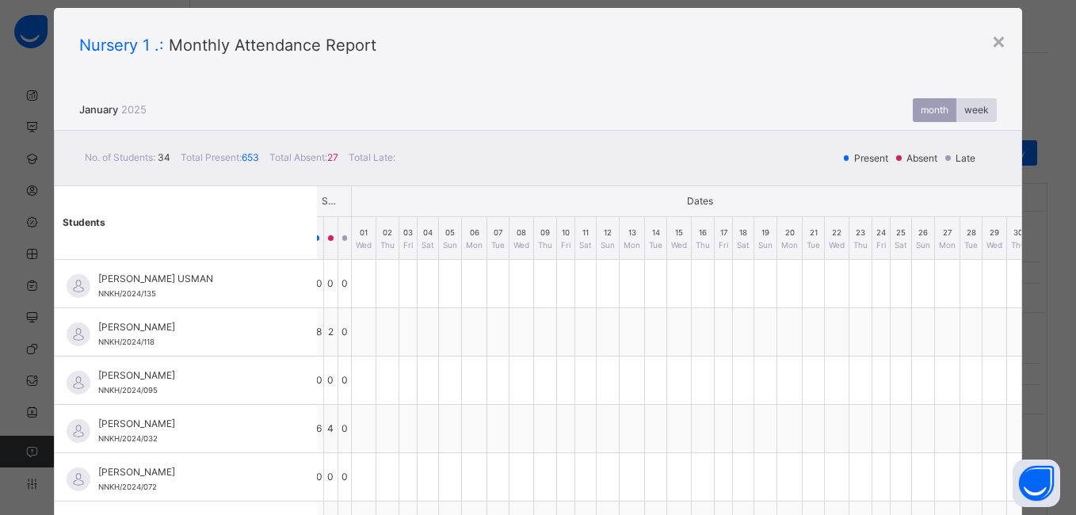
click at [875, 163] on span "Present" at bounding box center [872, 158] width 40 height 14
click at [908, 148] on div "Present Absent Late" at bounding box center [914, 158] width 172 height 31
click at [977, 113] on div "week" at bounding box center [976, 110] width 40 height 24
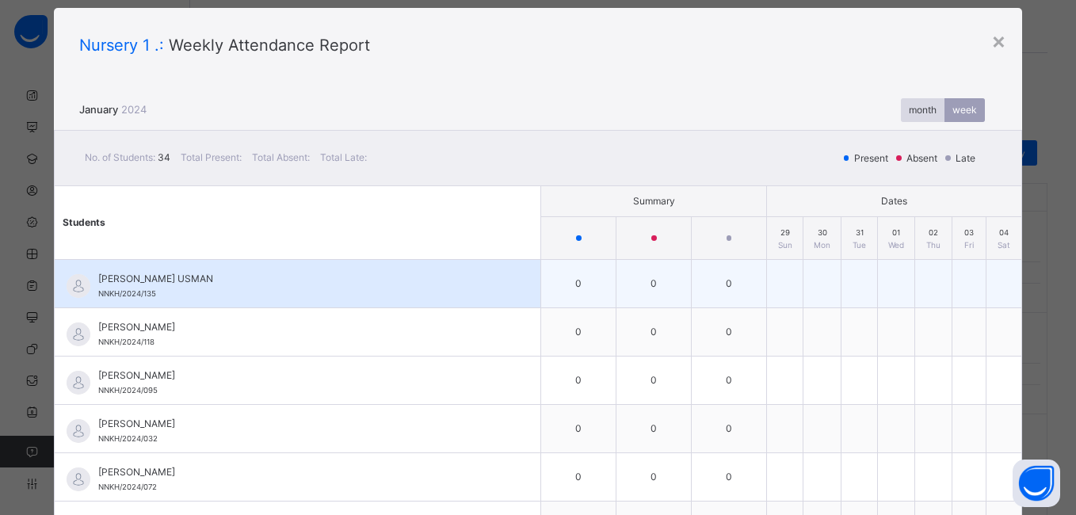
click at [653, 280] on td "0" at bounding box center [653, 283] width 75 height 48
click at [652, 280] on td "0" at bounding box center [653, 283] width 75 height 48
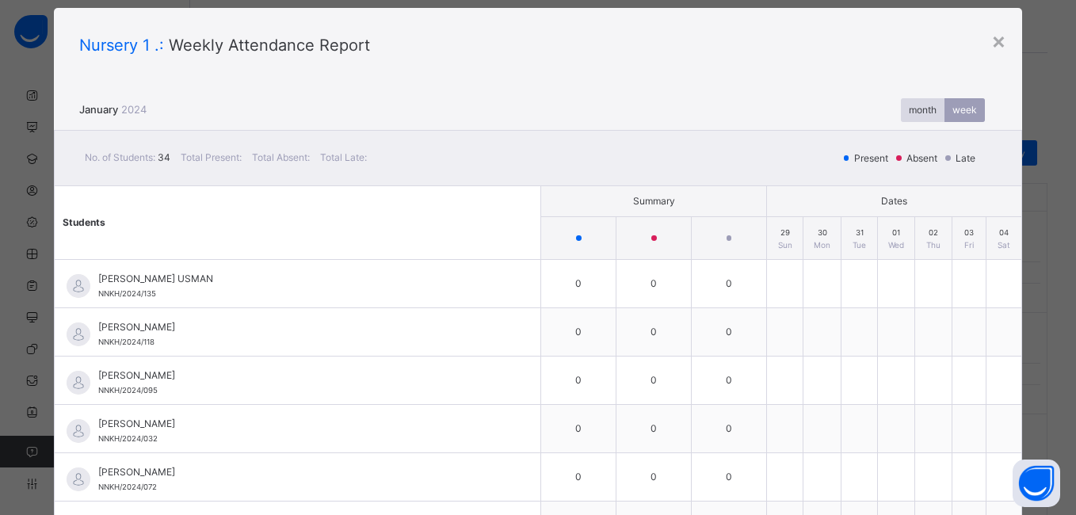
click at [983, 101] on div "month week" at bounding box center [769, 110] width 455 height 24
click at [996, 113] on div at bounding box center [996, 113] width 0 height 0
click at [901, 120] on div "month" at bounding box center [923, 110] width 44 height 24
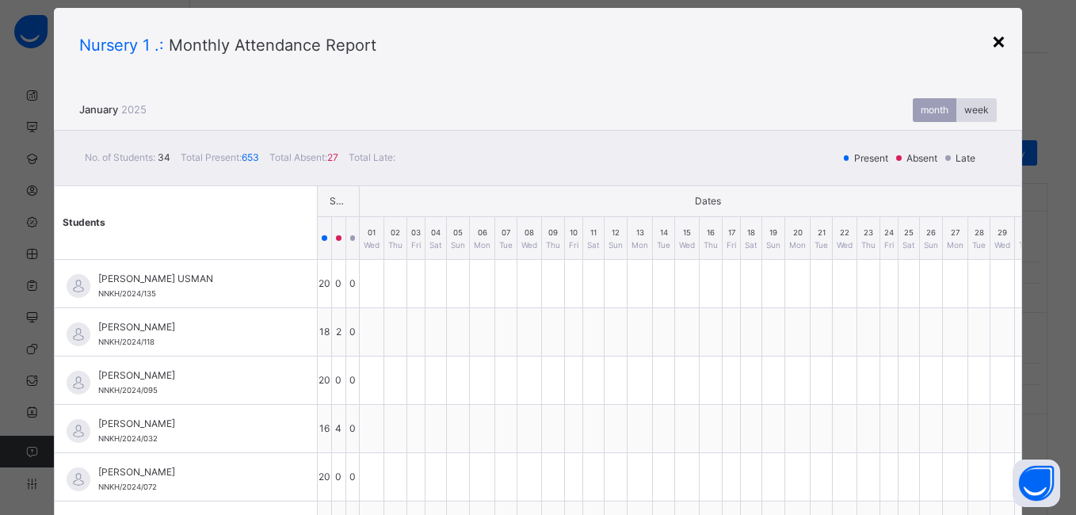
click at [992, 44] on div "×" at bounding box center [998, 40] width 15 height 33
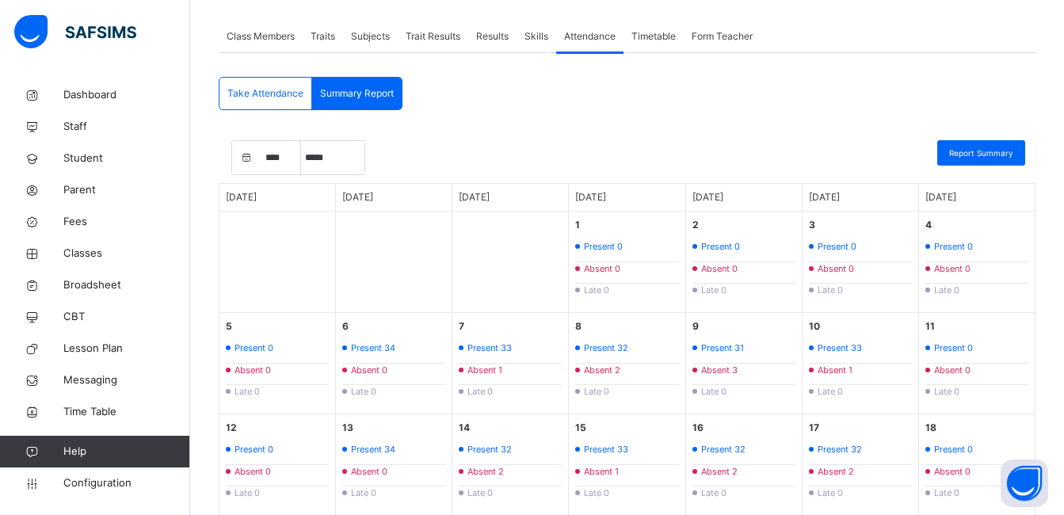
click at [496, 35] on span "Results" at bounding box center [492, 36] width 32 height 14
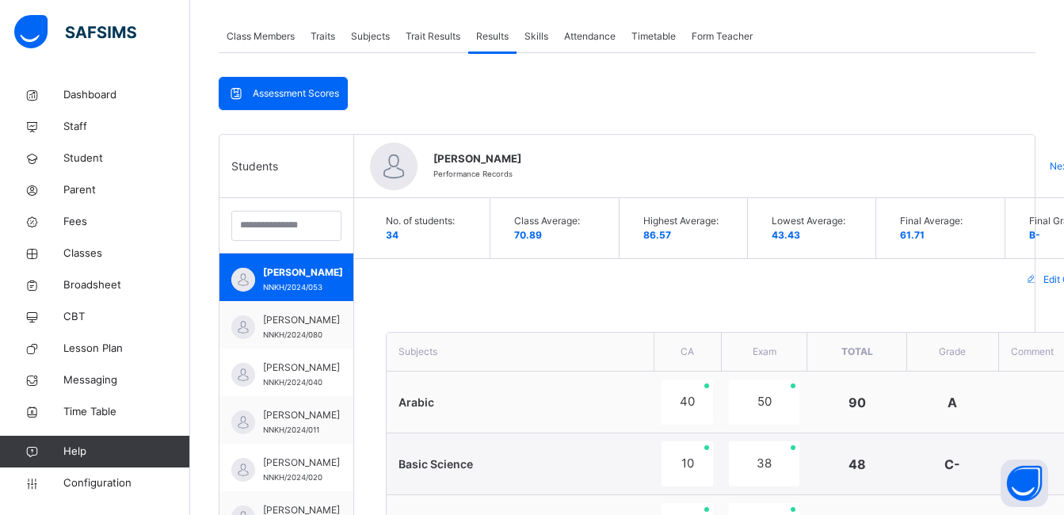
click at [429, 281] on div "Edit Comment" at bounding box center [751, 279] width 795 height 41
click at [1063, 161] on span "Next Student" at bounding box center [1078, 166] width 58 height 14
click at [1063, 161] on div "Back / Nur 1 . Nur 1 Nursery 1 Second Term 2024-2025 Class Members Traits Subje…" at bounding box center [627, 471] width 874 height 1338
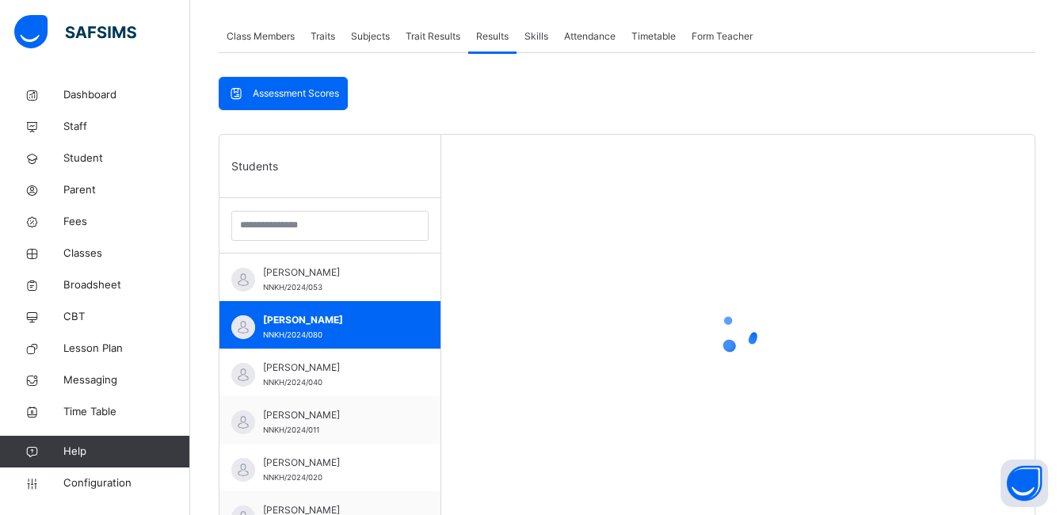
drag, startPoint x: 1063, startPoint y: 161, endPoint x: 1050, endPoint y: 169, distance: 15.4
click at [1050, 169] on div "Back / Nur 1 . Nur 1 Nursery 1 Second Term 2024-2025 Class Members Traits Subje…" at bounding box center [627, 250] width 874 height 896
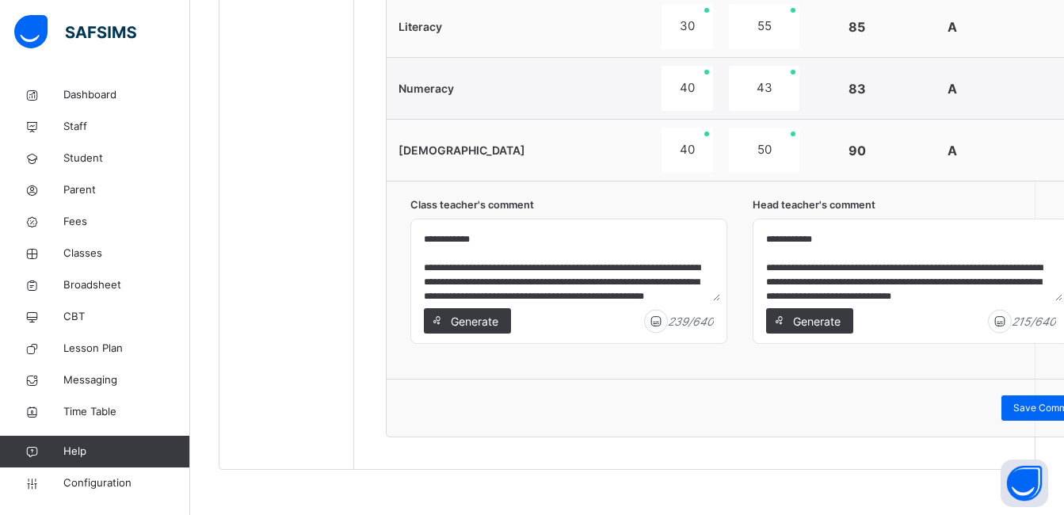
scroll to position [902, 0]
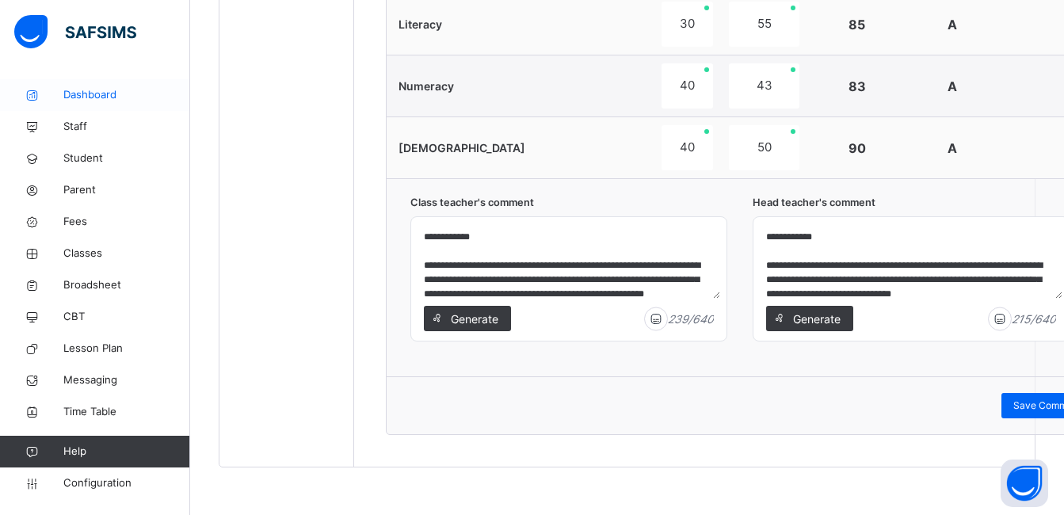
click at [101, 89] on span "Dashboard" at bounding box center [126, 95] width 127 height 16
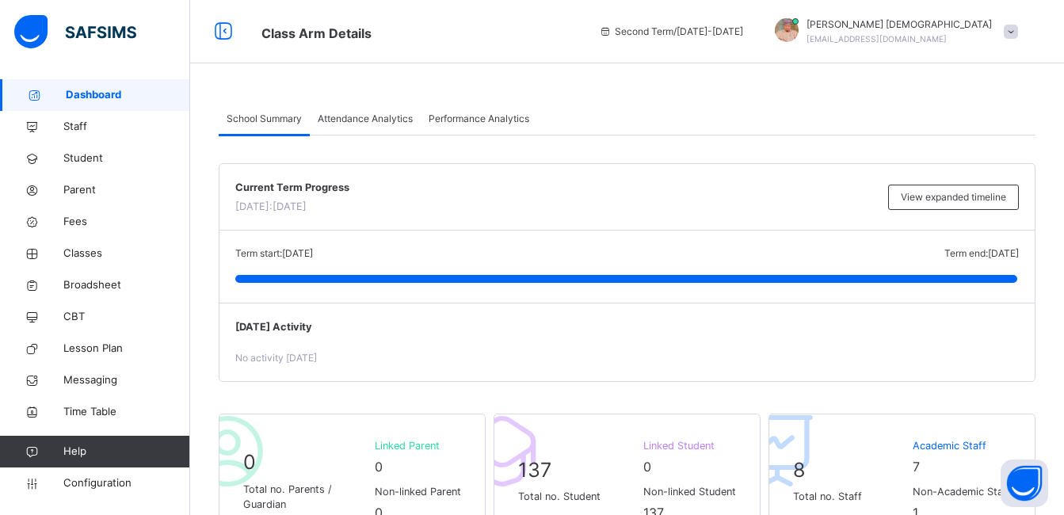
click at [408, 122] on span "Attendance Analytics" at bounding box center [365, 119] width 95 height 14
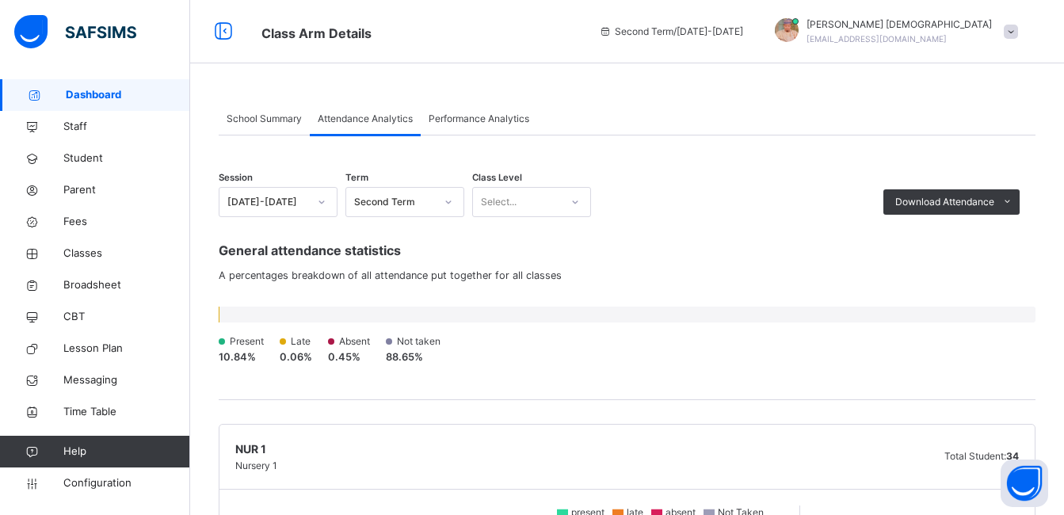
click at [675, 215] on div "Session 2024-2025 Term Second Term Class Level Select... Download Attendance PD…" at bounding box center [627, 194] width 817 height 46
click at [571, 200] on icon at bounding box center [575, 202] width 10 height 16
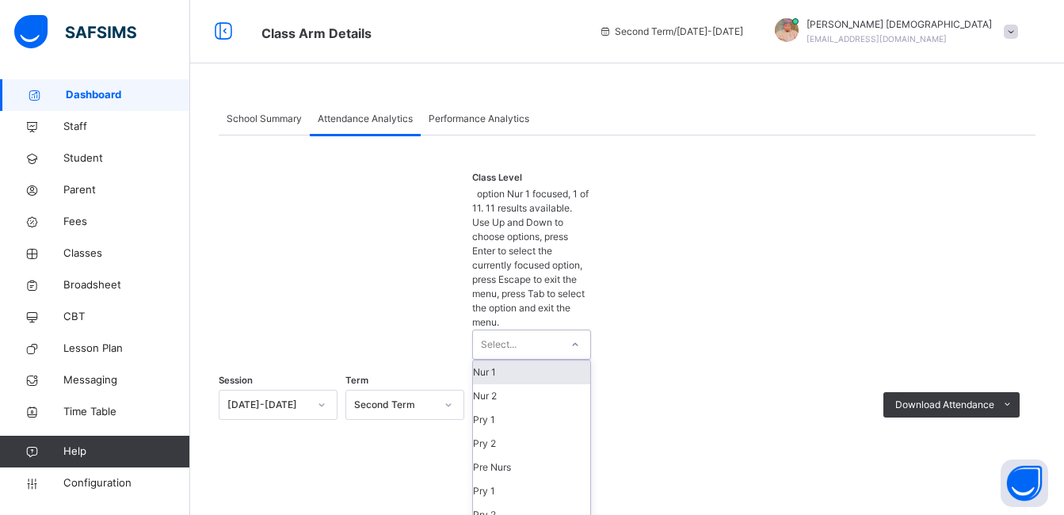
click at [547, 360] on div "Nur 1" at bounding box center [531, 372] width 117 height 24
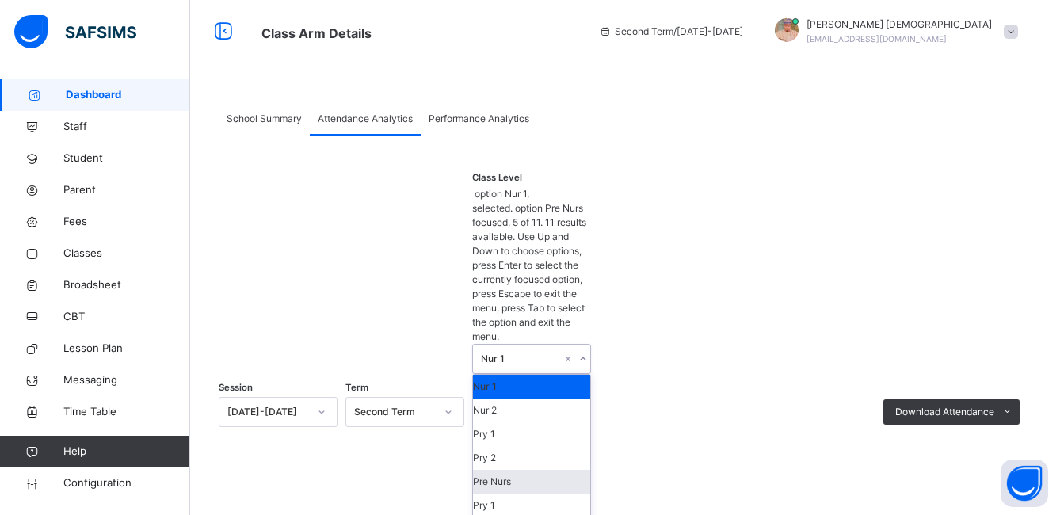
click at [772, 198] on div "Session 2024-2025 Term Second Term Class Level option Nur 1, selected. option P…" at bounding box center [627, 404] width 817 height 466
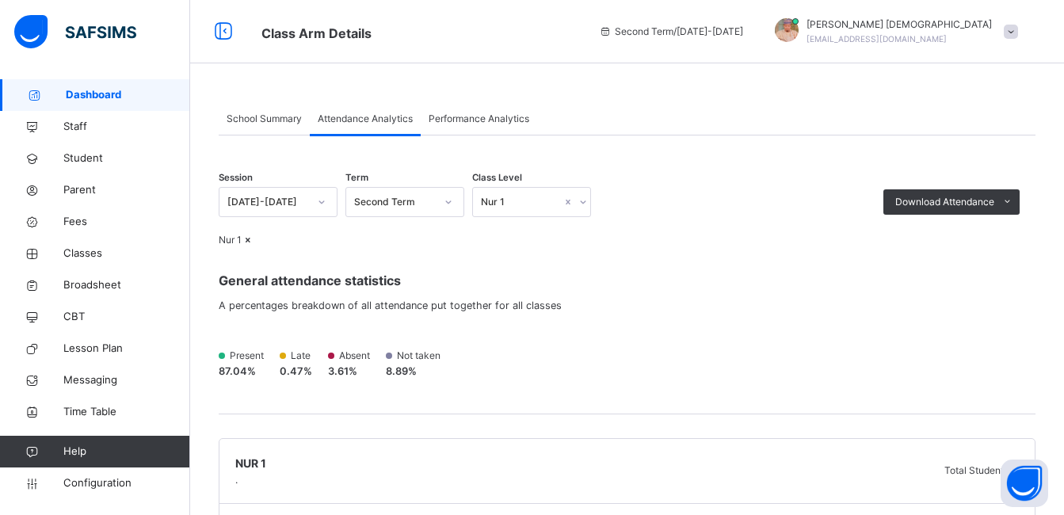
click at [679, 379] on div "Present 87.04 % Late 0.47 % Absent 3.61 % Not taken 8.89 %" at bounding box center [627, 363] width 817 height 30
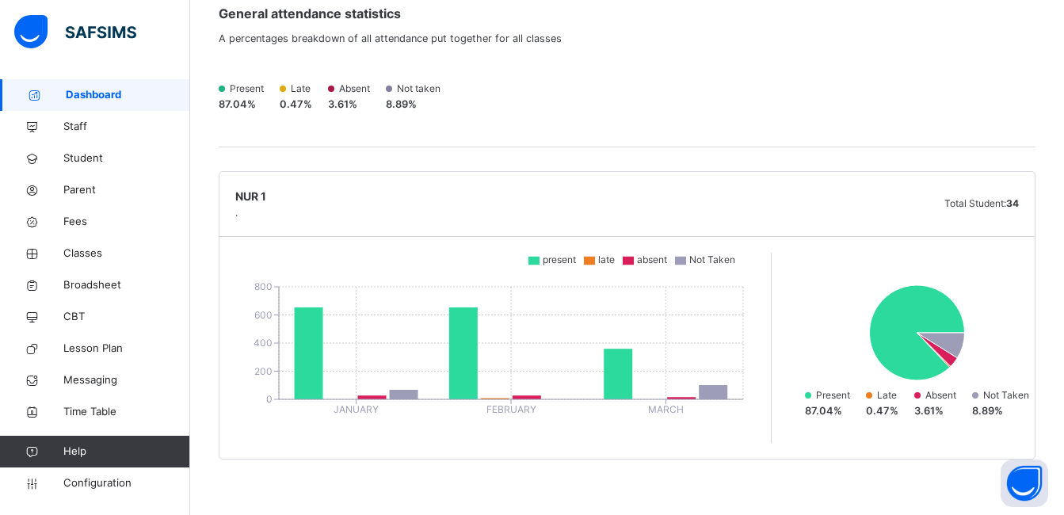
scroll to position [292, 0]
click at [99, 468] on link "Configuration" at bounding box center [94, 483] width 189 height 32
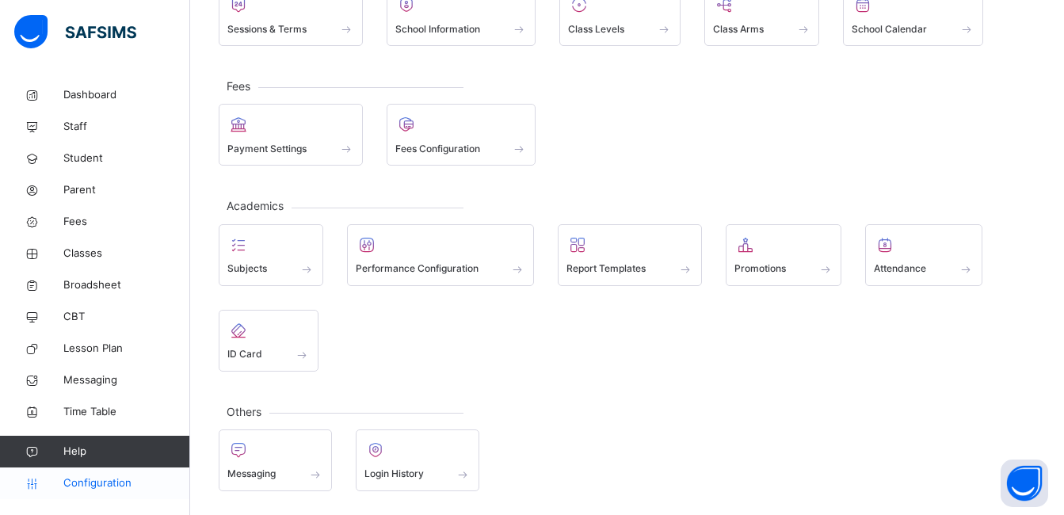
scroll to position [145, 0]
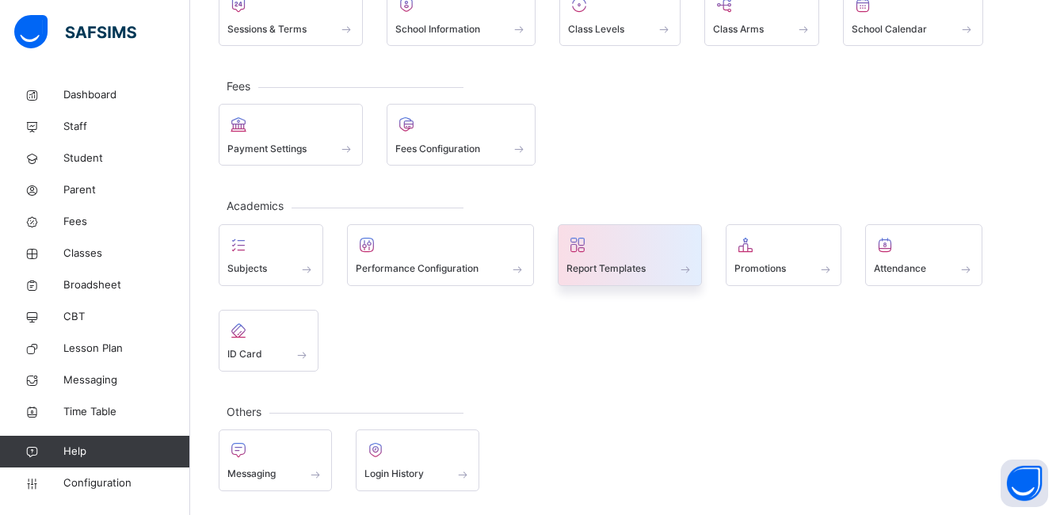
click at [596, 269] on span "Report Templates" at bounding box center [605, 268] width 79 height 14
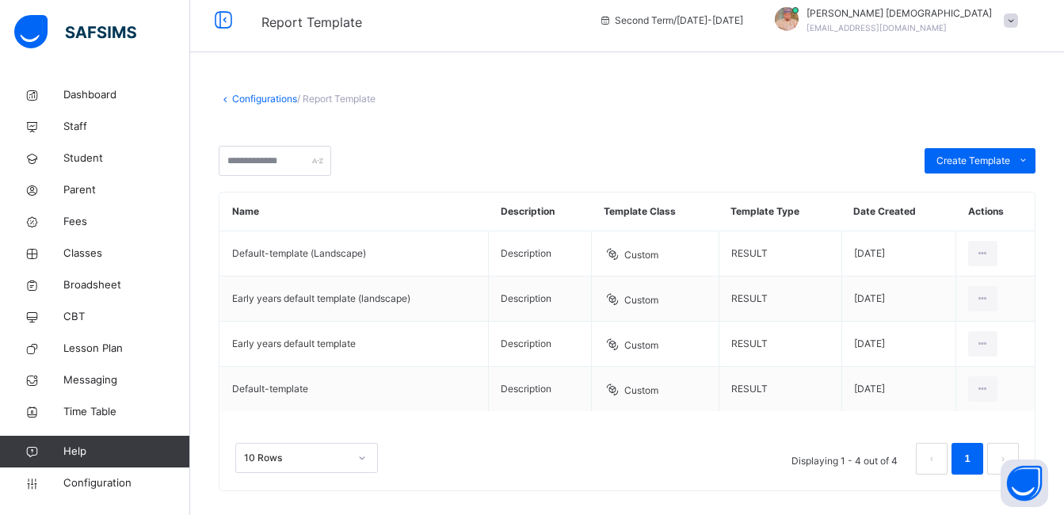
scroll to position [27, 0]
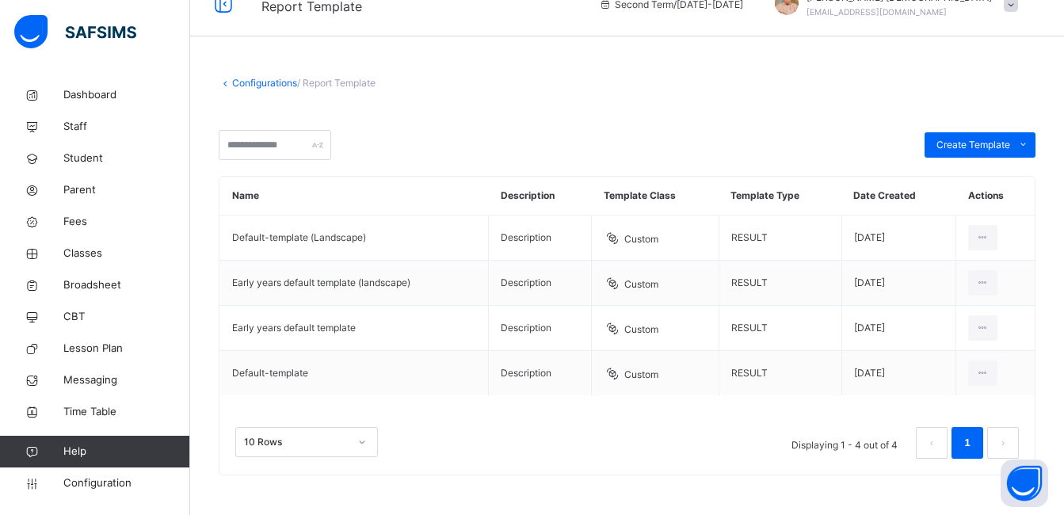
click at [351, 90] on div "Configurations / Report Template Create Template Custom builder Upload aspose t…" at bounding box center [627, 283] width 874 height 463
click at [284, 86] on link "Configurations" at bounding box center [264, 83] width 65 height 12
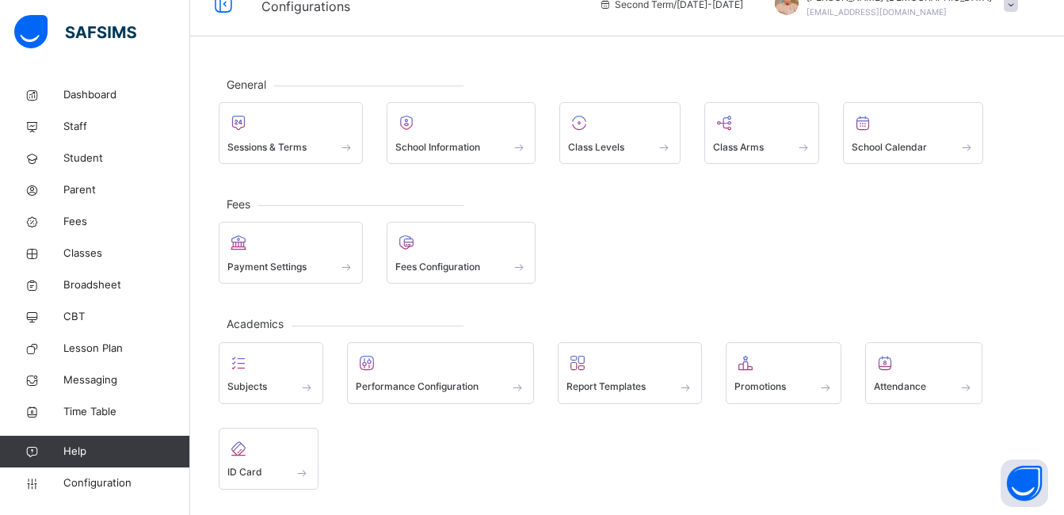
click at [284, 86] on p "General" at bounding box center [341, 85] width 245 height 2
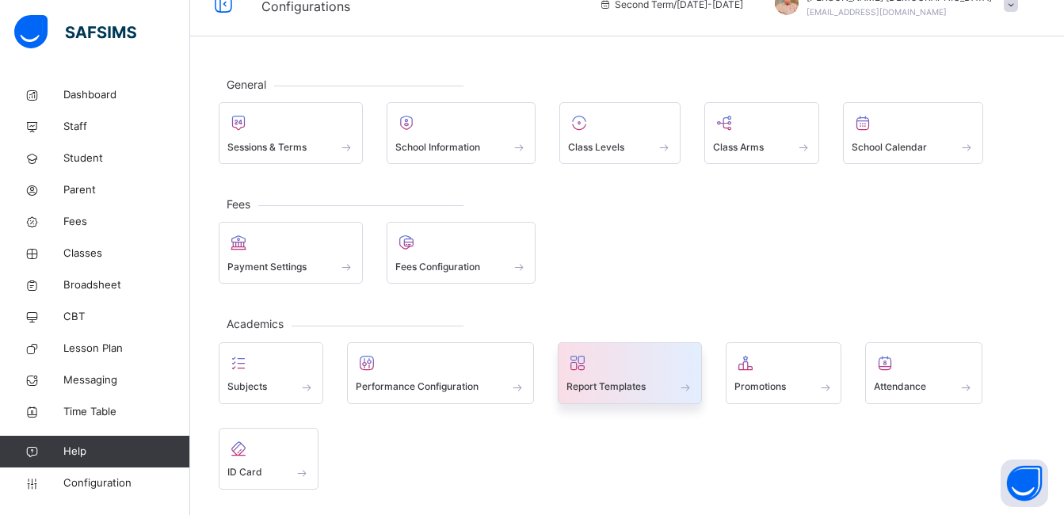
click at [620, 392] on span "Report Templates" at bounding box center [605, 386] width 79 height 14
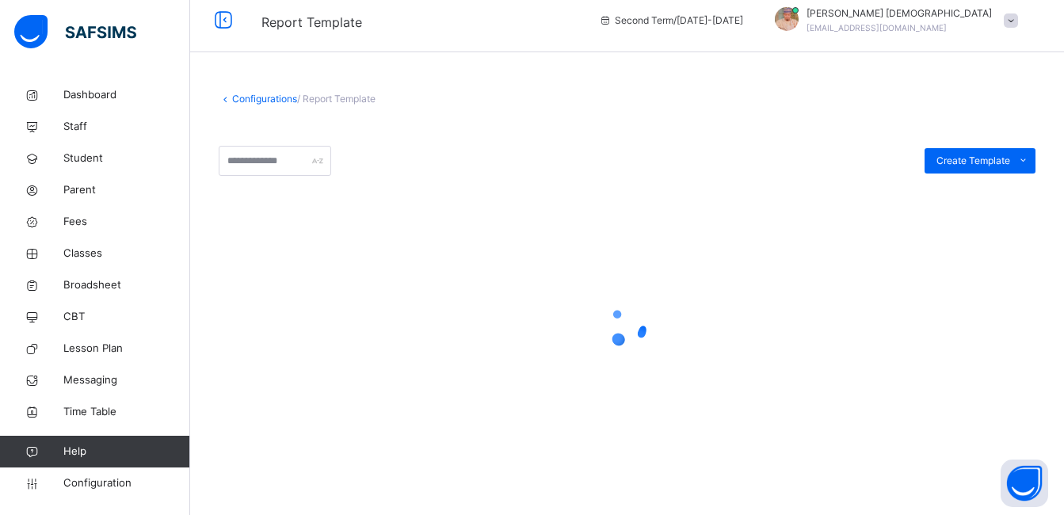
scroll to position [27, 0]
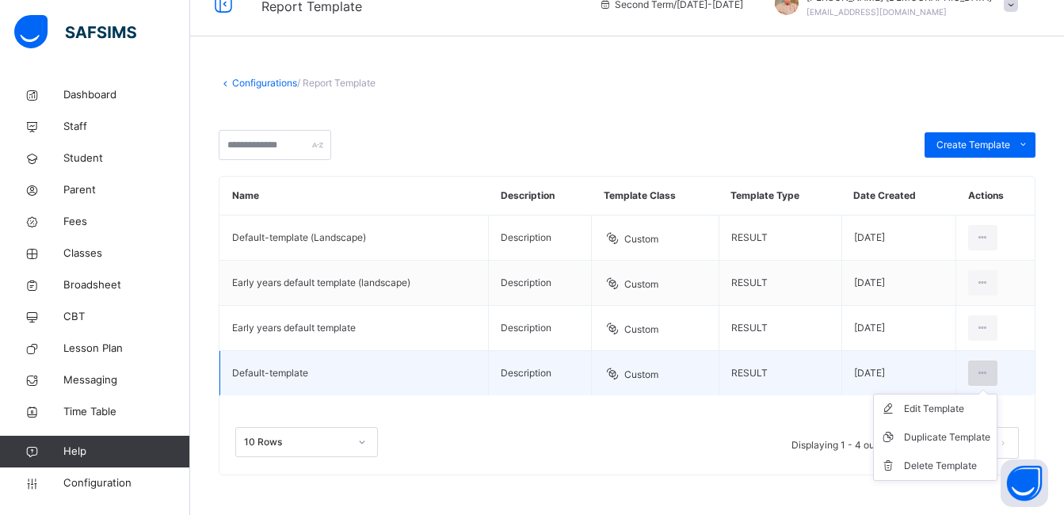
click at [989, 368] on icon at bounding box center [982, 373] width 13 height 14
click at [973, 407] on div "Edit Template" at bounding box center [947, 409] width 86 height 16
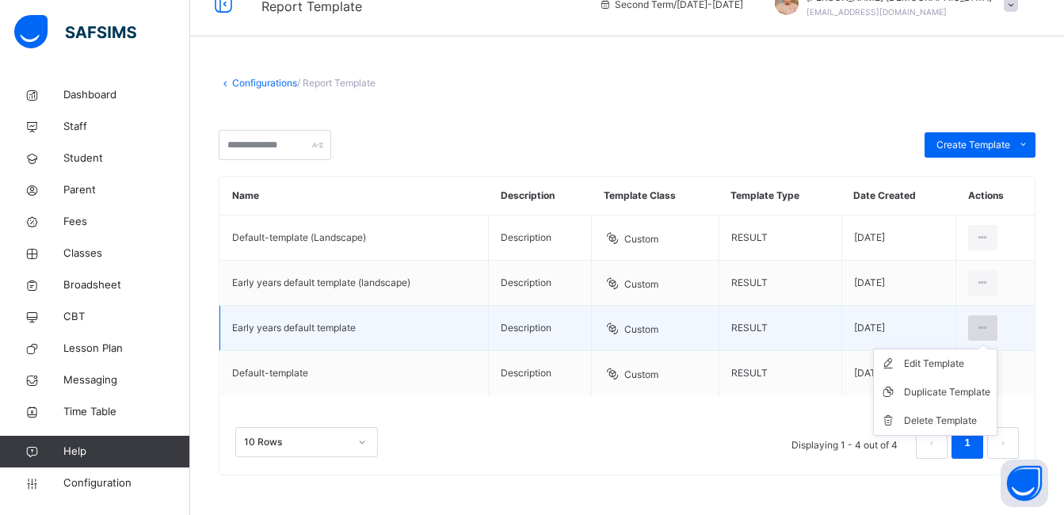
click at [989, 323] on icon at bounding box center [982, 328] width 13 height 14
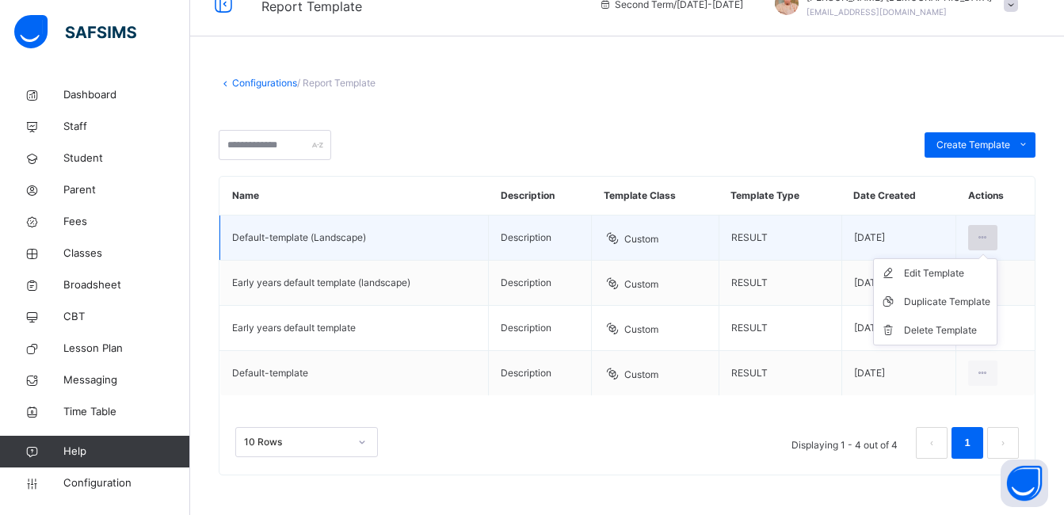
click at [989, 242] on icon at bounding box center [982, 237] width 13 height 14
click at [972, 268] on div "Edit Template" at bounding box center [947, 273] width 86 height 16
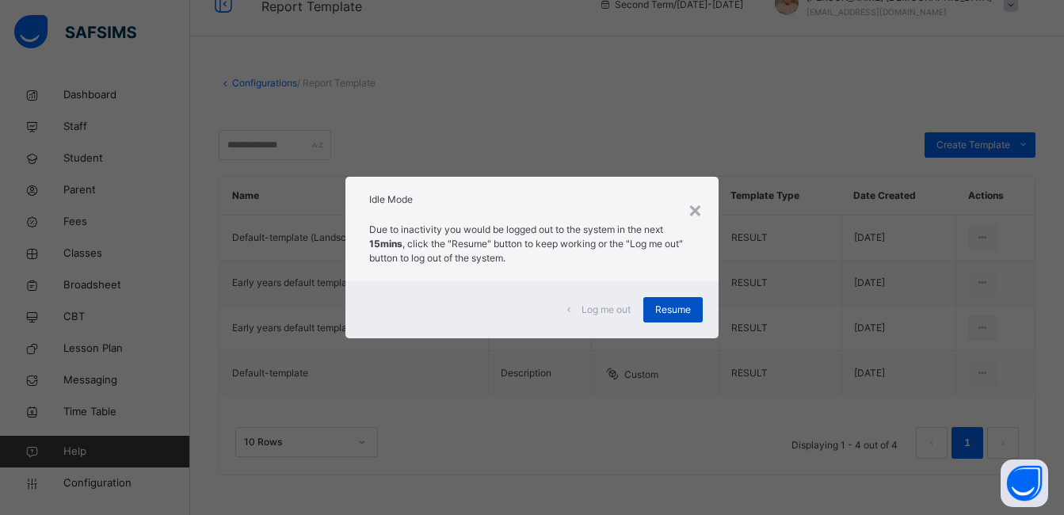
click at [682, 301] on div "Resume" at bounding box center [672, 309] width 59 height 25
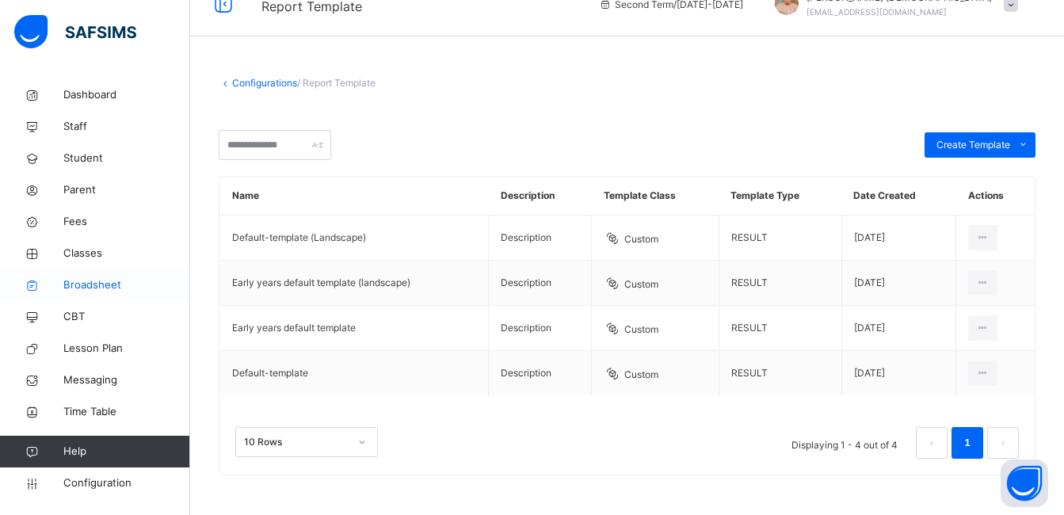
click at [74, 276] on link "Broadsheet" at bounding box center [95, 285] width 190 height 32
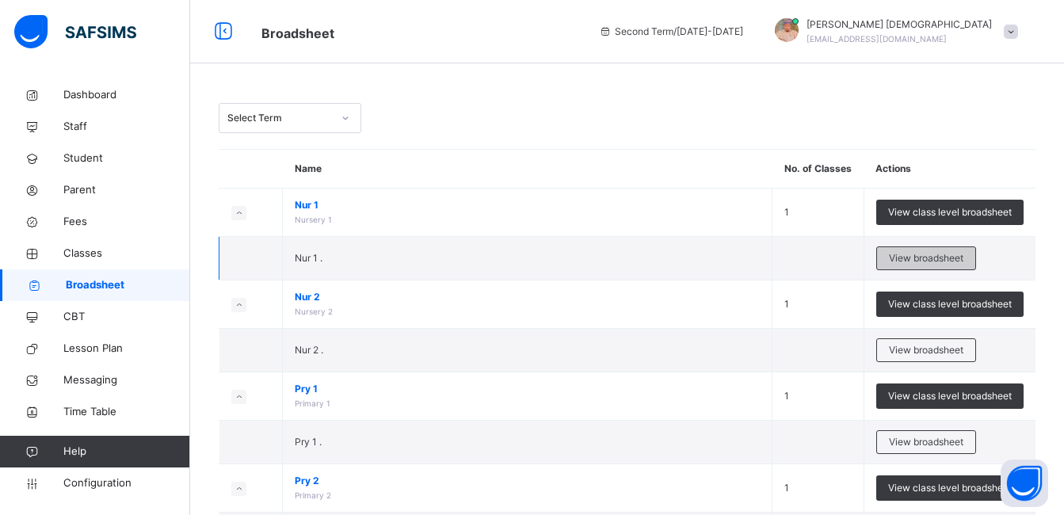
click at [897, 257] on span "View broadsheet" at bounding box center [926, 258] width 74 height 14
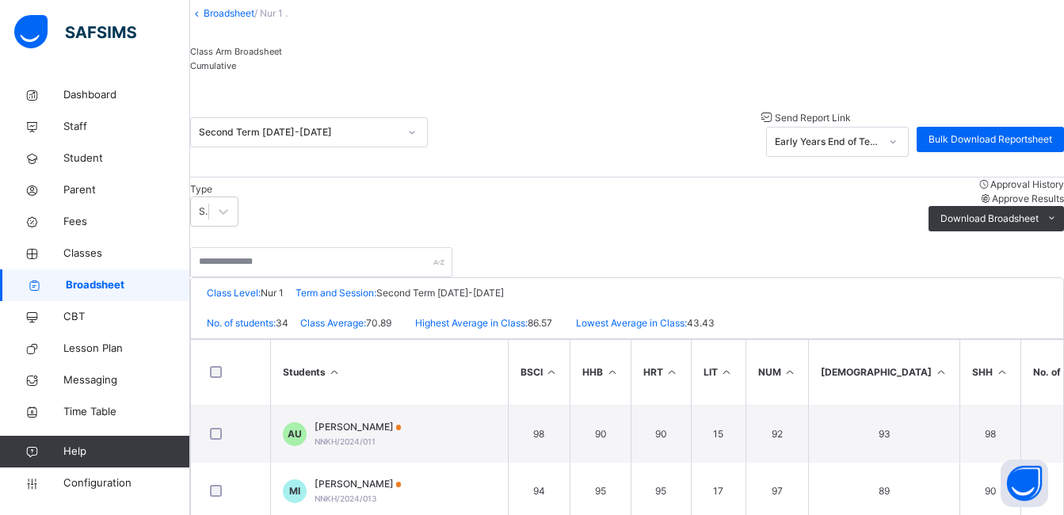
scroll to position [63, 0]
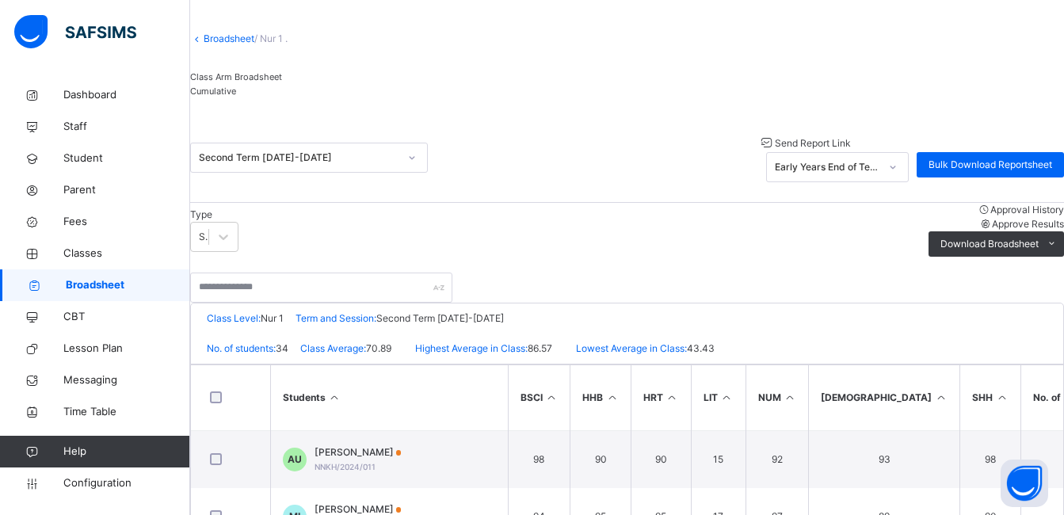
click at [992, 230] on span "Approve Results" at bounding box center [1028, 224] width 72 height 12
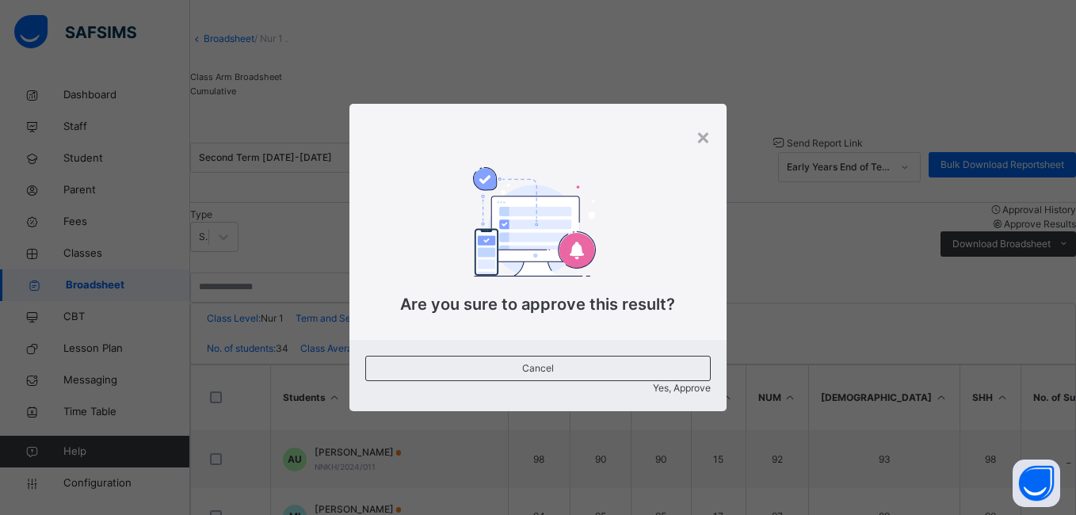
click at [638, 381] on div "Yes, Approve" at bounding box center [537, 388] width 345 height 14
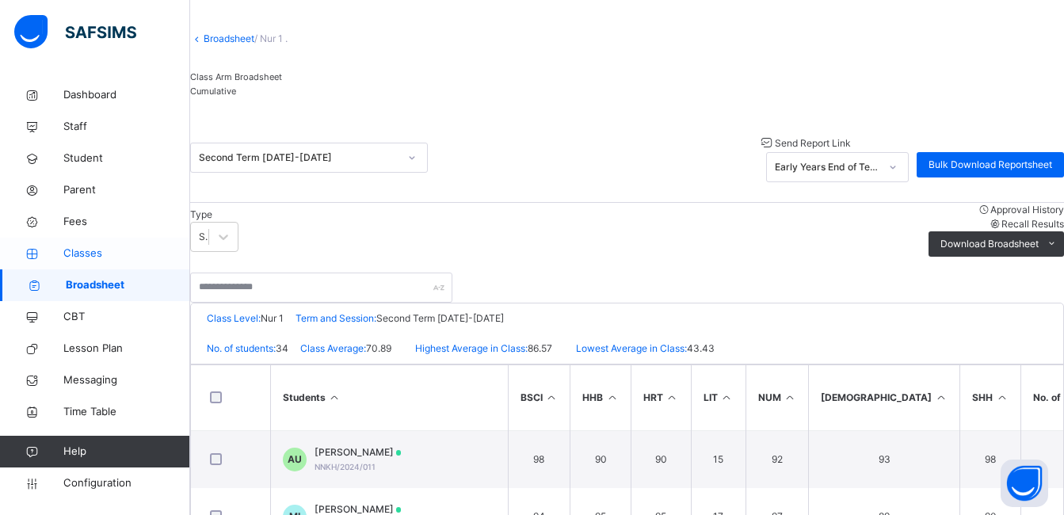
click at [112, 246] on span "Classes" at bounding box center [126, 254] width 127 height 16
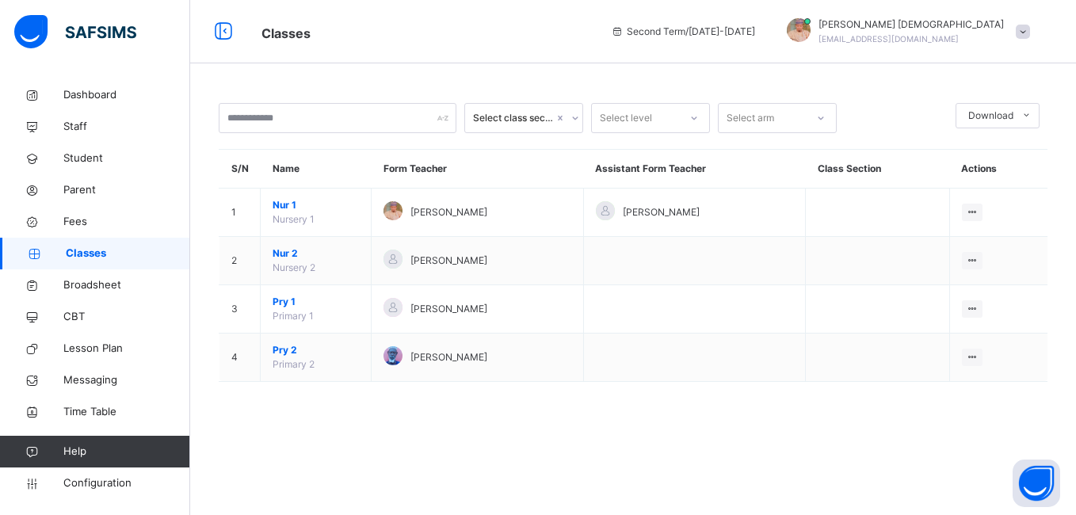
click at [81, 249] on span "Classes" at bounding box center [128, 254] width 124 height 16
click at [101, 277] on span "Broadsheet" at bounding box center [126, 285] width 127 height 16
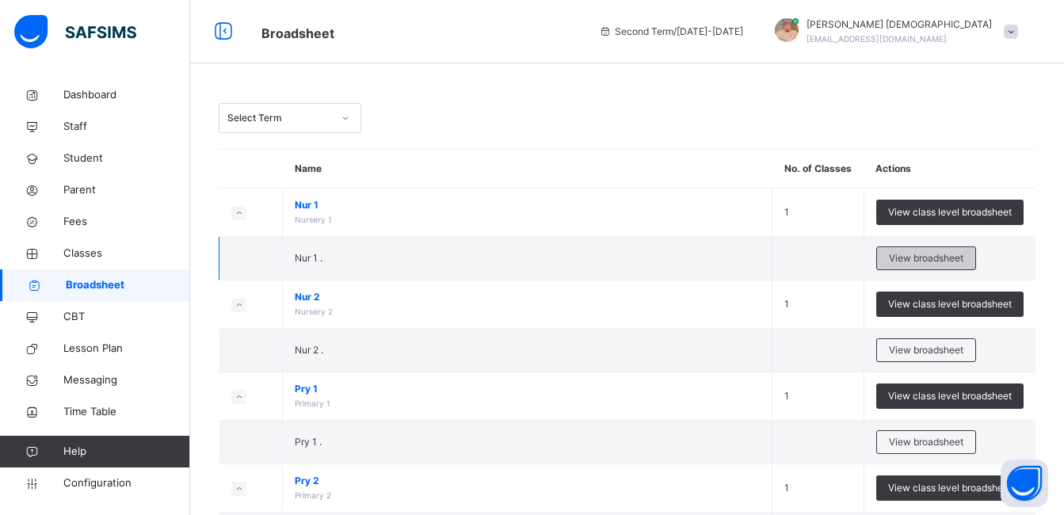
click at [909, 250] on div "View broadsheet" at bounding box center [926, 258] width 100 height 24
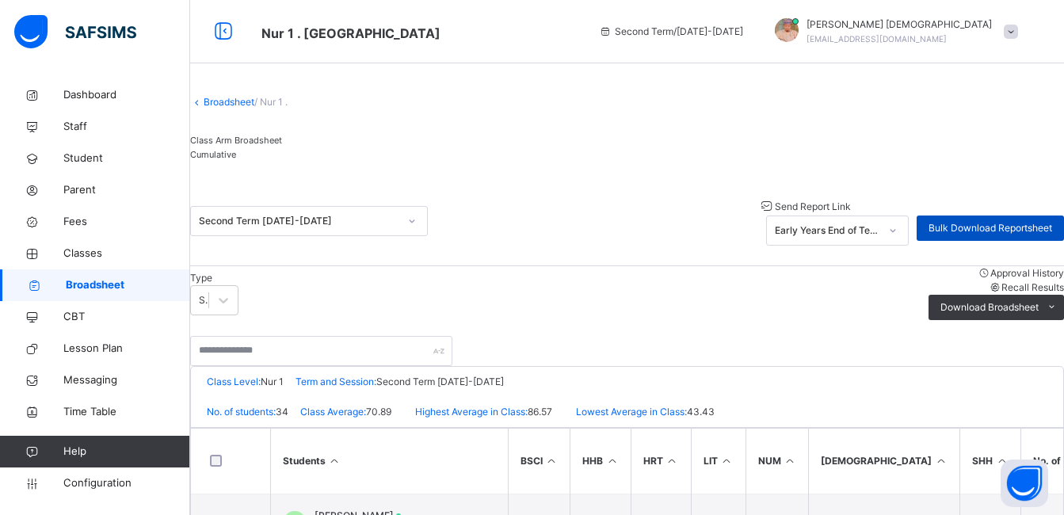
click at [958, 235] on span "Bulk Download Reportsheet" at bounding box center [990, 228] width 124 height 14
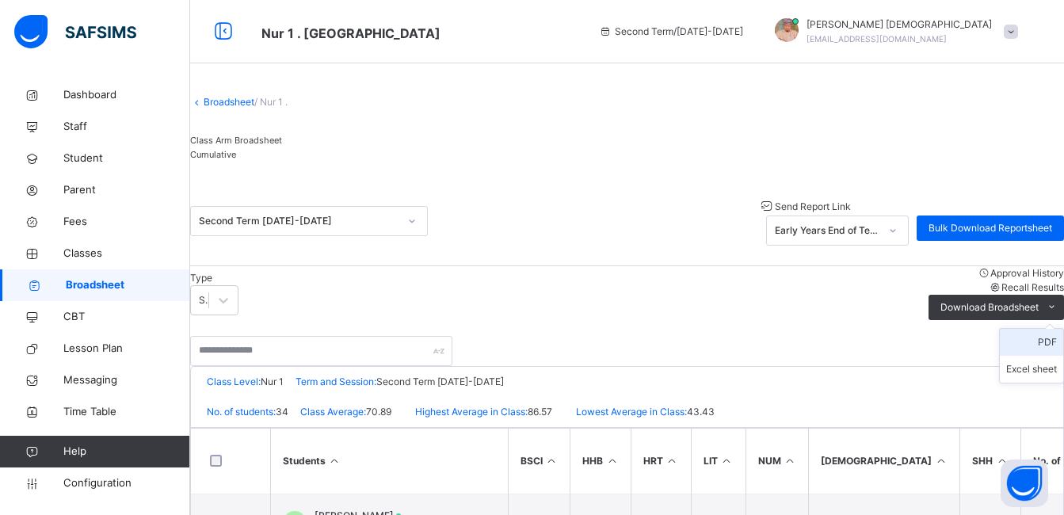
click at [1044, 341] on li "PDF" at bounding box center [1030, 342] width 63 height 27
click at [123, 248] on span "Classes" at bounding box center [126, 254] width 127 height 16
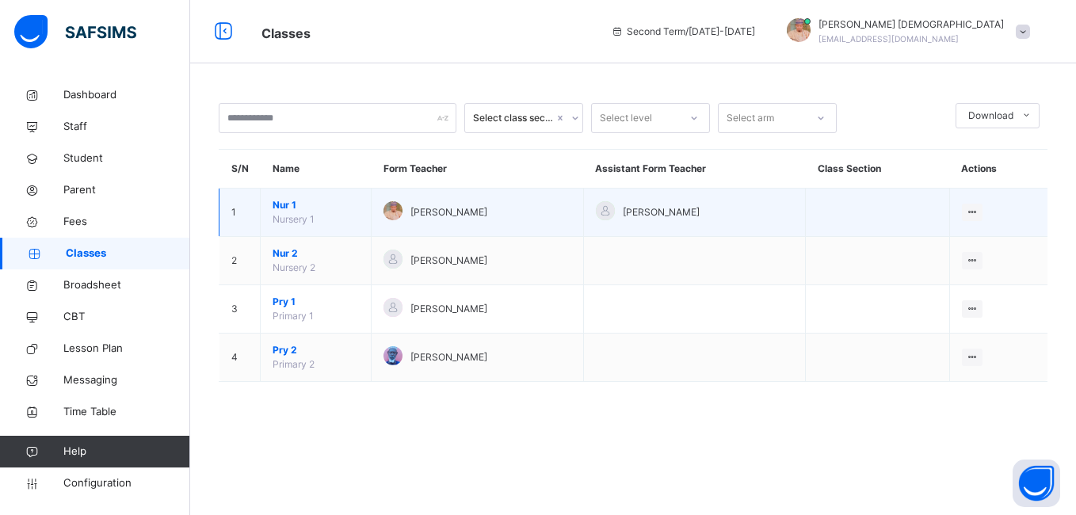
click at [426, 205] on span "Abubakar Abdulkadir Muhammad" at bounding box center [448, 212] width 77 height 14
click at [432, 210] on span "Abubakar Abdulkadir Muhammad" at bounding box center [448, 212] width 77 height 14
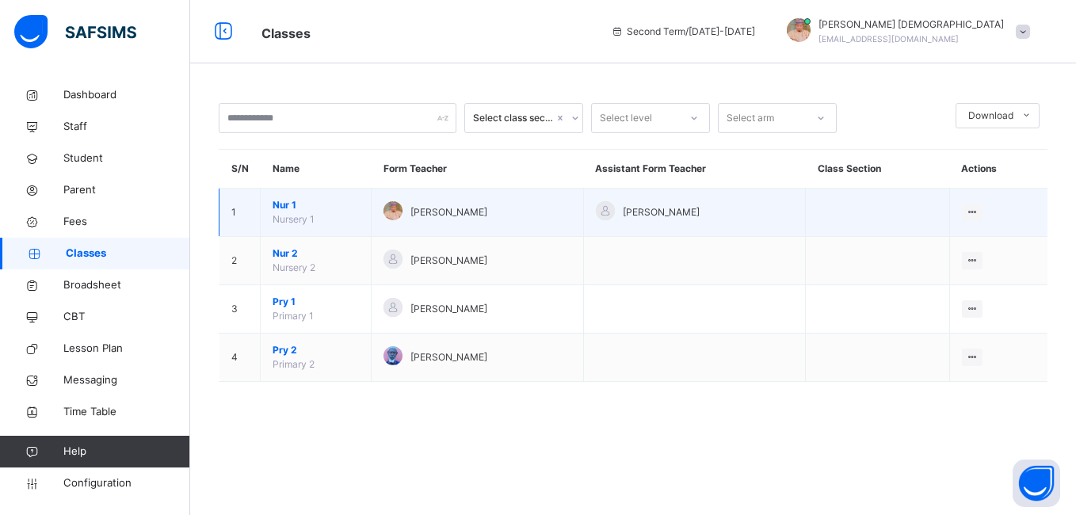
click at [432, 210] on span "Abubakar Abdulkadir Muhammad" at bounding box center [448, 212] width 77 height 14
click at [432, 211] on span "Abubakar Abdulkadir Muhammad" at bounding box center [448, 212] width 77 height 14
click at [410, 213] on span "Abubakar Abdulkadir Muhammad" at bounding box center [448, 212] width 77 height 14
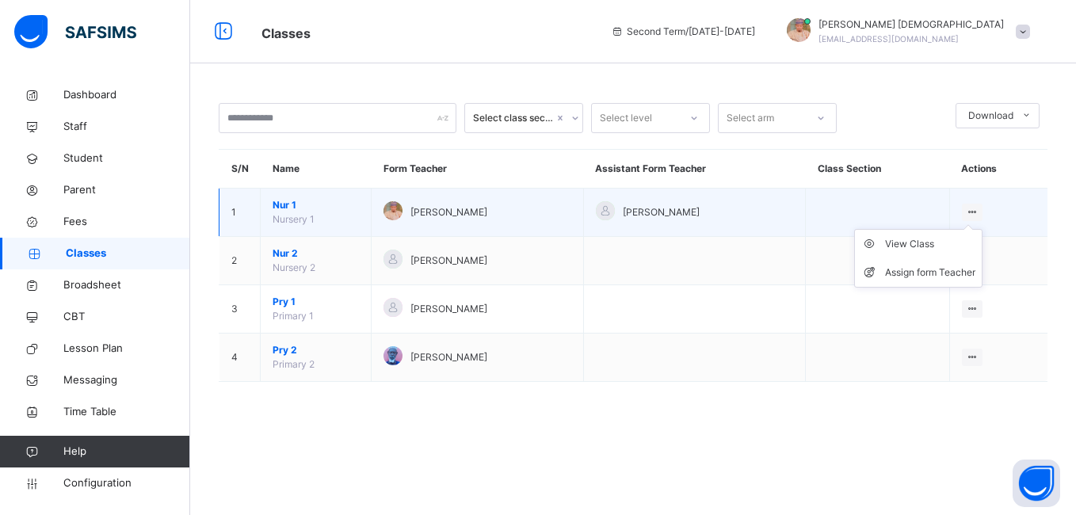
click at [983, 205] on div at bounding box center [971, 212] width 21 height 17
click at [948, 249] on div "View Class" at bounding box center [930, 244] width 90 height 16
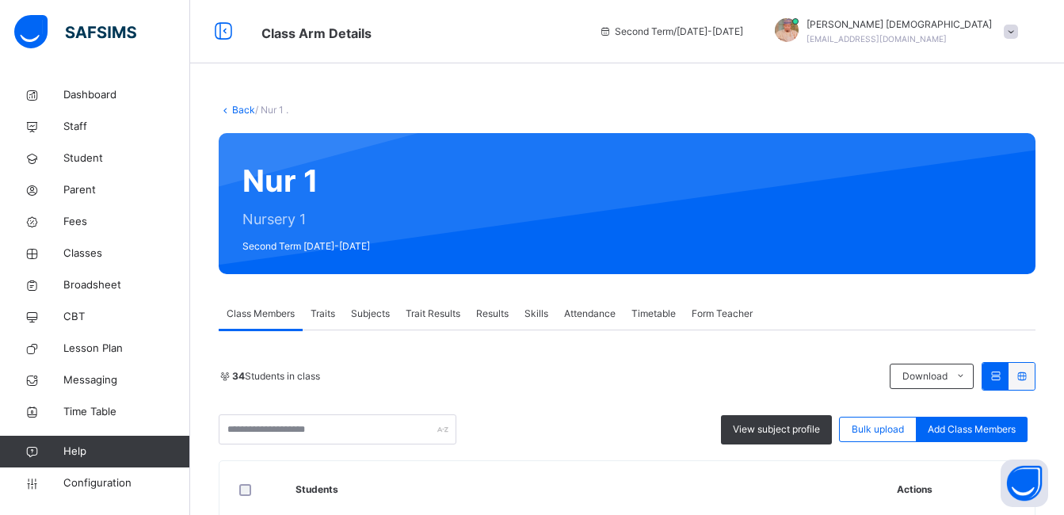
click at [490, 318] on span "Results" at bounding box center [492, 314] width 32 height 14
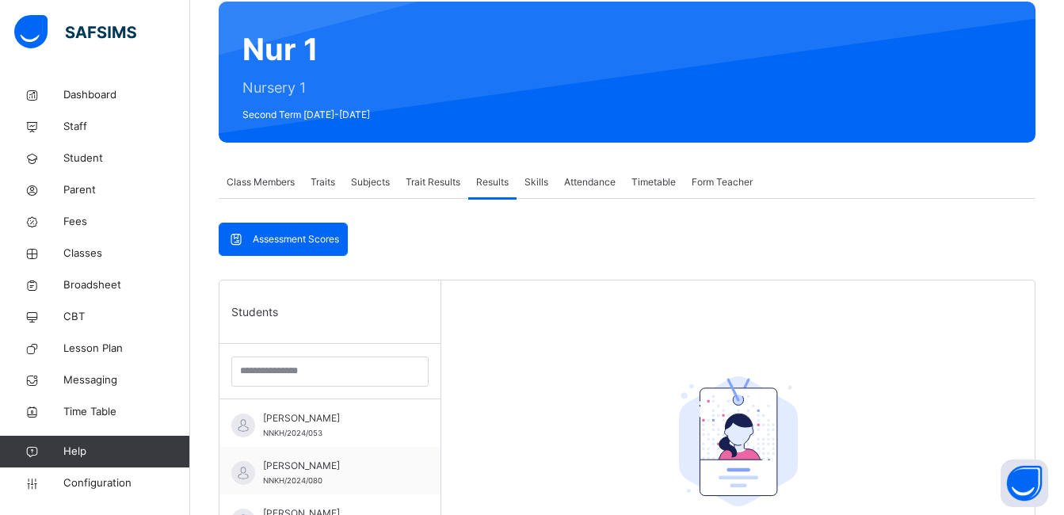
scroll to position [158, 0]
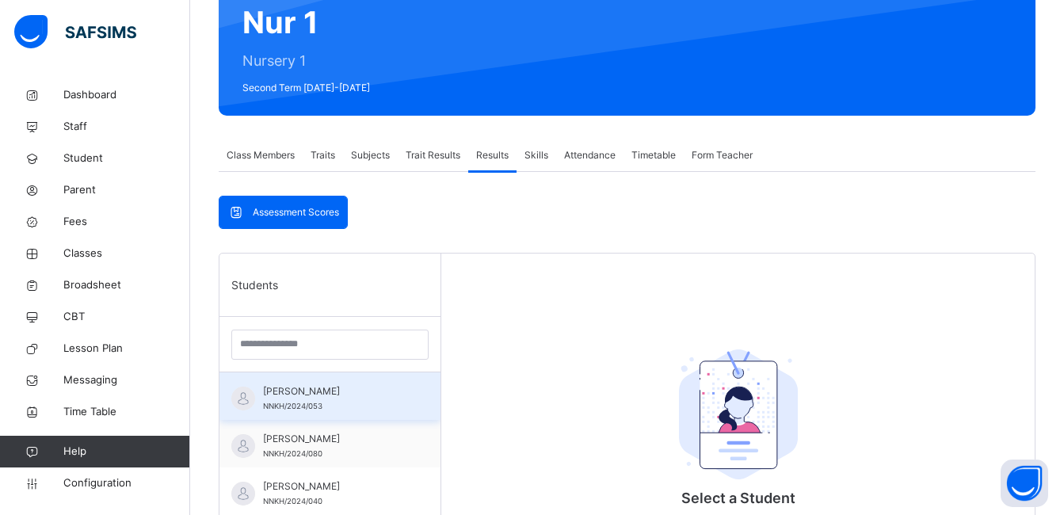
click at [374, 390] on span "[PERSON_NAME]" at bounding box center [334, 391] width 142 height 14
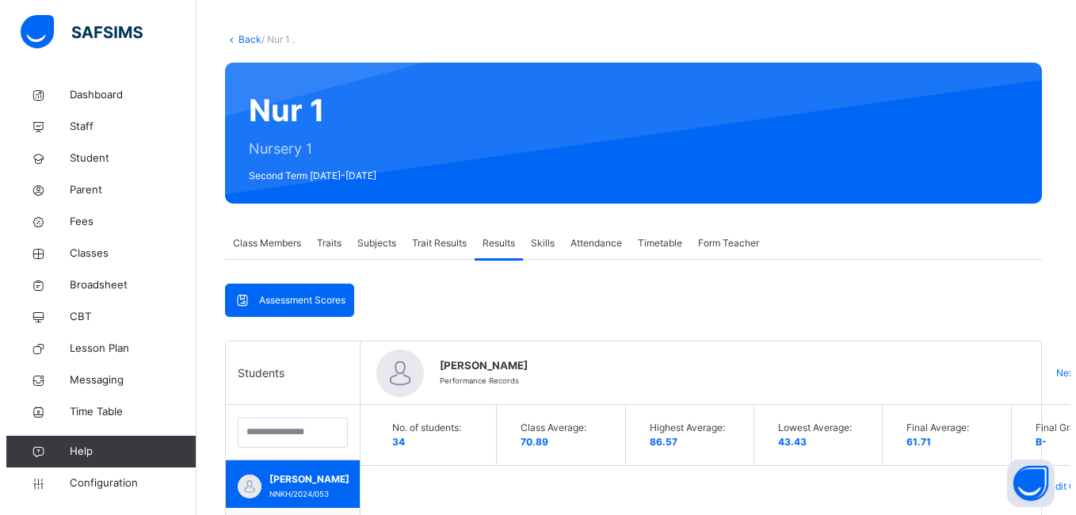
scroll to position [47, 0]
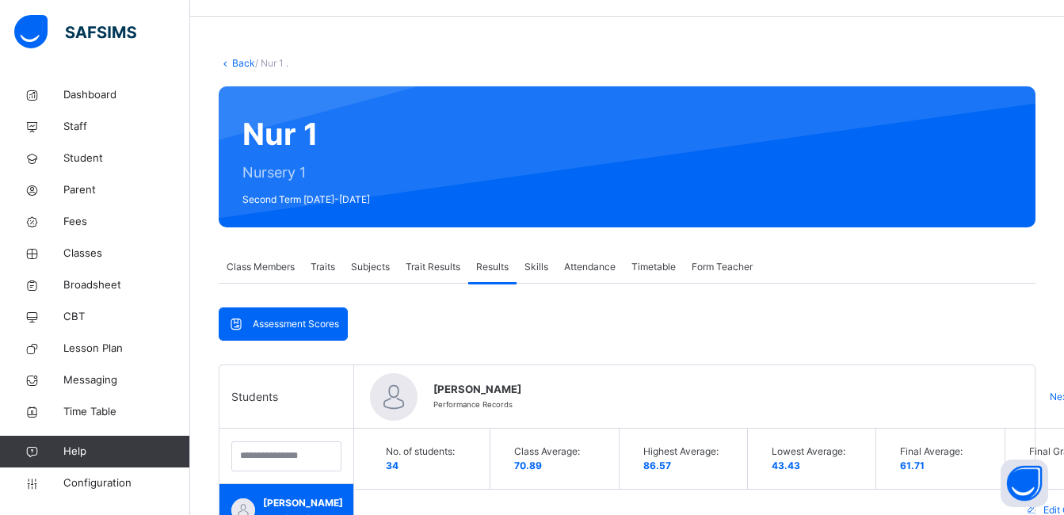
click at [436, 272] on span "Trait Results" at bounding box center [433, 267] width 55 height 14
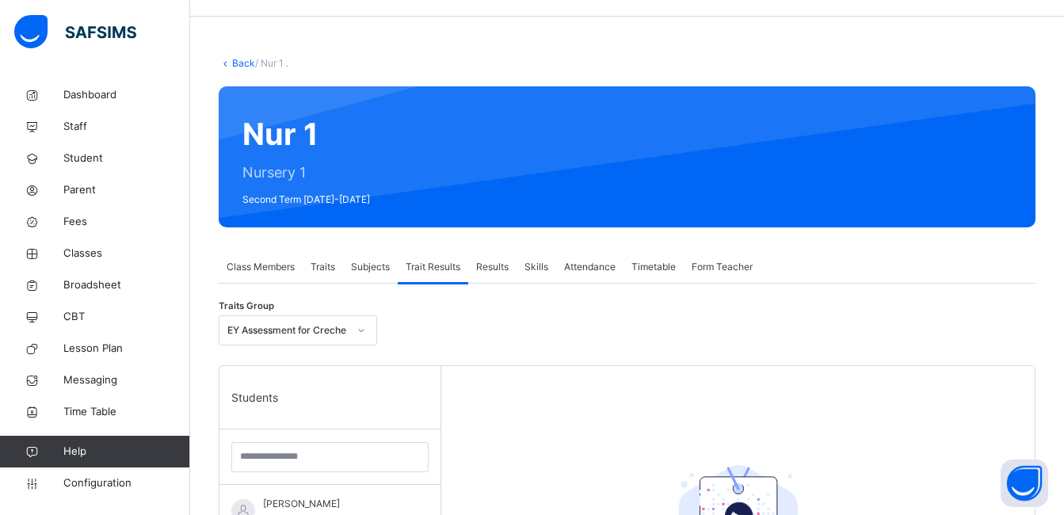
click at [383, 262] on span "Subjects" at bounding box center [370, 267] width 39 height 14
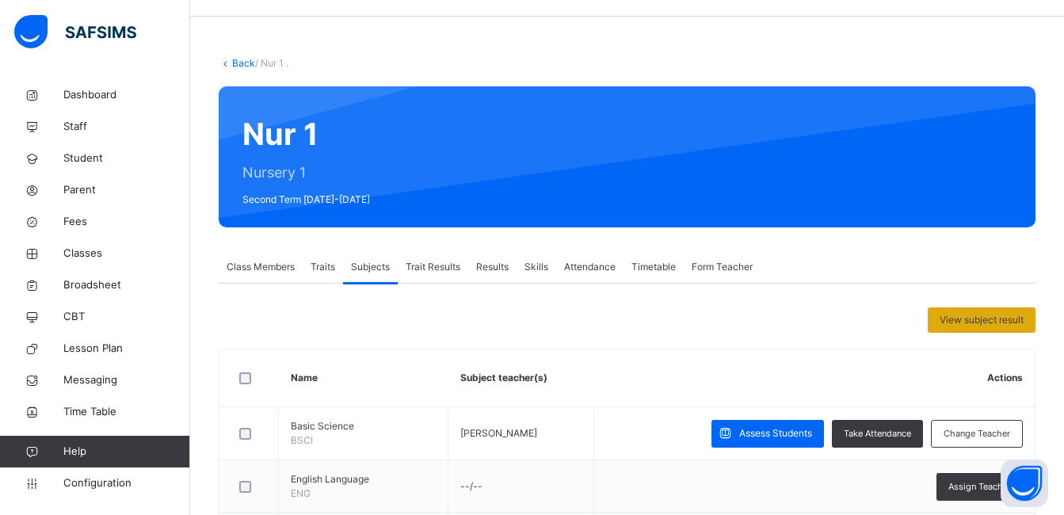
click at [974, 312] on div "View subject result" at bounding box center [981, 319] width 108 height 25
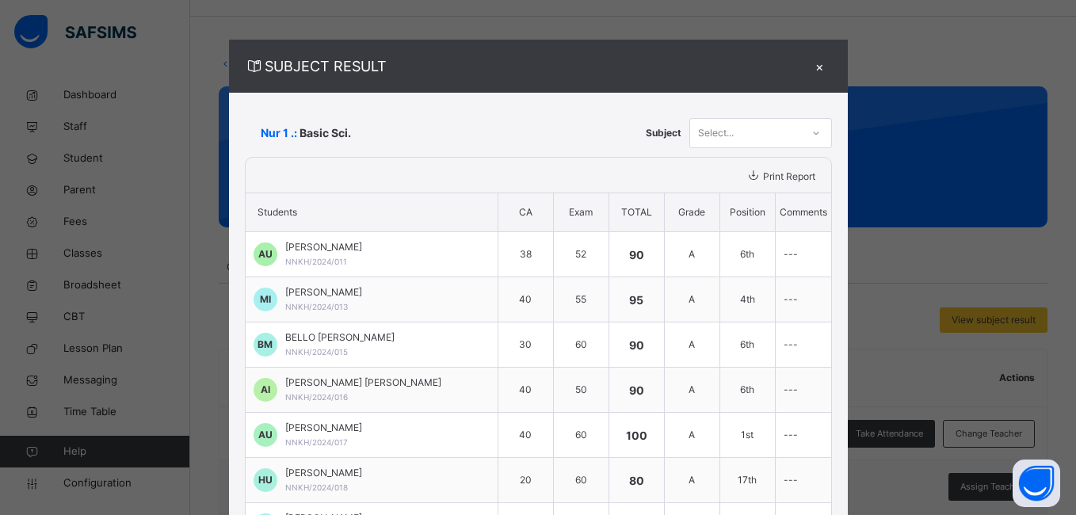
click at [763, 173] on span "Print Report" at bounding box center [789, 176] width 52 height 12
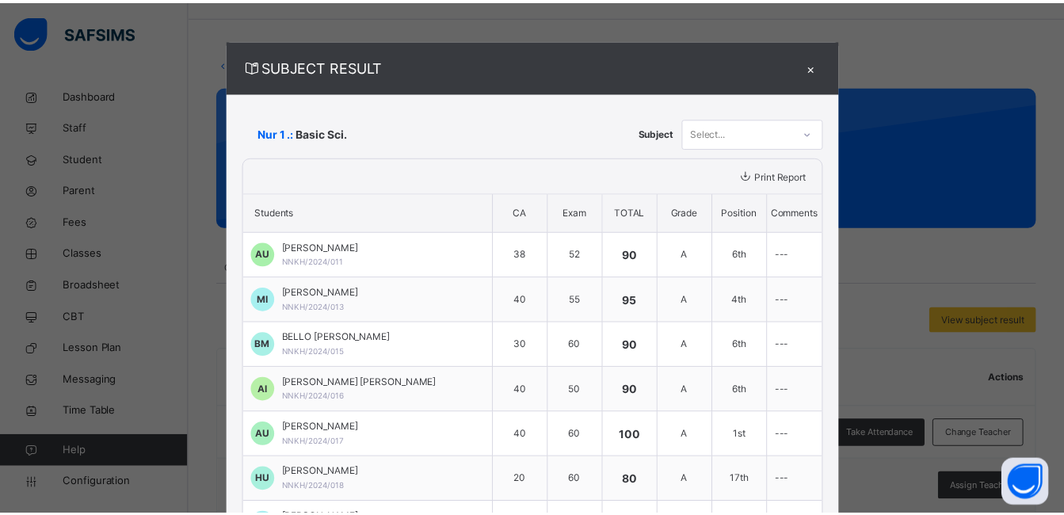
scroll to position [0, 0]
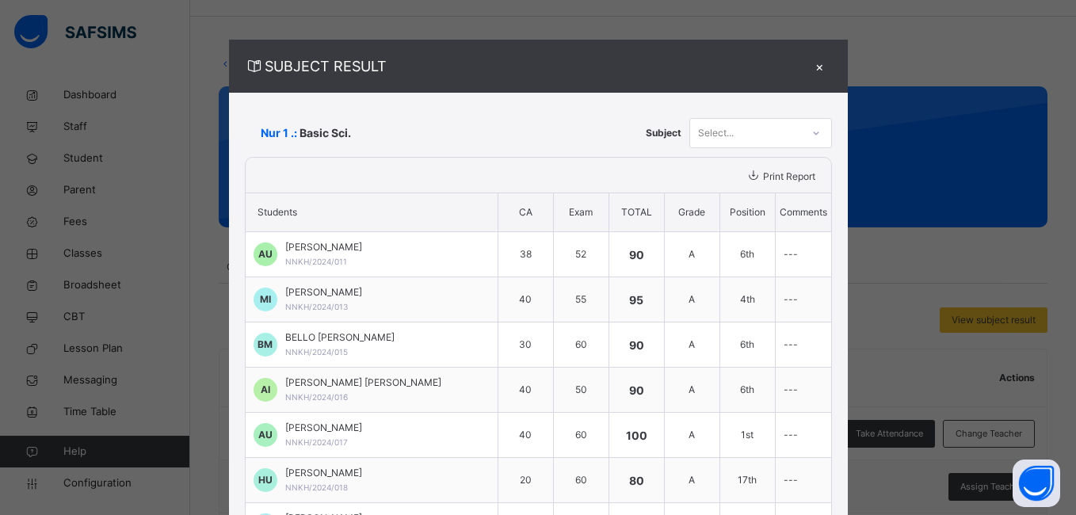
click at [737, 134] on div "Select..." at bounding box center [745, 132] width 111 height 25
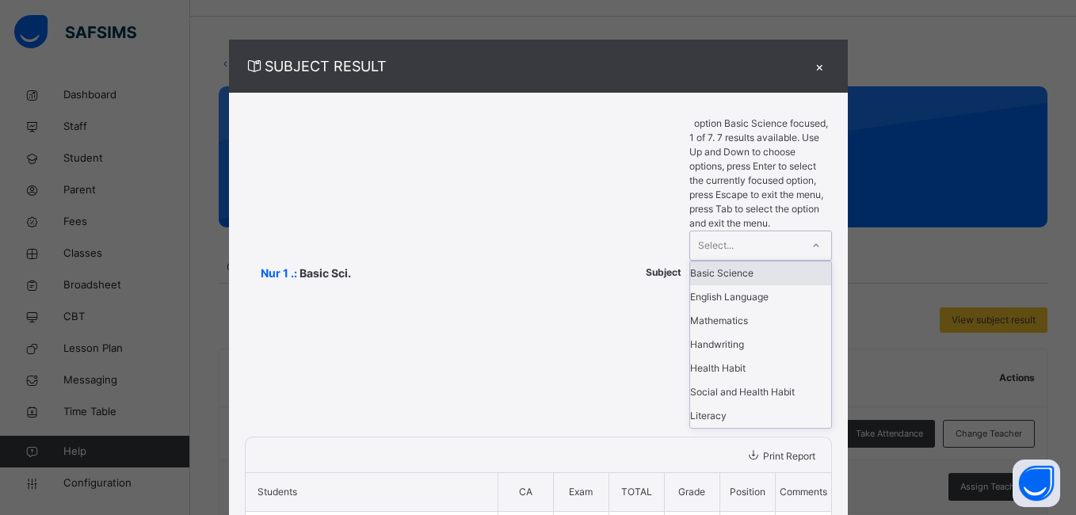
click at [808, 63] on div "×" at bounding box center [820, 65] width 24 height 21
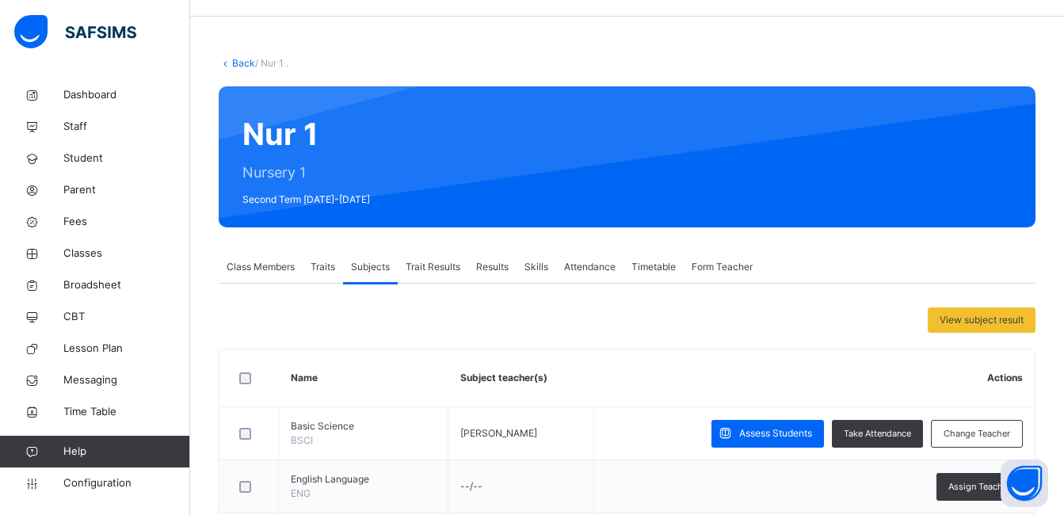
click at [398, 352] on th "Name" at bounding box center [363, 378] width 169 height 58
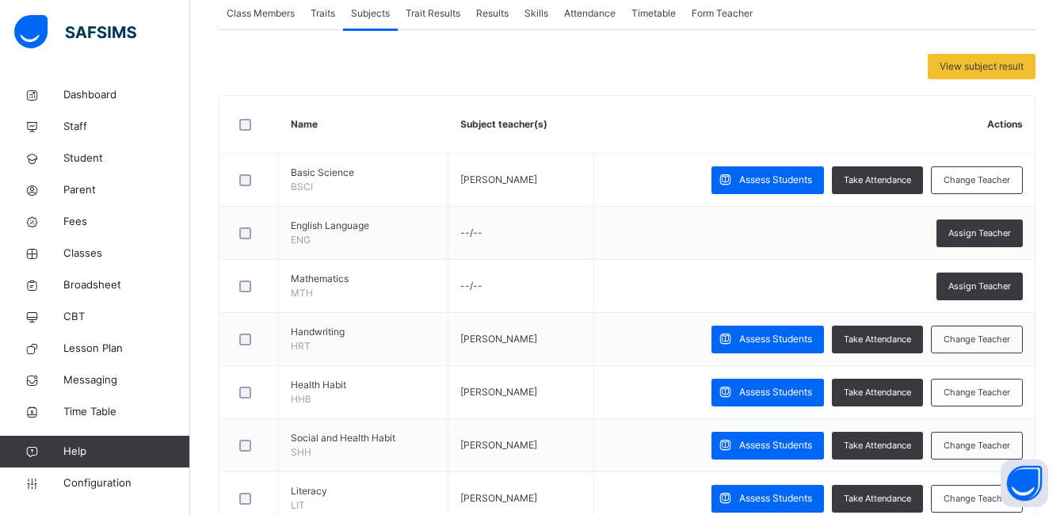
scroll to position [268, 0]
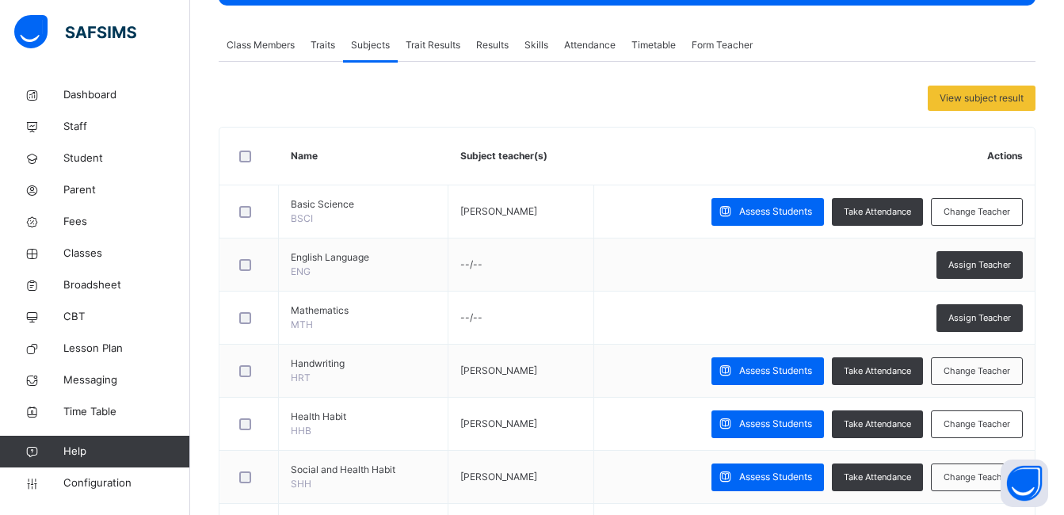
click at [272, 43] on span "Class Members" at bounding box center [261, 45] width 68 height 14
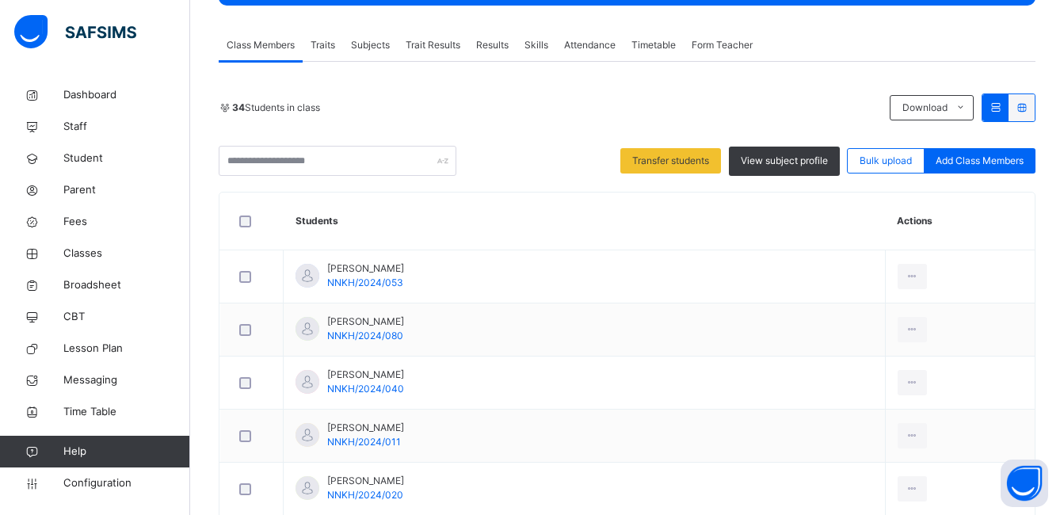
click at [489, 42] on span "Results" at bounding box center [492, 45] width 32 height 14
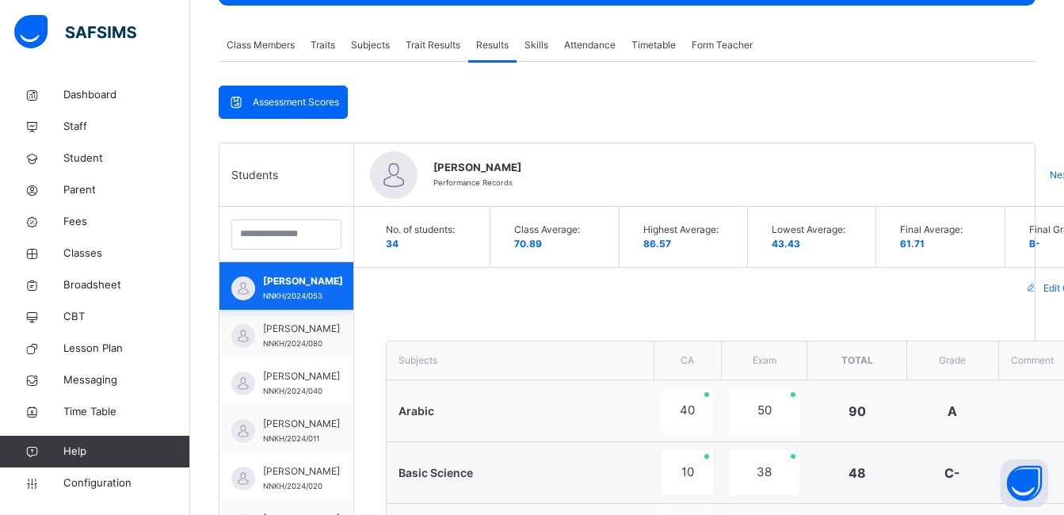
click at [285, 285] on span "[PERSON_NAME]" at bounding box center [303, 281] width 80 height 14
click at [380, 306] on div "Edit Comment" at bounding box center [751, 288] width 795 height 41
click at [541, 266] on div "Class Average: 70.89" at bounding box center [558, 237] width 120 height 60
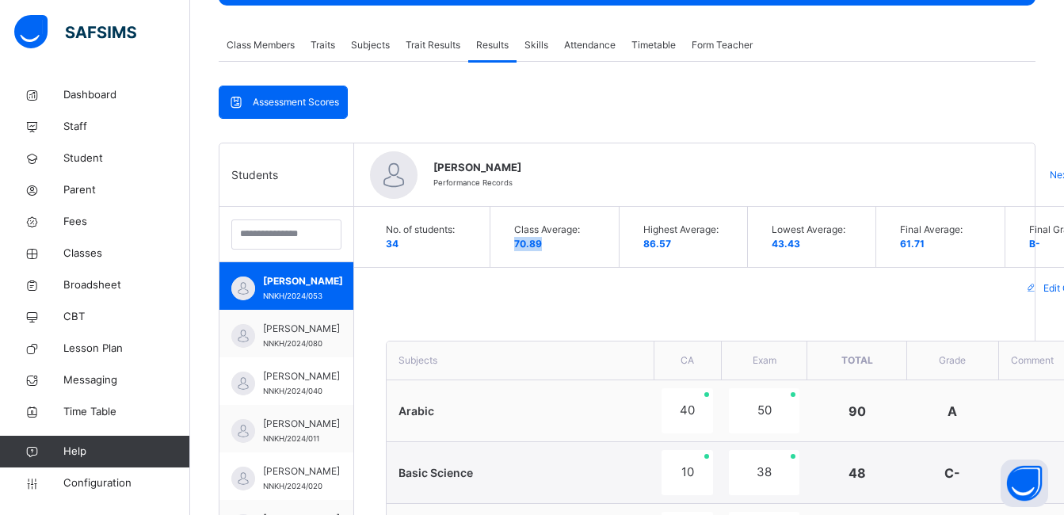
click at [541, 266] on div "Class Average: 70.89" at bounding box center [558, 237] width 120 height 60
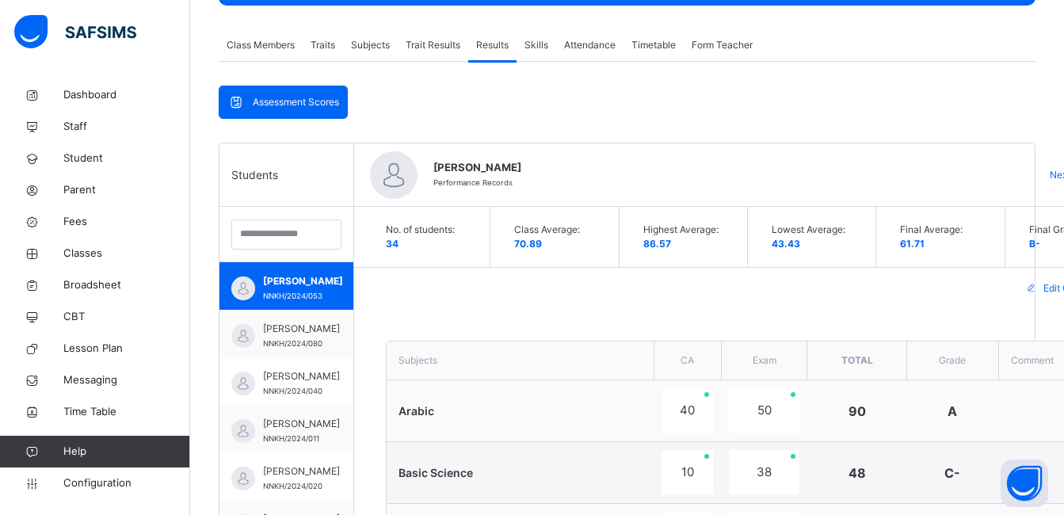
drag, startPoint x: 541, startPoint y: 266, endPoint x: 738, endPoint y: 252, distance: 197.7
click at [738, 252] on div "Highest Average: 86.57" at bounding box center [687, 237] width 120 height 60
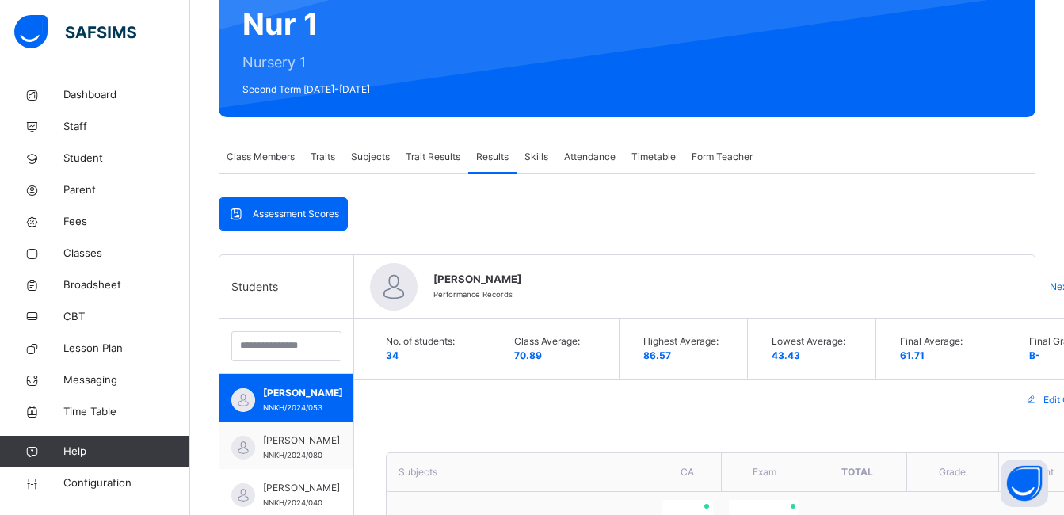
scroll to position [47, 0]
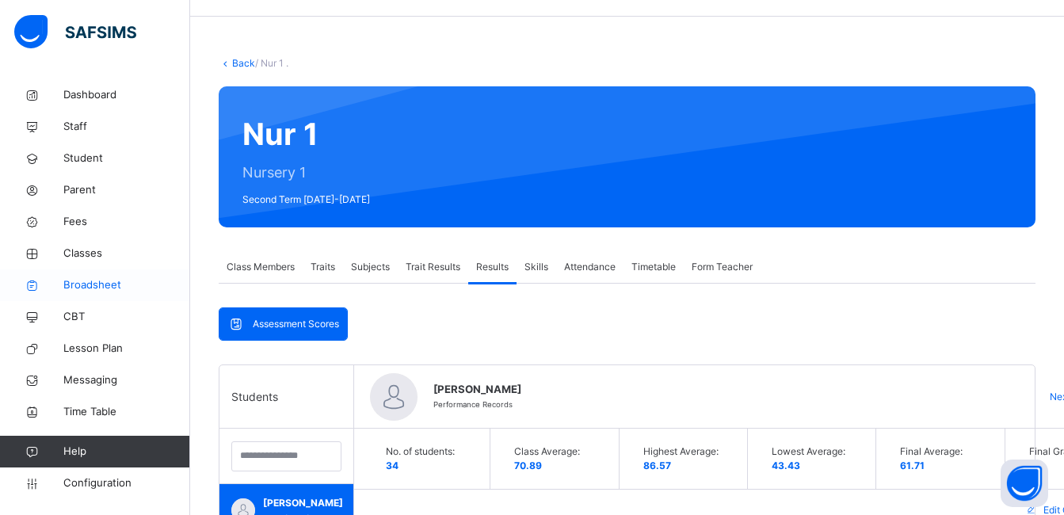
click at [98, 277] on span "Broadsheet" at bounding box center [126, 285] width 127 height 16
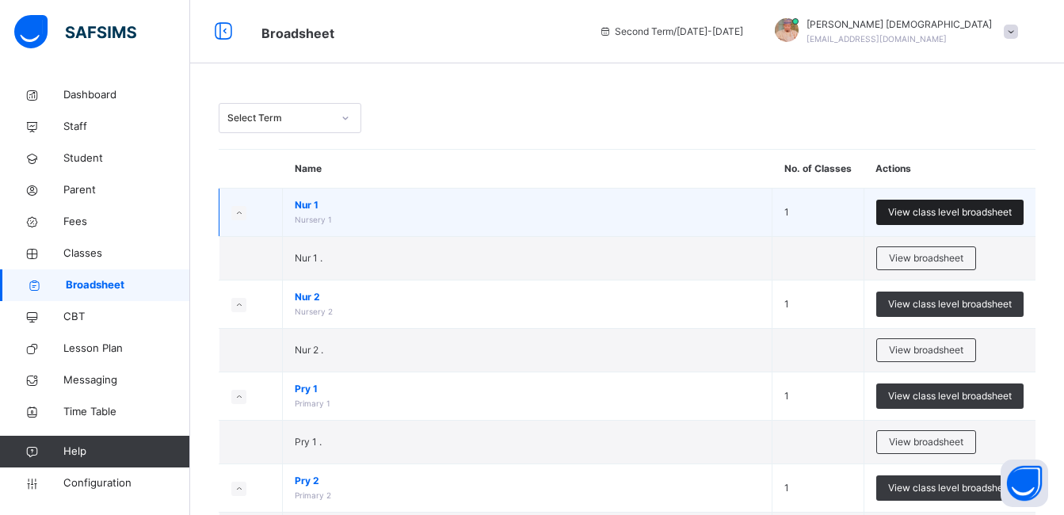
click at [909, 208] on span "View class level broadsheet" at bounding box center [950, 212] width 124 height 14
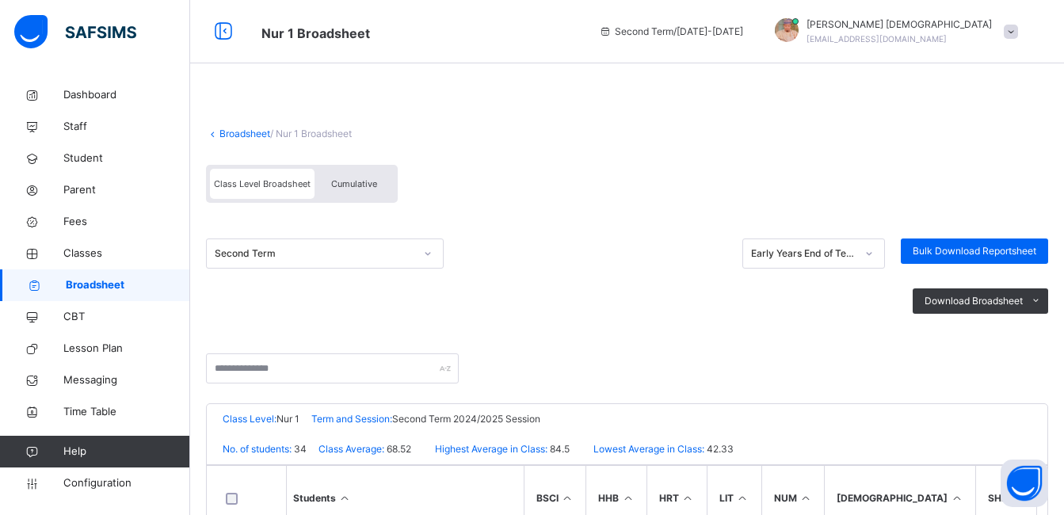
click at [623, 321] on div "Download Broadsheet PDF Excel sheet" at bounding box center [627, 300] width 842 height 65
click at [622, 322] on div "Download Broadsheet PDF Excel sheet" at bounding box center [627, 300] width 842 height 65
drag, startPoint x: 622, startPoint y: 322, endPoint x: 709, endPoint y: 331, distance: 87.6
click at [709, 331] on div "Download Broadsheet PDF Excel sheet" at bounding box center [627, 300] width 842 height 65
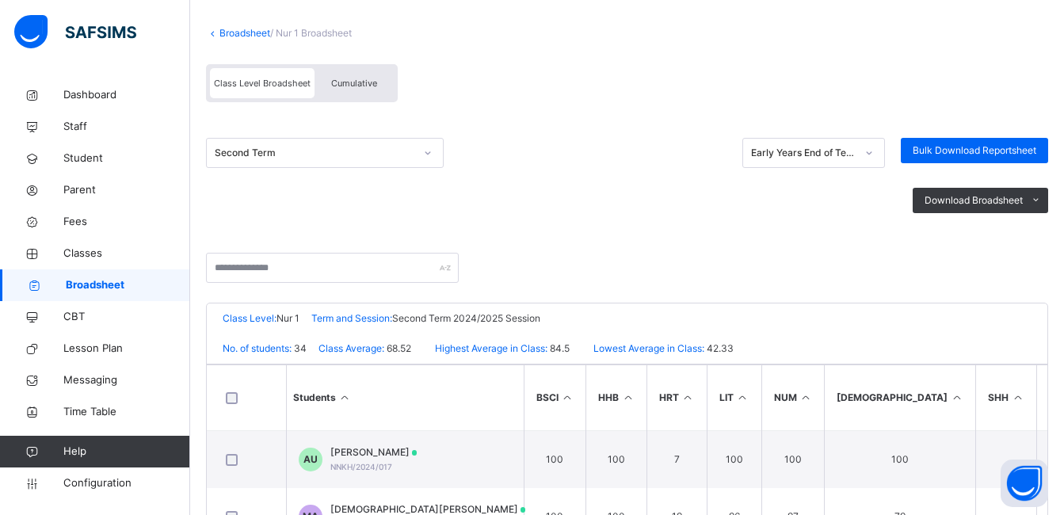
scroll to position [61, 0]
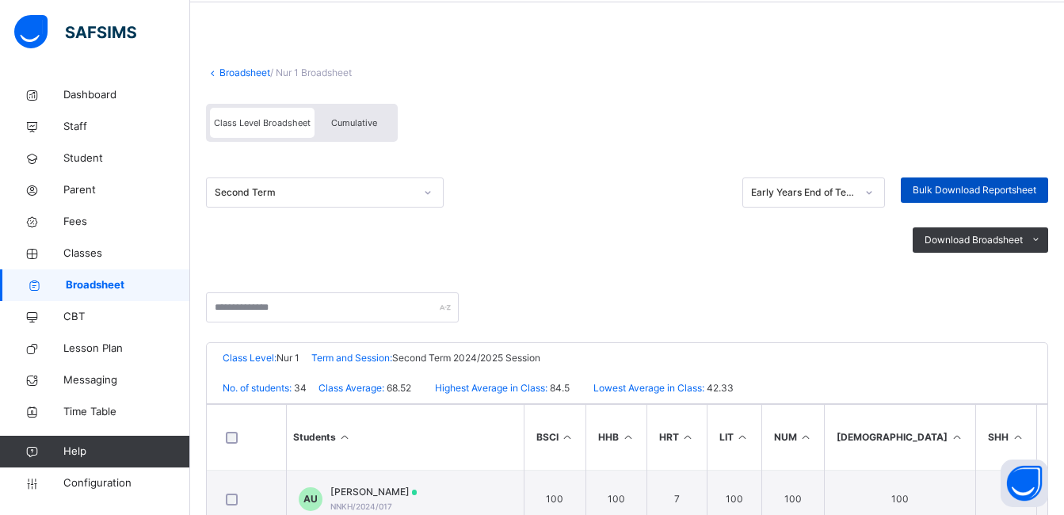
click at [983, 185] on span "Bulk Download Reportsheet" at bounding box center [974, 190] width 124 height 14
click at [542, 182] on div "Second Term Early Years End of Term Report Bulk Download Reportsheet" at bounding box center [627, 192] width 842 height 30
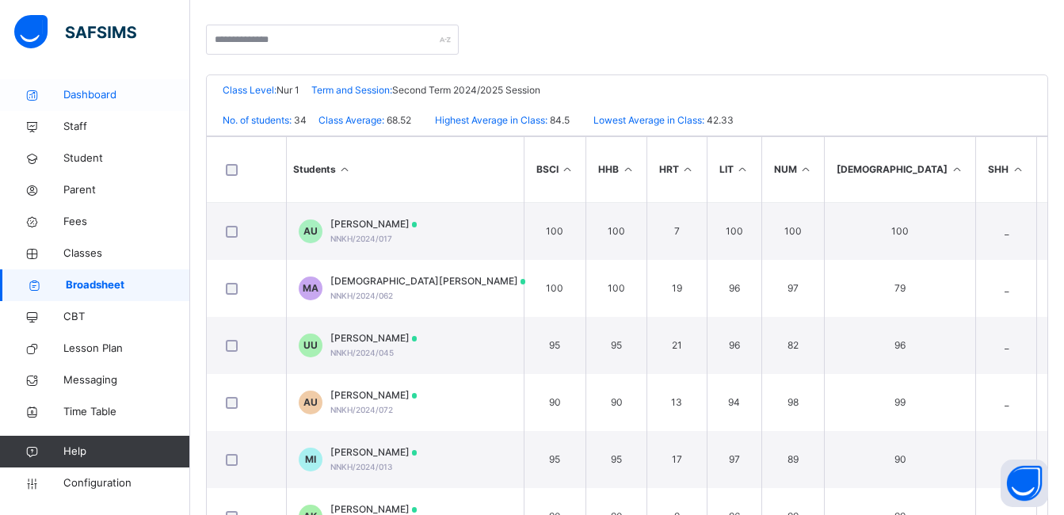
scroll to position [378, 0]
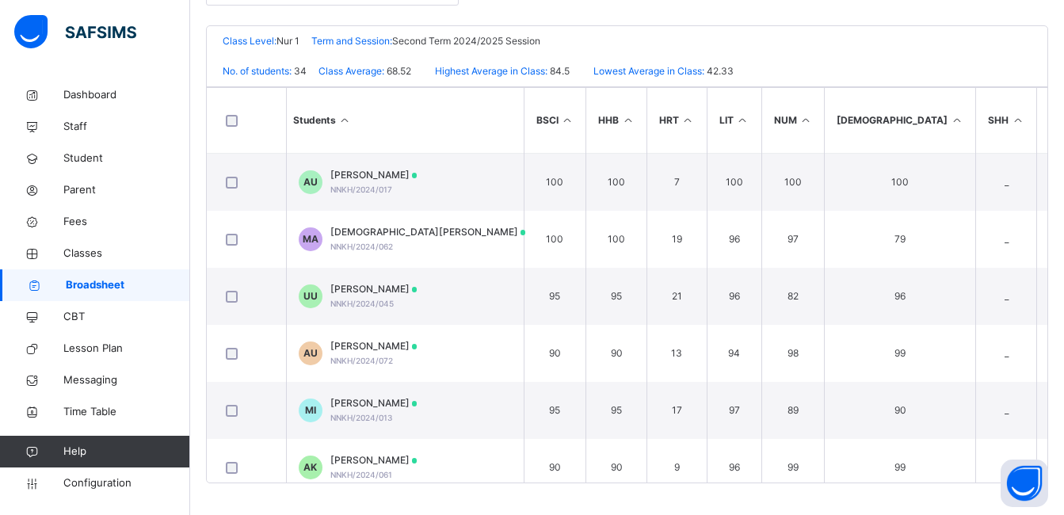
click at [950, 120] on icon at bounding box center [956, 120] width 13 height 12
click at [950, 119] on icon at bounding box center [956, 120] width 13 height 12
click at [950, 116] on icon at bounding box center [956, 120] width 13 height 12
click at [1011, 119] on icon at bounding box center [1017, 120] width 13 height 12
click at [1011, 121] on icon at bounding box center [1017, 120] width 13 height 12
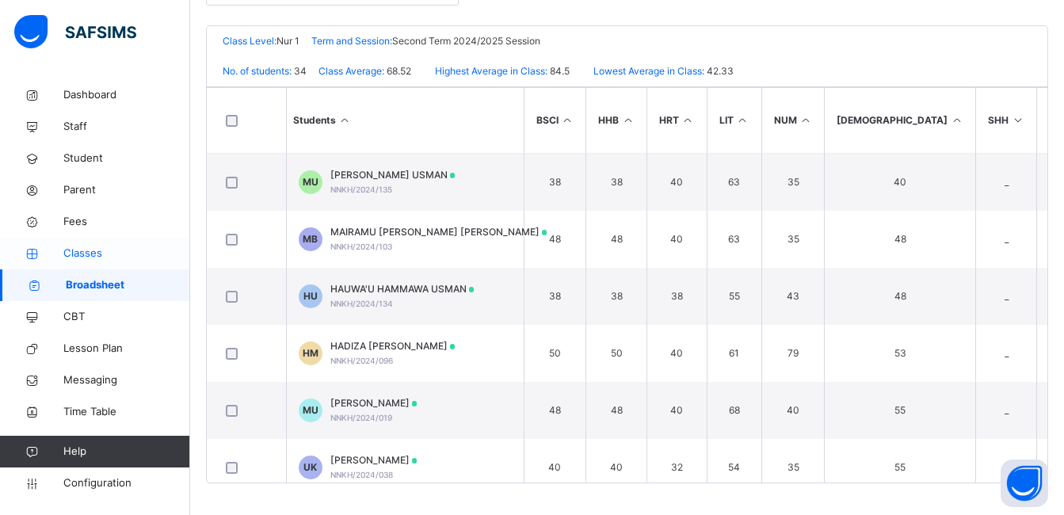
click at [114, 249] on span "Classes" at bounding box center [126, 254] width 127 height 16
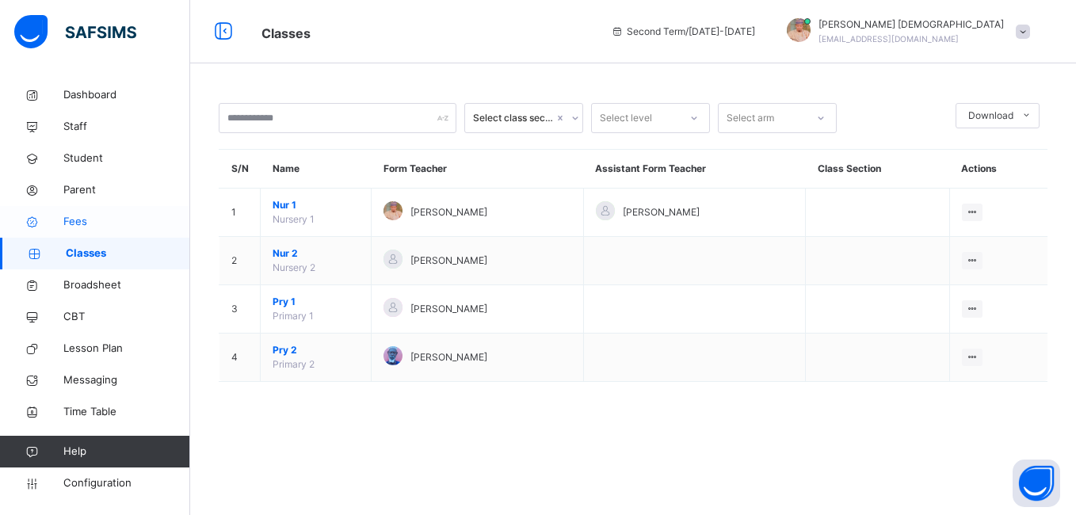
click at [101, 226] on span "Fees" at bounding box center [126, 222] width 127 height 16
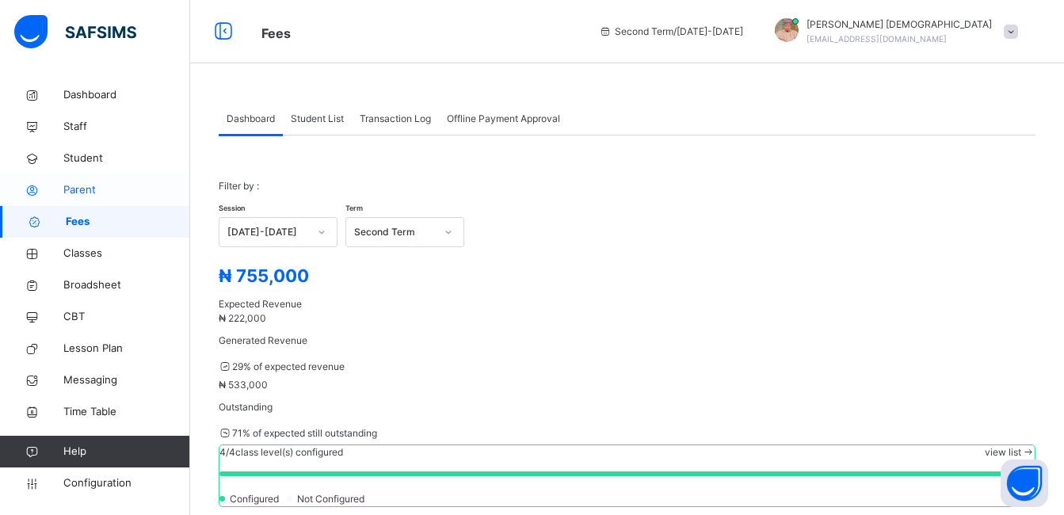
click at [103, 195] on span "Parent" at bounding box center [126, 190] width 127 height 16
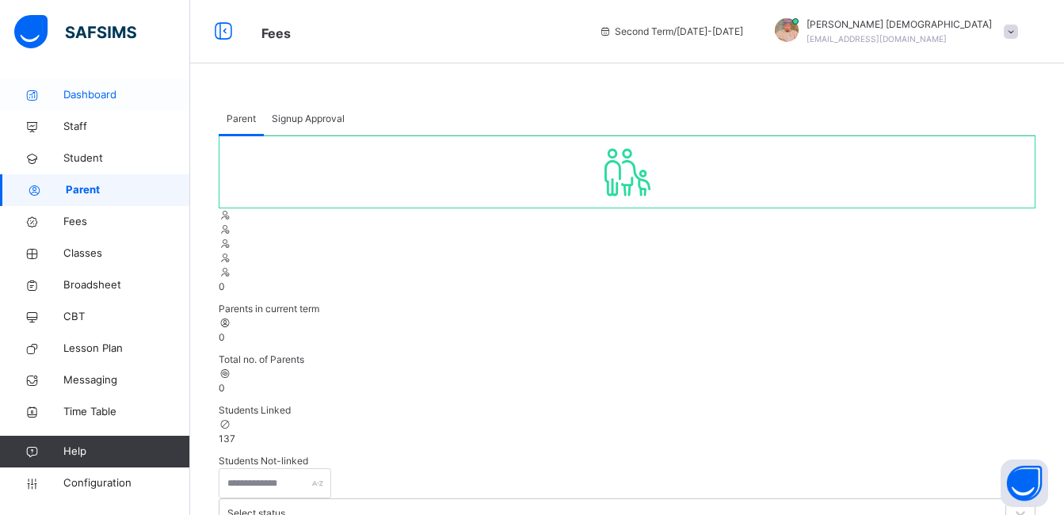
click at [119, 98] on span "Dashboard" at bounding box center [126, 95] width 127 height 16
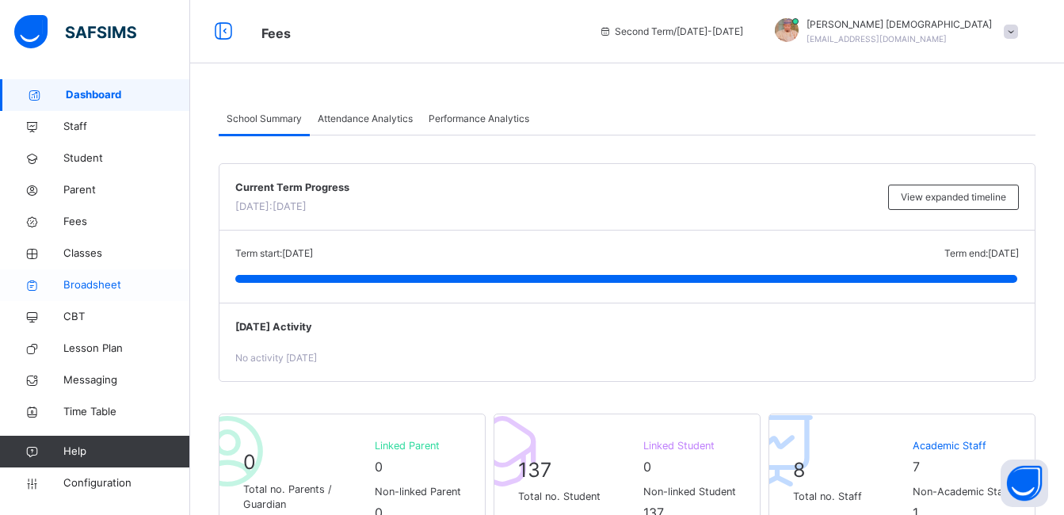
click at [110, 278] on span "Broadsheet" at bounding box center [126, 285] width 127 height 16
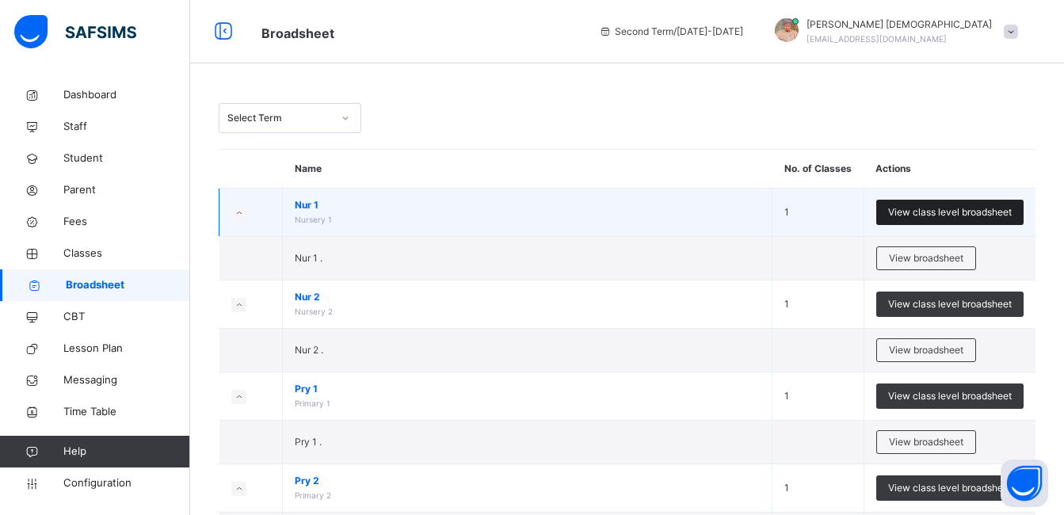
click at [916, 212] on span "View class level broadsheet" at bounding box center [950, 212] width 124 height 14
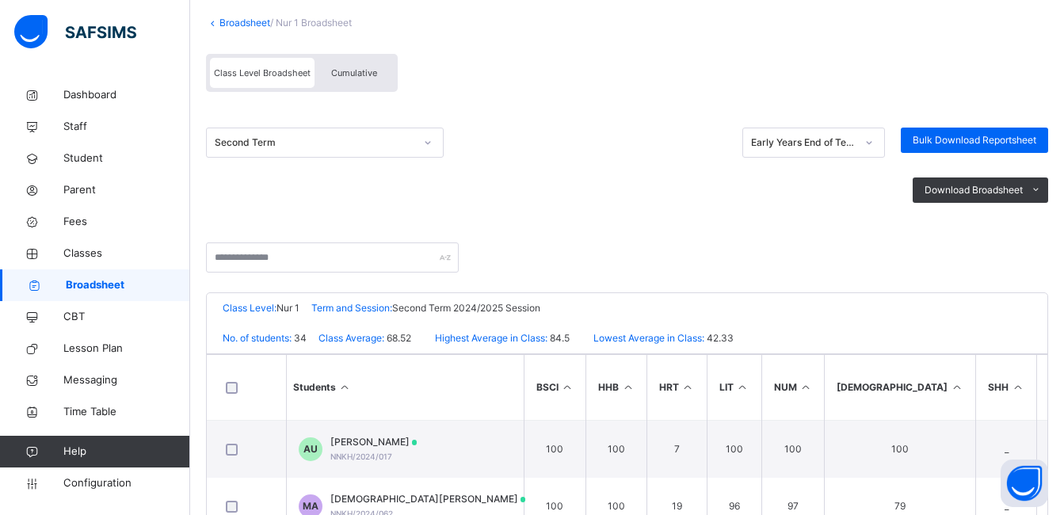
scroll to position [93, 0]
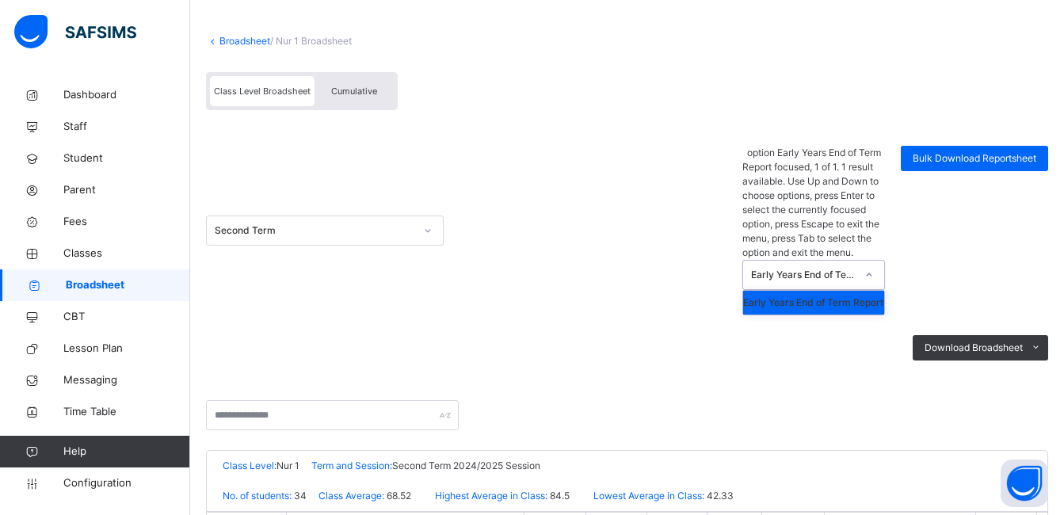
click at [874, 267] on icon at bounding box center [869, 275] width 10 height 16
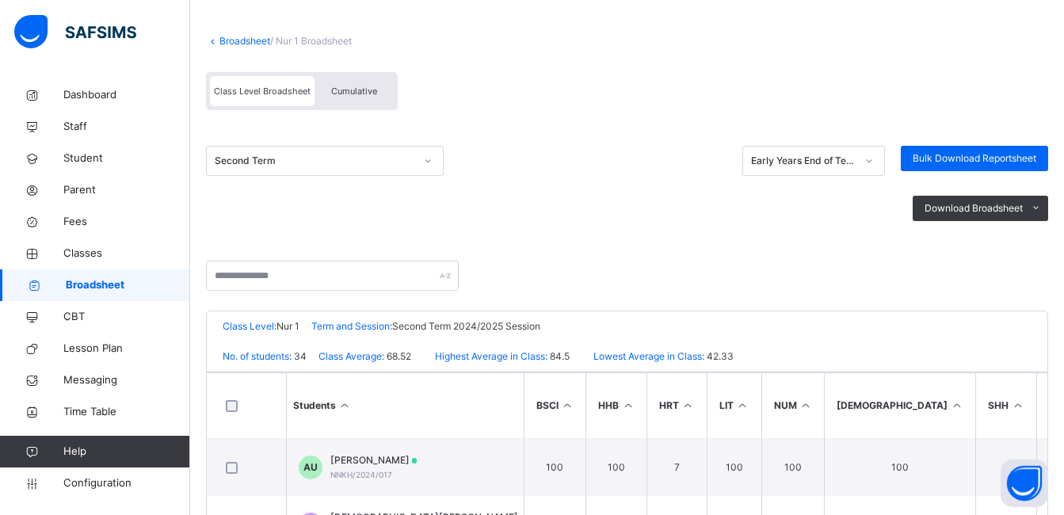
click at [751, 250] on div "Second Term Early Years End of Term Report Bulk Download Reportsheet Download B…" at bounding box center [627, 193] width 842 height 135
click at [427, 160] on icon at bounding box center [428, 161] width 10 height 16
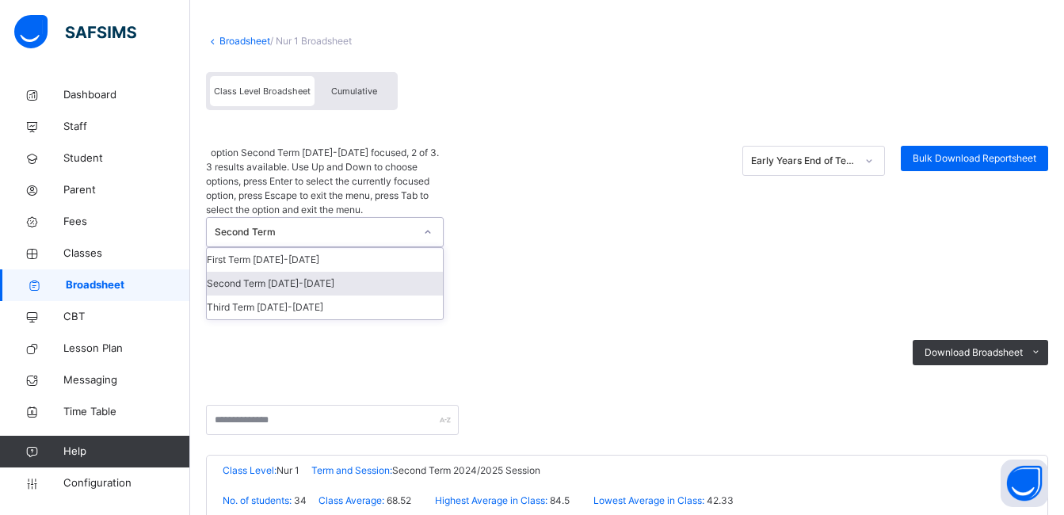
click at [390, 272] on div "Second Term 2024-2025" at bounding box center [325, 284] width 236 height 24
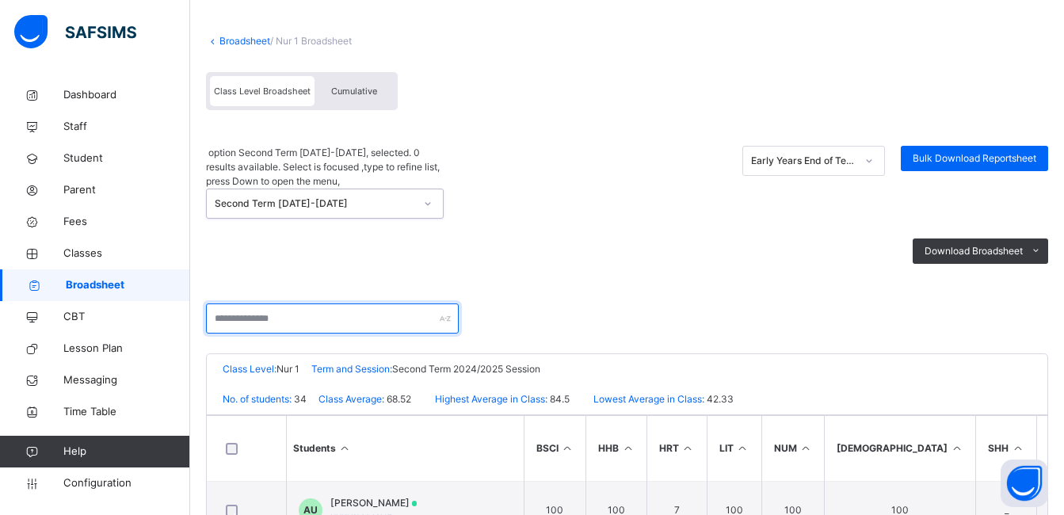
click at [405, 303] on input "text" at bounding box center [332, 318] width 253 height 30
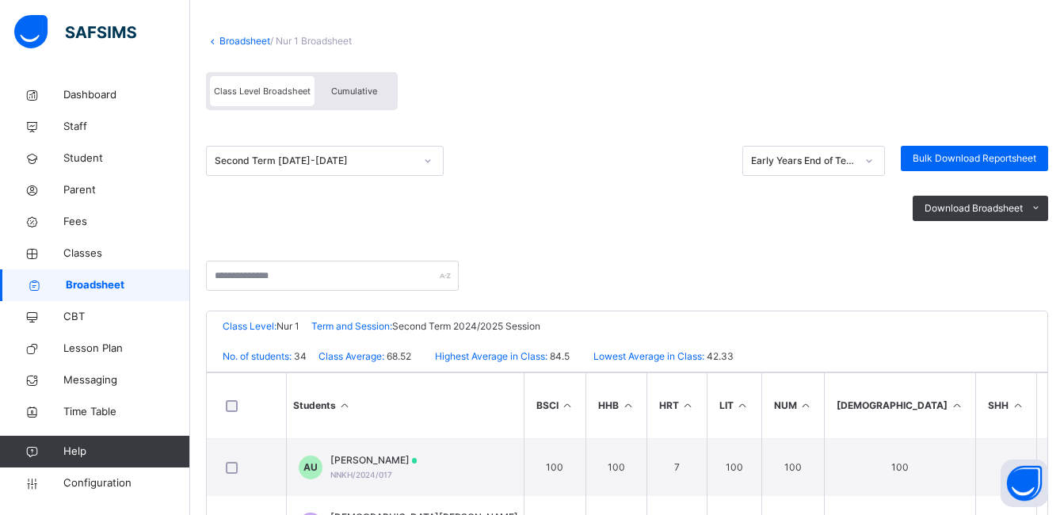
click at [657, 227] on div "Download Broadsheet PDF Excel sheet" at bounding box center [627, 208] width 842 height 65
click at [113, 483] on span "Configuration" at bounding box center [126, 483] width 126 height 16
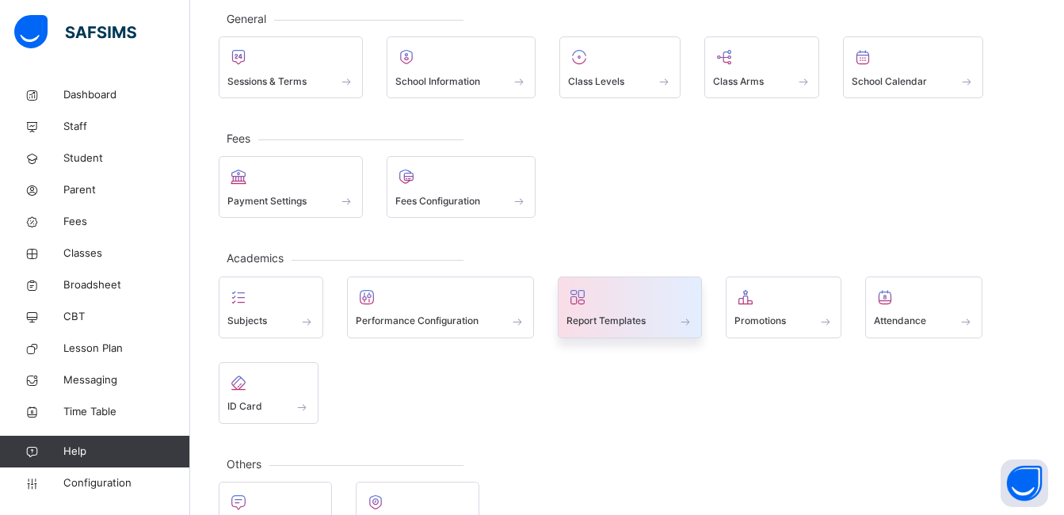
click at [593, 313] on div "Report Templates" at bounding box center [629, 321] width 127 height 17
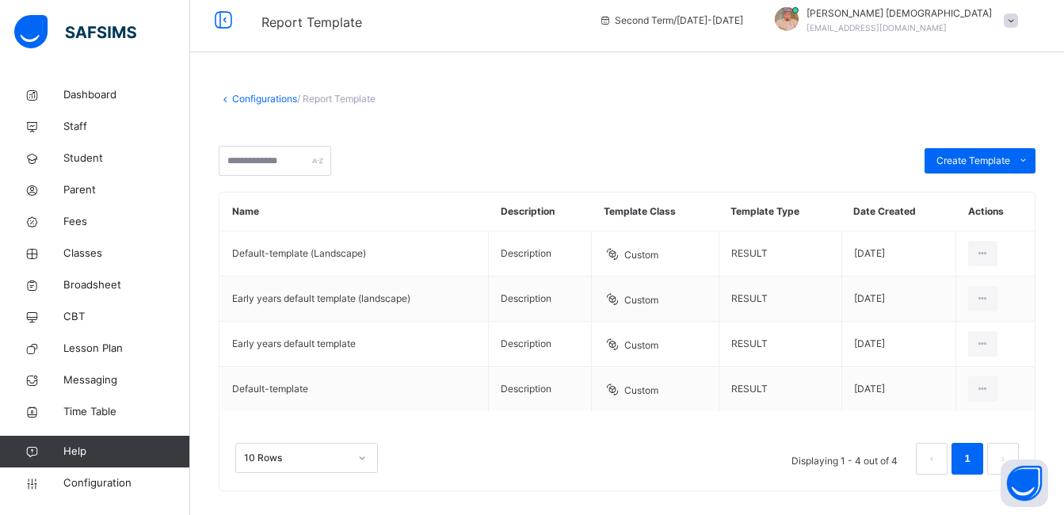
scroll to position [27, 0]
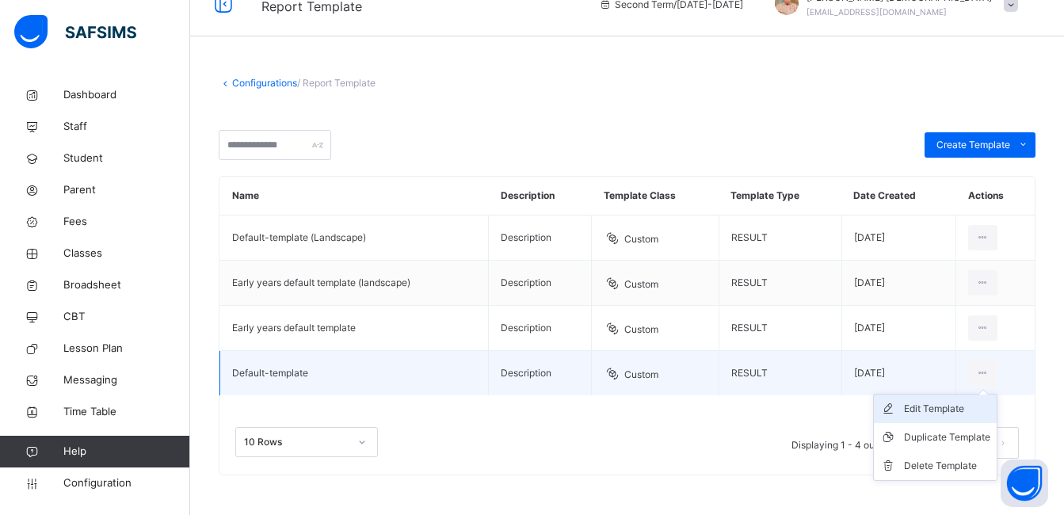
click at [973, 409] on div "Edit Template" at bounding box center [947, 409] width 86 height 16
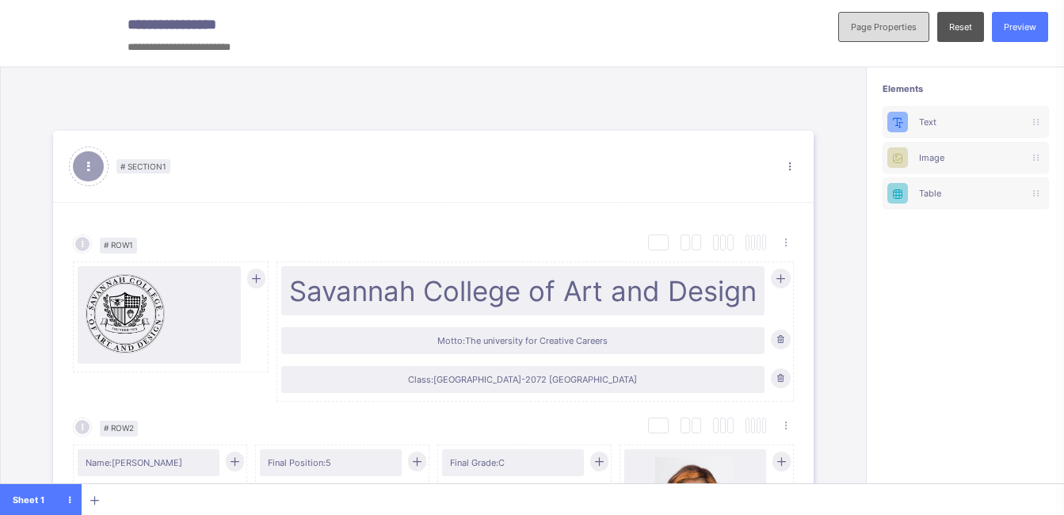
click at [885, 21] on div "Page Properties" at bounding box center [883, 27] width 91 height 30
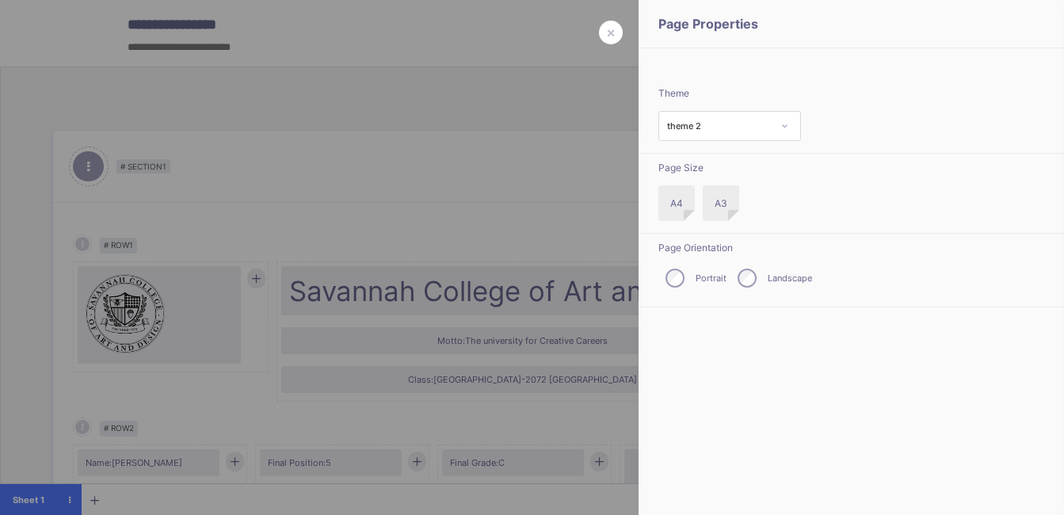
click at [575, 247] on div at bounding box center [532, 257] width 1064 height 515
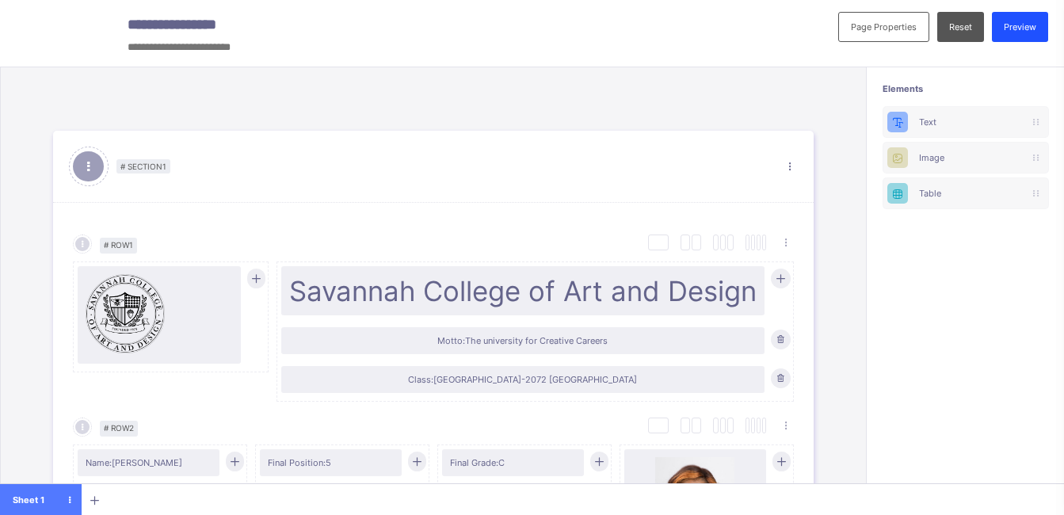
click at [1026, 28] on span "Preview" at bounding box center [1019, 26] width 32 height 11
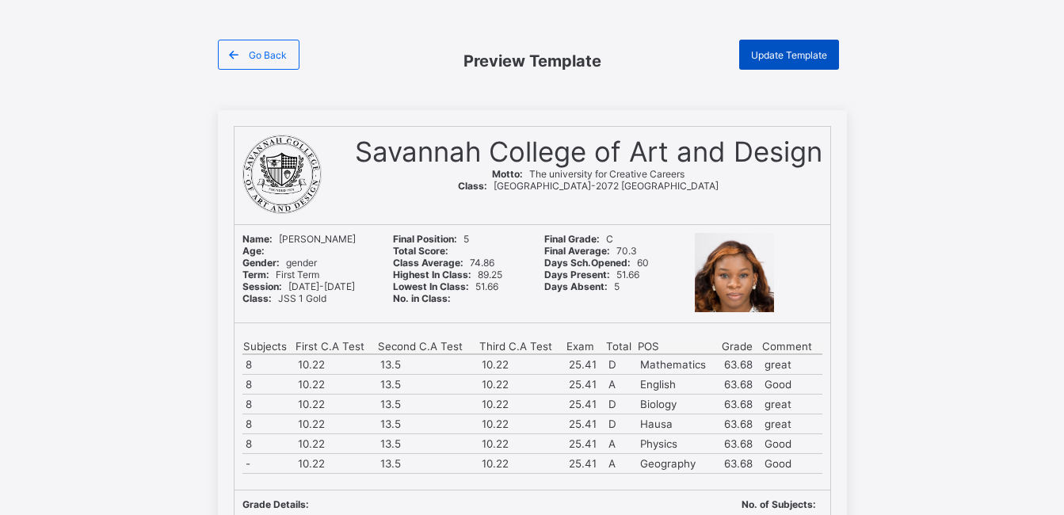
click at [771, 53] on span "Update Template" at bounding box center [789, 55] width 76 height 12
click at [776, 46] on div "Update Template" at bounding box center [789, 55] width 100 height 30
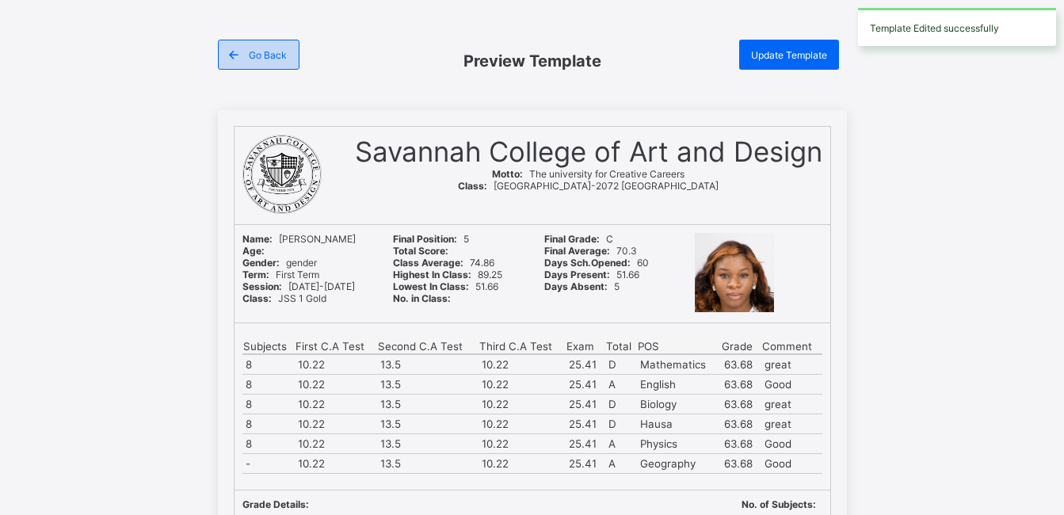
click at [274, 57] on span "Go Back" at bounding box center [268, 55] width 38 height 12
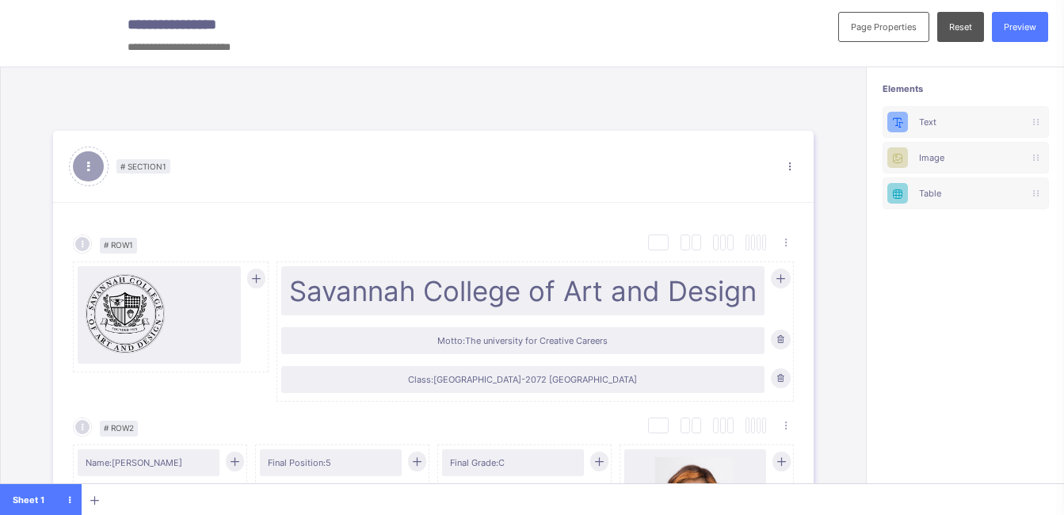
click at [0, 344] on html "**********" at bounding box center [532, 265] width 1064 height 531
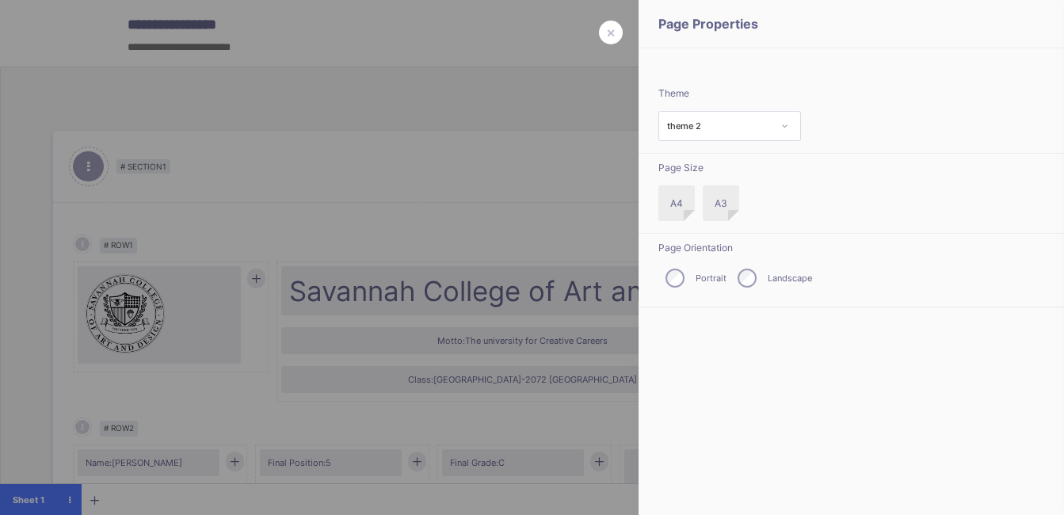
click at [610, 117] on div at bounding box center [532, 257] width 1064 height 515
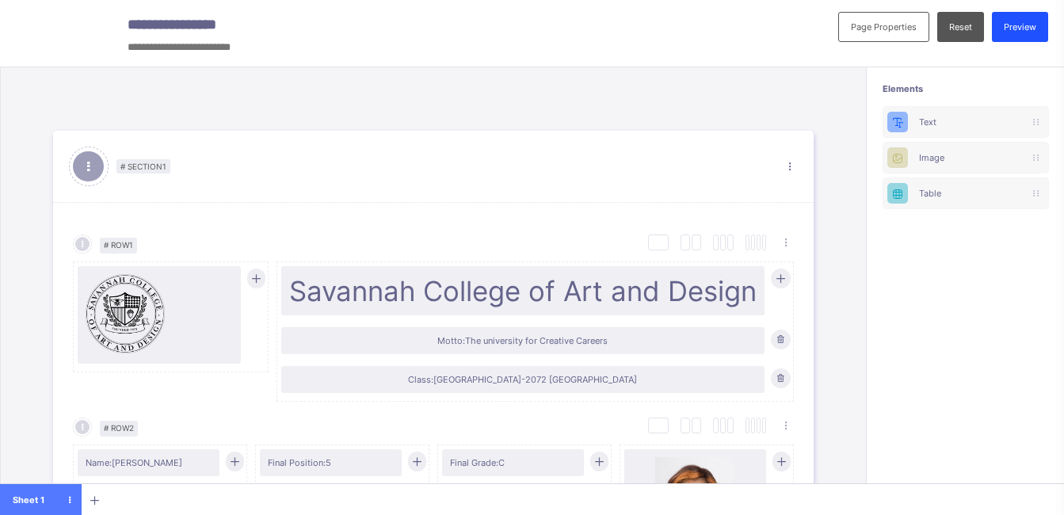
click at [1036, 22] on span "Preview" at bounding box center [1019, 26] width 32 height 11
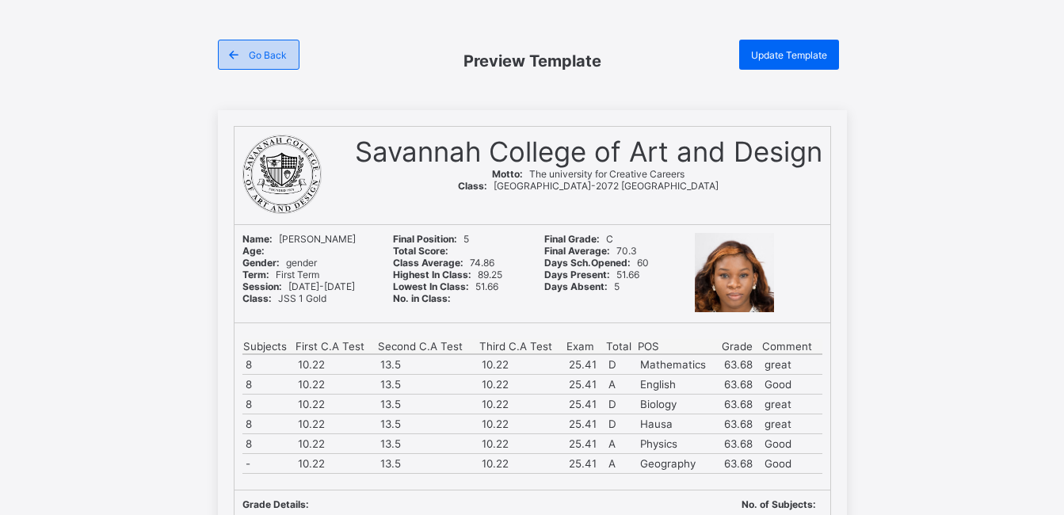
click at [262, 51] on span "Go Back" at bounding box center [268, 55] width 38 height 12
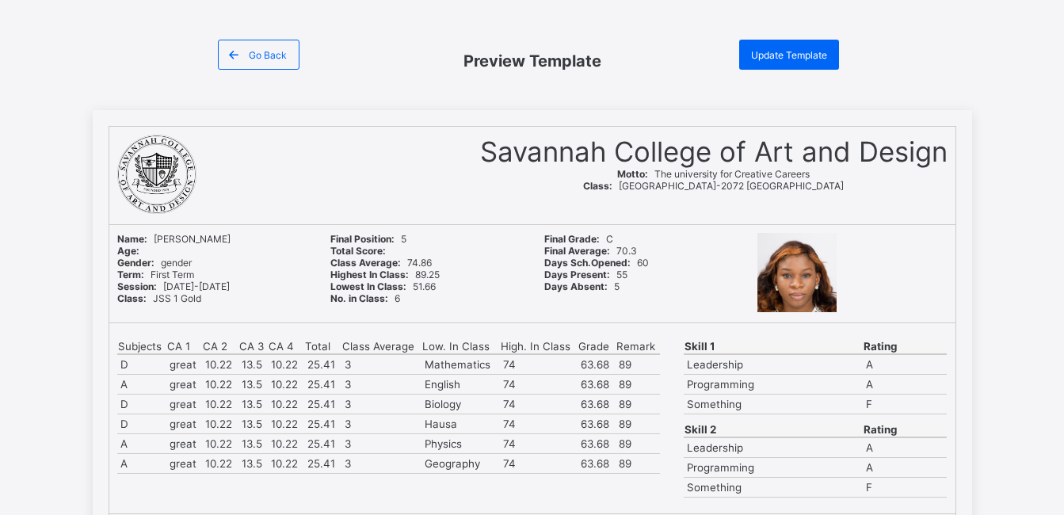
click at [393, 200] on div at bounding box center [286, 176] width 339 height 82
click at [268, 44] on div "Go Back" at bounding box center [259, 55] width 82 height 30
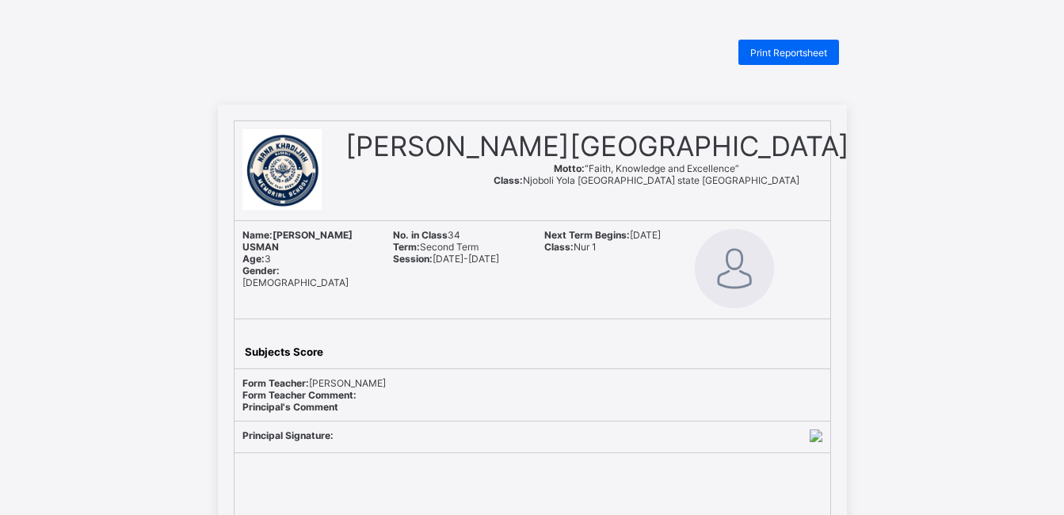
click at [776, 332] on div "Subjects Score" at bounding box center [532, 343] width 596 height 49
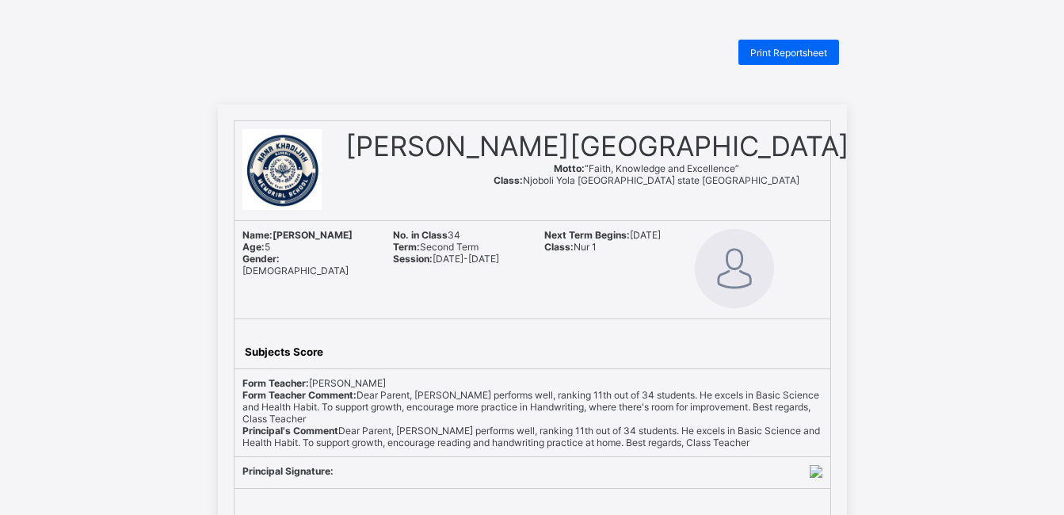
click at [546, 345] on div "Subjects Score" at bounding box center [532, 347] width 580 height 25
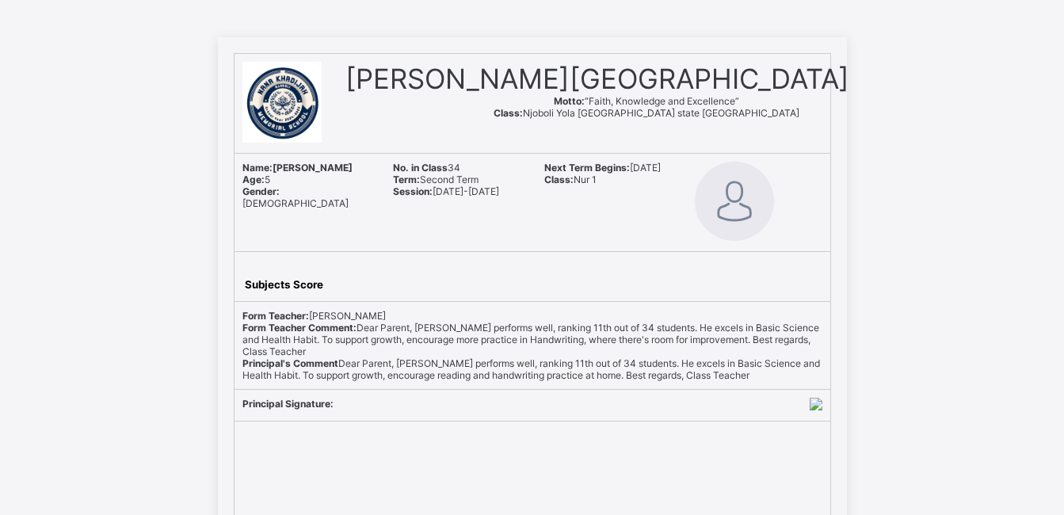
scroll to position [65, 0]
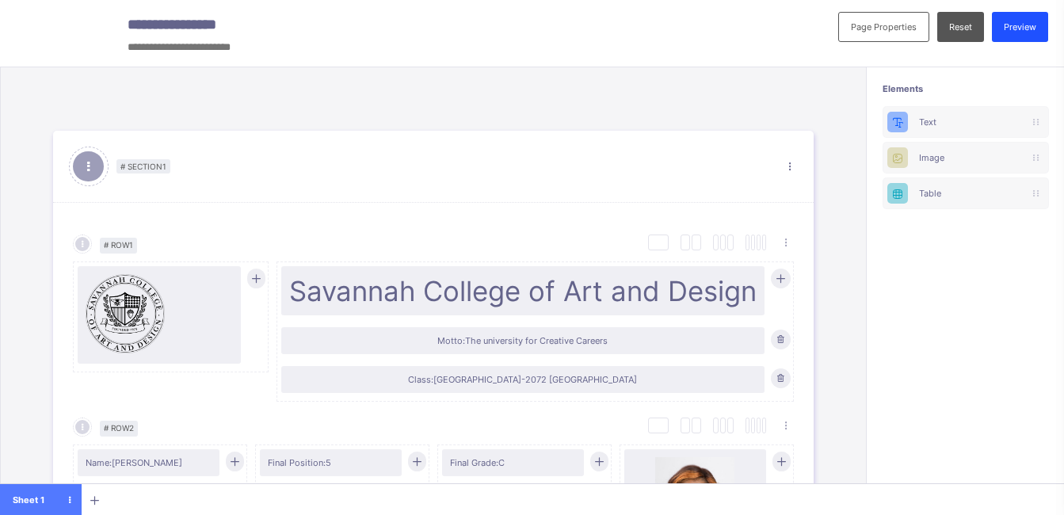
click at [1026, 20] on div "Preview" at bounding box center [1020, 27] width 56 height 30
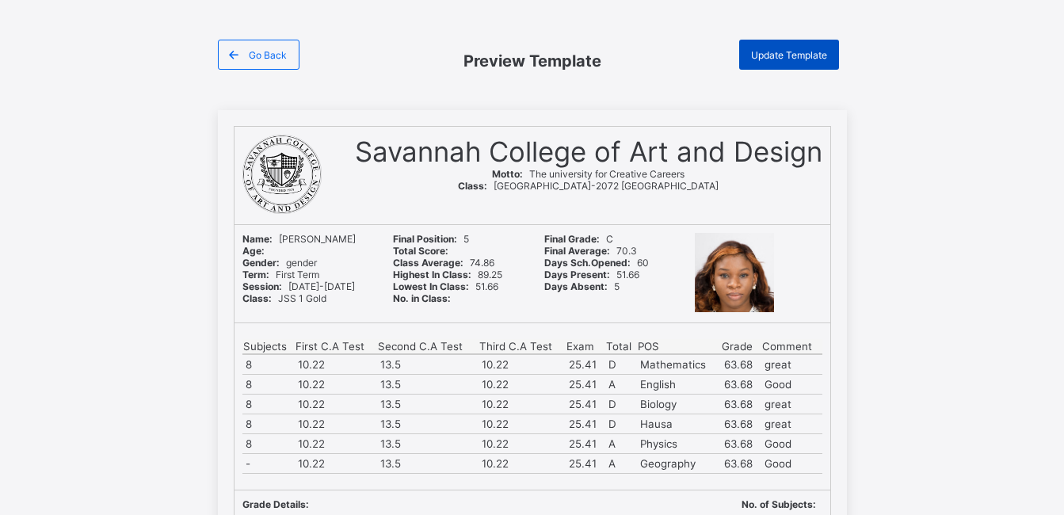
click at [823, 54] on span "Update Template" at bounding box center [789, 55] width 76 height 12
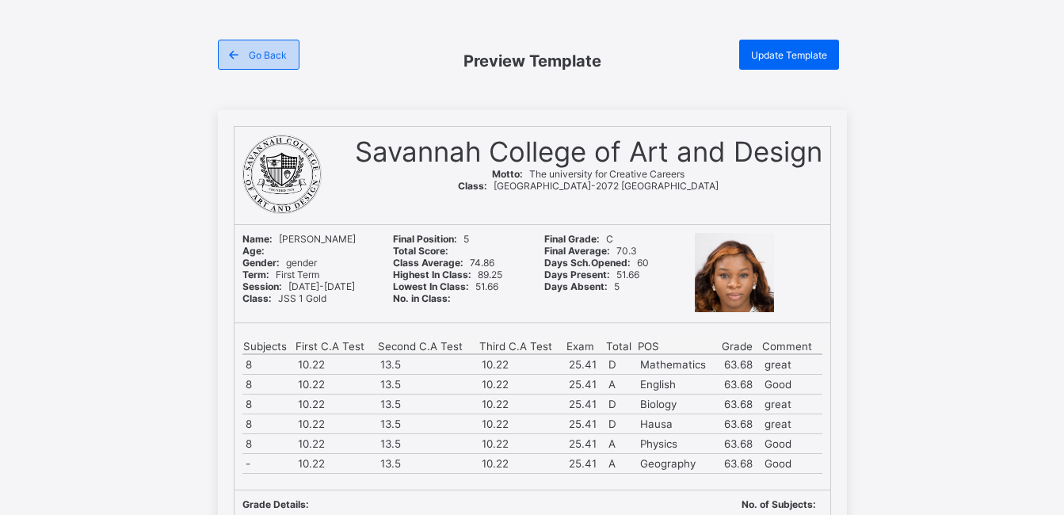
click at [264, 51] on span "Go Back" at bounding box center [268, 55] width 38 height 12
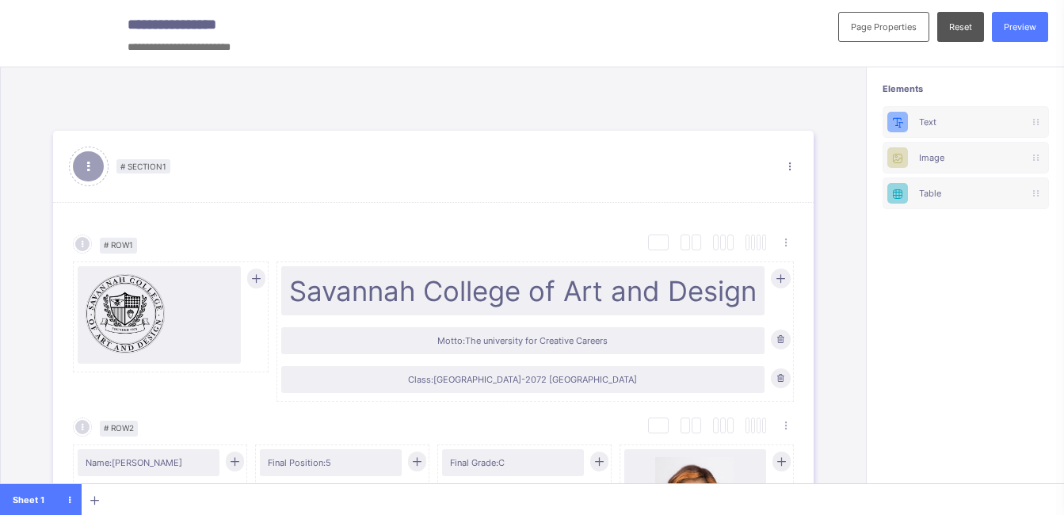
scroll to position [16, 0]
